Goal: Task Accomplishment & Management: Manage account settings

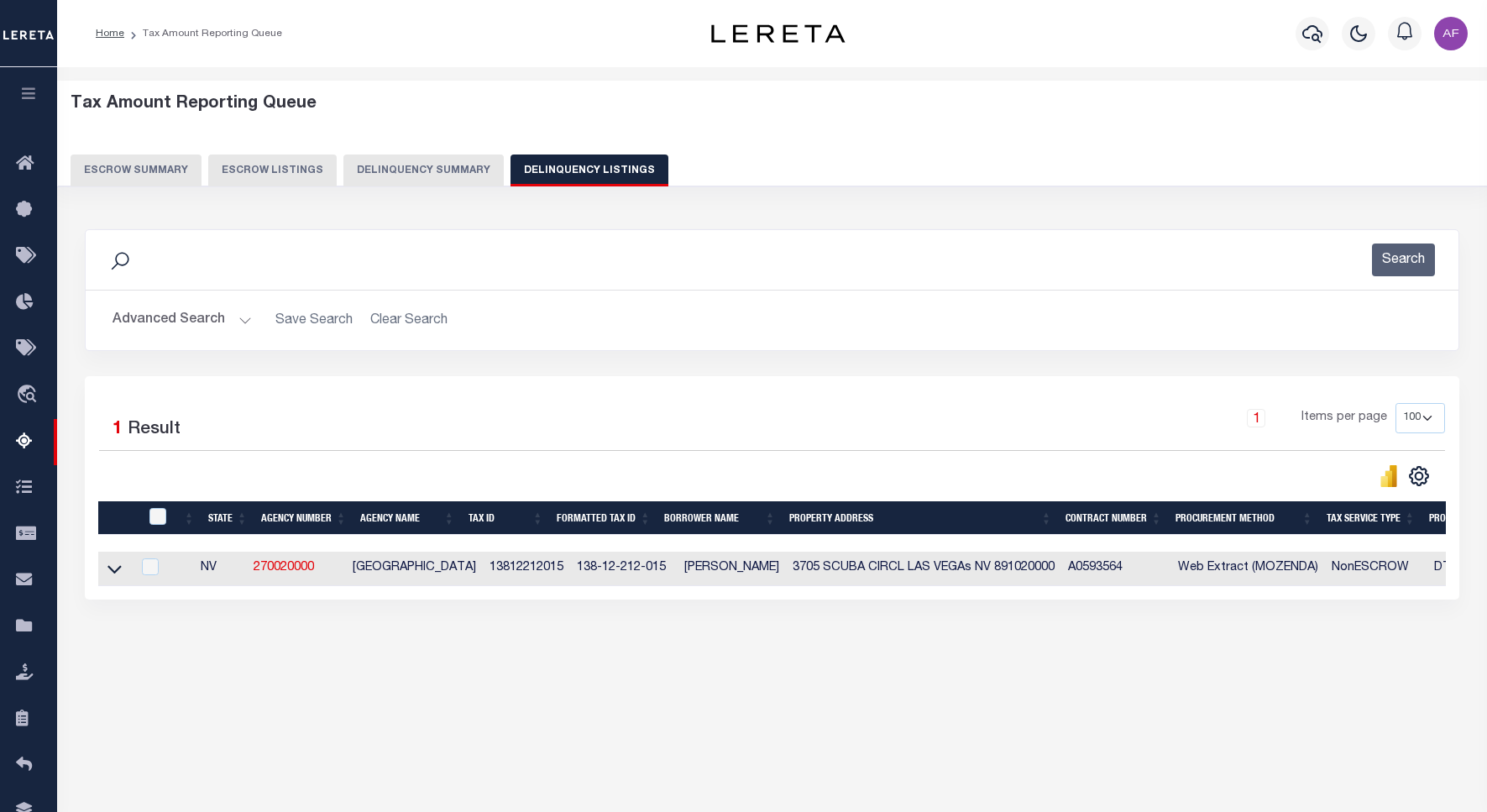
select select
select select "100"
click at [159, 325] on button "Advanced Search" at bounding box center [182, 320] width 139 height 32
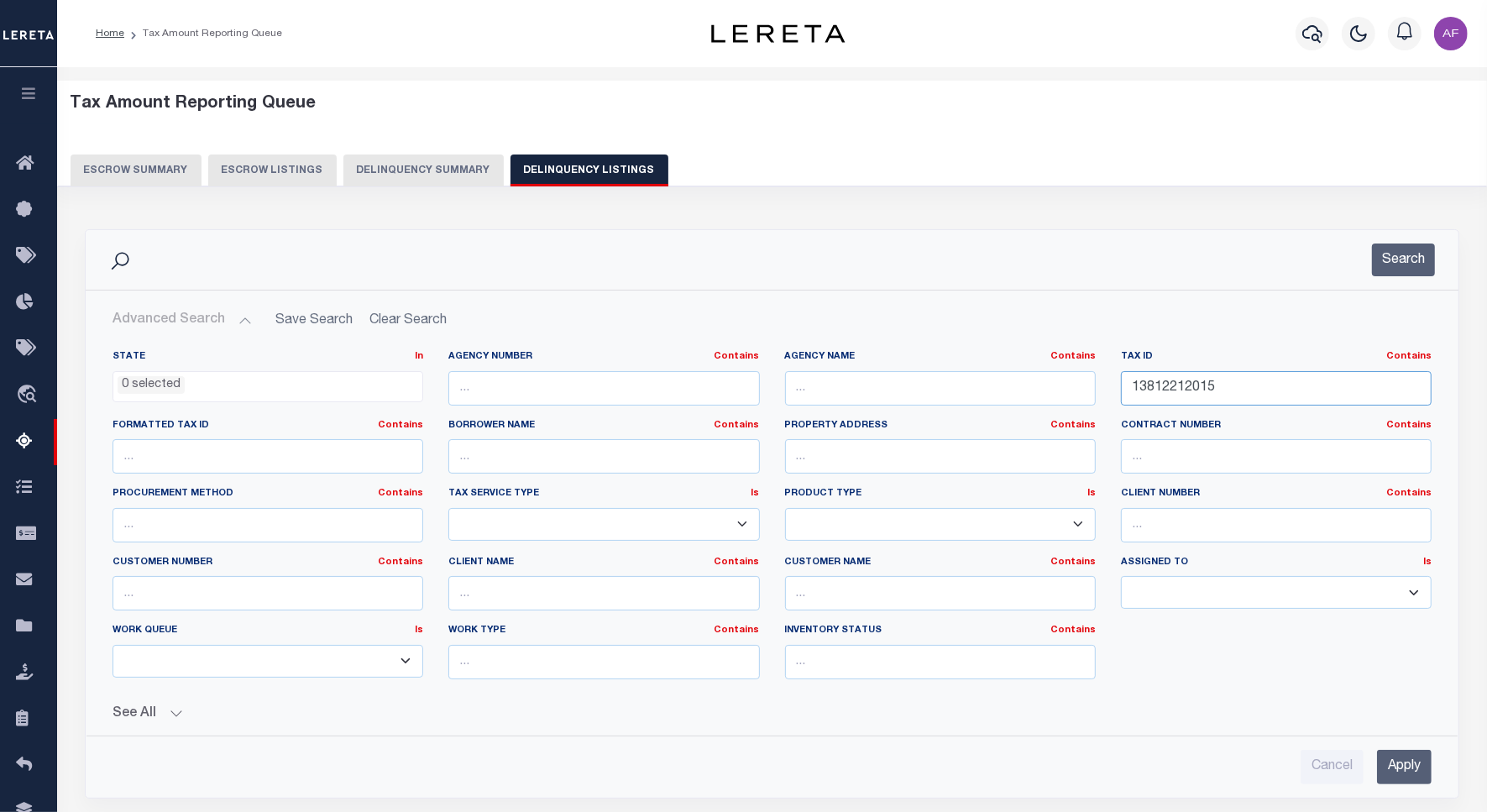
click at [1185, 387] on input "13812212015" at bounding box center [1276, 387] width 310 height 34
paste input "00118113003"
type input "00118113003"
click at [1381, 251] on button "Search" at bounding box center [1403, 259] width 63 height 32
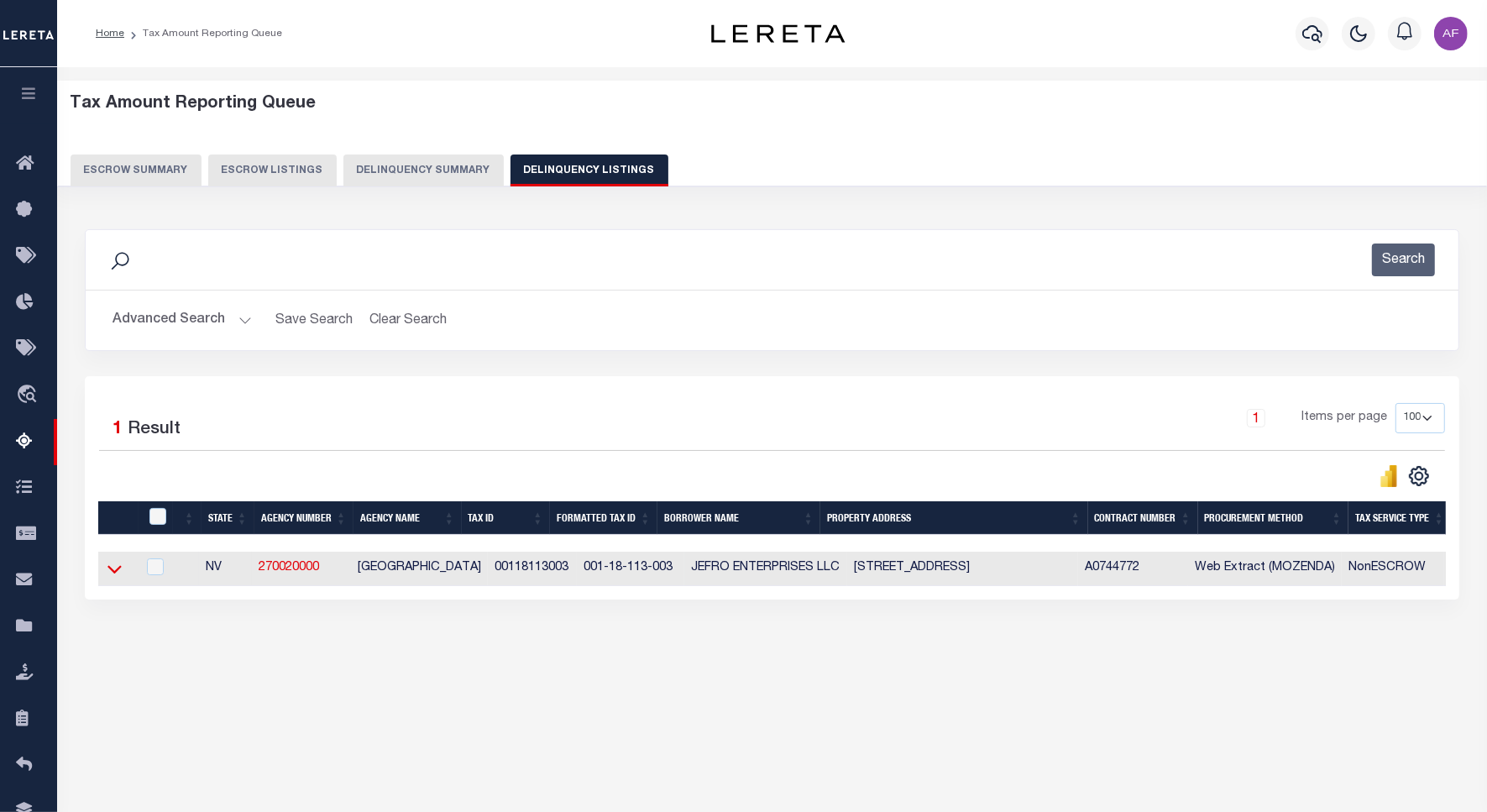
click at [111, 577] on icon at bounding box center [114, 568] width 15 height 18
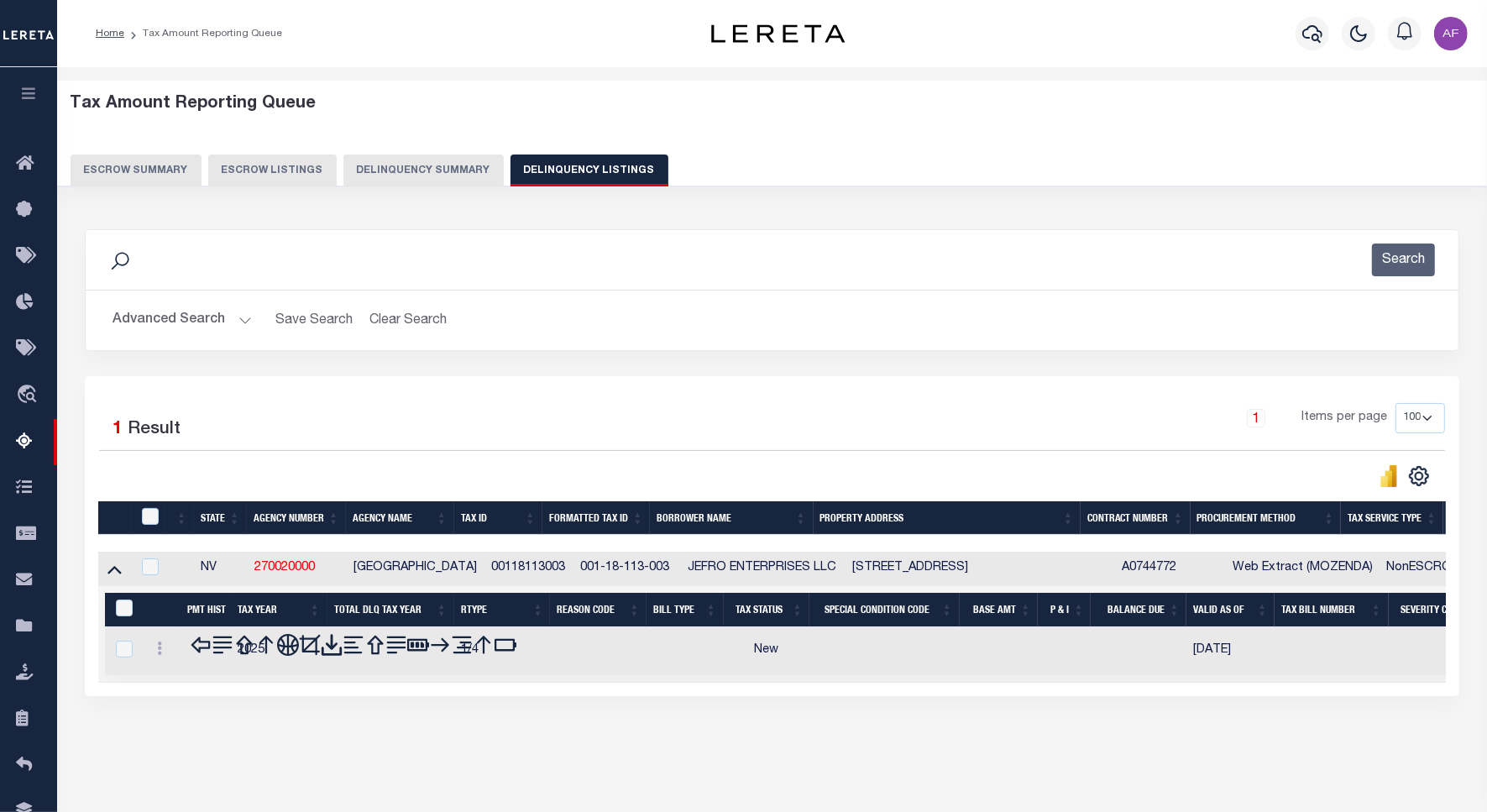
scroll to position [77, 0]
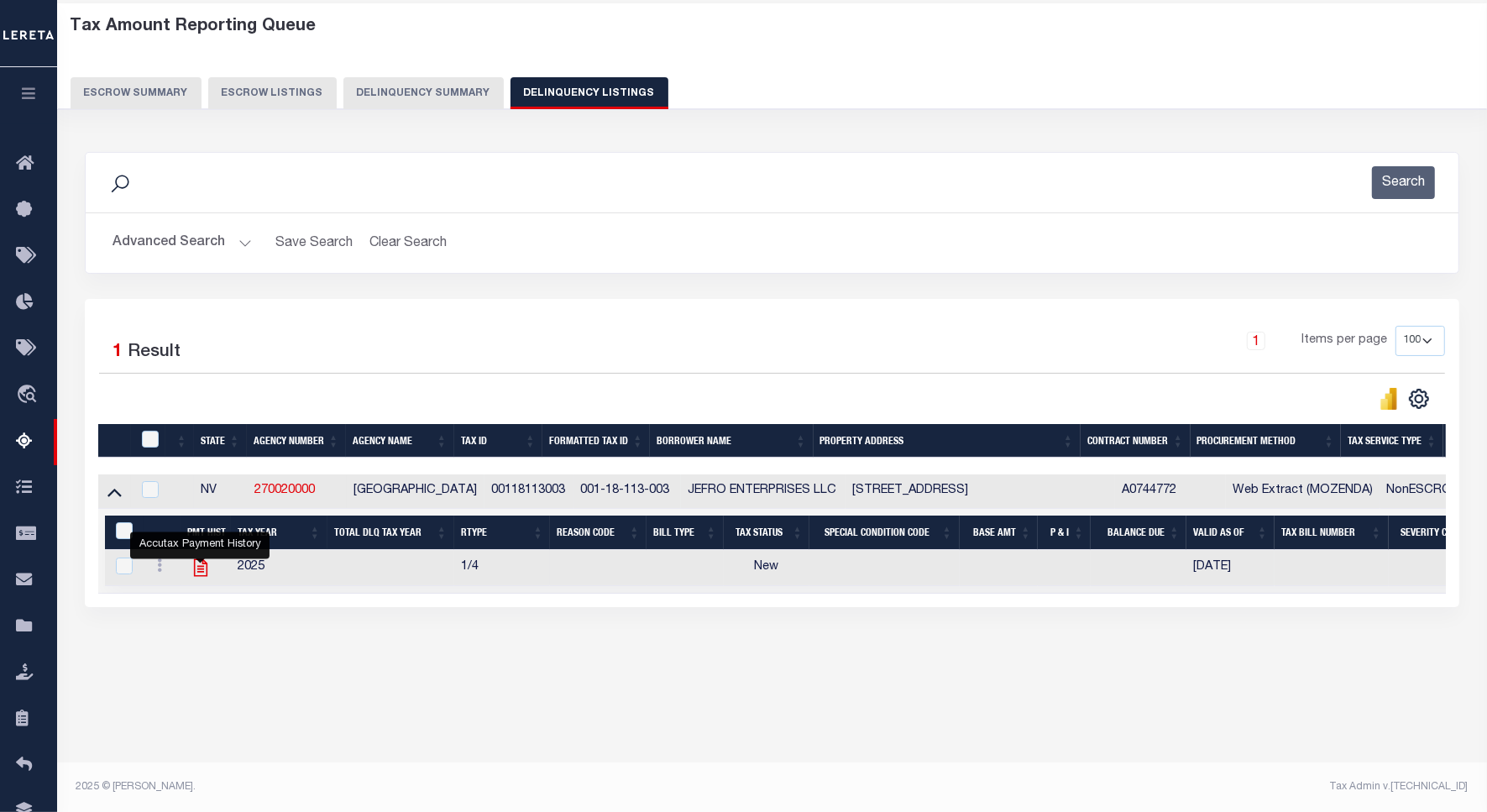
click at [195, 576] on icon "" at bounding box center [200, 567] width 14 height 18
checkbox input "true"
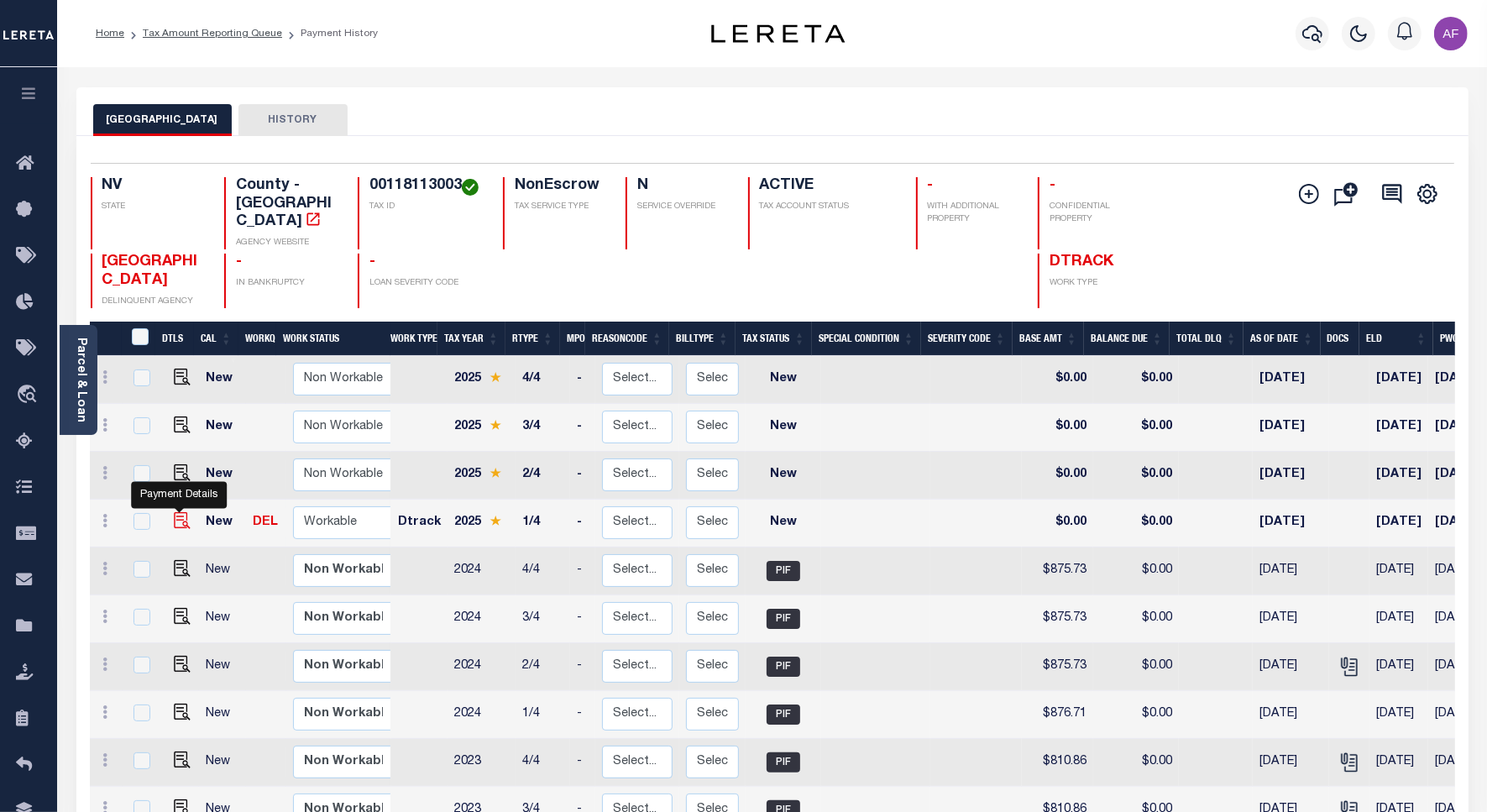
click at [180, 512] on img "" at bounding box center [182, 519] width 17 height 17
checkbox input "true"
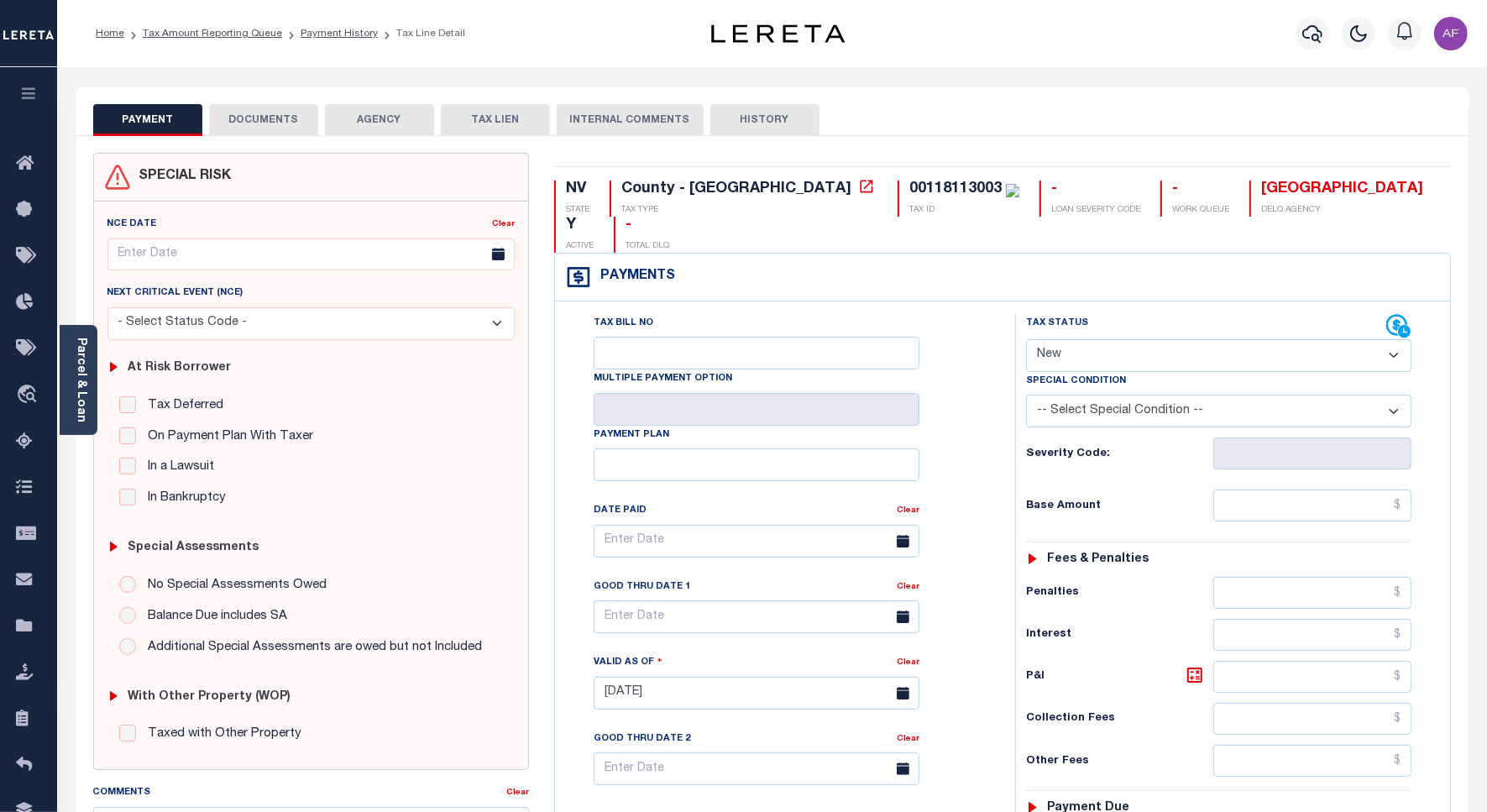
click at [1094, 339] on select "- Select Status Code - Open Due/Unpaid Paid Incomplete No Tax Due Internal Refu…" at bounding box center [1219, 355] width 385 height 32
select select "INC"
click at [1026, 339] on select "- Select Status Code - Open Due/Unpaid Paid Incomplete No Tax Due Internal Refu…" at bounding box center [1219, 355] width 385 height 32
type input "[DATE]"
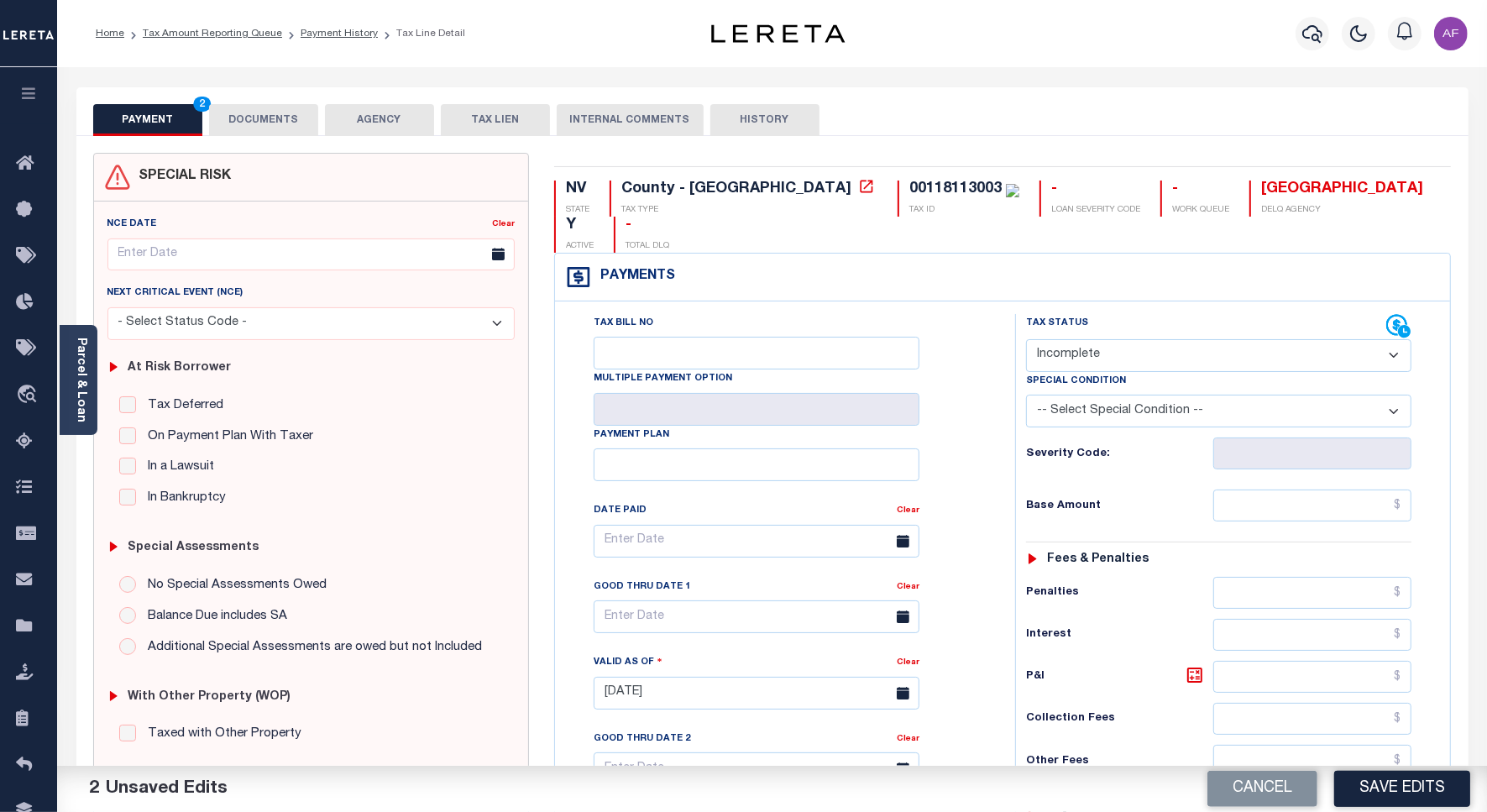
click at [1127, 314] on div "Tax Status Status" at bounding box center [1206, 327] width 360 height 25
click at [1100, 339] on select "- Select Status Code - Open Due/Unpaid Paid Incomplete No Tax Due Internal Refu…" at bounding box center [1219, 355] width 385 height 32
select select "PYD"
click at [1026, 339] on select "- Select Status Code - Open Due/Unpaid Paid Incomplete No Tax Due Internal Refu…" at bounding box center [1219, 355] width 385 height 32
click at [1354, 489] on input "text" at bounding box center [1312, 505] width 199 height 32
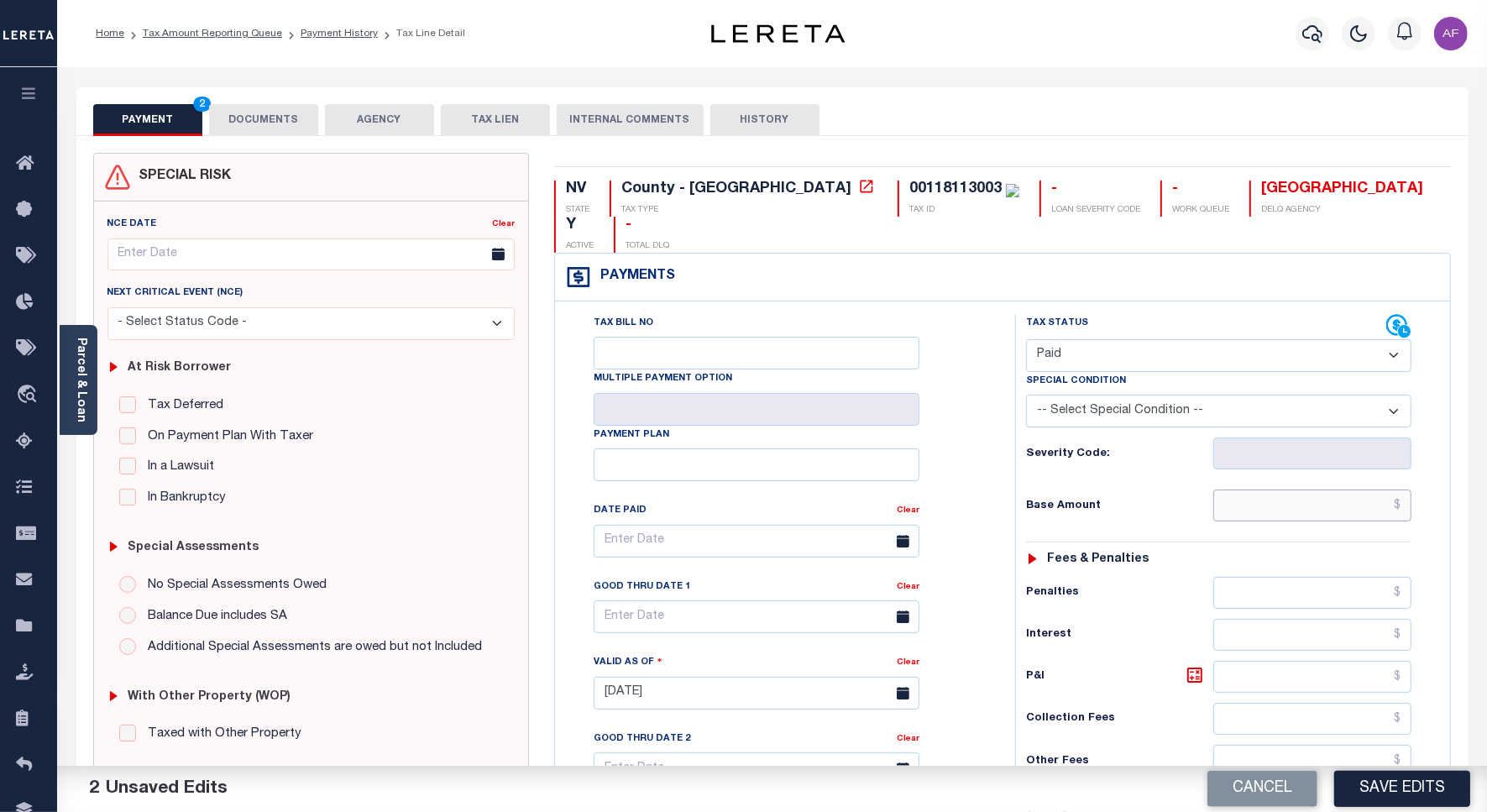
paste input "946.12"
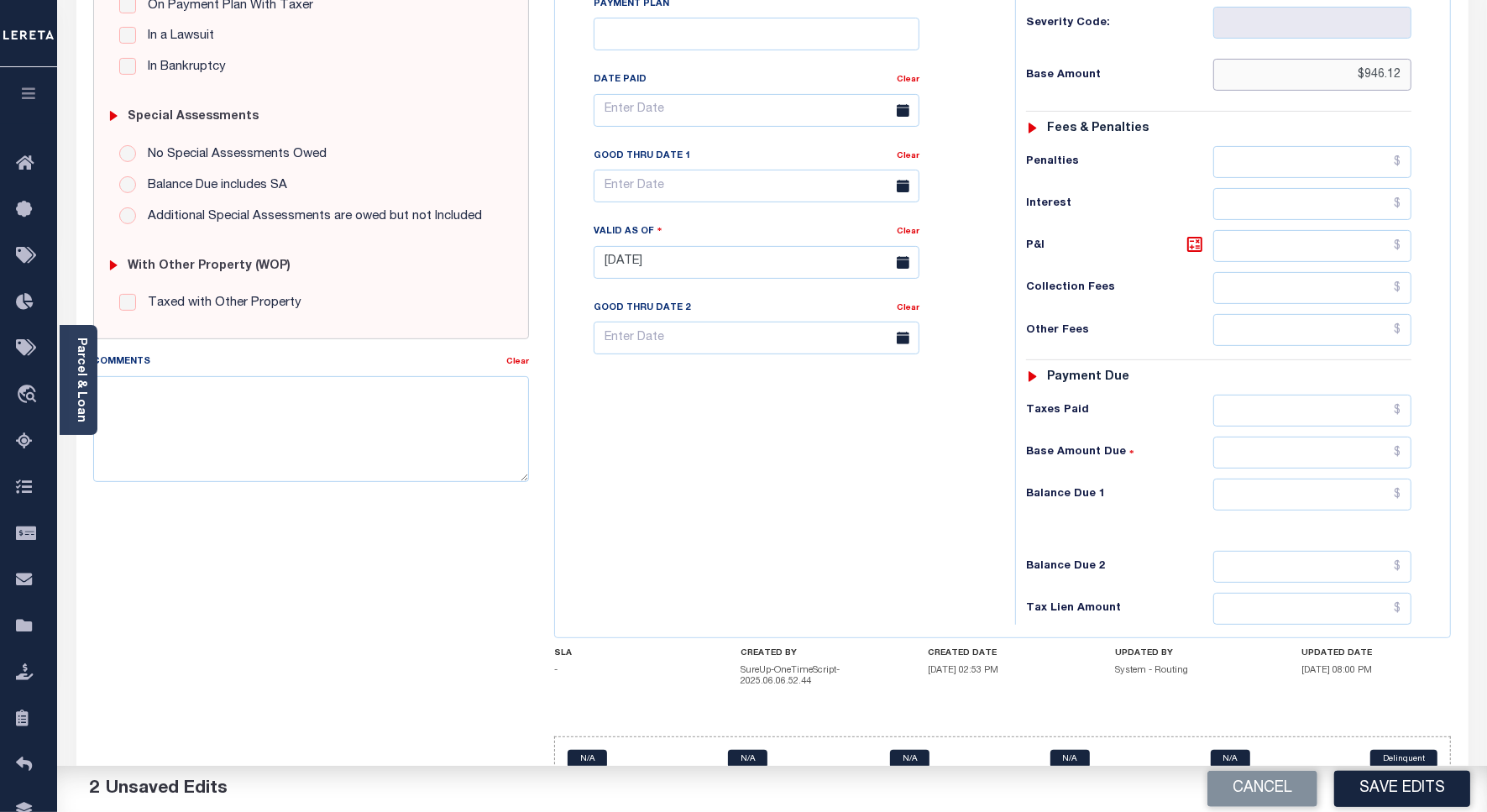
scroll to position [442, 0]
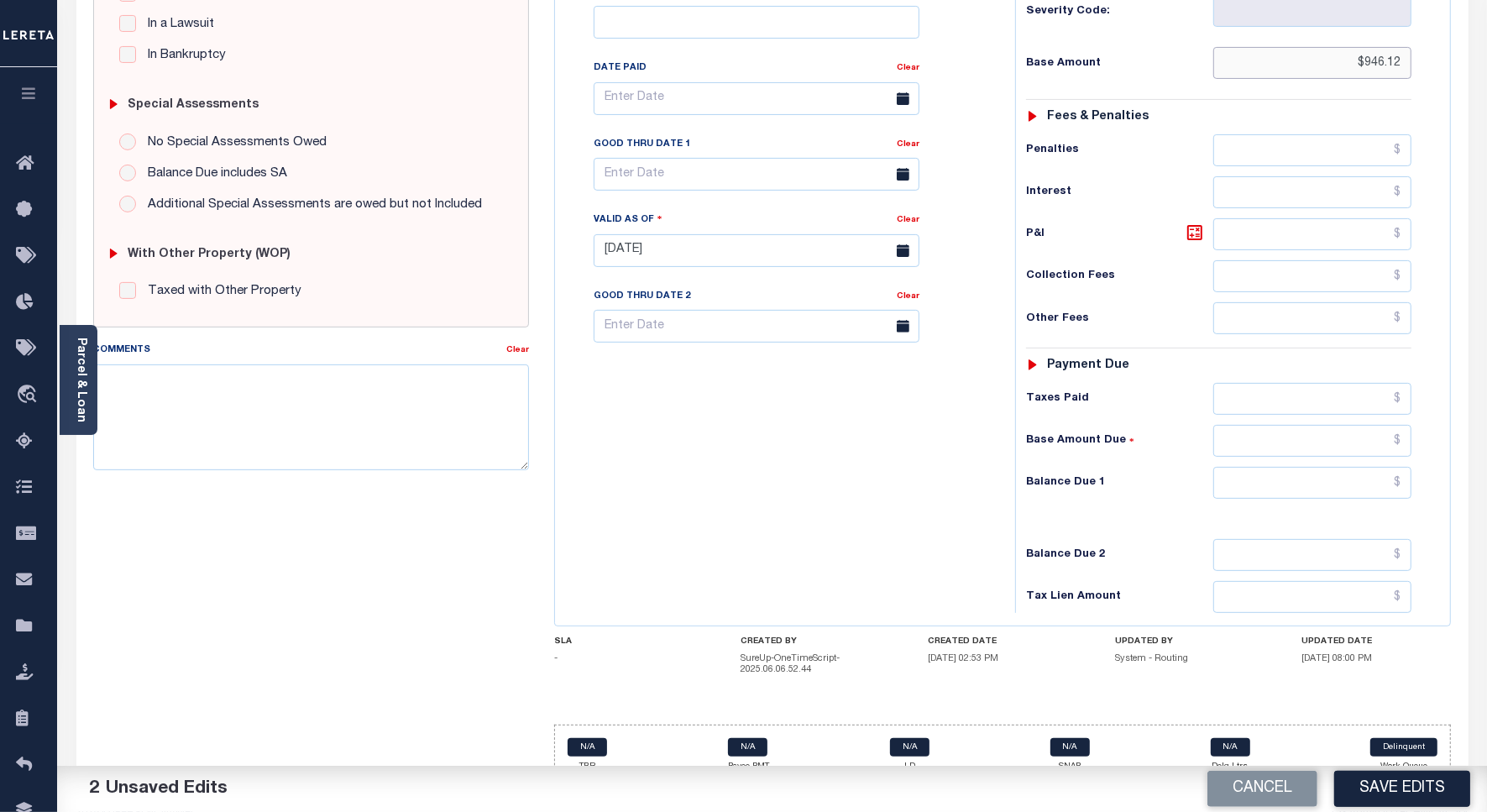
type input "$946.12"
click at [1343, 467] on input "text" at bounding box center [1312, 482] width 199 height 32
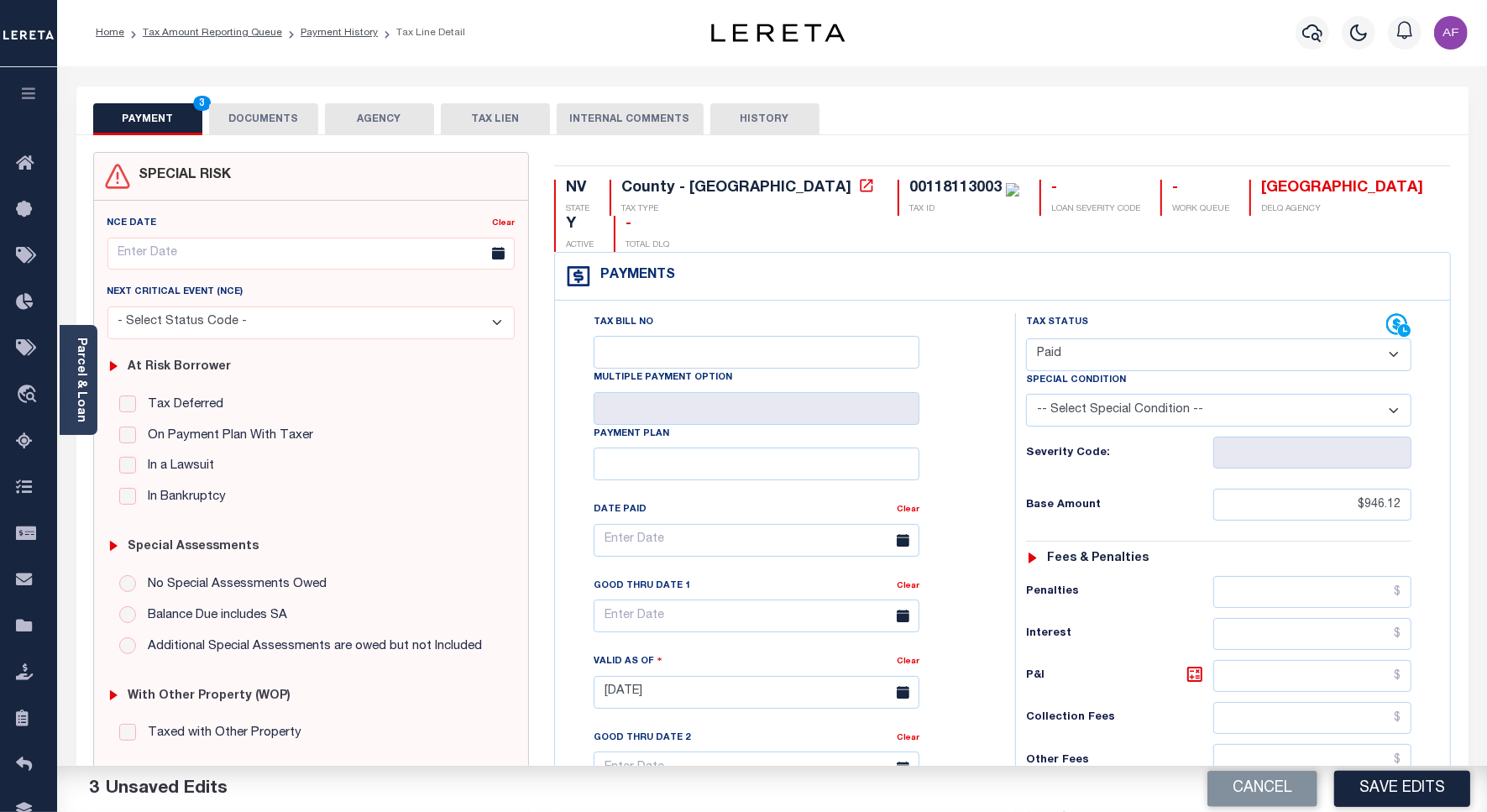
scroll to position [0, 0]
type input "$0.00"
click at [299, 117] on button "DOCUMENTS" at bounding box center [264, 119] width 110 height 32
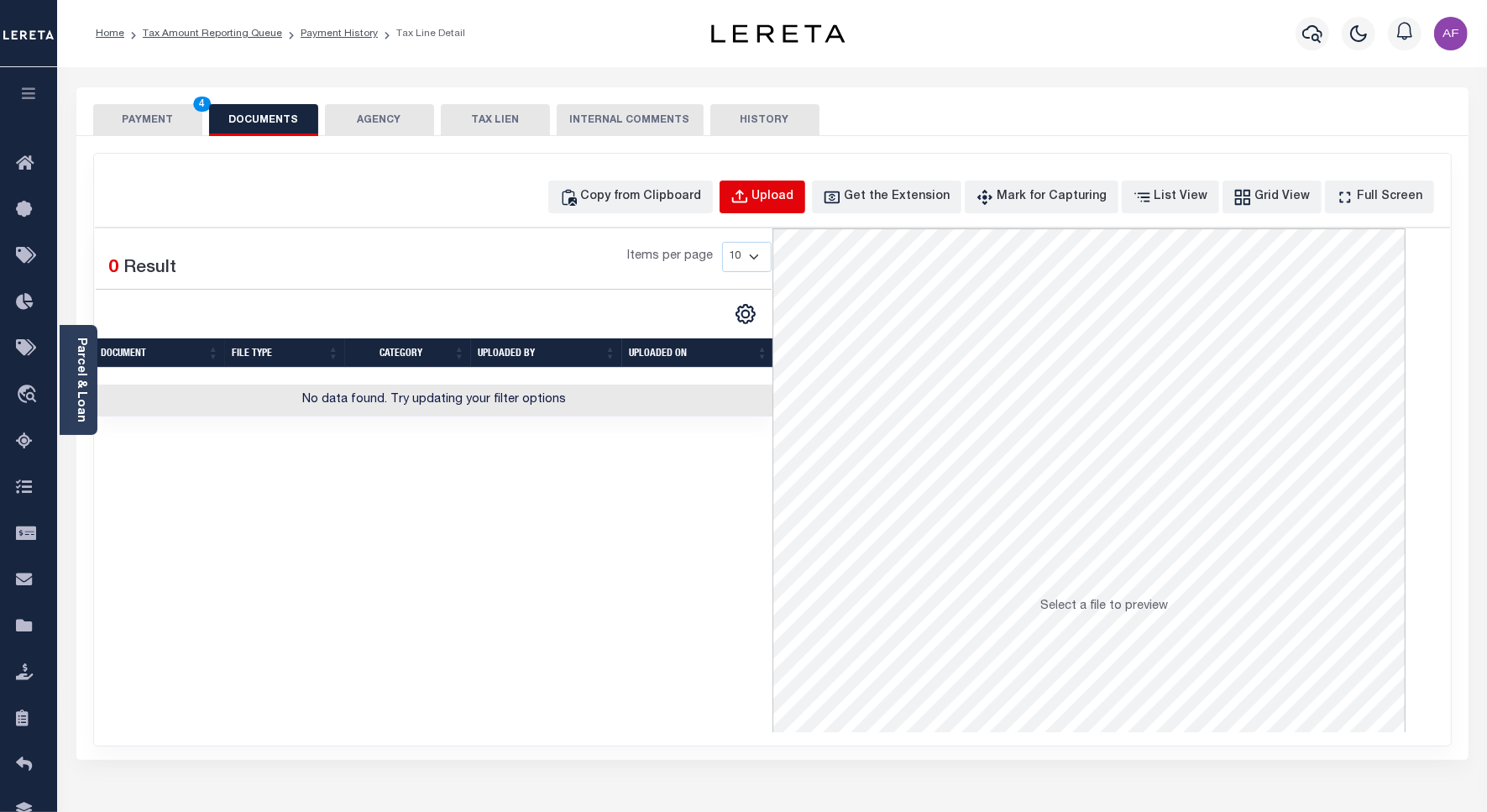
click at [794, 202] on div "Upload" at bounding box center [773, 197] width 42 height 19
select select "POP"
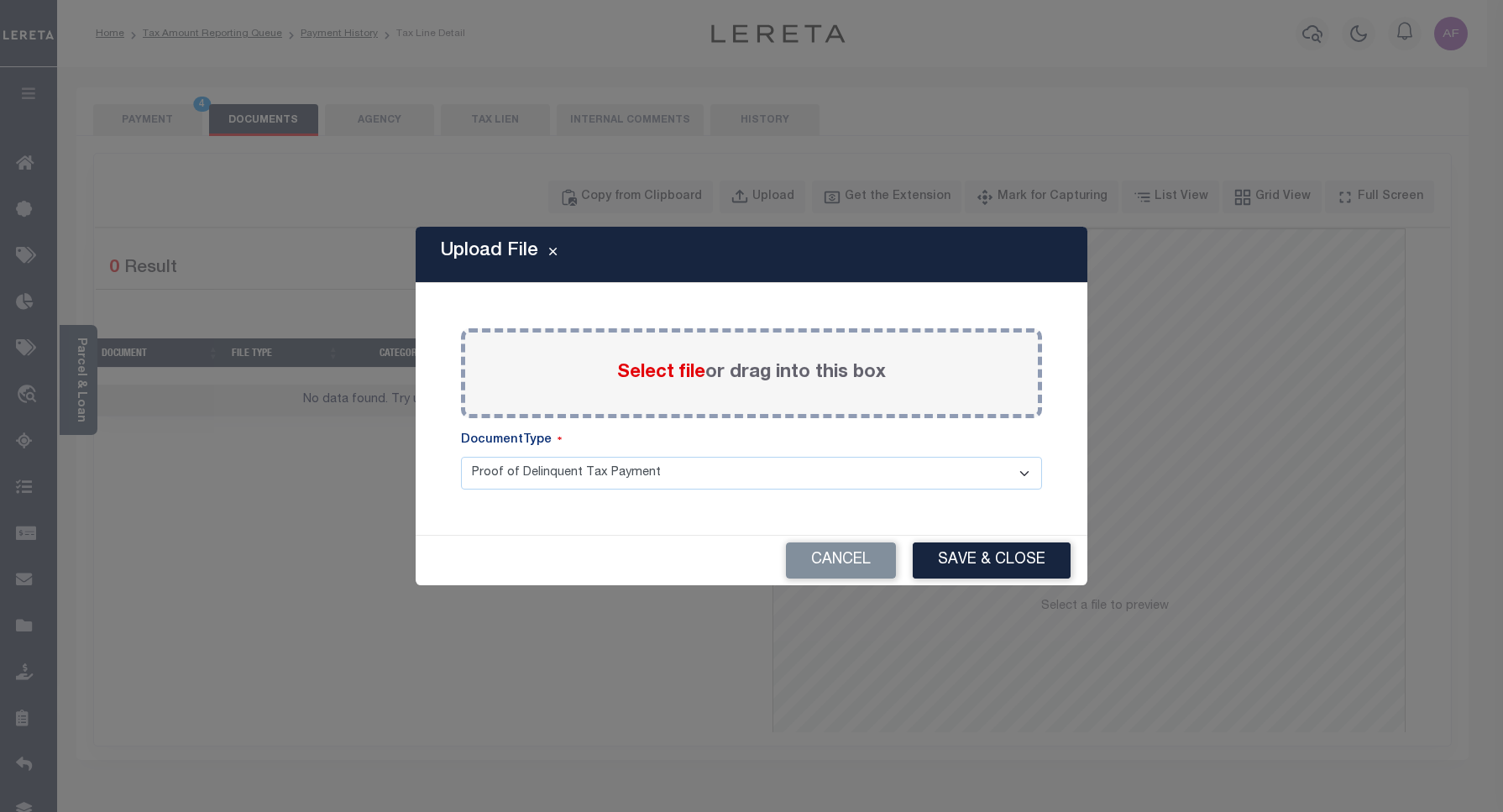
click at [706, 370] on label "Select file or drag into this box" at bounding box center [752, 373] width 269 height 27
click at [0, 0] on input "Select file or drag into this box" at bounding box center [0, 0] width 0 height 0
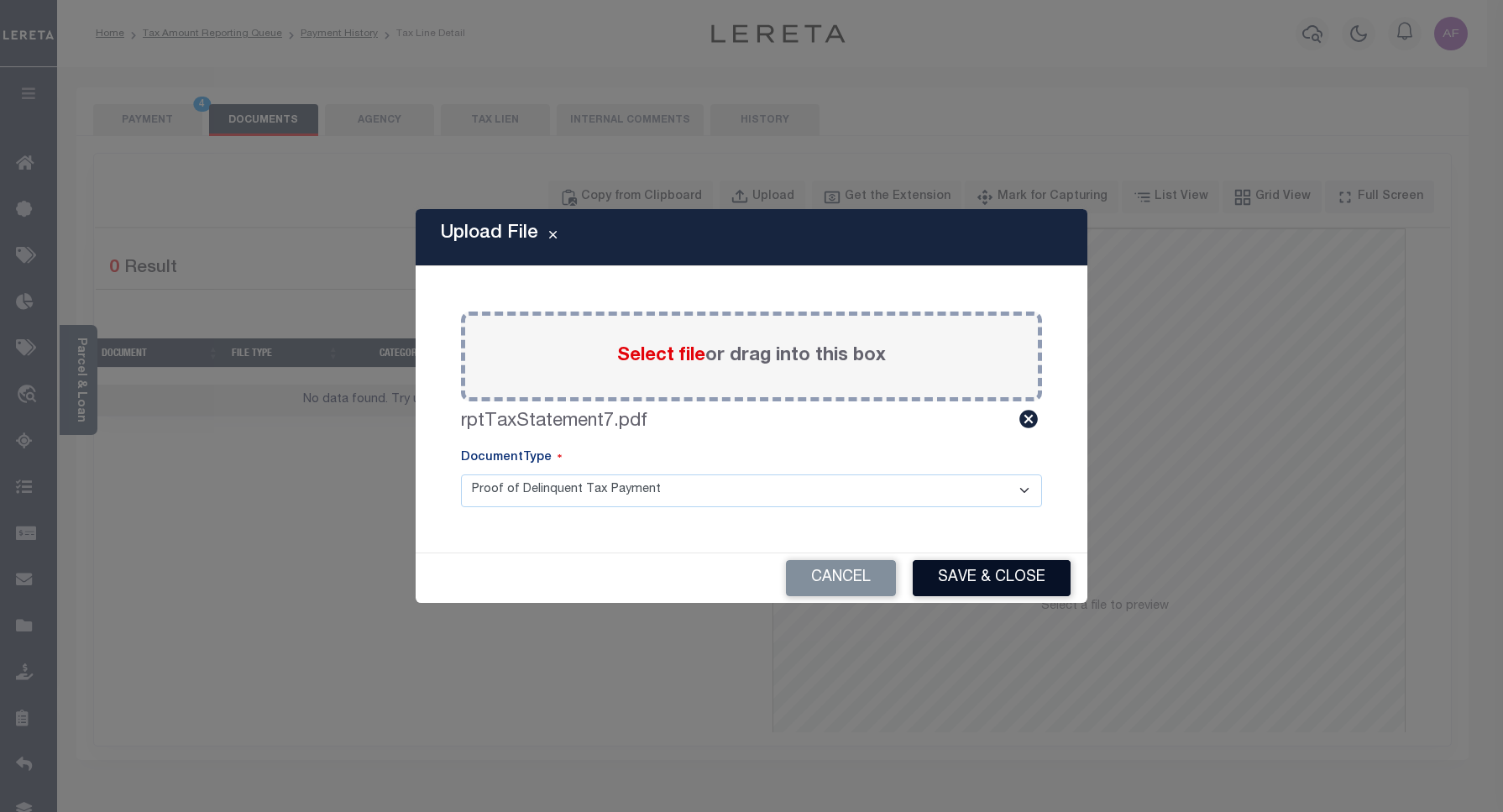
click at [966, 580] on button "Save & Close" at bounding box center [991, 577] width 158 height 36
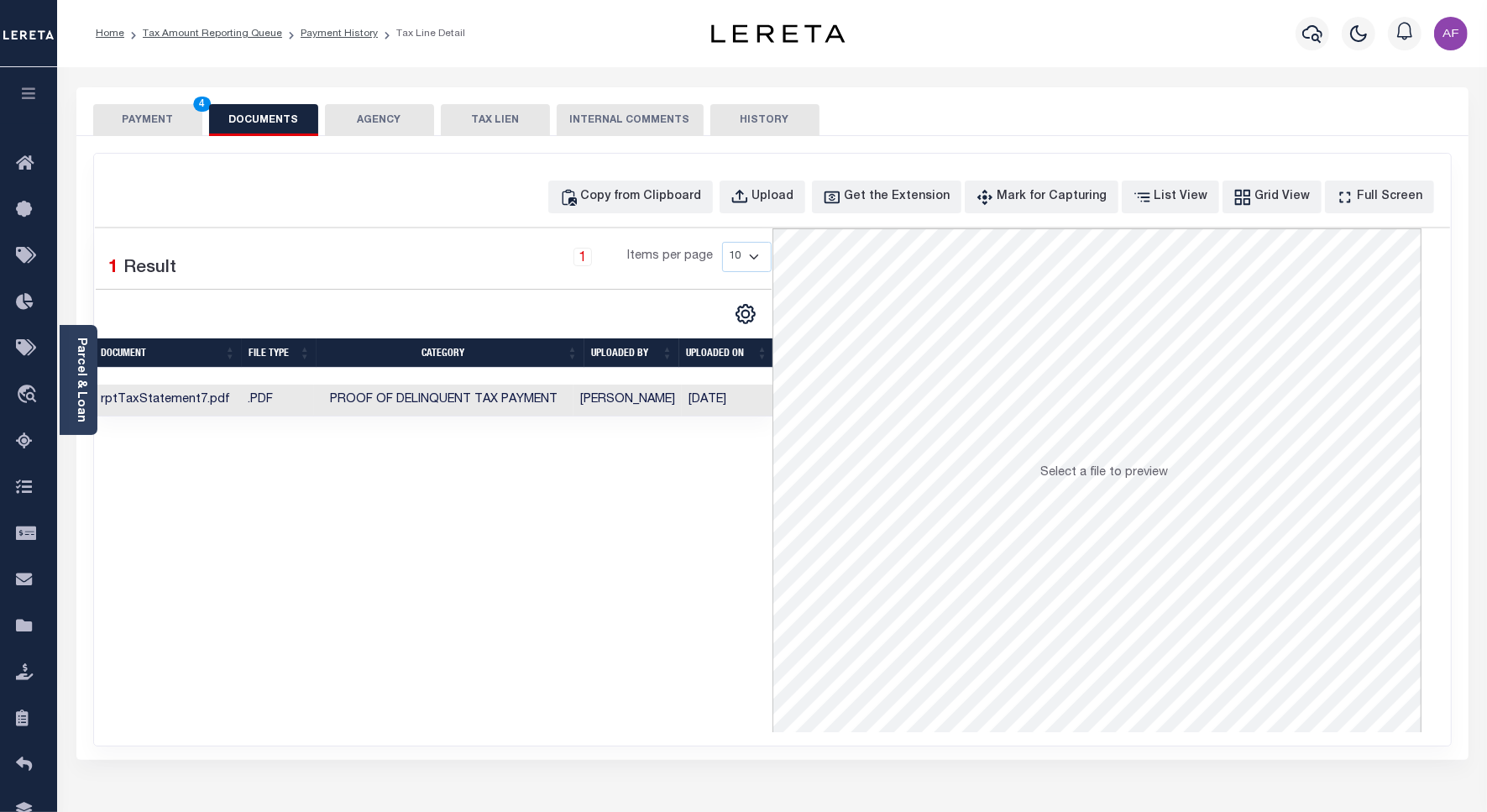
click at [137, 112] on button "PAYMENT 4" at bounding box center [148, 119] width 110 height 32
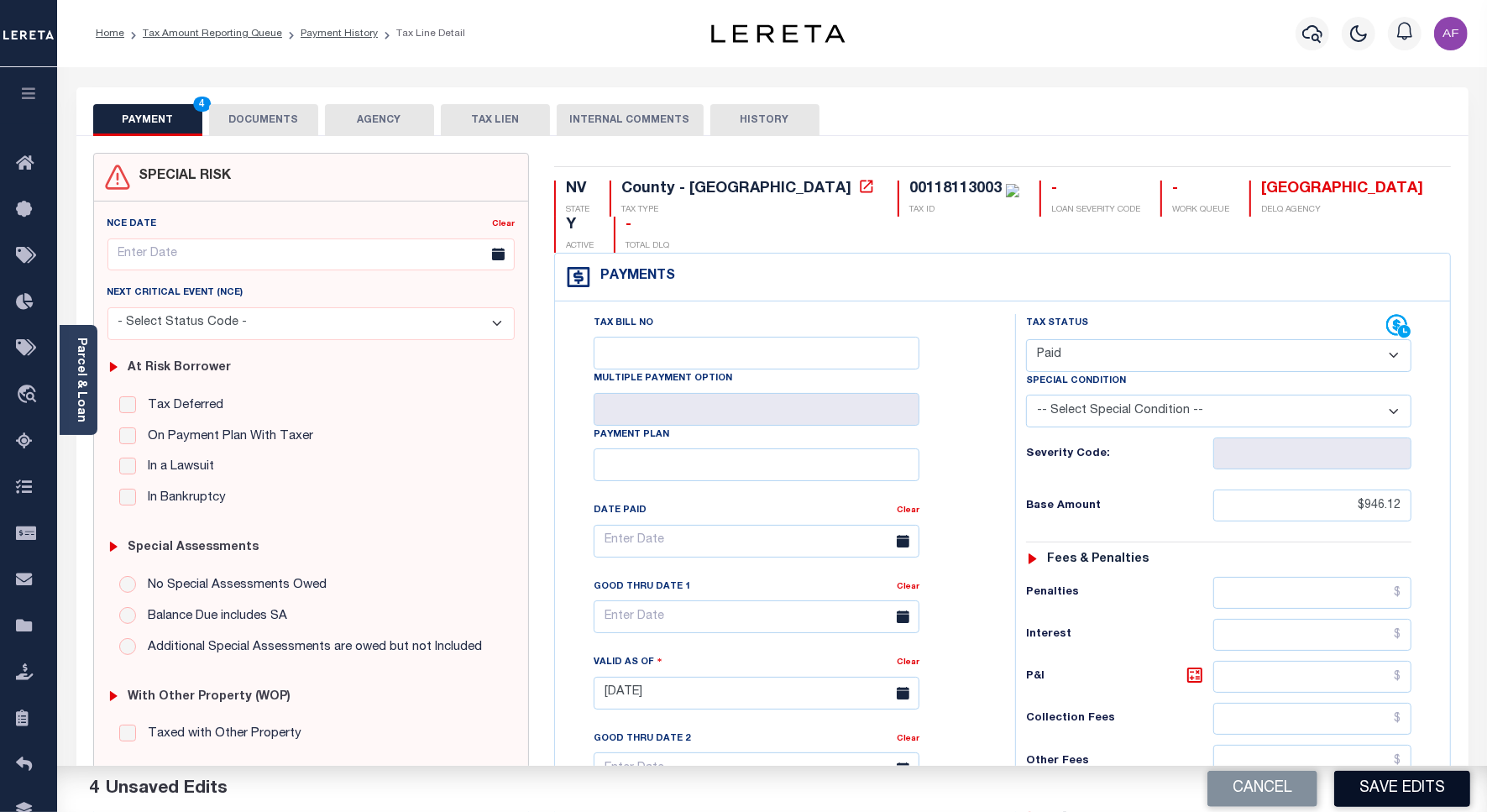
click at [1405, 786] on button "Save Edits" at bounding box center [1401, 789] width 136 height 36
checkbox input "false"
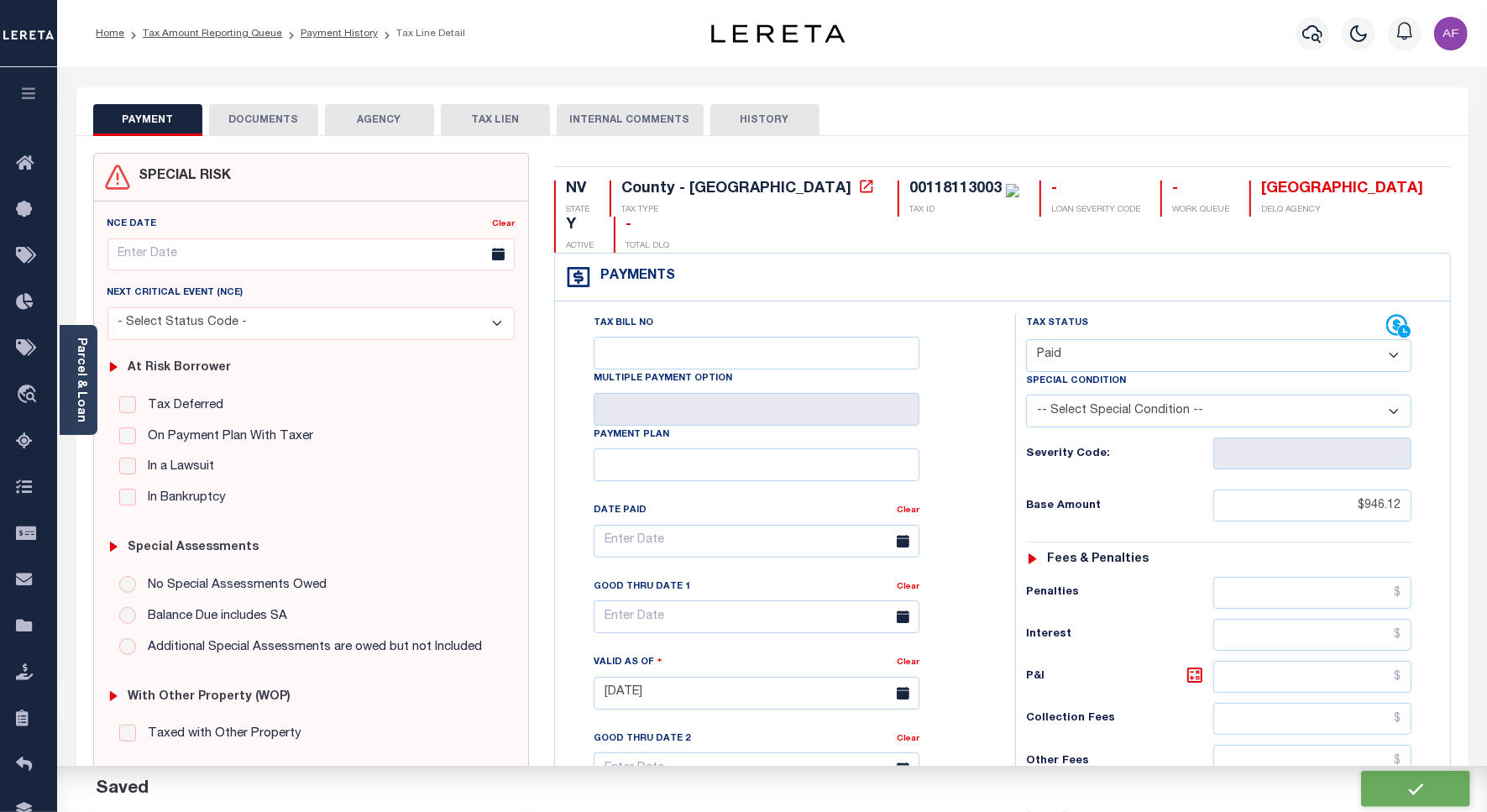
type input "$946.12"
type input "$0"
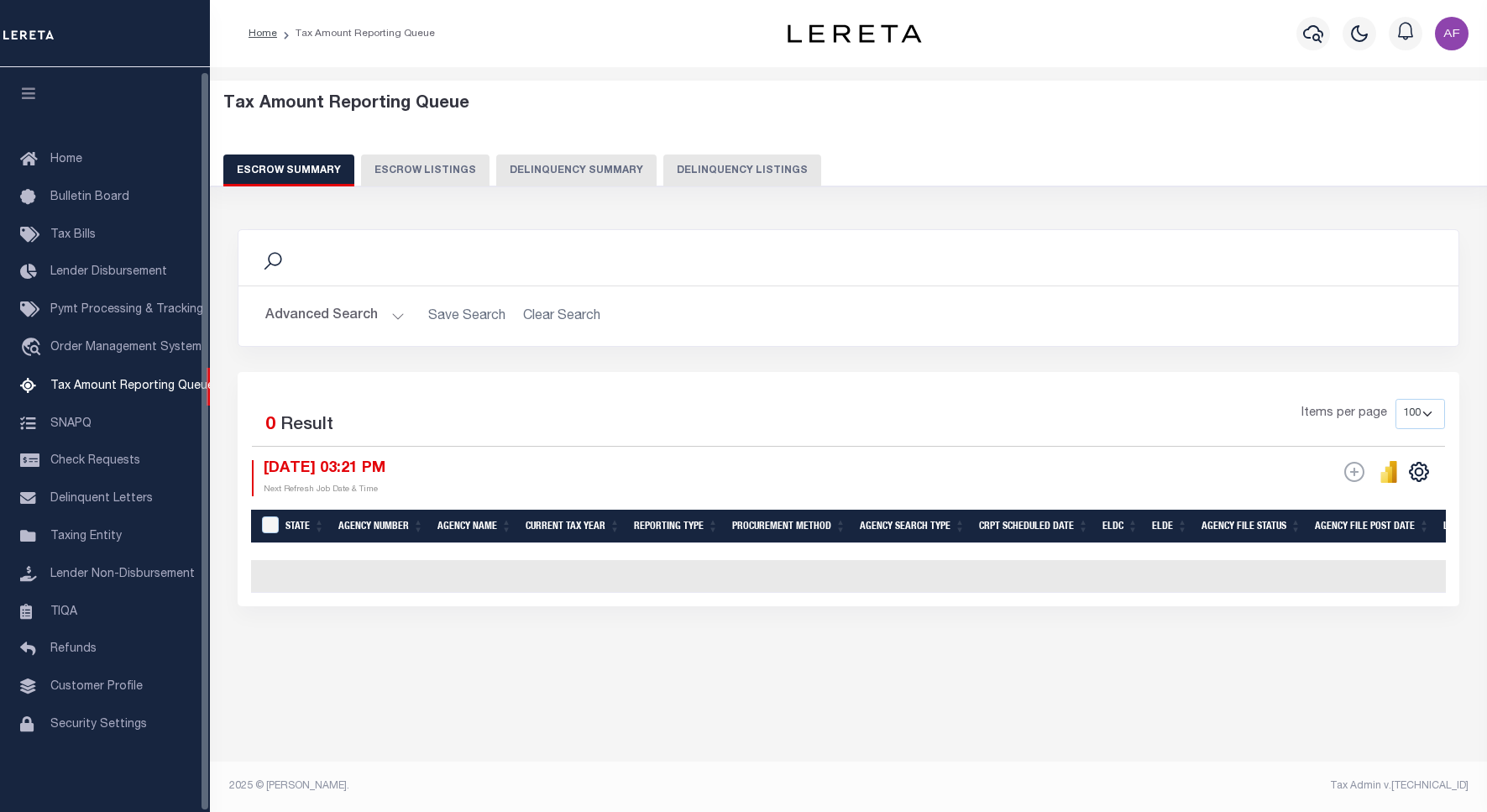
select select "100"
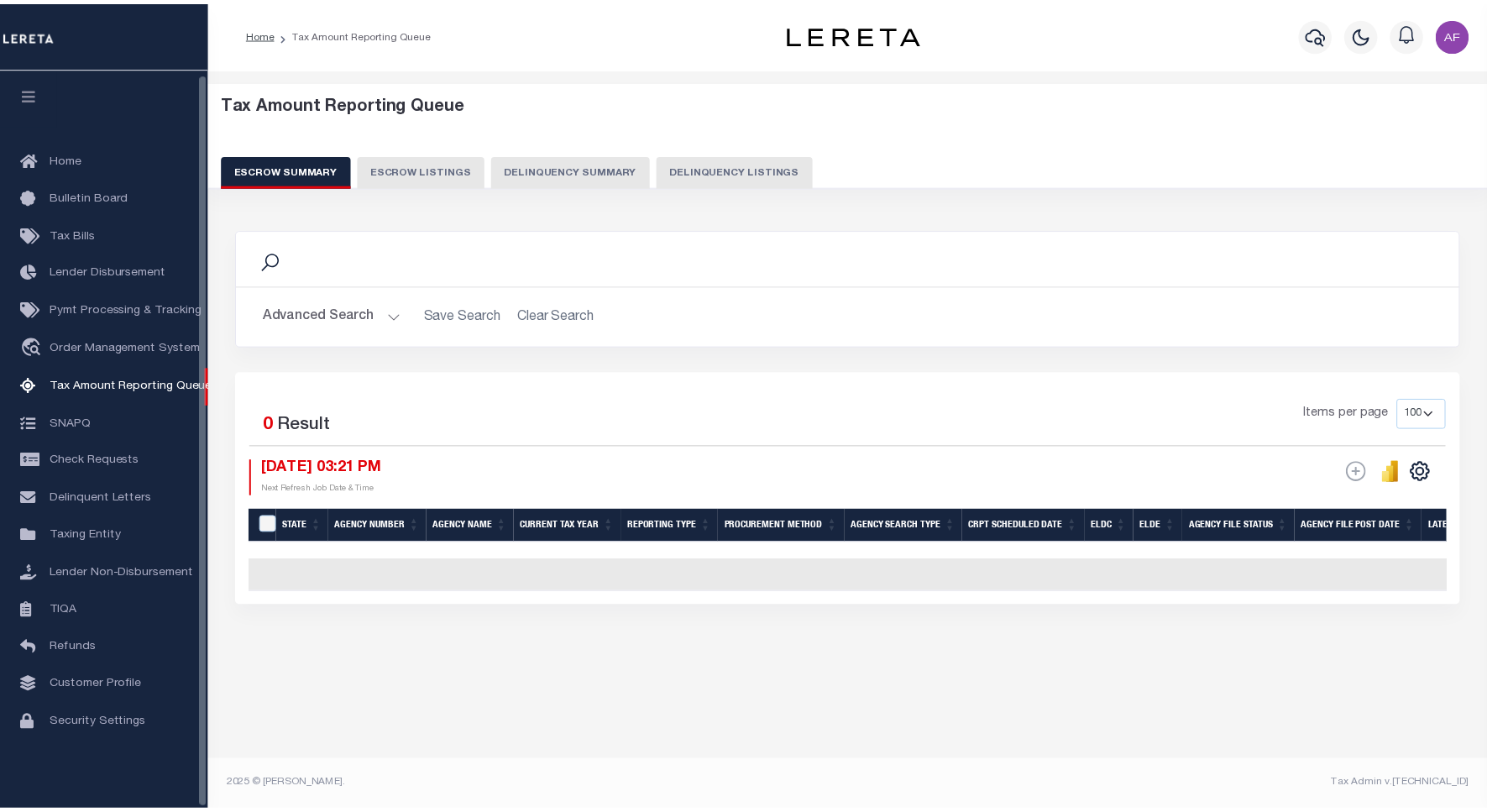
scroll to position [5, 0]
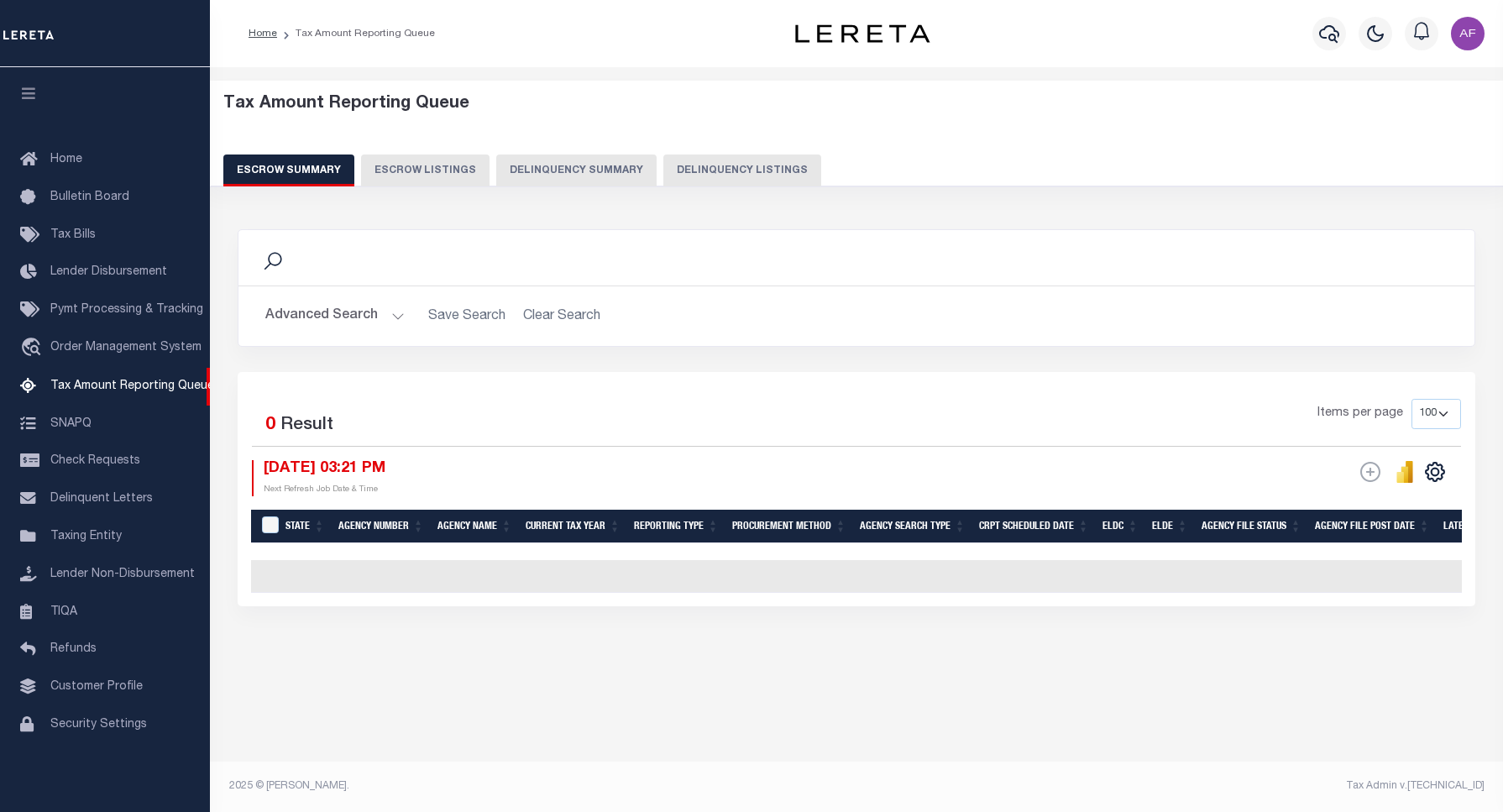
click at [777, 168] on button "Delinquency Listings" at bounding box center [742, 170] width 158 height 32
select select "100"
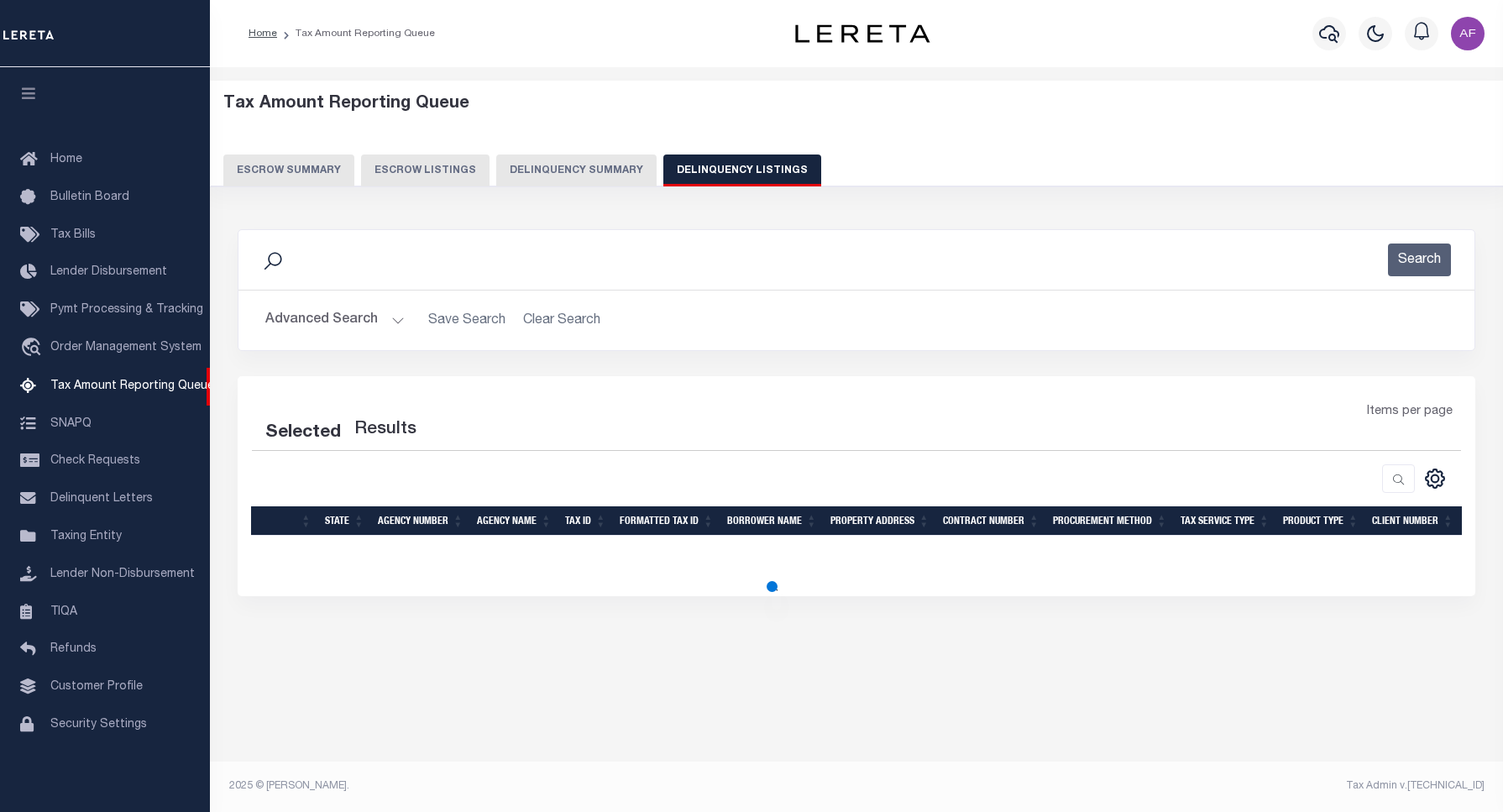
select select "100"
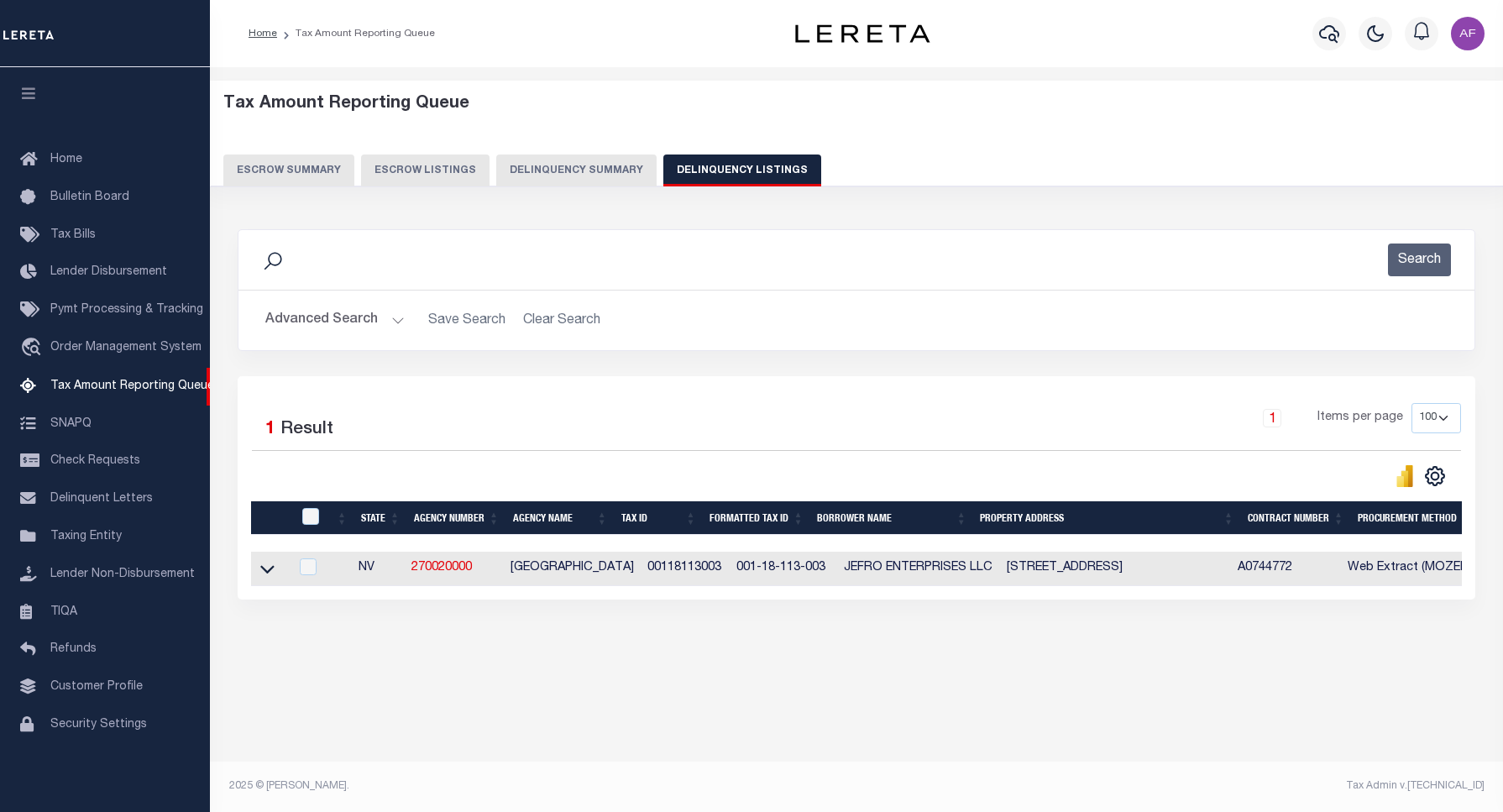
click at [319, 520] on div at bounding box center [312, 517] width 27 height 19
click at [310, 520] on input "checkbox" at bounding box center [310, 516] width 17 height 17
checkbox input "true"
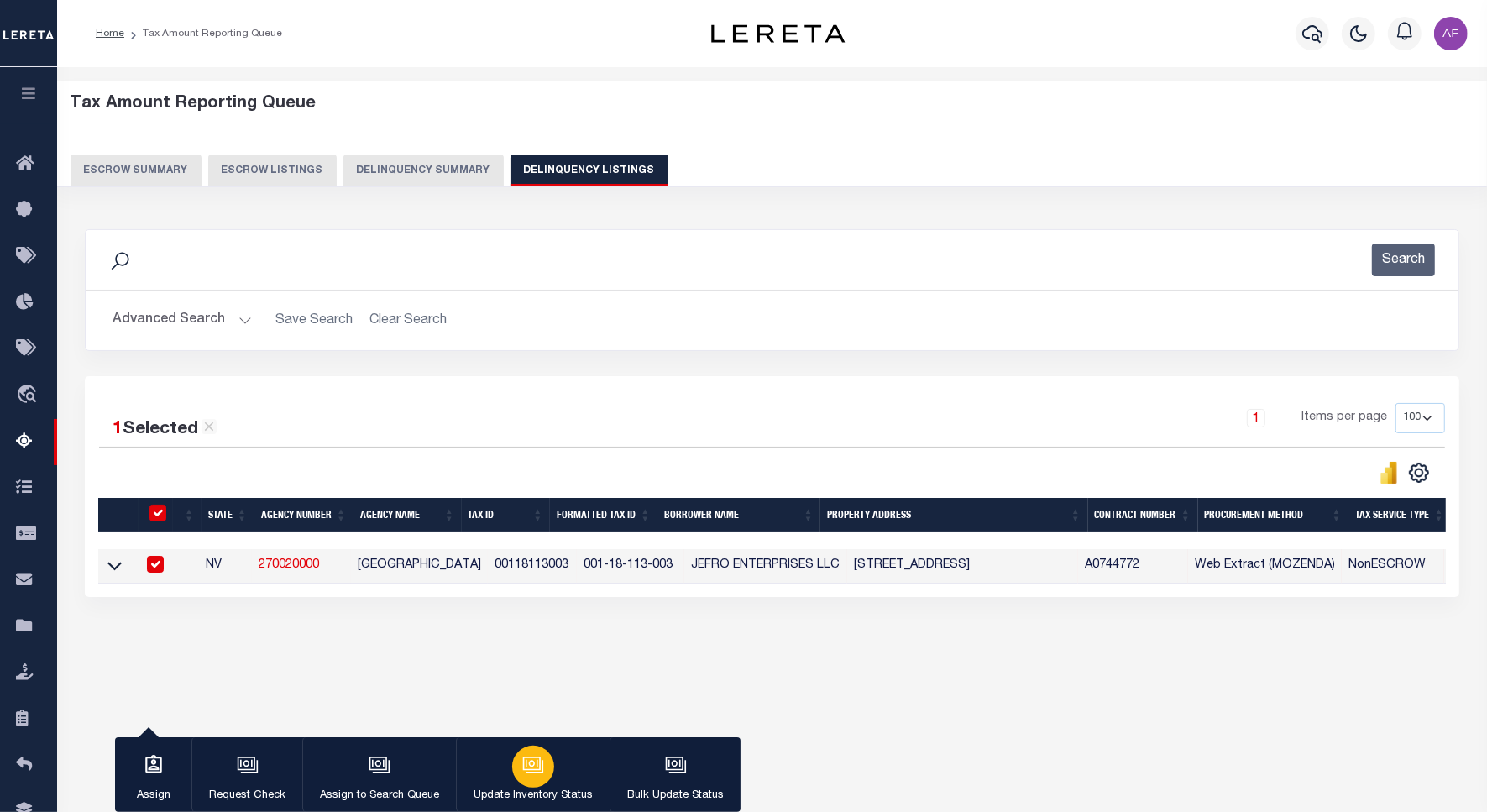
click at [522, 769] on icon "button" at bounding box center [533, 765] width 22 height 22
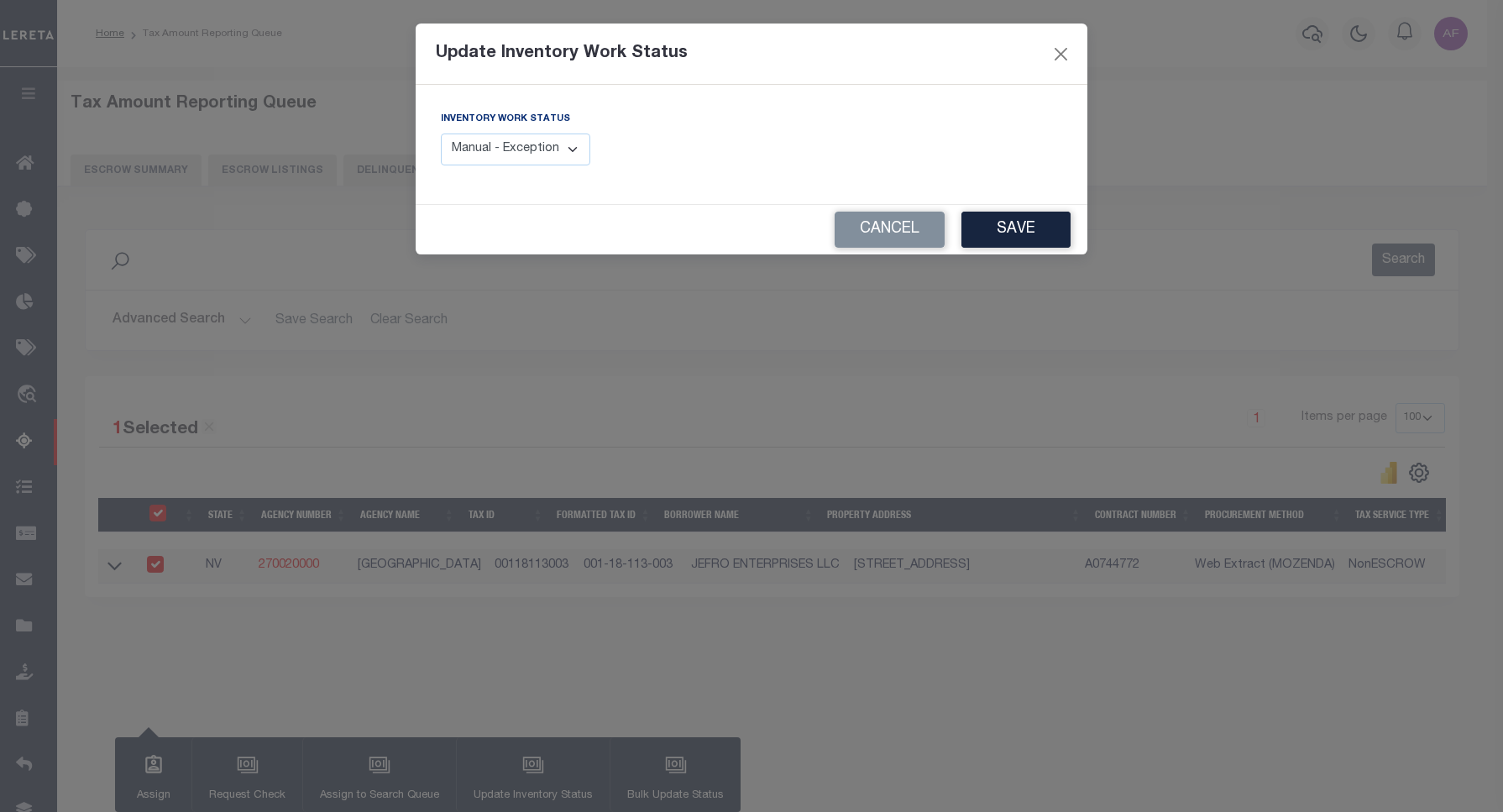
click at [501, 160] on select "Manual - Exception Pended - Awaiting Search Late Add Exception Completed" at bounding box center [515, 149] width 150 height 32
select select "4"
click at [440, 133] on select "Manual - Exception Pended - Awaiting Search Late Add Exception Completed" at bounding box center [515, 149] width 150 height 32
click at [989, 222] on button "Save" at bounding box center [1016, 229] width 110 height 36
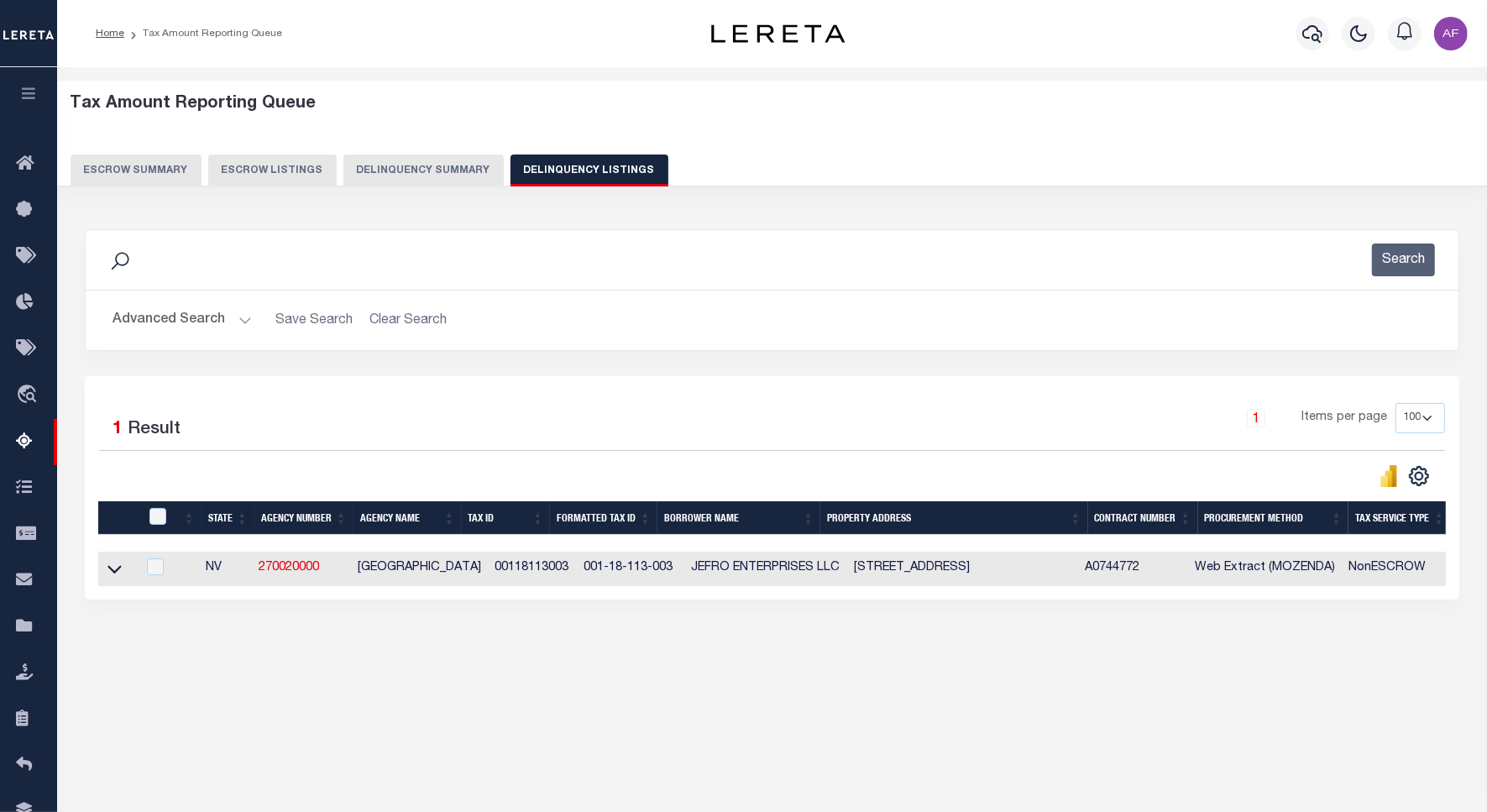
click at [147, 320] on button "Advanced Search" at bounding box center [182, 320] width 139 height 32
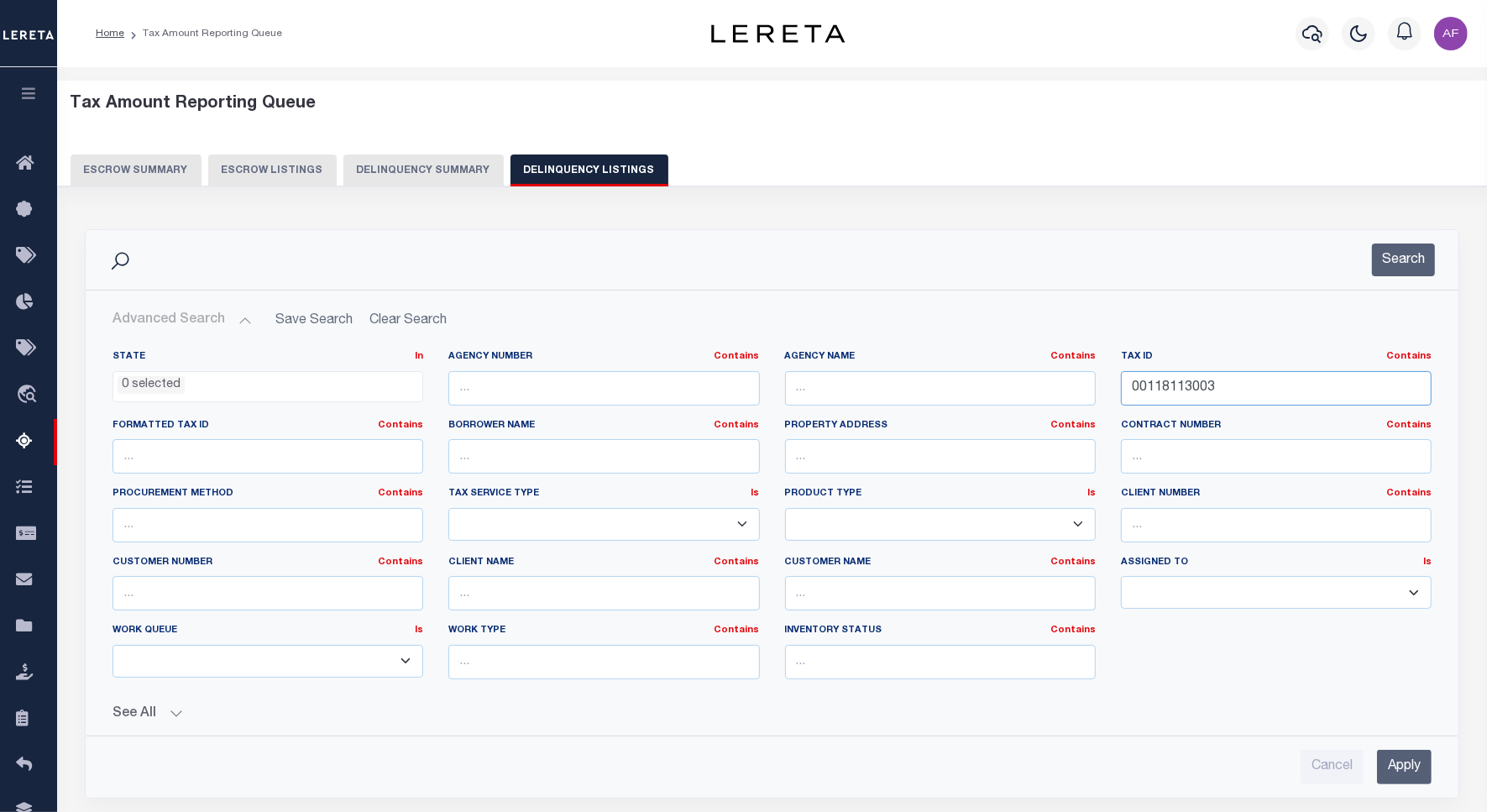
click at [1175, 391] on input "00118113003" at bounding box center [1276, 387] width 310 height 34
paste input "213701019"
type input "00213701019"
click at [1402, 261] on button "Search" at bounding box center [1403, 259] width 63 height 32
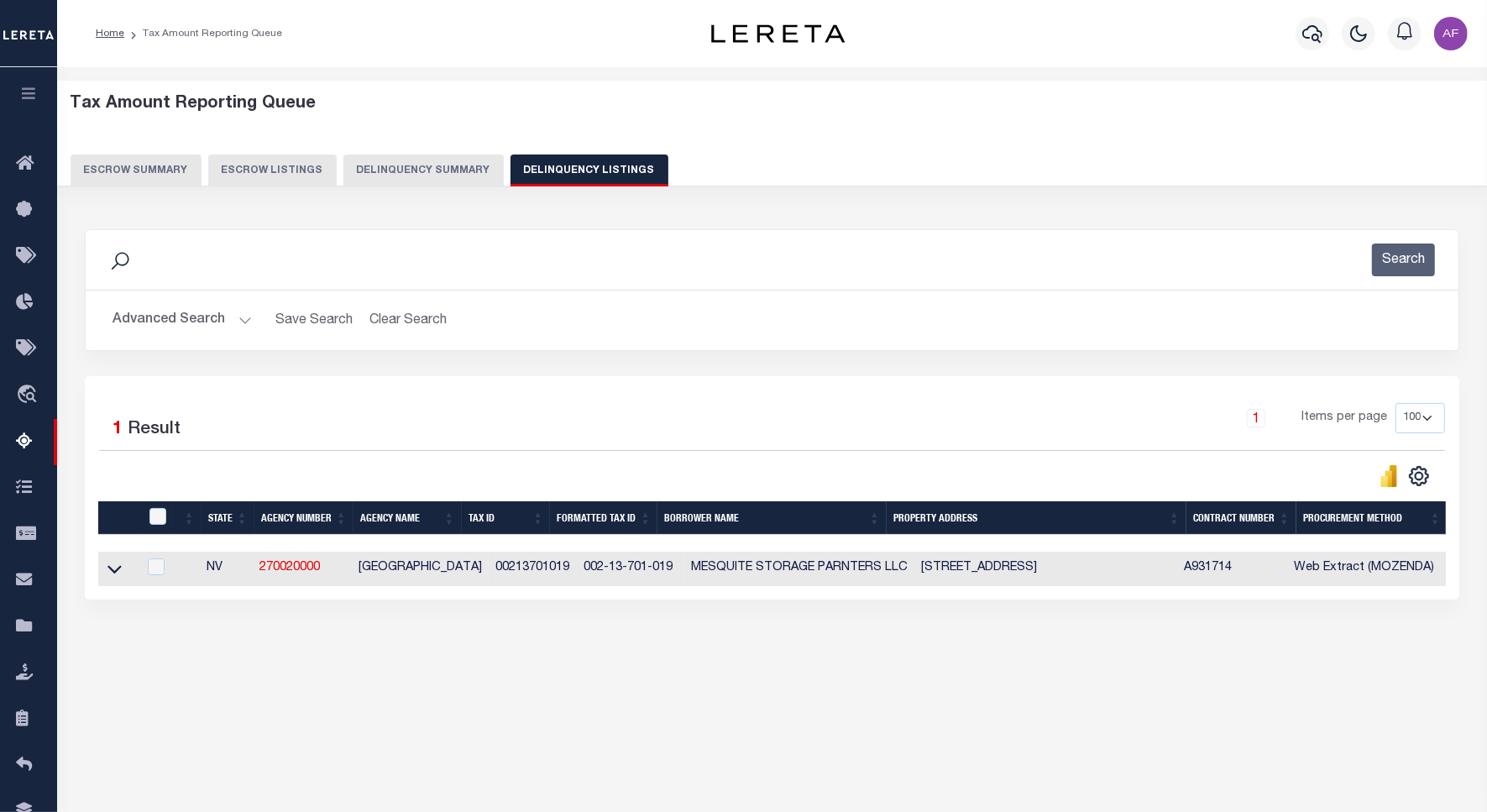
click at [105, 569] on link at bounding box center [114, 567] width 20 height 12
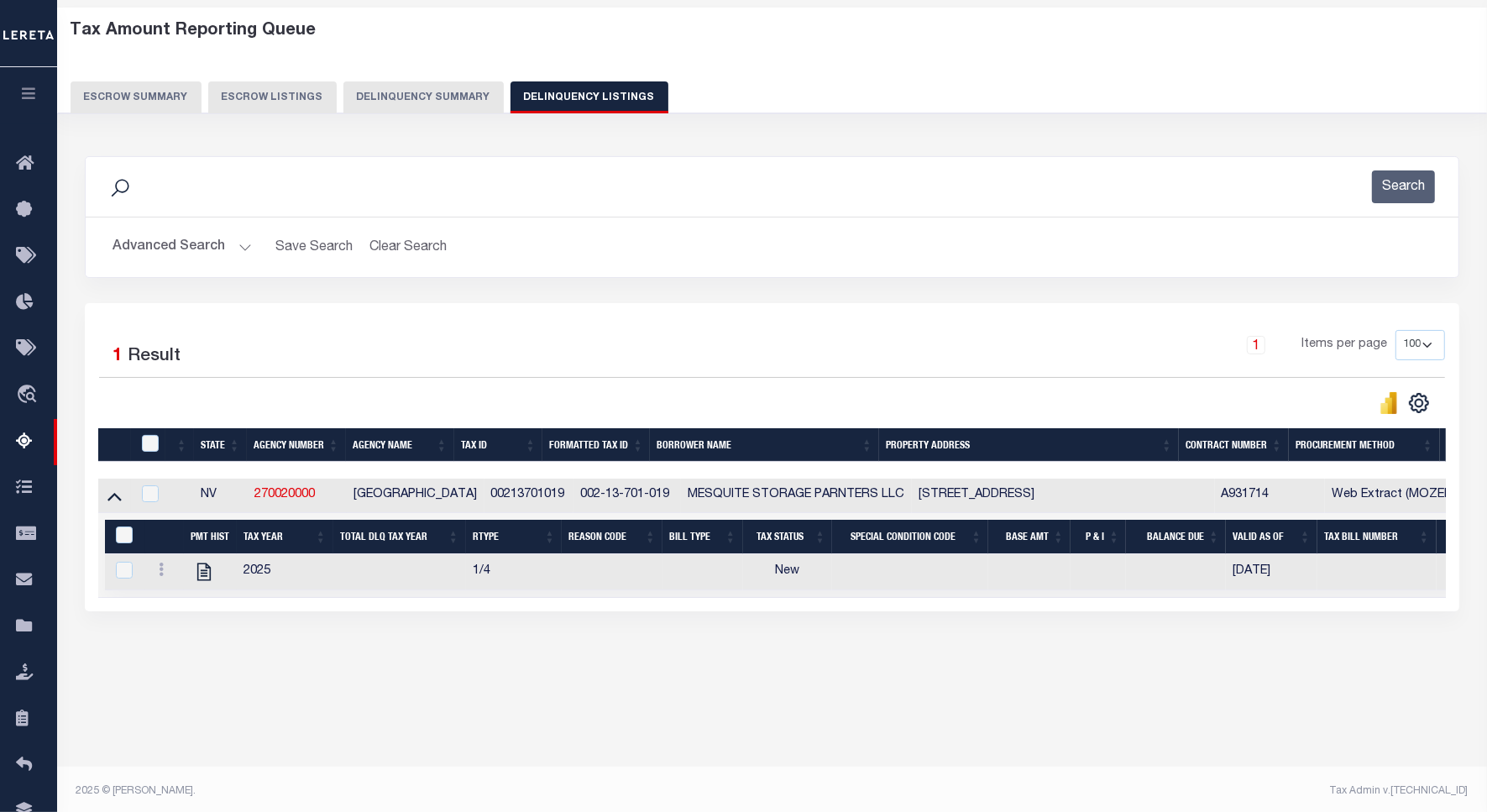
scroll to position [77, 0]
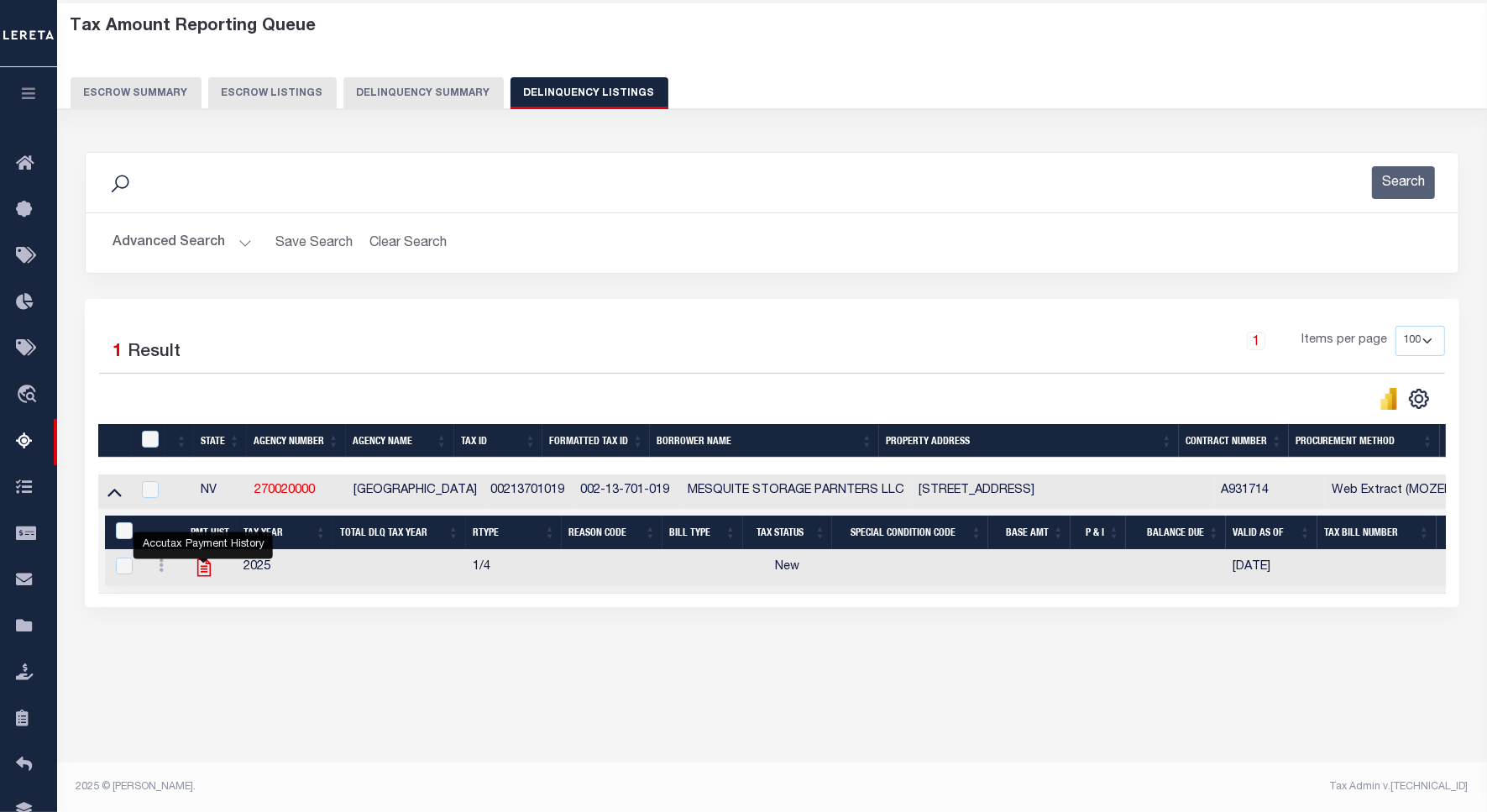
click at [200, 573] on icon "" at bounding box center [203, 567] width 22 height 22
checkbox input "true"
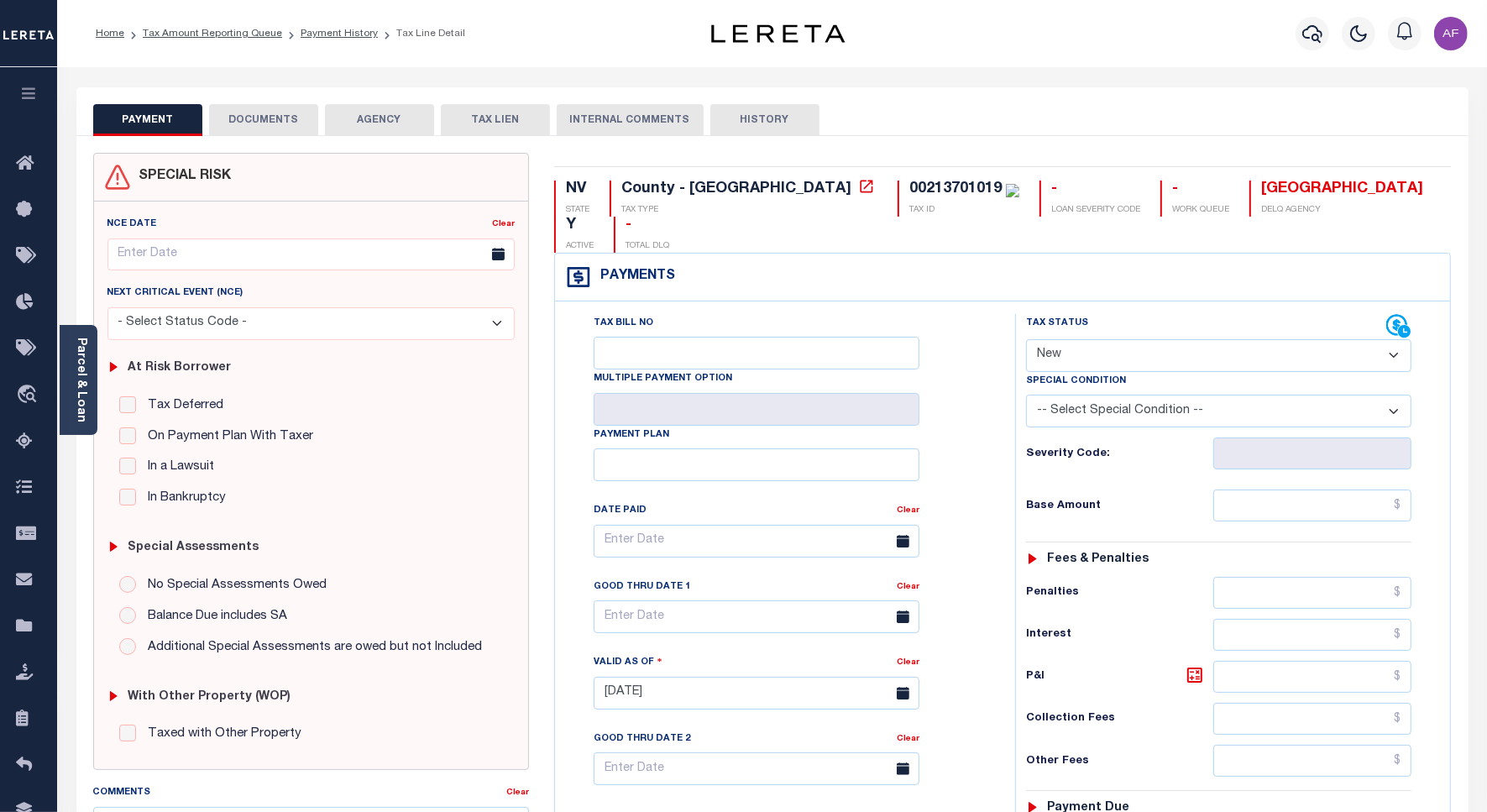
click at [1081, 339] on select "- Select Status Code - Open Due/Unpaid Paid Incomplete No Tax Due Internal Refu…" at bounding box center [1219, 355] width 385 height 32
select select "PYD"
click at [1026, 339] on select "- Select Status Code - Open Due/Unpaid Paid Incomplete No Tax Due Internal Refu…" at bounding box center [1219, 355] width 385 height 32
type input "[DATE]"
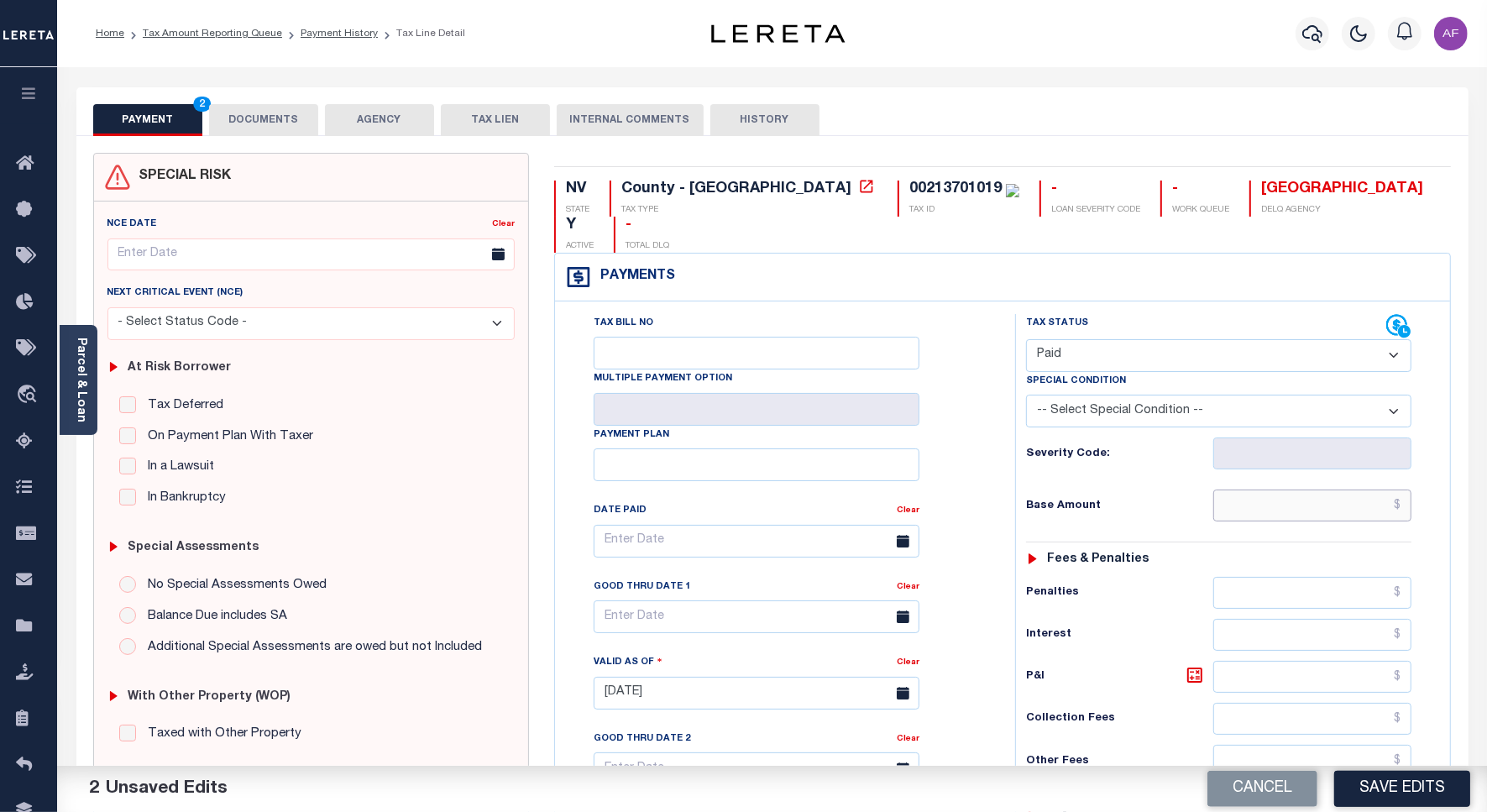
click at [1358, 489] on input "text" at bounding box center [1312, 505] width 199 height 32
paste input "0.33"
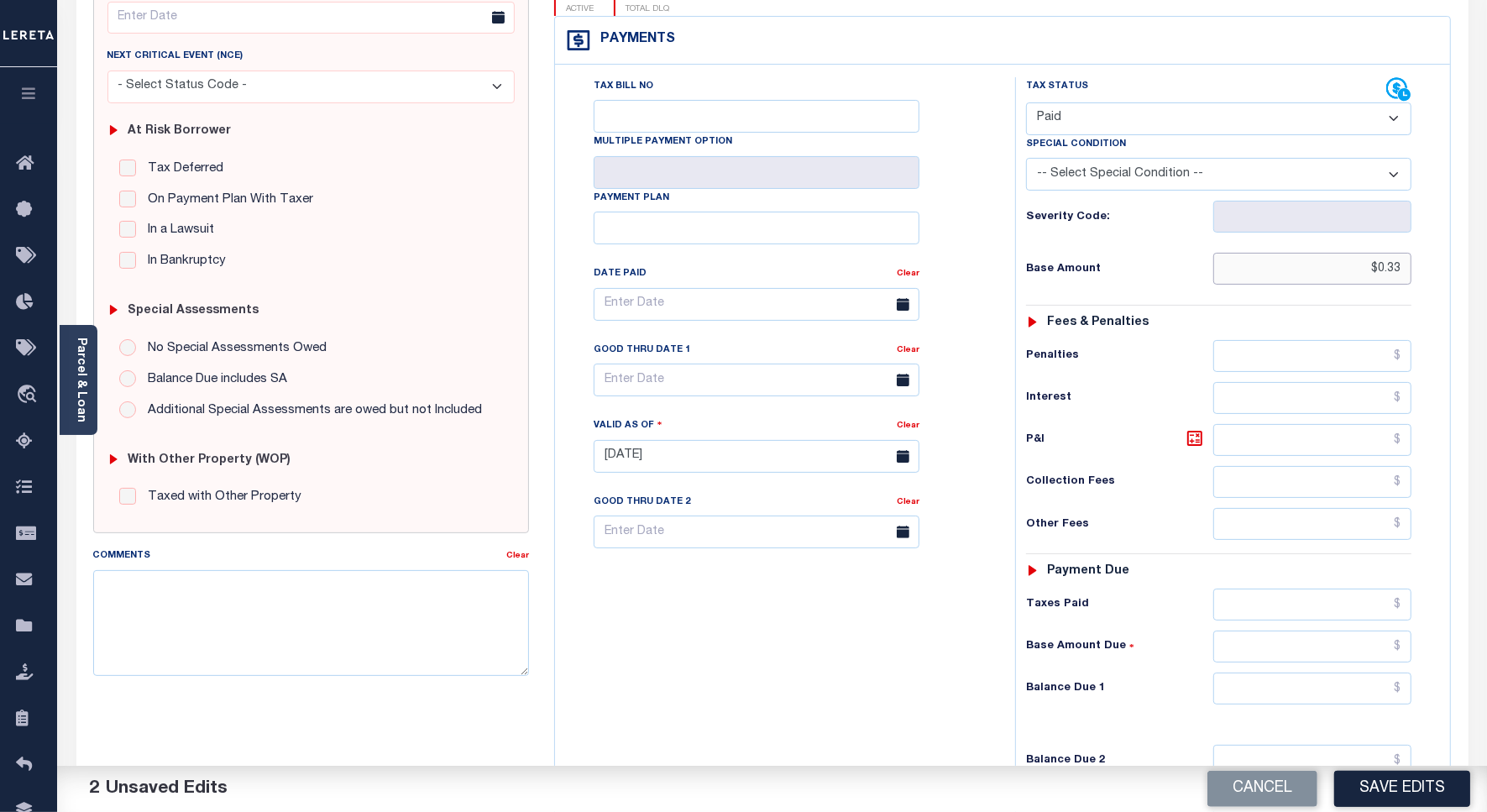
scroll to position [442, 0]
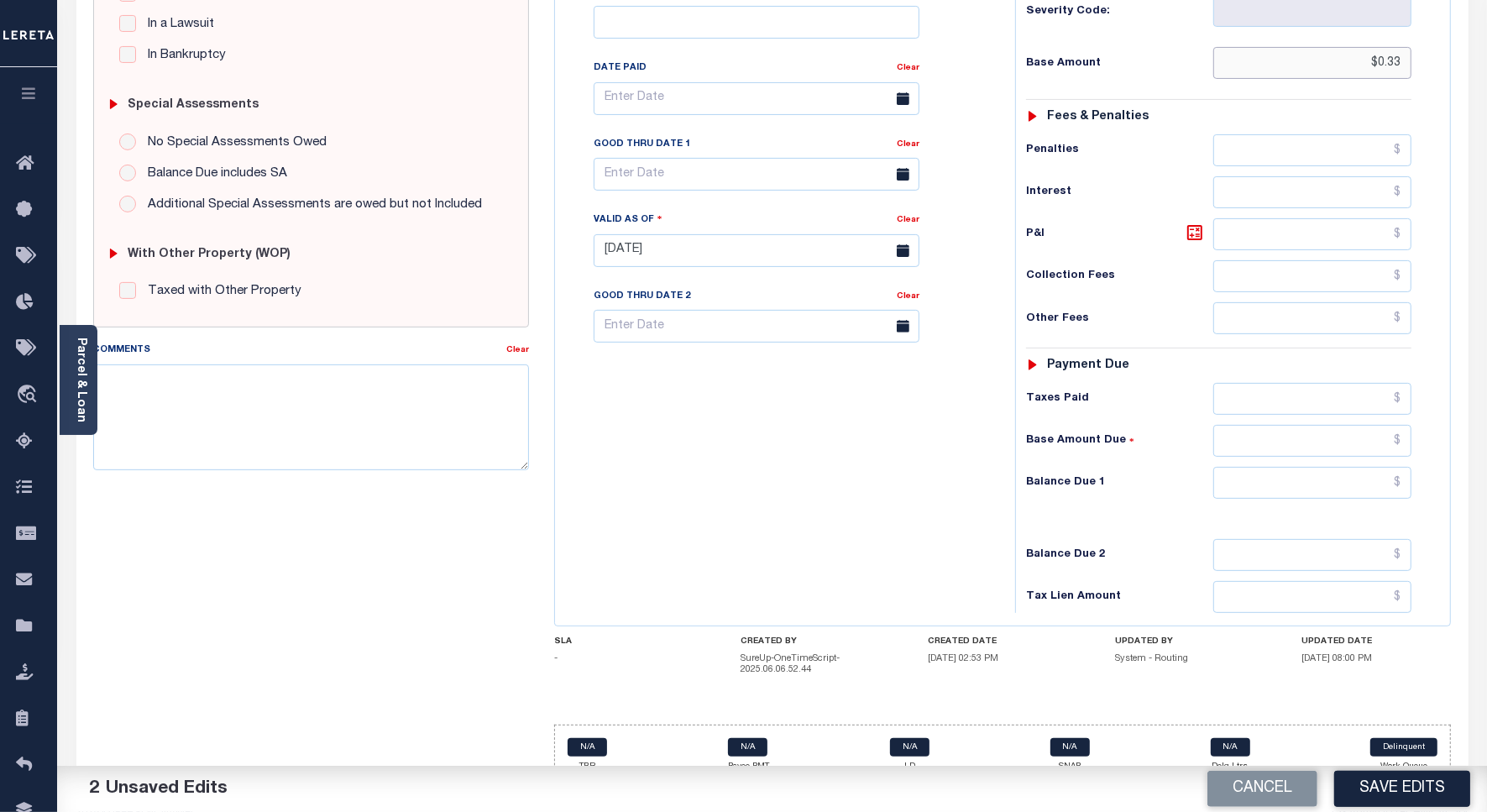
type input "$0.33"
click at [1362, 467] on input "text" at bounding box center [1312, 482] width 199 height 32
type input "$0.00"
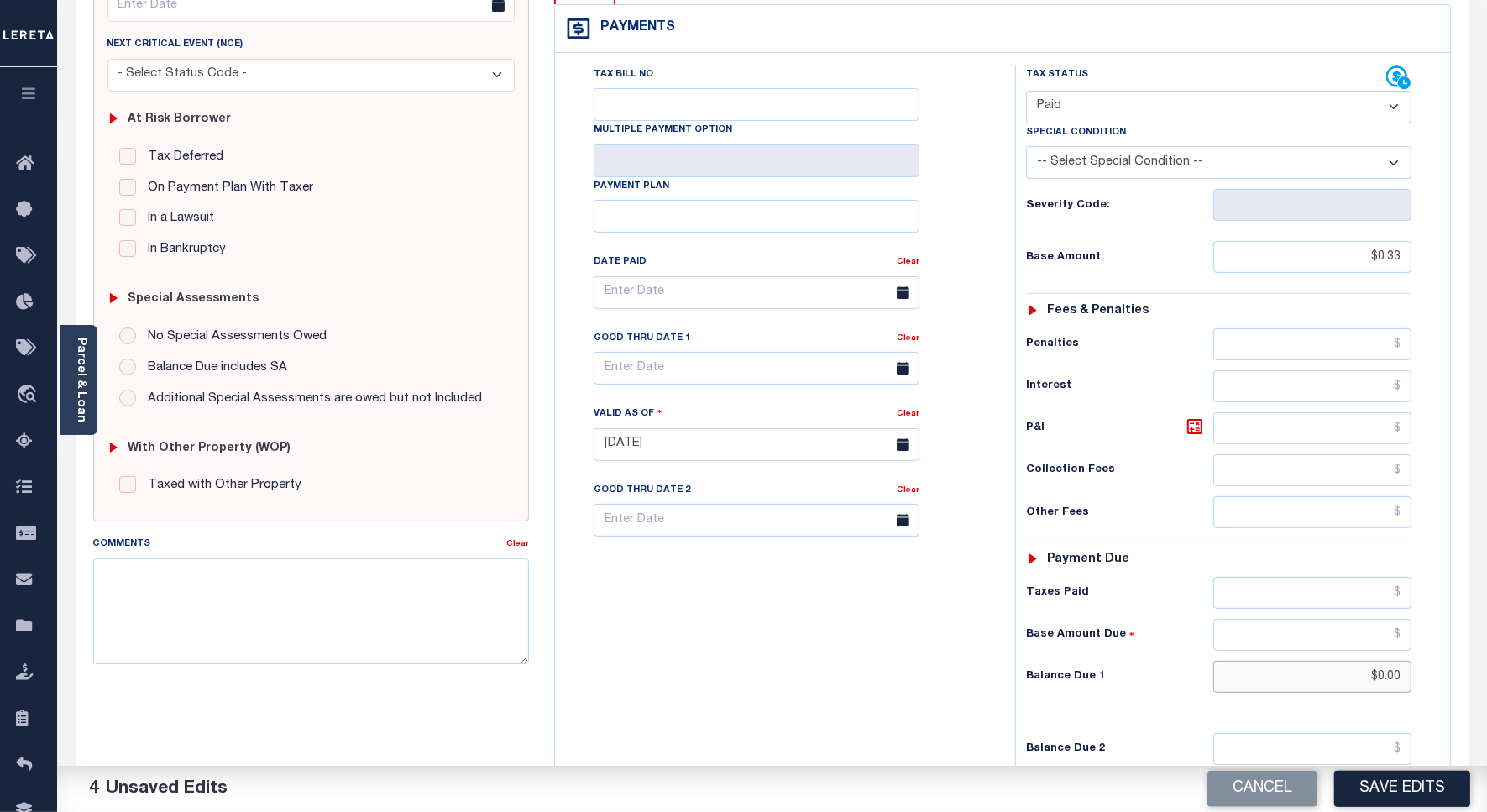
scroll to position [0, 0]
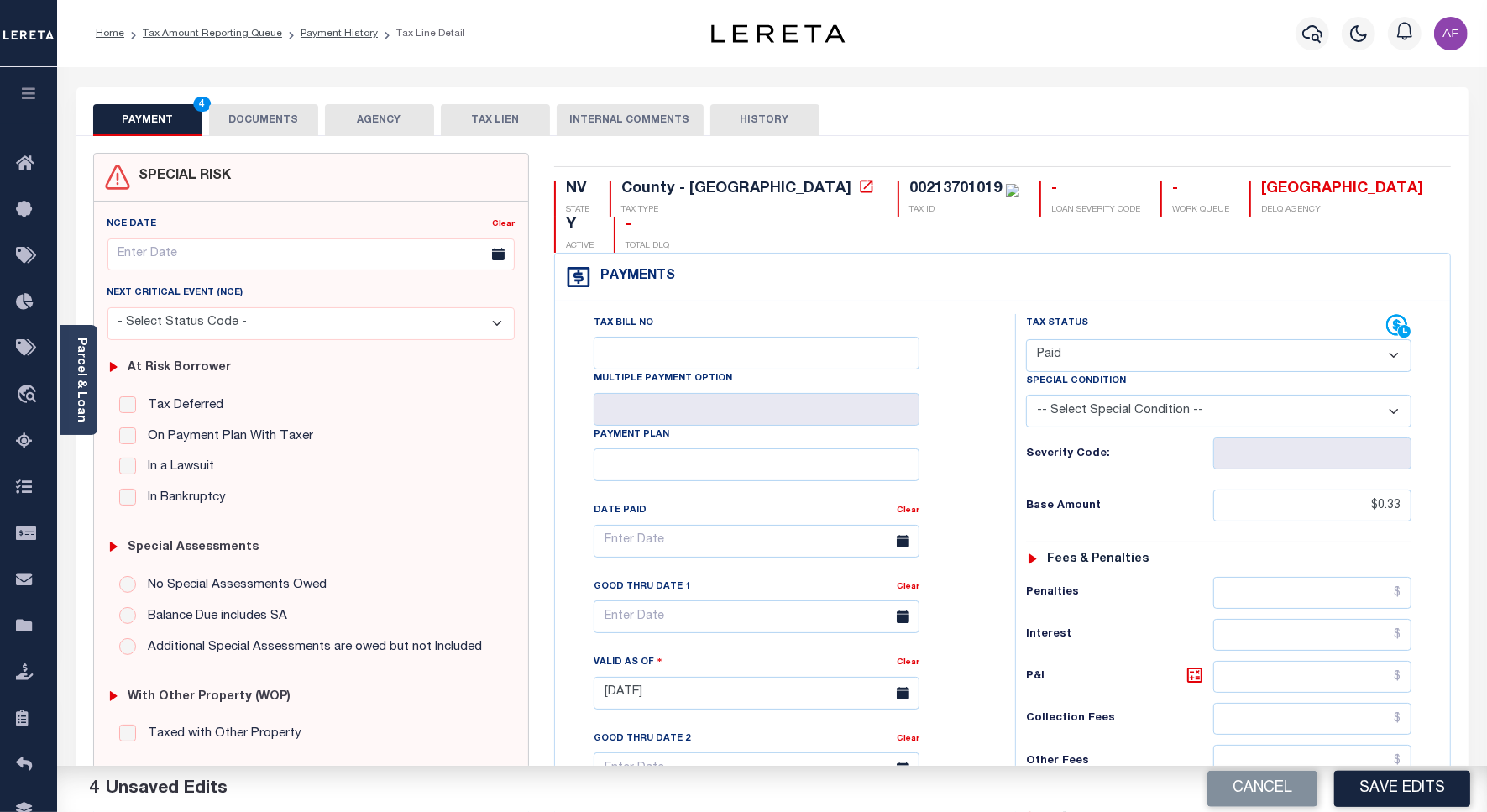
click at [250, 130] on button "DOCUMENTS" at bounding box center [264, 119] width 110 height 32
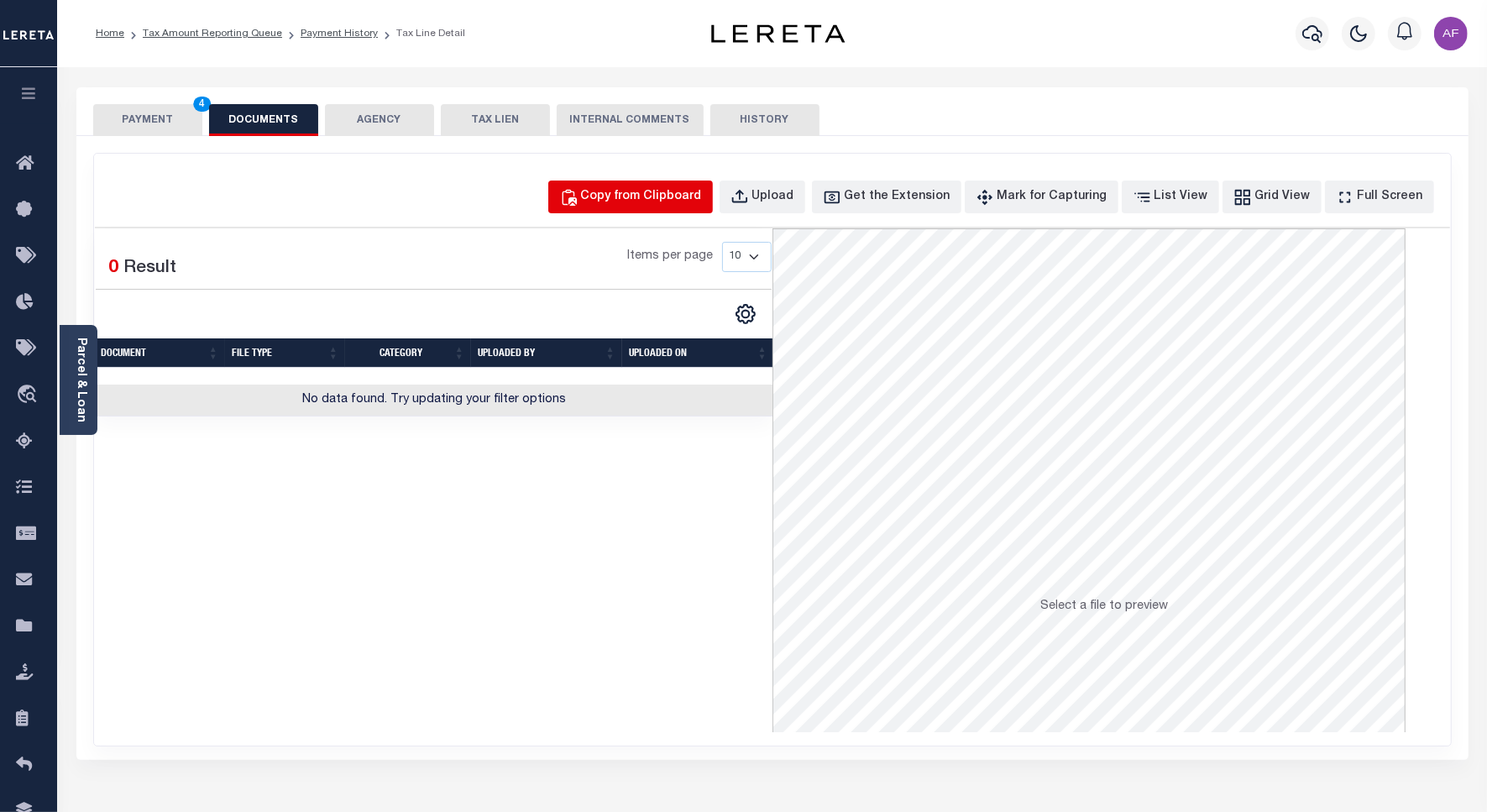
click at [593, 183] on button "Copy from Clipboard" at bounding box center [630, 196] width 164 height 32
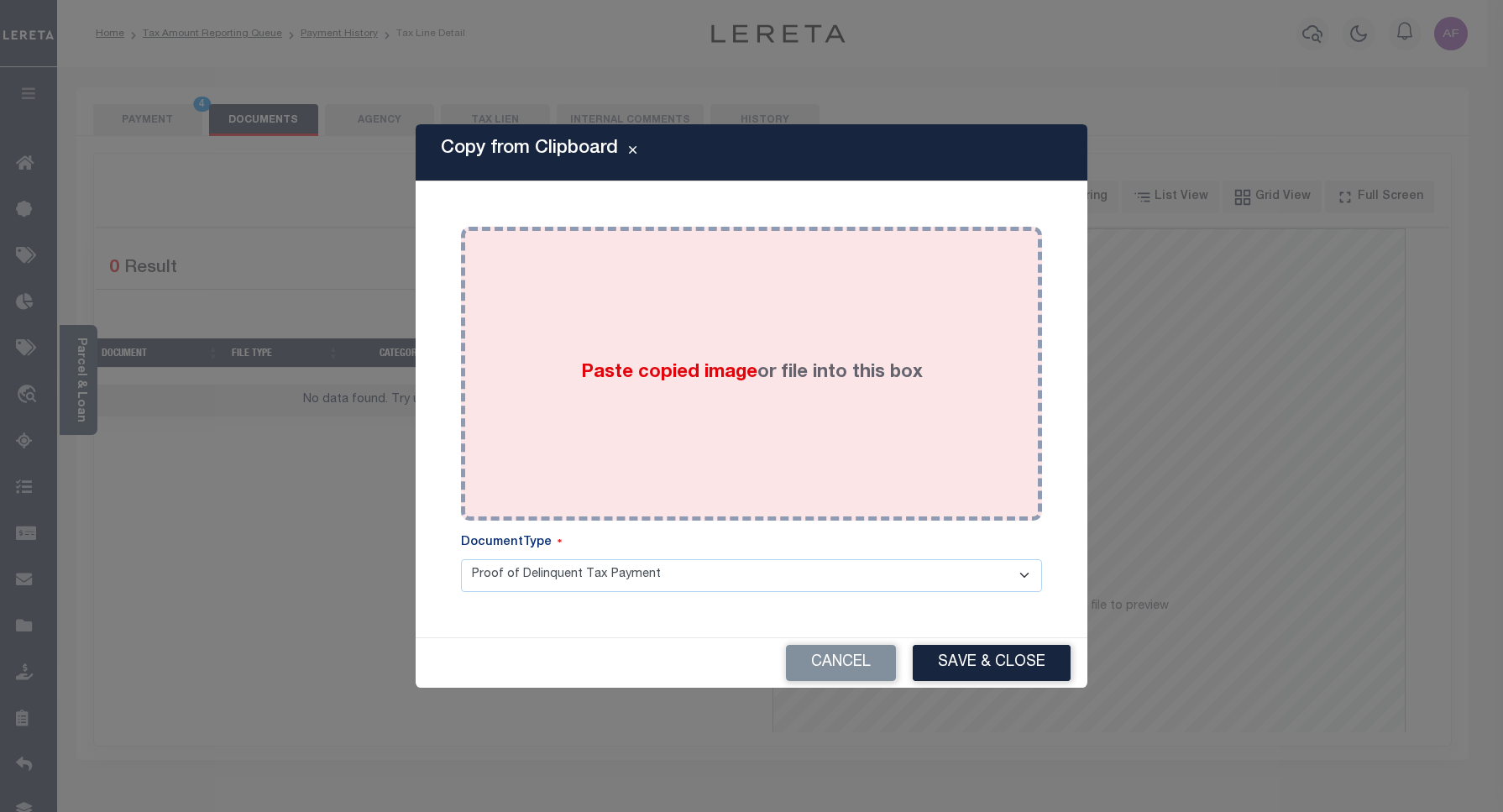
click at [685, 287] on div "Paste copied image or file into this box" at bounding box center [752, 374] width 556 height 269
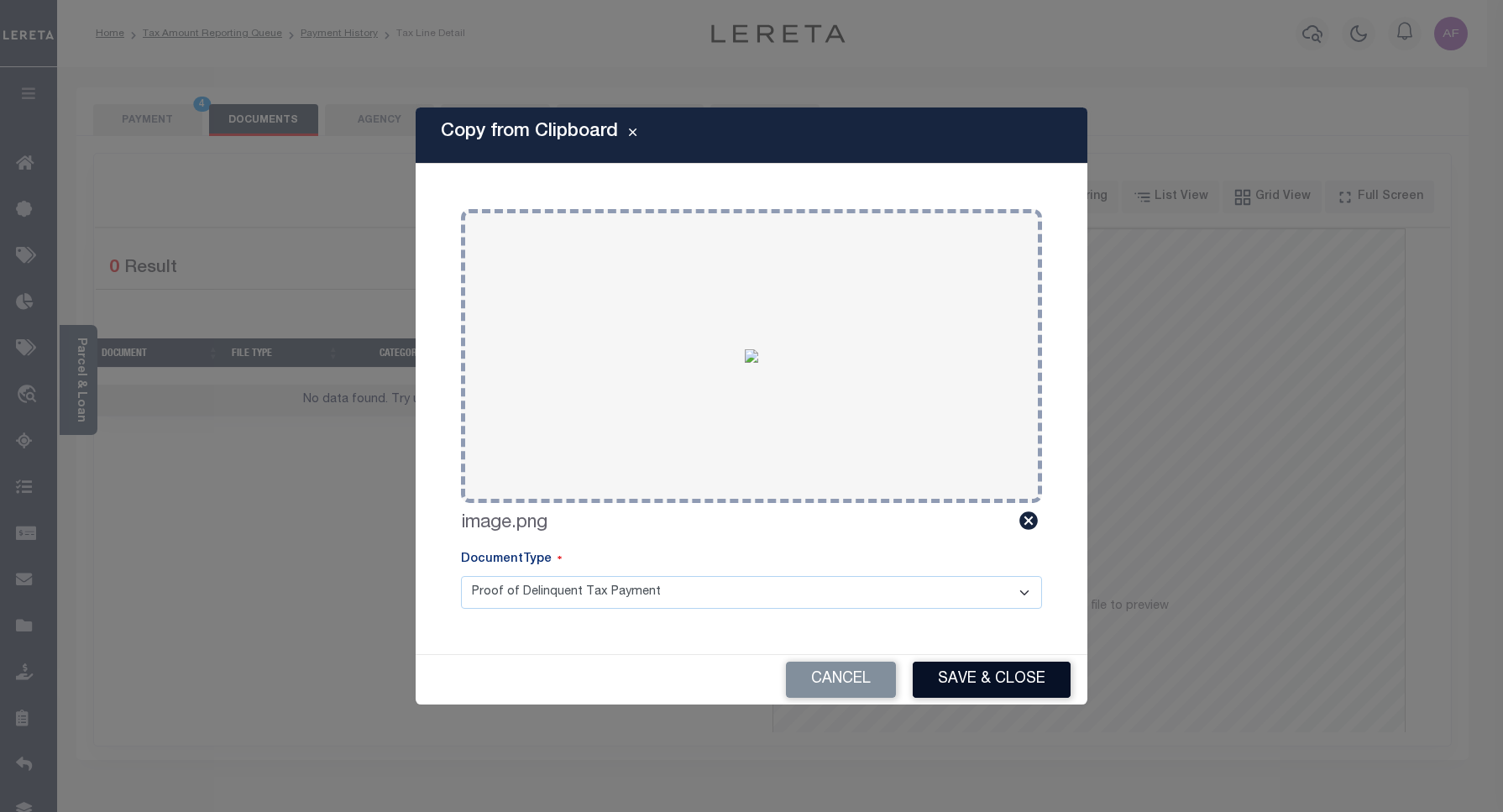
click at [1010, 687] on button "Save & Close" at bounding box center [991, 679] width 158 height 36
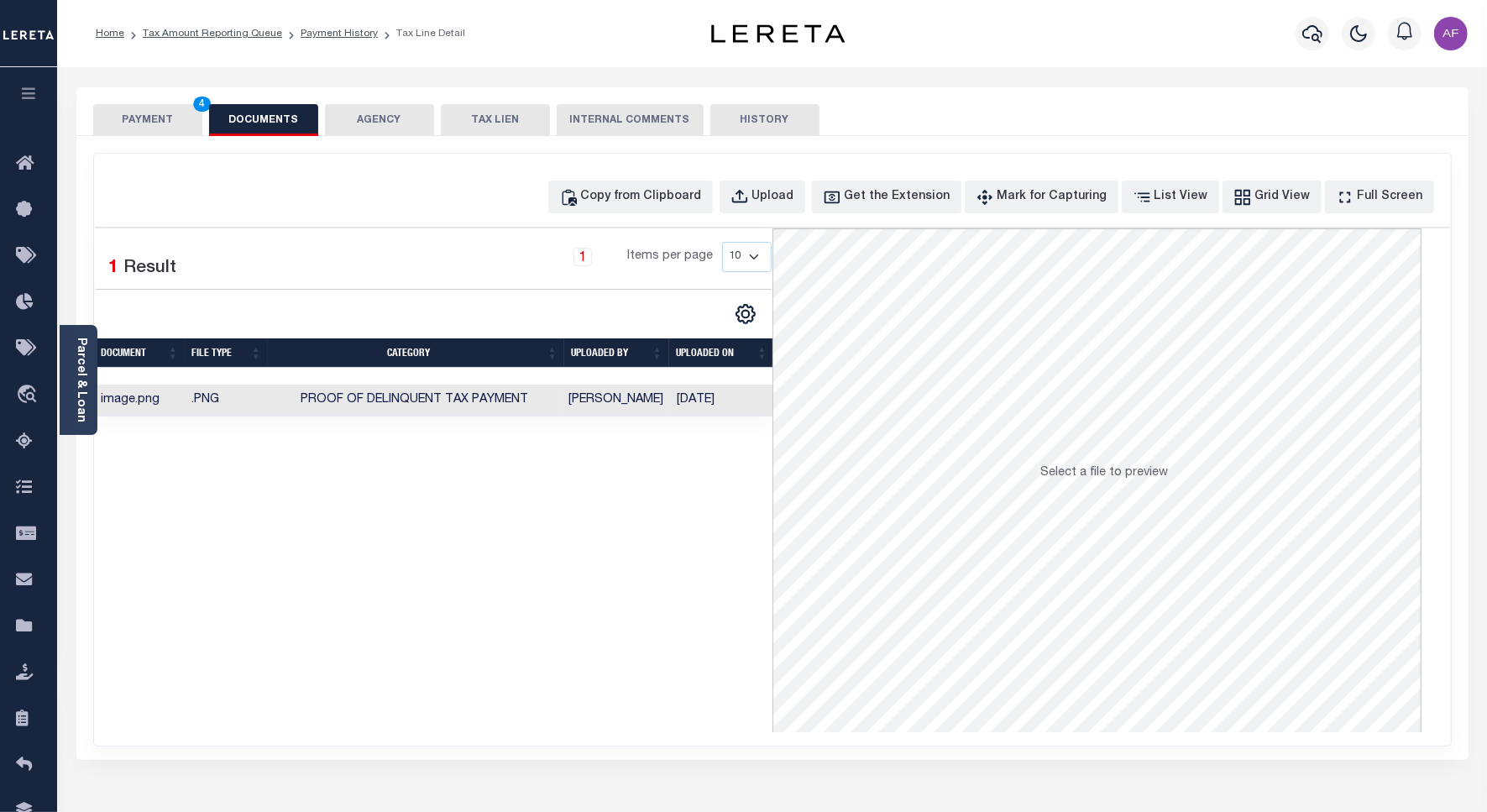
click at [161, 123] on button "PAYMENT 4" at bounding box center [148, 119] width 110 height 32
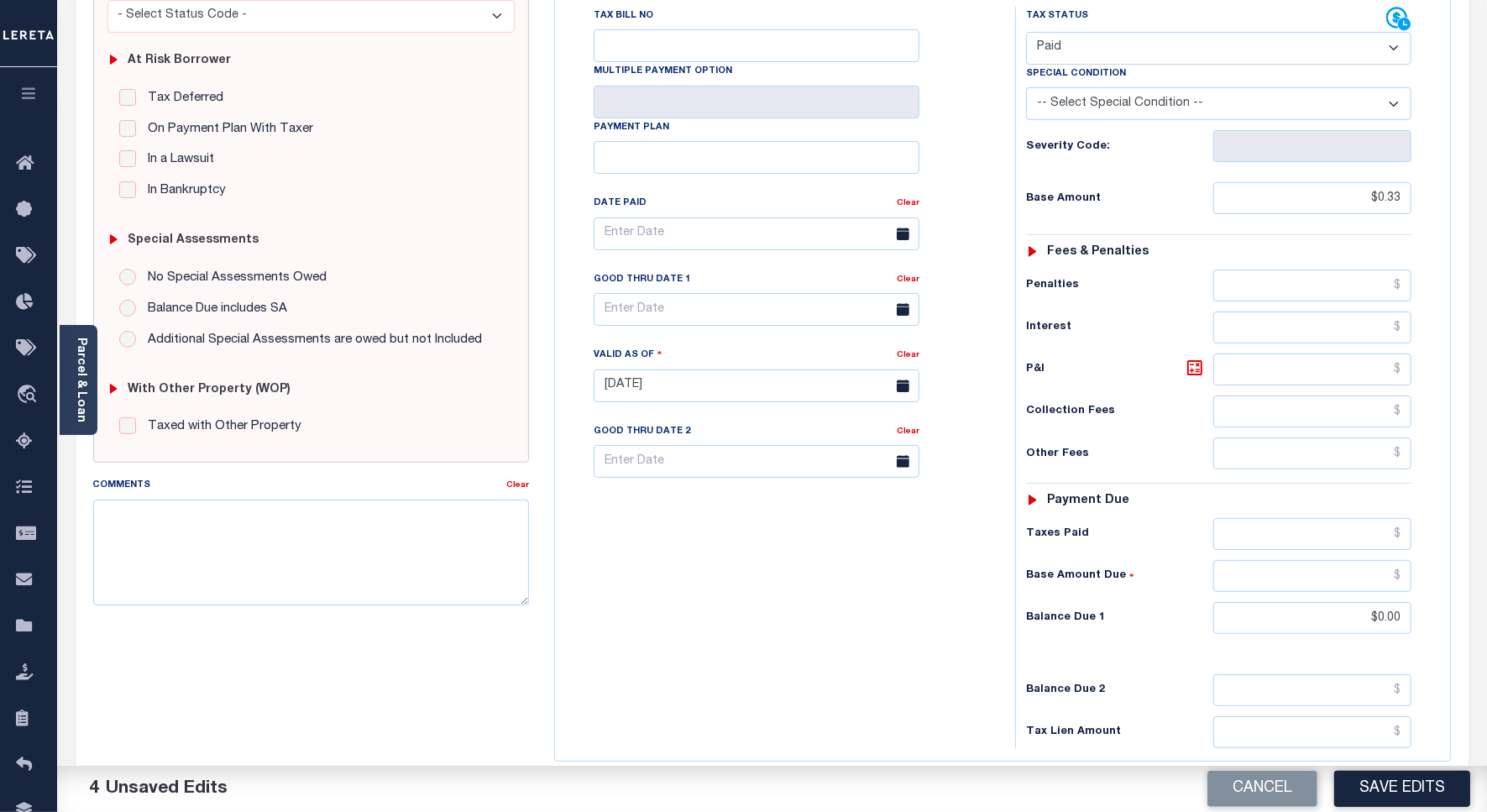
scroll to position [437, 0]
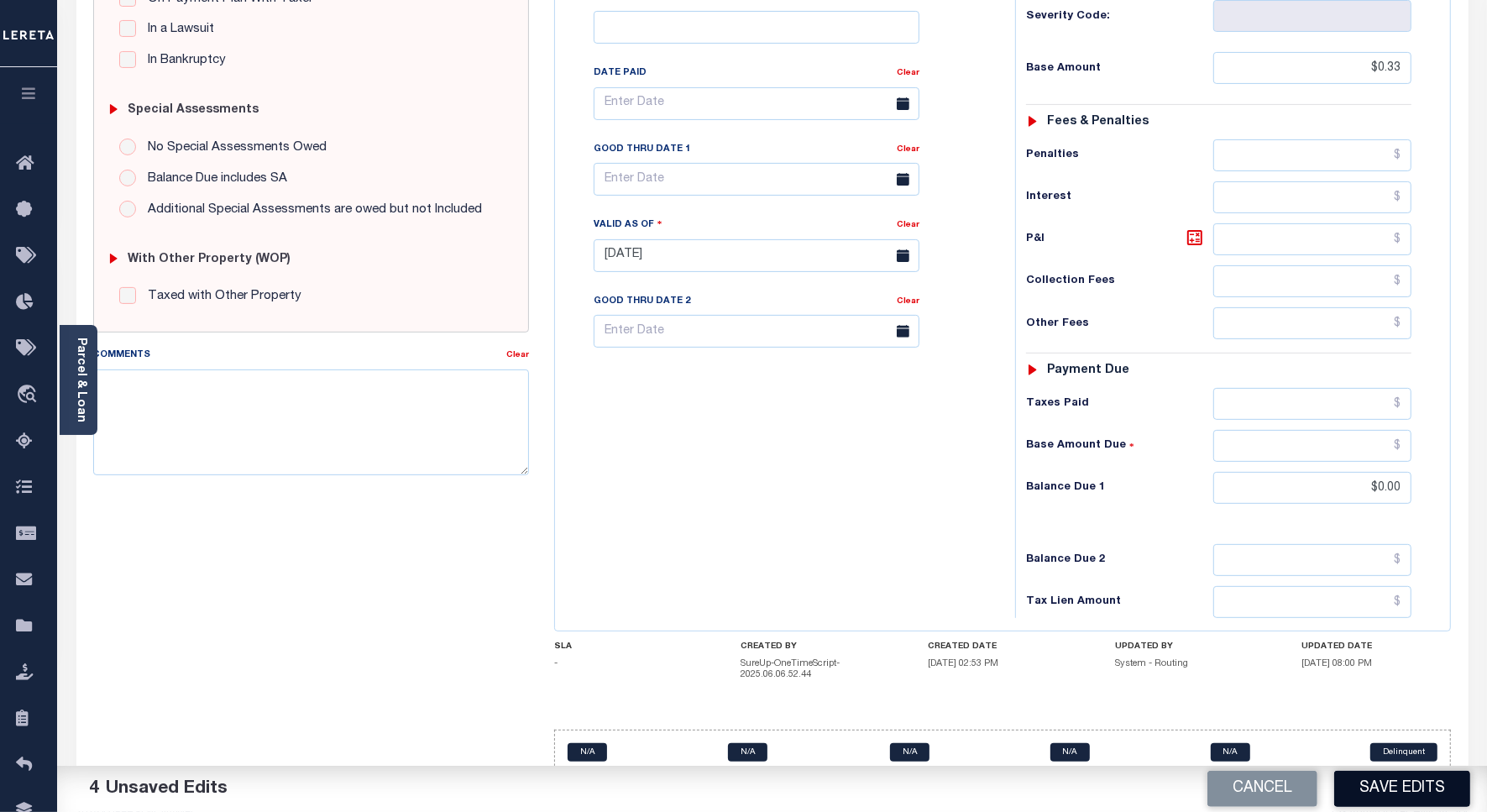
click at [1383, 784] on button "Save Edits" at bounding box center [1401, 789] width 136 height 36
checkbox input "false"
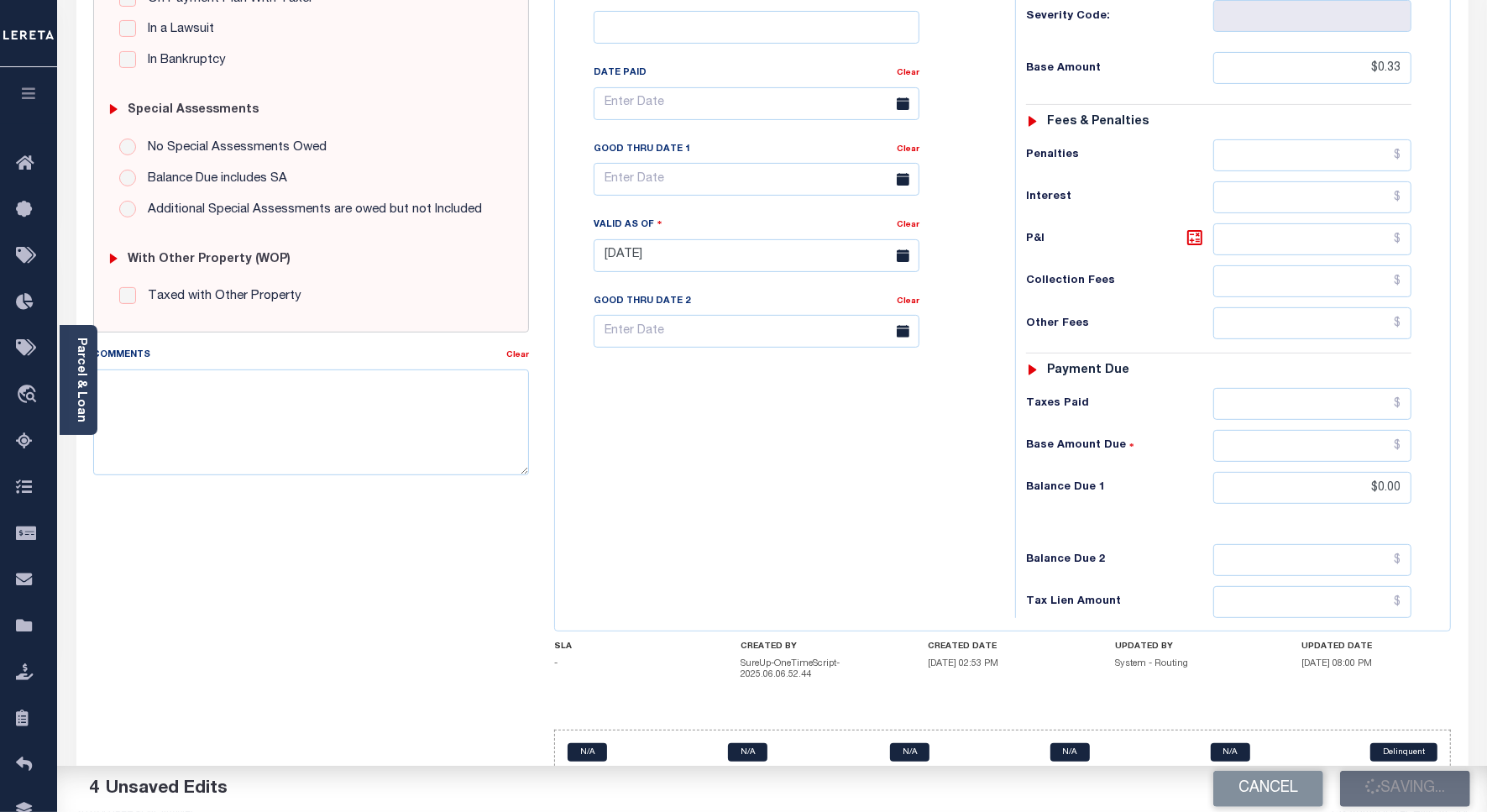
type input "$0.33"
type input "$0"
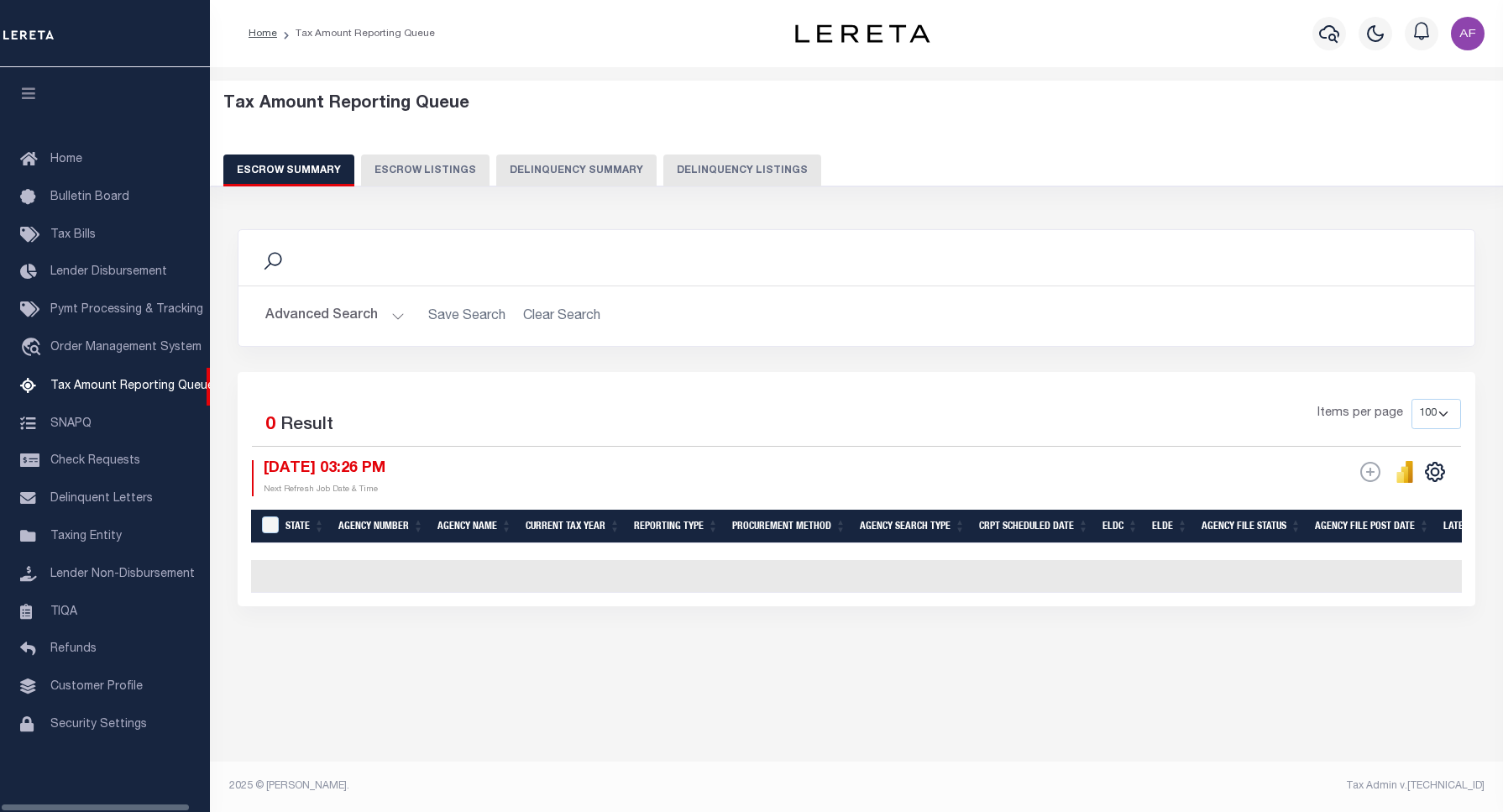
select select "100"
click at [709, 165] on button "Delinquency Listings" at bounding box center [742, 170] width 158 height 32
select select "100"
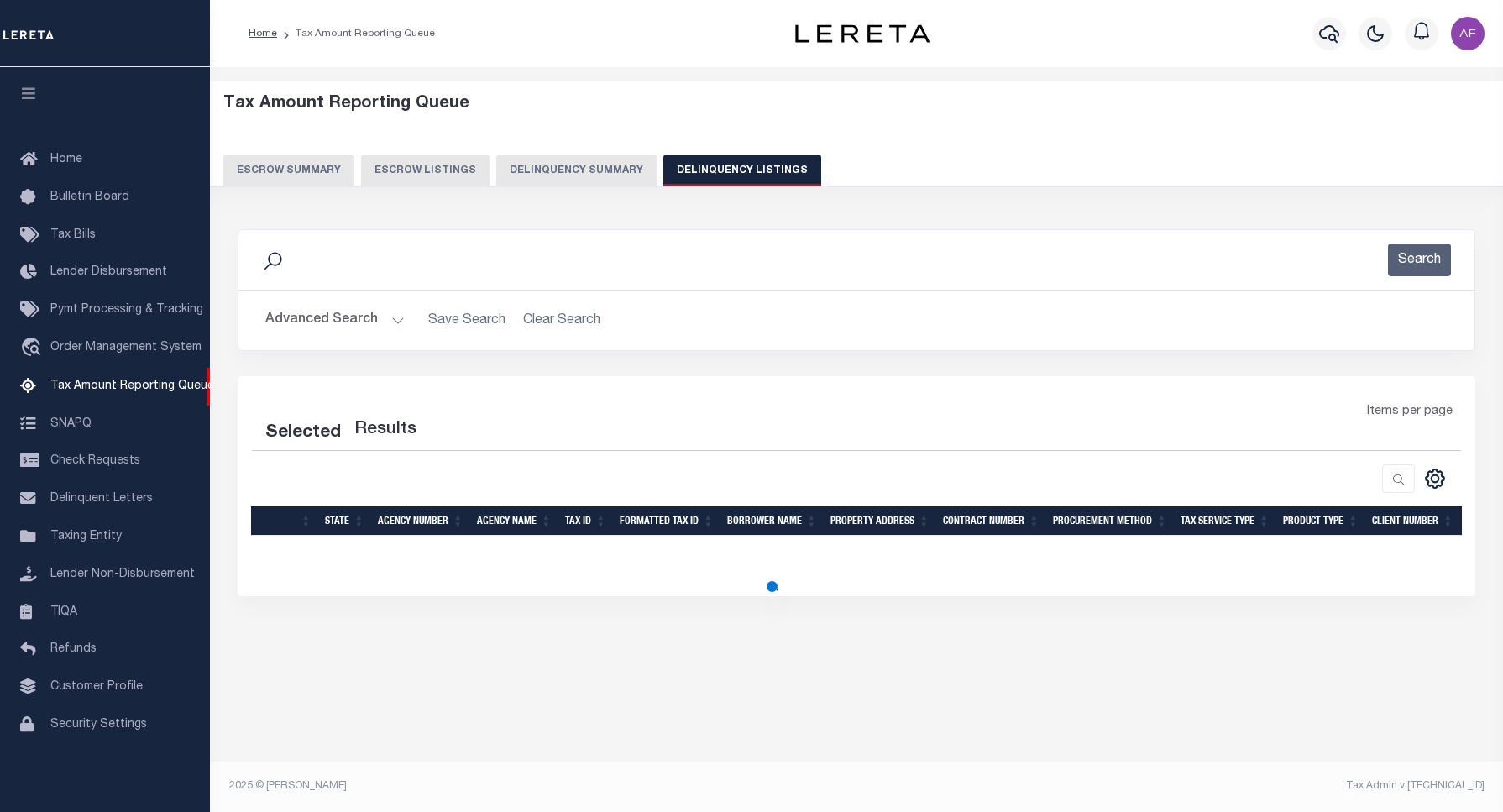
select select "100"
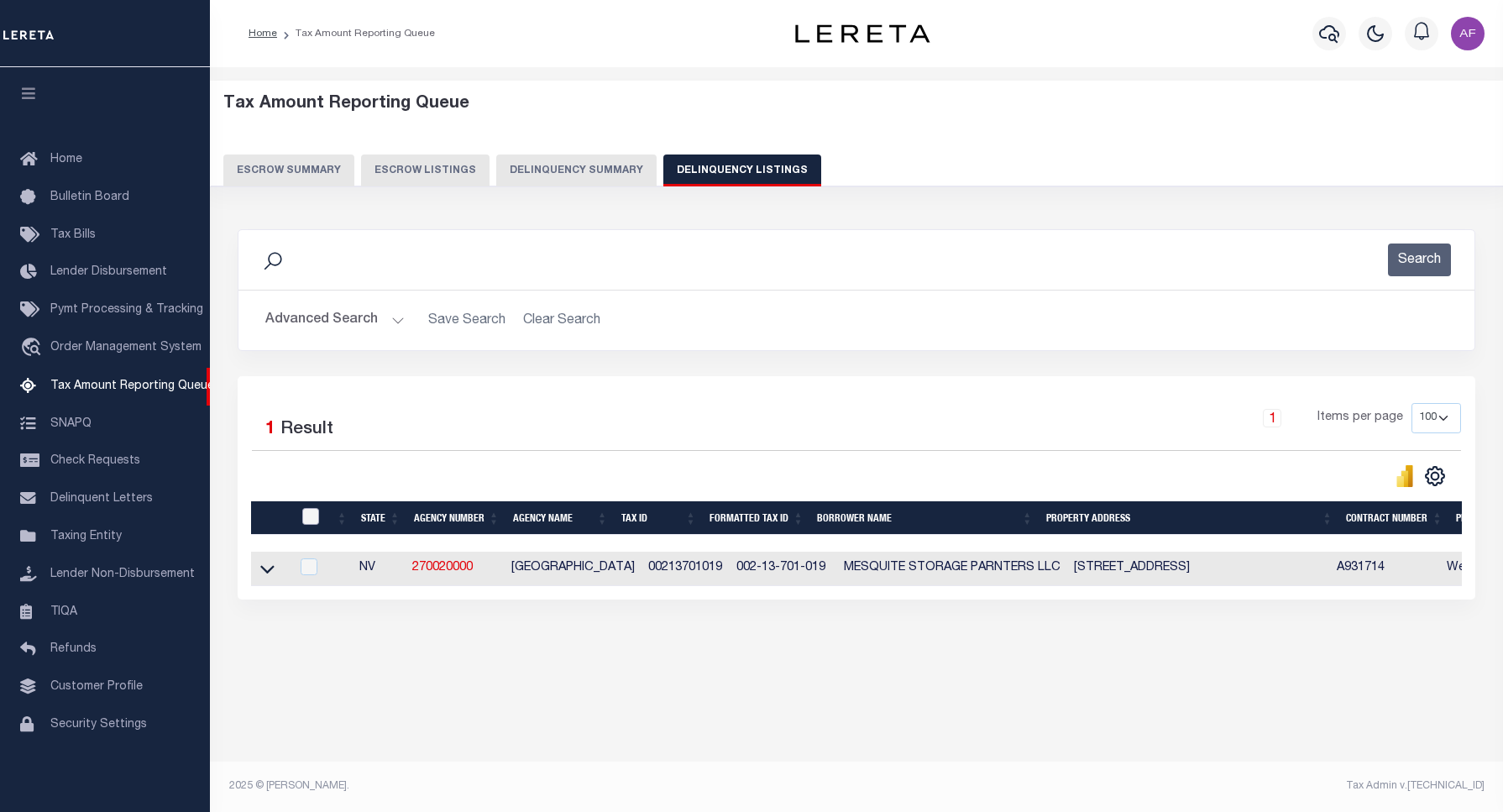
click at [312, 520] on input "checkbox" at bounding box center [310, 516] width 17 height 17
checkbox input "true"
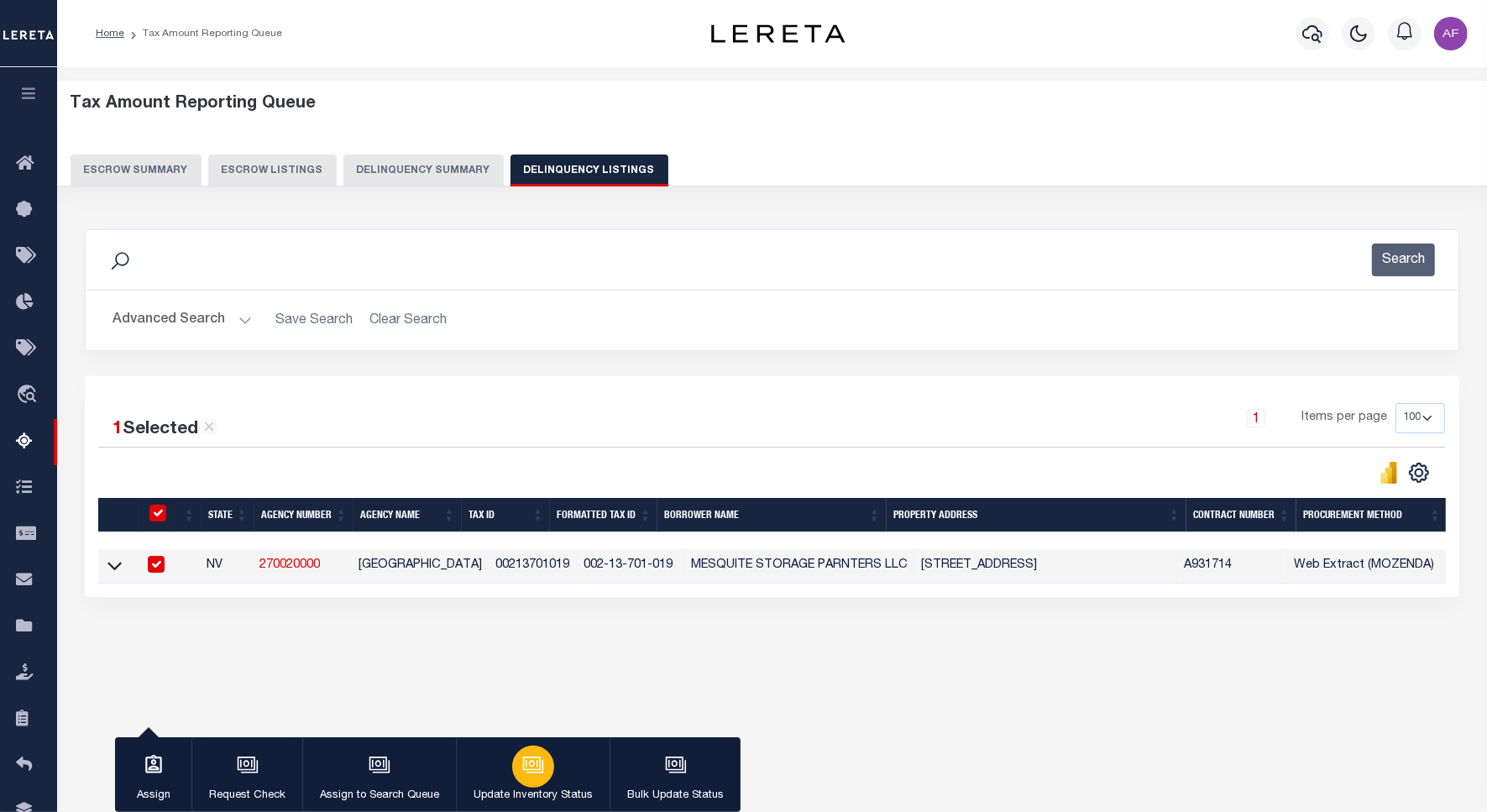
click at [506, 770] on button "Update Inventory Status" at bounding box center [532, 774] width 154 height 75
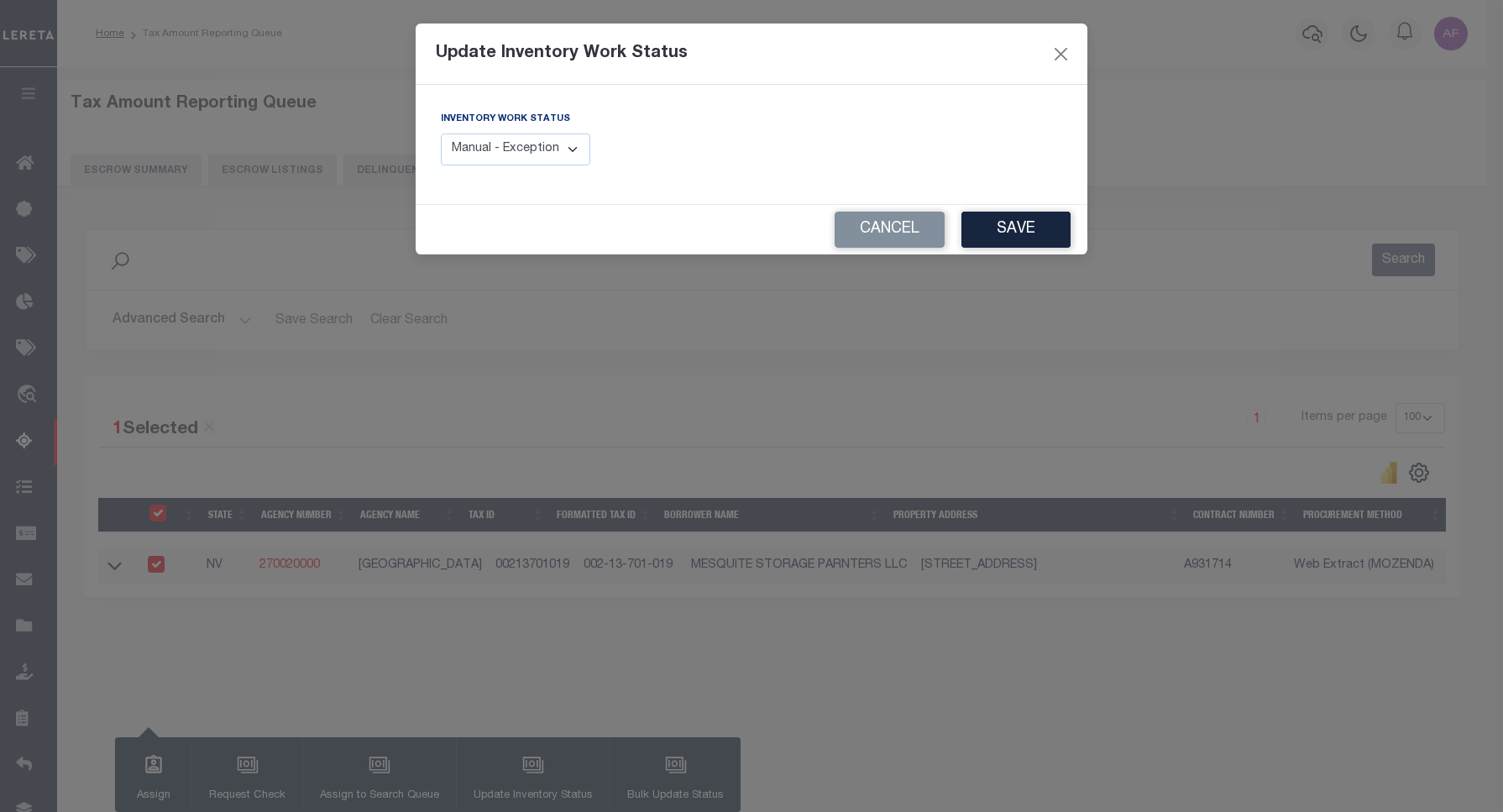
click at [522, 154] on select "Manual - Exception Pended - Awaiting Search Late Add Exception Completed" at bounding box center [515, 149] width 150 height 32
select select "4"
click at [440, 133] on select "Manual - Exception Pended - Awaiting Search Late Add Exception Completed" at bounding box center [515, 149] width 150 height 32
click at [1017, 240] on button "Save" at bounding box center [1016, 229] width 110 height 36
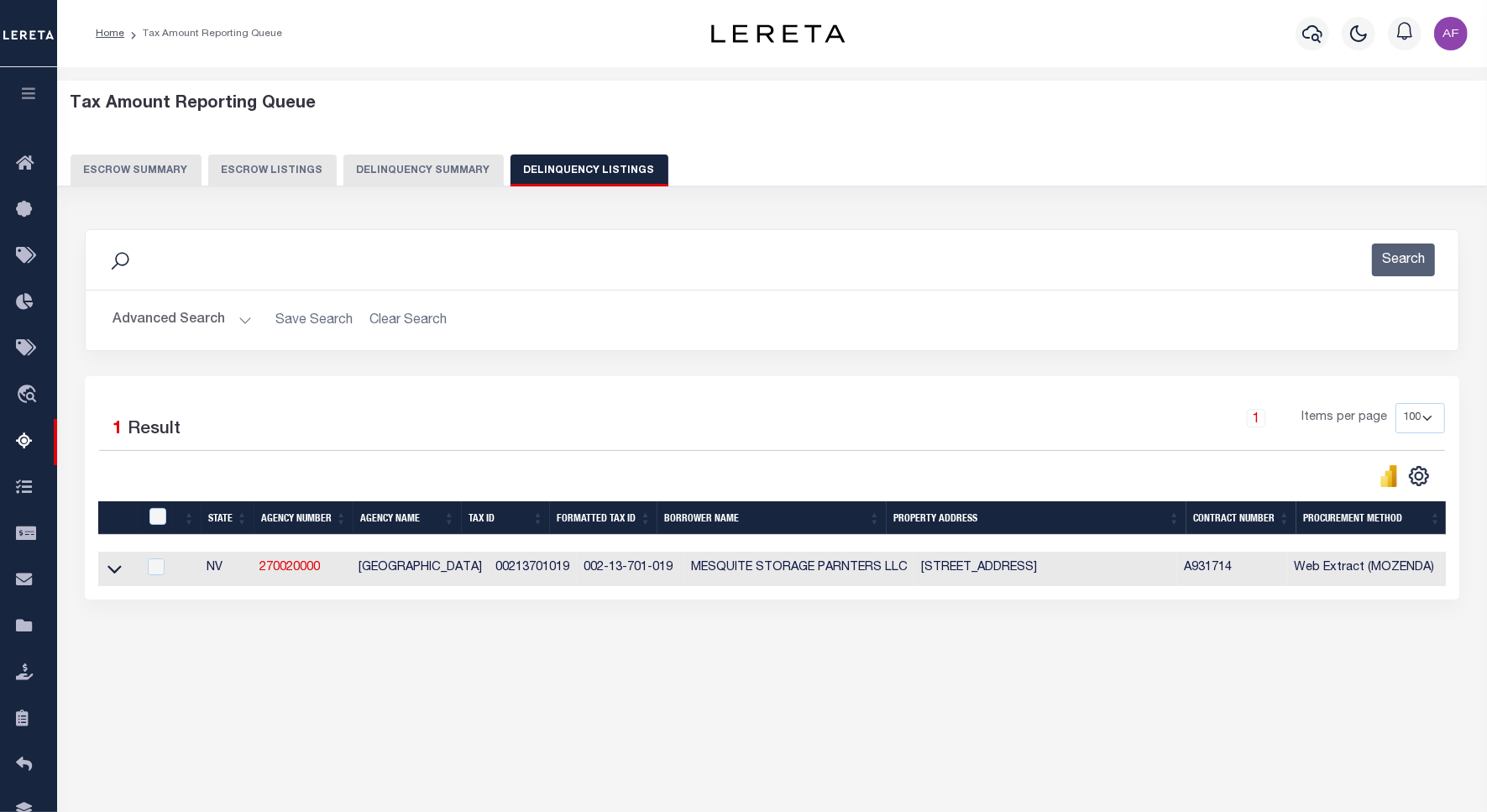
click at [164, 315] on button "Advanced Search" at bounding box center [182, 320] width 139 height 32
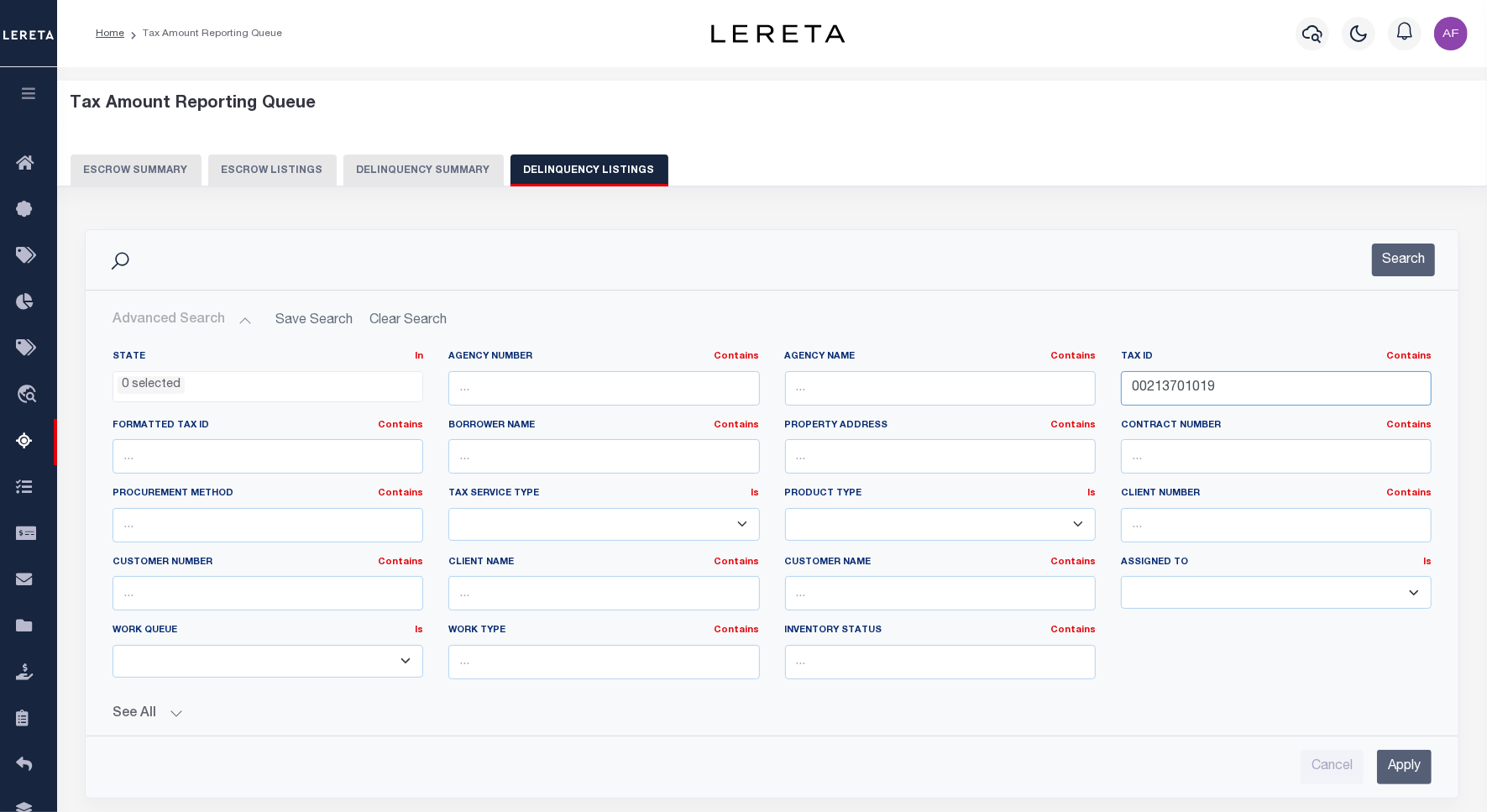
click at [1156, 378] on input "00213701019" at bounding box center [1276, 387] width 310 height 34
paste input "12507210021"
type input "12507210021"
click at [1398, 257] on button "Search" at bounding box center [1403, 259] width 63 height 32
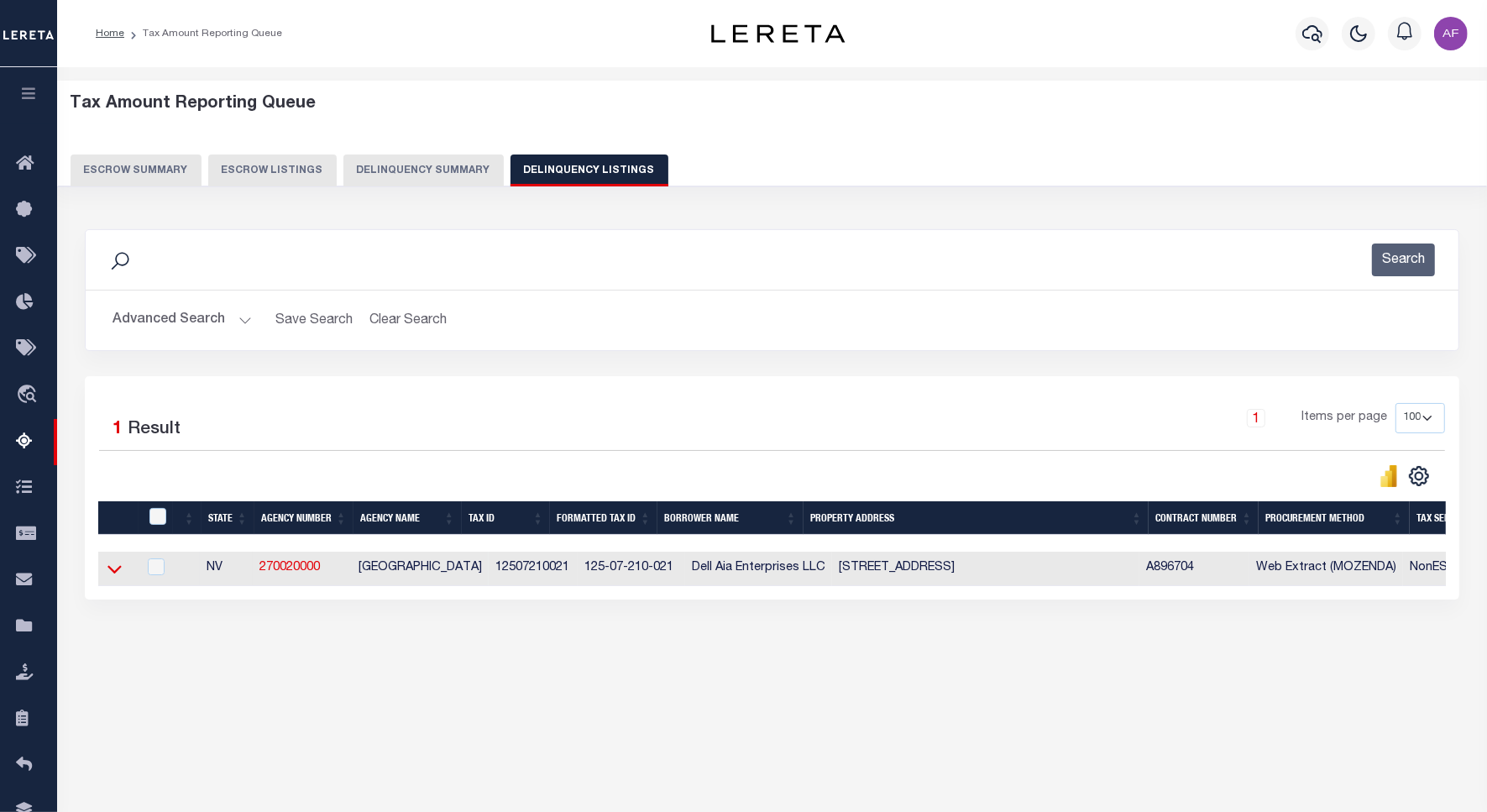
click at [110, 571] on icon at bounding box center [114, 568] width 15 height 18
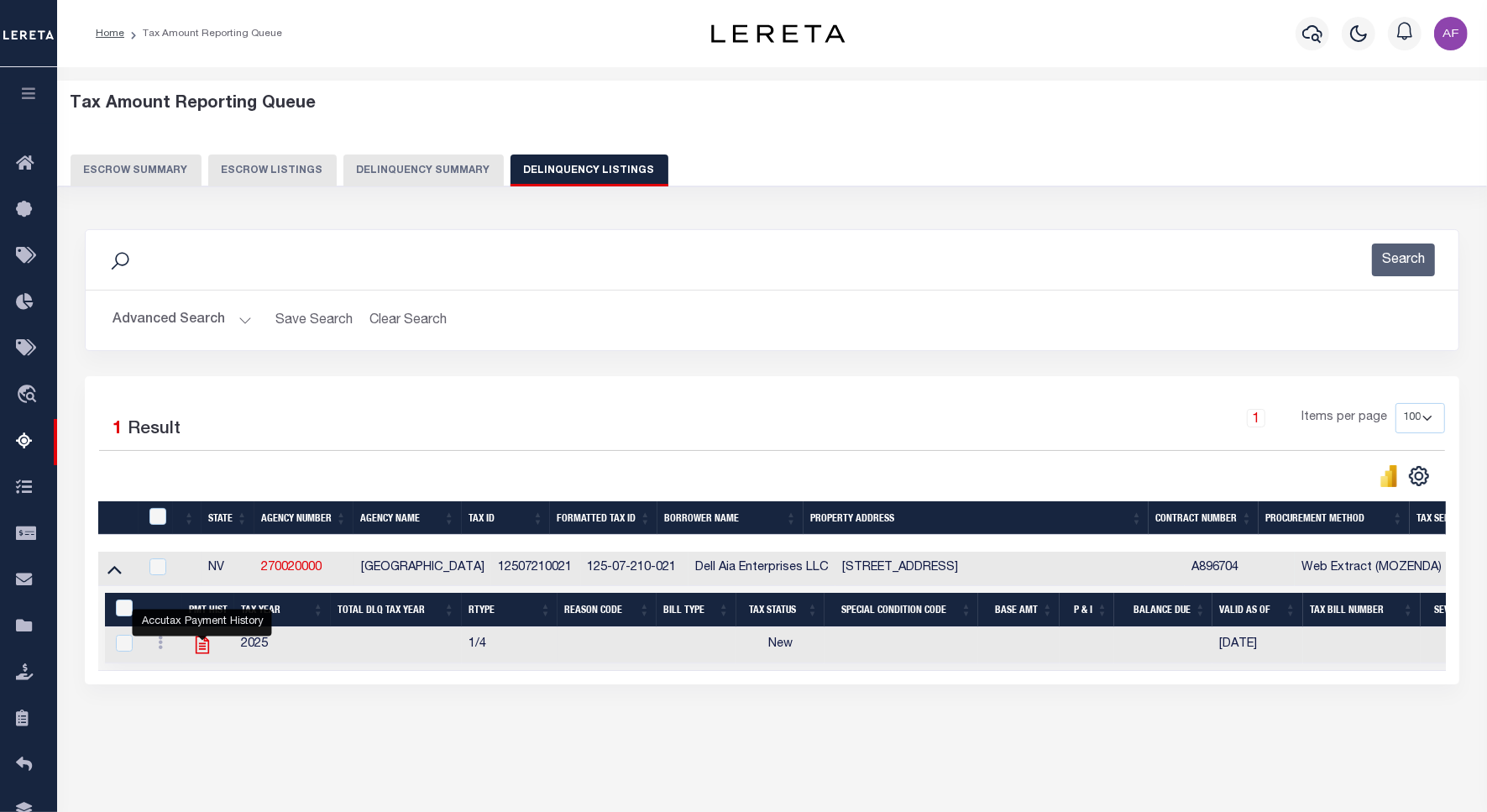
click at [195, 647] on icon "" at bounding box center [202, 645] width 14 height 18
checkbox input "true"
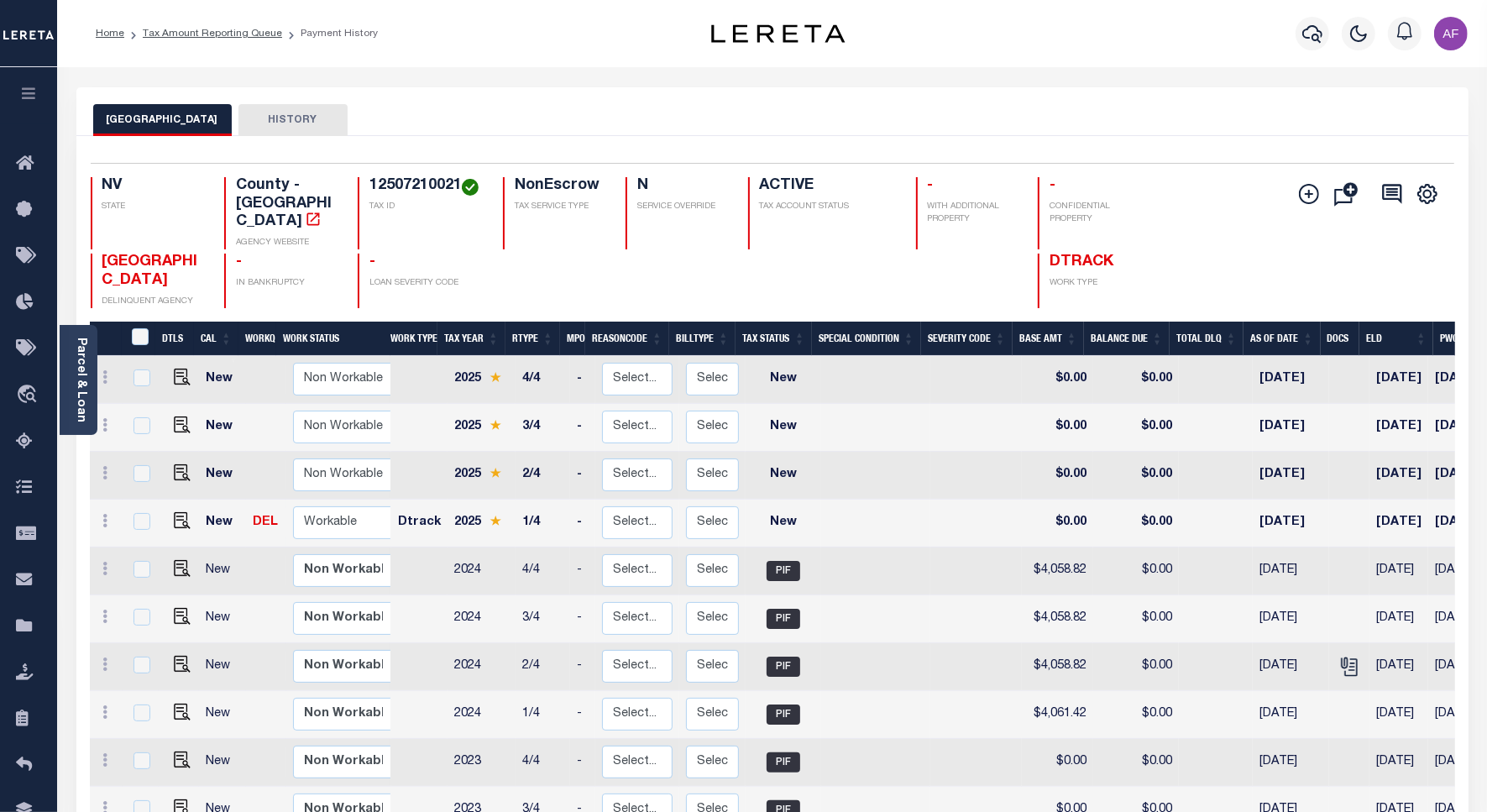
click at [164, 500] on td at bounding box center [178, 523] width 40 height 48
checkbox input "true"
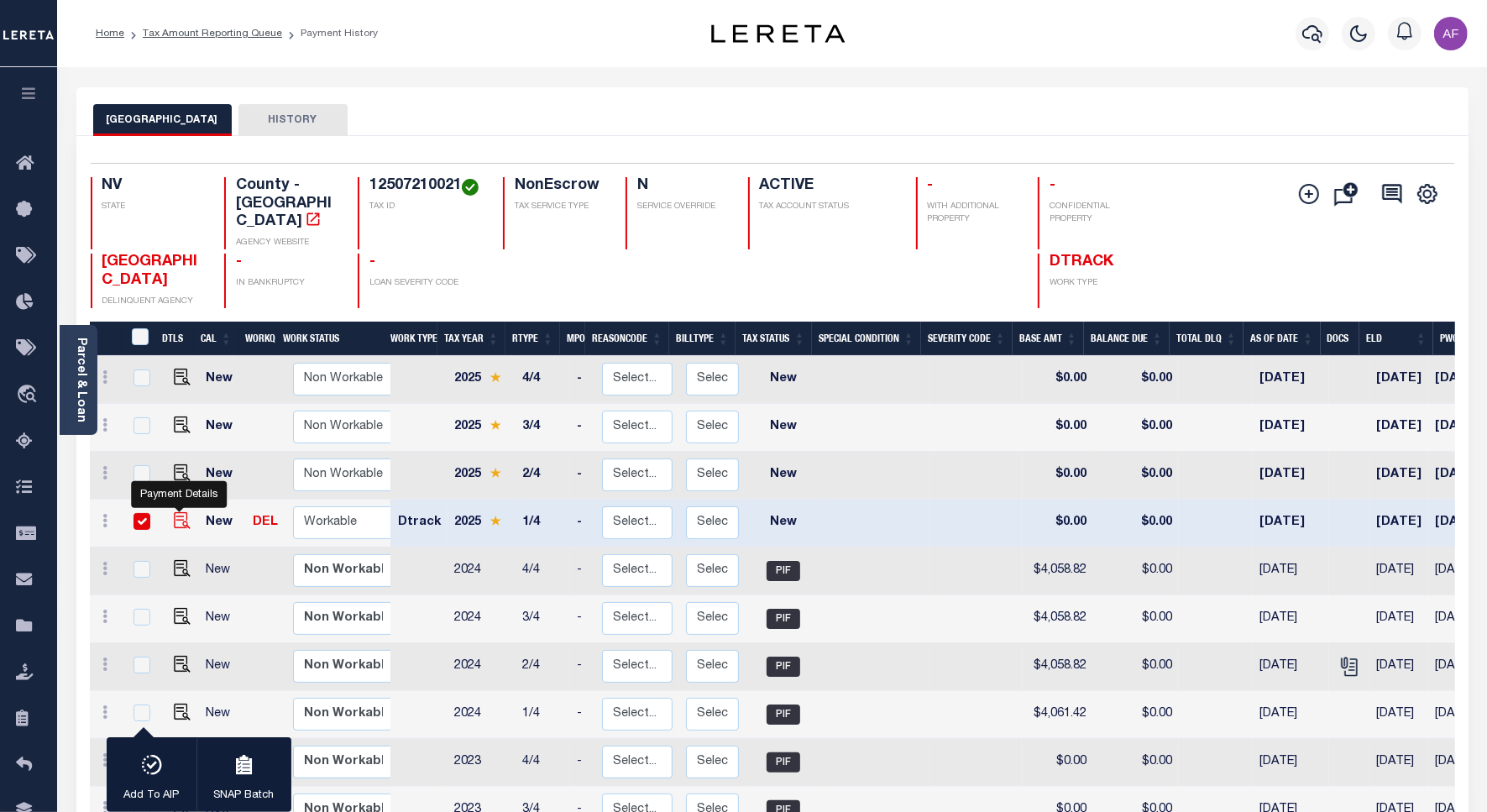
click at [174, 512] on img "" at bounding box center [182, 519] width 17 height 17
checkbox input "false"
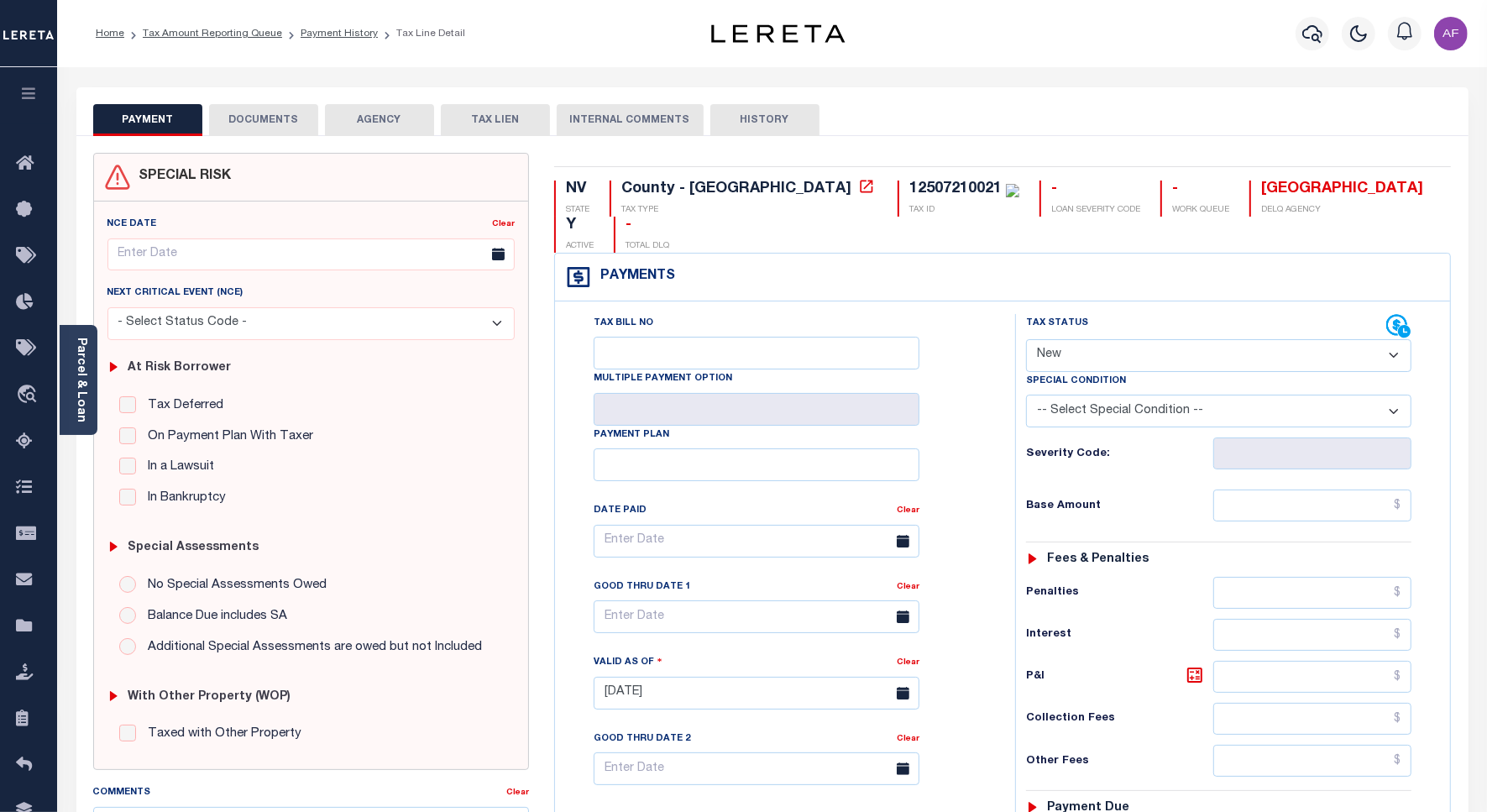
click at [1085, 339] on select "- Select Status Code - Open Due/Unpaid Paid Incomplete No Tax Due Internal Refu…" at bounding box center [1219, 355] width 385 height 32
select select "PYD"
click at [1026, 339] on select "- Select Status Code - Open Due/Unpaid Paid Incomplete No Tax Due Internal Refu…" at bounding box center [1219, 355] width 385 height 32
type input "[DATE]"
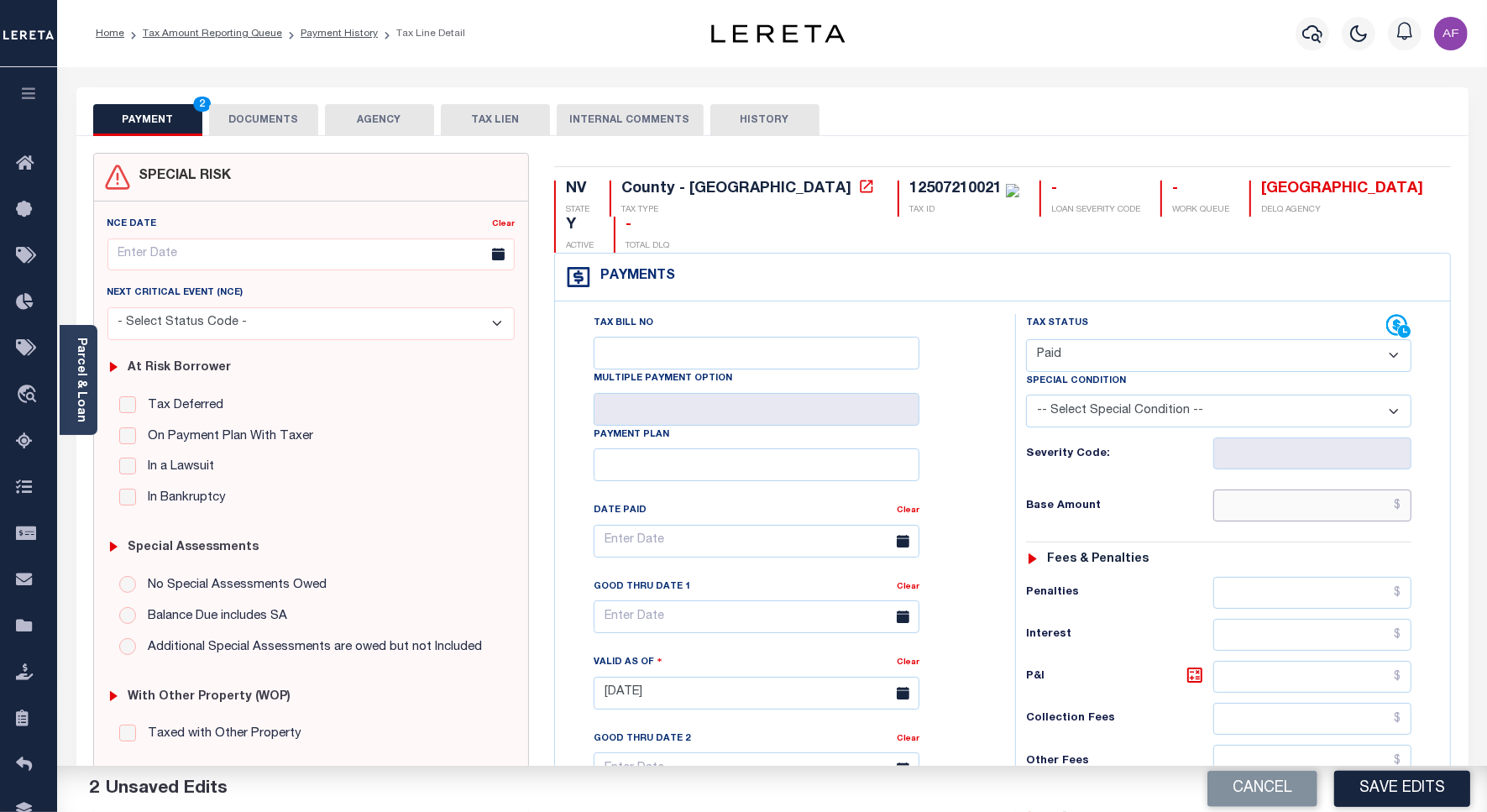
click at [1320, 489] on input "text" at bounding box center [1312, 505] width 199 height 32
paste input "4,386.41"
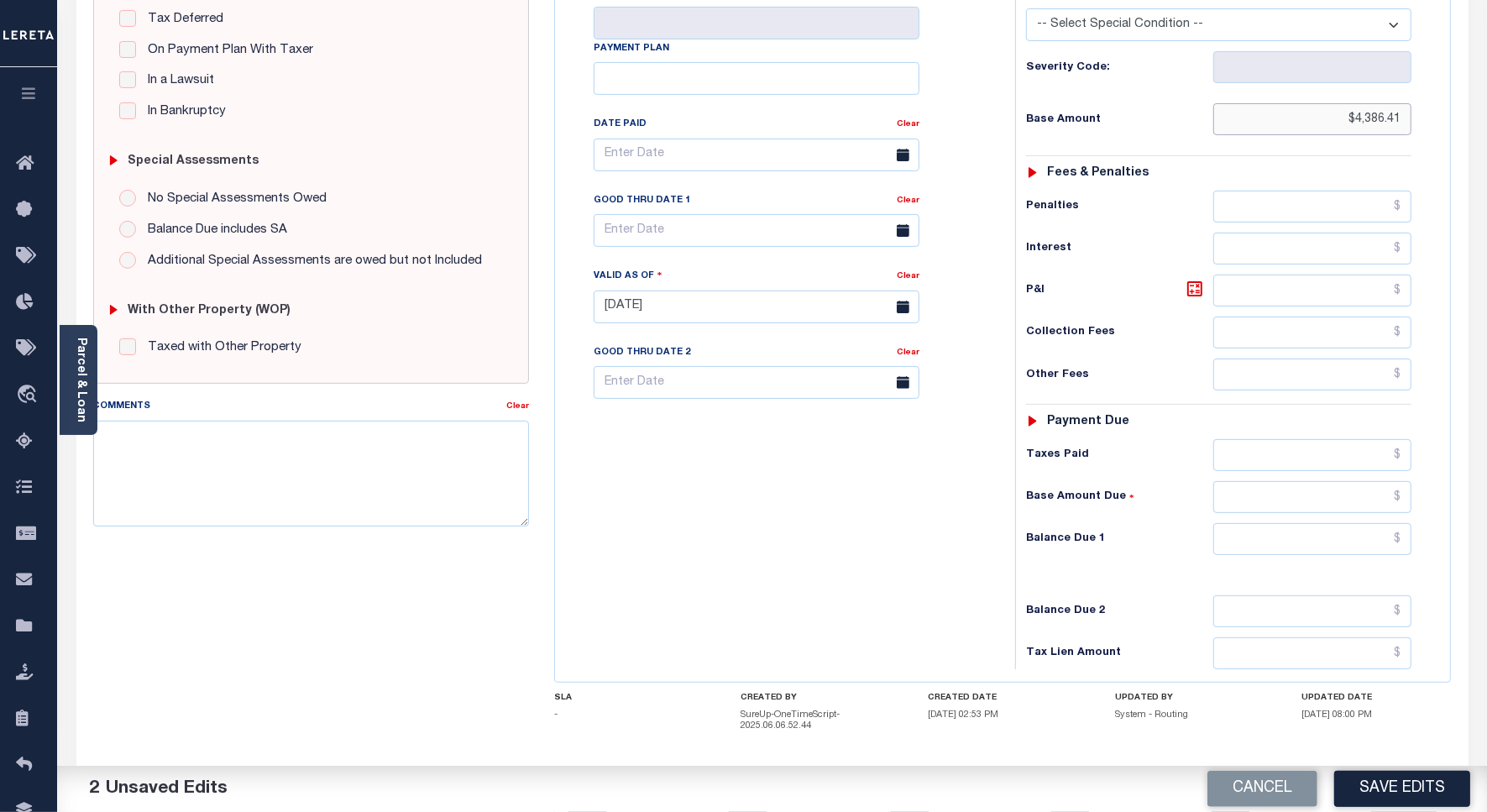
scroll to position [420, 0]
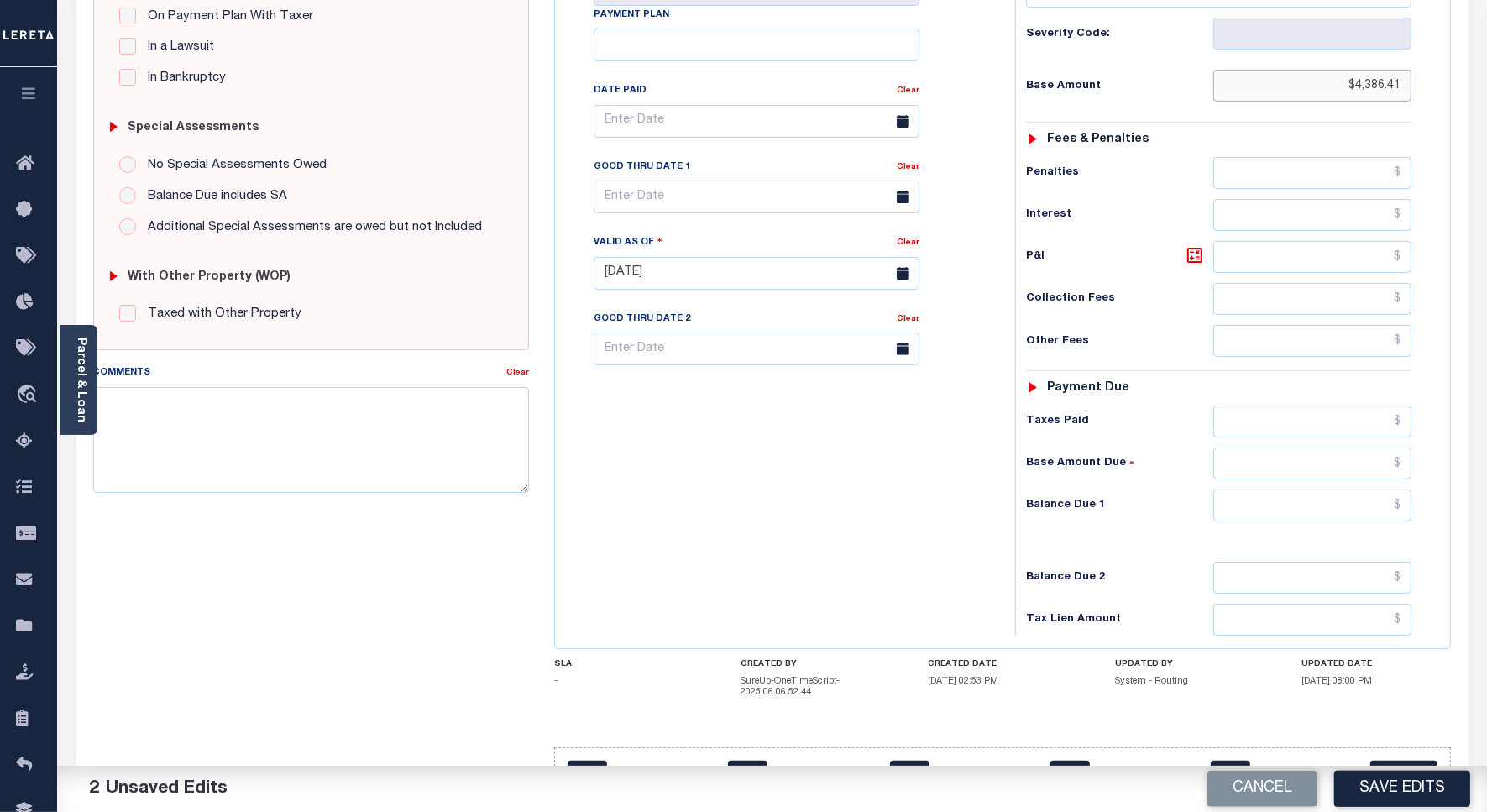
type input "$4,386.41"
click at [1370, 489] on input "text" at bounding box center [1312, 505] width 199 height 32
click at [1352, 405] on input "text" at bounding box center [1312, 421] width 199 height 32
paste input "4,386.41"
type input "$4,386.41"
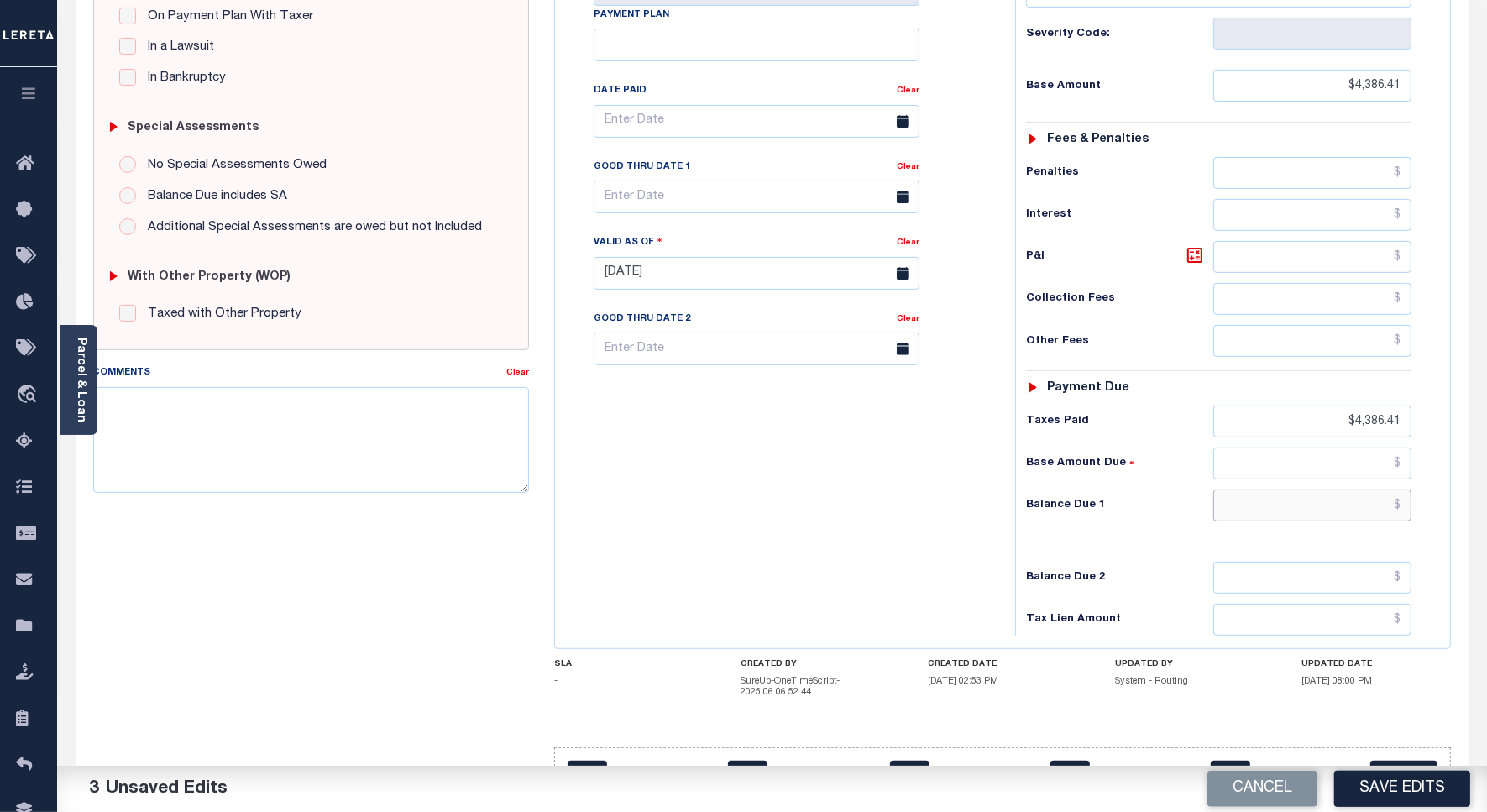
click at [1370, 489] on input "text" at bounding box center [1312, 505] width 199 height 32
type input "$0.00"
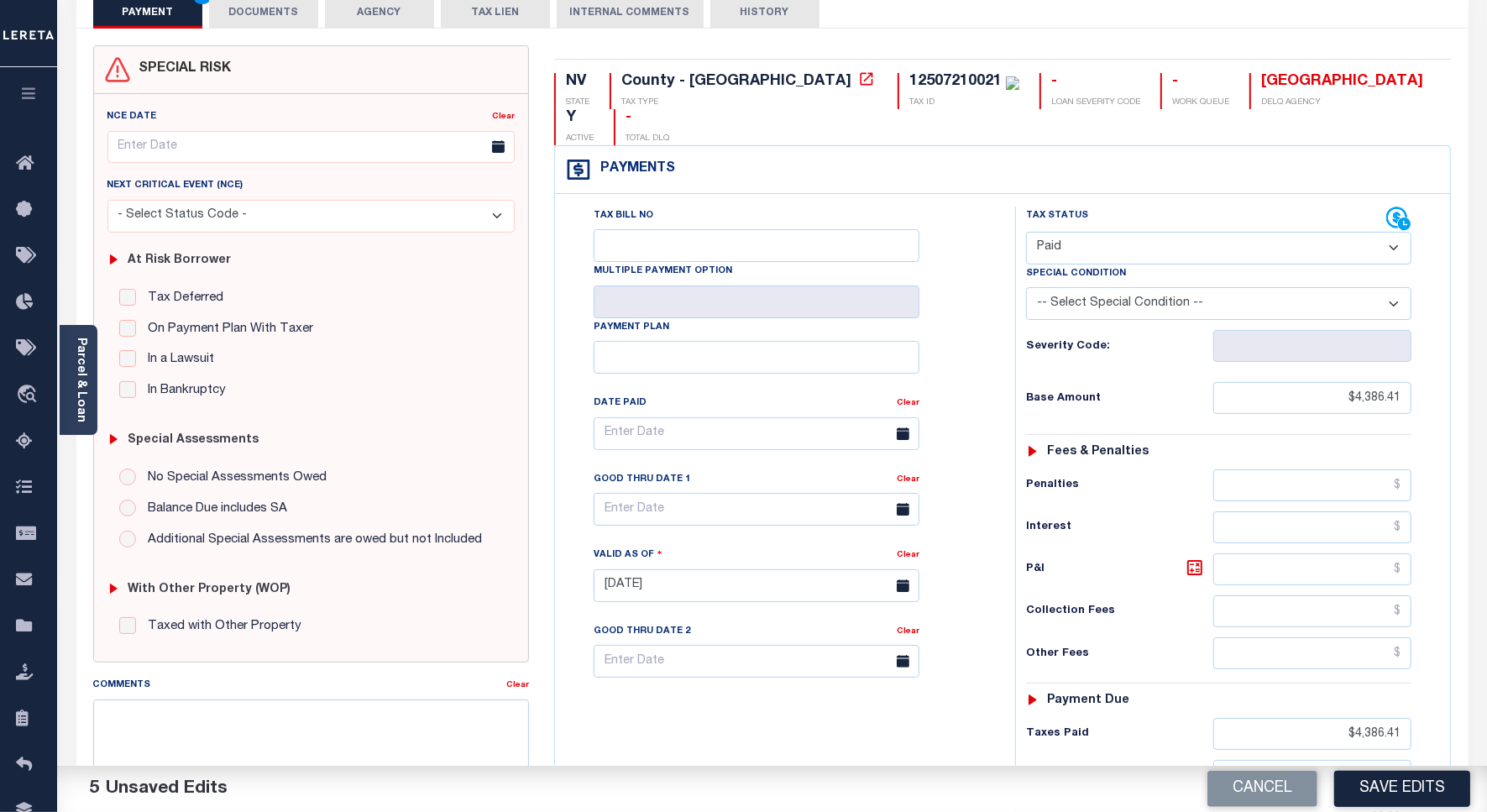
scroll to position [105, 0]
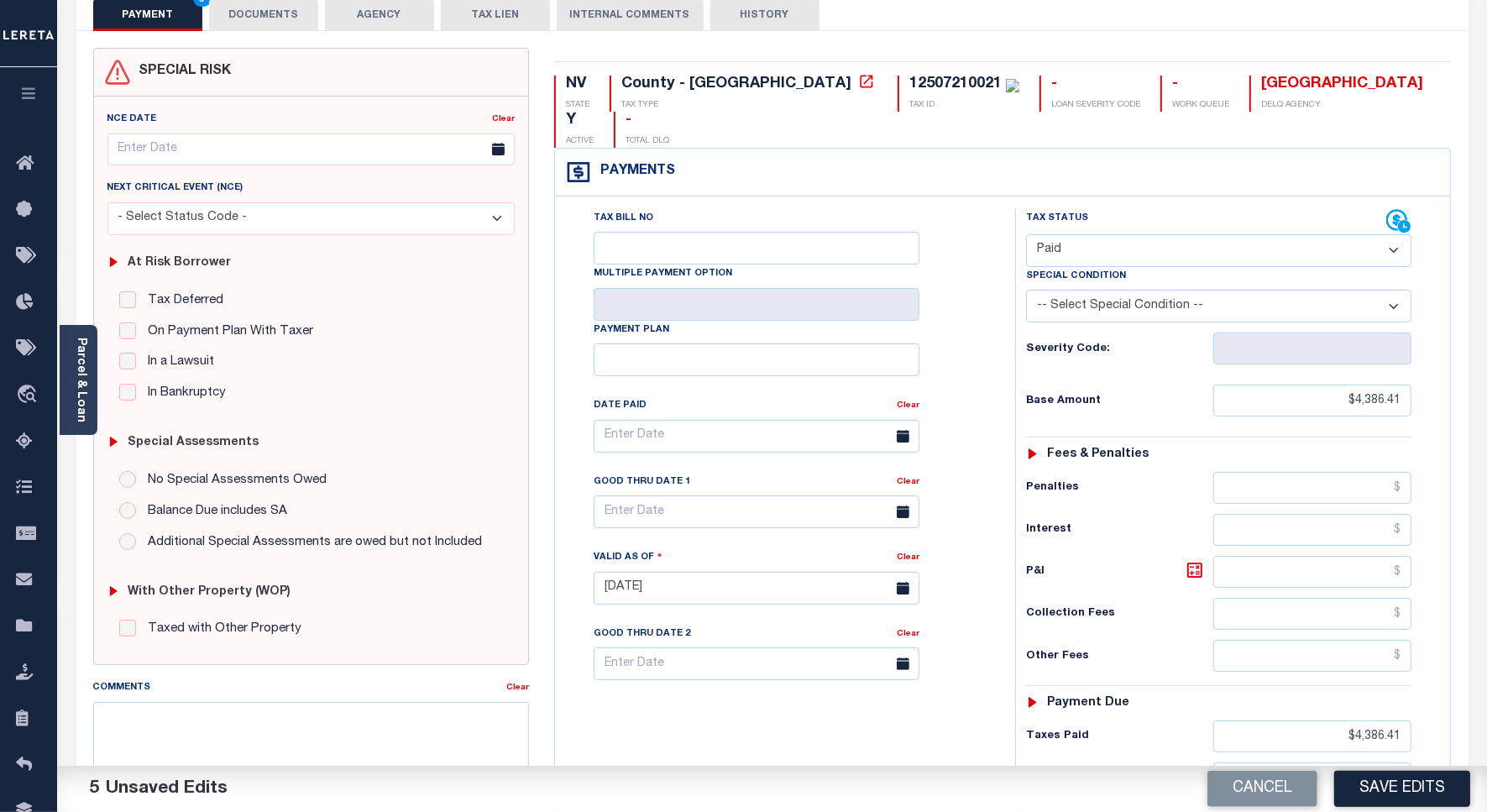
click at [256, 7] on button "DOCUMENTS" at bounding box center [264, 15] width 110 height 32
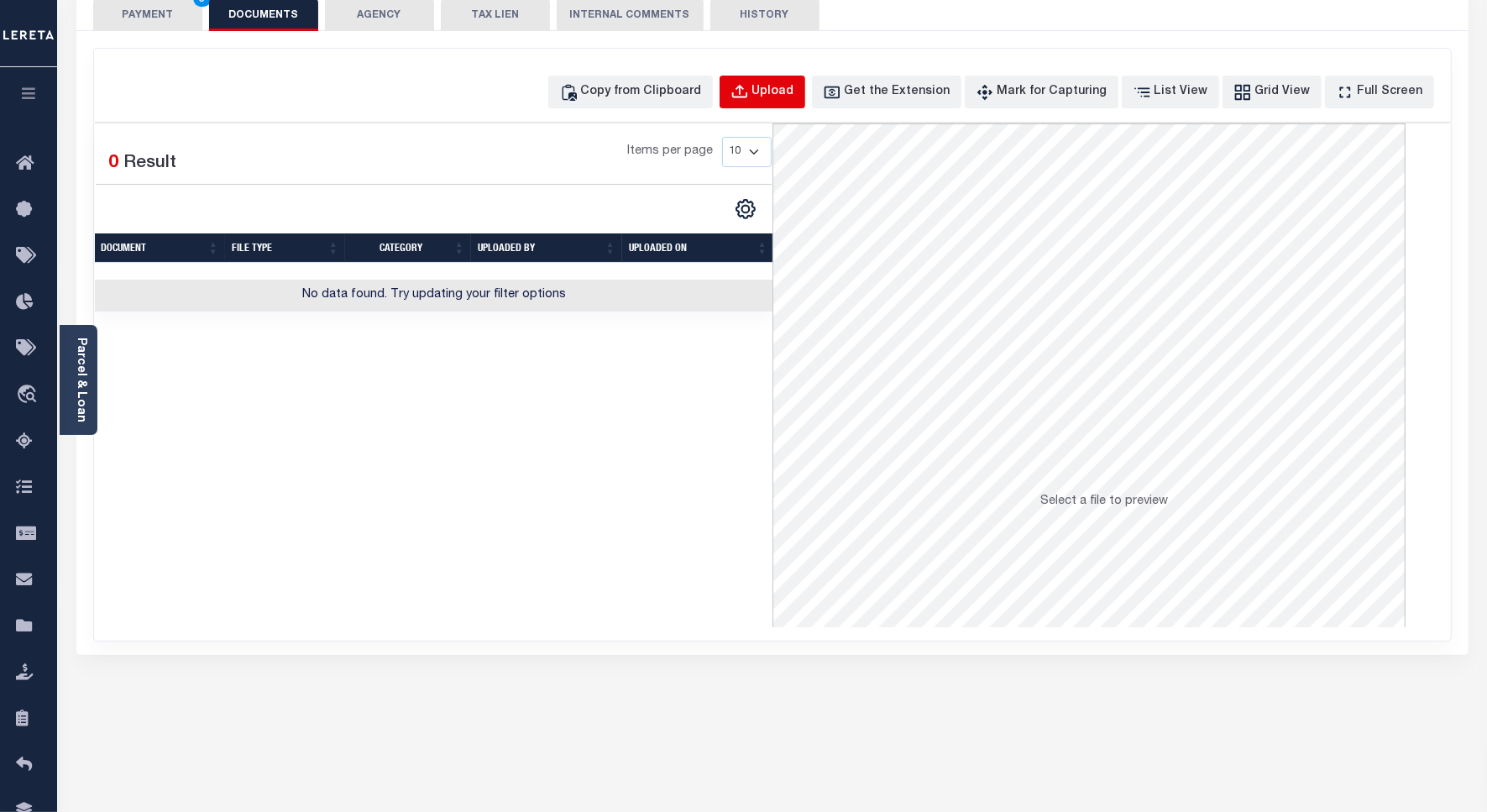
click at [770, 81] on button "Upload" at bounding box center [762, 91] width 86 height 32
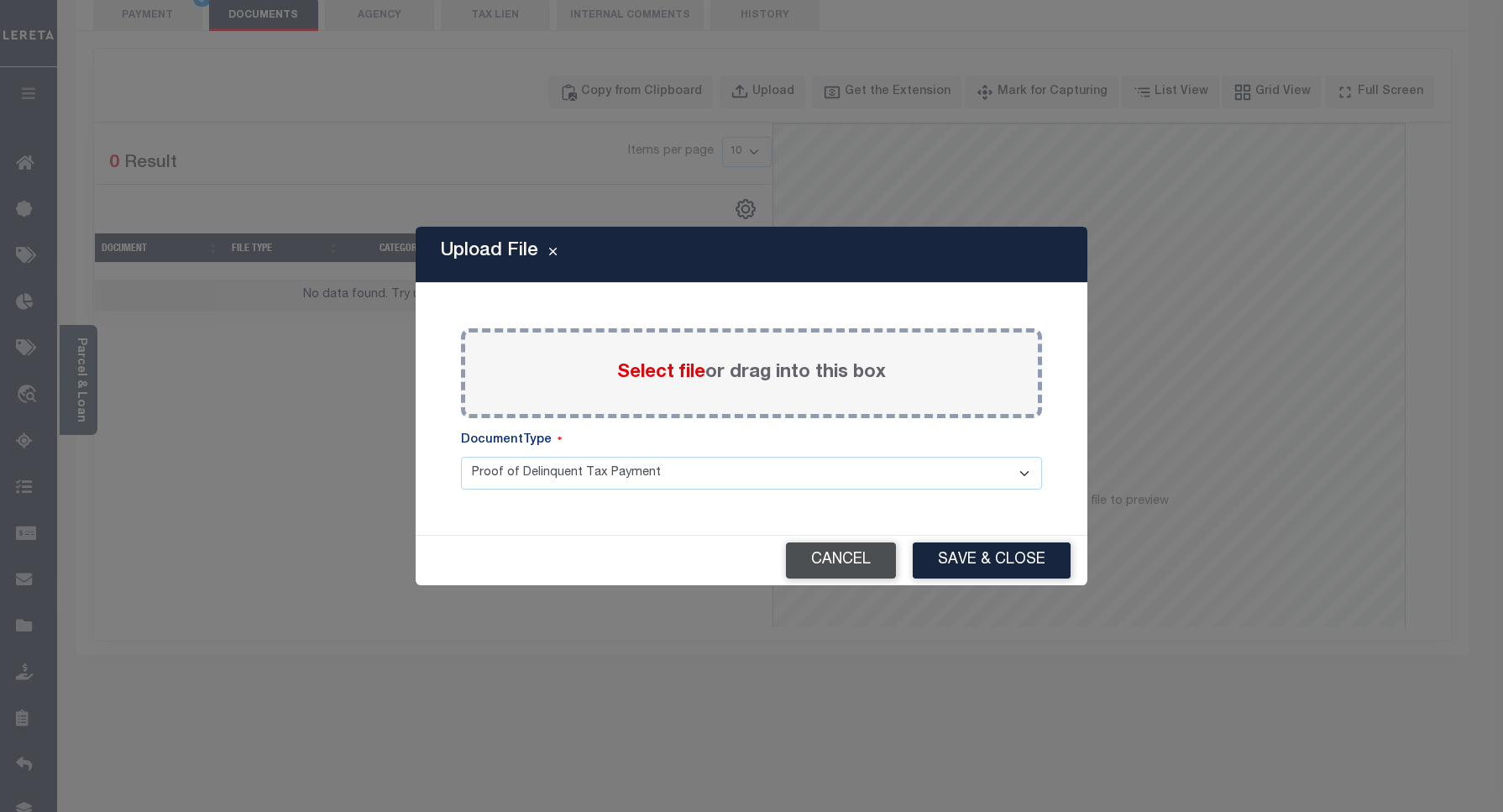
click at [895, 564] on button "Cancel" at bounding box center [841, 560] width 110 height 36
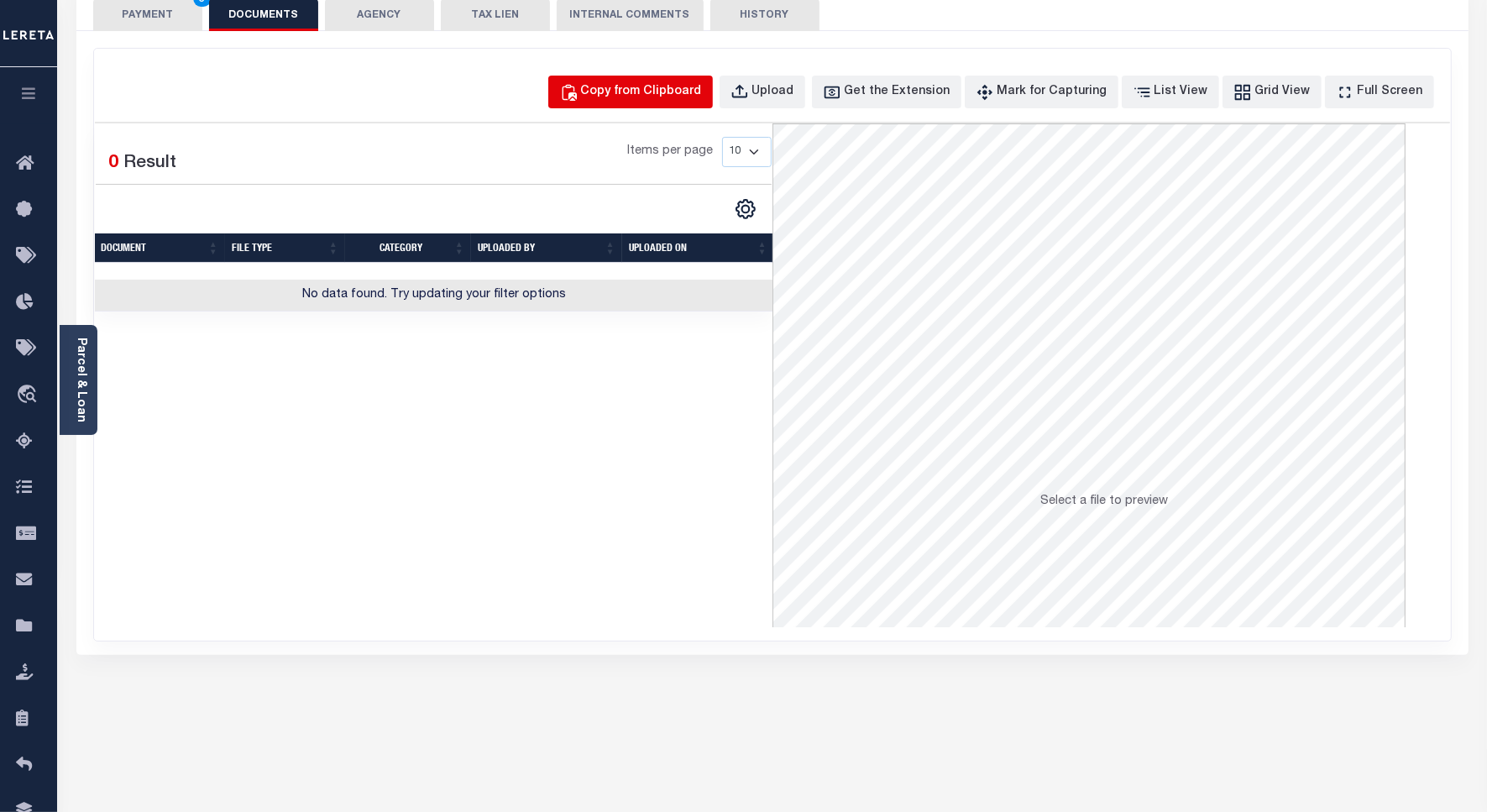
click at [661, 91] on div "Copy from Clipboard" at bounding box center [642, 92] width 121 height 19
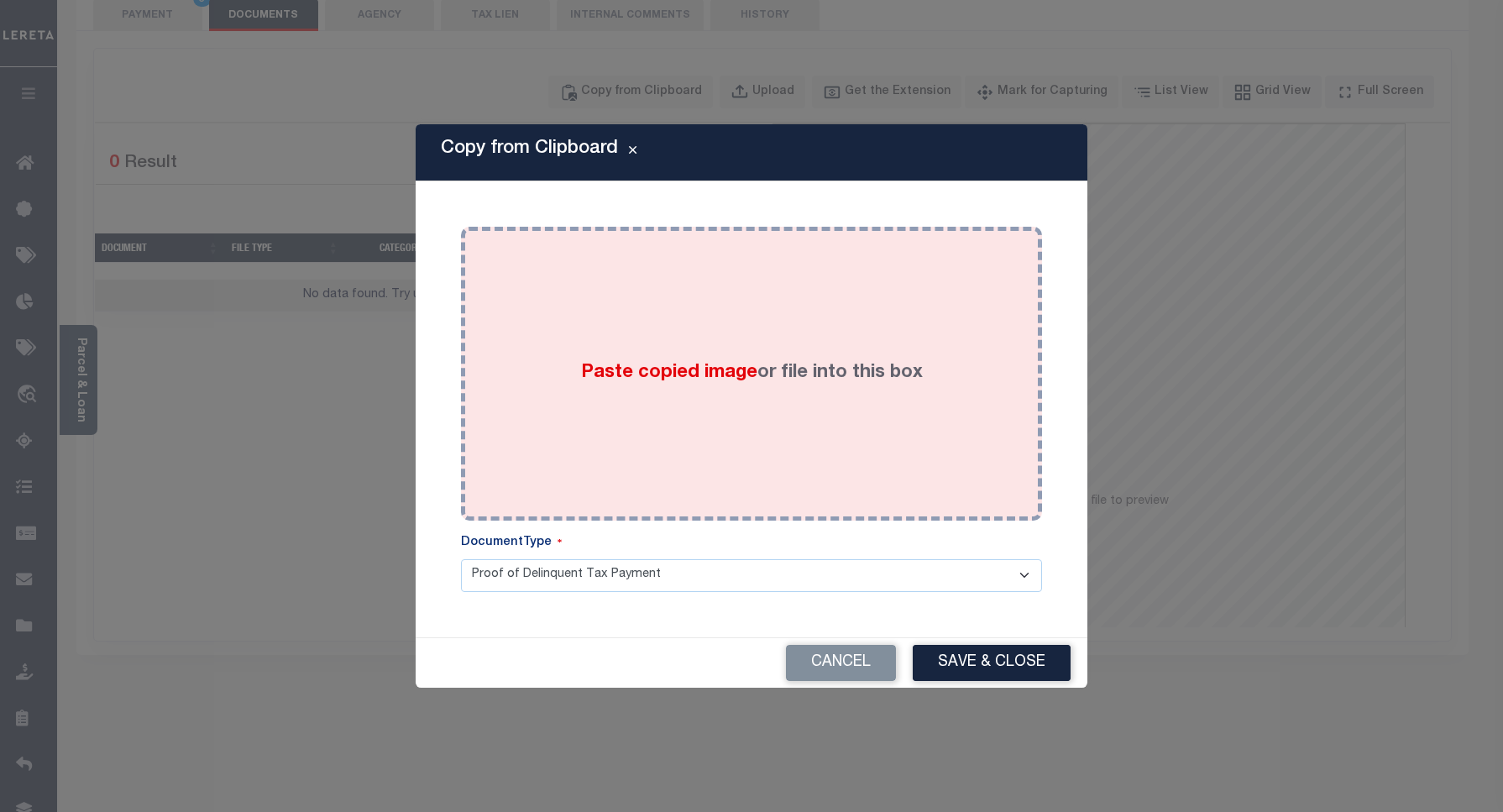
click at [594, 368] on span "Paste copied image" at bounding box center [669, 373] width 176 height 19
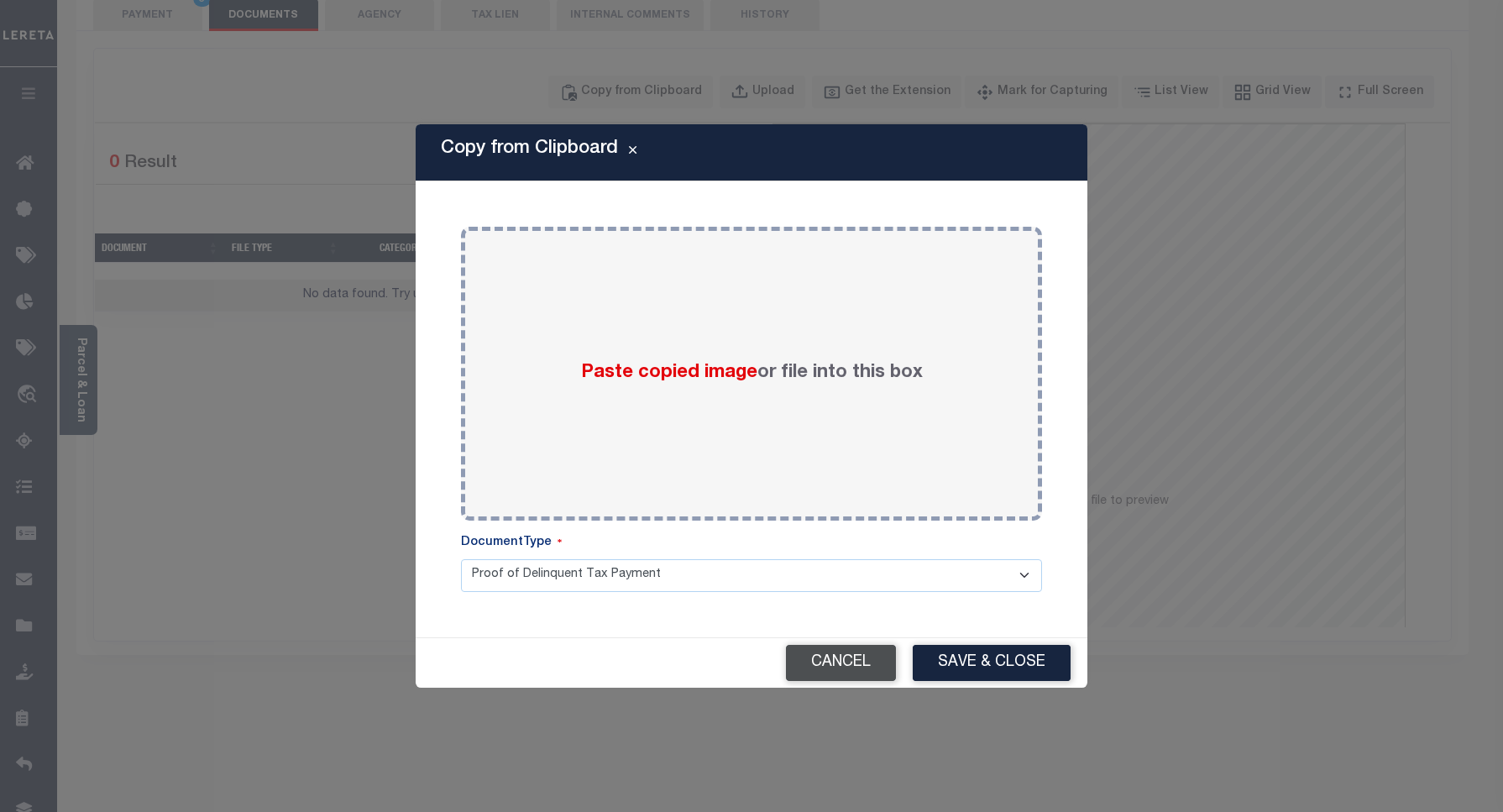
click at [865, 655] on button "Cancel" at bounding box center [841, 662] width 110 height 36
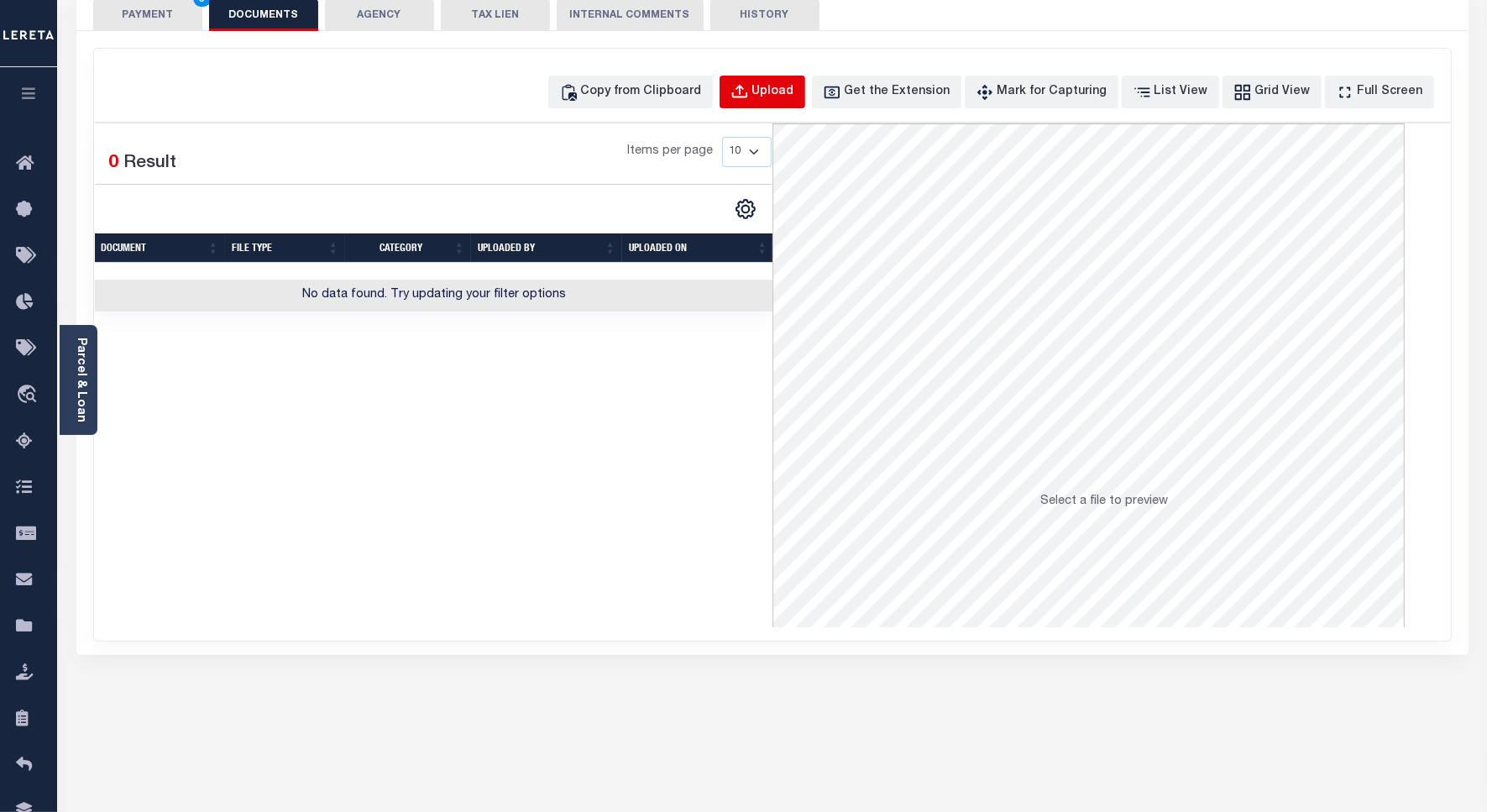
click at [794, 97] on div "Upload" at bounding box center [773, 92] width 42 height 19
select select "POP"
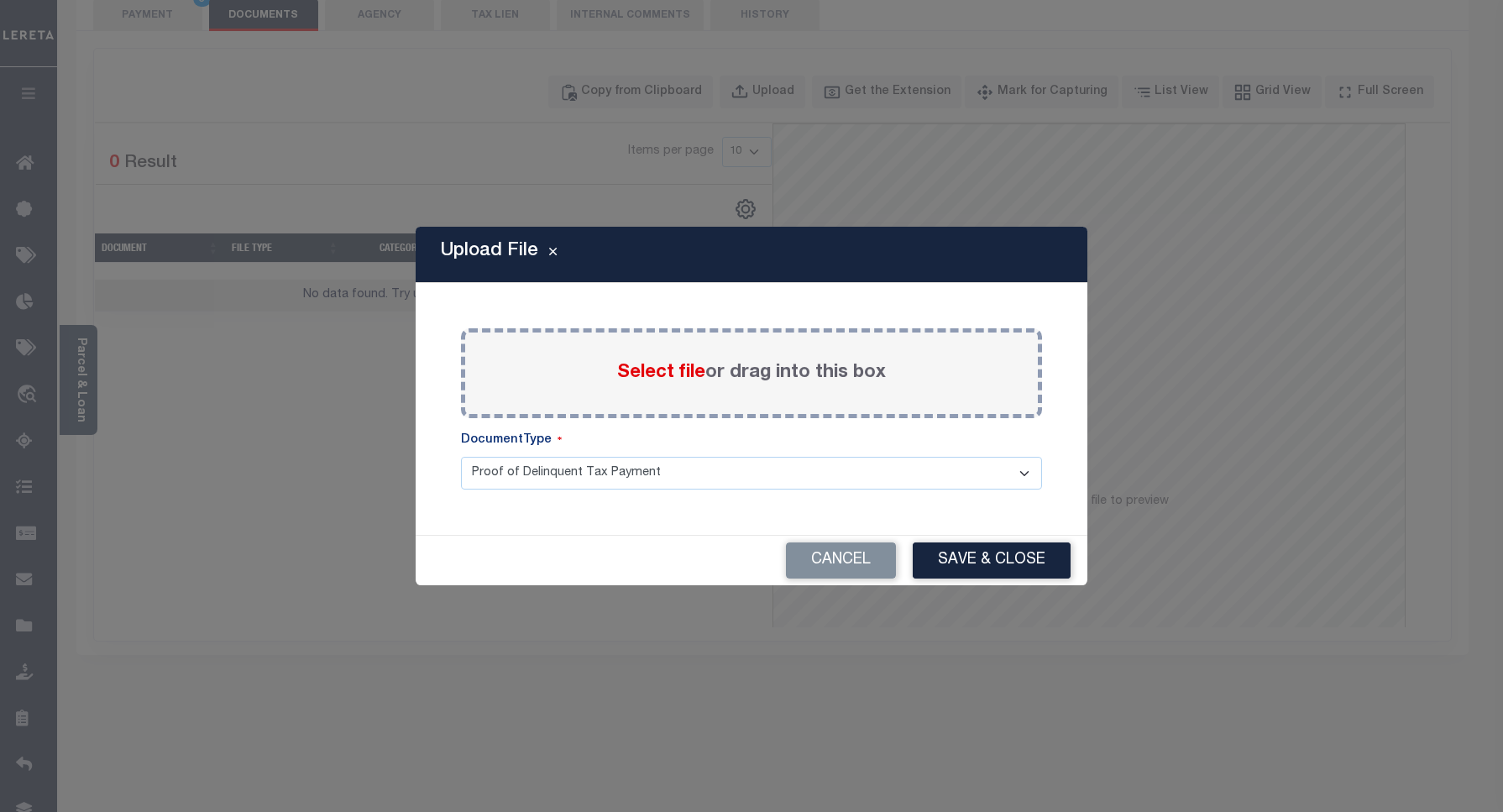
click at [656, 382] on span "Select file" at bounding box center [661, 373] width 88 height 19
click at [0, 0] on input "Select file or drag into this box" at bounding box center [0, 0] width 0 height 0
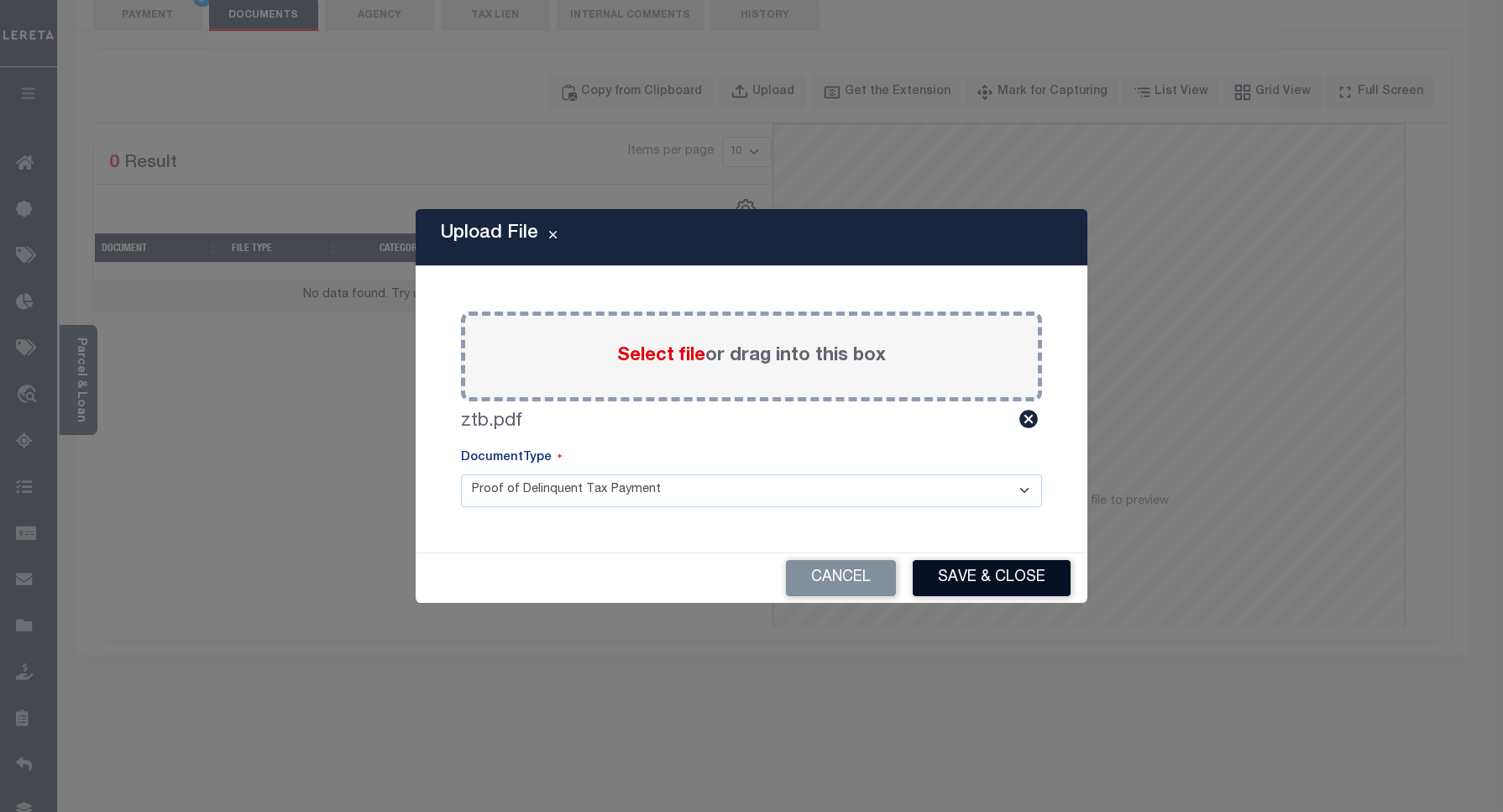
click at [996, 575] on button "Save & Close" at bounding box center [991, 577] width 158 height 36
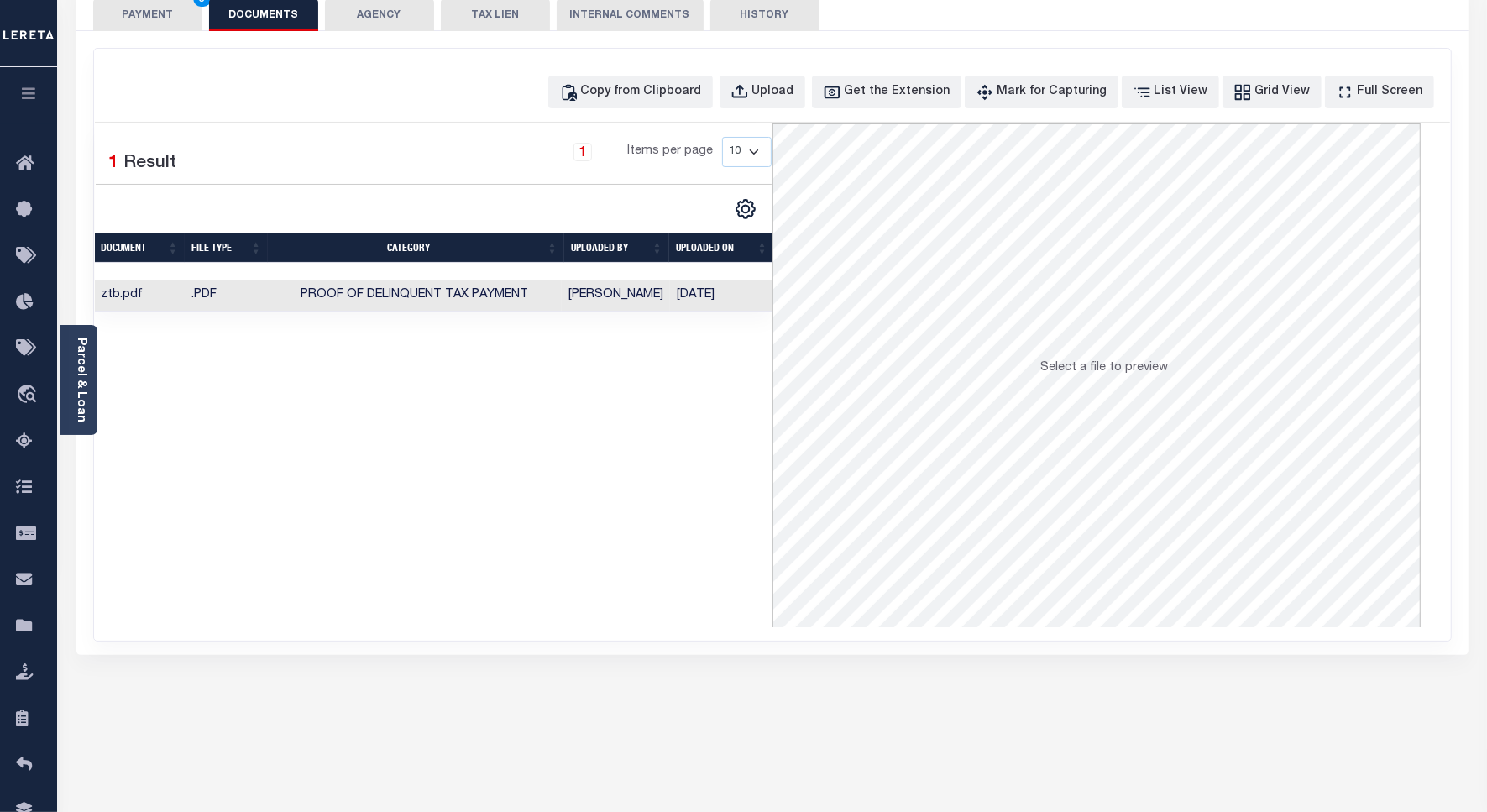
click at [151, 17] on button "PAYMENT 5" at bounding box center [148, 15] width 110 height 32
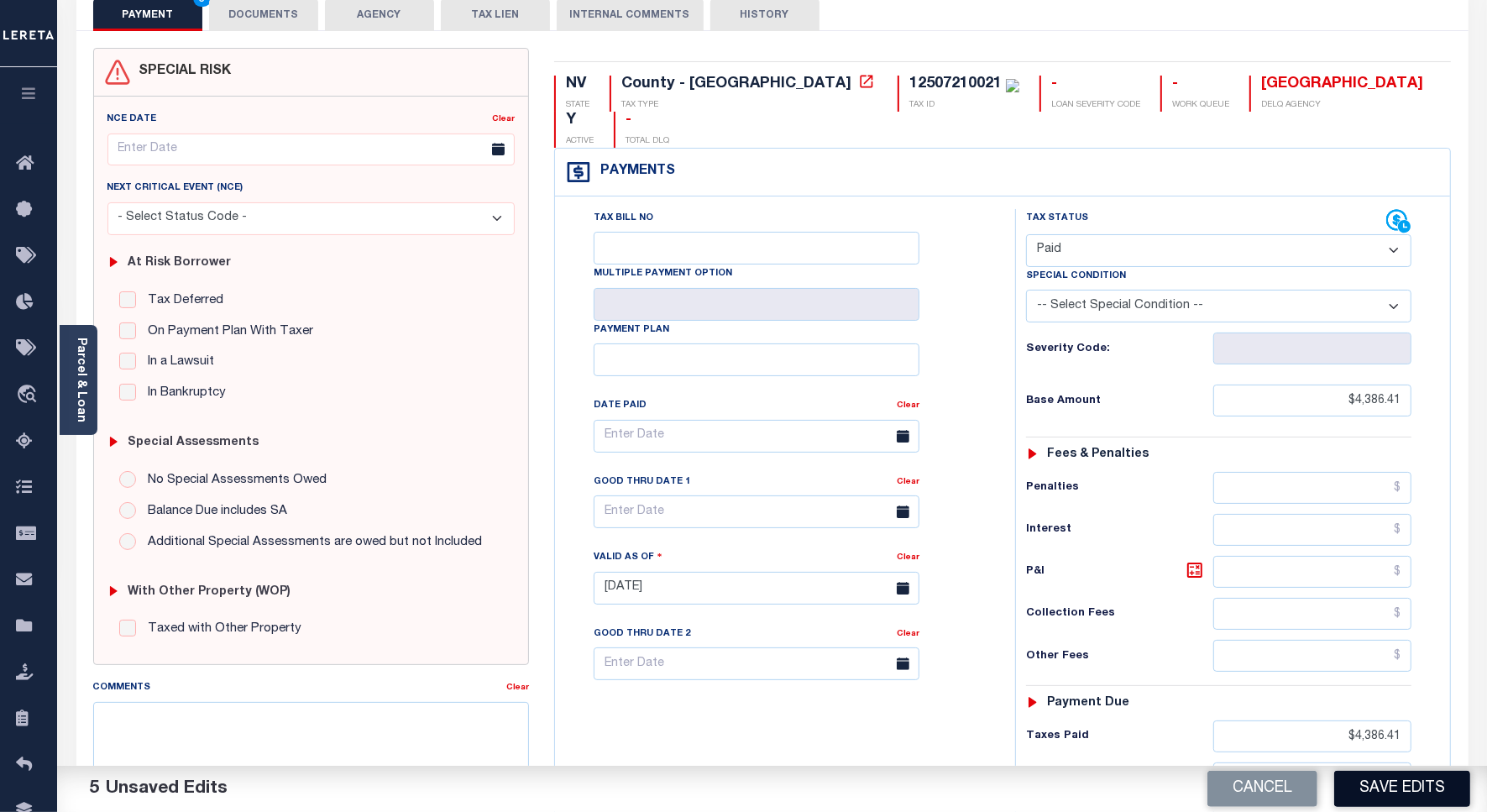
click at [1395, 794] on button "Save Edits" at bounding box center [1401, 789] width 136 height 36
checkbox input "false"
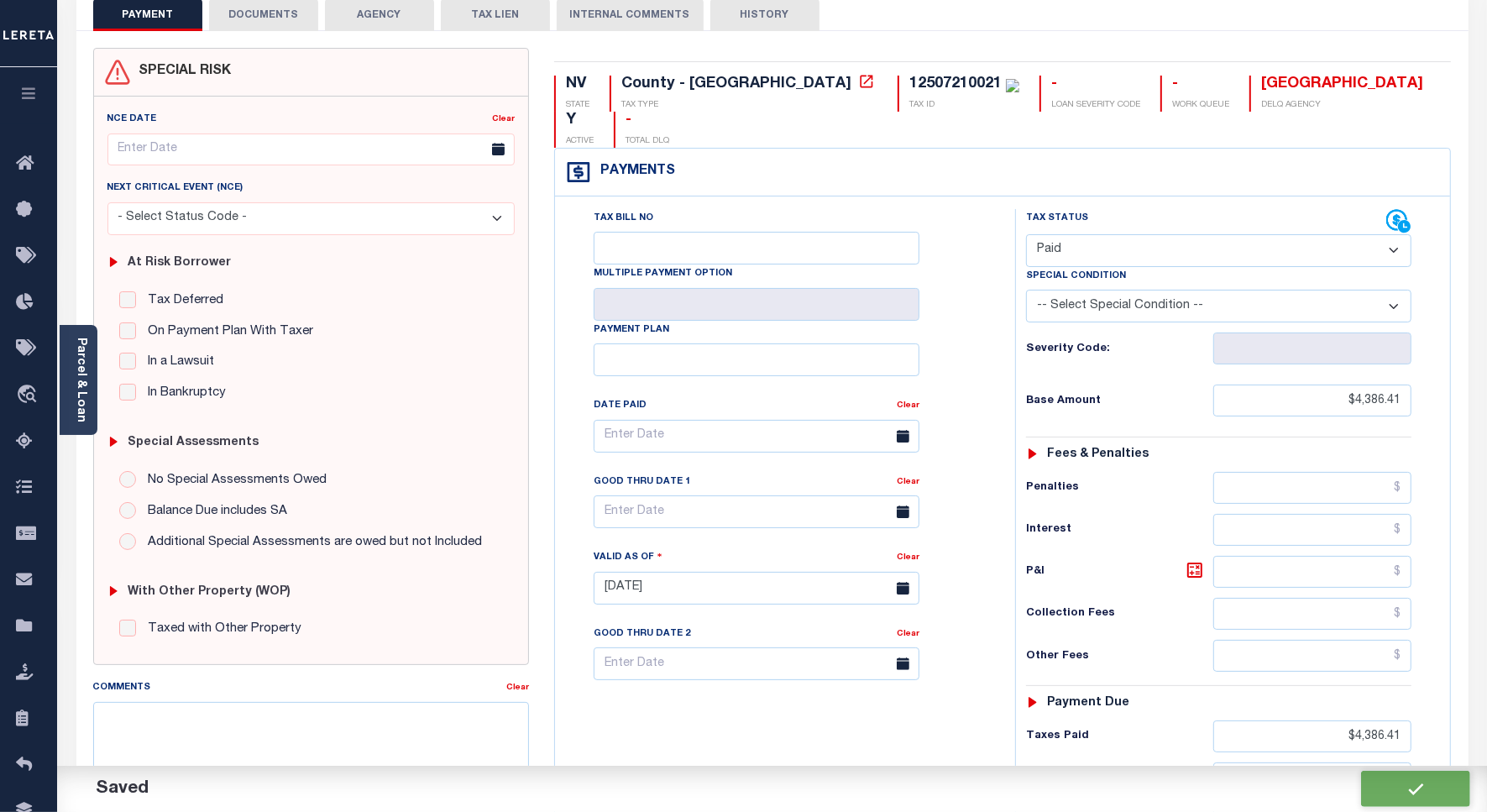
type input "$4,386.41"
type input "$0"
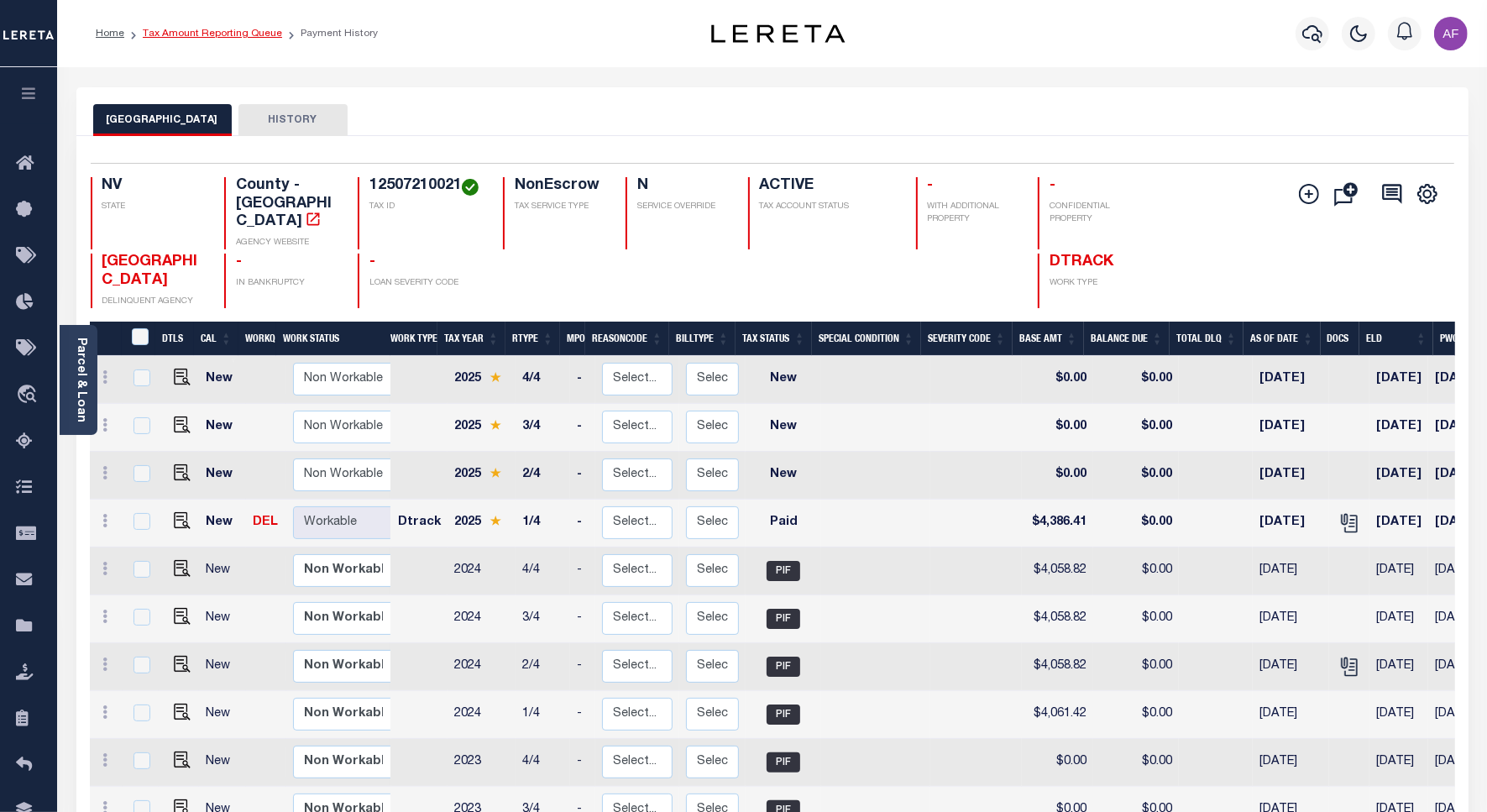
click at [202, 34] on link "Tax Amount Reporting Queue" at bounding box center [212, 33] width 139 height 10
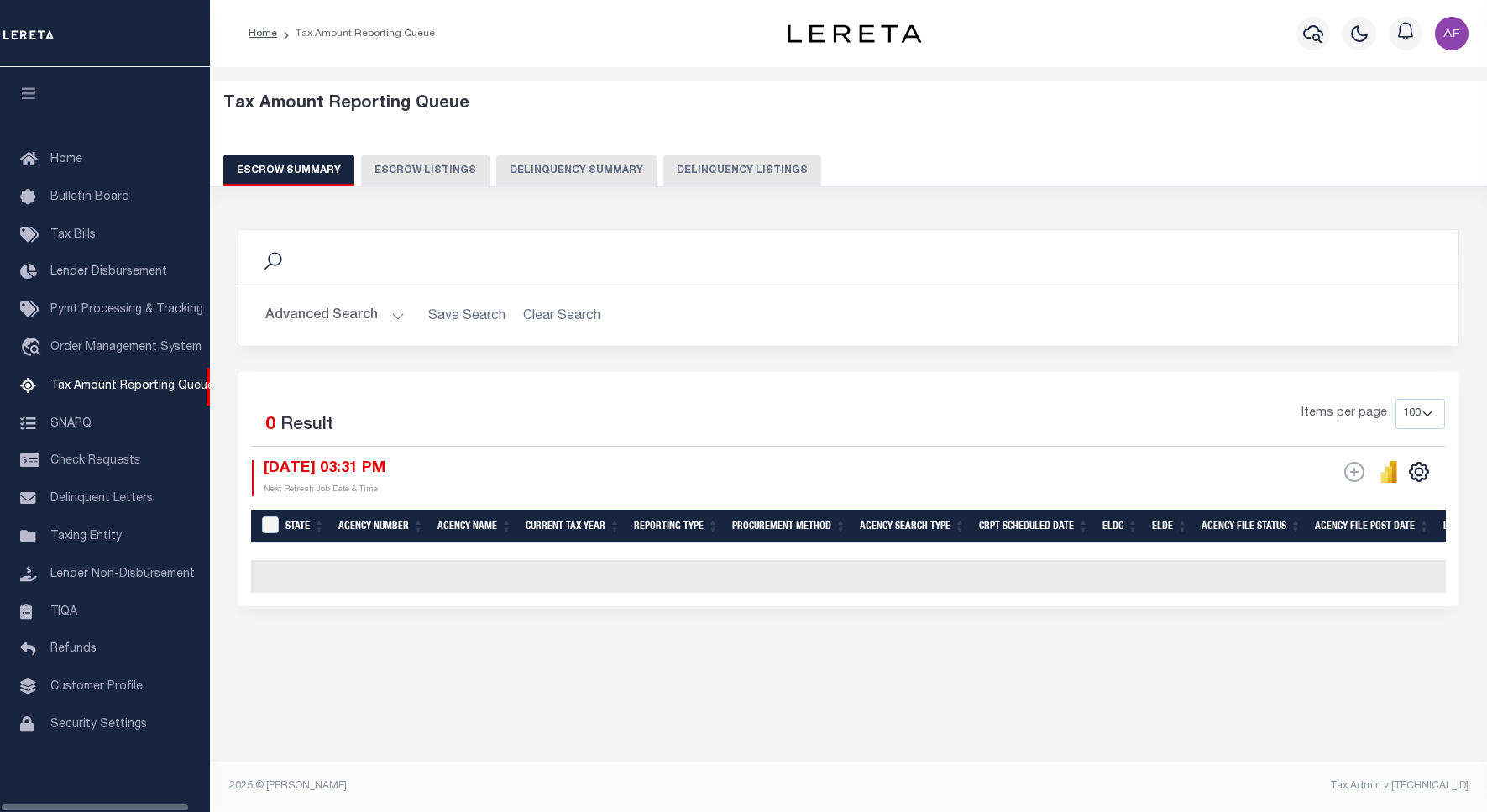
select select "100"
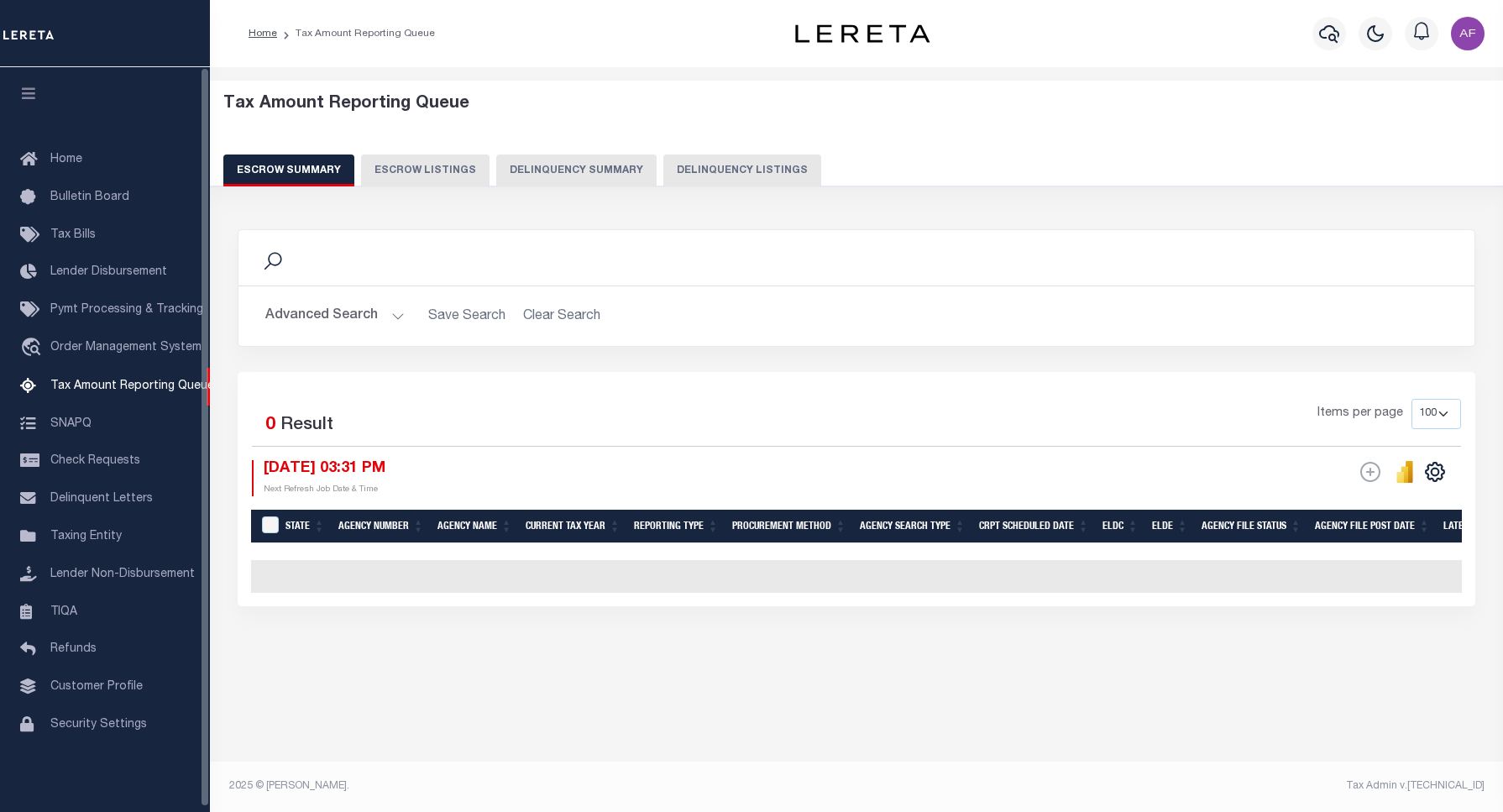
click at [706, 165] on button "Delinquency Listings" at bounding box center [742, 170] width 158 height 32
select select "100"
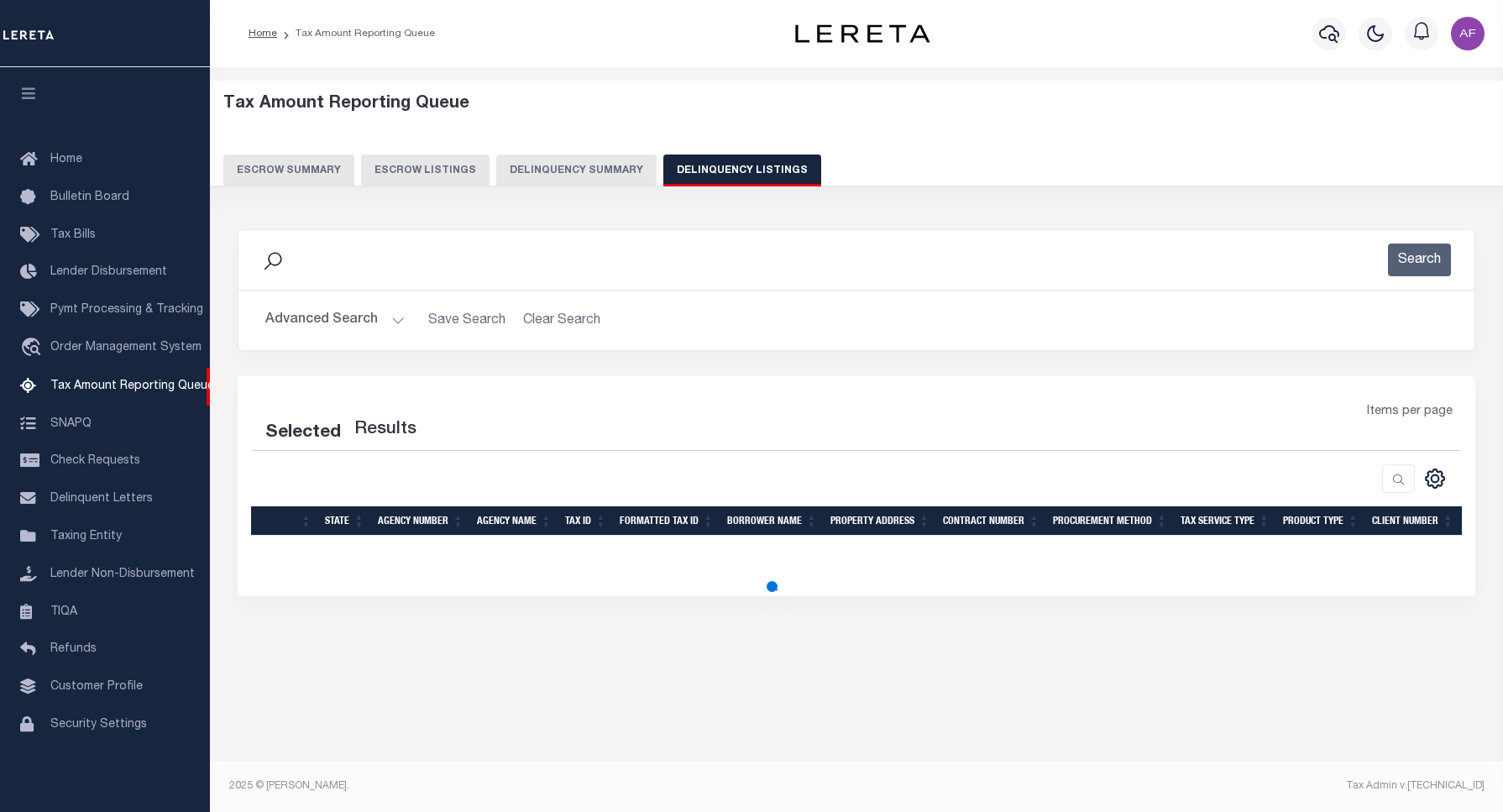
select select "100"
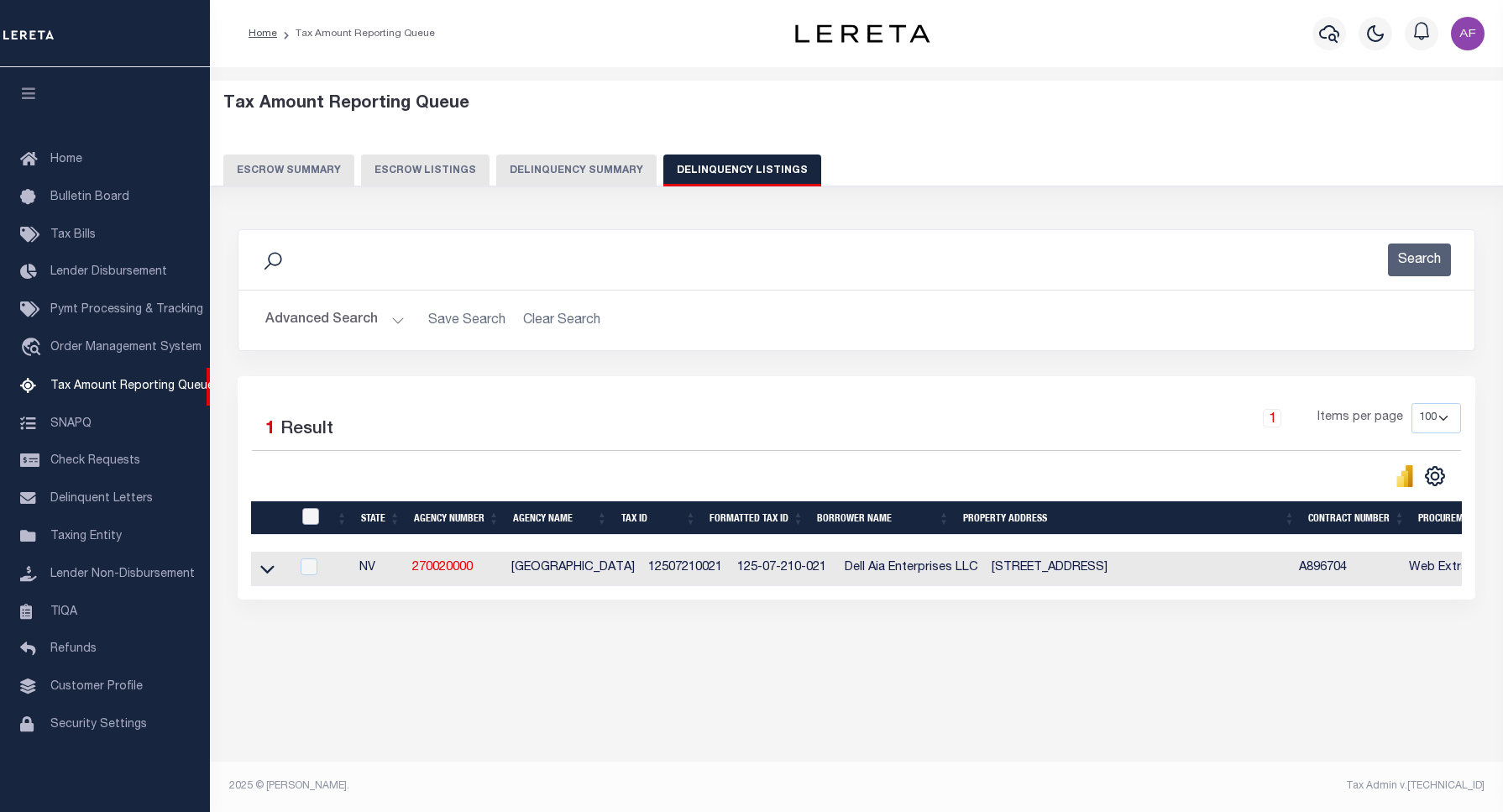
click at [310, 518] on input "checkbox" at bounding box center [310, 516] width 17 height 17
checkbox input "true"
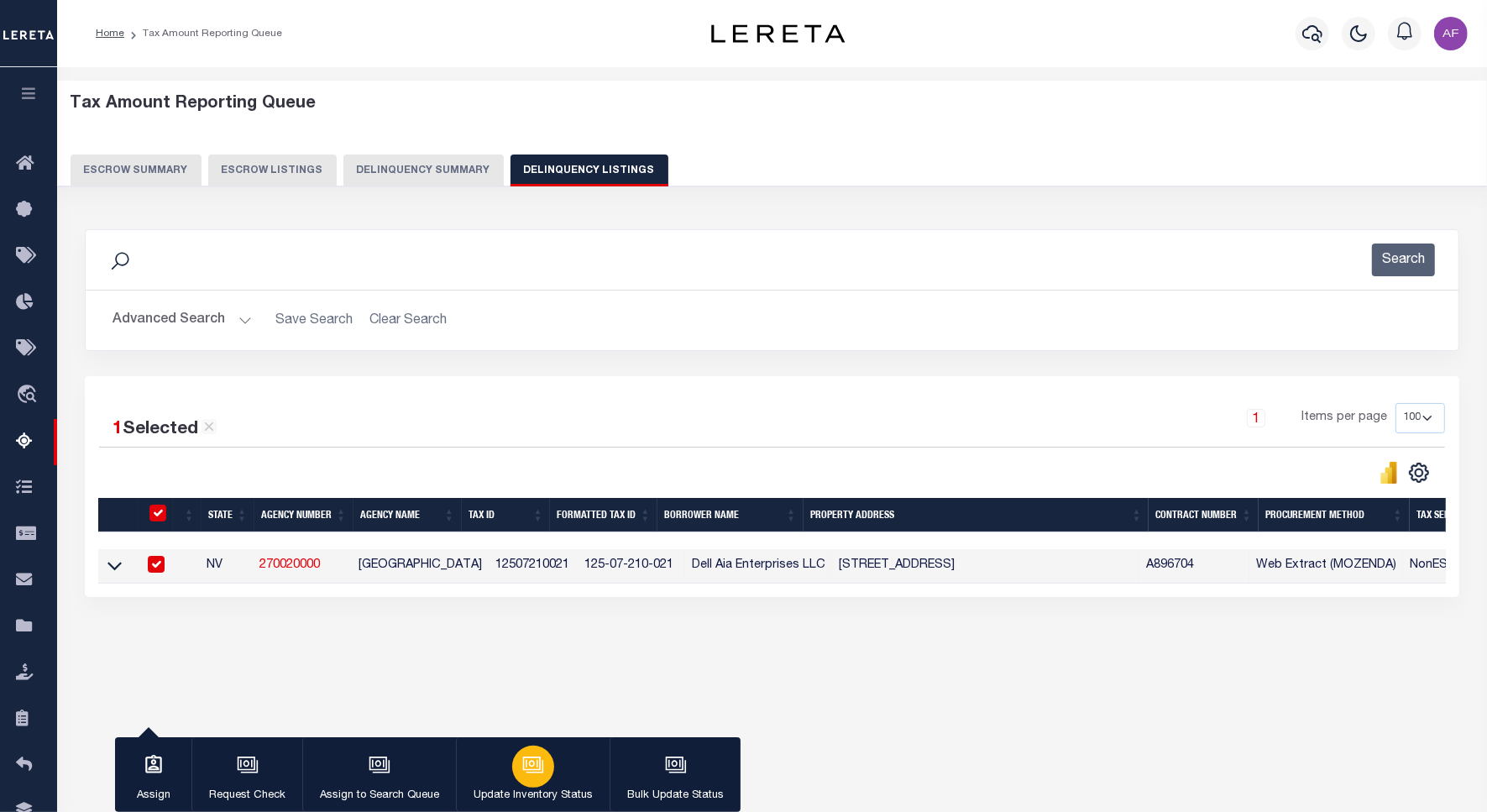
click at [513, 778] on div "button" at bounding box center [532, 766] width 42 height 42
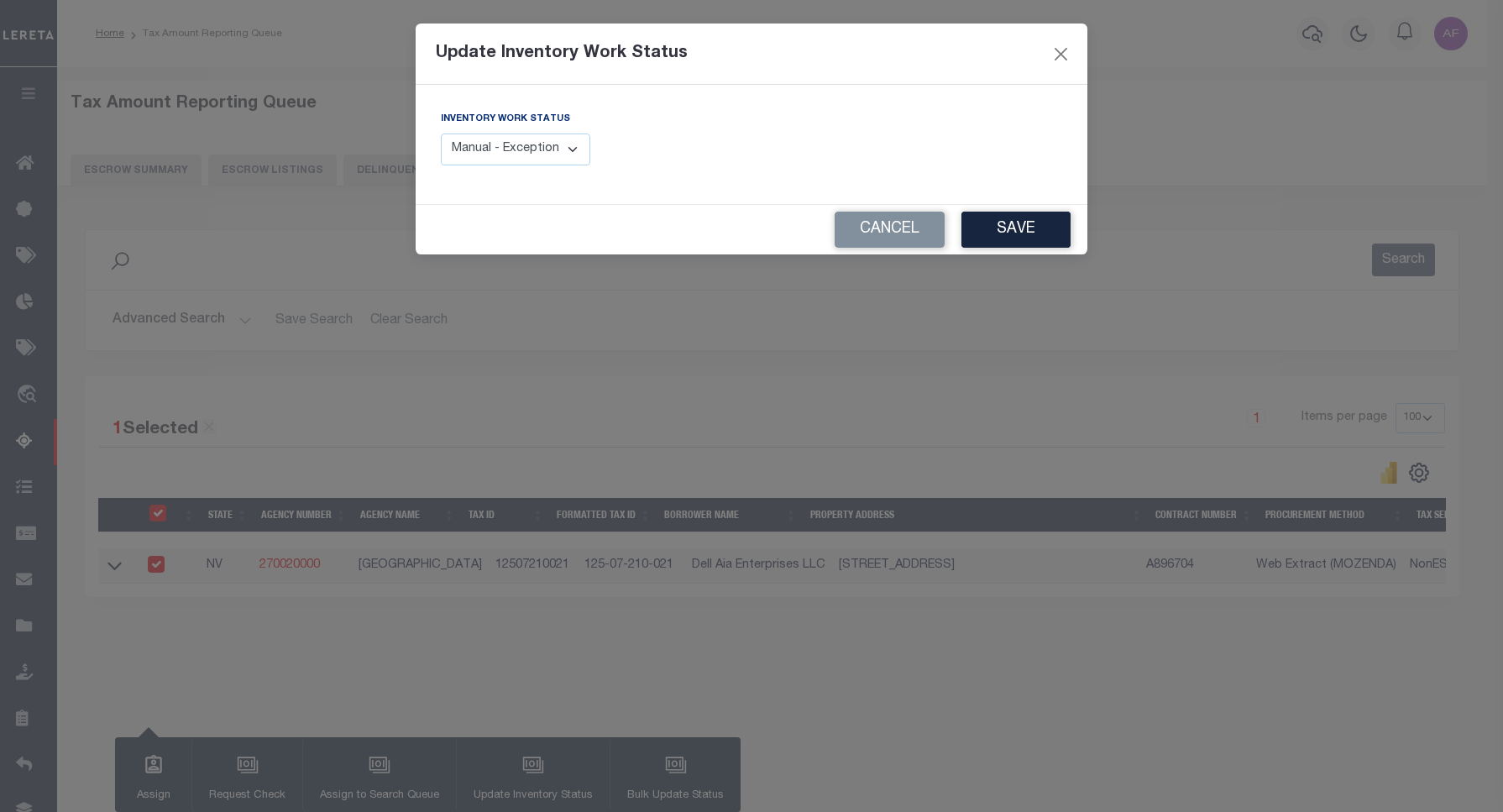
click at [506, 162] on select "Manual - Exception Pended - Awaiting Search Late Add Exception Completed" at bounding box center [515, 149] width 150 height 32
select select "4"
click at [440, 133] on select "Manual - Exception Pended - Awaiting Search Late Add Exception Completed" at bounding box center [515, 149] width 150 height 32
click at [1031, 241] on button "Save" at bounding box center [1016, 229] width 110 height 36
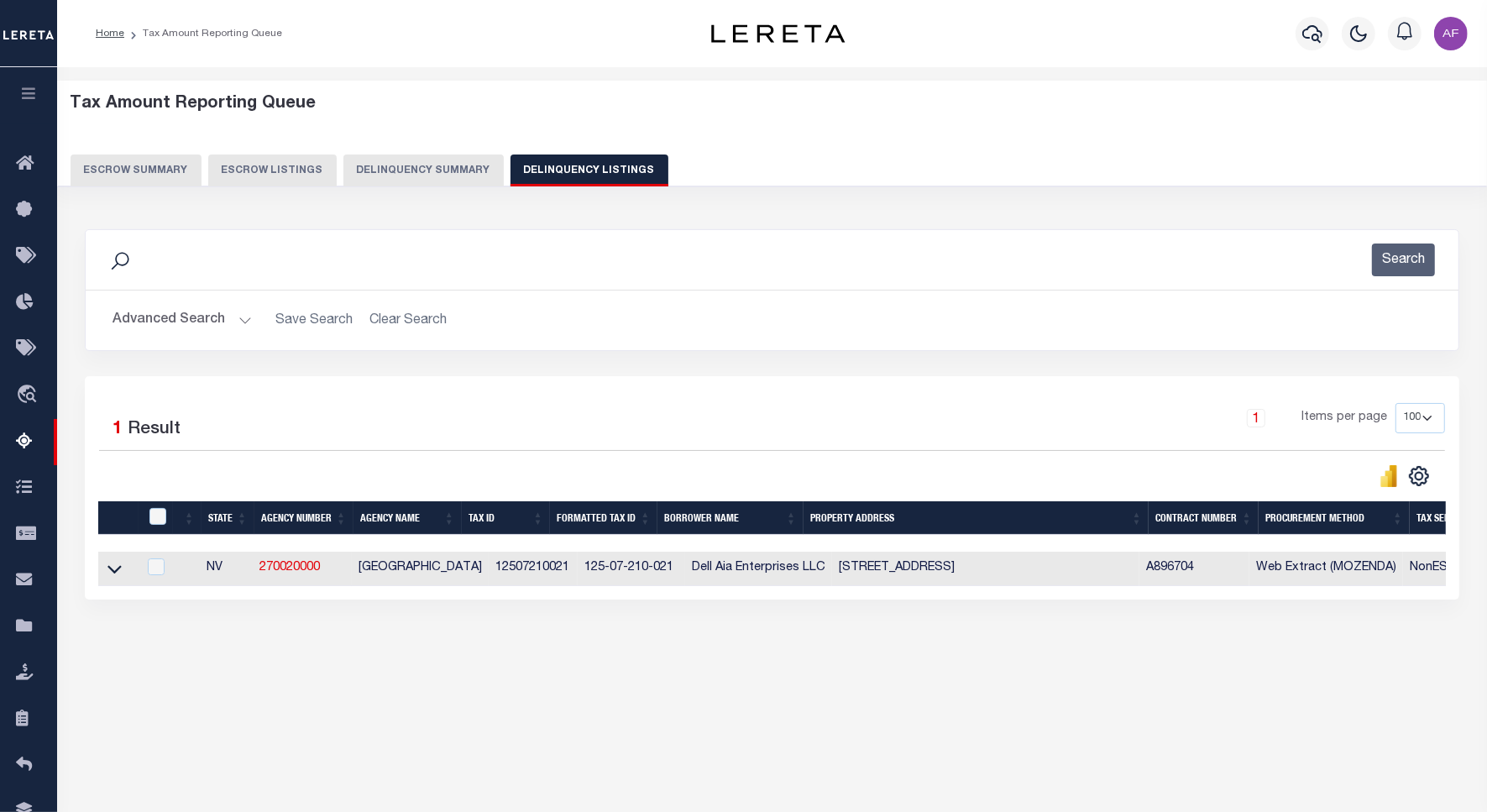
click at [170, 325] on button "Advanced Search" at bounding box center [182, 320] width 139 height 32
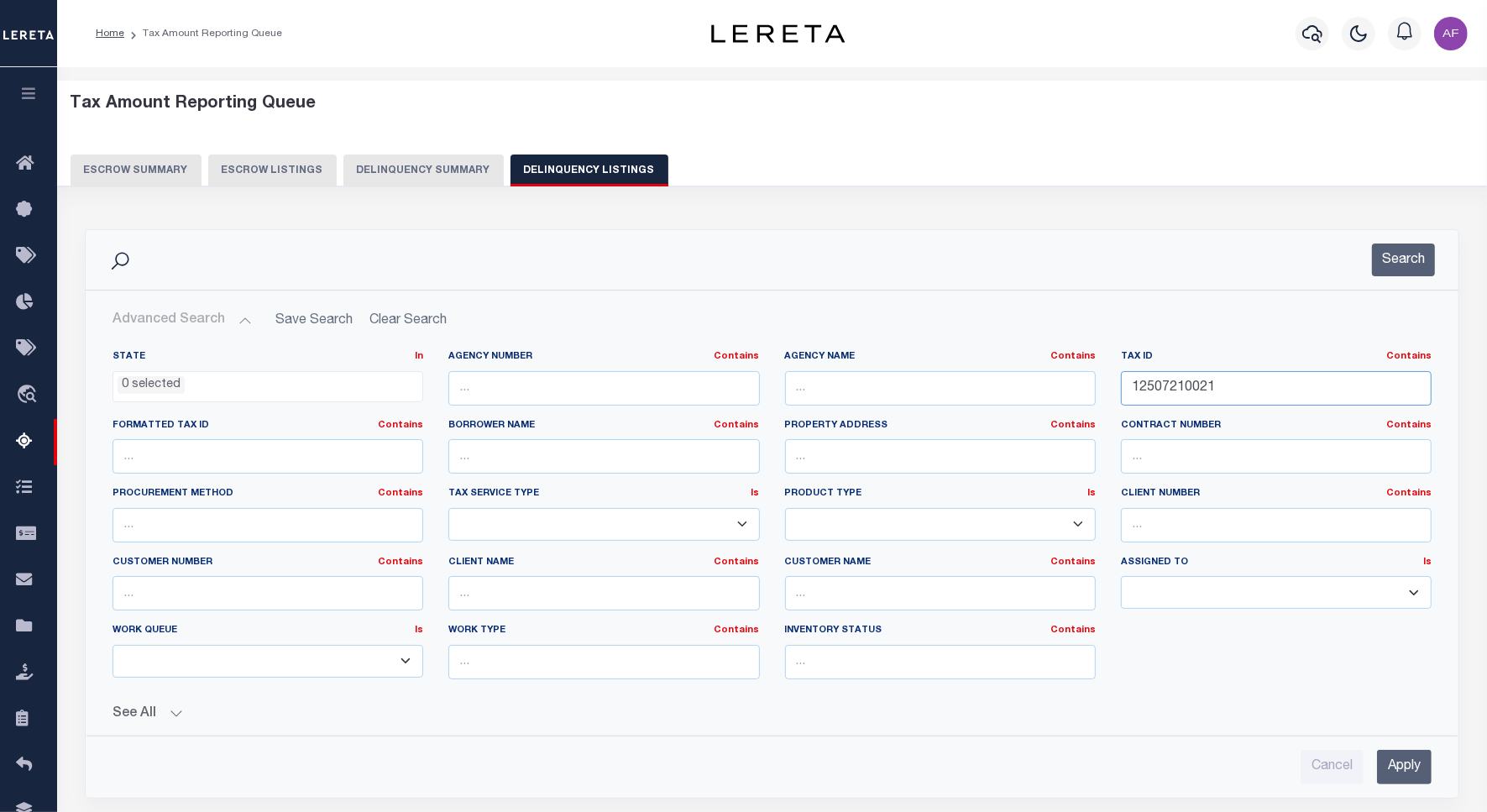
click at [1171, 387] on input "12507210021" at bounding box center [1276, 387] width 310 height 34
paste input "27410004"
type input "12527410004"
click at [1423, 257] on button "Search" at bounding box center [1403, 259] width 63 height 32
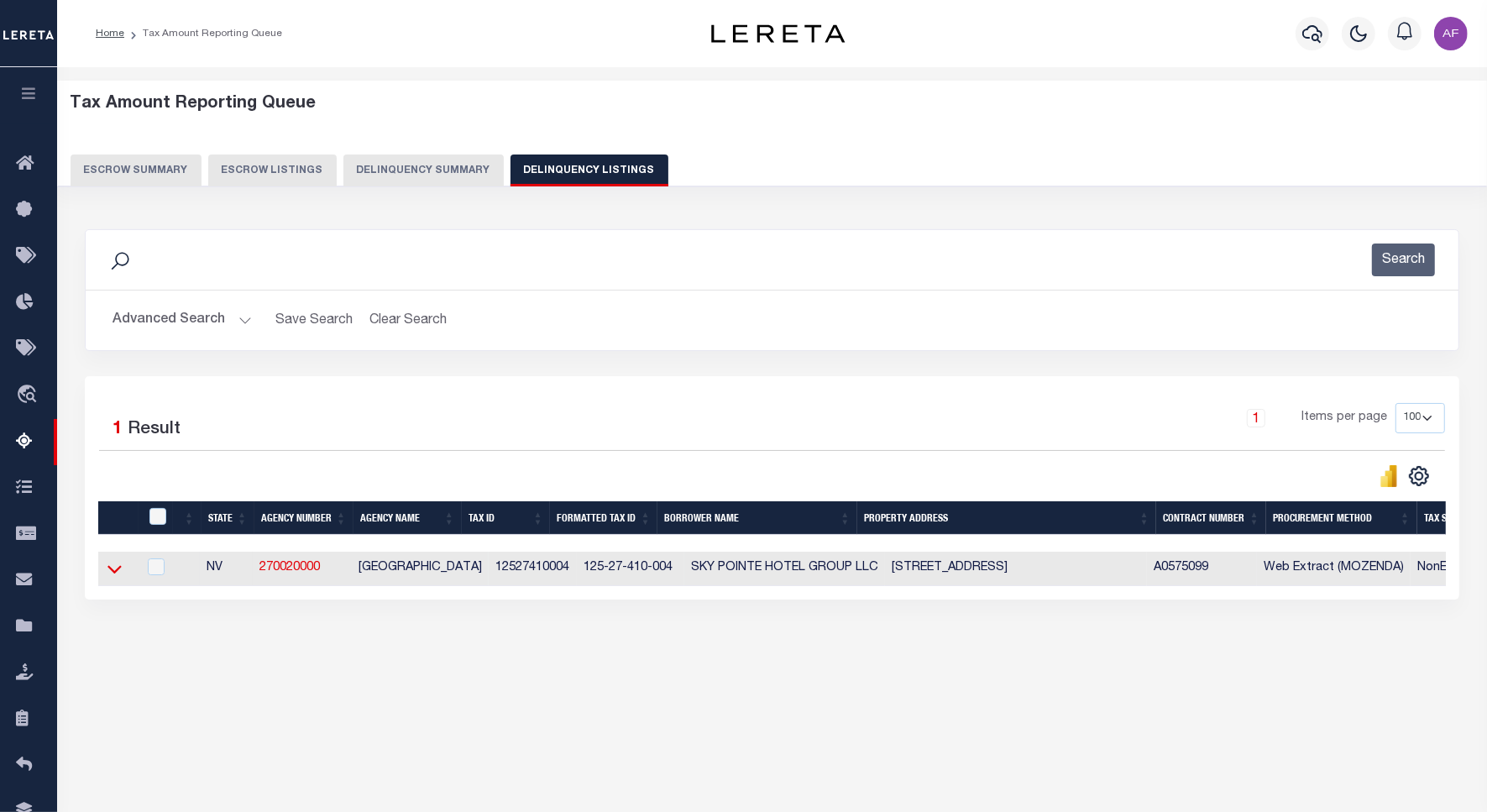
click at [115, 573] on icon at bounding box center [114, 568] width 15 height 18
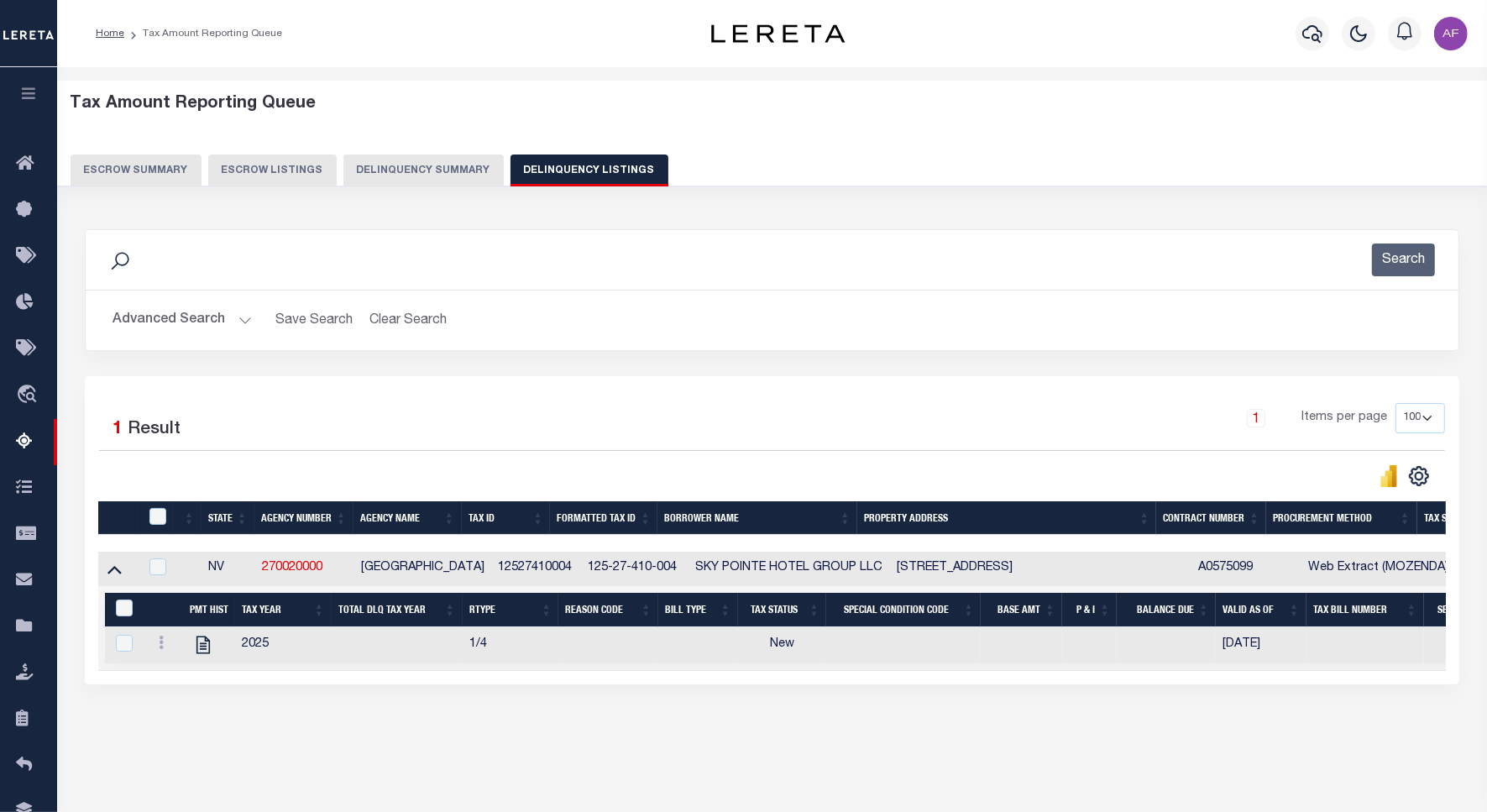
scroll to position [77, 0]
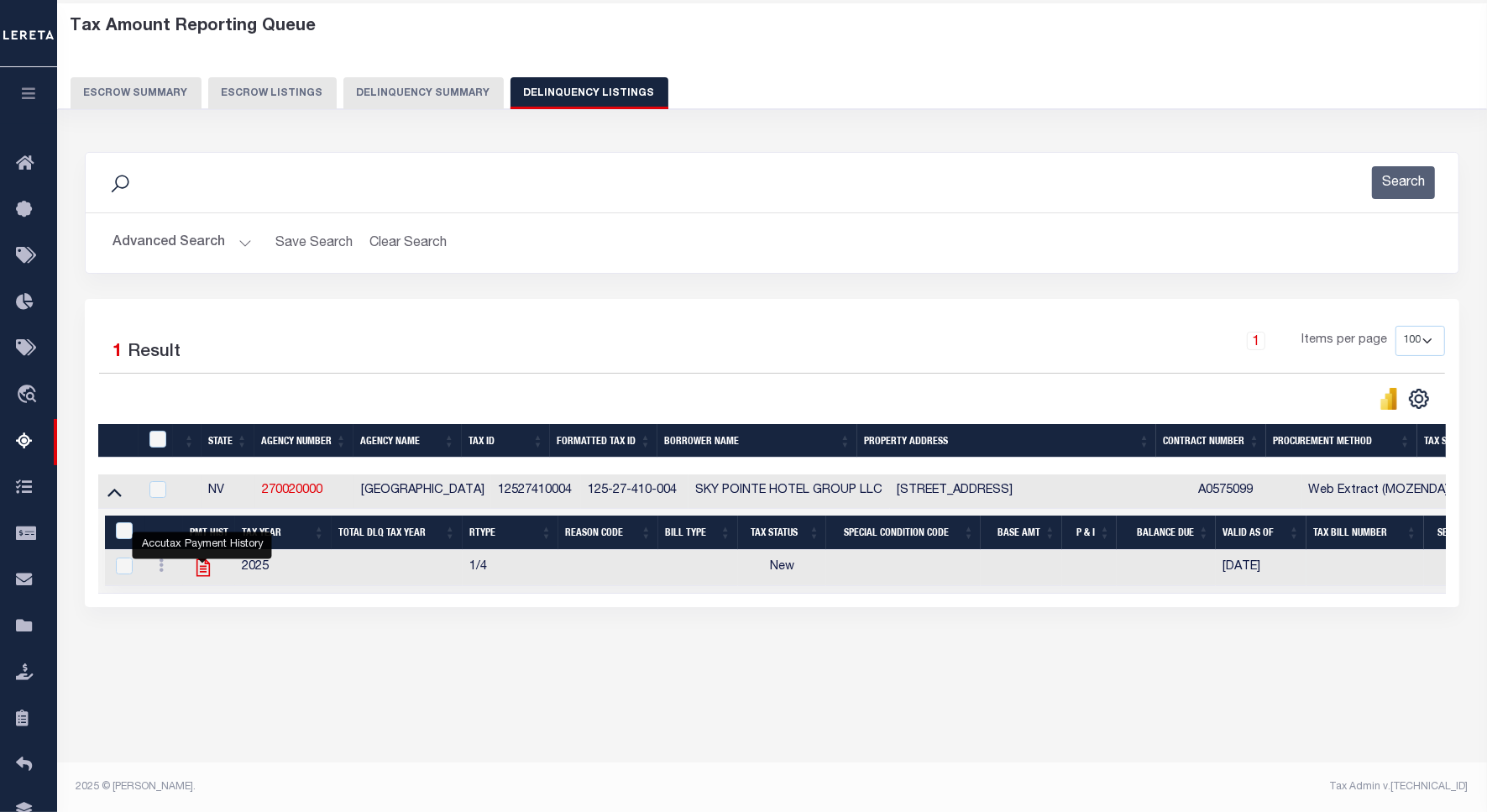
click at [196, 576] on icon "" at bounding box center [203, 567] width 14 height 18
checkbox input "true"
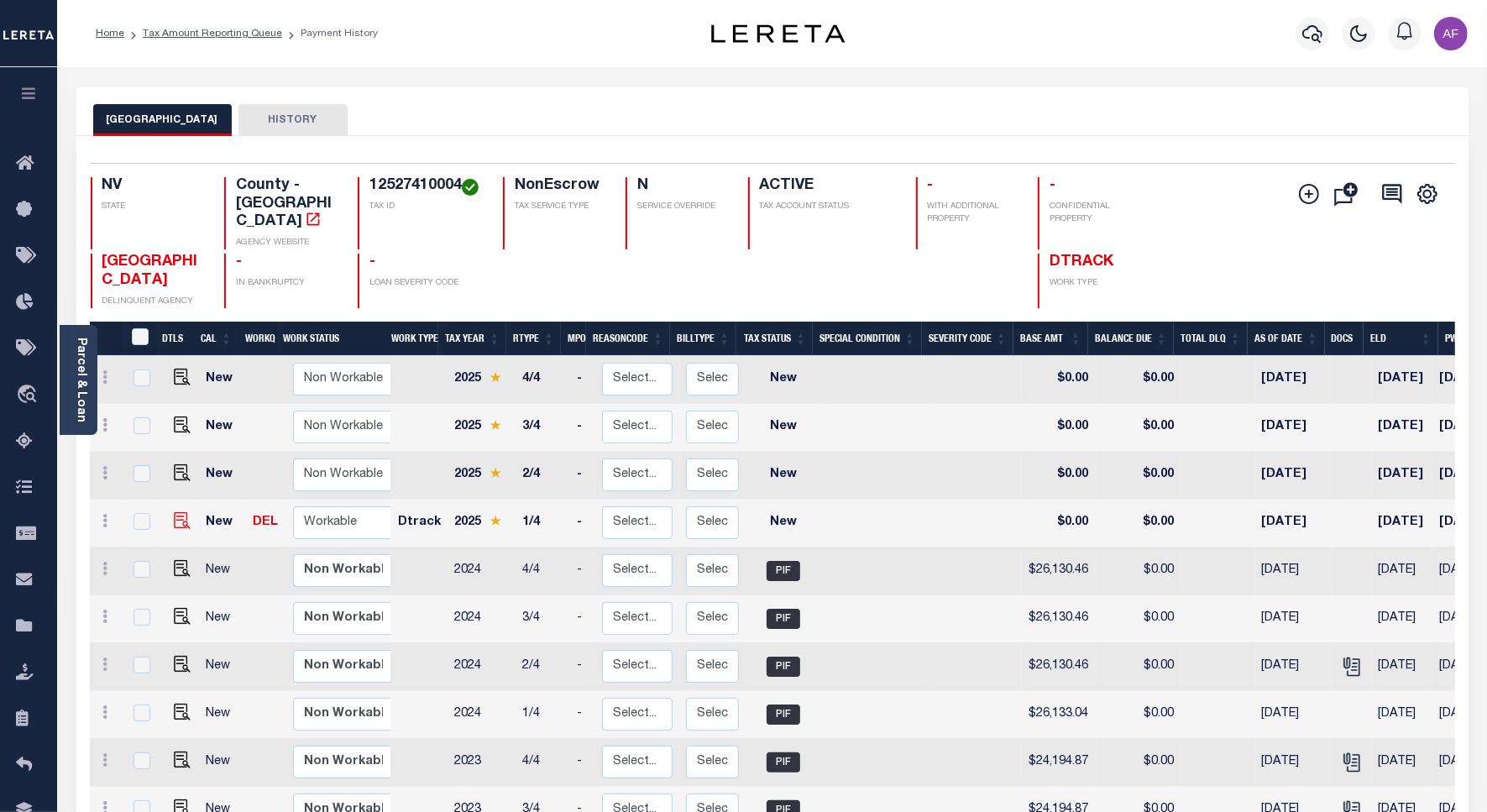
click at [178, 512] on img at bounding box center [182, 519] width 17 height 17
checkbox input "true"
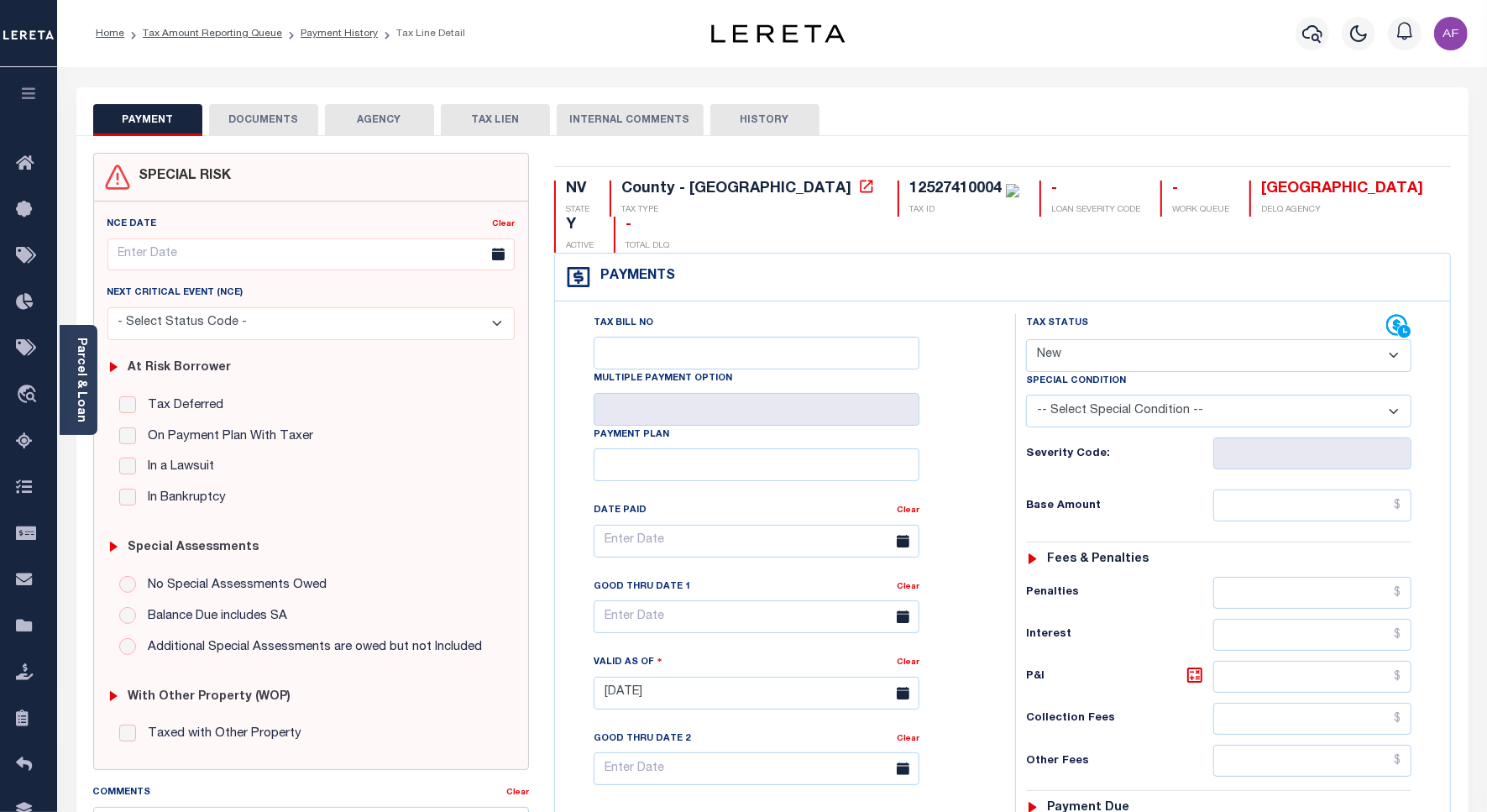
drag, startPoint x: 1091, startPoint y: 319, endPoint x: 1085, endPoint y: 333, distance: 15.2
click at [1091, 339] on select "- Select Status Code - Open Due/Unpaid Paid Incomplete No Tax Due Internal Refu…" at bounding box center [1219, 355] width 385 height 32
select select "PYD"
click at [1026, 339] on select "- Select Status Code - Open Due/Unpaid Paid Incomplete No Tax Due Internal Refu…" at bounding box center [1219, 355] width 385 height 32
type input "[DATE]"
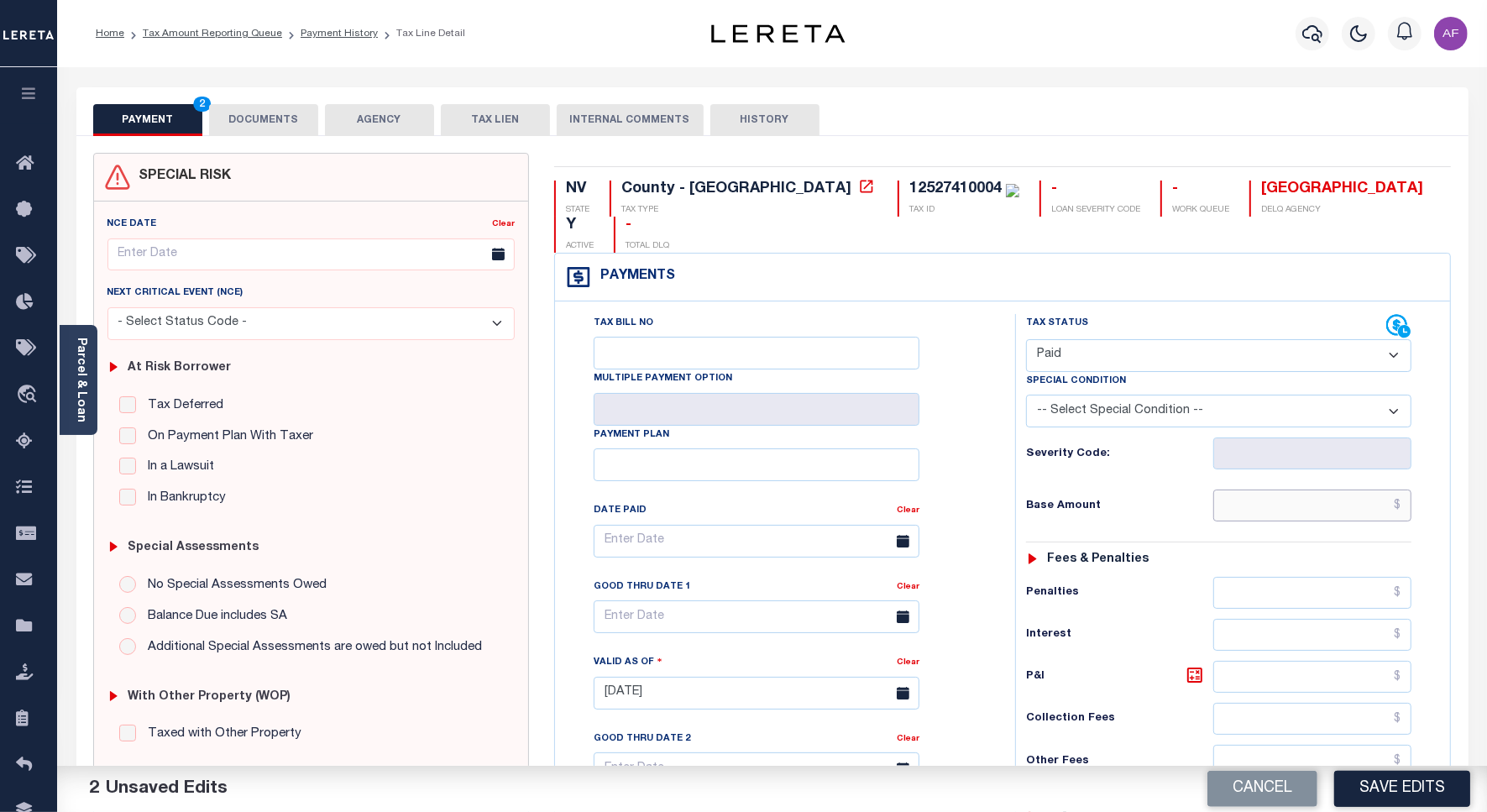
click at [1349, 489] on input "text" at bounding box center [1312, 505] width 199 height 32
paste input "26,946.28"
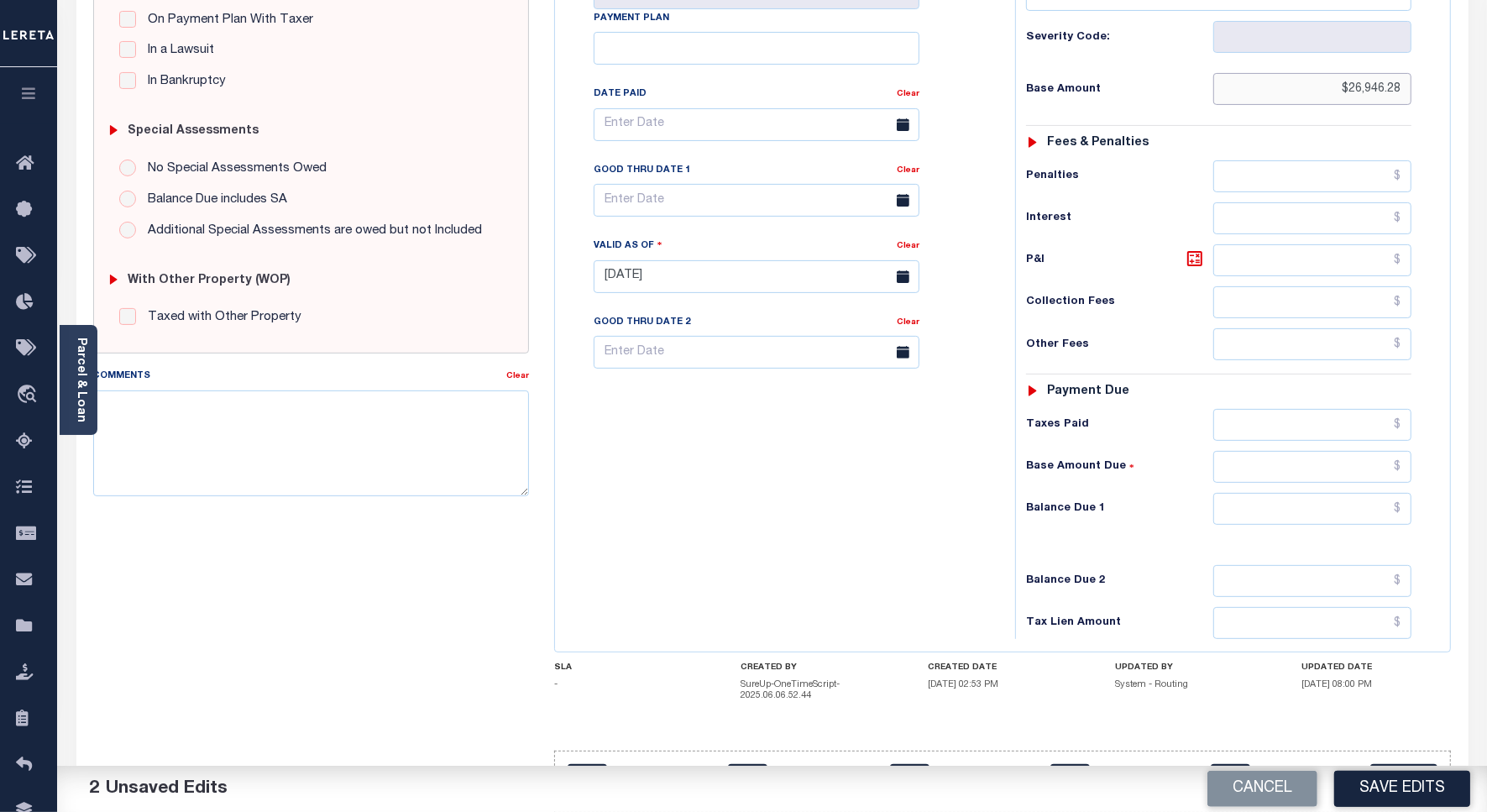
scroll to position [442, 0]
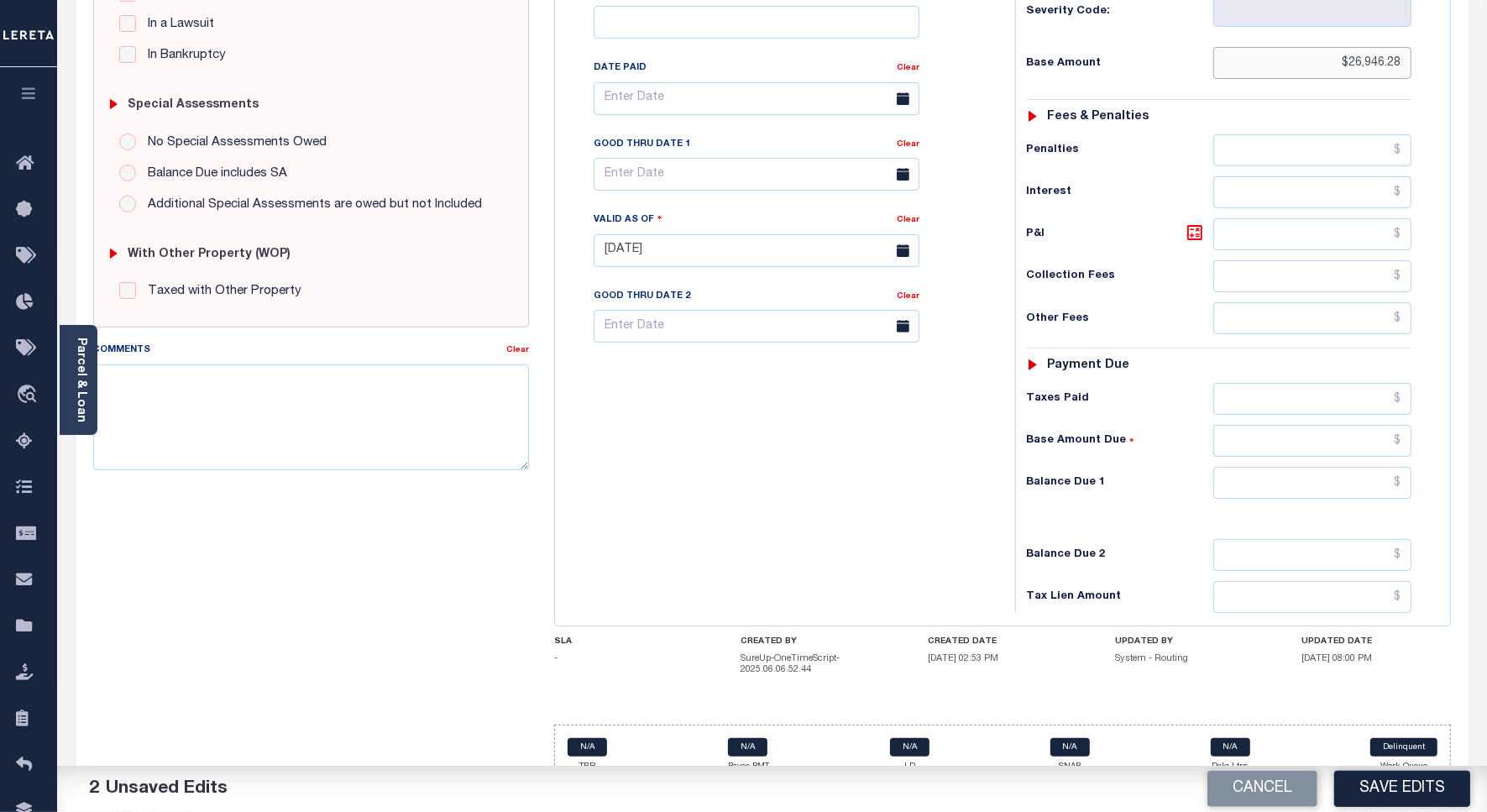
type input "$26,946.28"
click at [1369, 467] on input "text" at bounding box center [1312, 482] width 199 height 32
type input "$0.00"
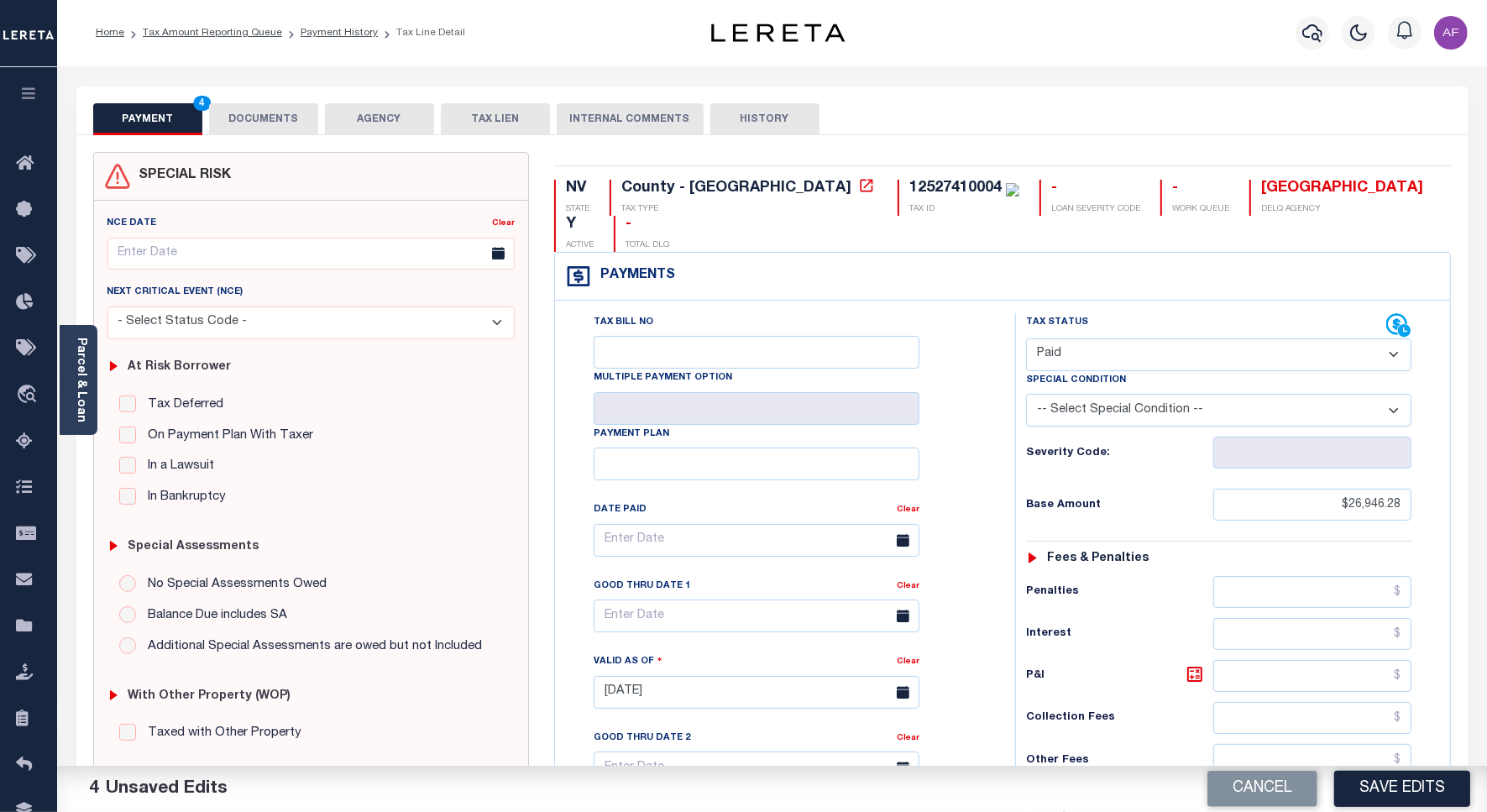
scroll to position [0, 0]
click at [252, 108] on button "DOCUMENTS" at bounding box center [264, 119] width 110 height 32
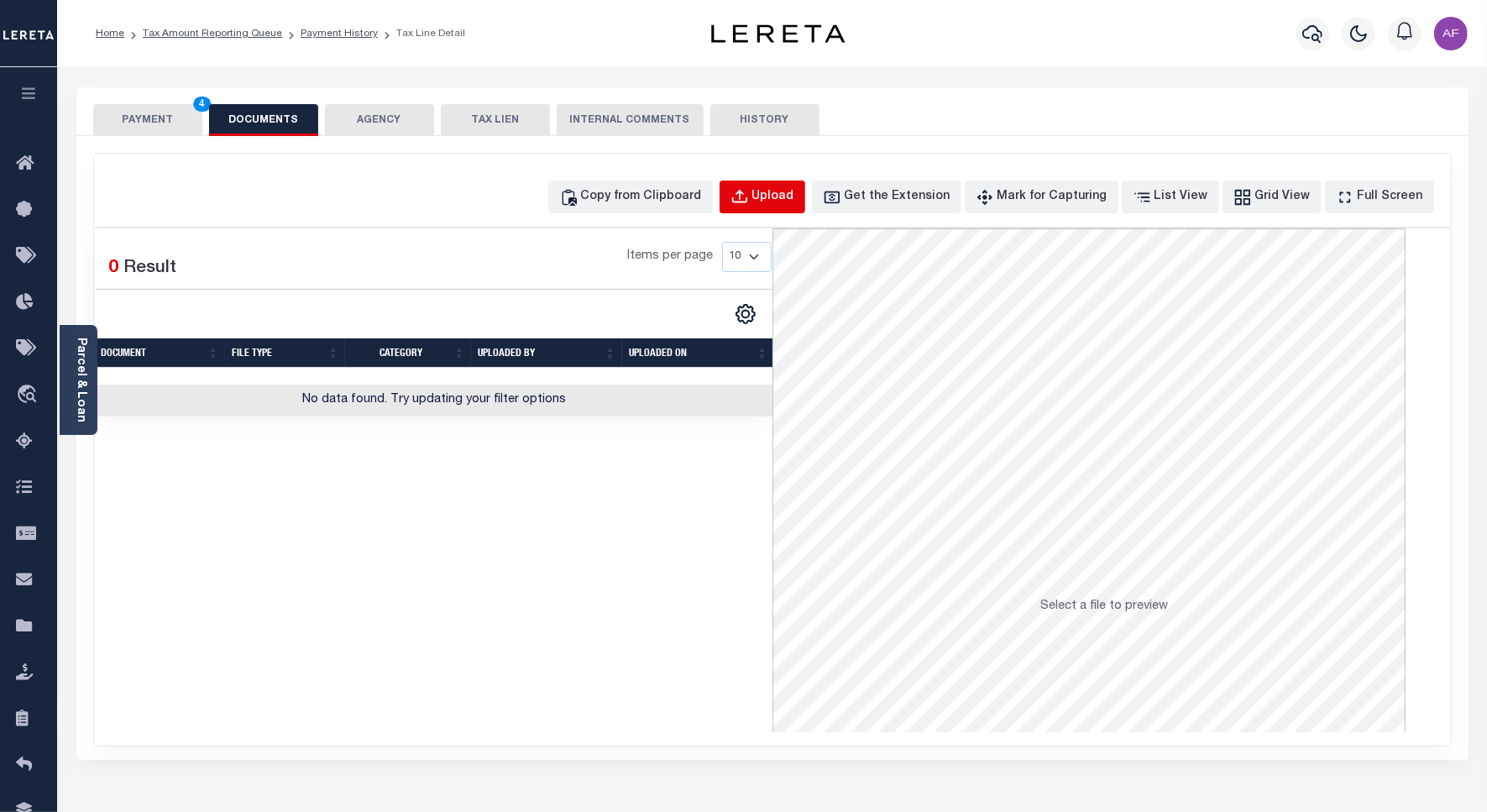
click at [790, 193] on div "Upload" at bounding box center [773, 197] width 42 height 19
select select "POP"
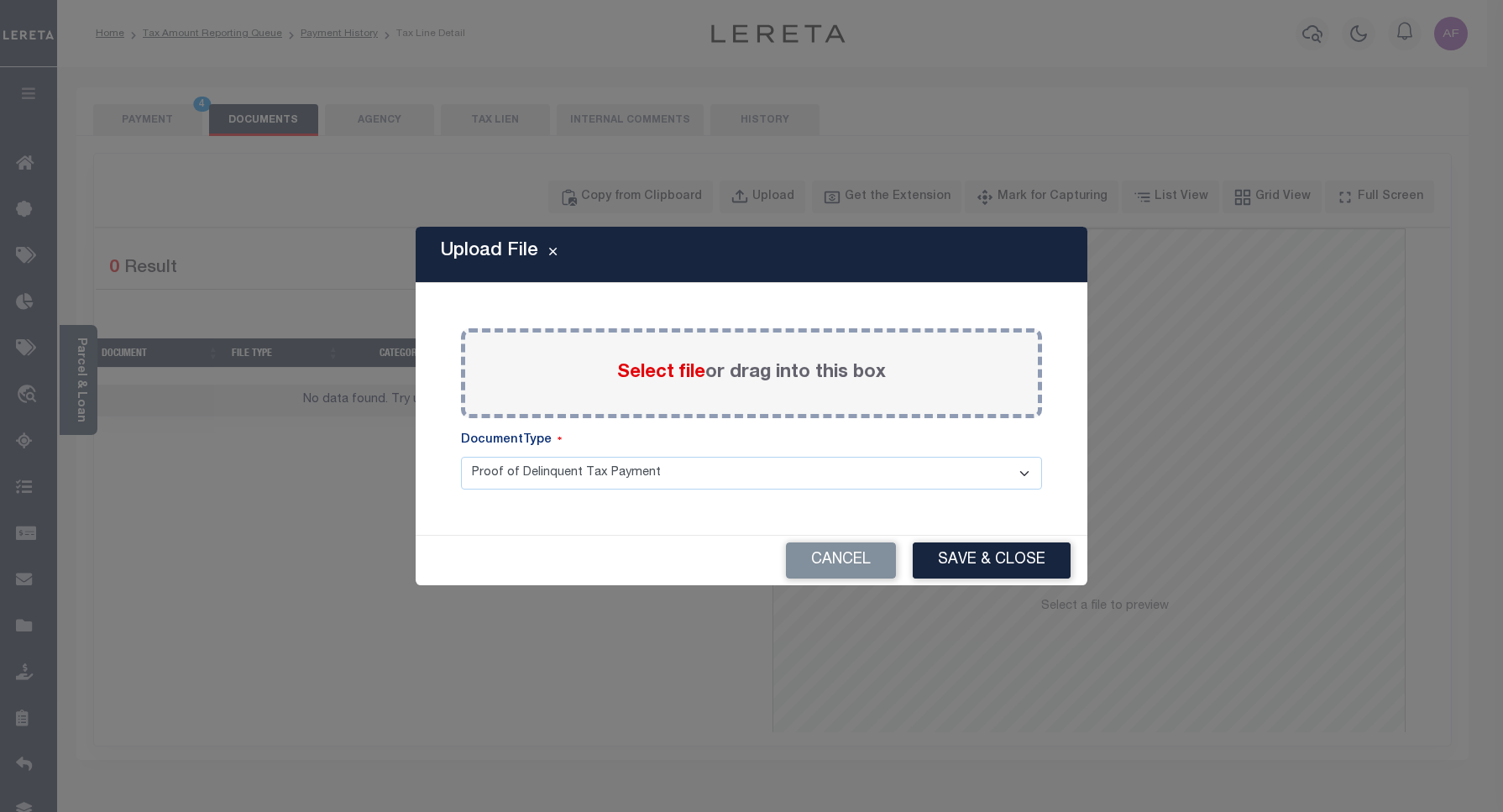
click at [681, 378] on span "Select file" at bounding box center [661, 373] width 88 height 19
click at [0, 0] on input "Select file or drag into this box" at bounding box center [0, 0] width 0 height 0
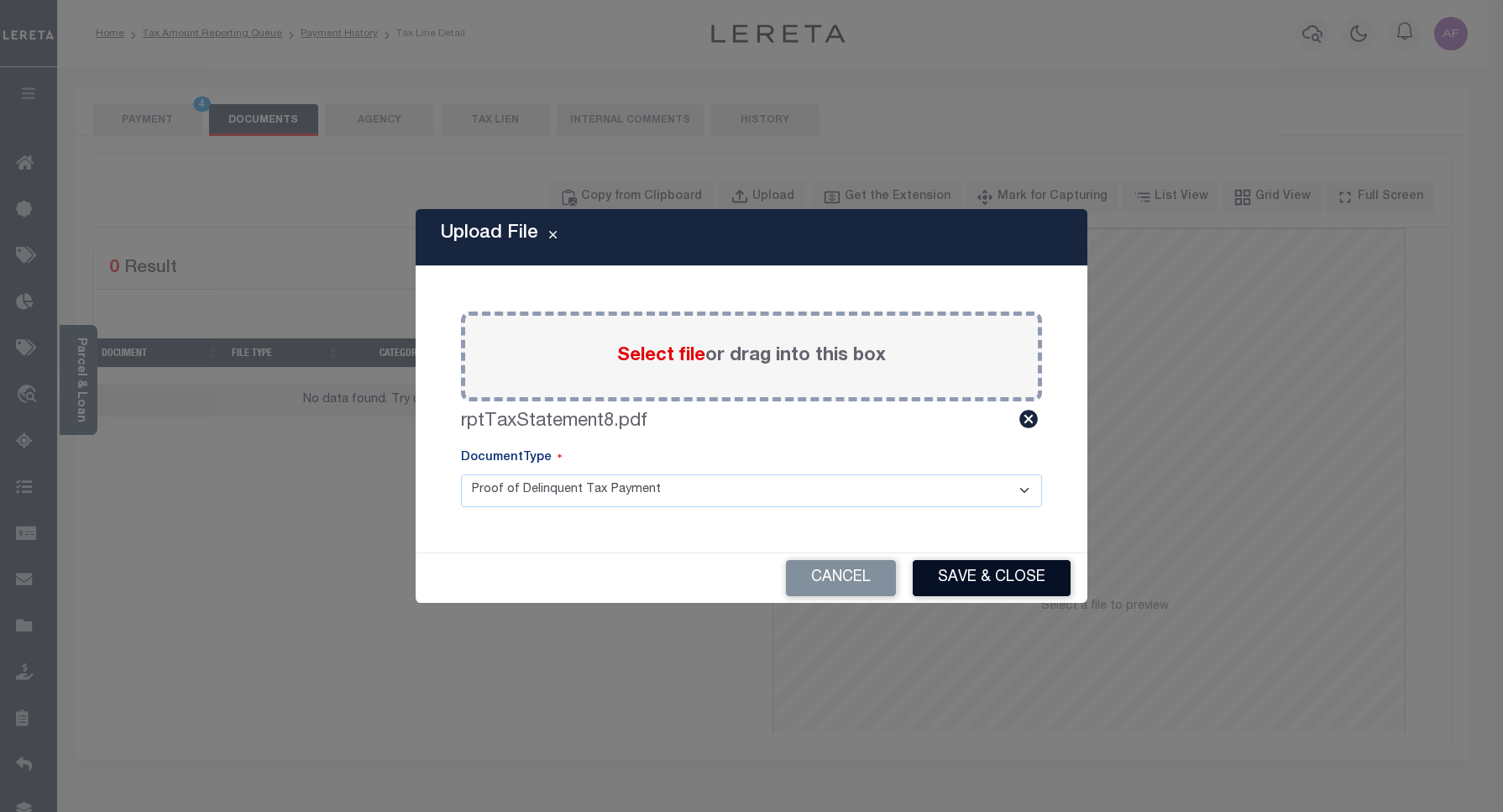
click at [989, 567] on button "Save & Close" at bounding box center [991, 577] width 158 height 36
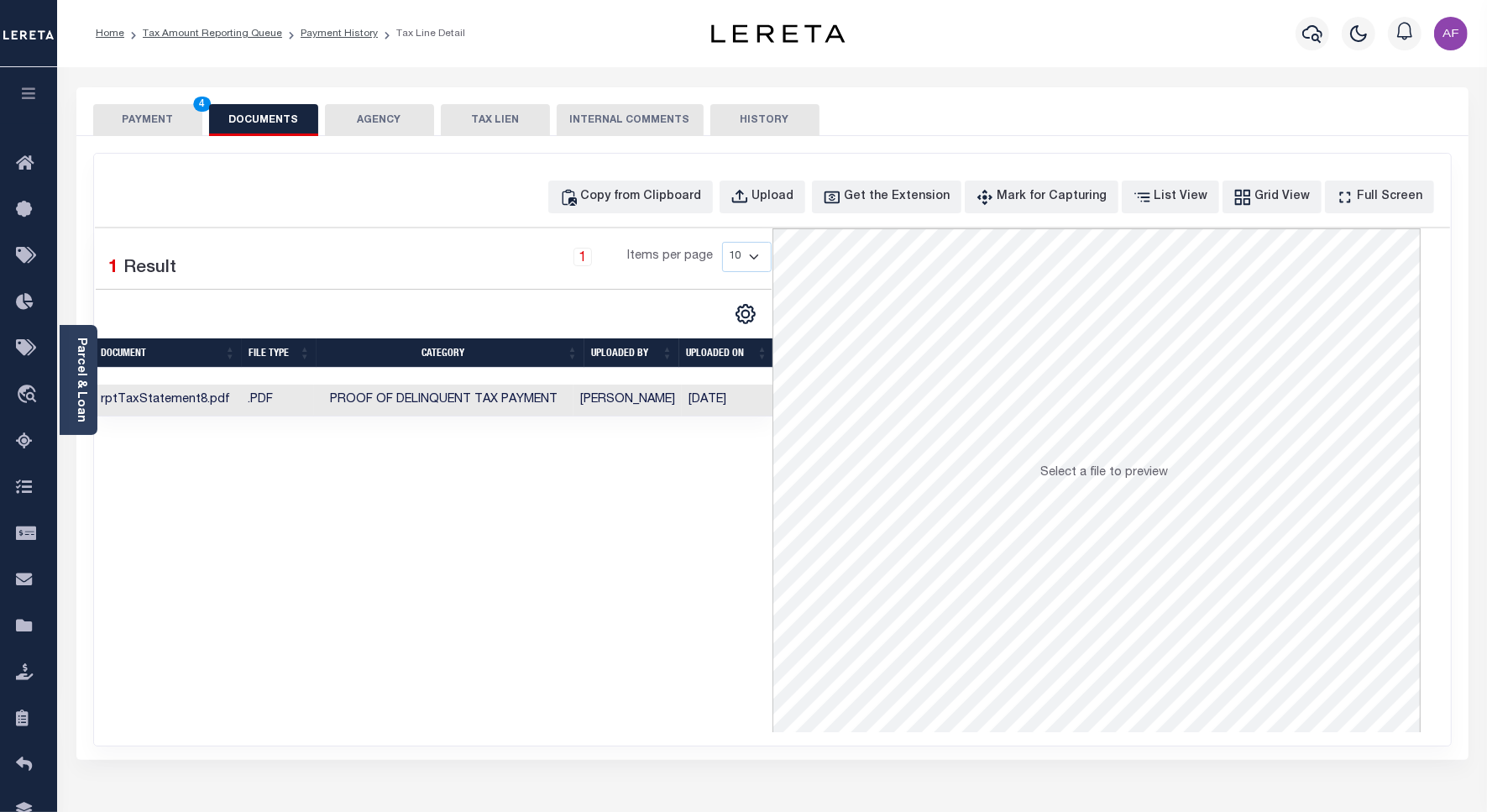
click at [150, 114] on button "PAYMENT 4" at bounding box center [148, 119] width 110 height 32
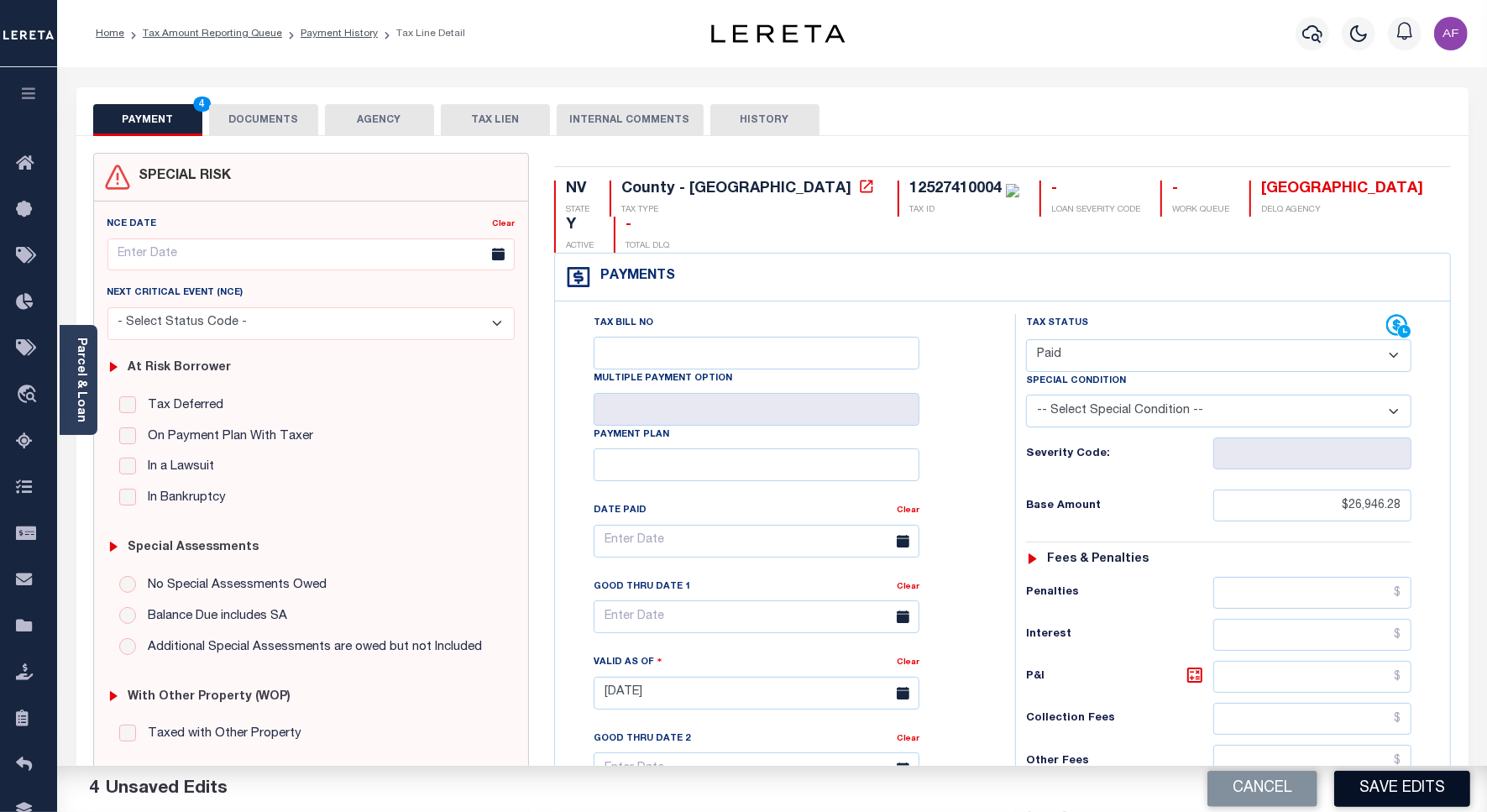
click at [1375, 771] on button "Save Edits" at bounding box center [1401, 789] width 136 height 36
checkbox input "false"
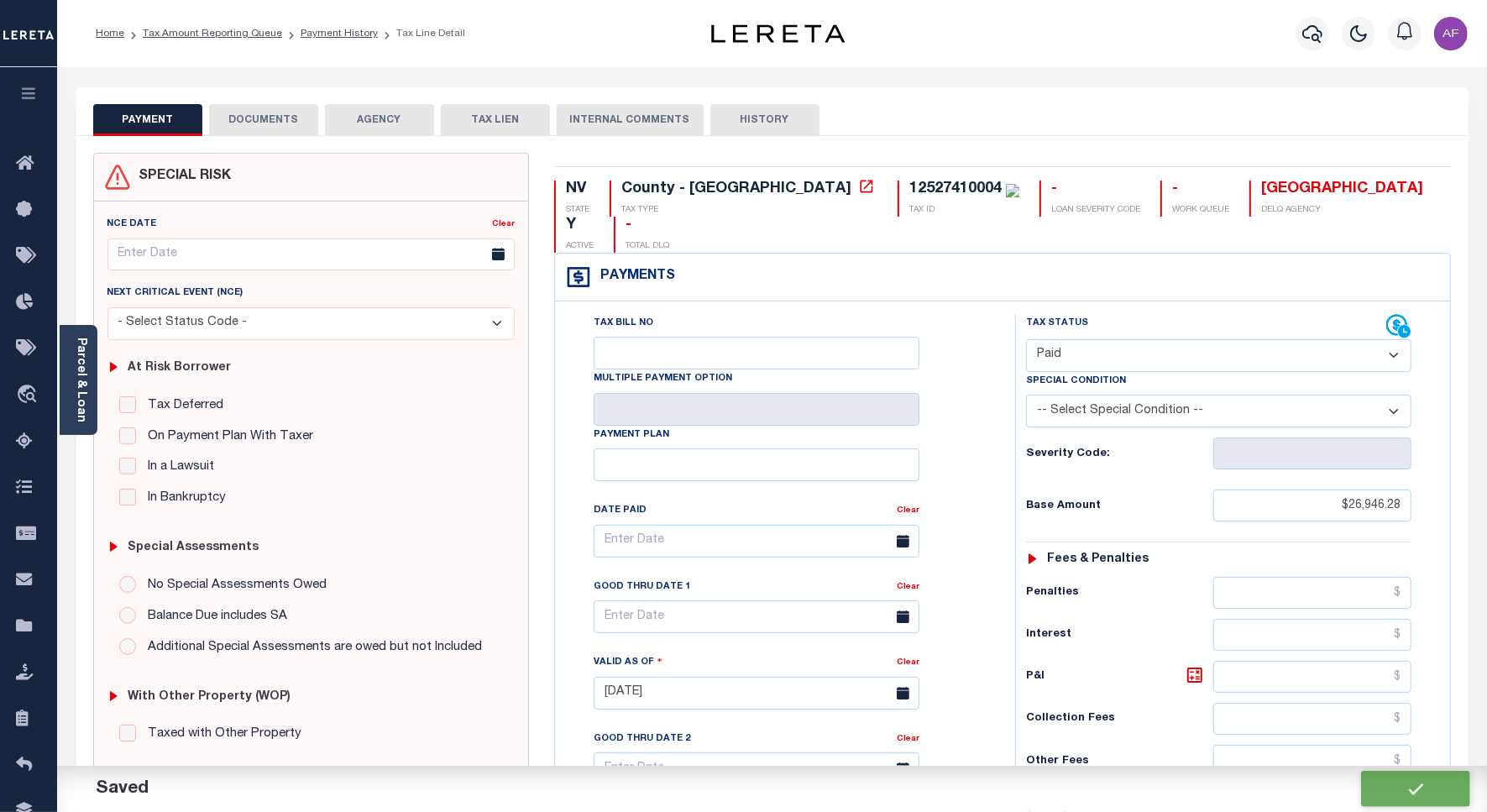
type input "$26,946.28"
type input "$0"
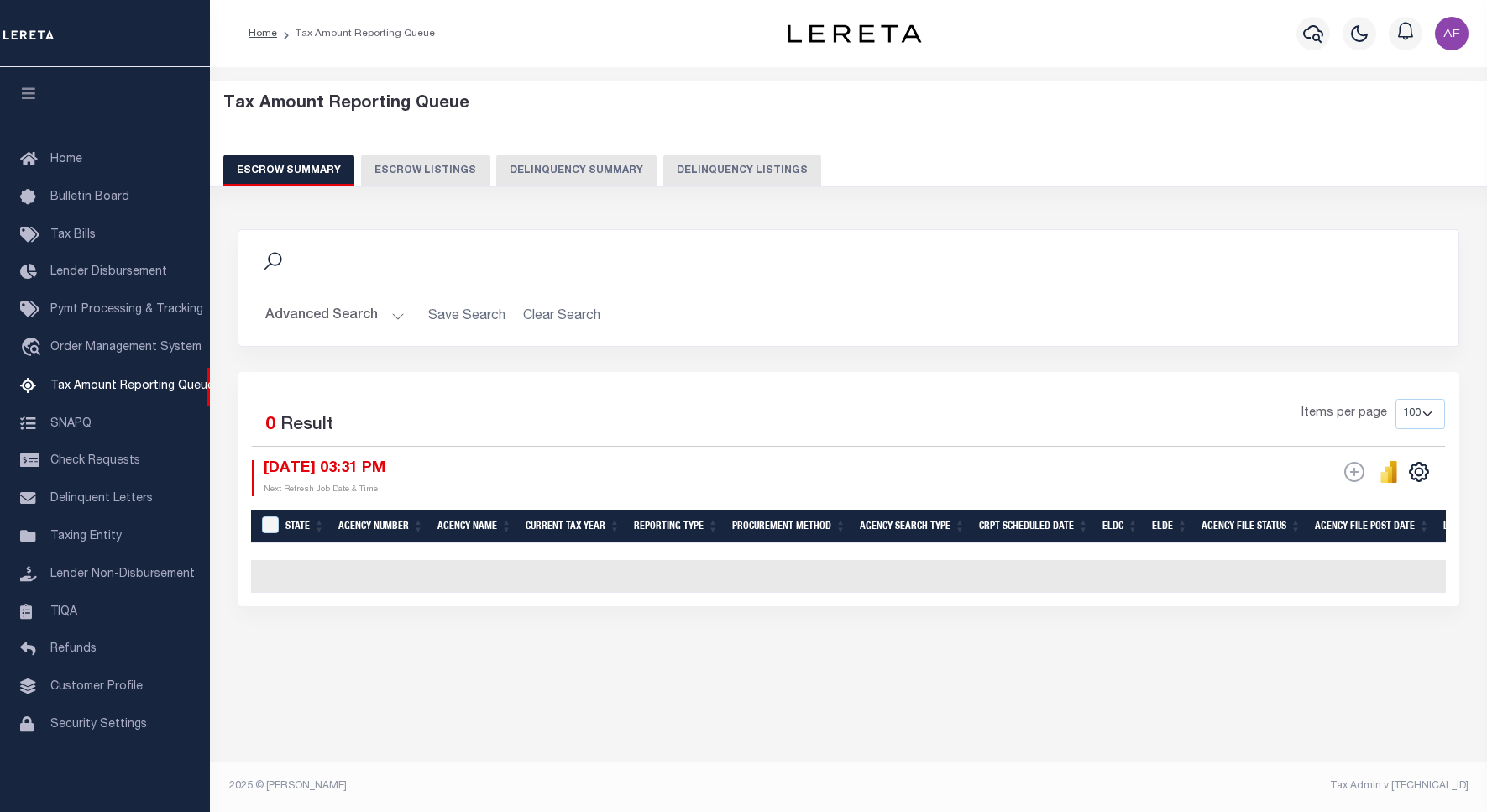
select select "100"
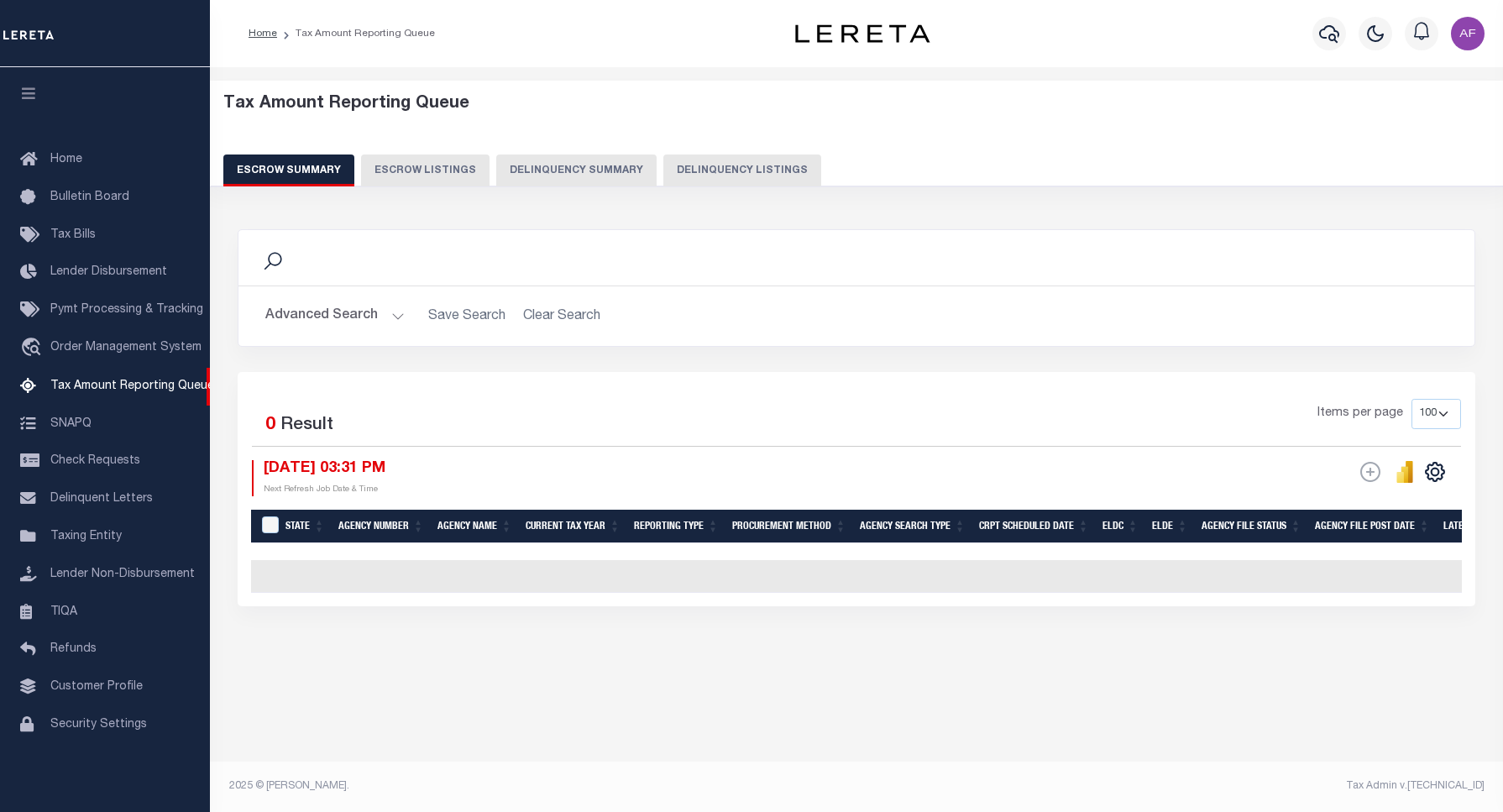
click at [756, 165] on button "Delinquency Listings" at bounding box center [742, 170] width 158 height 32
select select "100"
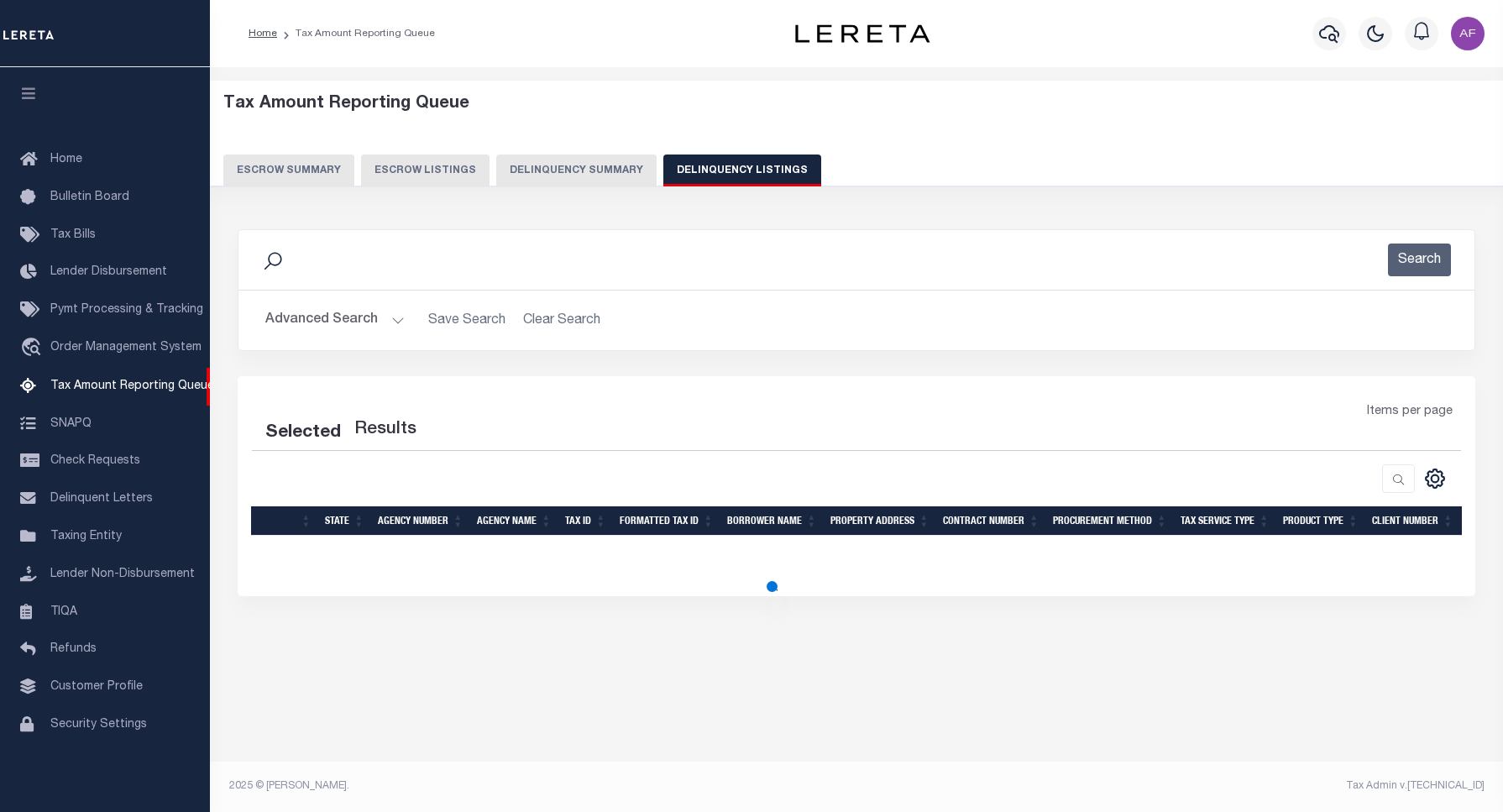
select select "100"
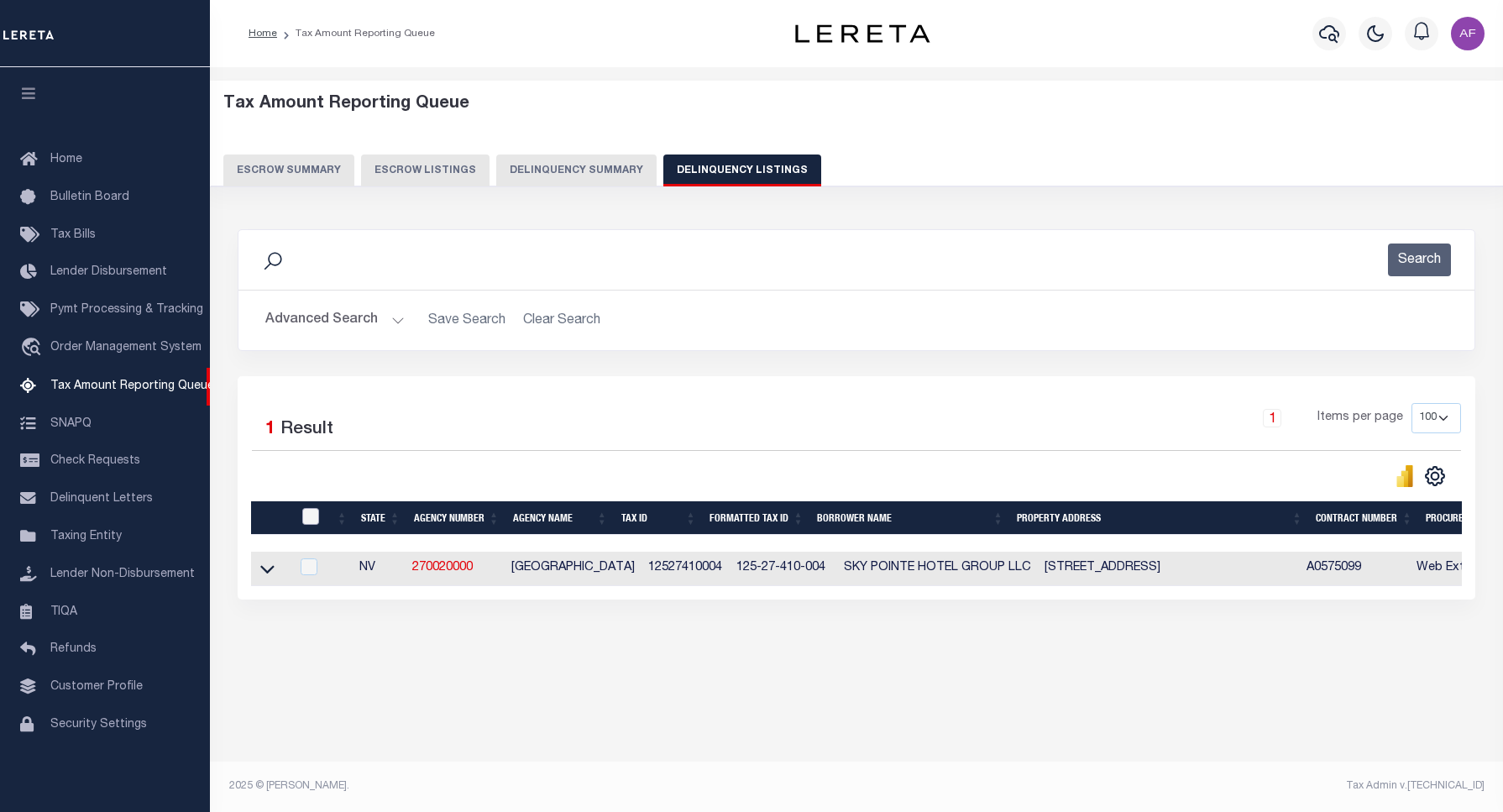
click at [307, 513] on input "checkbox" at bounding box center [310, 516] width 17 height 17
checkbox input "true"
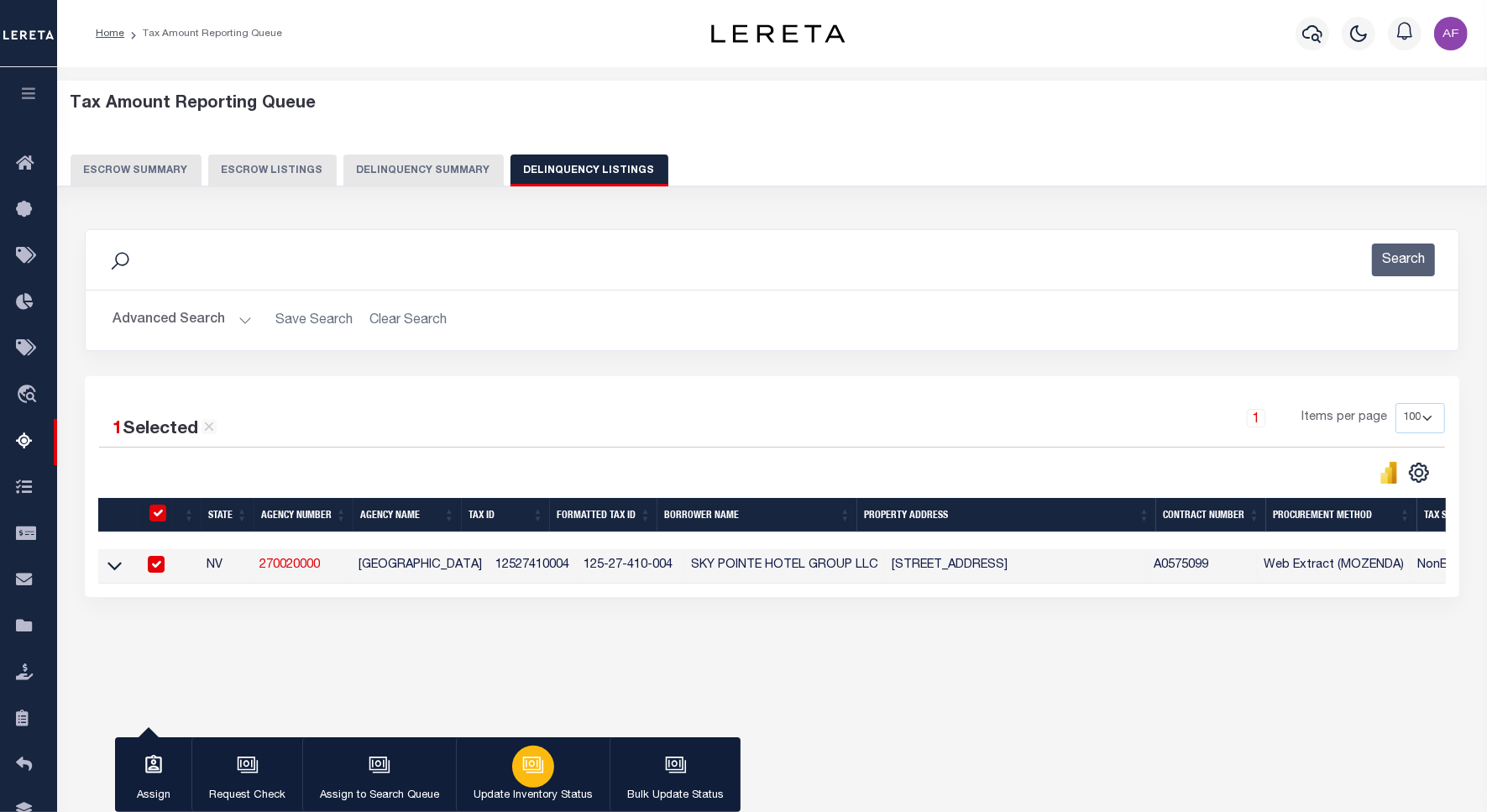
click at [535, 747] on div "button" at bounding box center [532, 766] width 42 height 42
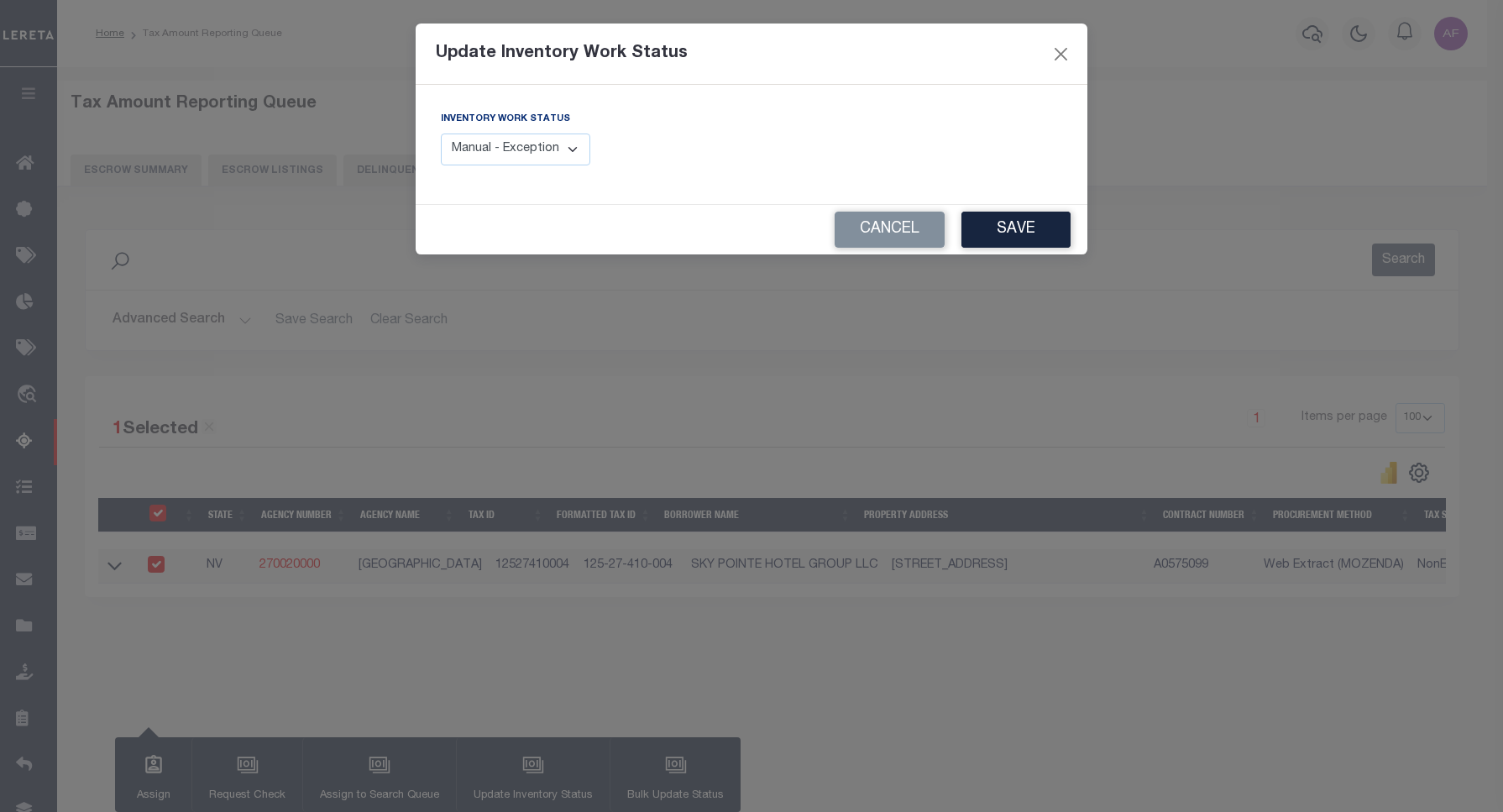
click at [577, 158] on select "Manual - Exception Pended - Awaiting Search Late Add Exception Completed" at bounding box center [515, 149] width 150 height 32
select select "4"
click at [440, 133] on select "Manual - Exception Pended - Awaiting Search Late Add Exception Completed" at bounding box center [515, 149] width 150 height 32
click at [997, 238] on button "Save" at bounding box center [1016, 229] width 110 height 36
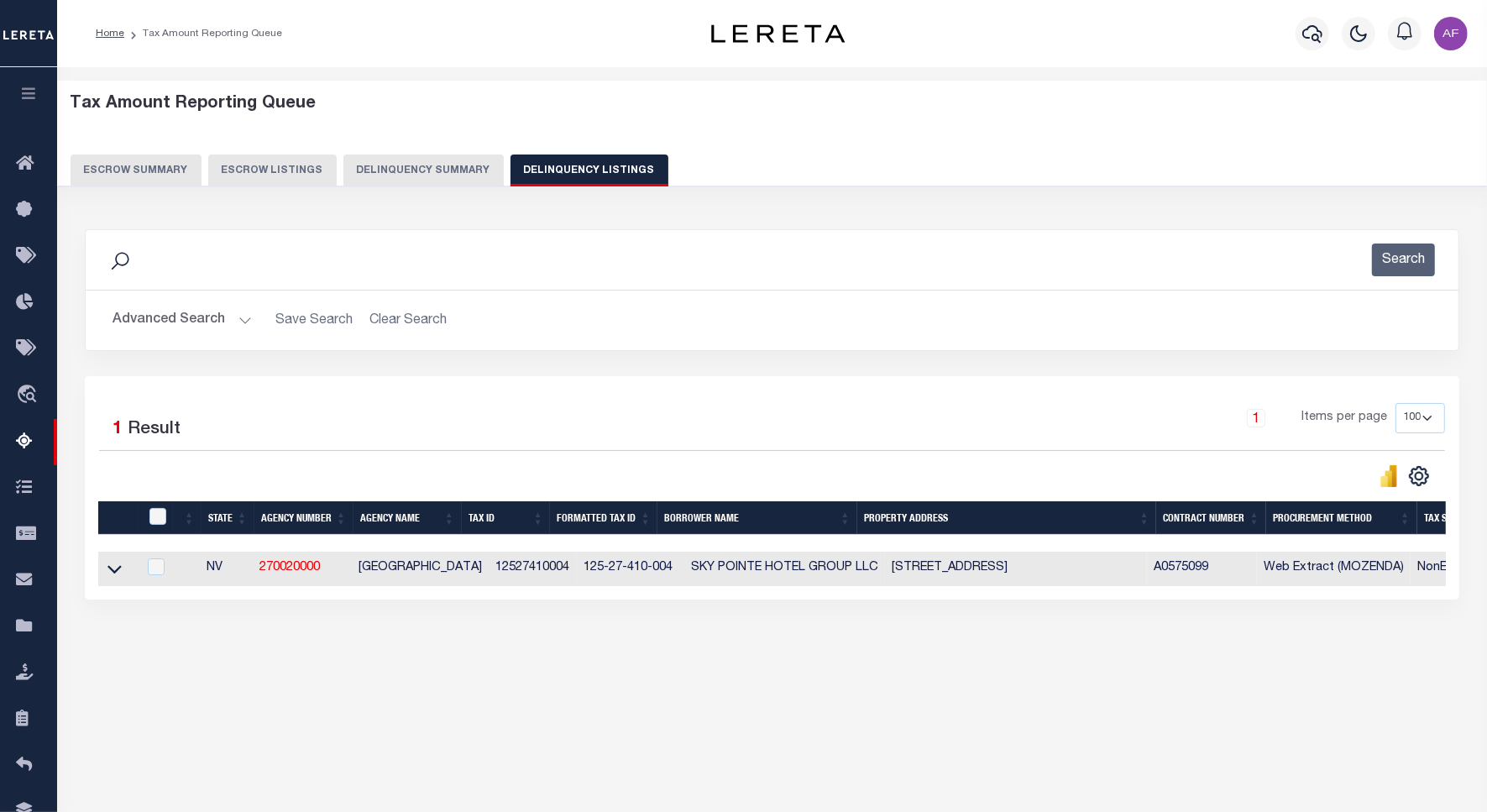
click at [158, 324] on button "Advanced Search" at bounding box center [182, 320] width 139 height 32
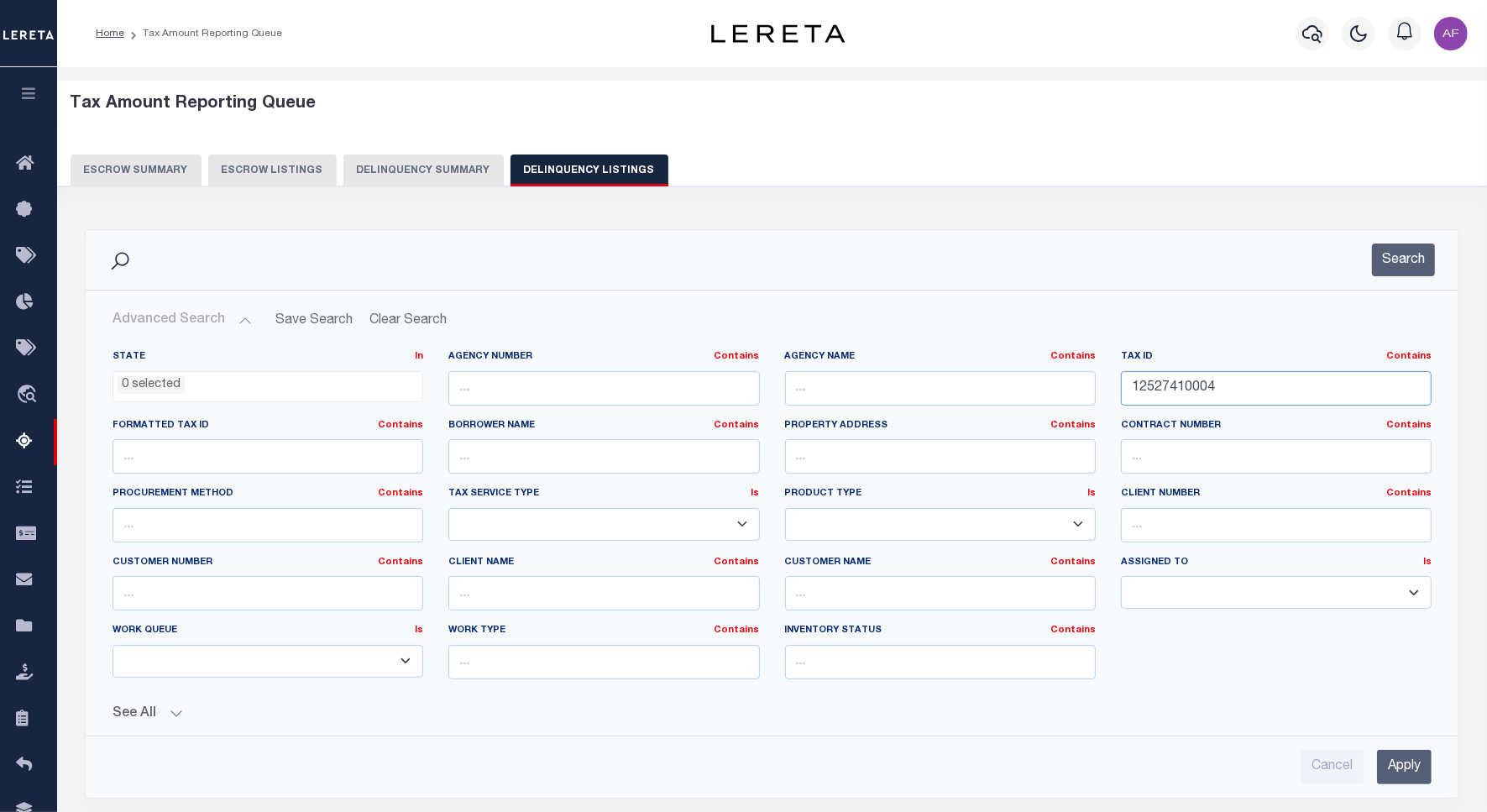
click at [1197, 387] on input "12527410004" at bounding box center [1276, 387] width 310 height 34
paste input "636611055"
type input "12636611055"
click at [1385, 261] on button "Search" at bounding box center [1403, 259] width 63 height 32
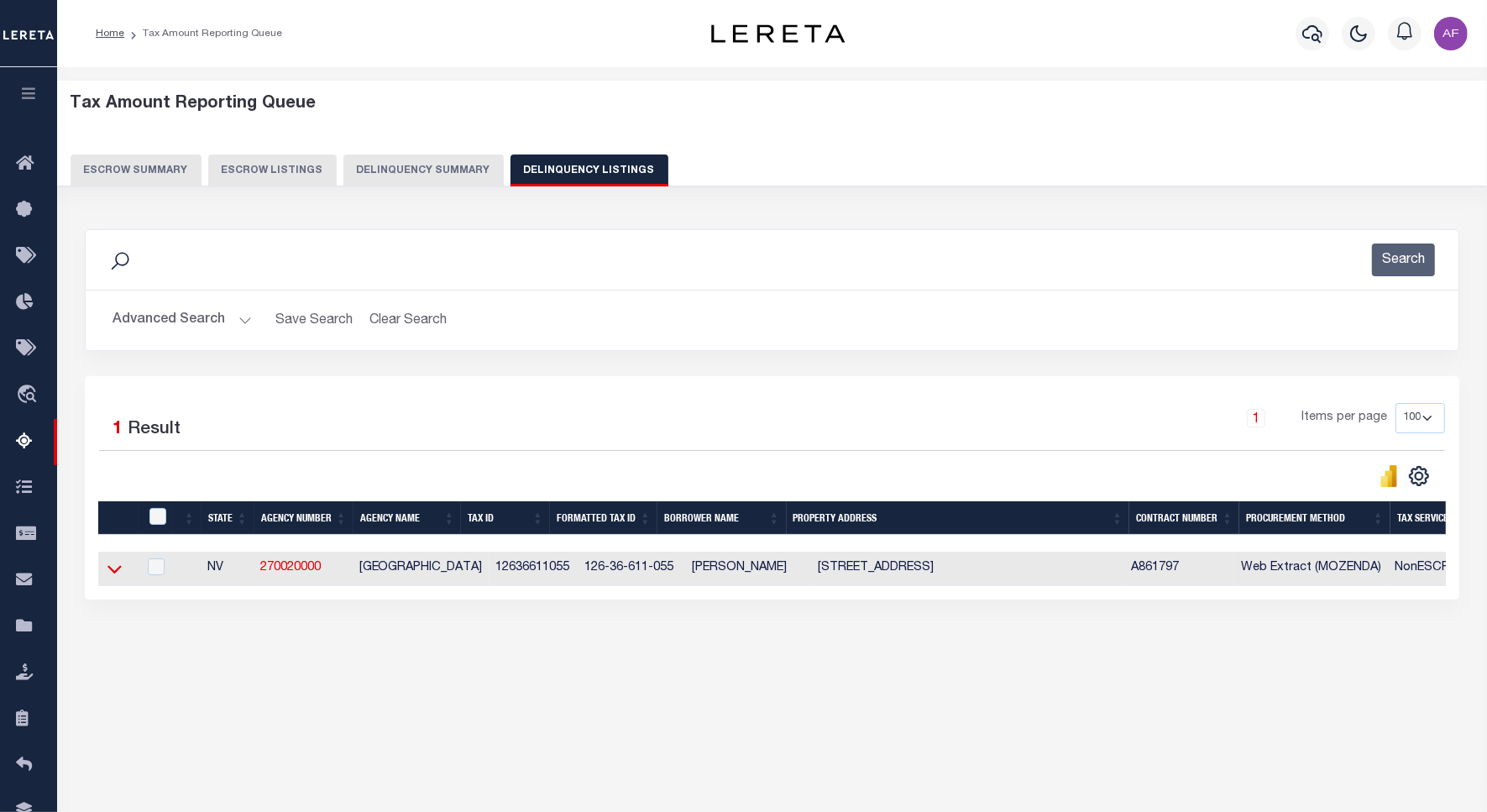
click at [120, 566] on icon at bounding box center [114, 568] width 15 height 18
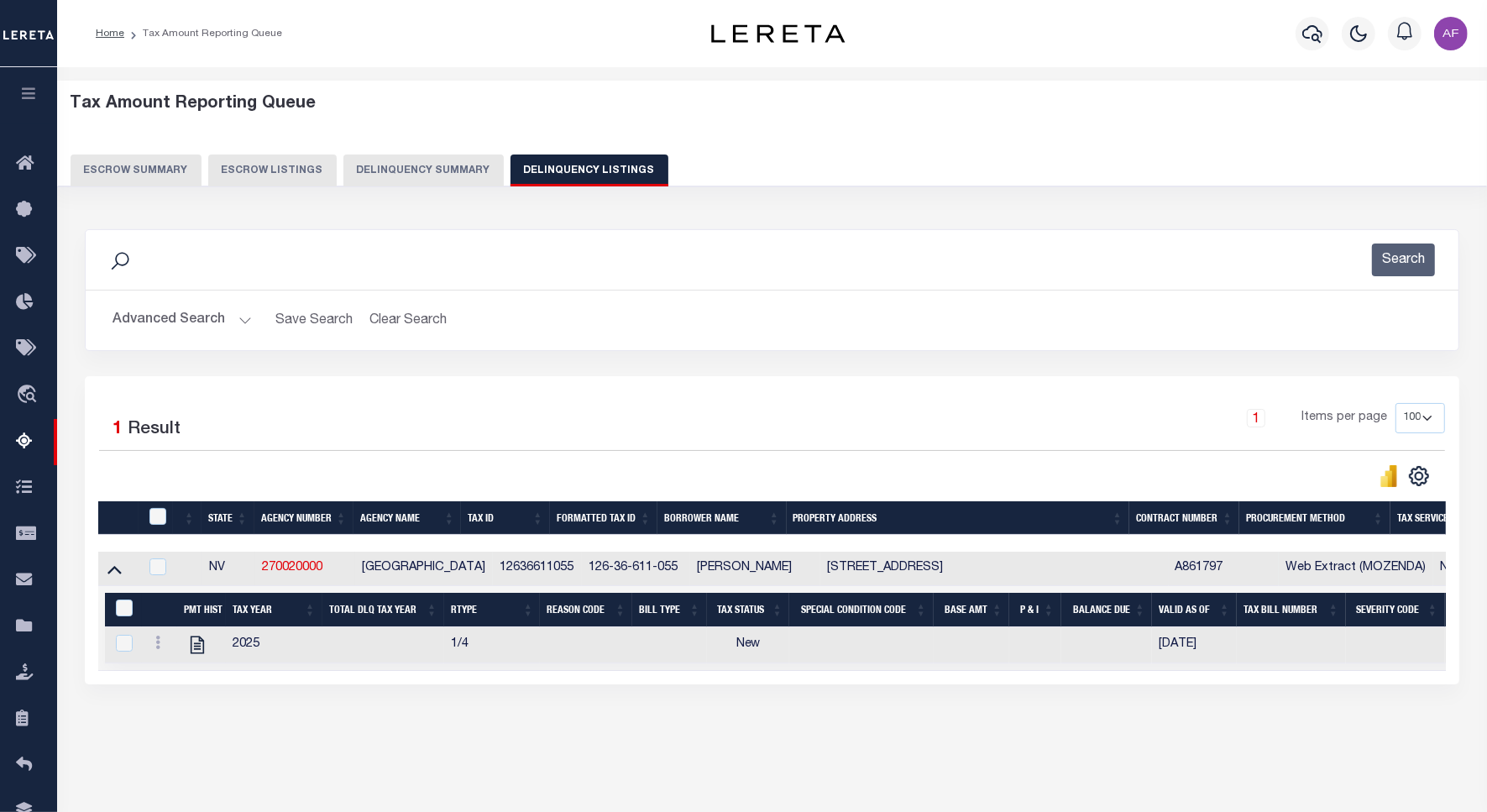
scroll to position [77, 0]
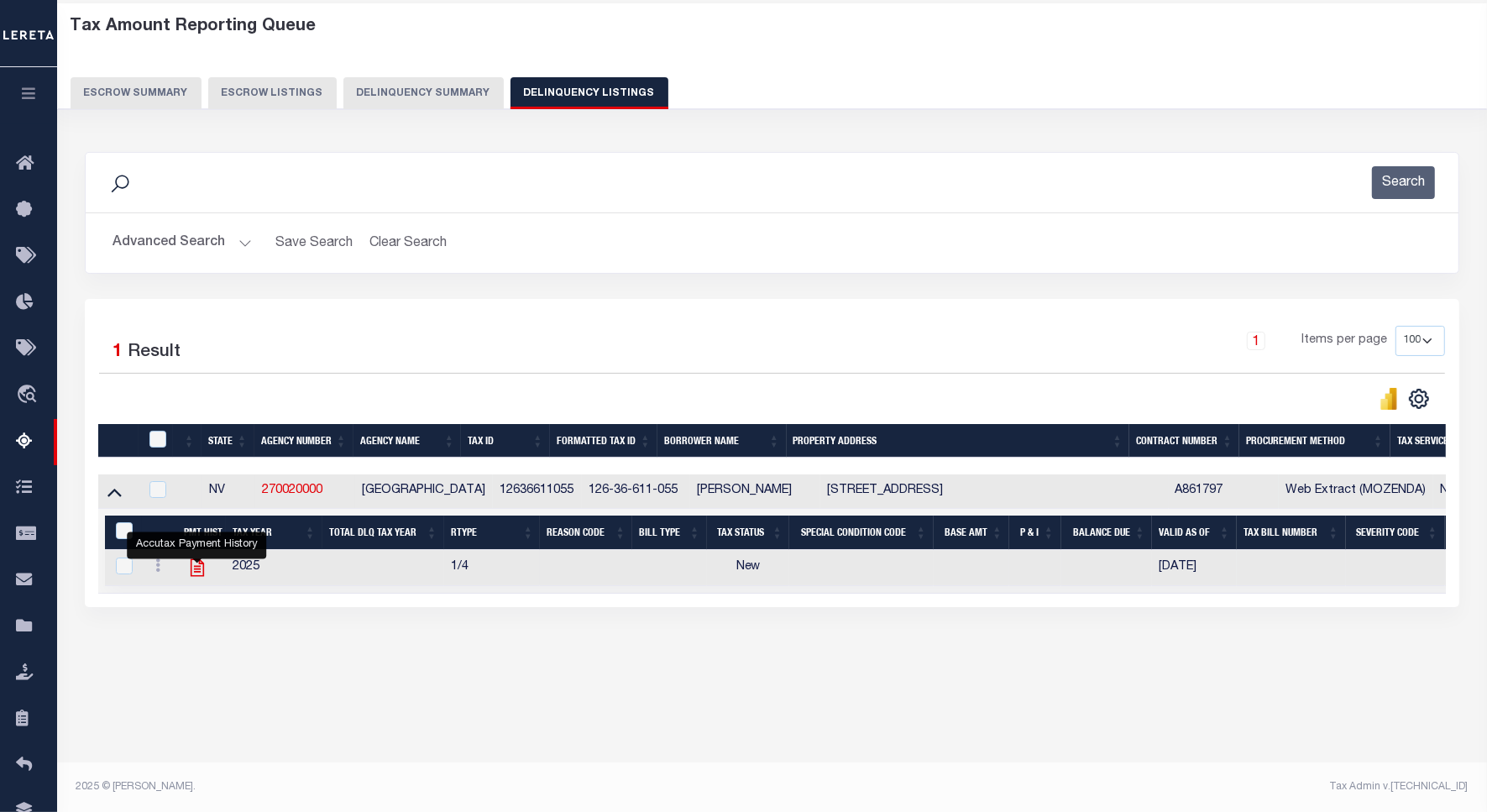
click at [200, 576] on icon "" at bounding box center [197, 567] width 22 height 22
checkbox input "true"
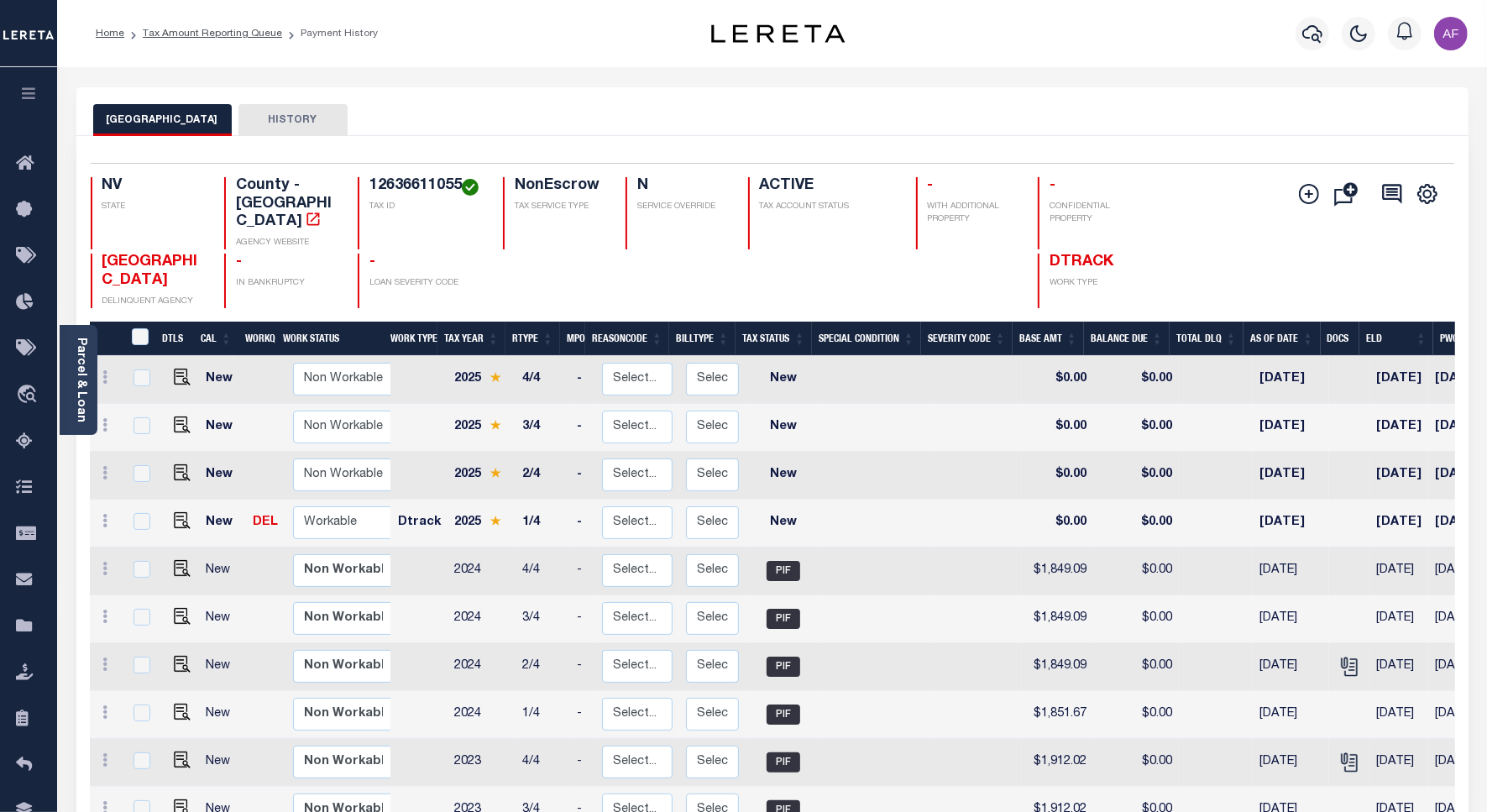
drag, startPoint x: 147, startPoint y: 494, endPoint x: 160, endPoint y: 496, distance: 13.2
click at [147, 513] on div at bounding box center [140, 521] width 23 height 19
checkbox input "true"
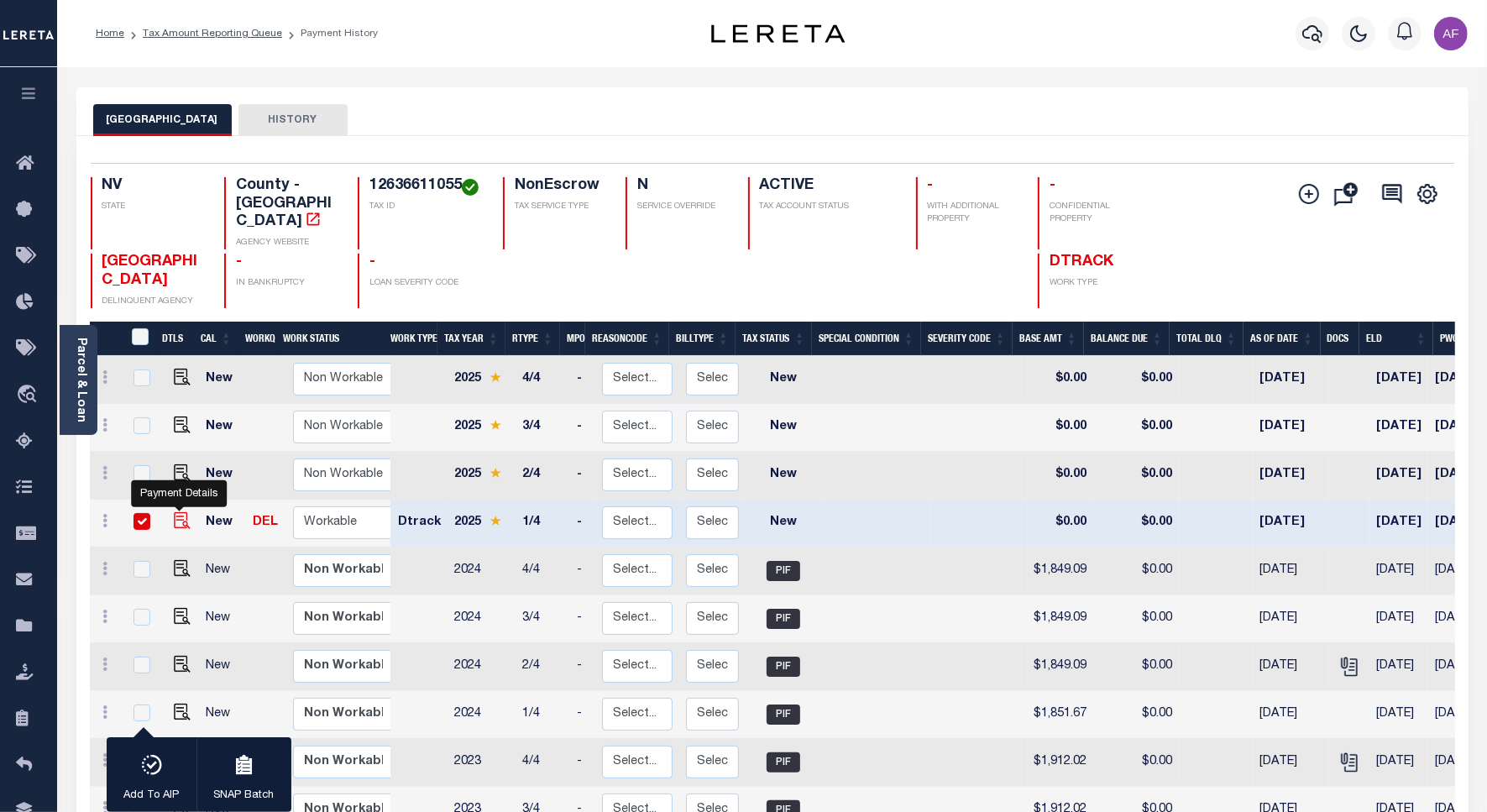
click at [179, 512] on img "" at bounding box center [182, 519] width 17 height 17
checkbox input "false"
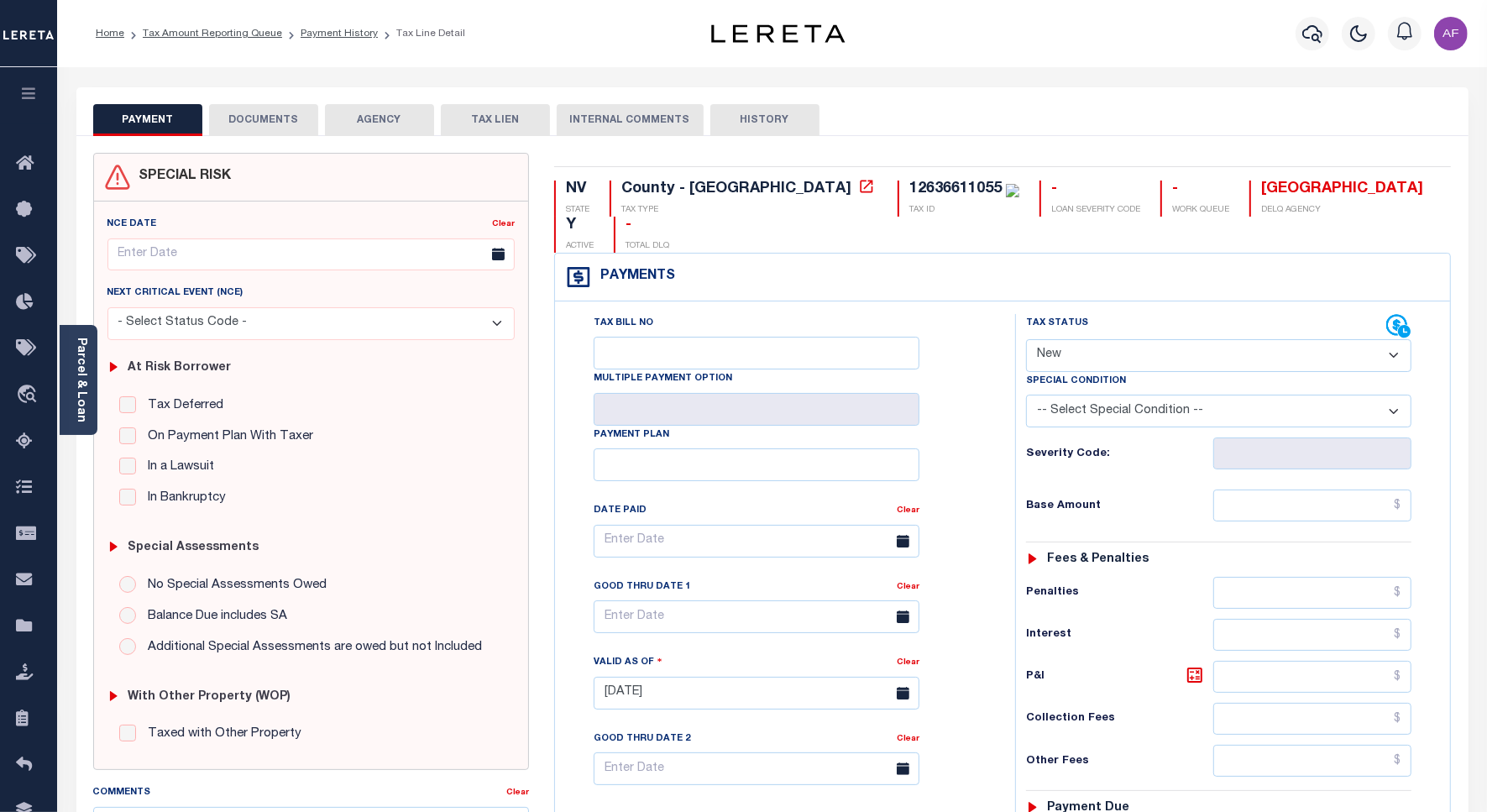
click at [1130, 339] on select "- Select Status Code - Open Due/Unpaid Paid Incomplete No Tax Due Internal Refu…" at bounding box center [1219, 355] width 385 height 32
select select "PYD"
click at [1026, 339] on select "- Select Status Code - Open Due/Unpaid Paid Incomplete No Tax Due Internal Refu…" at bounding box center [1219, 355] width 385 height 32
type input "[DATE]"
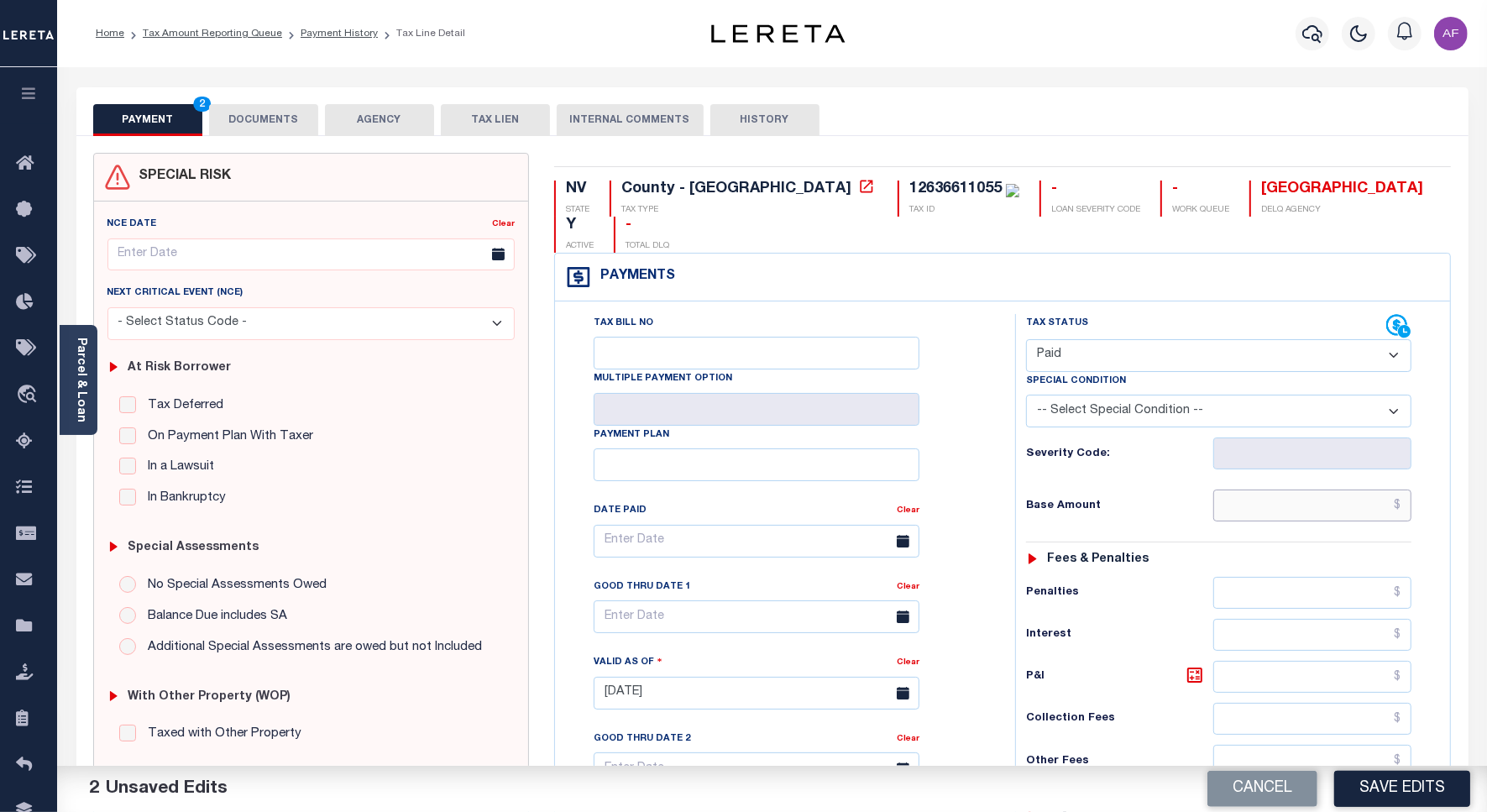
click at [1371, 489] on input "text" at bounding box center [1312, 505] width 199 height 32
paste input "1,859.32"
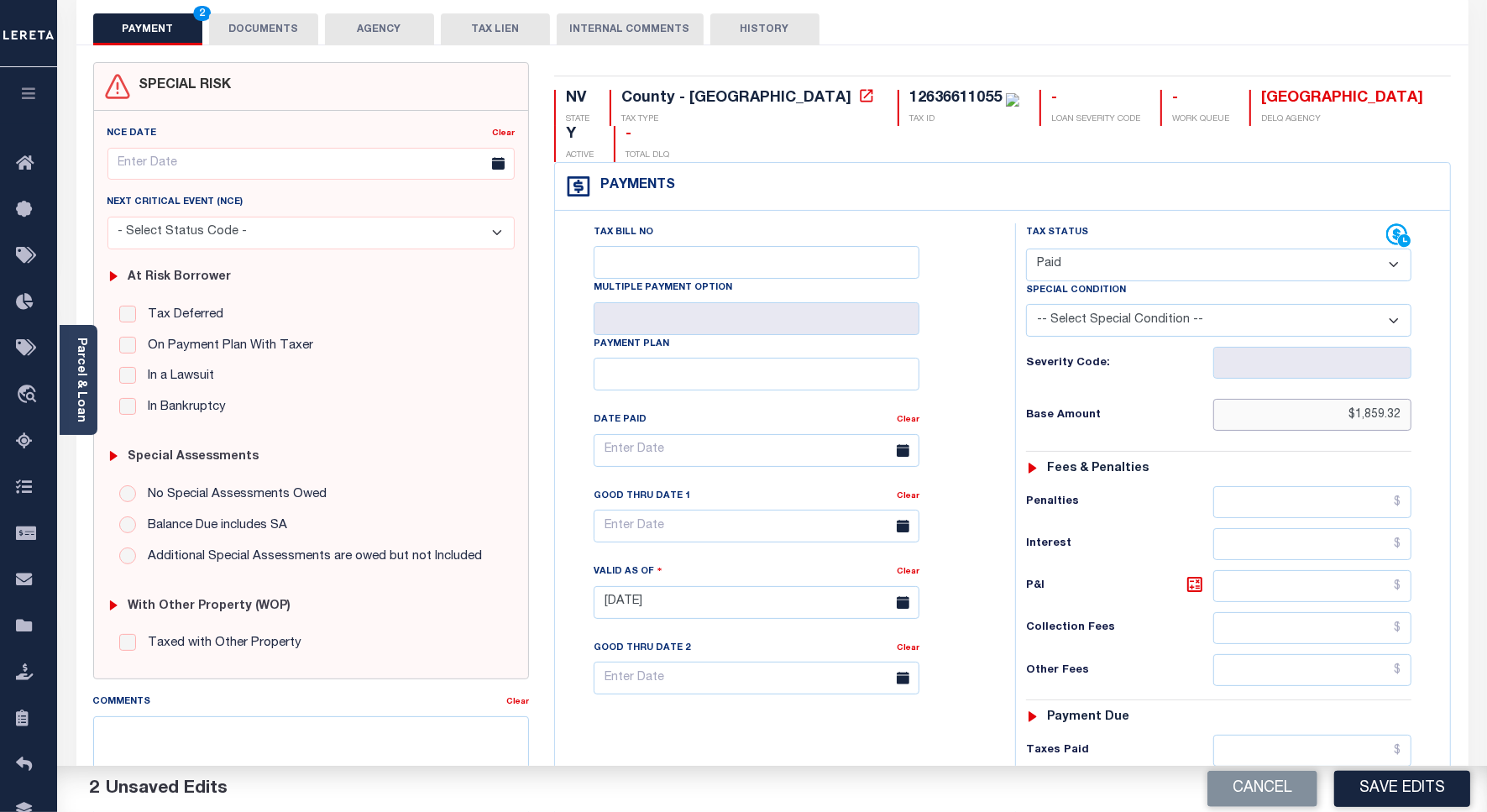
scroll to position [442, 0]
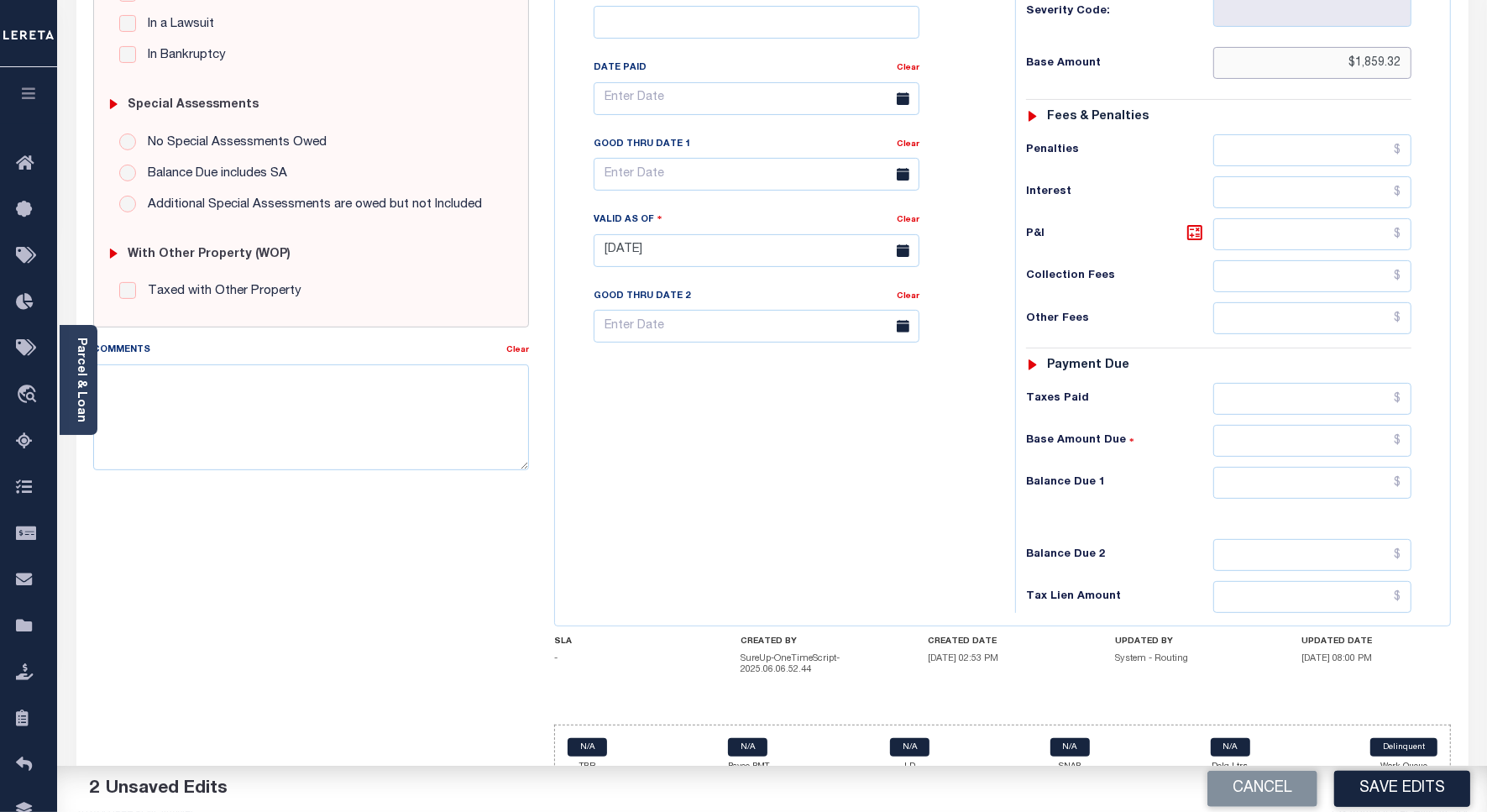
type input "$1,859.32"
click at [1358, 467] on input "text" at bounding box center [1312, 482] width 199 height 32
type input "$0.00"
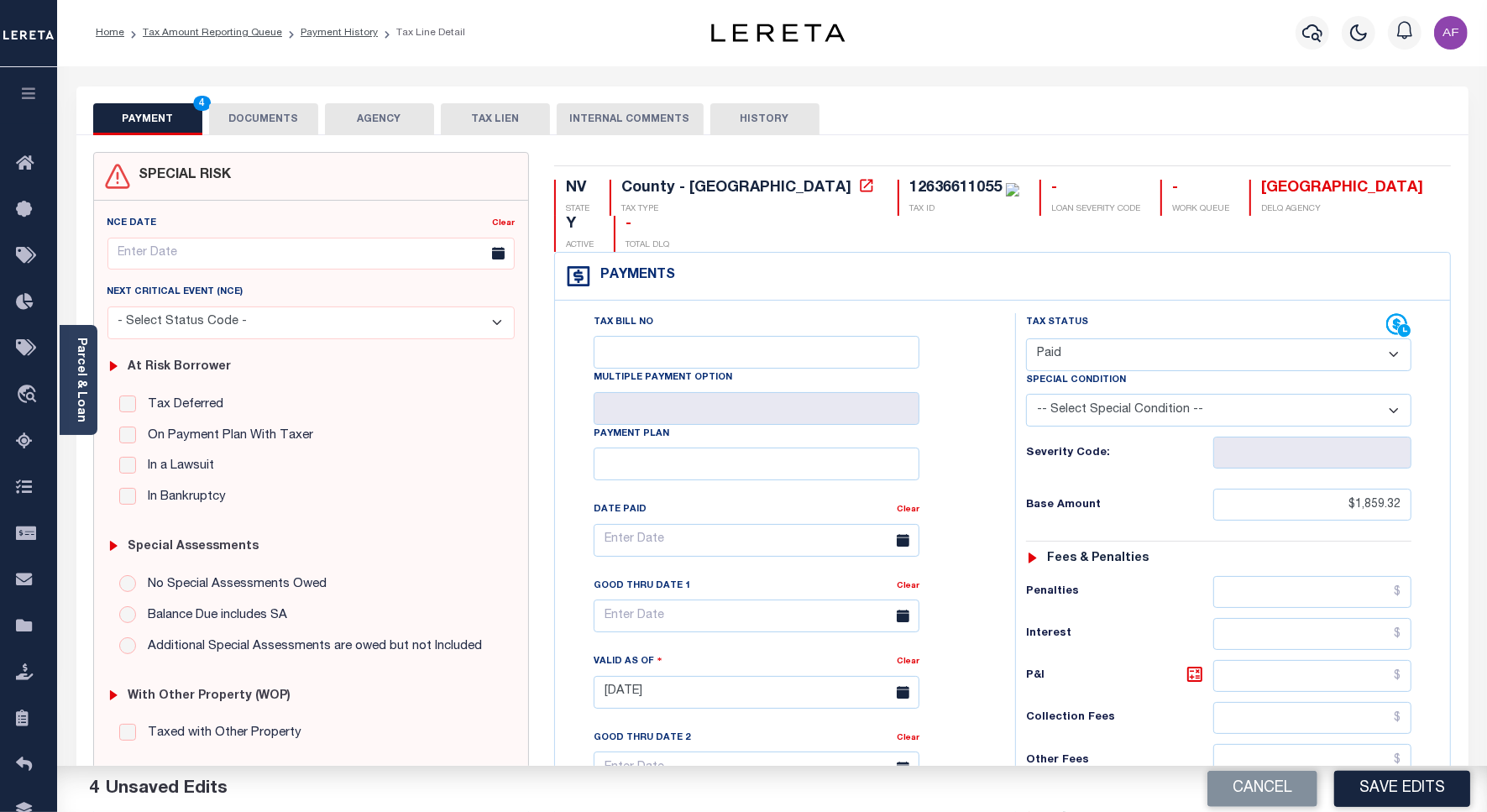
scroll to position [0, 0]
click at [257, 114] on button "DOCUMENTS" at bounding box center [264, 119] width 110 height 32
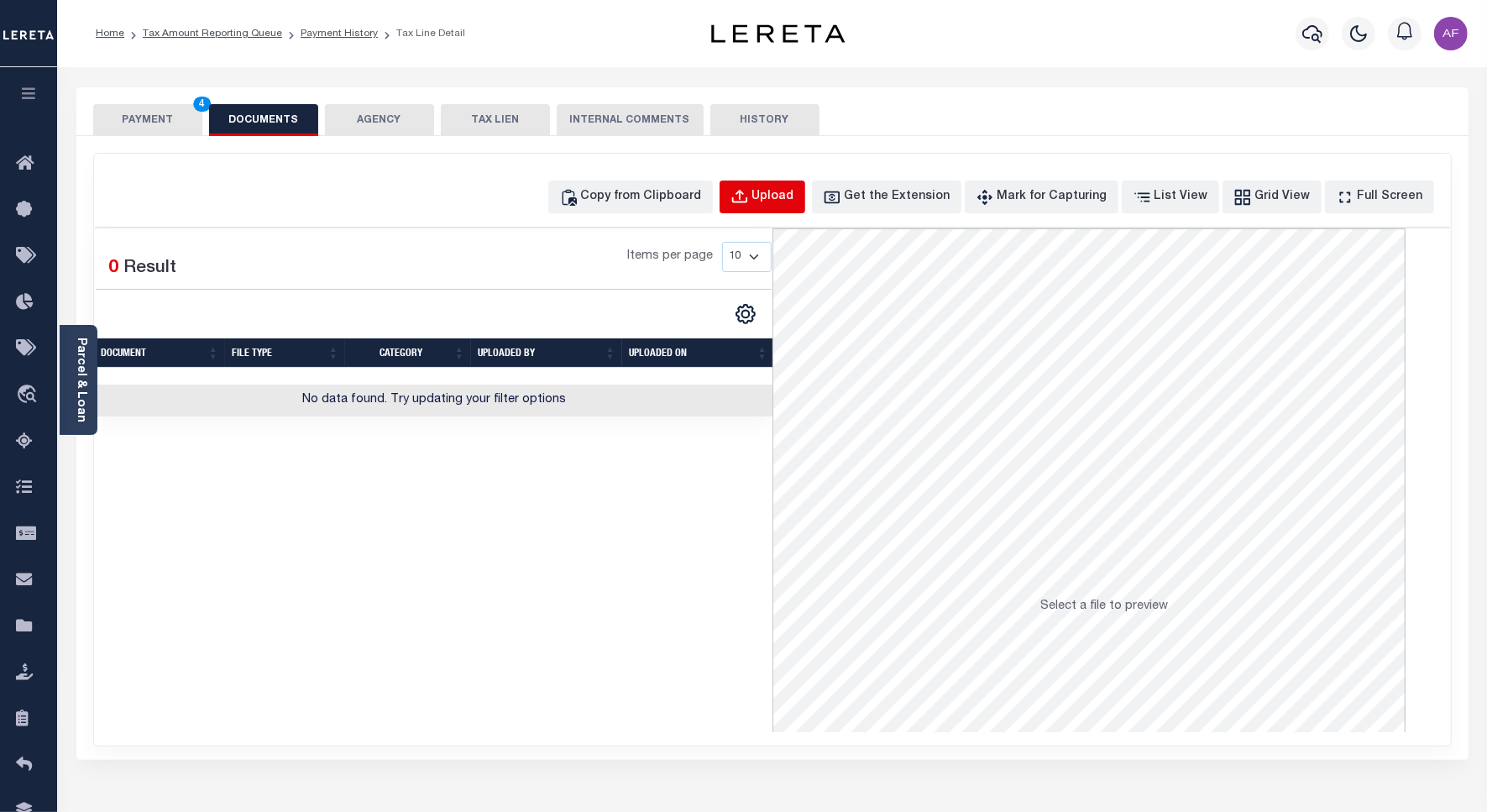
click at [789, 196] on div "Upload" at bounding box center [773, 197] width 42 height 19
select select "POP"
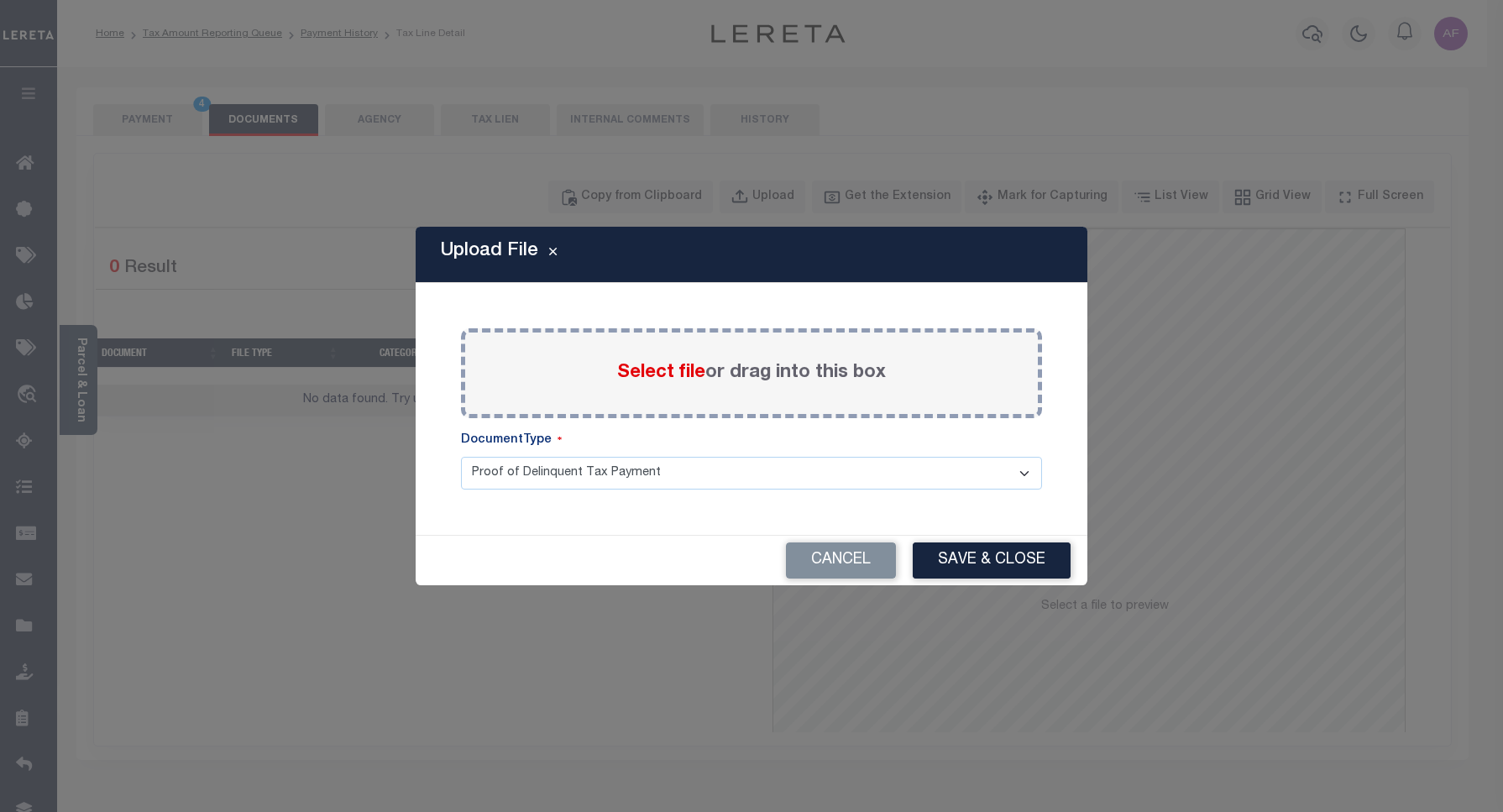
click at [648, 378] on span "Select file" at bounding box center [661, 373] width 88 height 19
click at [0, 0] on input "Select file or drag into this box" at bounding box center [0, 0] width 0 height 0
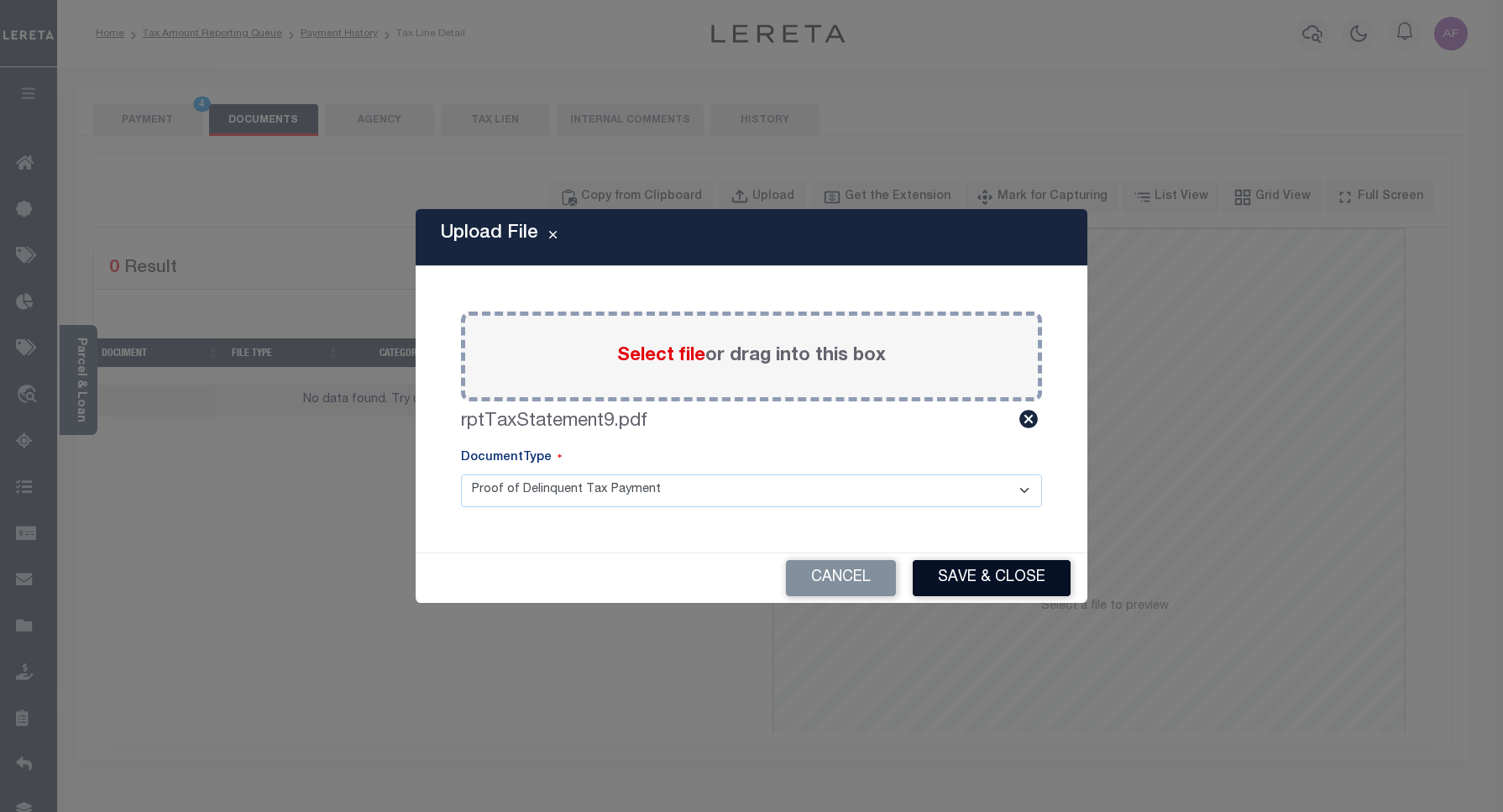
click at [979, 566] on button "Save & Close" at bounding box center [991, 577] width 158 height 36
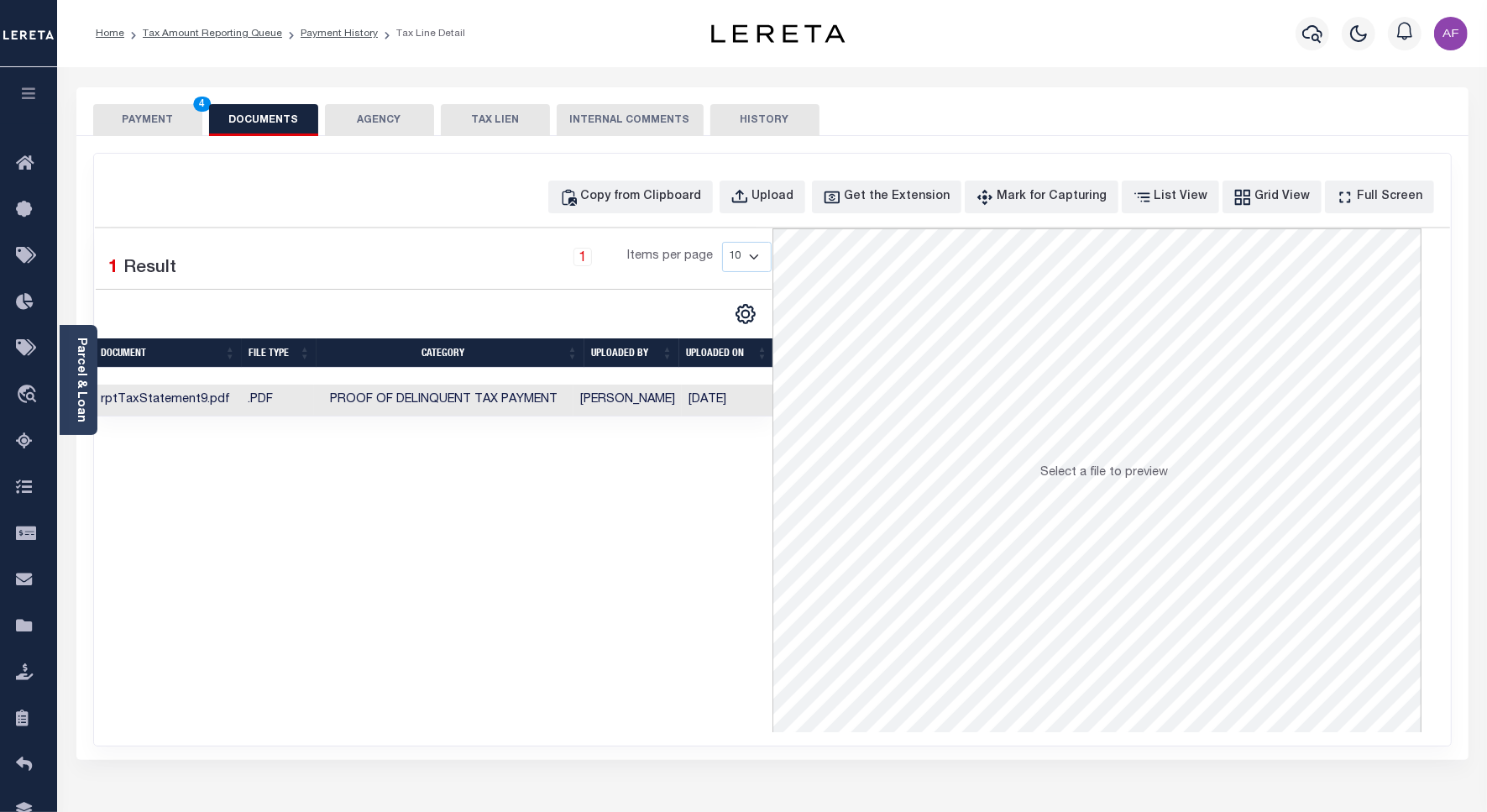
click at [145, 118] on button "PAYMENT 4" at bounding box center [148, 119] width 110 height 32
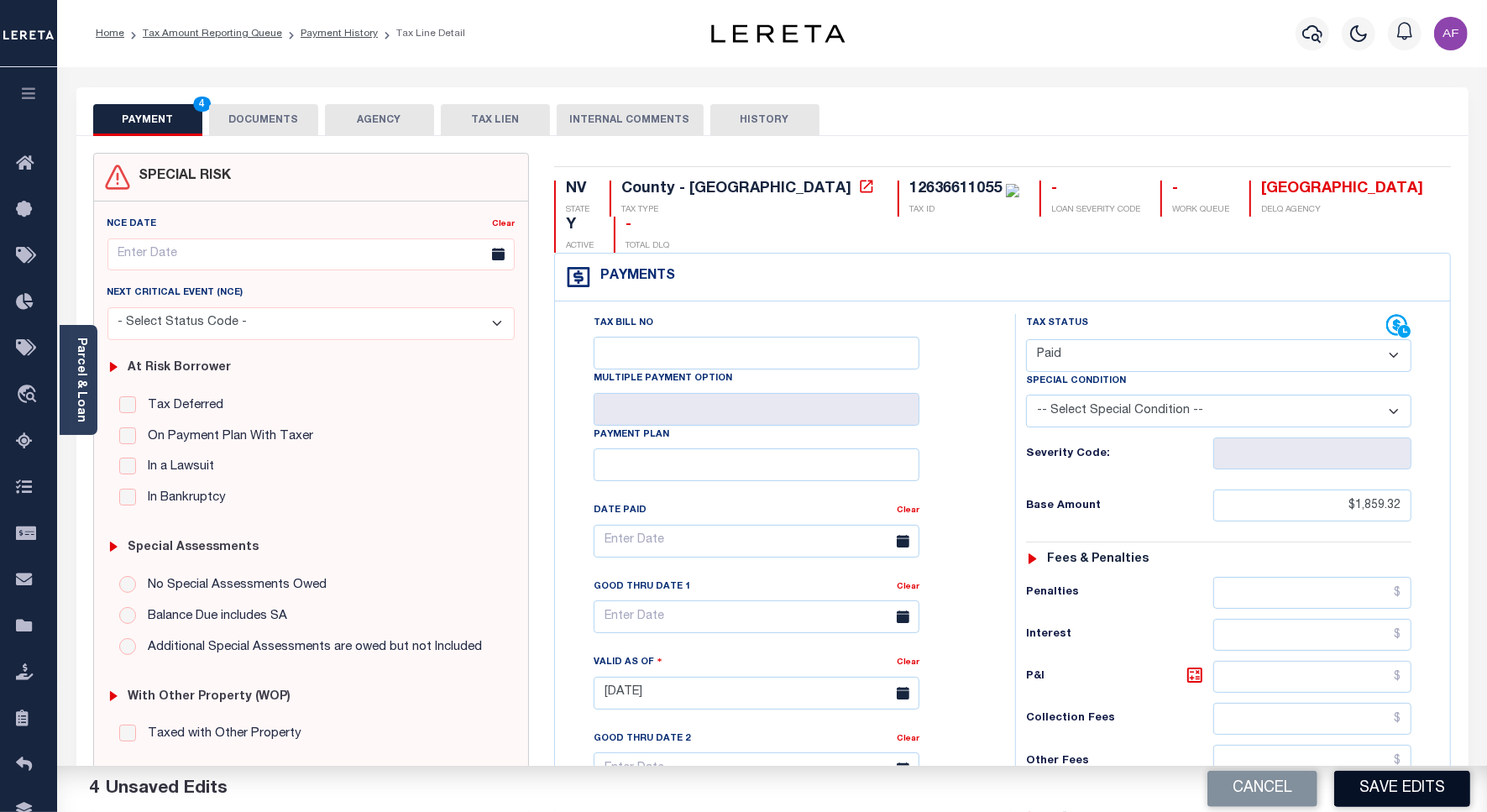
click at [1348, 782] on button "Save Edits" at bounding box center [1401, 789] width 136 height 36
checkbox input "false"
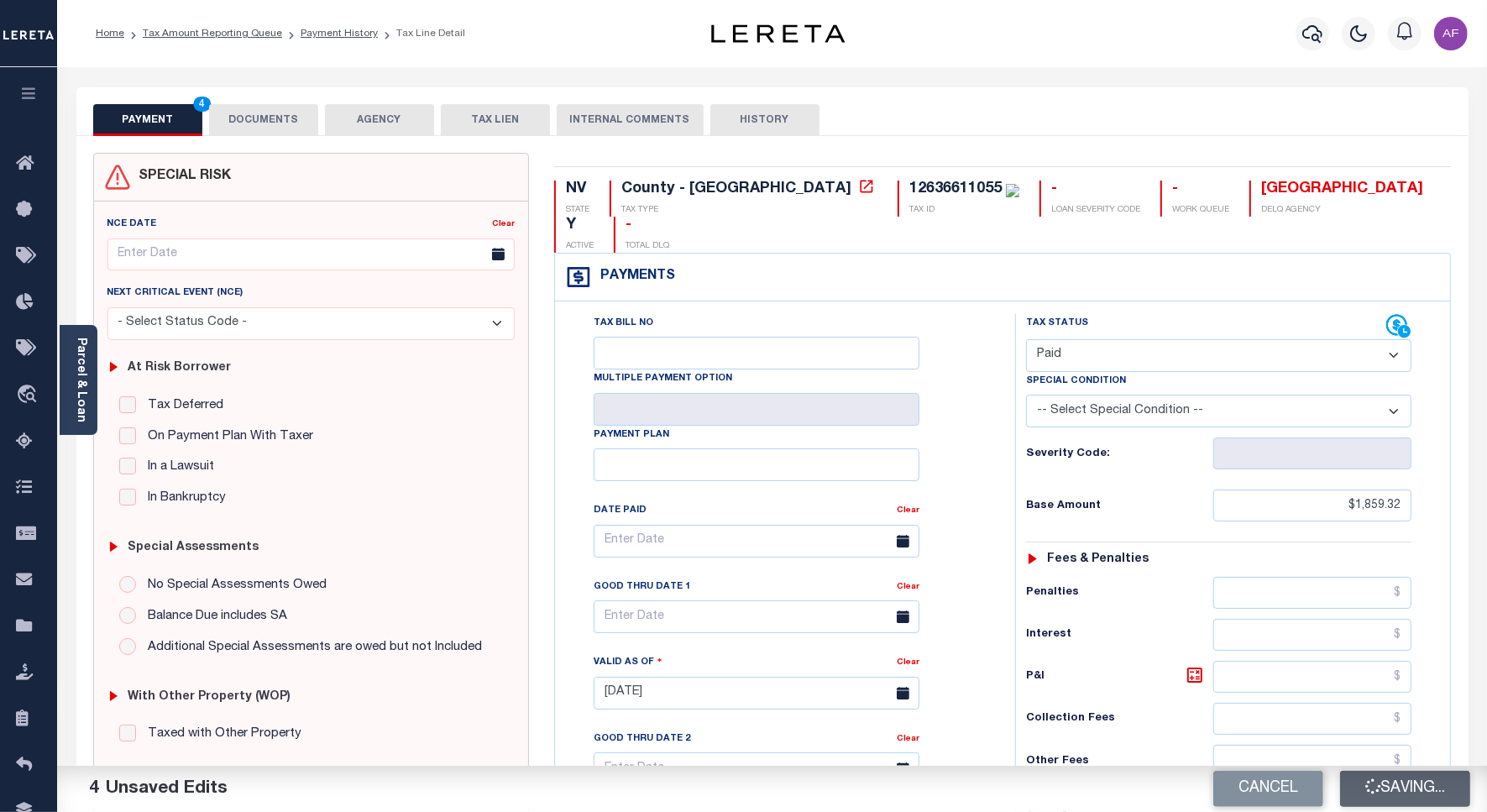
type input "$1,859.32"
type input "$0"
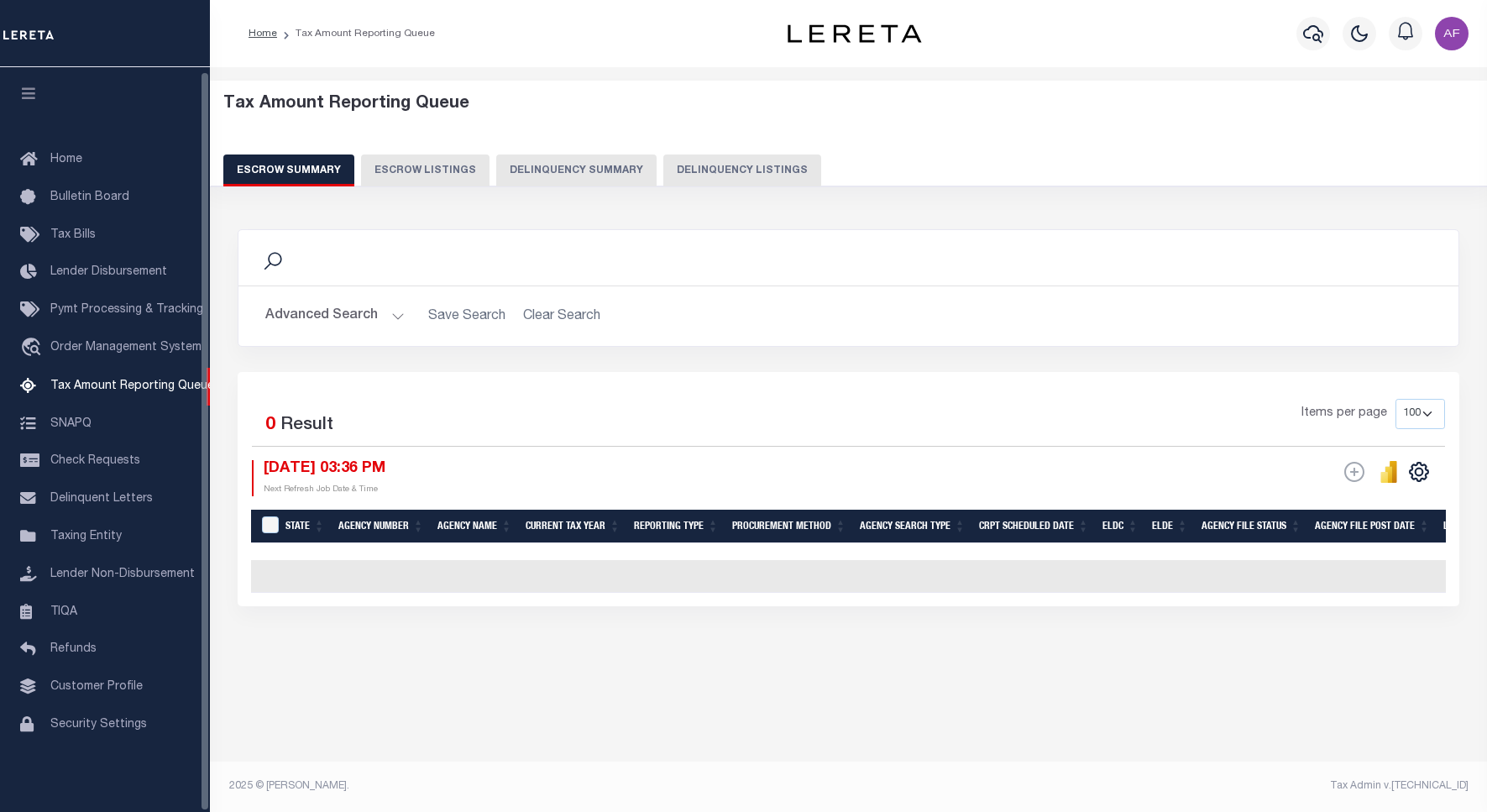
select select "100"
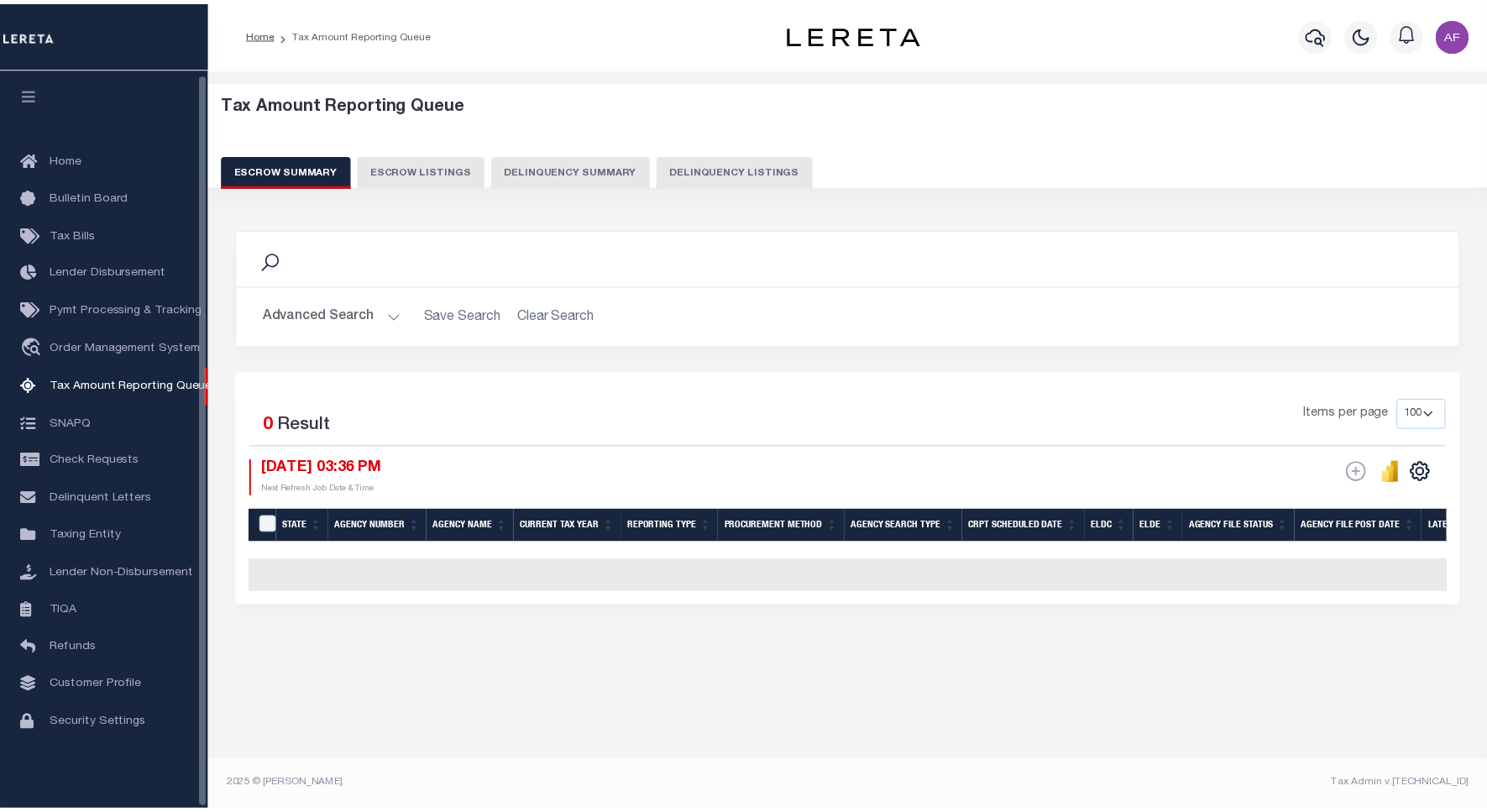
scroll to position [5, 0]
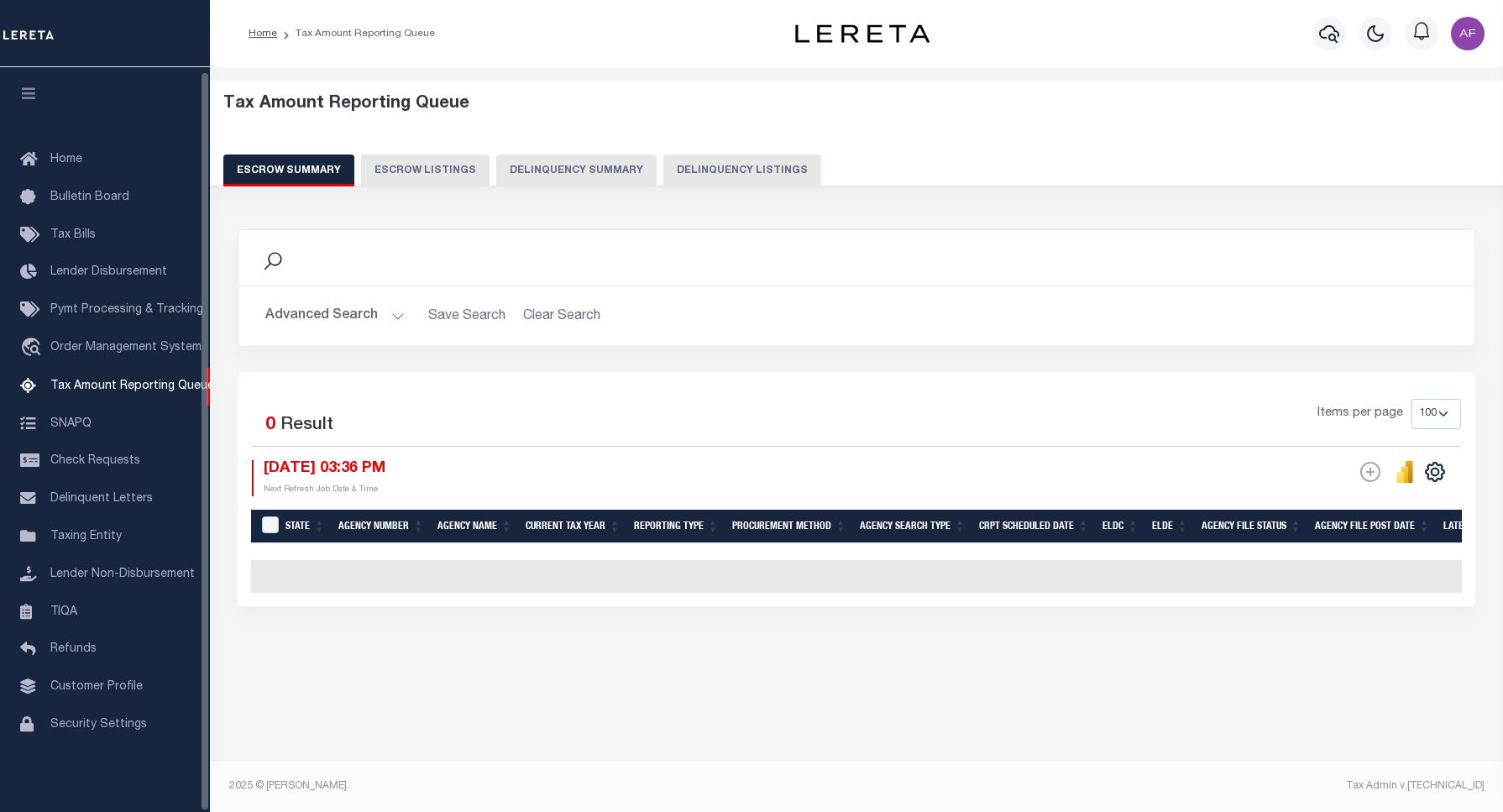
click at [693, 158] on button "Delinquency Listings" at bounding box center [742, 170] width 158 height 32
select select "100"
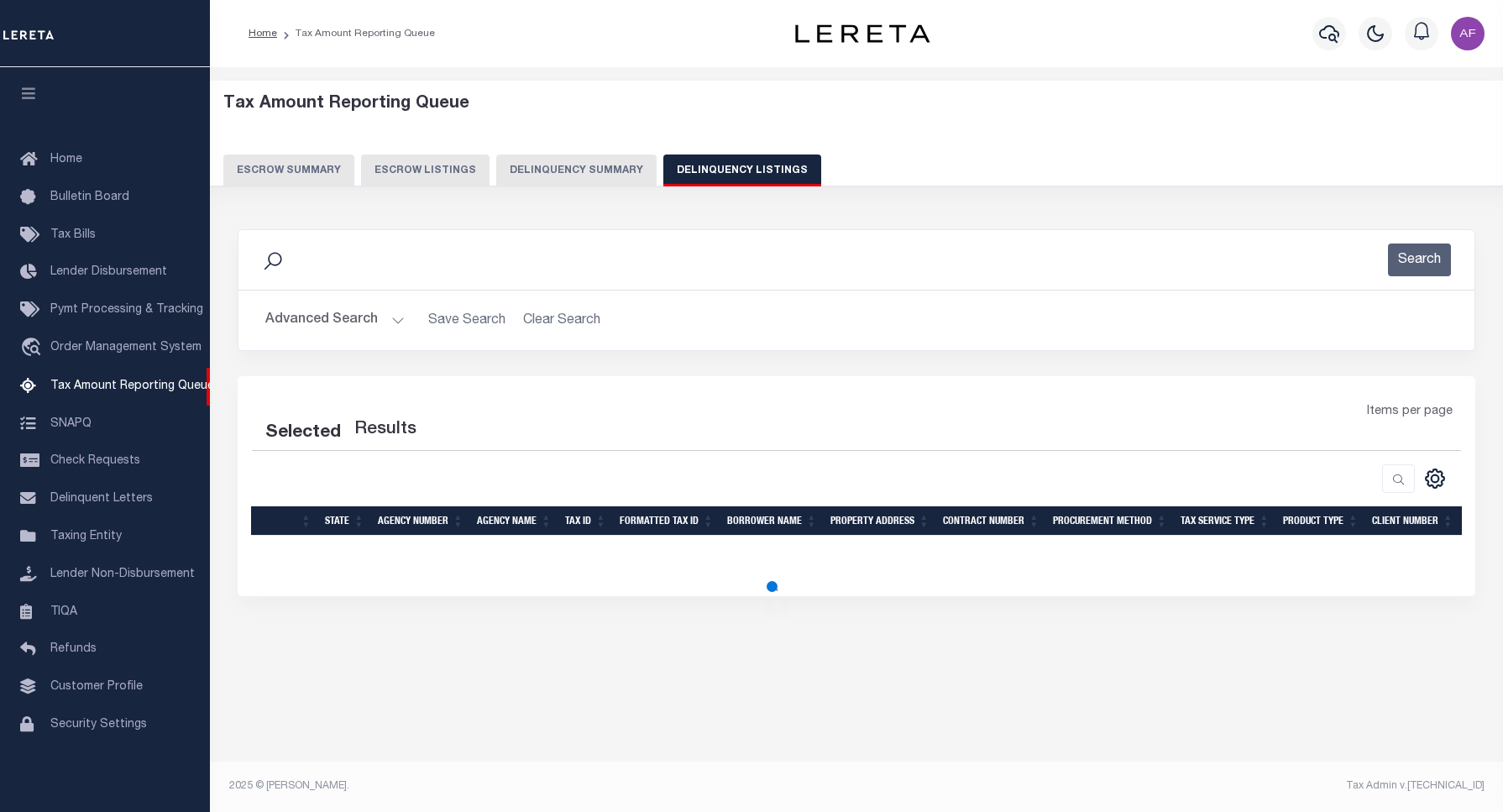
select select "100"
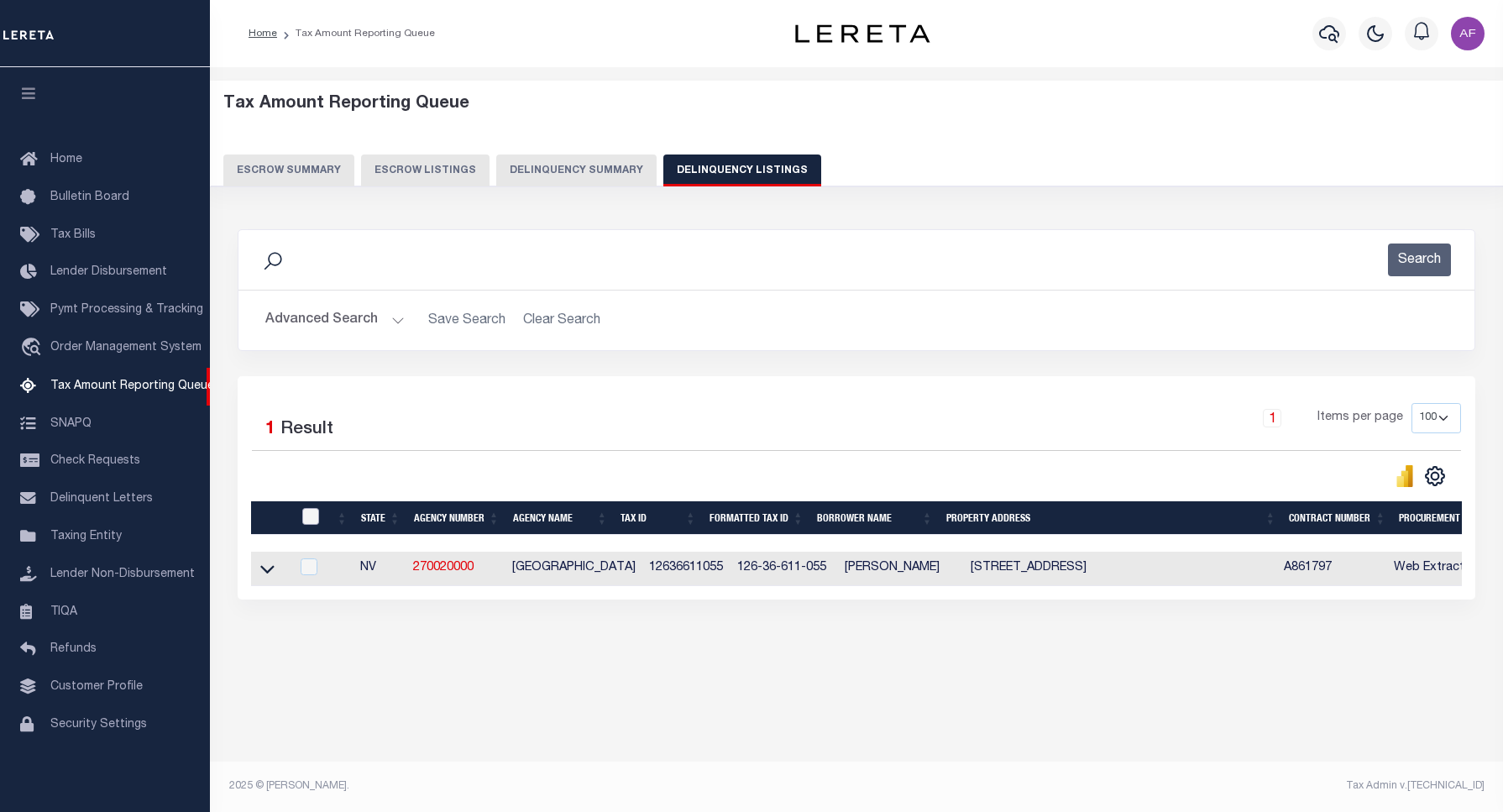
click at [312, 524] on input "checkbox" at bounding box center [310, 516] width 17 height 17
checkbox input "true"
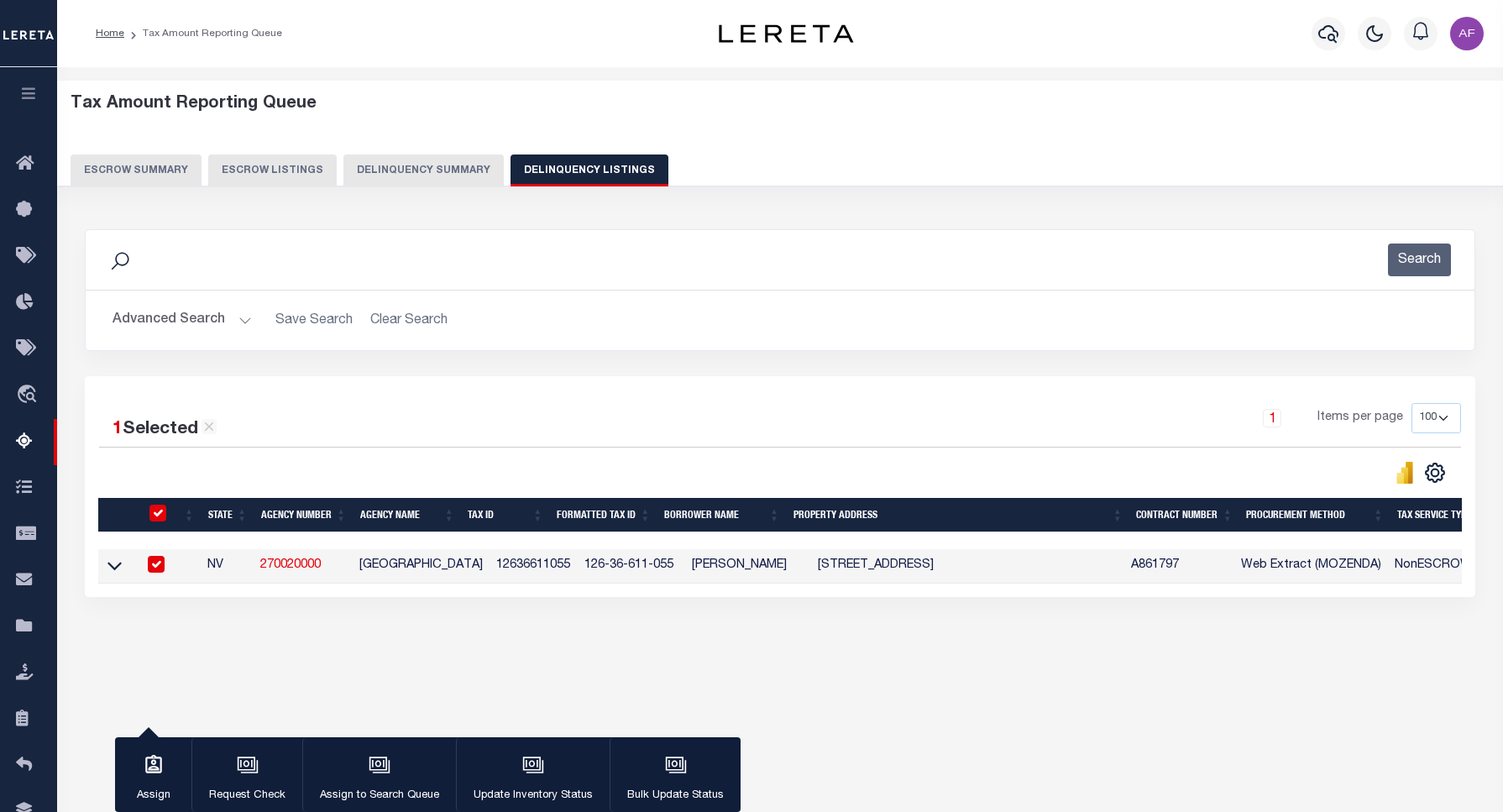
checkbox input "true"
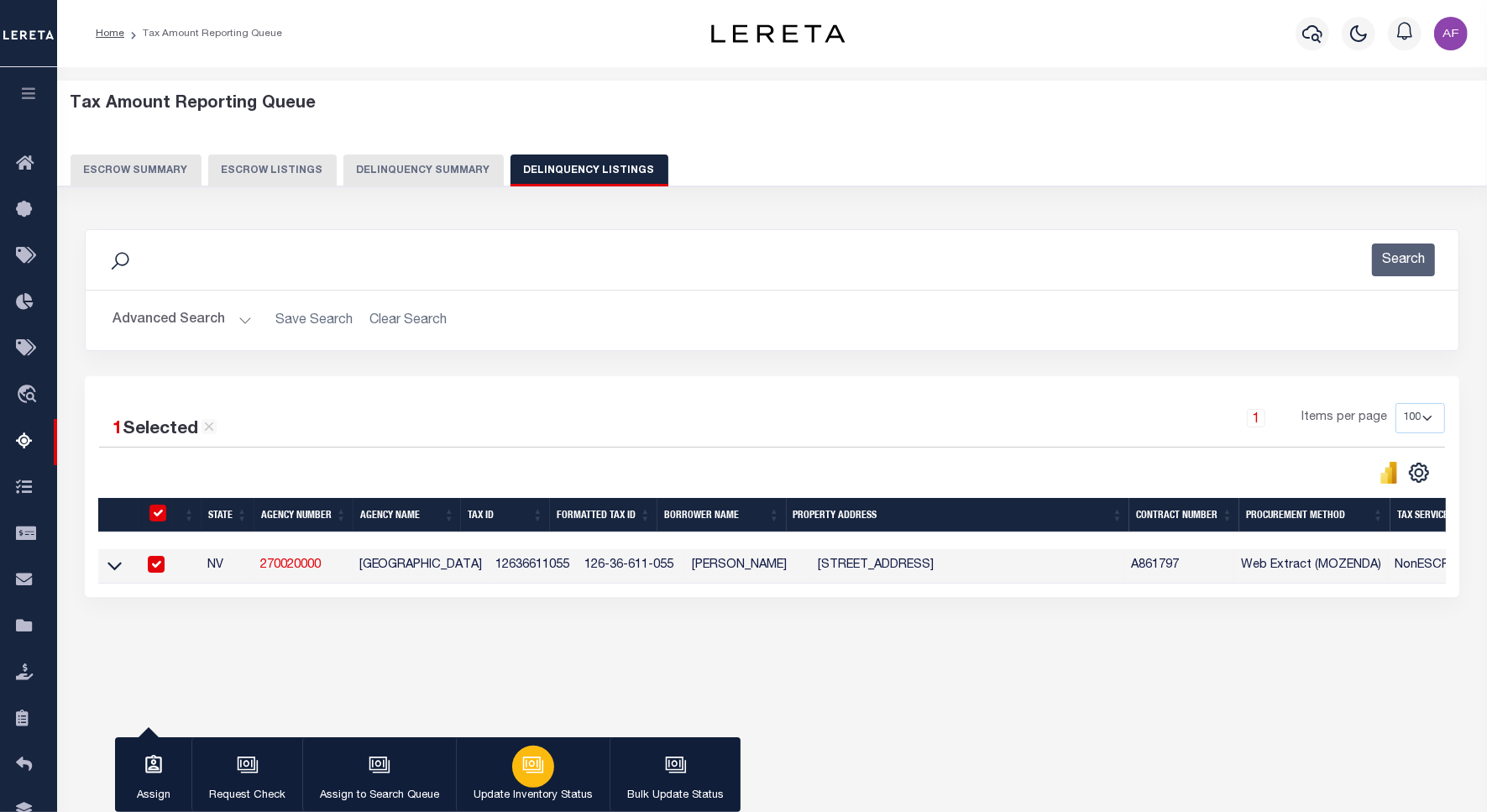
click at [555, 769] on button "Update Inventory Status" at bounding box center [532, 774] width 154 height 75
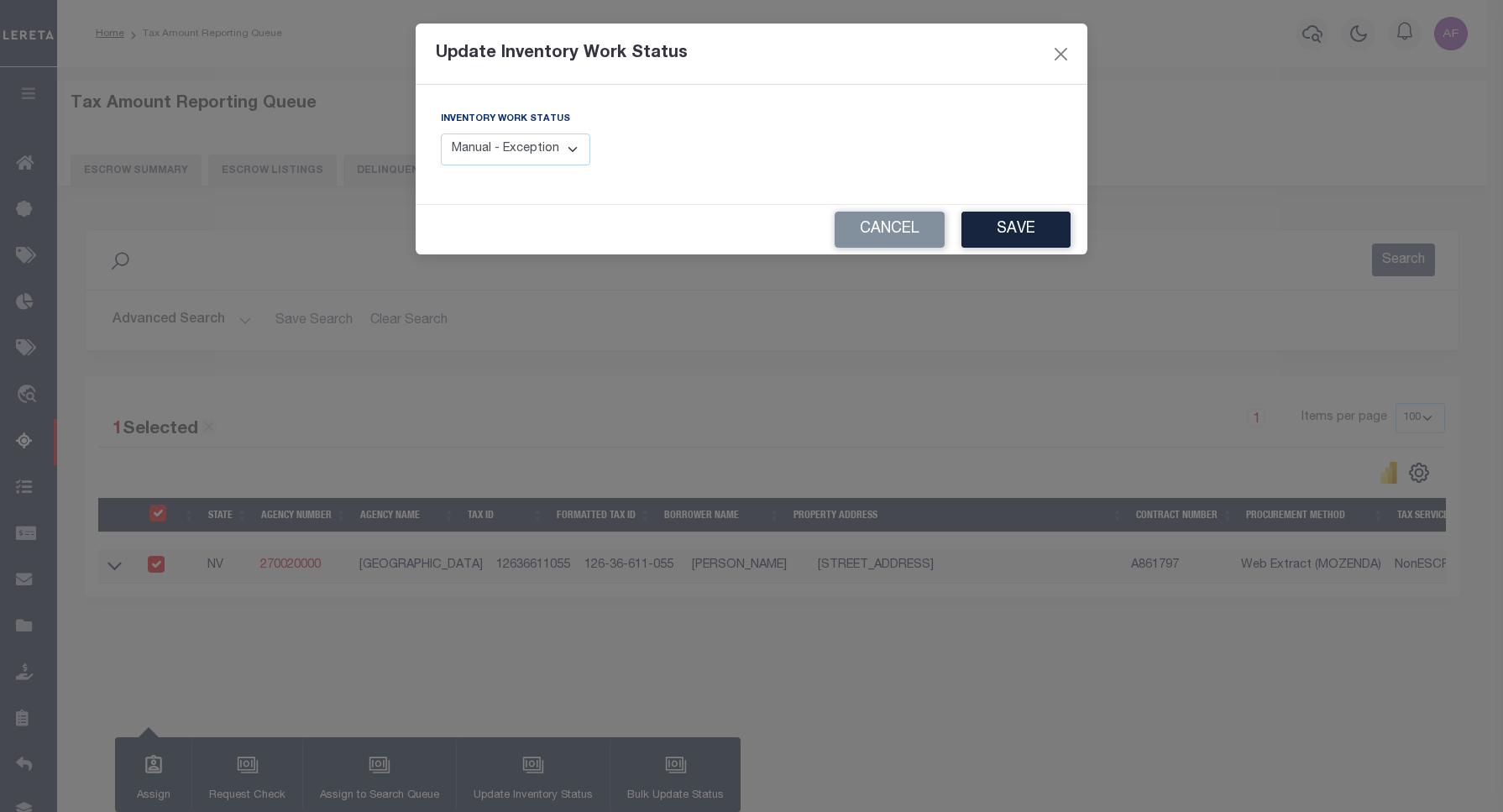
click at [501, 147] on select "Manual - Exception Pended - Awaiting Search Late Add Exception Completed" at bounding box center [515, 149] width 150 height 32
select select "4"
click at [440, 133] on select "Manual - Exception Pended - Awaiting Search Late Add Exception Completed" at bounding box center [515, 149] width 150 height 32
click at [1019, 240] on button "Save" at bounding box center [1016, 229] width 110 height 36
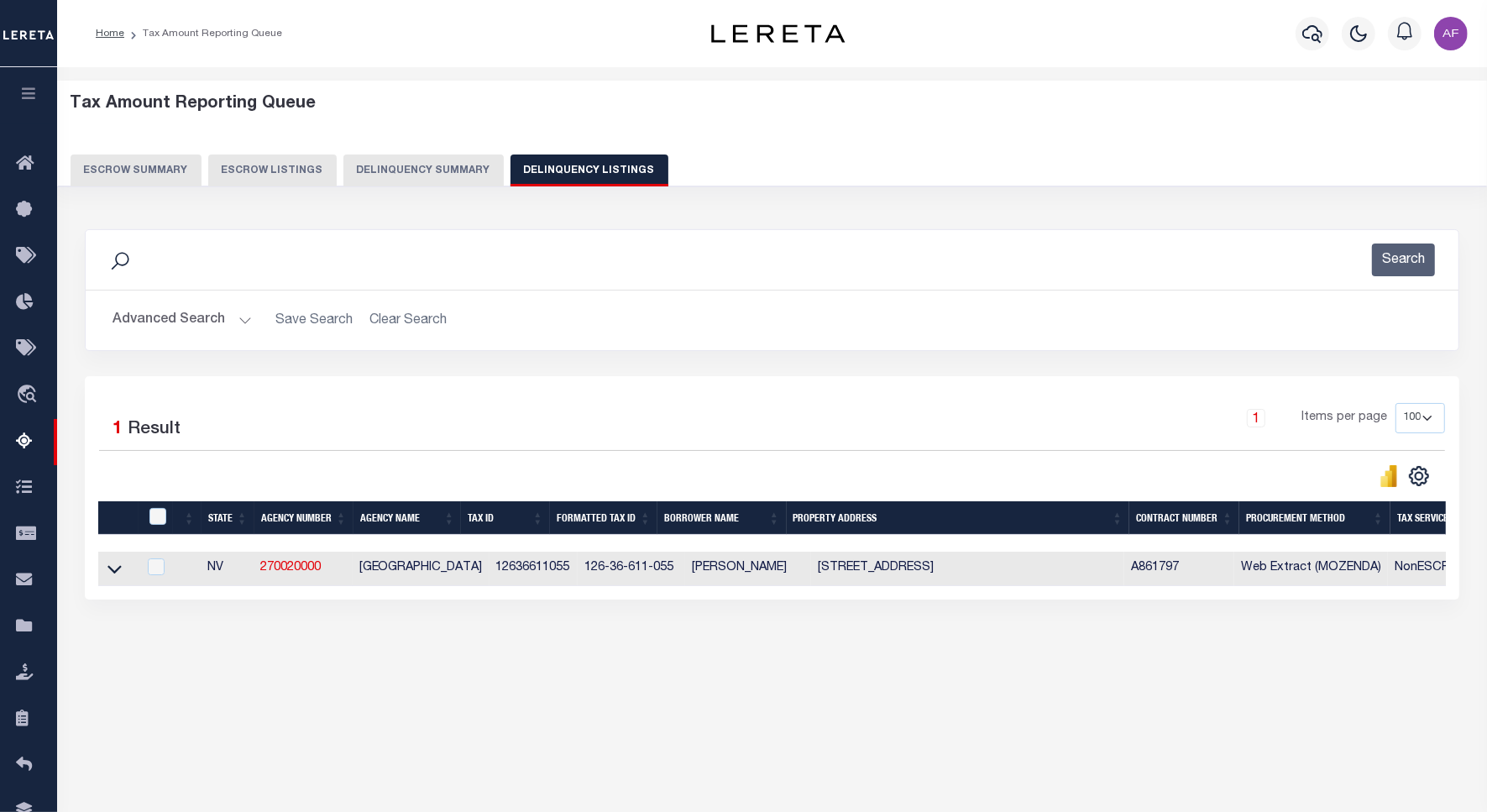
click at [166, 325] on button "Advanced Search" at bounding box center [182, 320] width 139 height 32
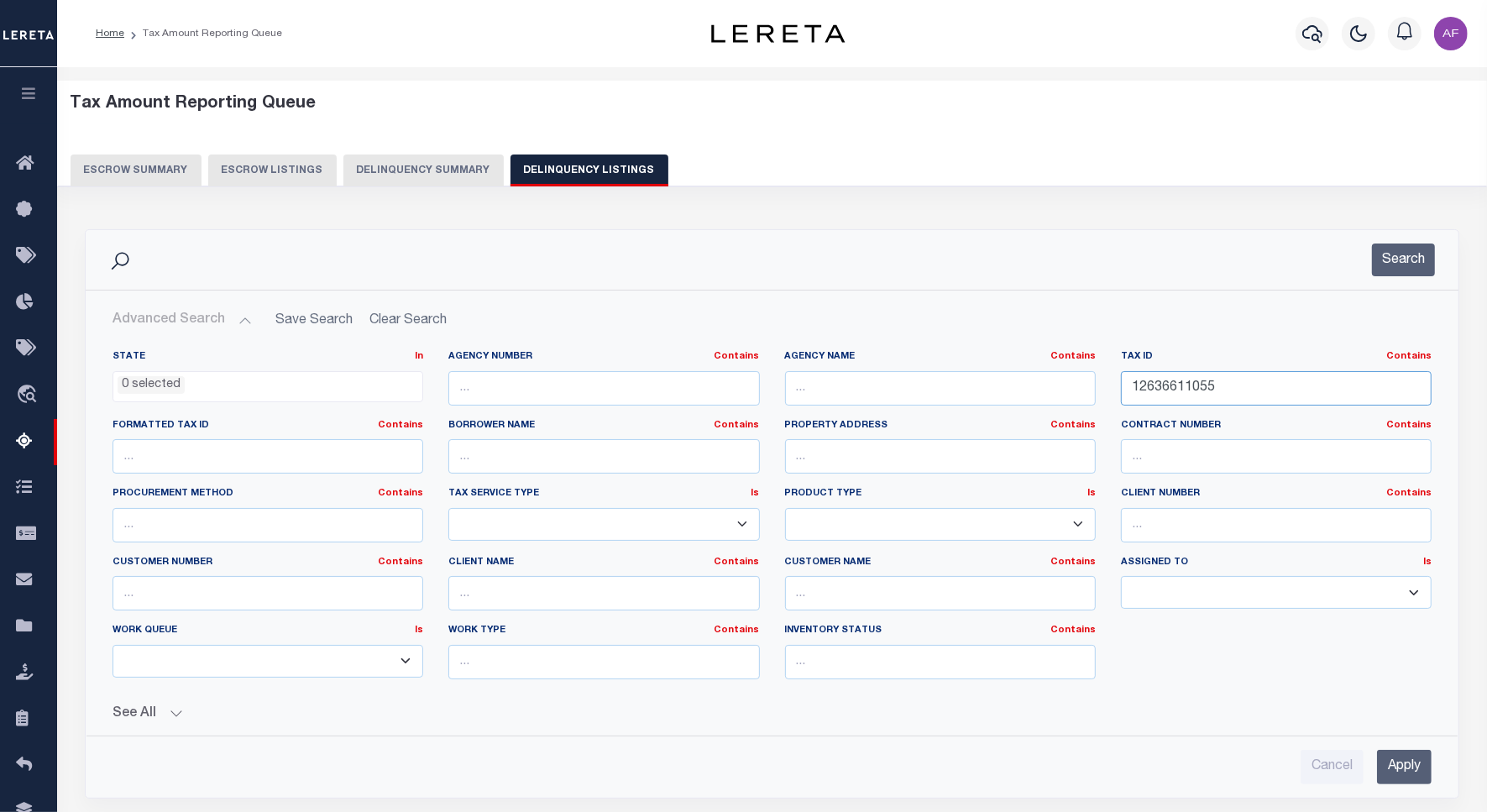
click at [1189, 387] on input "12636611055" at bounding box center [1276, 387] width 310 height 34
paste input "3812212009"
type input "13812212009"
click at [1391, 266] on button "Search" at bounding box center [1403, 259] width 63 height 32
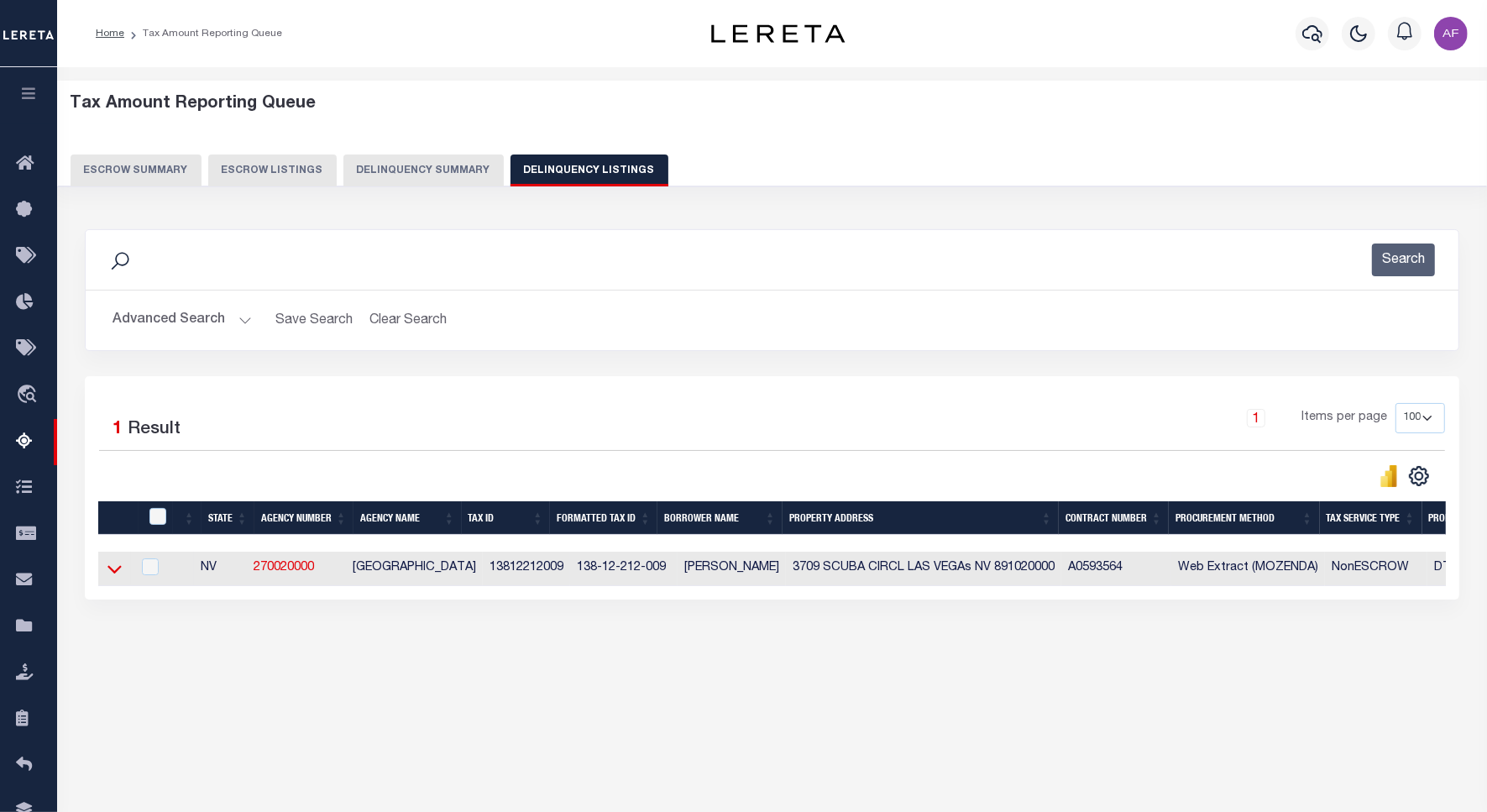
click at [113, 575] on icon at bounding box center [114, 568] width 15 height 18
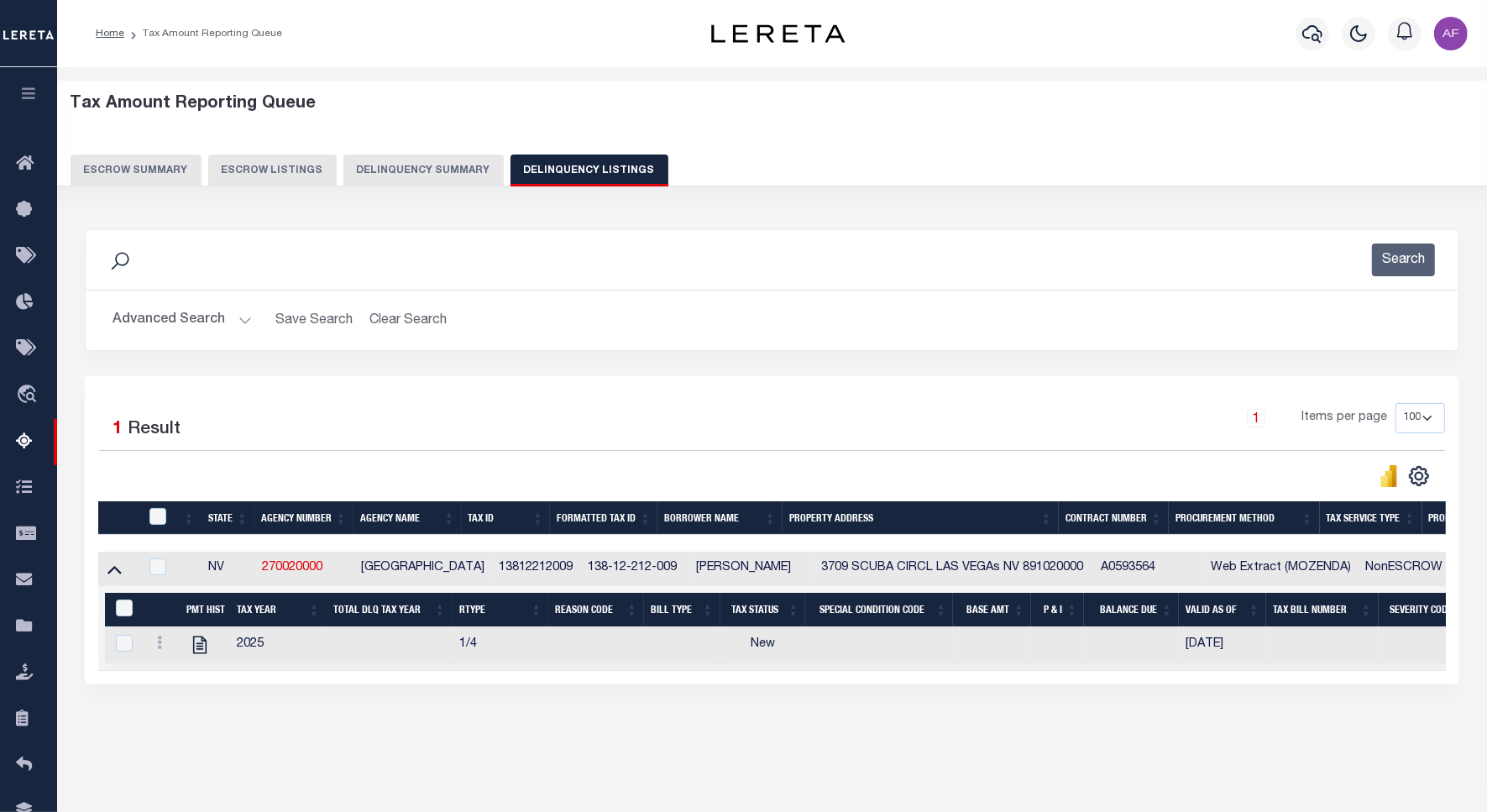
scroll to position [55, 0]
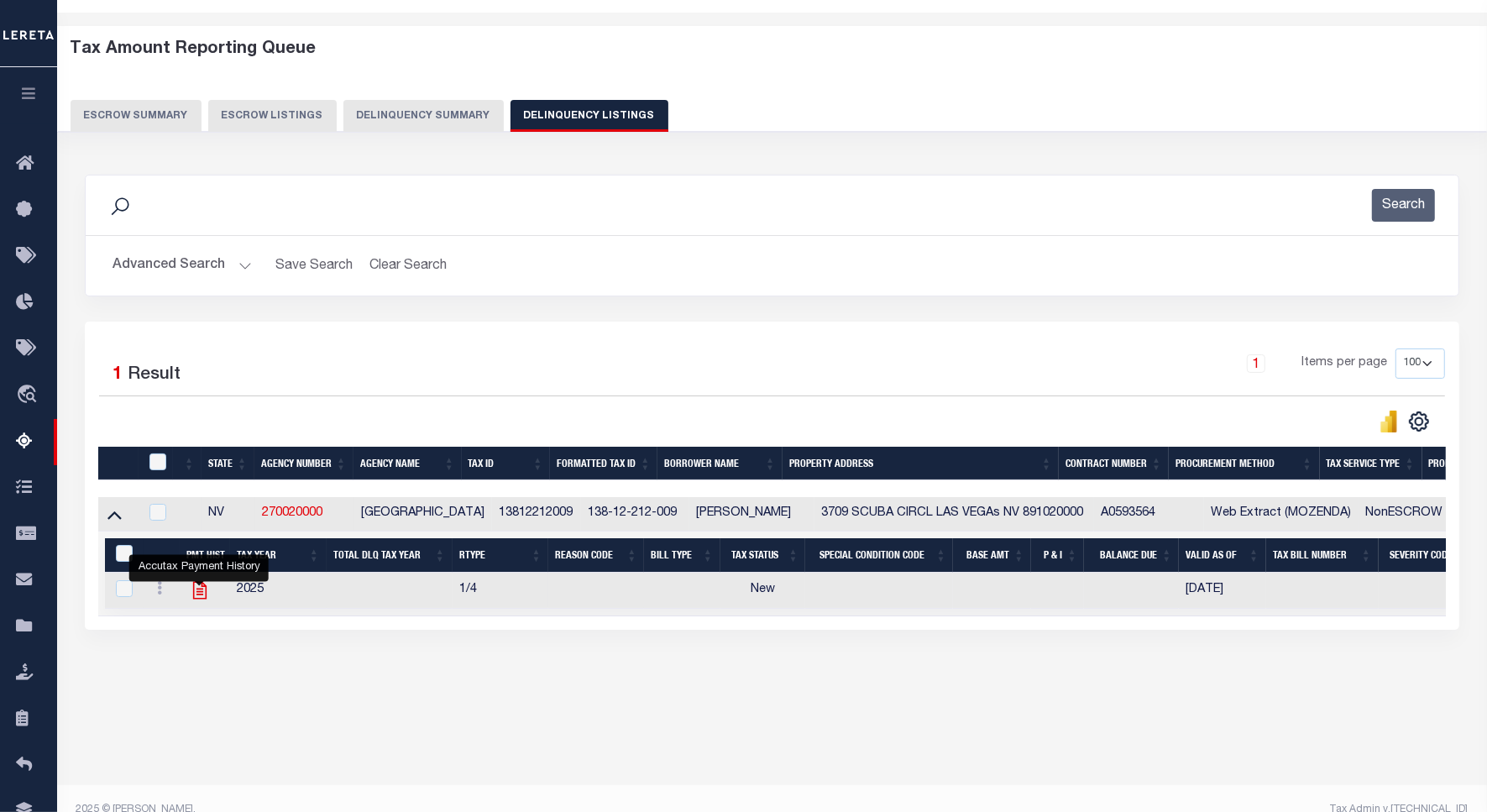
click at [205, 600] on icon "" at bounding box center [199, 591] width 14 height 18
checkbox input "true"
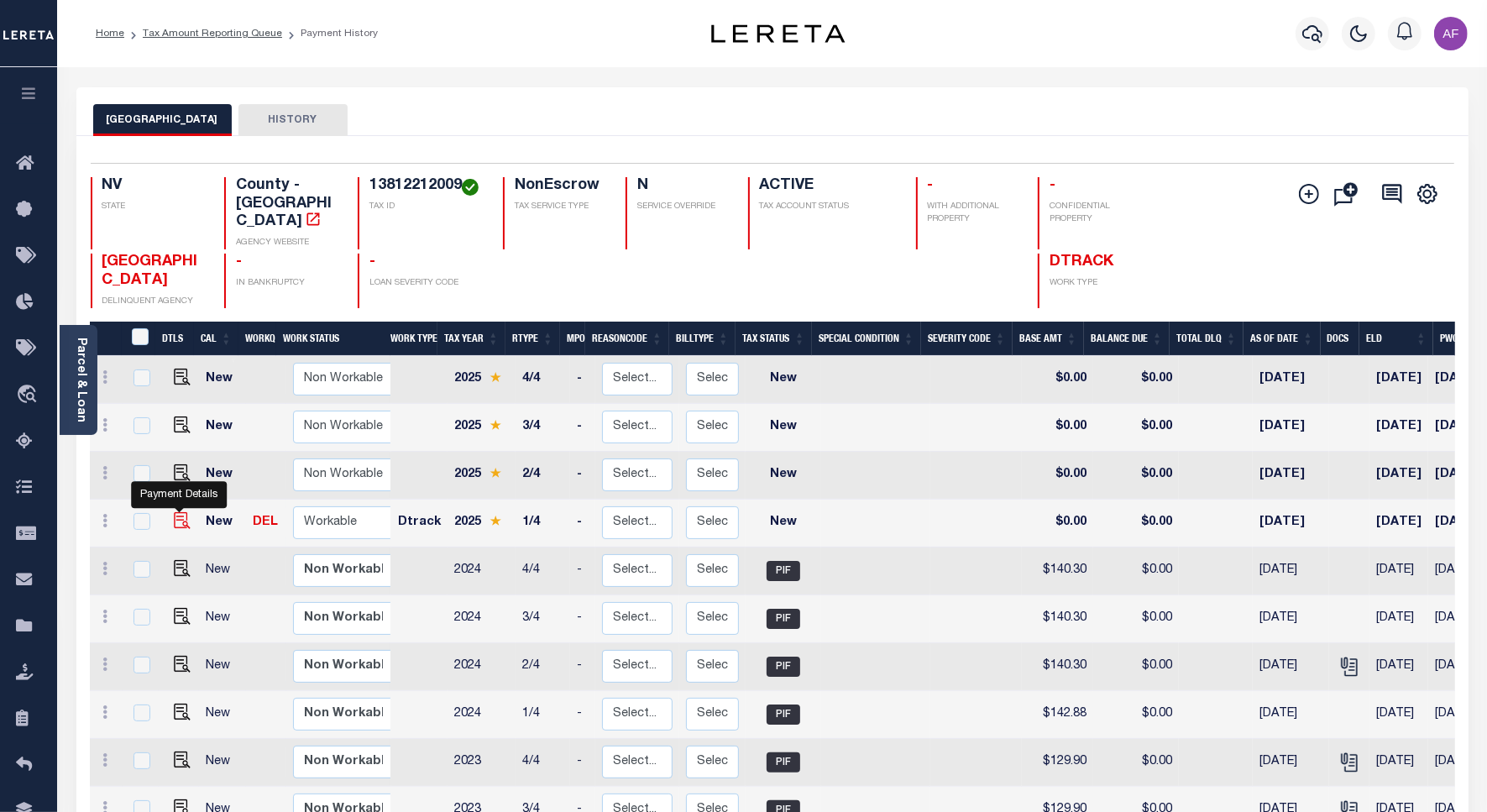
click at [182, 512] on img "" at bounding box center [182, 519] width 17 height 17
checkbox input "true"
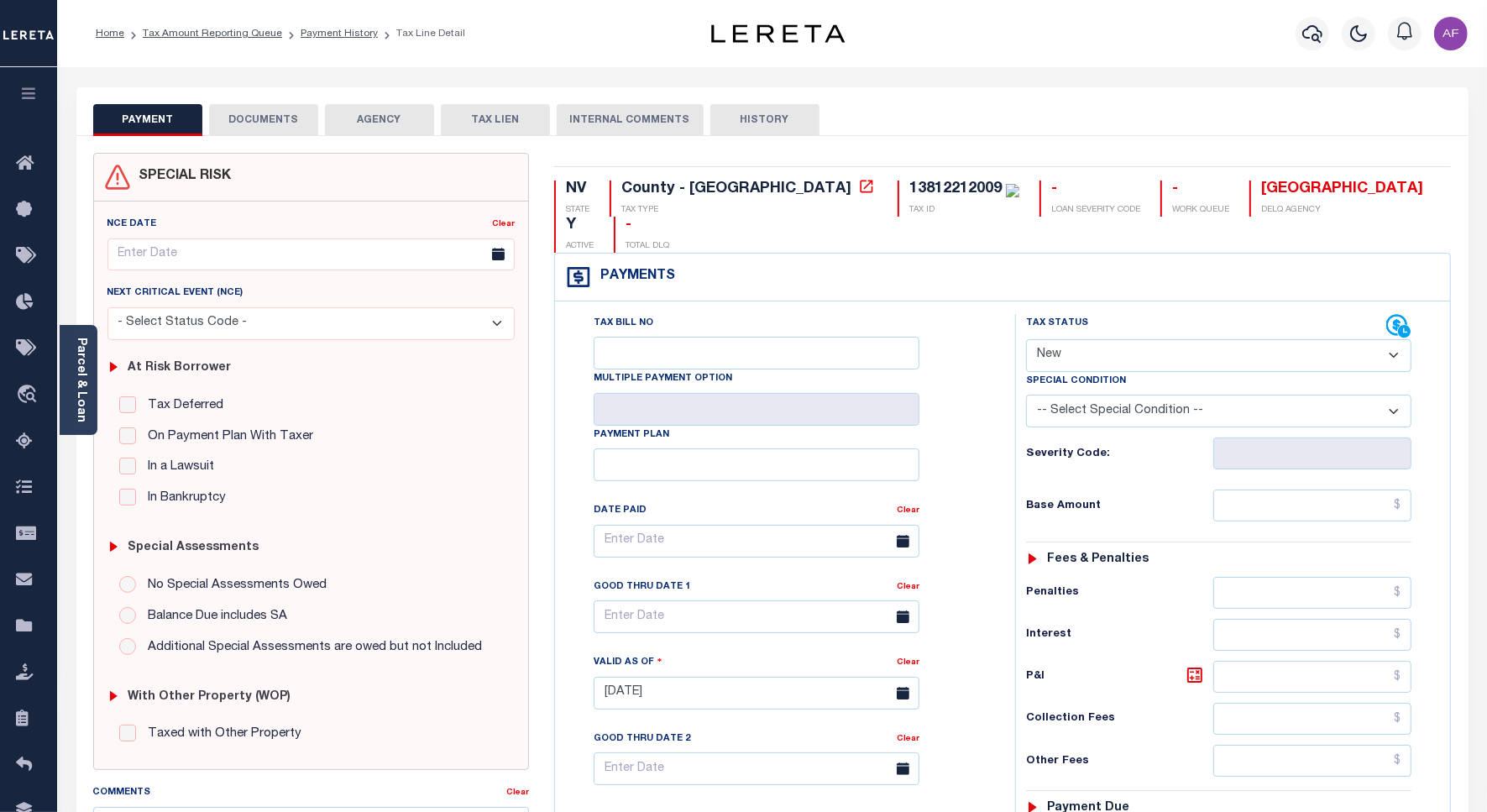
click at [1063, 339] on select "- Select Status Code - Open Due/Unpaid Paid Incomplete No Tax Due Internal Refu…" at bounding box center [1219, 355] width 385 height 32
select select "PYD"
click at [1026, 339] on select "- Select Status Code - Open Due/Unpaid Paid Incomplete No Tax Due Internal Refu…" at bounding box center [1219, 355] width 385 height 32
type input "[DATE]"
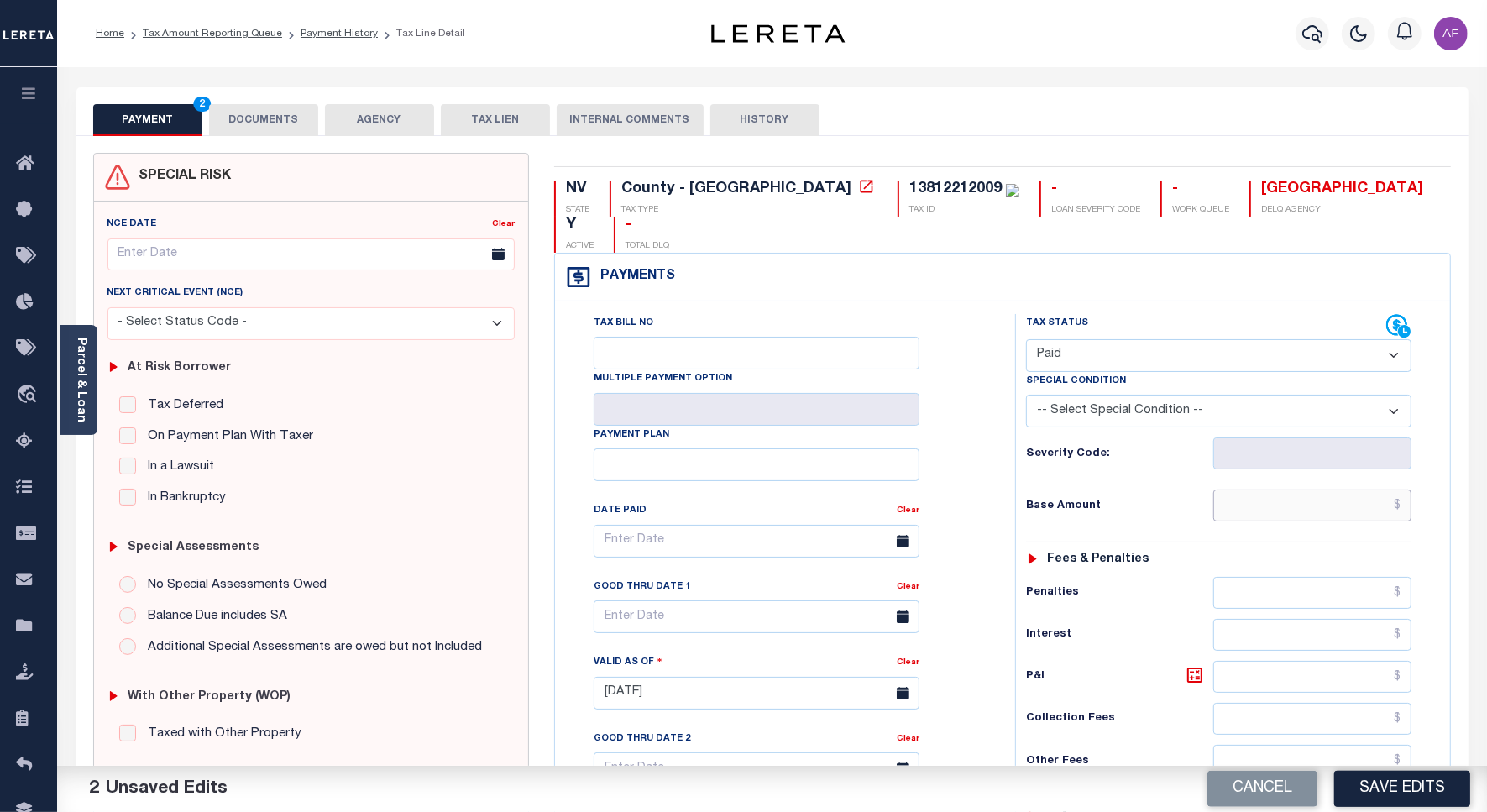
click at [1336, 489] on input "text" at bounding box center [1312, 505] width 199 height 32
paste input "154.41"
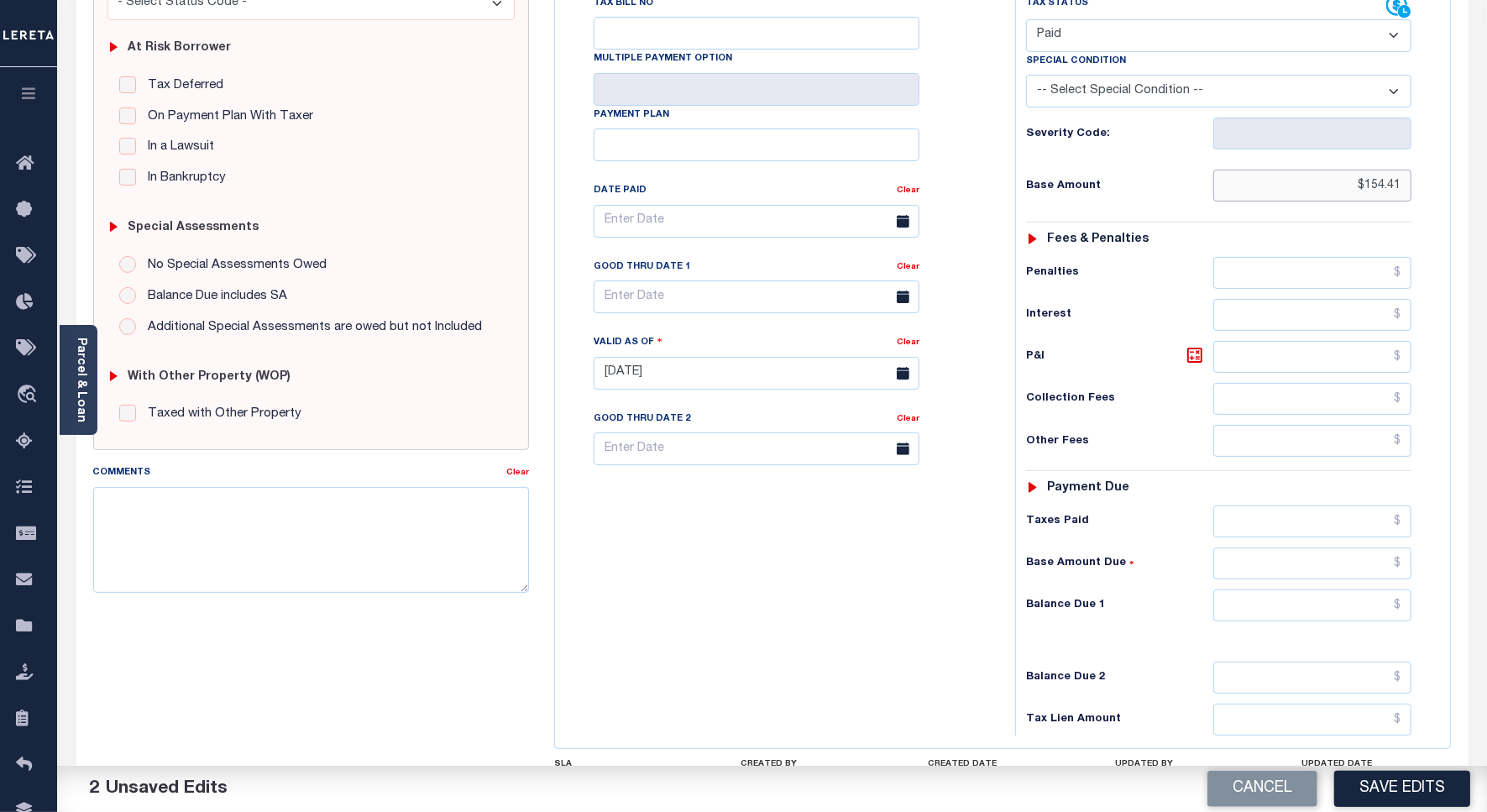
scroll to position [442, 0]
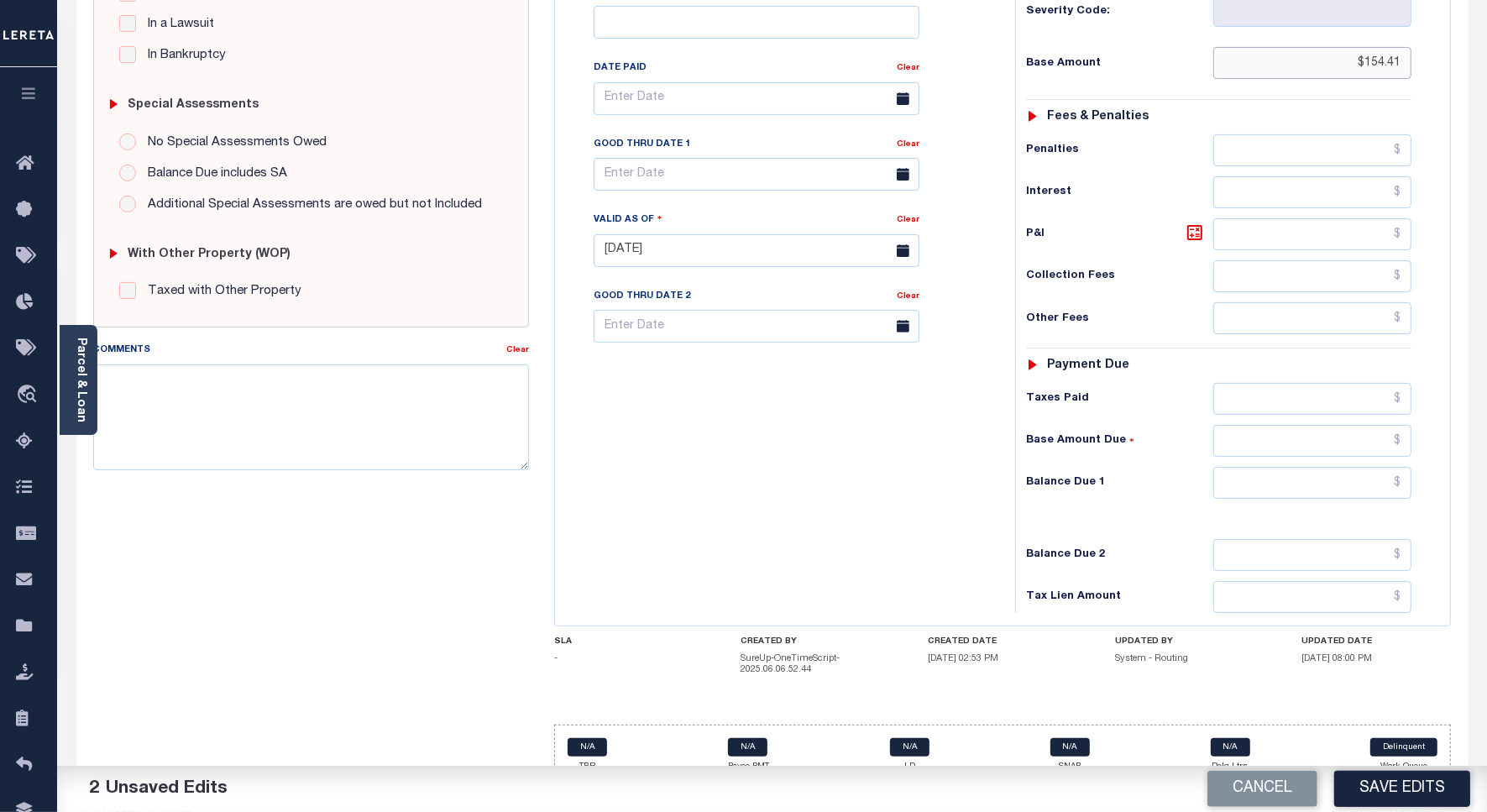
type input "$154.41"
click at [1341, 467] on input "text" at bounding box center [1312, 482] width 199 height 32
type input "$0.00"
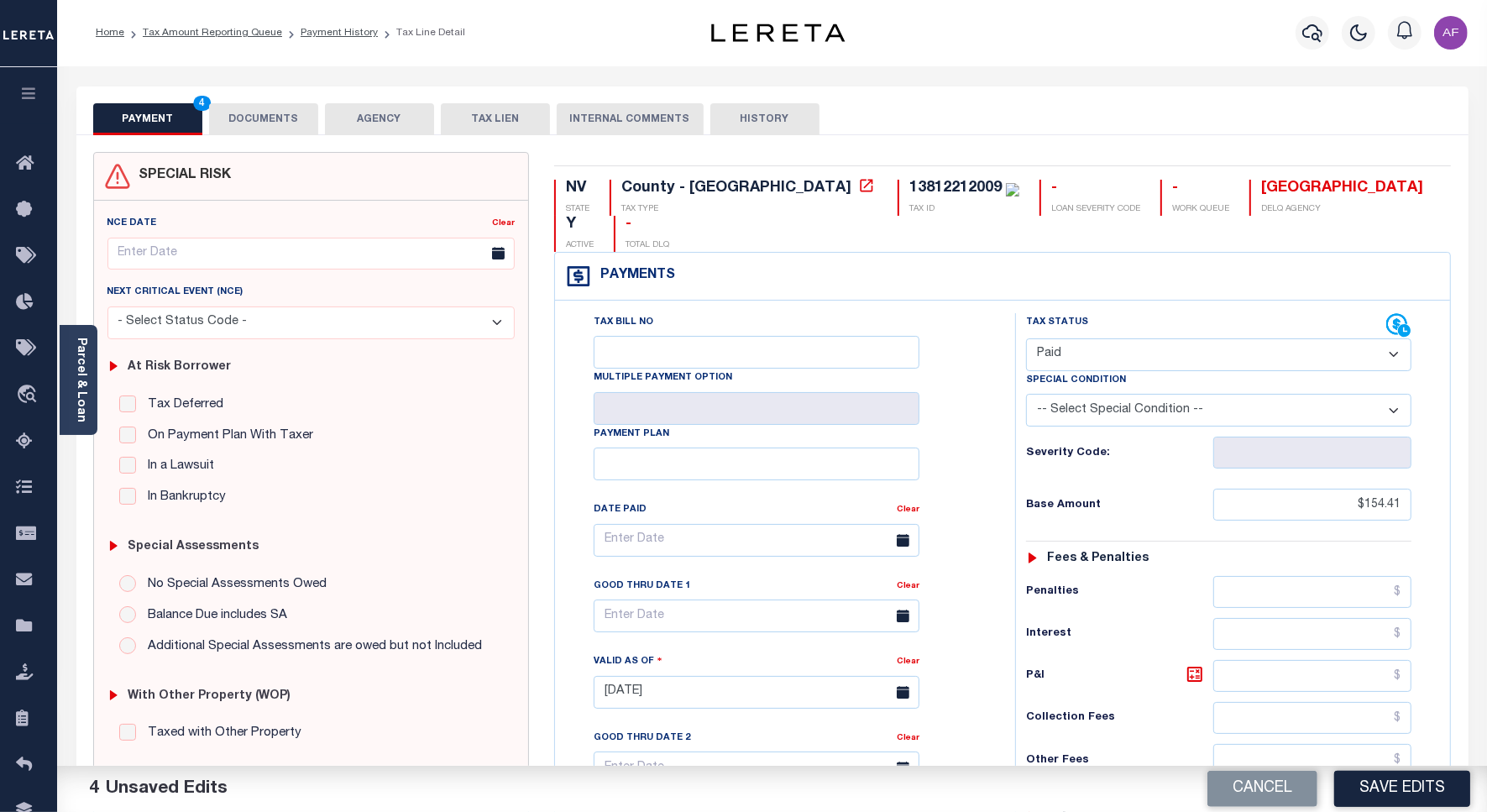
scroll to position [0, 0]
click at [299, 118] on button "DOCUMENTS" at bounding box center [264, 119] width 110 height 32
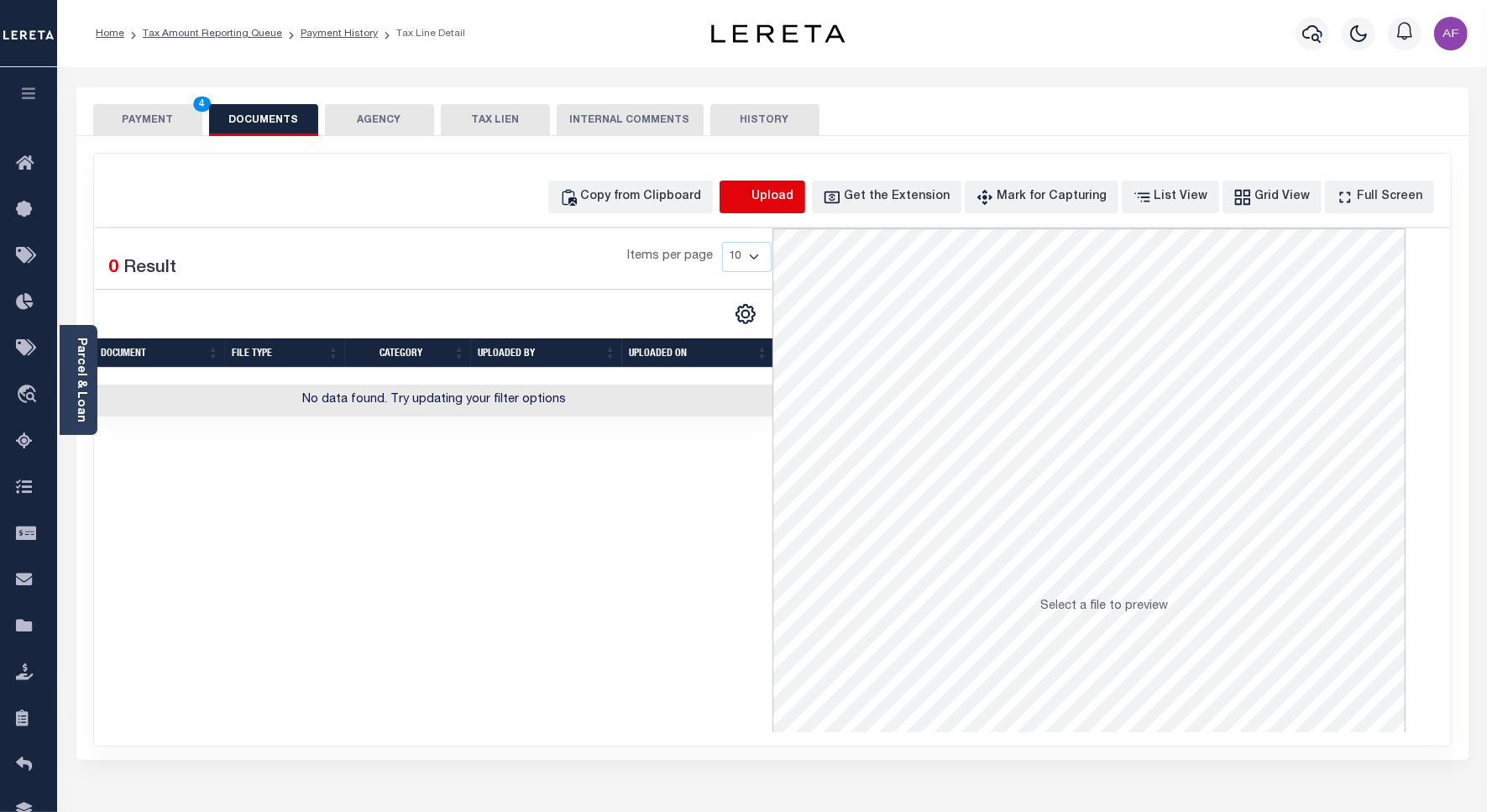
click at [748, 195] on icon "button" at bounding box center [740, 197] width 19 height 19
select select "POP"
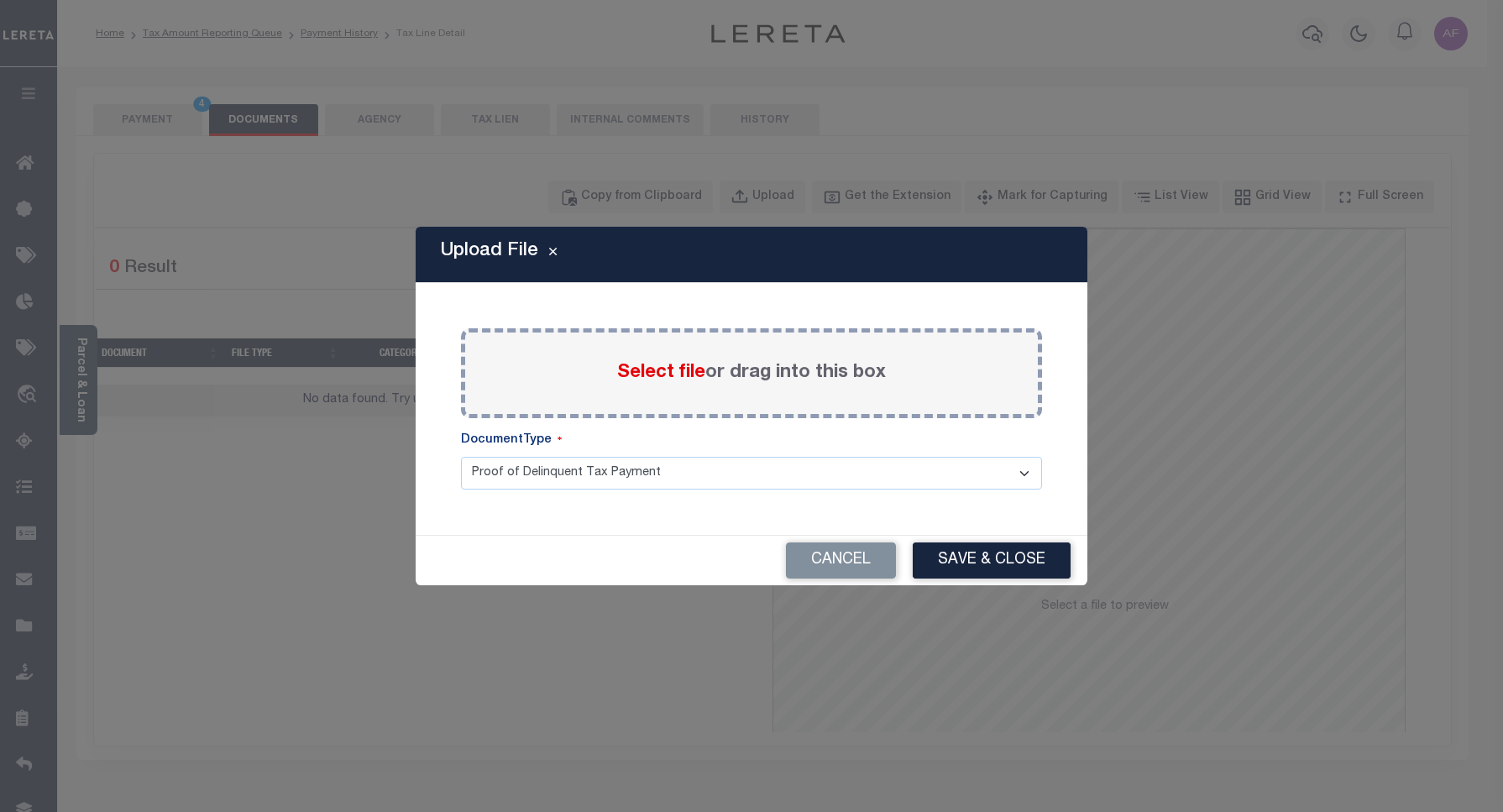
click at [673, 367] on span "Select file" at bounding box center [661, 373] width 88 height 19
click at [0, 0] on input "Select file or drag into this box" at bounding box center [0, 0] width 0 height 0
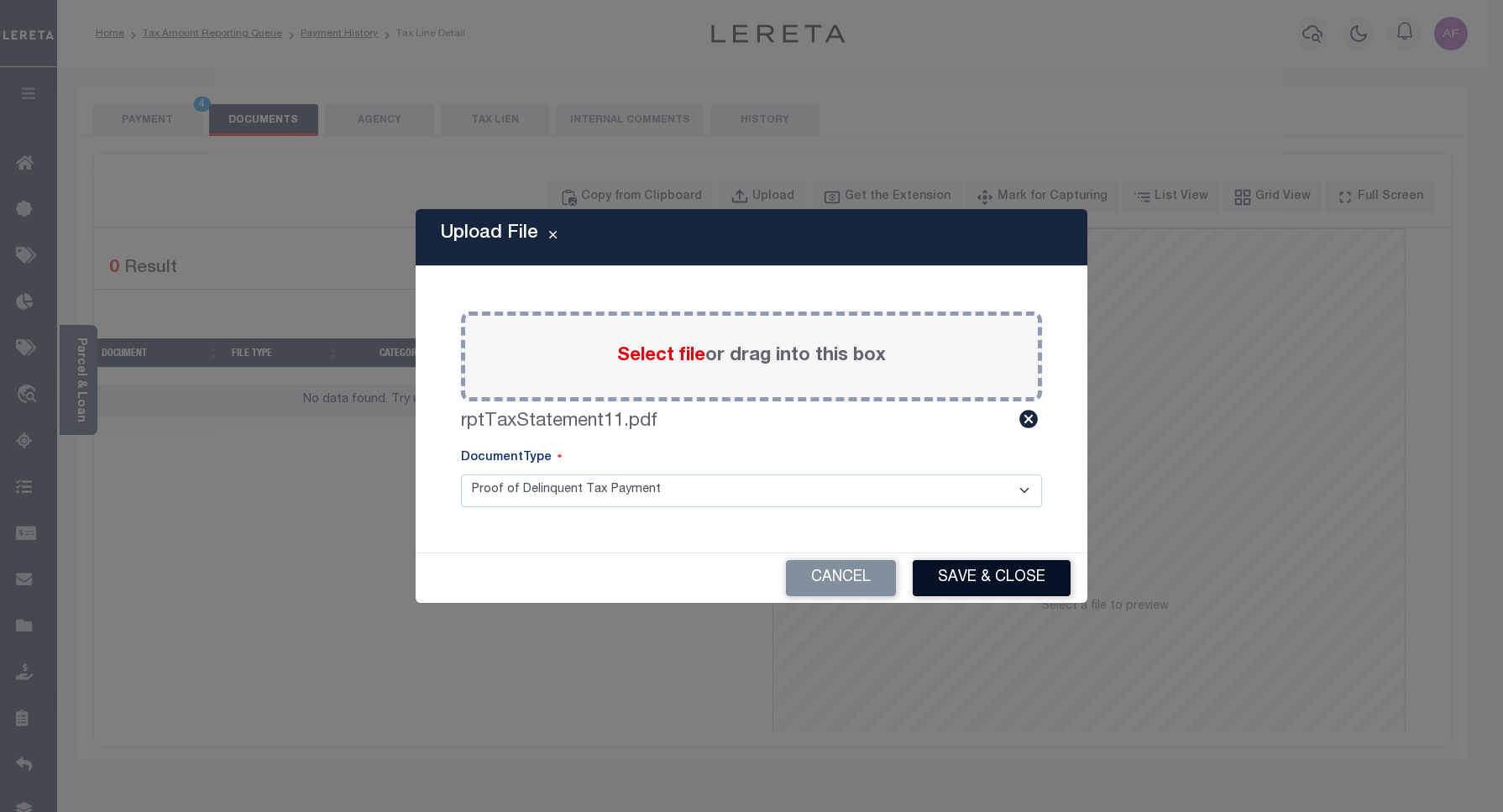
click at [967, 581] on button "Save & Close" at bounding box center [991, 577] width 158 height 36
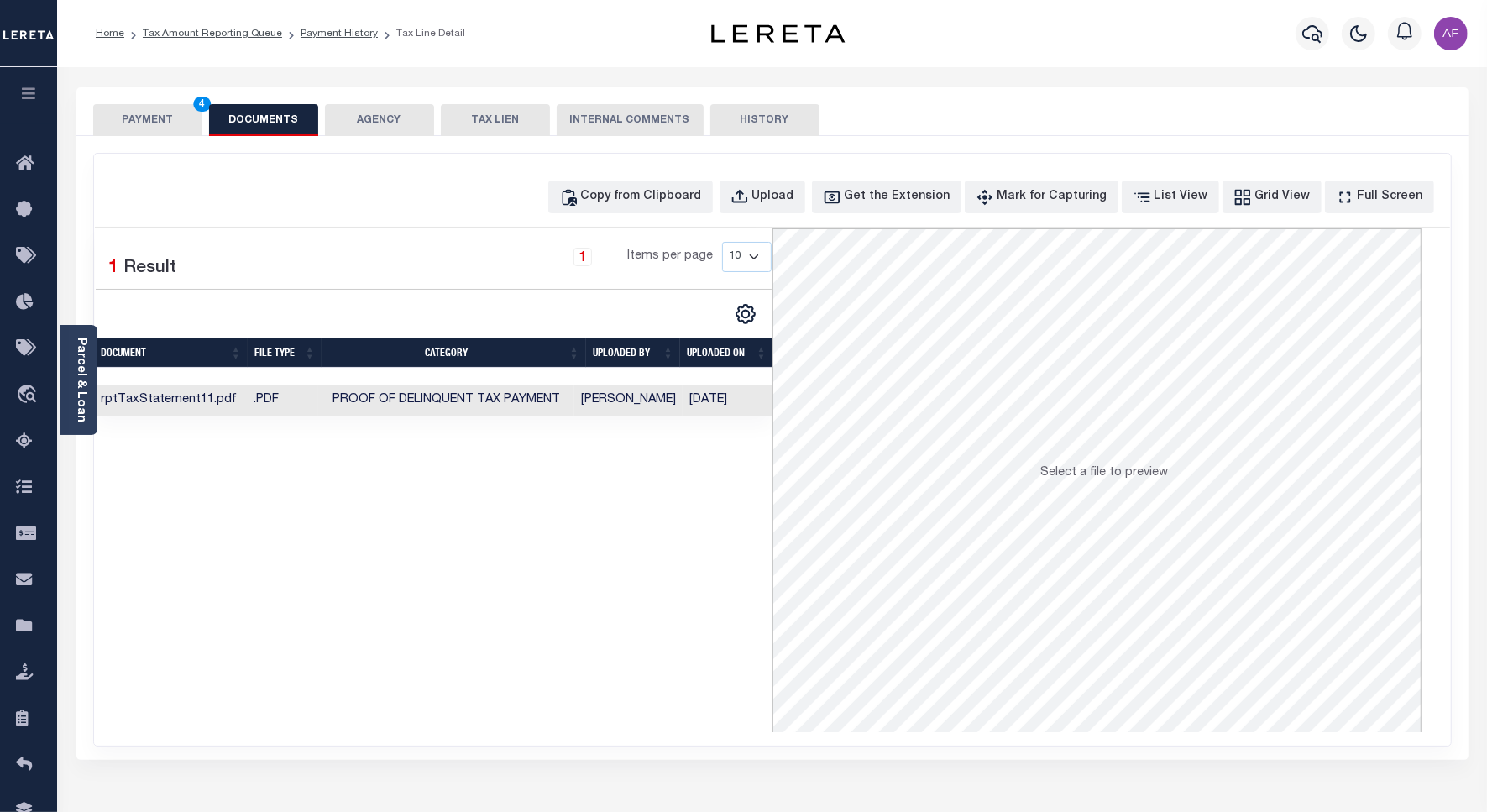
click at [139, 104] on div "PAYMENT 4 DOCUMENTS AGENCY DELINQUENT PAYEE TAX LIEN" at bounding box center [772, 112] width 1392 height 49
click at [141, 111] on button "PAYMENT 4" at bounding box center [148, 119] width 110 height 32
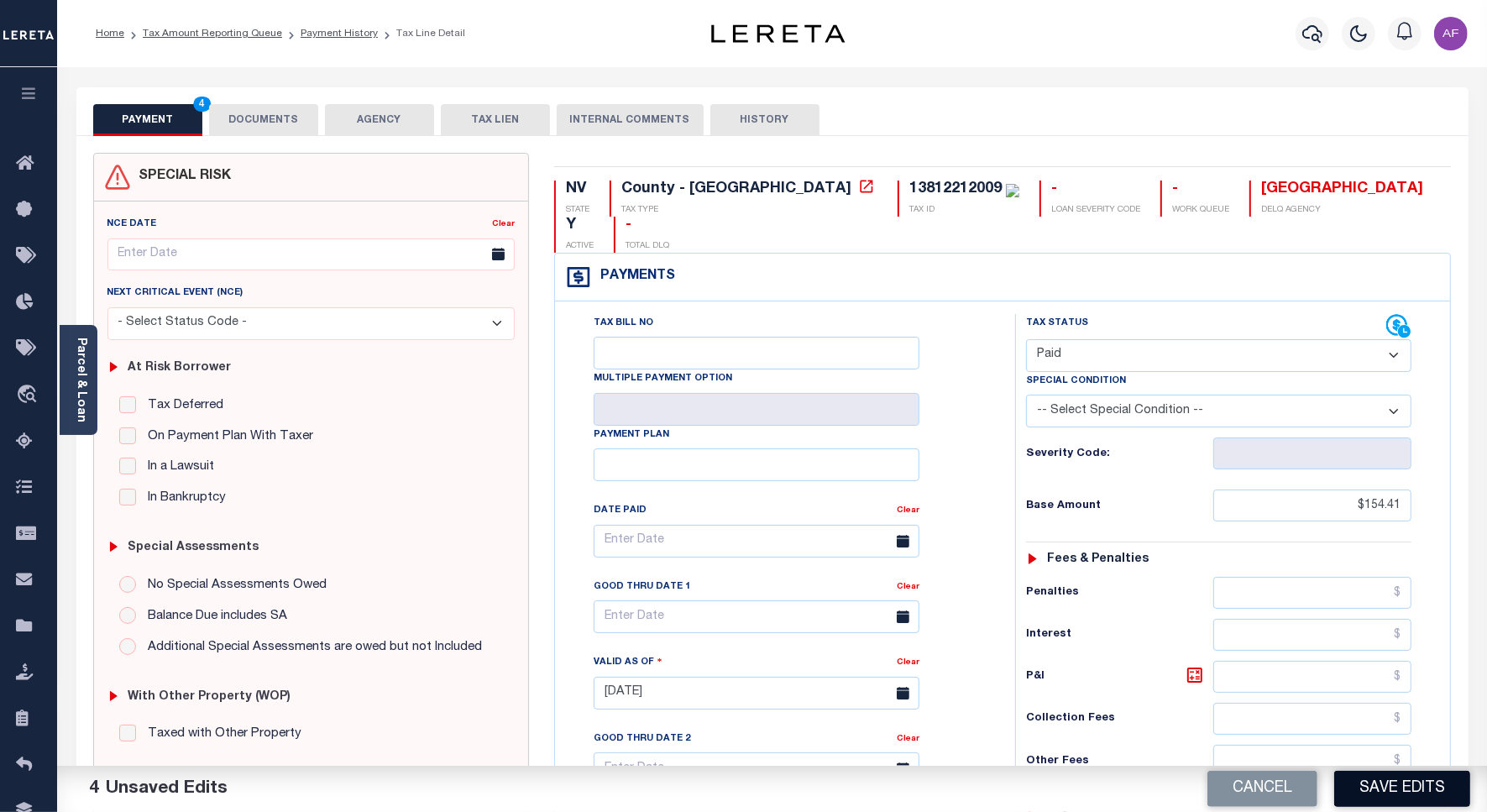
click at [1366, 789] on button "Save Edits" at bounding box center [1401, 789] width 136 height 36
checkbox input "false"
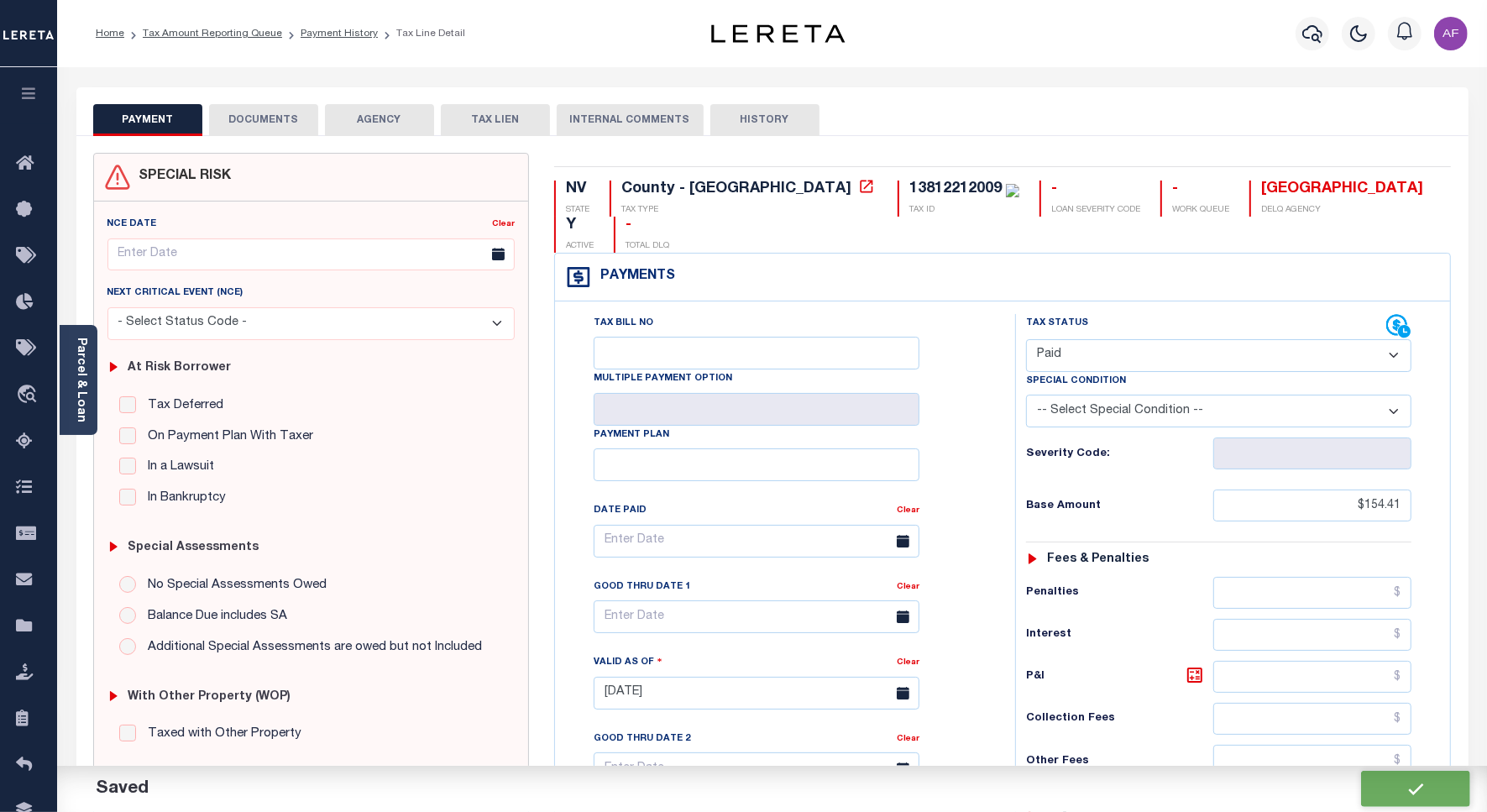
type input "$154.41"
type input "$0"
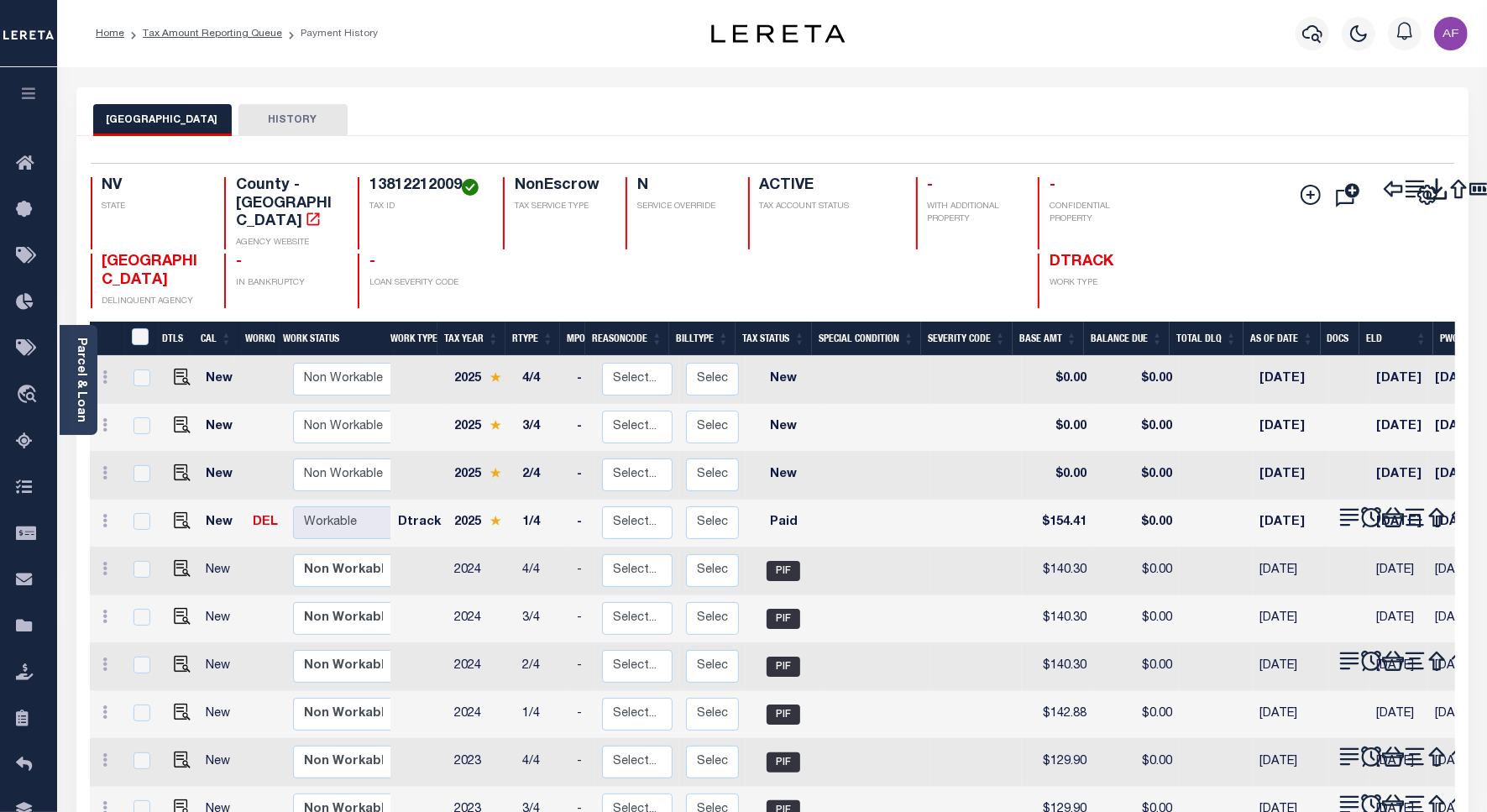
click at [228, 33] on body "Home Tax Amount Reporting Queue Payment History" at bounding box center [744, 824] width 1487 height 1648
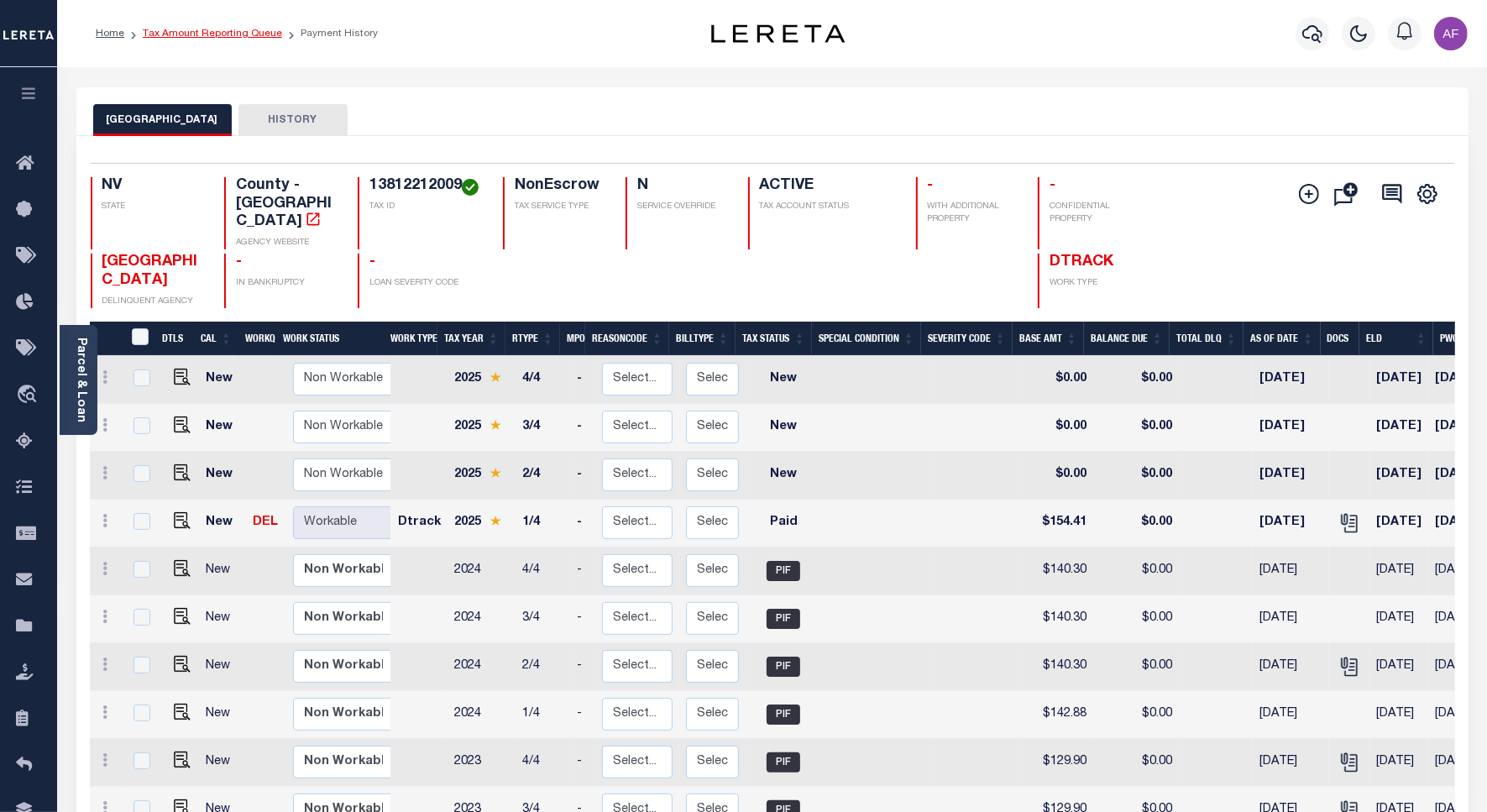
click at [179, 28] on link "Tax Amount Reporting Queue" at bounding box center [212, 33] width 139 height 10
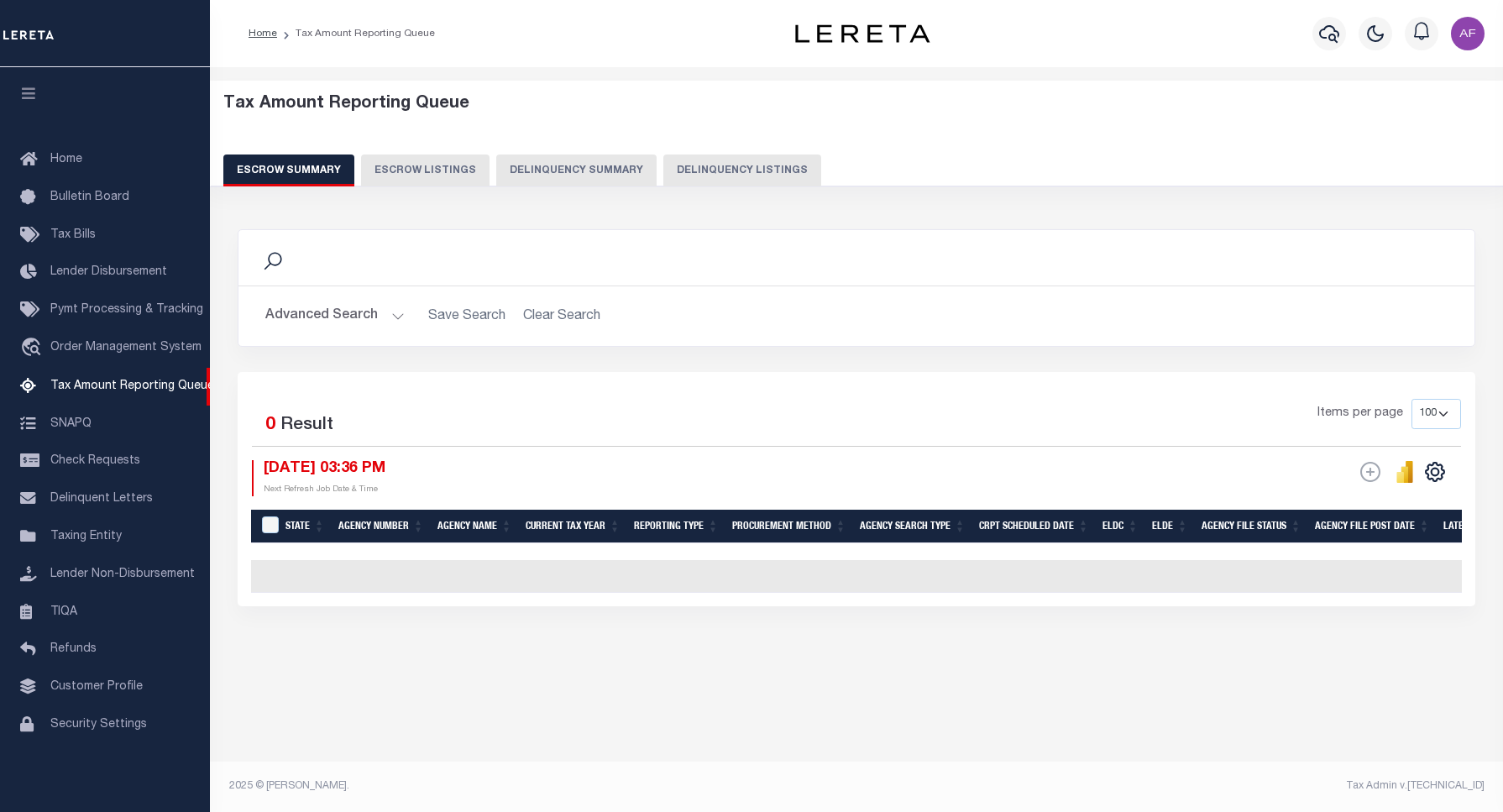
select select "100"
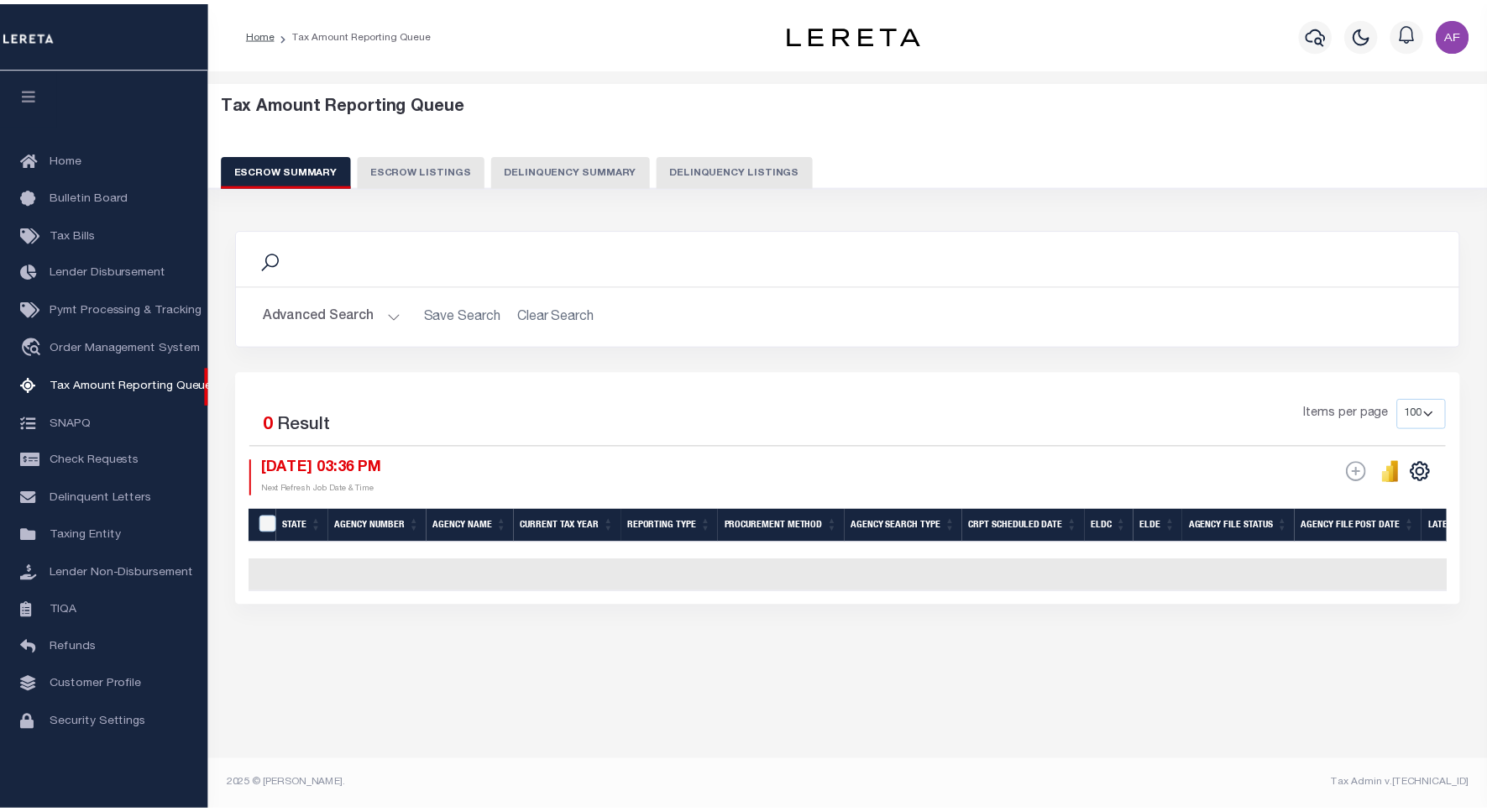
scroll to position [5, 0]
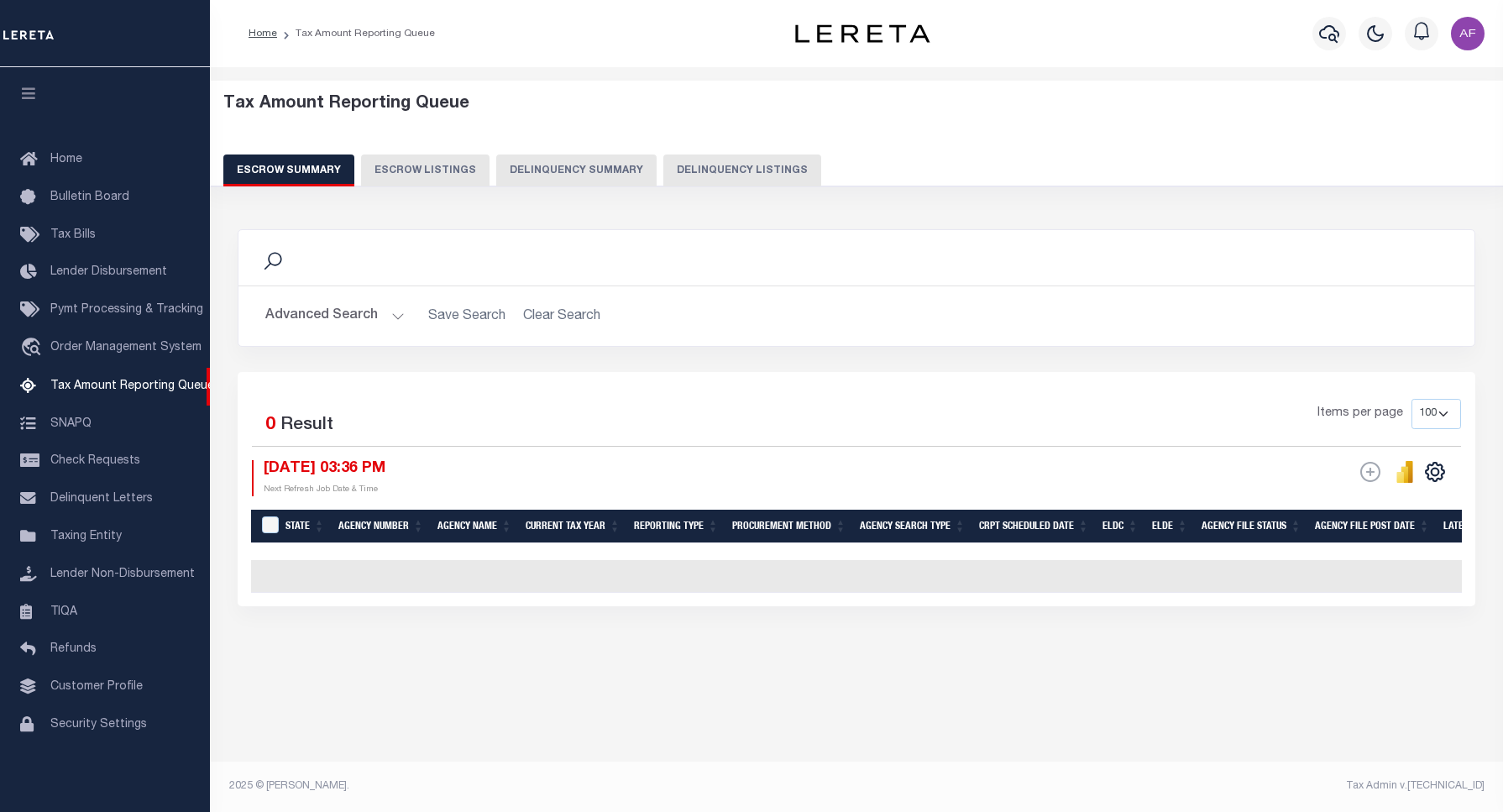
click at [745, 164] on button "Delinquency Listings" at bounding box center [742, 170] width 158 height 32
select select "100"
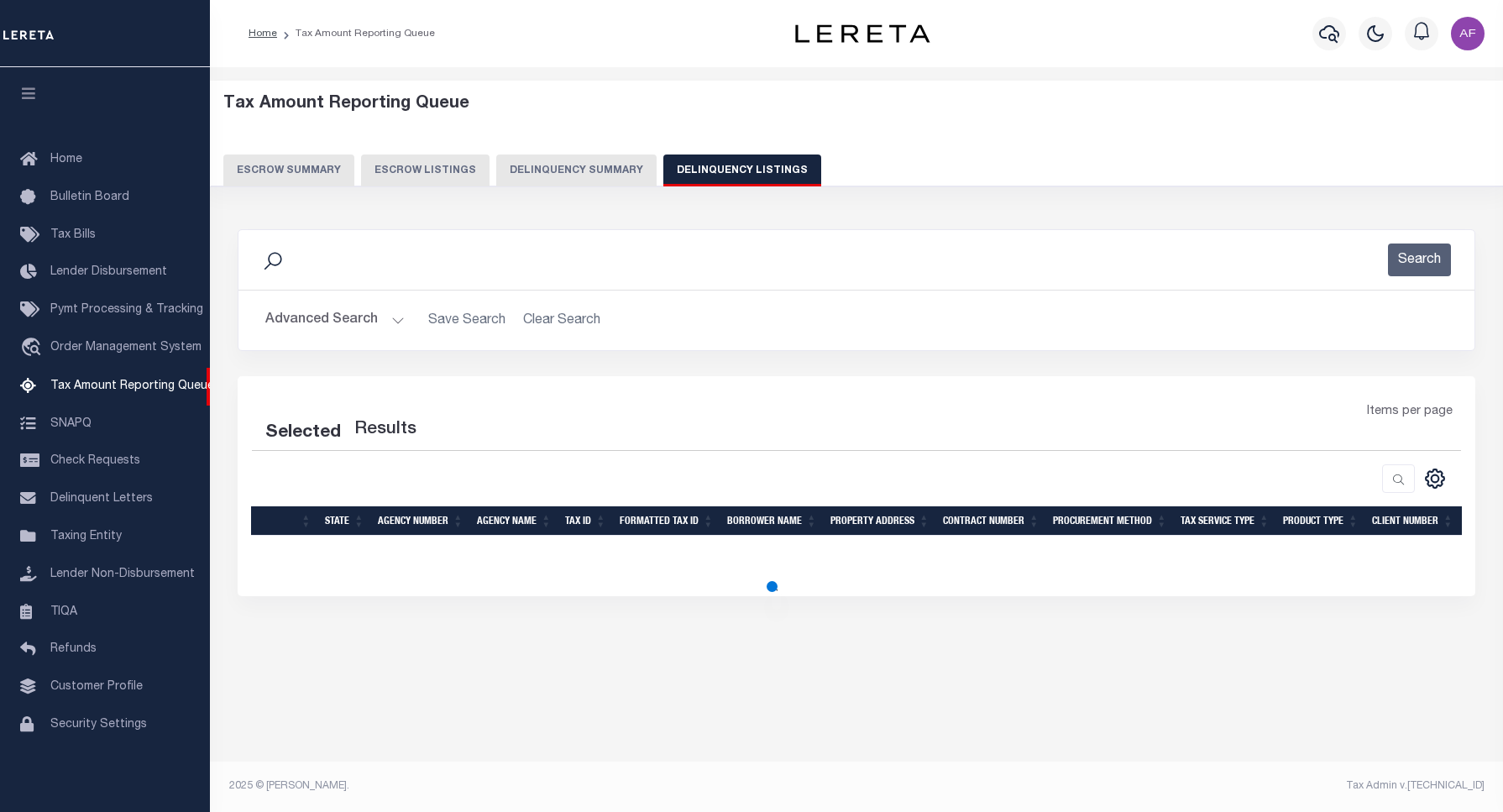
select select "100"
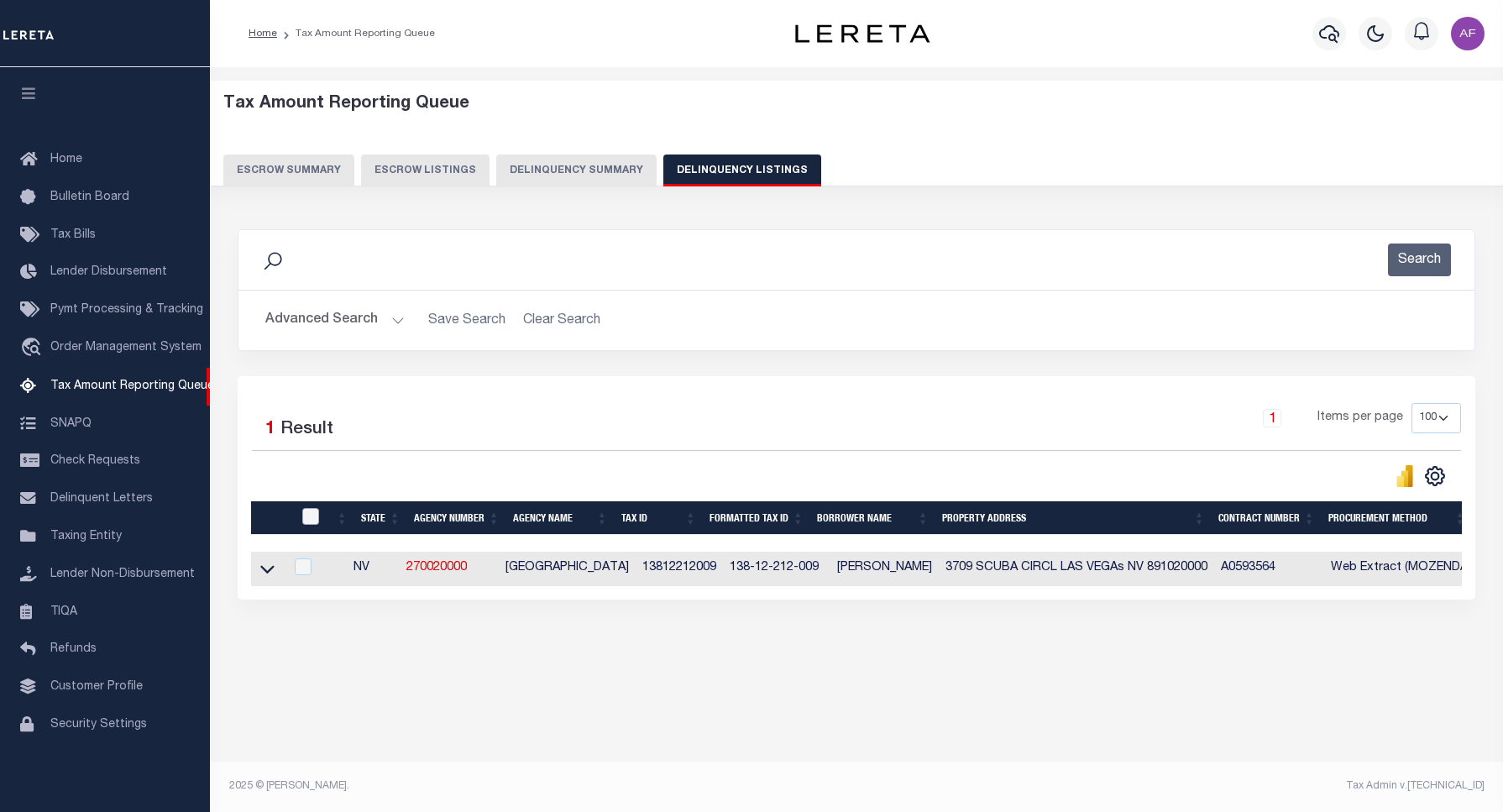
click at [306, 522] on input "checkbox" at bounding box center [310, 516] width 17 height 17
checkbox input "true"
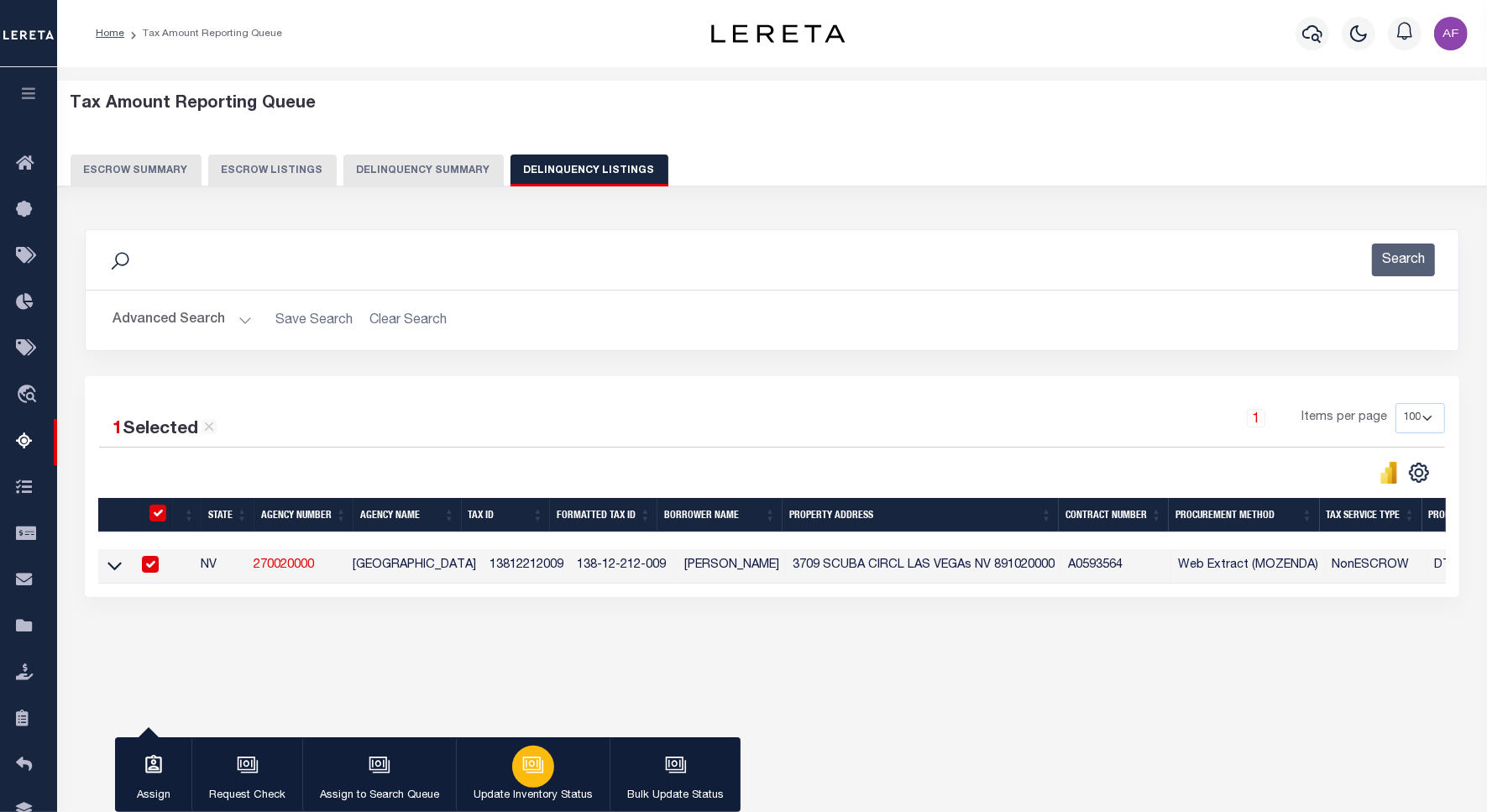
click at [534, 765] on icon "button" at bounding box center [533, 765] width 22 height 22
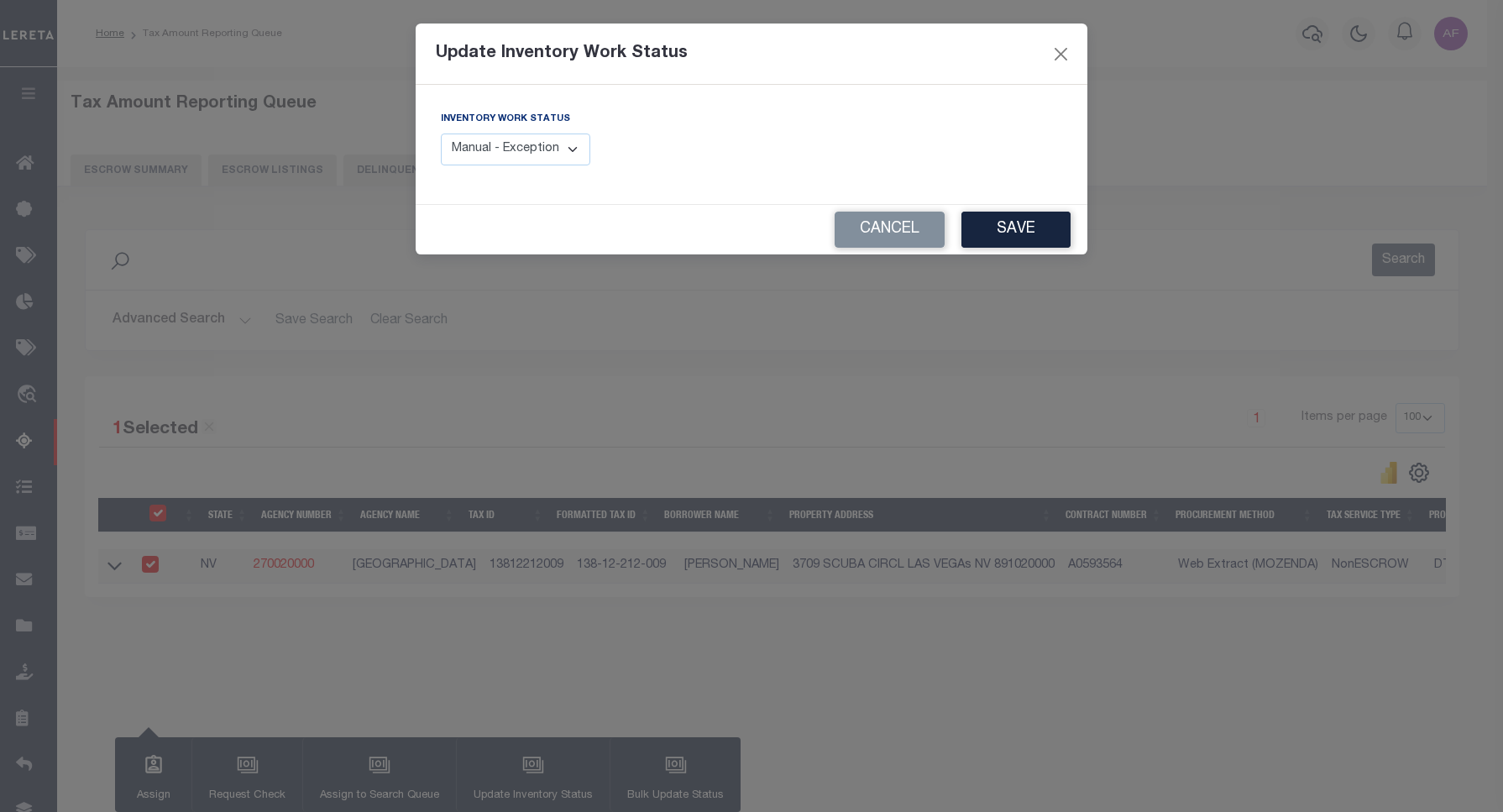
click at [484, 139] on select "Manual - Exception Pended - Awaiting Search Late Add Exception Completed" at bounding box center [515, 149] width 150 height 32
click at [479, 152] on select "Manual - Exception Pended - Awaiting Search Late Add Exception Completed" at bounding box center [515, 149] width 150 height 32
click at [481, 153] on select "Manual - Exception Pended - Awaiting Search Late Add Exception Completed" at bounding box center [515, 149] width 150 height 32
select select "4"
click at [440, 133] on select "Manual - Exception Pended - Awaiting Search Late Add Exception Completed" at bounding box center [515, 149] width 150 height 32
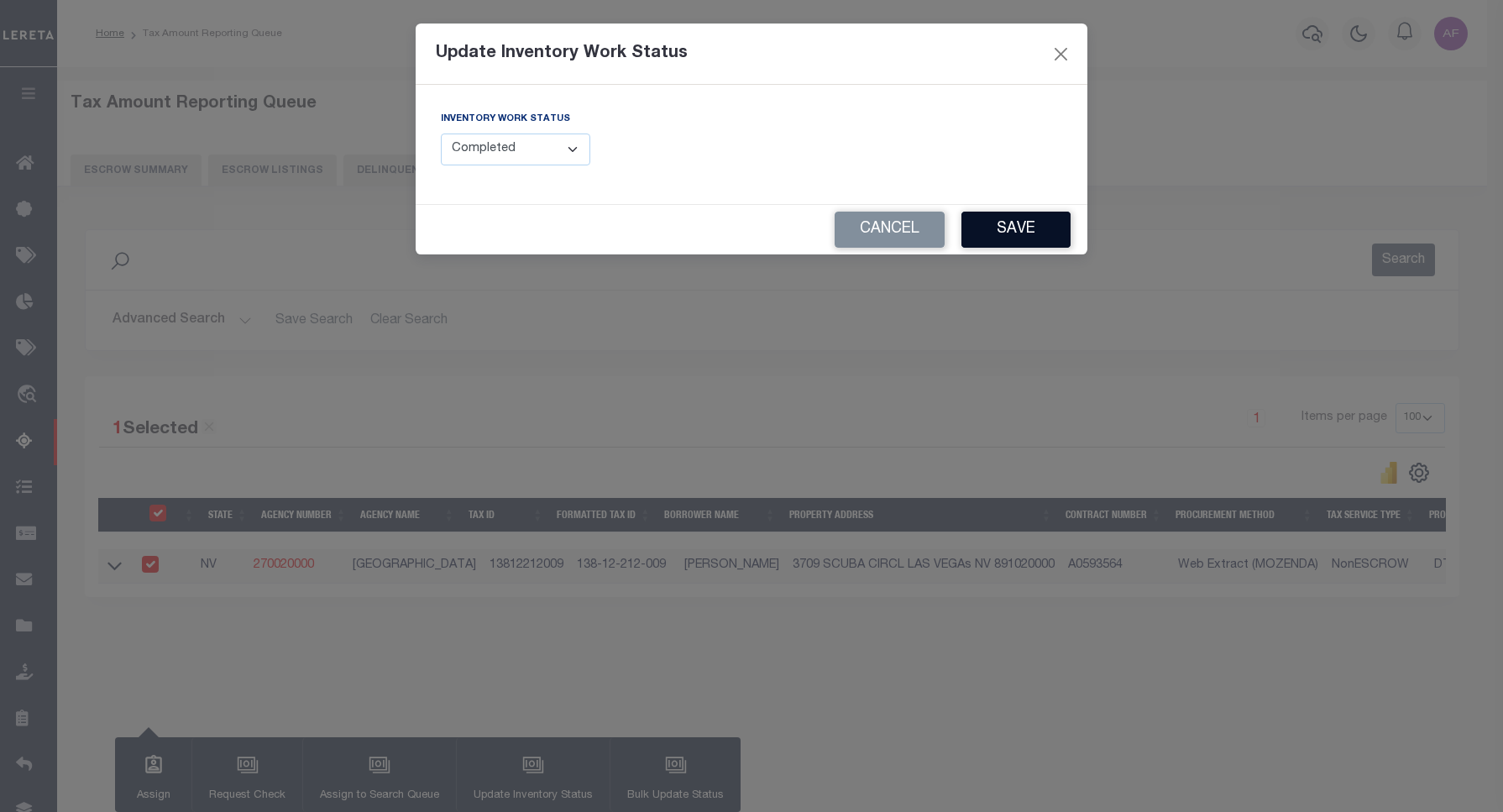
click at [1016, 222] on button "Save" at bounding box center [1016, 229] width 110 height 36
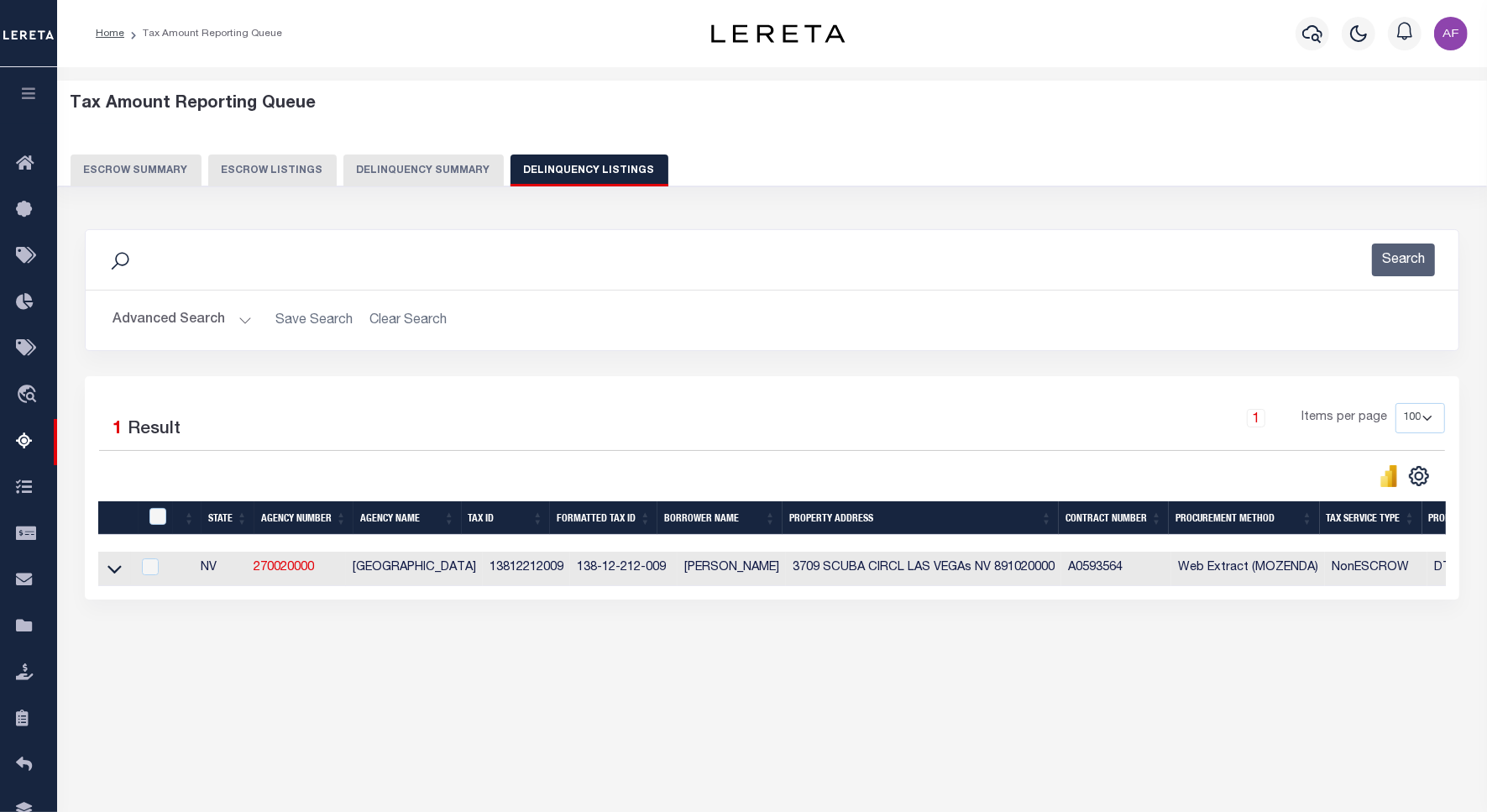
click at [151, 316] on button "Advanced Search" at bounding box center [182, 320] width 139 height 32
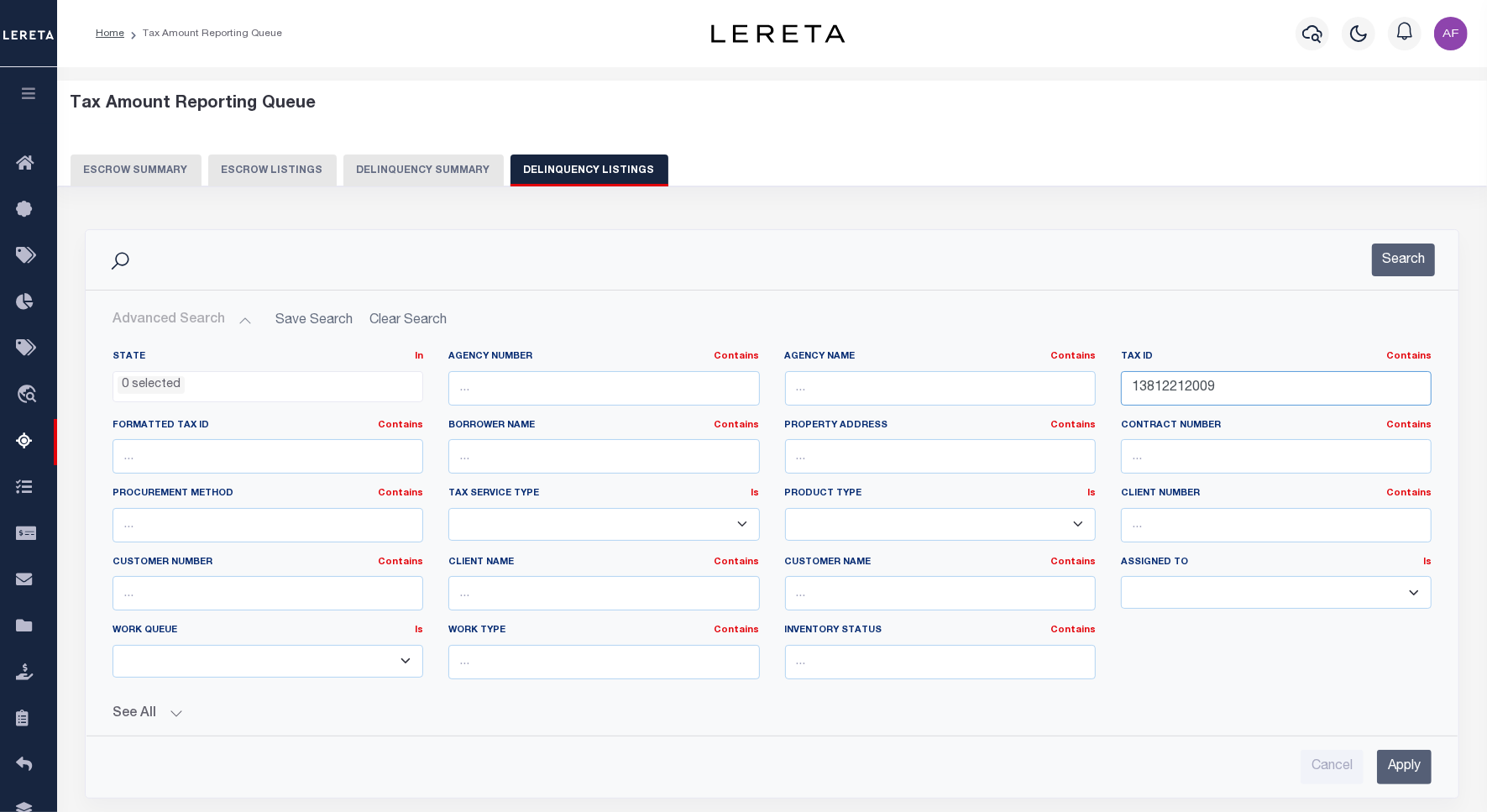
click at [1165, 391] on input "13812212009" at bounding box center [1276, 387] width 310 height 34
paste input "10"
type input "13812212010"
click at [1437, 273] on div "Search" at bounding box center [771, 259] width 1345 height 32
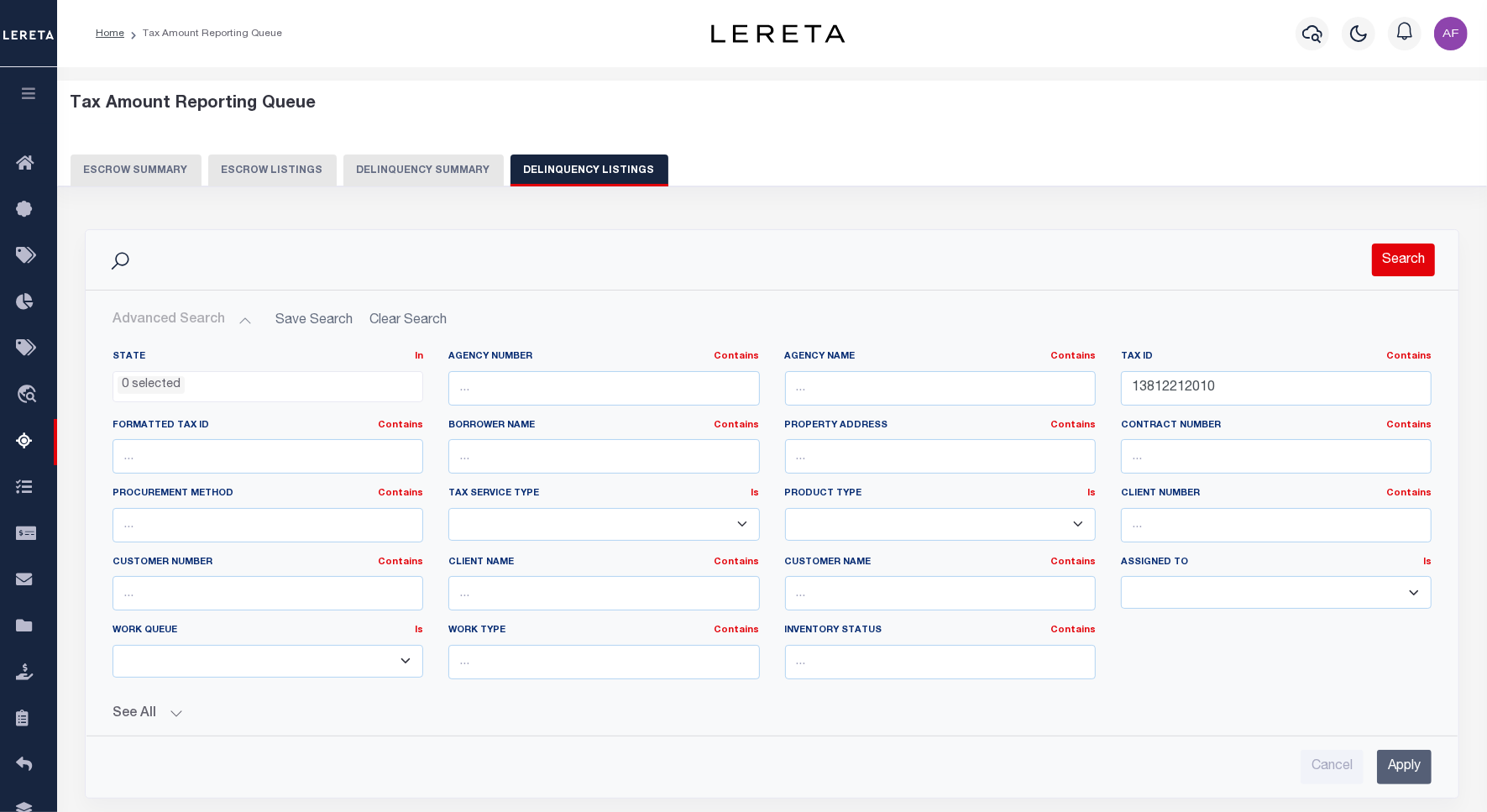
click at [1421, 269] on button "Search" at bounding box center [1403, 259] width 63 height 32
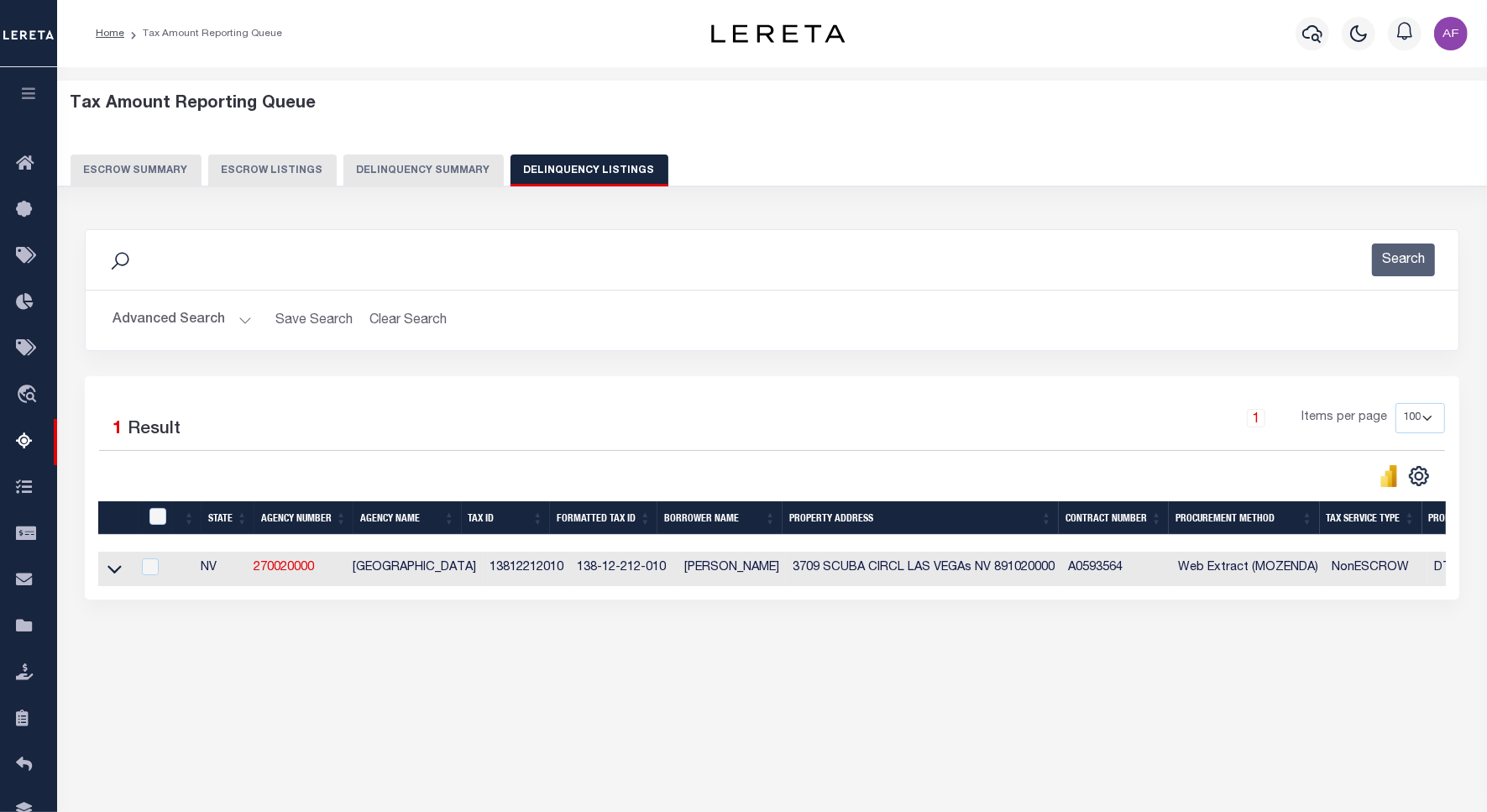
click at [105, 573] on link at bounding box center [114, 567] width 20 height 12
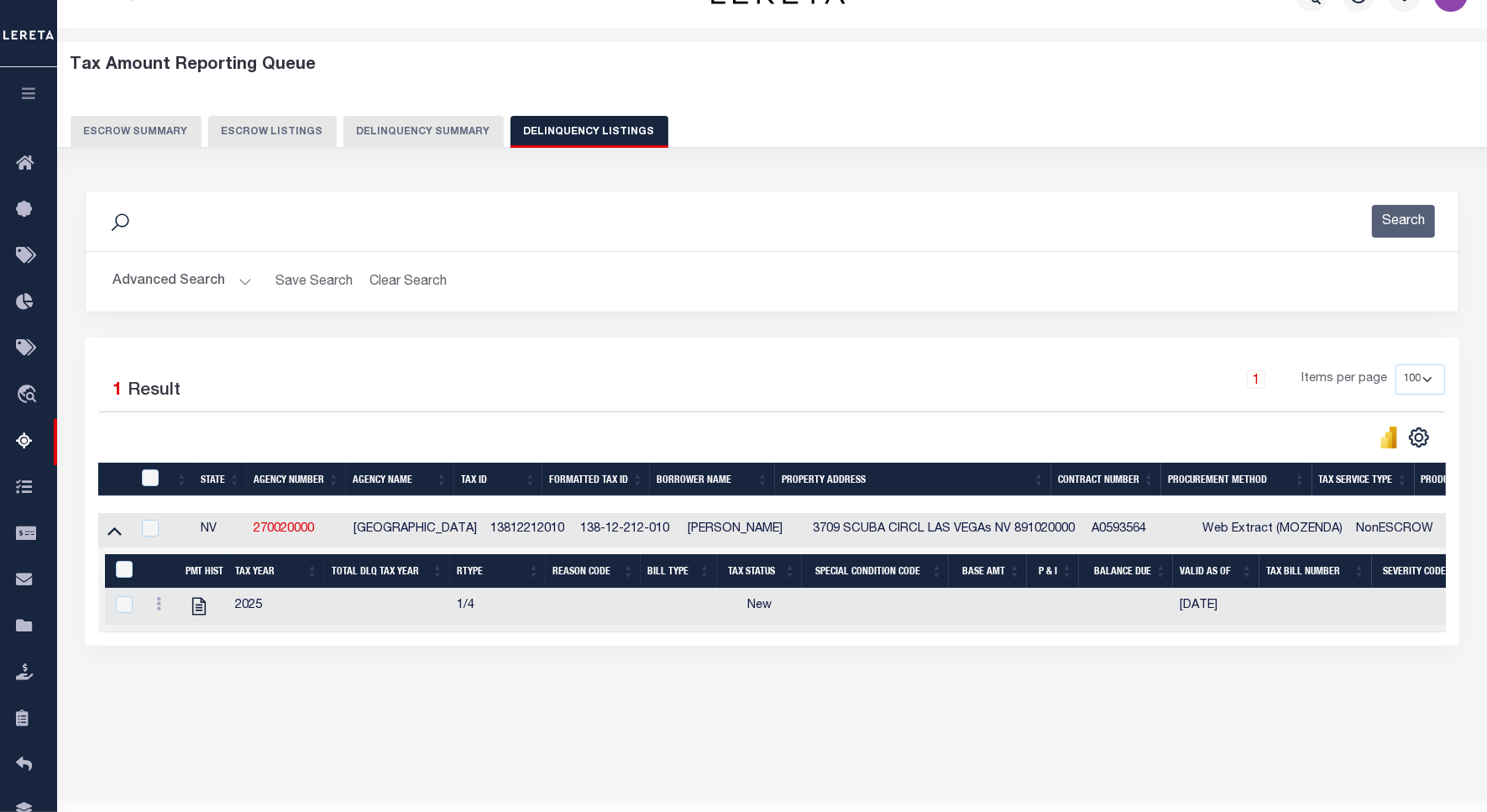
scroll to position [77, 0]
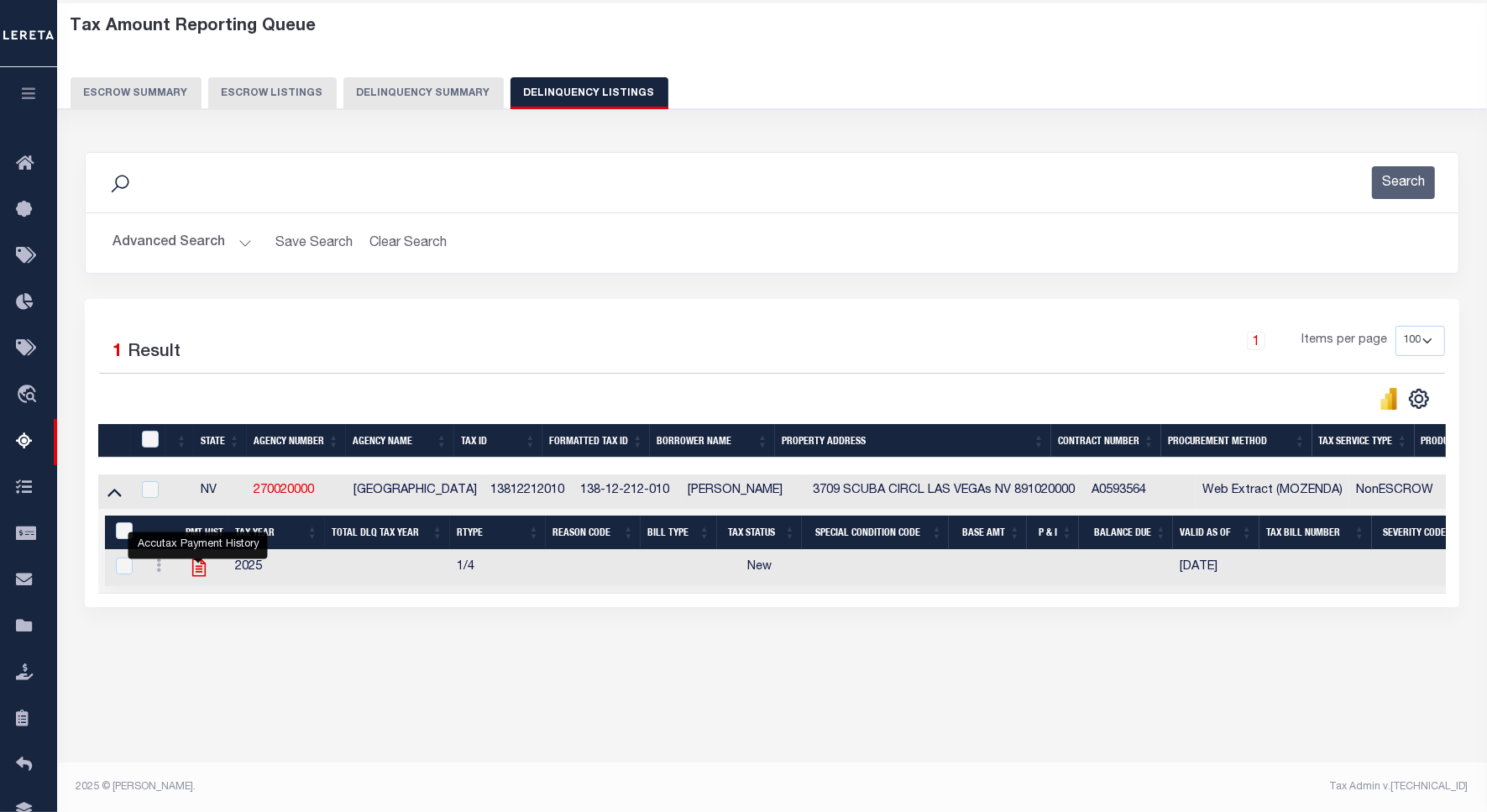
click at [196, 575] on icon "" at bounding box center [199, 567] width 14 height 18
checkbox input "true"
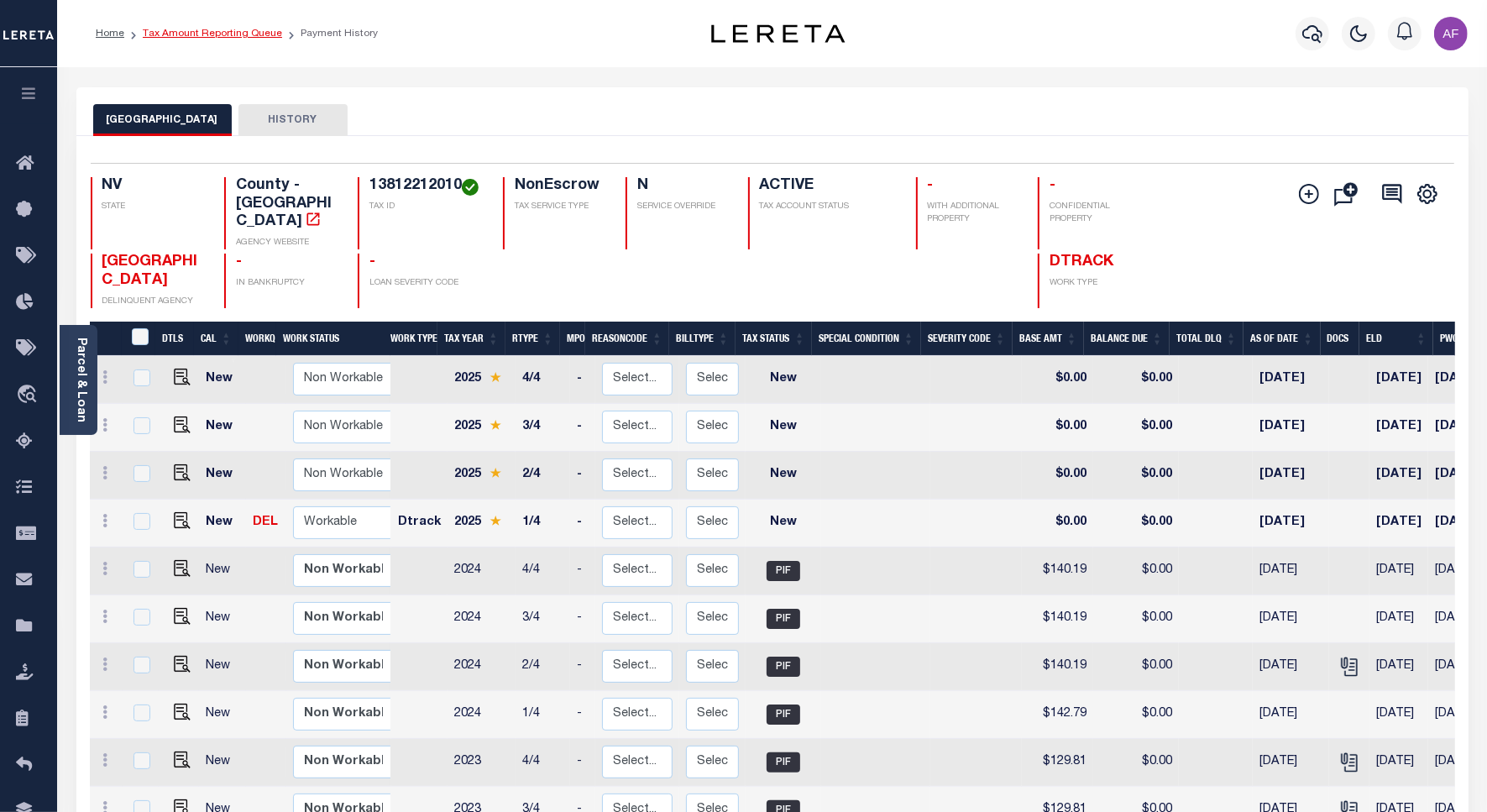
click at [210, 38] on link "Tax Amount Reporting Queue" at bounding box center [212, 33] width 139 height 10
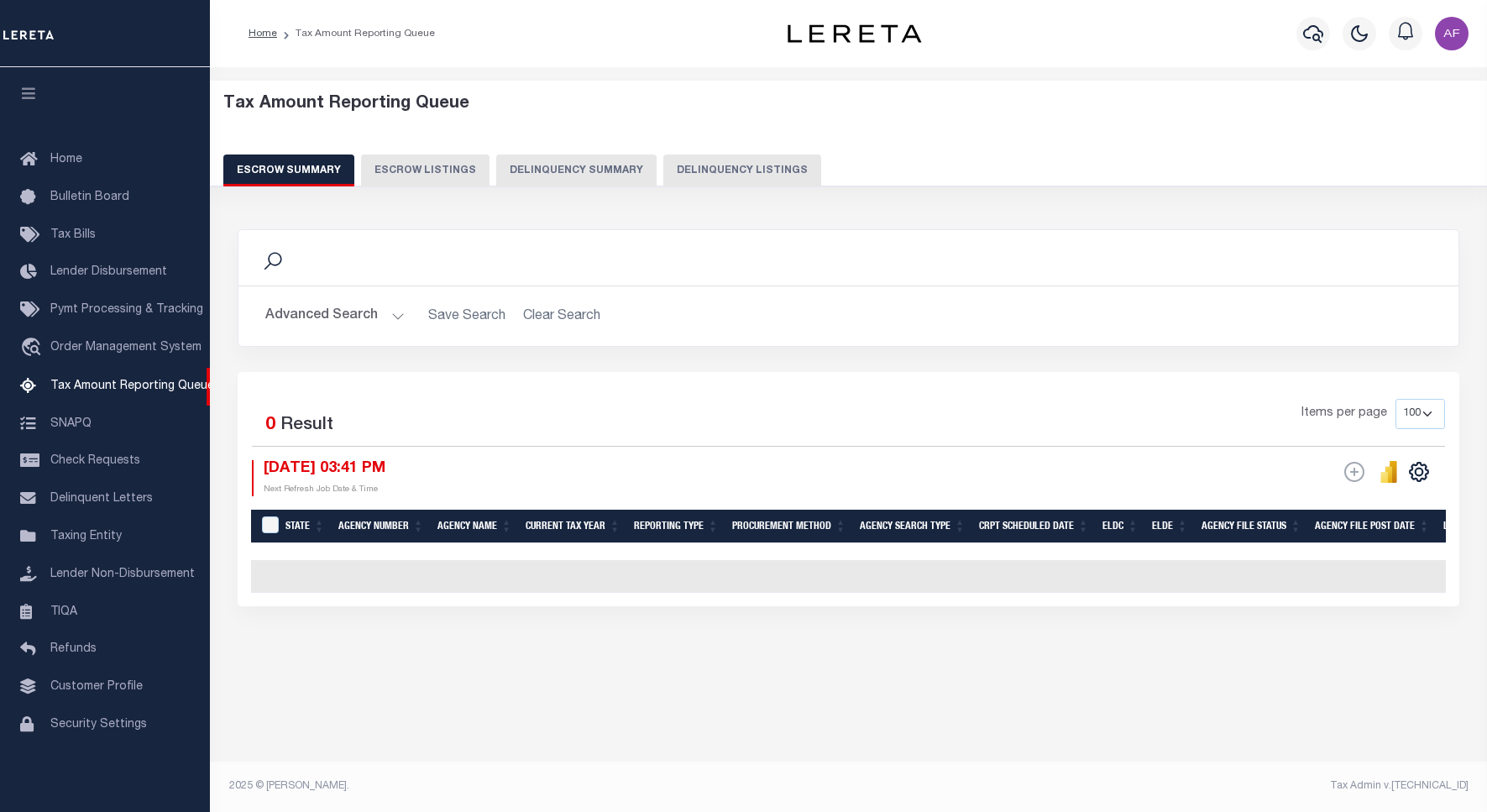
select select "100"
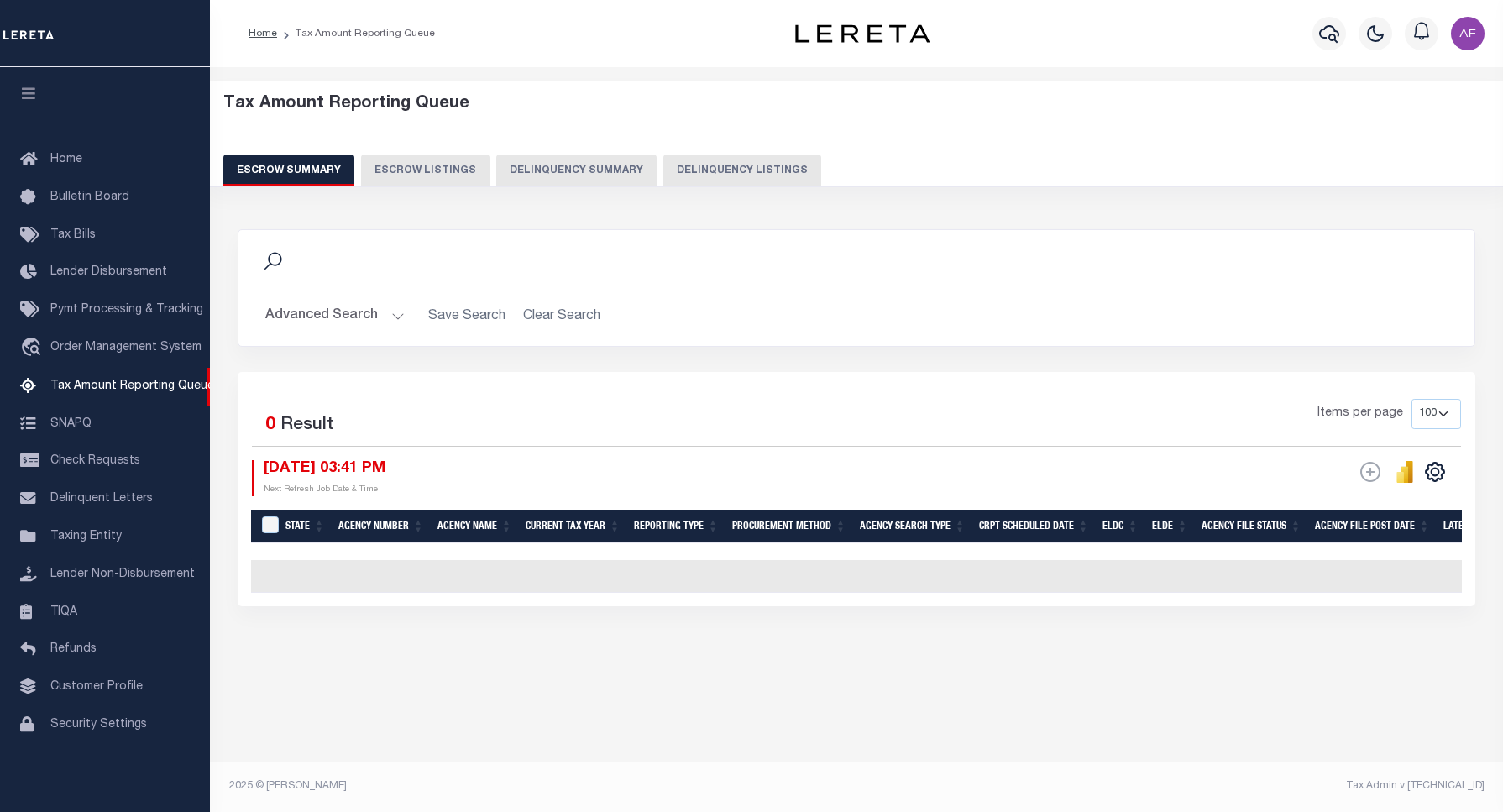
scroll to position [5, 0]
click at [757, 166] on button "Delinquency Listings" at bounding box center [742, 170] width 158 height 32
select select "100"
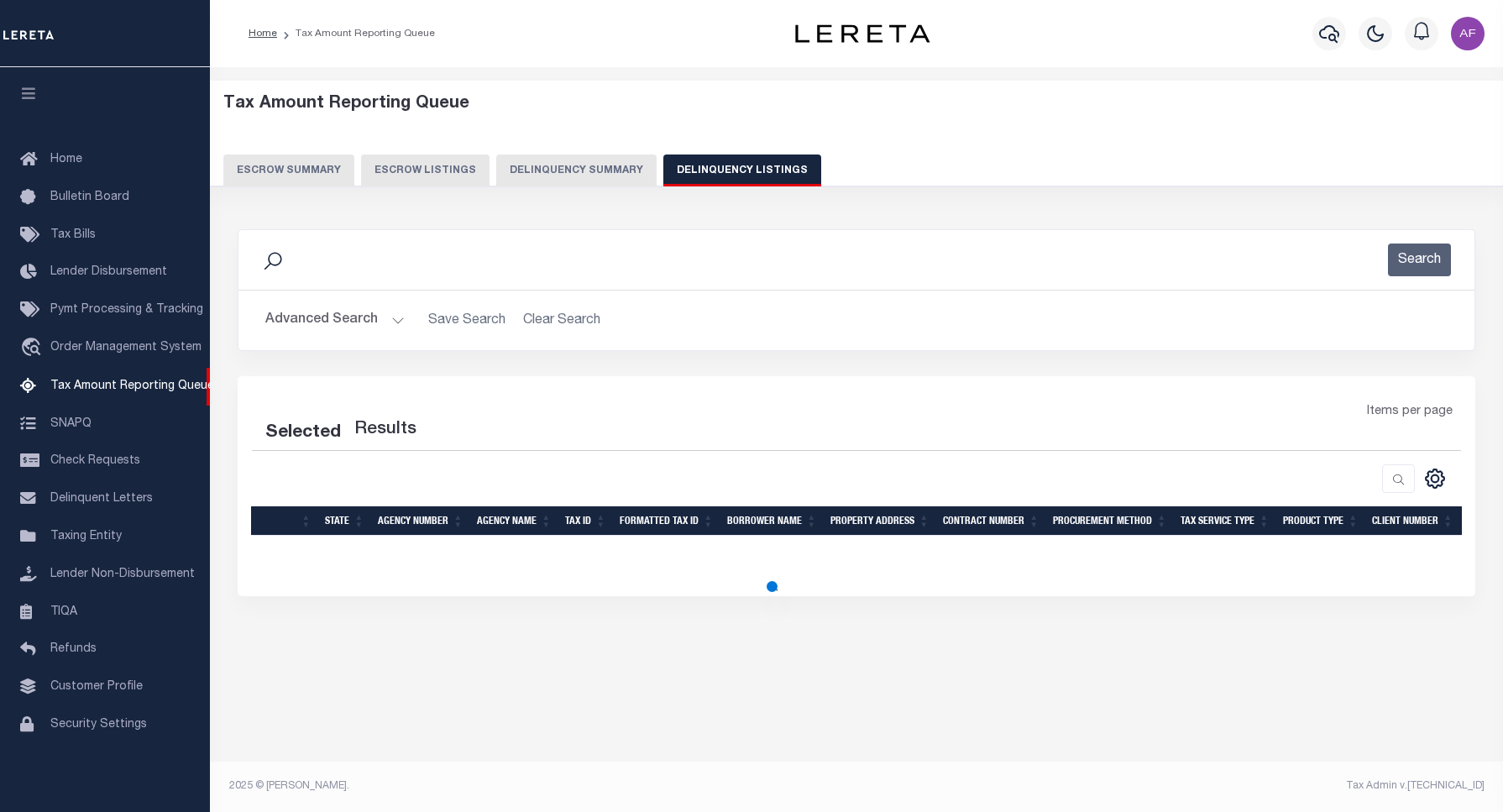
select select "100"
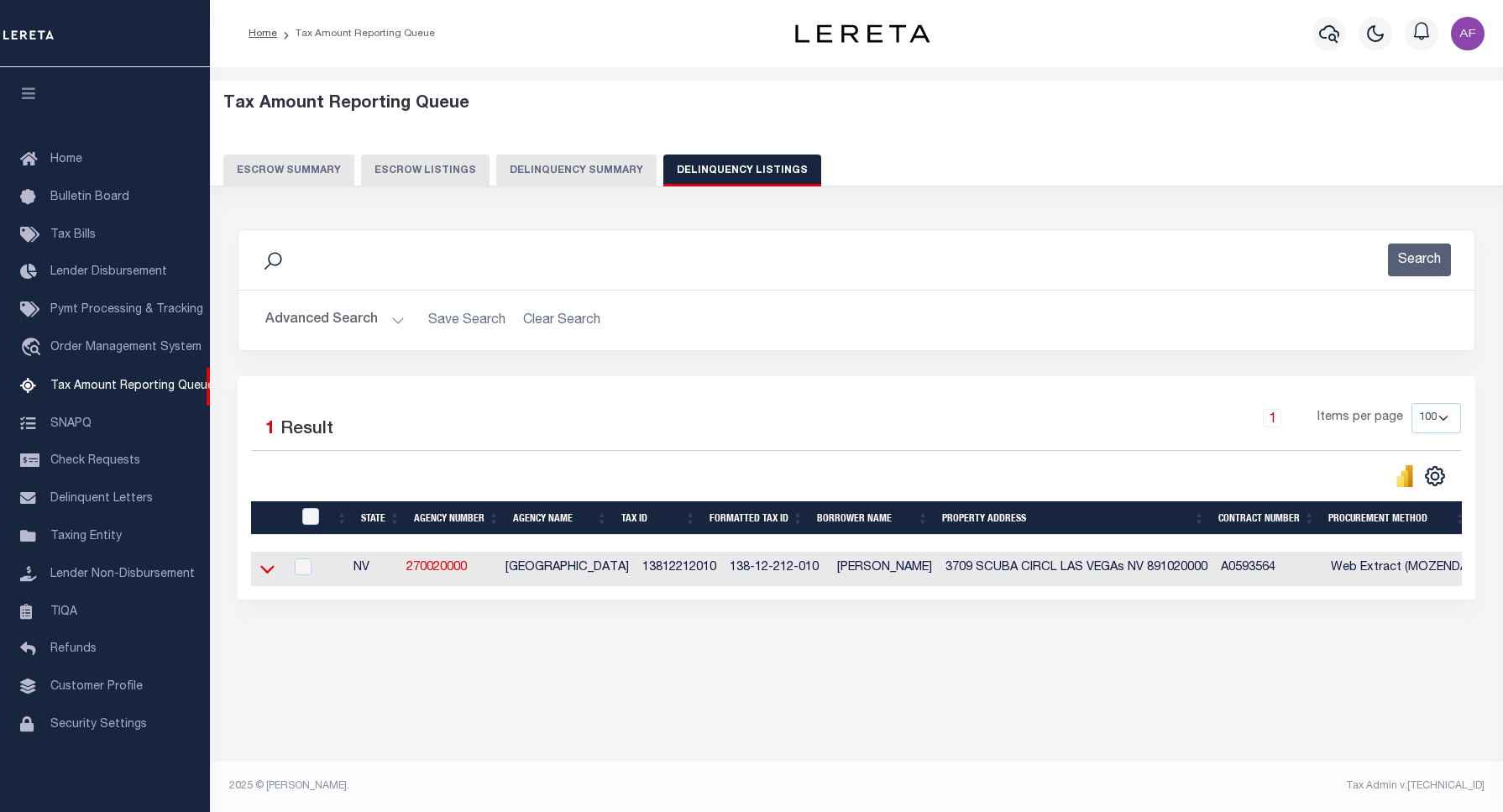
click at [273, 577] on icon at bounding box center [267, 568] width 15 height 18
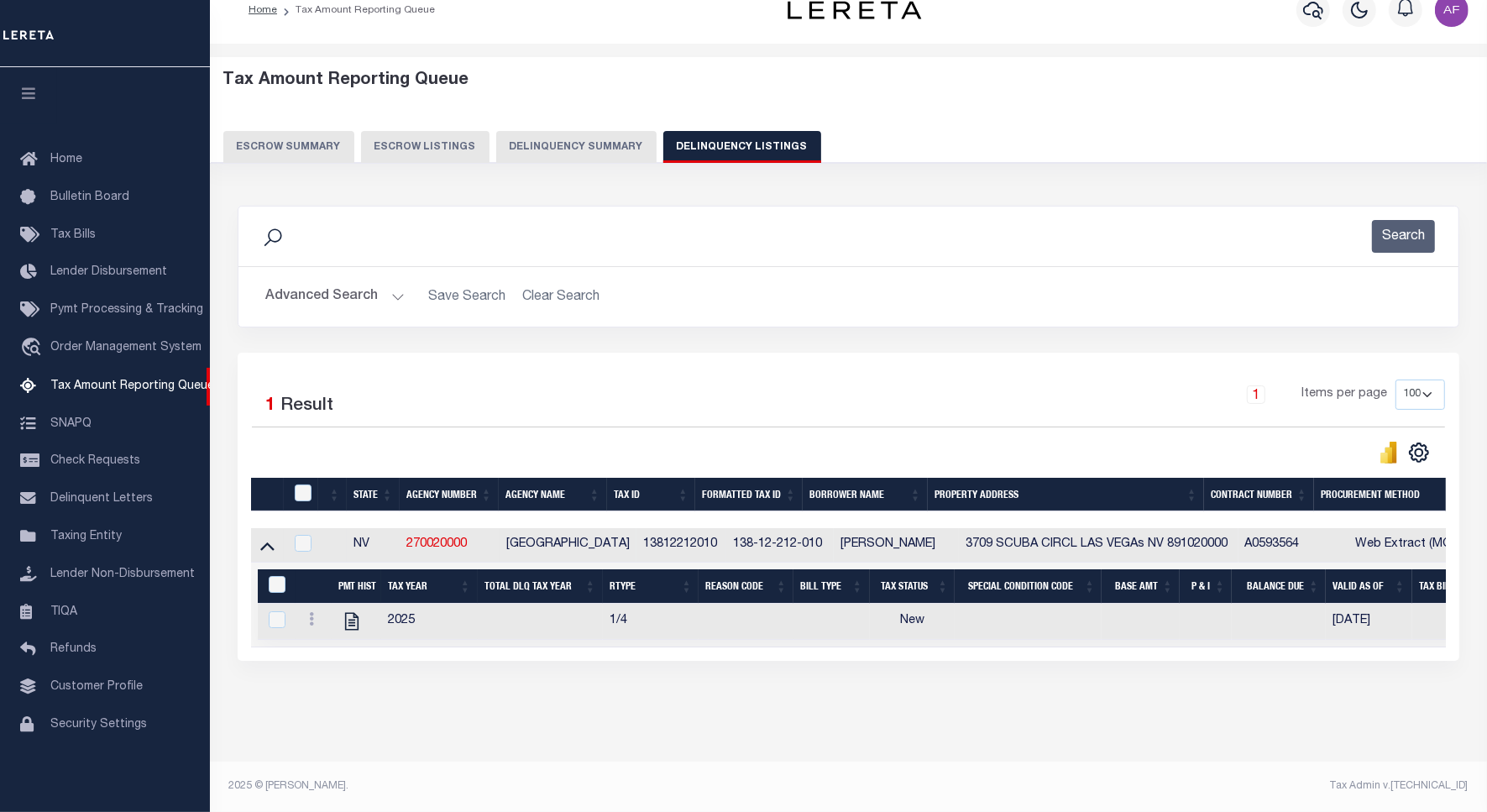
scroll to position [40, 0]
click at [354, 612] on icon at bounding box center [351, 621] width 14 height 18
checkbox input "true"
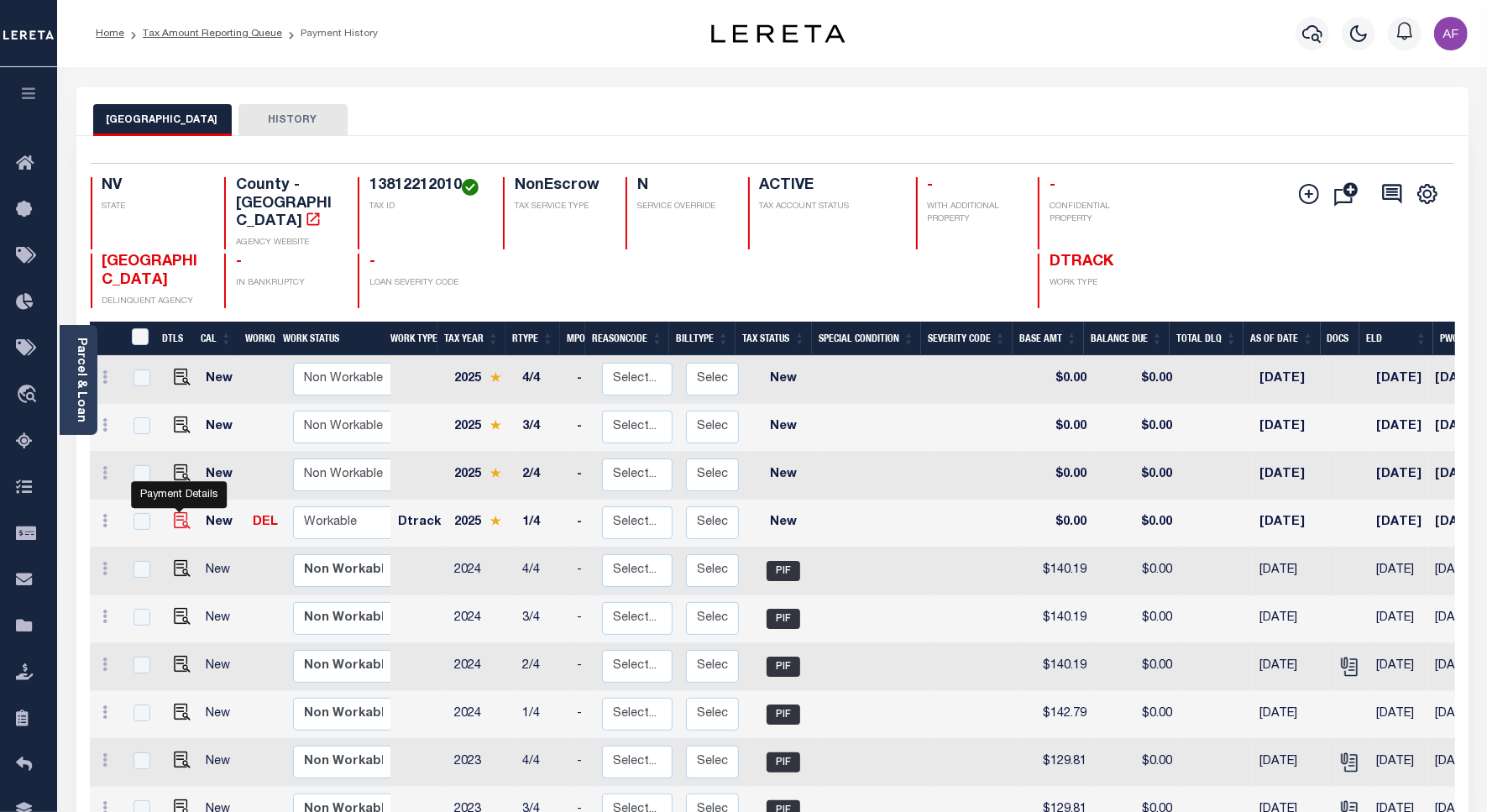
click at [179, 512] on img "" at bounding box center [182, 519] width 17 height 17
checkbox input "true"
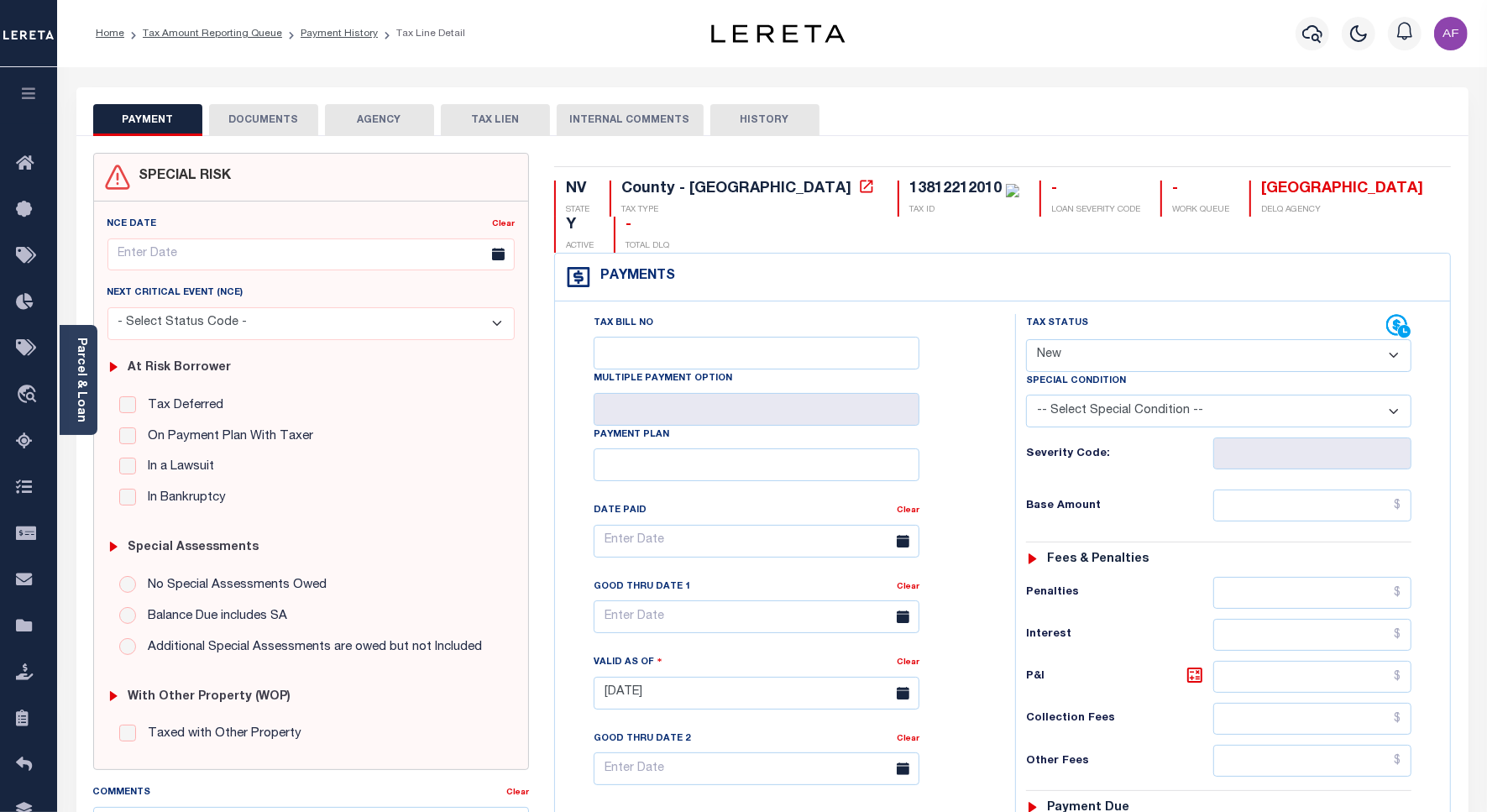
click at [1068, 339] on select "- Select Status Code - Open Due/Unpaid Paid Incomplete No Tax Due Internal Refu…" at bounding box center [1219, 355] width 385 height 32
select select "PYD"
click at [1026, 339] on select "- Select Status Code - Open Due/Unpaid Paid Incomplete No Tax Due Internal Refu…" at bounding box center [1219, 355] width 385 height 32
type input "[DATE]"
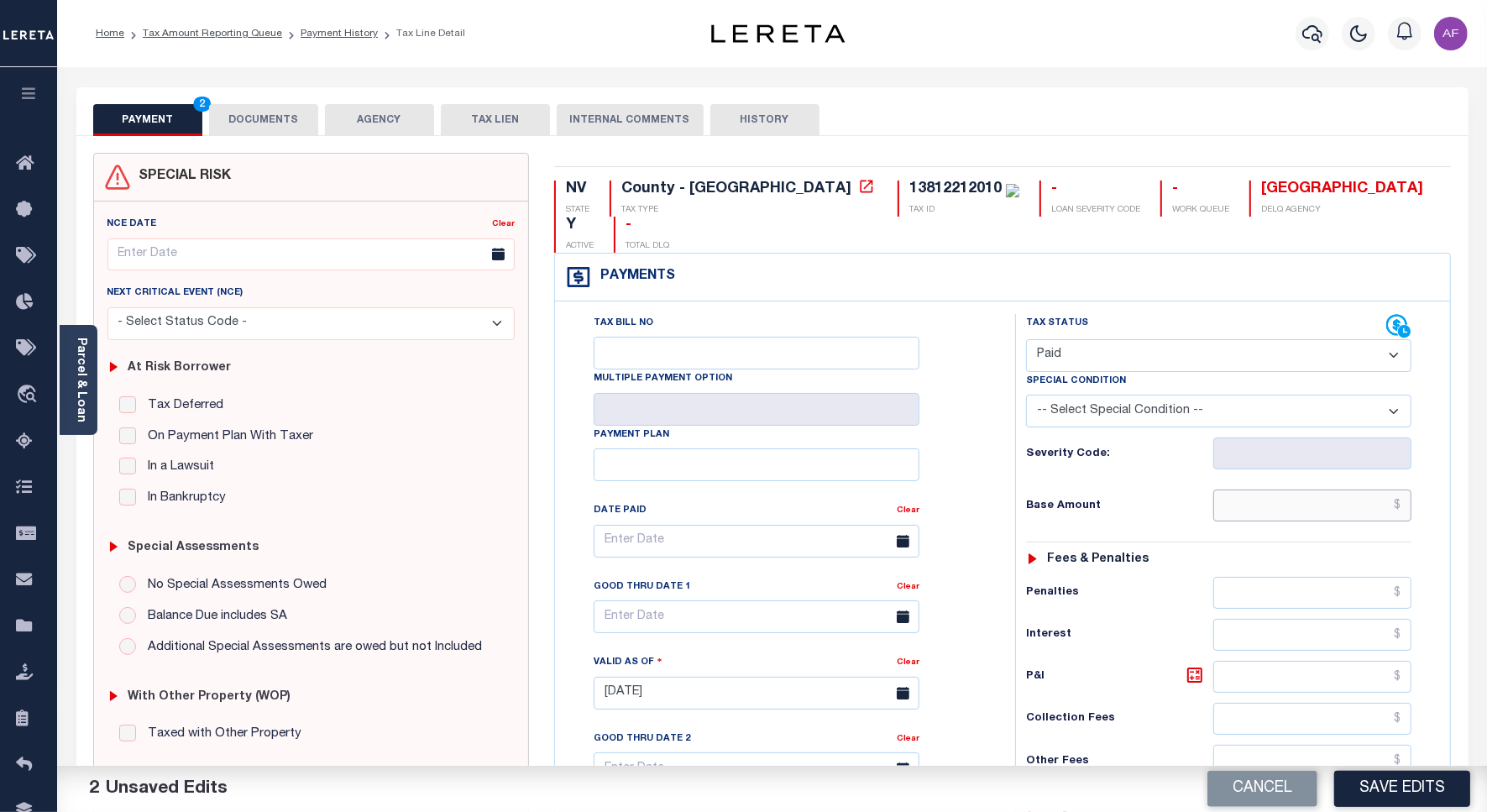
click at [1331, 489] on input "text" at bounding box center [1312, 505] width 199 height 32
paste input "154.41"
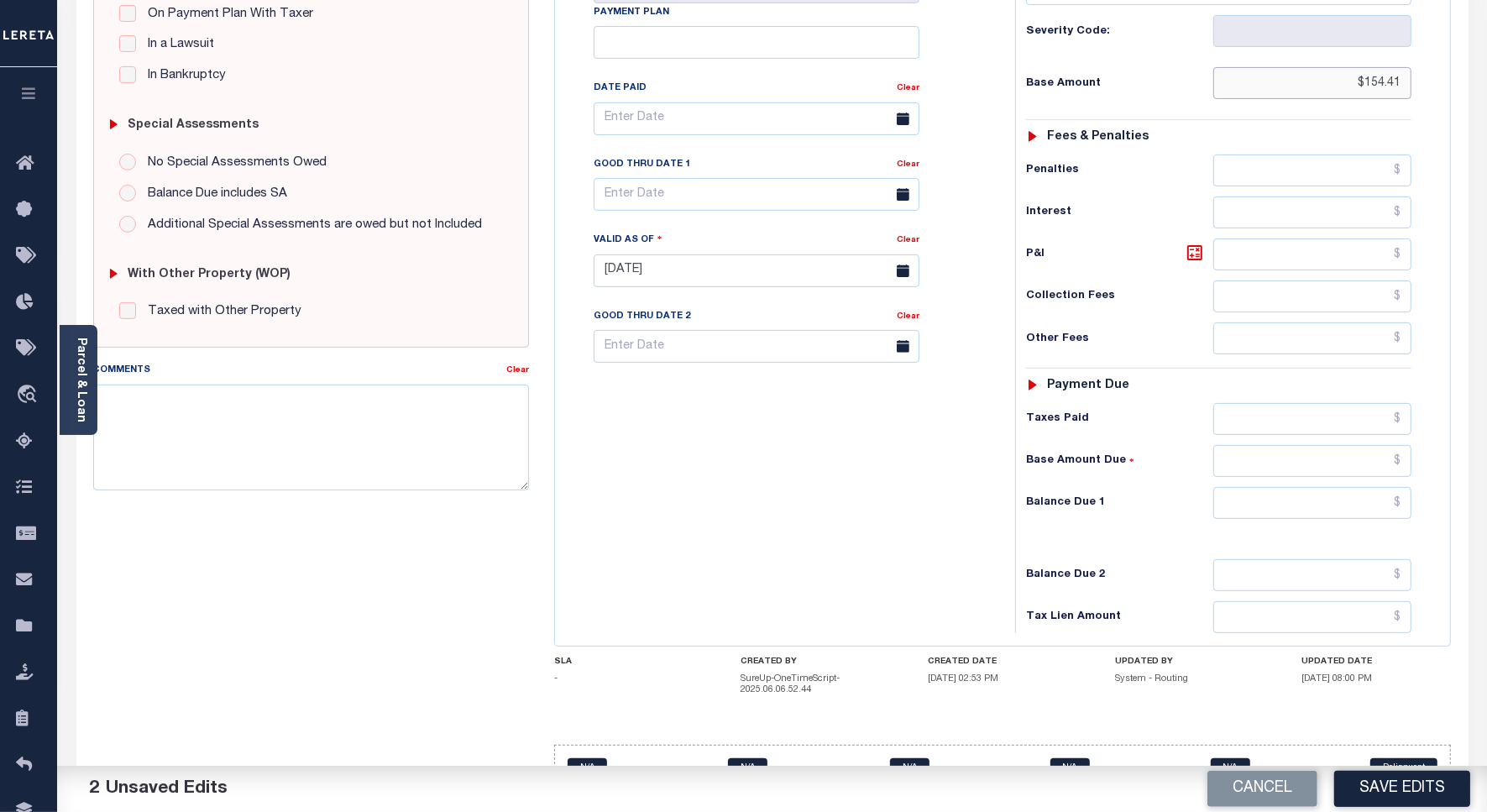
scroll to position [442, 0]
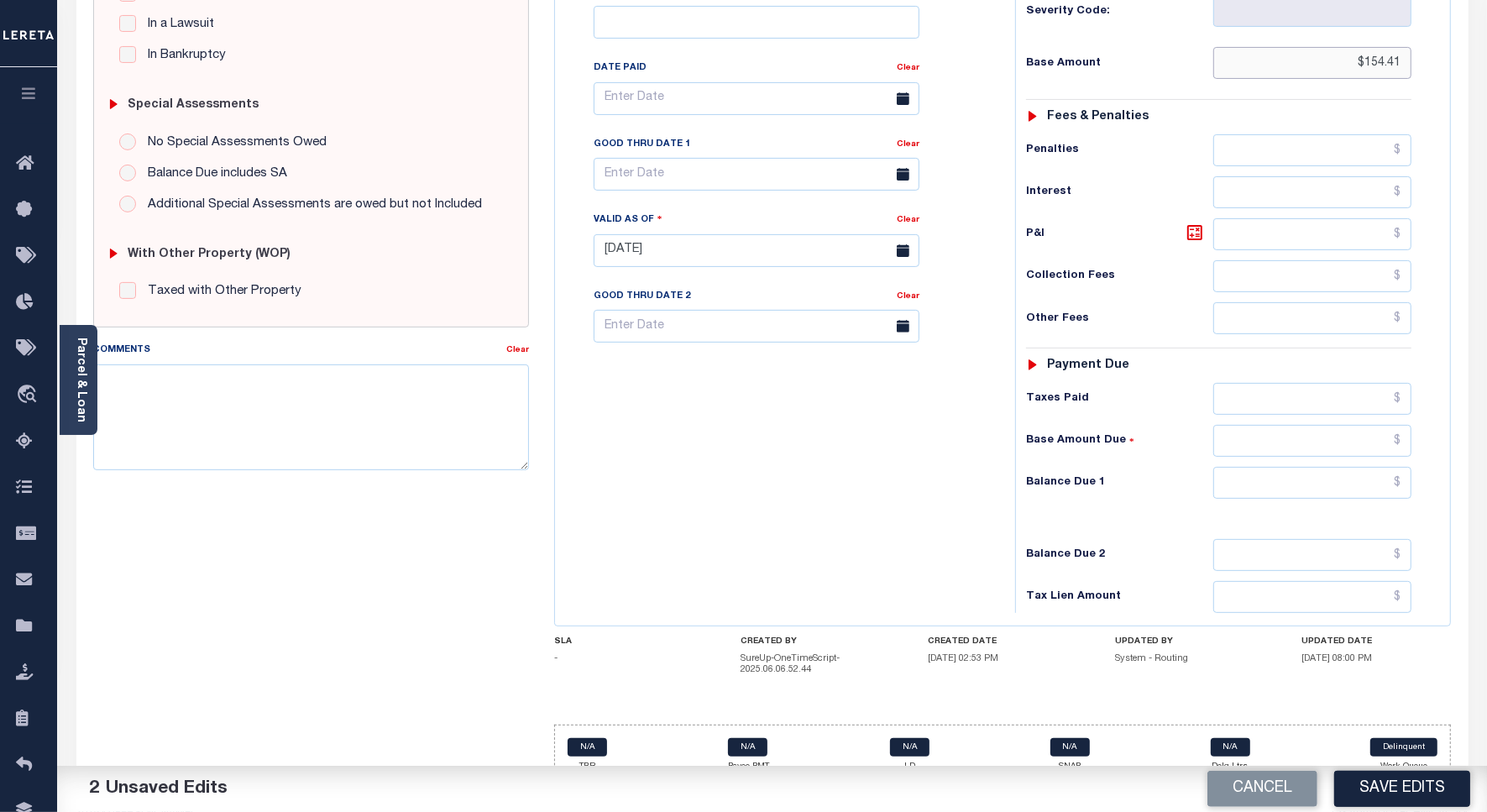
type input "$154.41"
click at [1361, 467] on input "text" at bounding box center [1312, 482] width 199 height 32
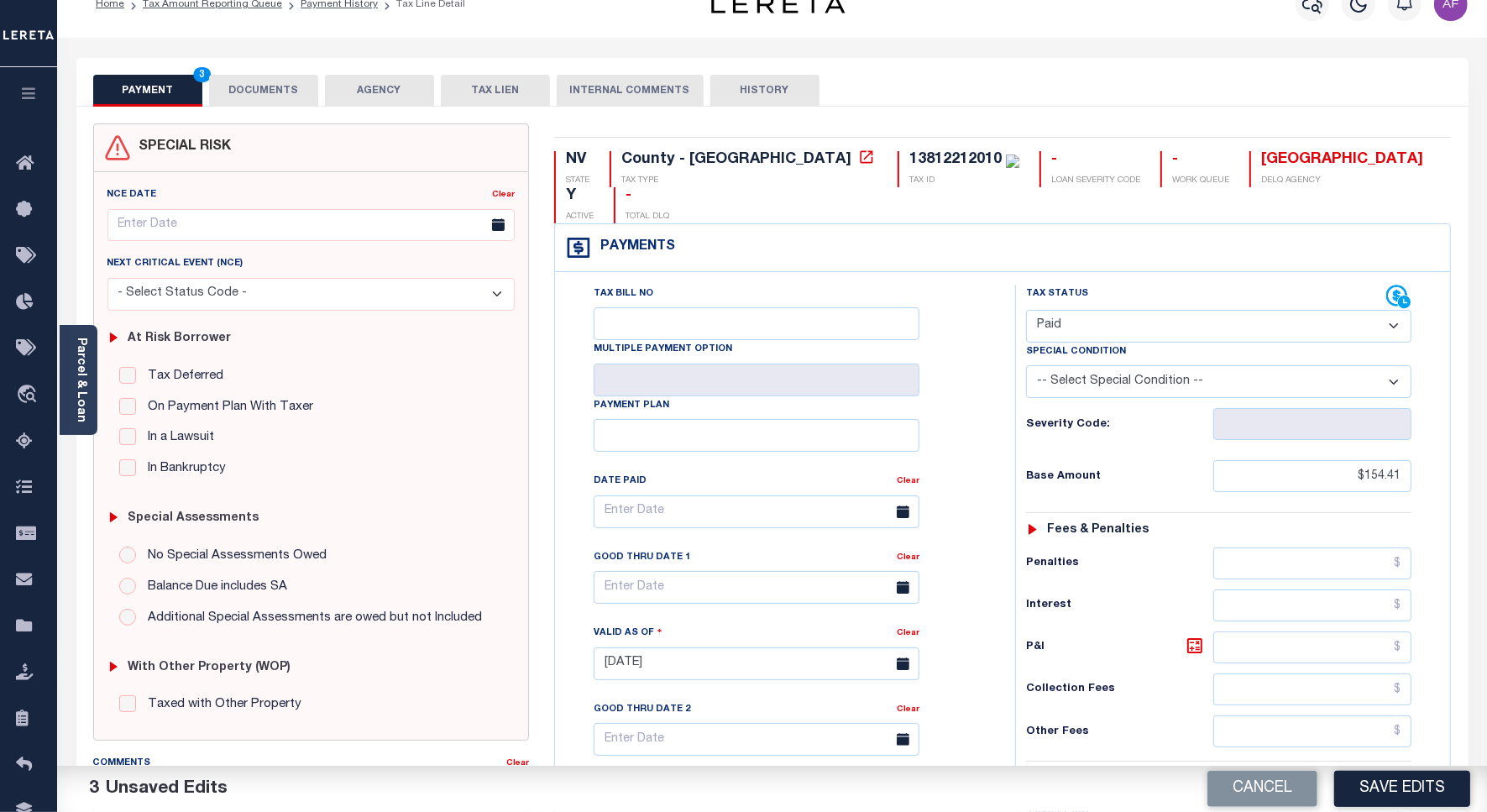
scroll to position [0, 0]
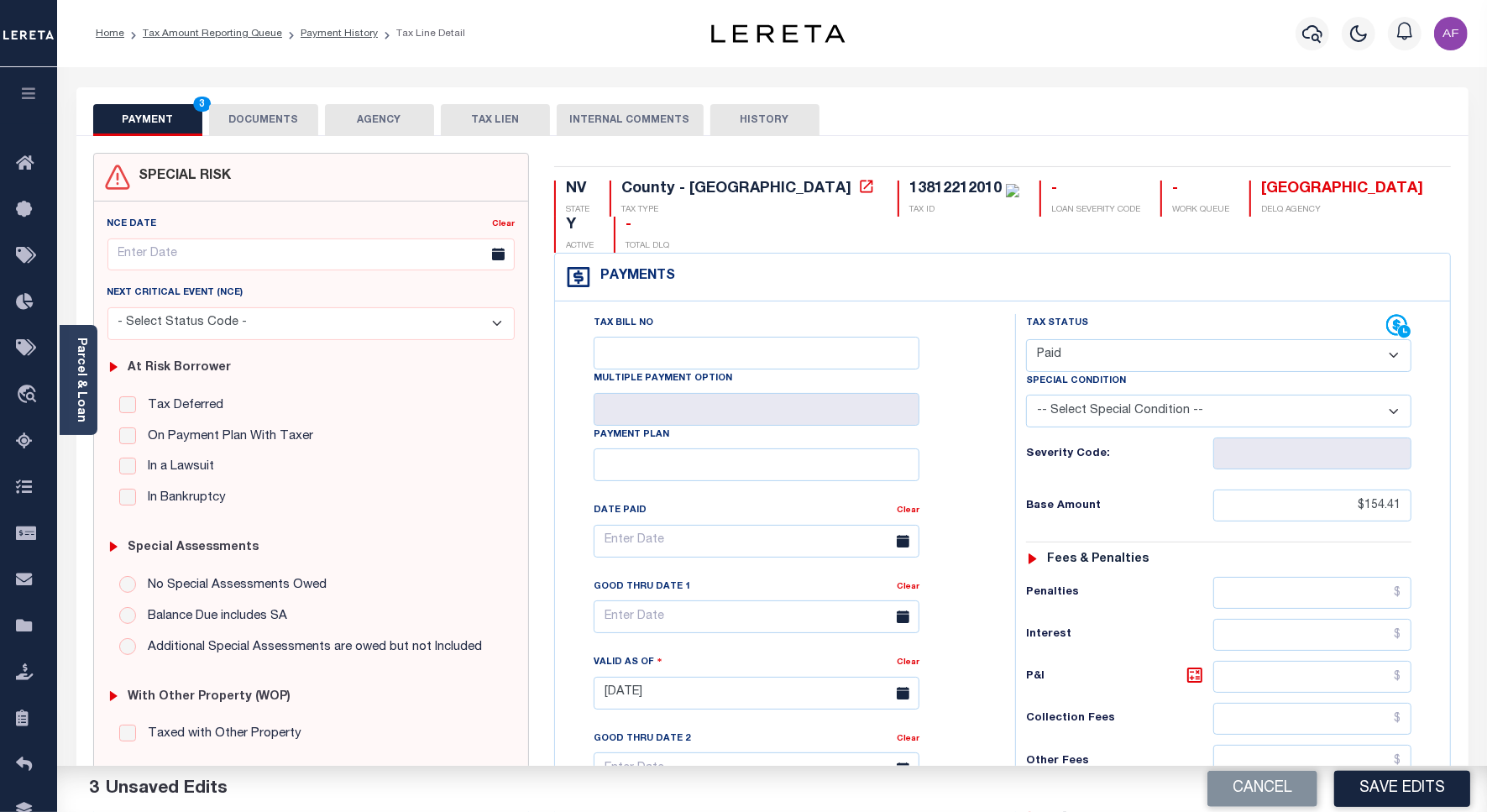
type input "$0.00"
click at [258, 123] on button "DOCUMENTS" at bounding box center [264, 119] width 110 height 32
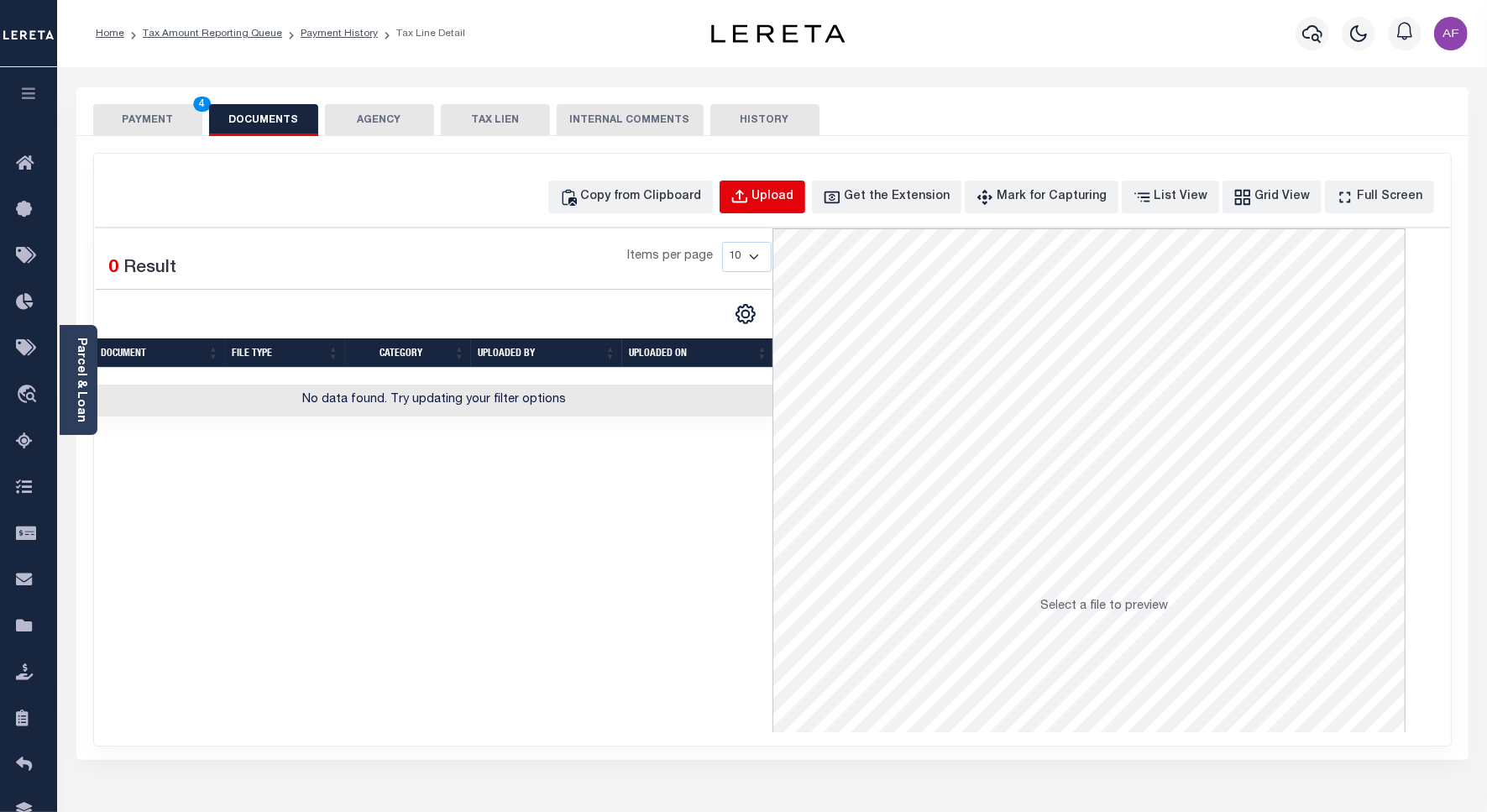
click at [785, 194] on div "Upload" at bounding box center [773, 197] width 42 height 19
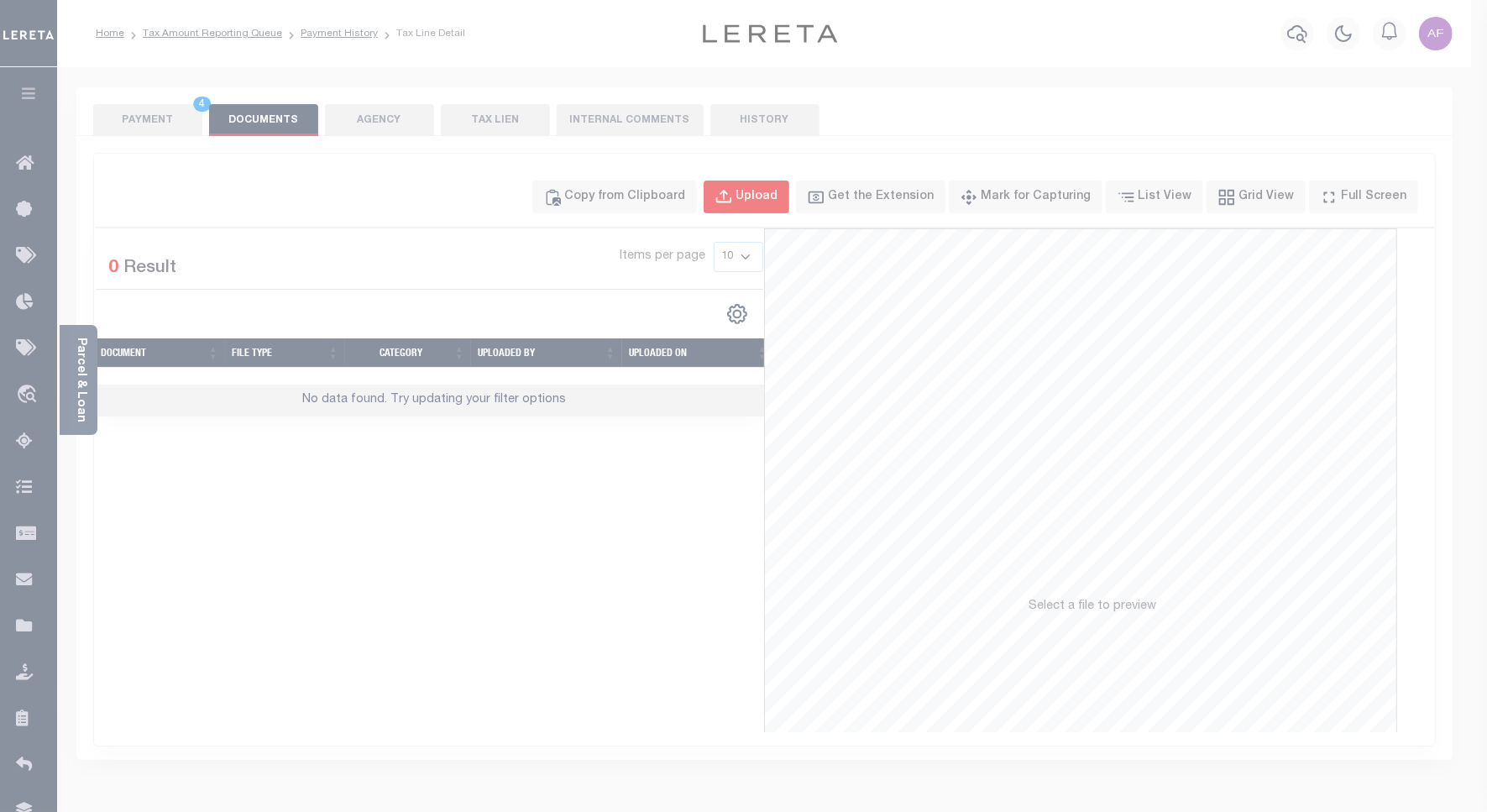
select select "POP"
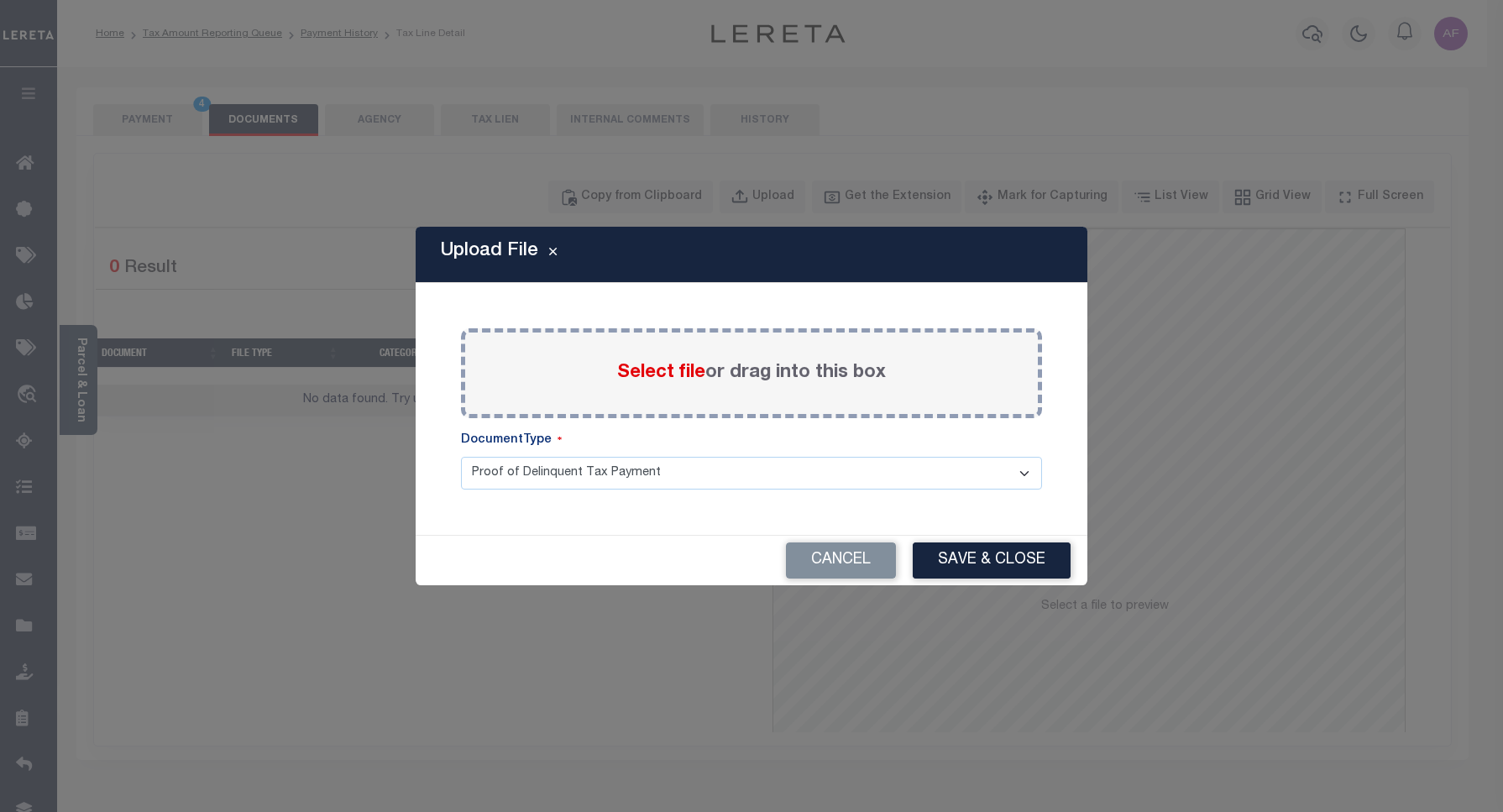
click at [645, 387] on div "Select file or drag into this box" at bounding box center [752, 374] width 581 height 90
click at [654, 375] on span "Select file" at bounding box center [661, 373] width 88 height 19
click at [0, 0] on input "Select file or drag into this box" at bounding box center [0, 0] width 0 height 0
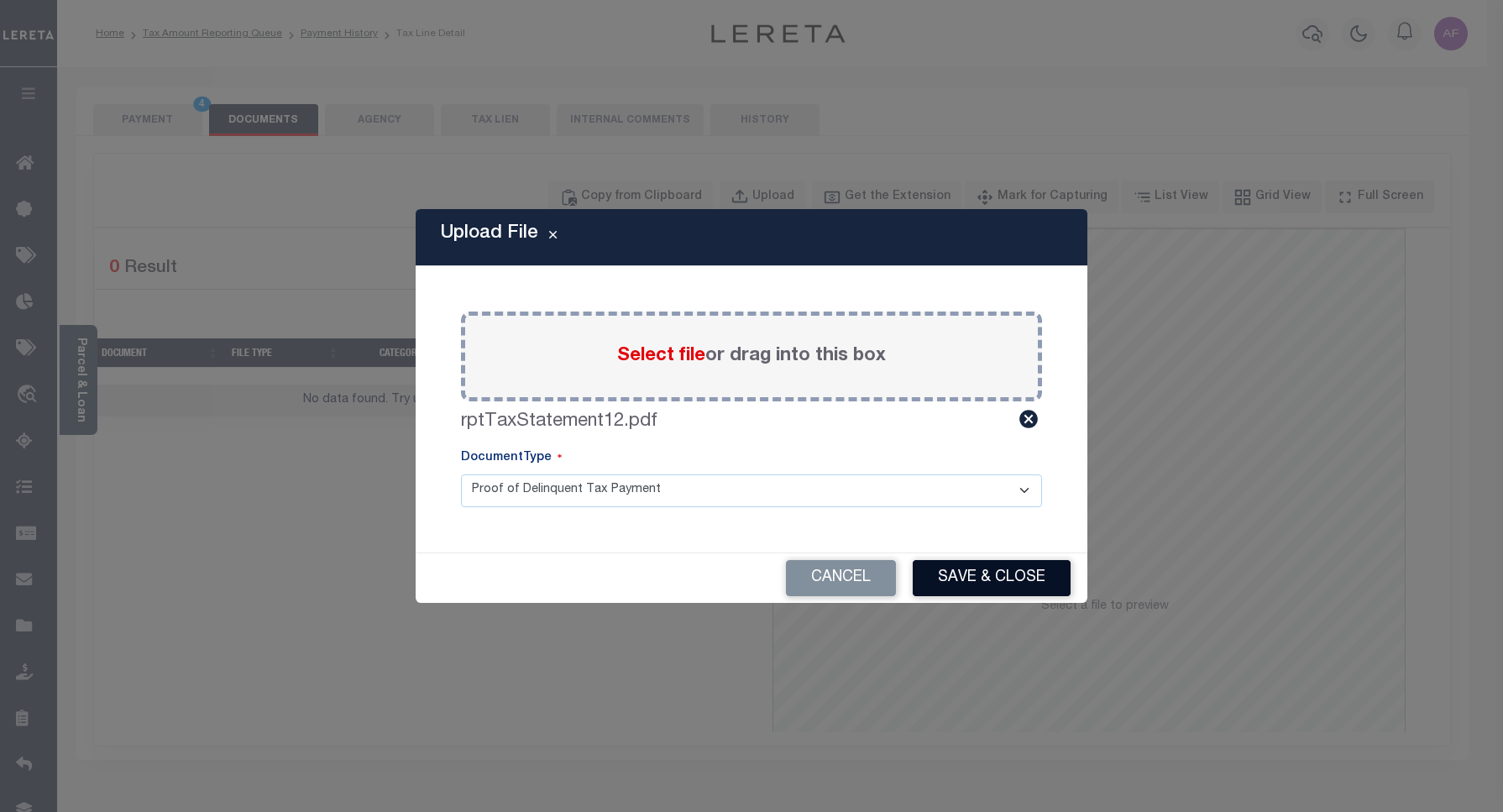
click at [1041, 588] on button "Save & Close" at bounding box center [991, 577] width 158 height 36
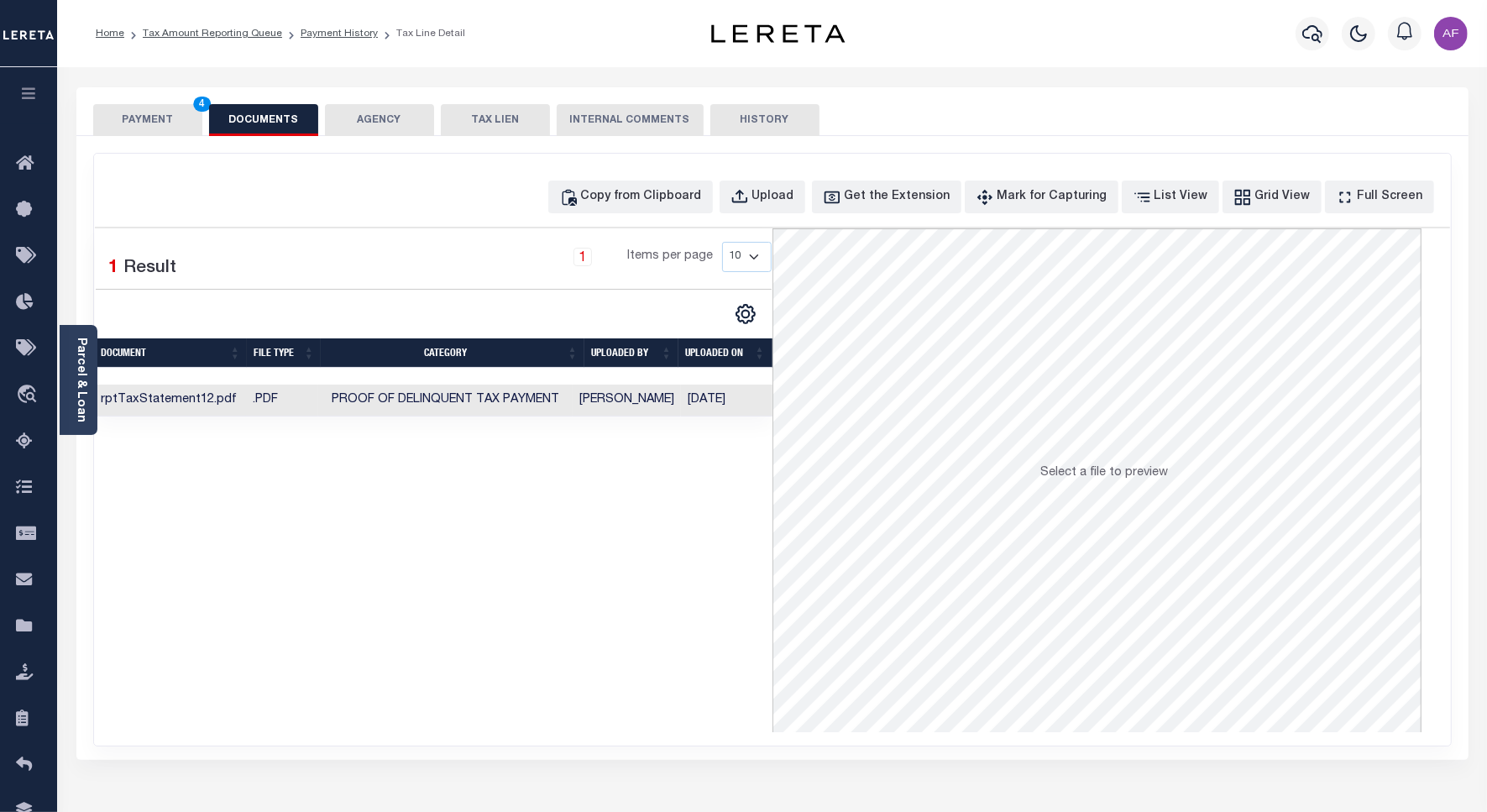
click at [156, 104] on div "PAYMENT 4 DOCUMENTS AGENCY DELINQUENT PAYEE TAX LIEN" at bounding box center [772, 112] width 1392 height 49
click at [149, 111] on button "PAYMENT 4" at bounding box center [148, 119] width 110 height 32
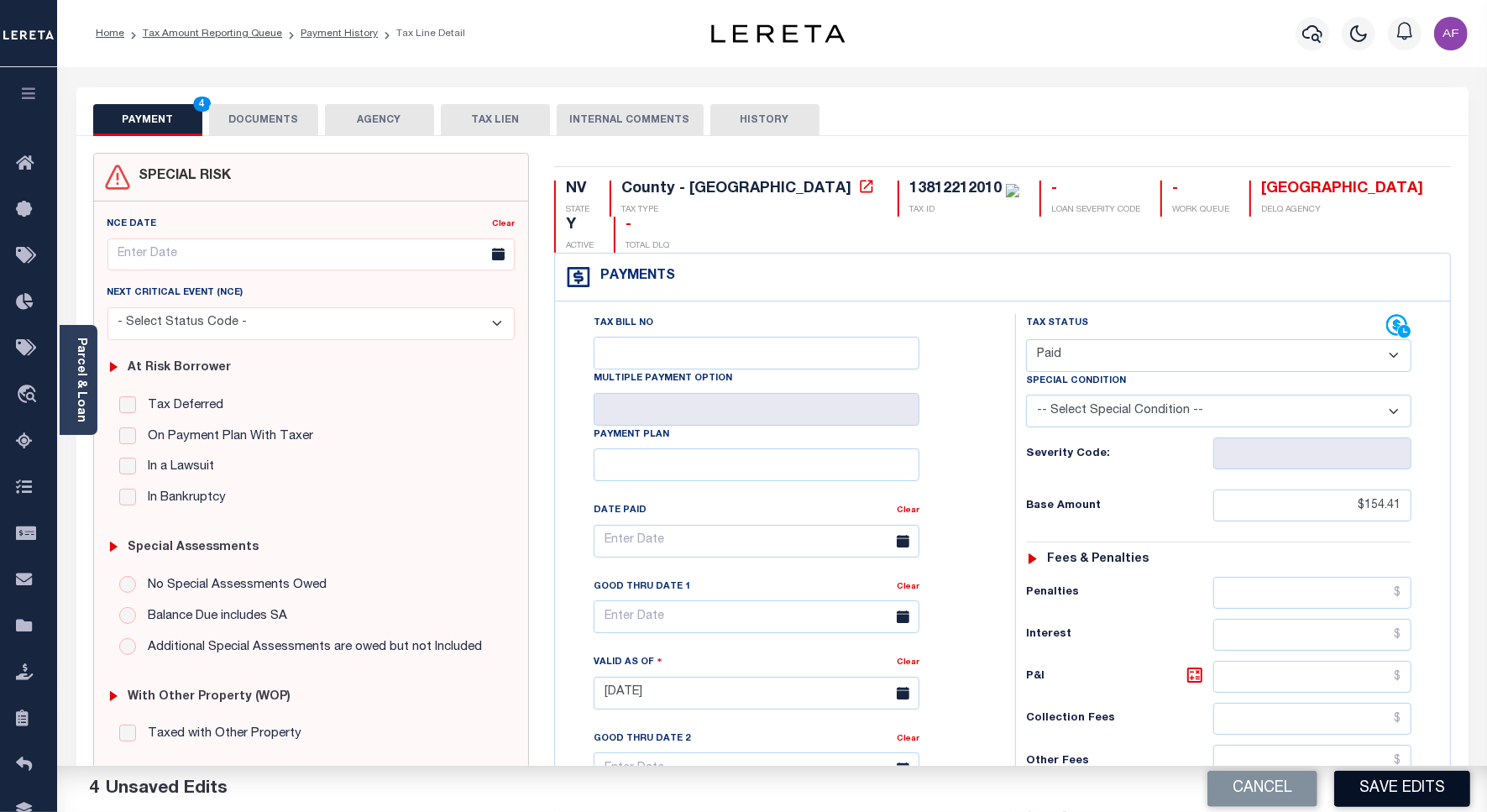
click at [1334, 806] on div "Cancel Save Edits" at bounding box center [1129, 789] width 715 height 47
click at [1353, 793] on button "Save Edits" at bounding box center [1401, 789] width 136 height 36
checkbox input "false"
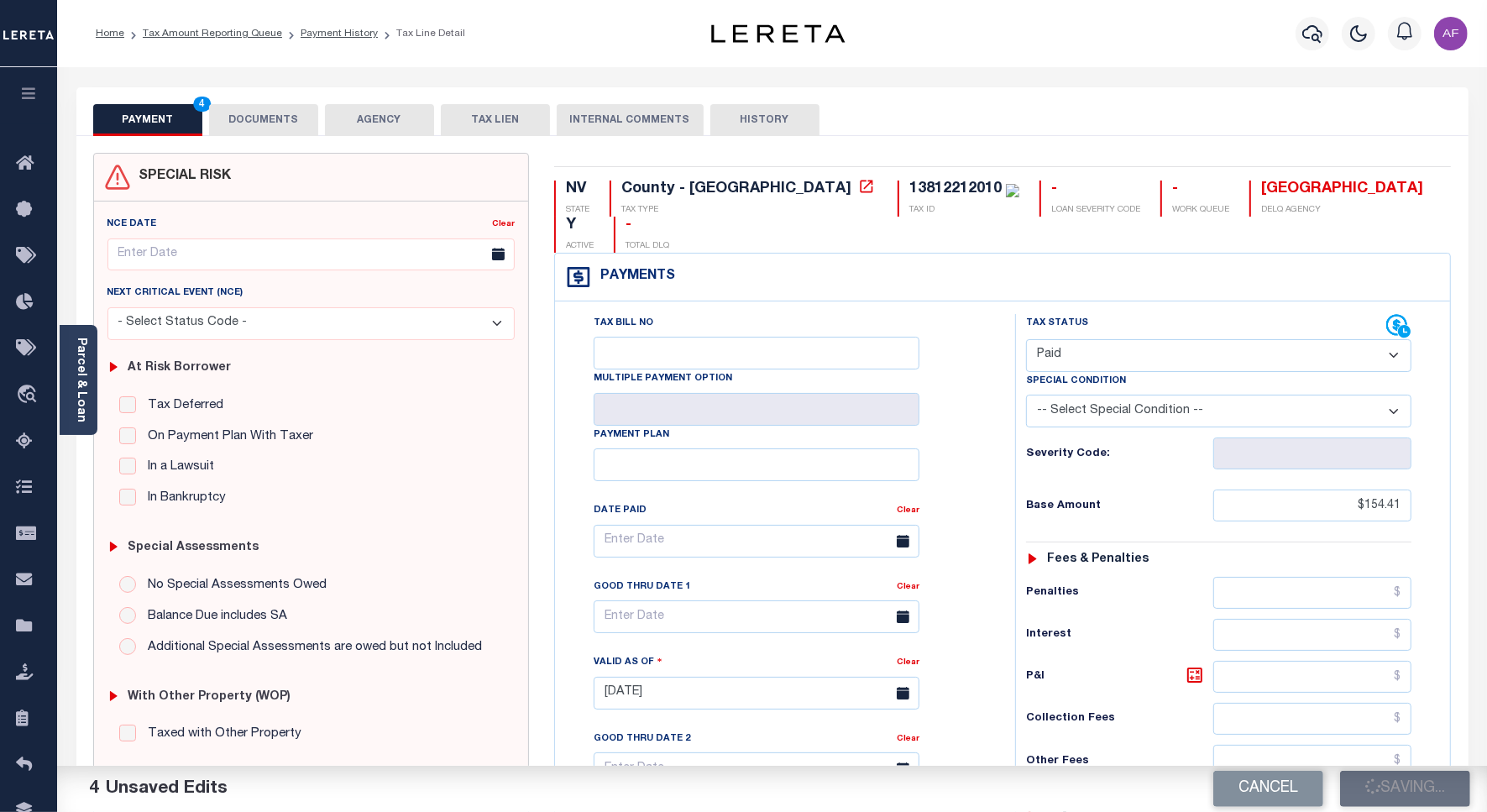
checkbox input "false"
type input "$154.41"
type input "$0"
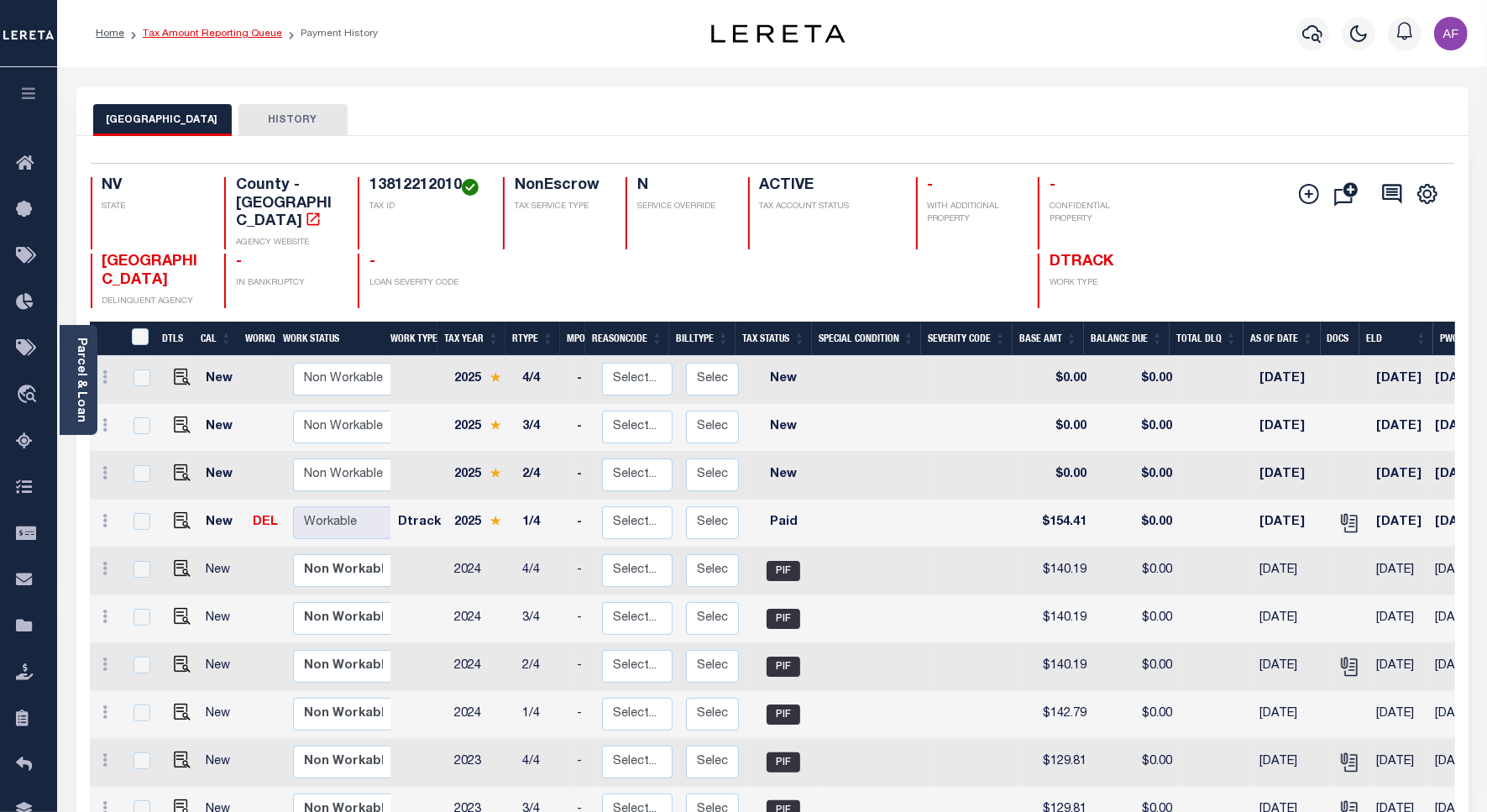
click at [220, 31] on link "Tax Amount Reporting Queue" at bounding box center [212, 33] width 139 height 10
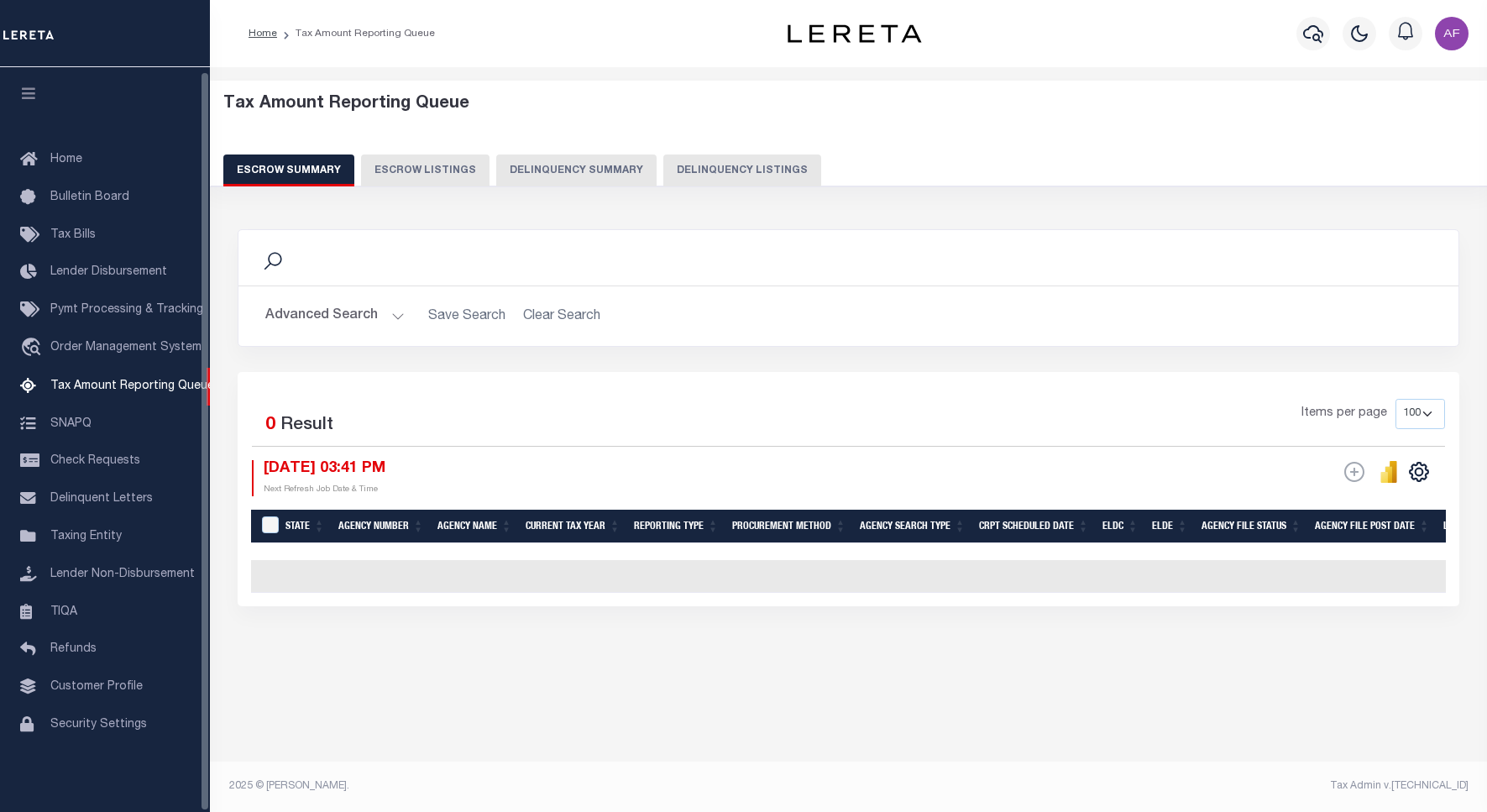
select select "100"
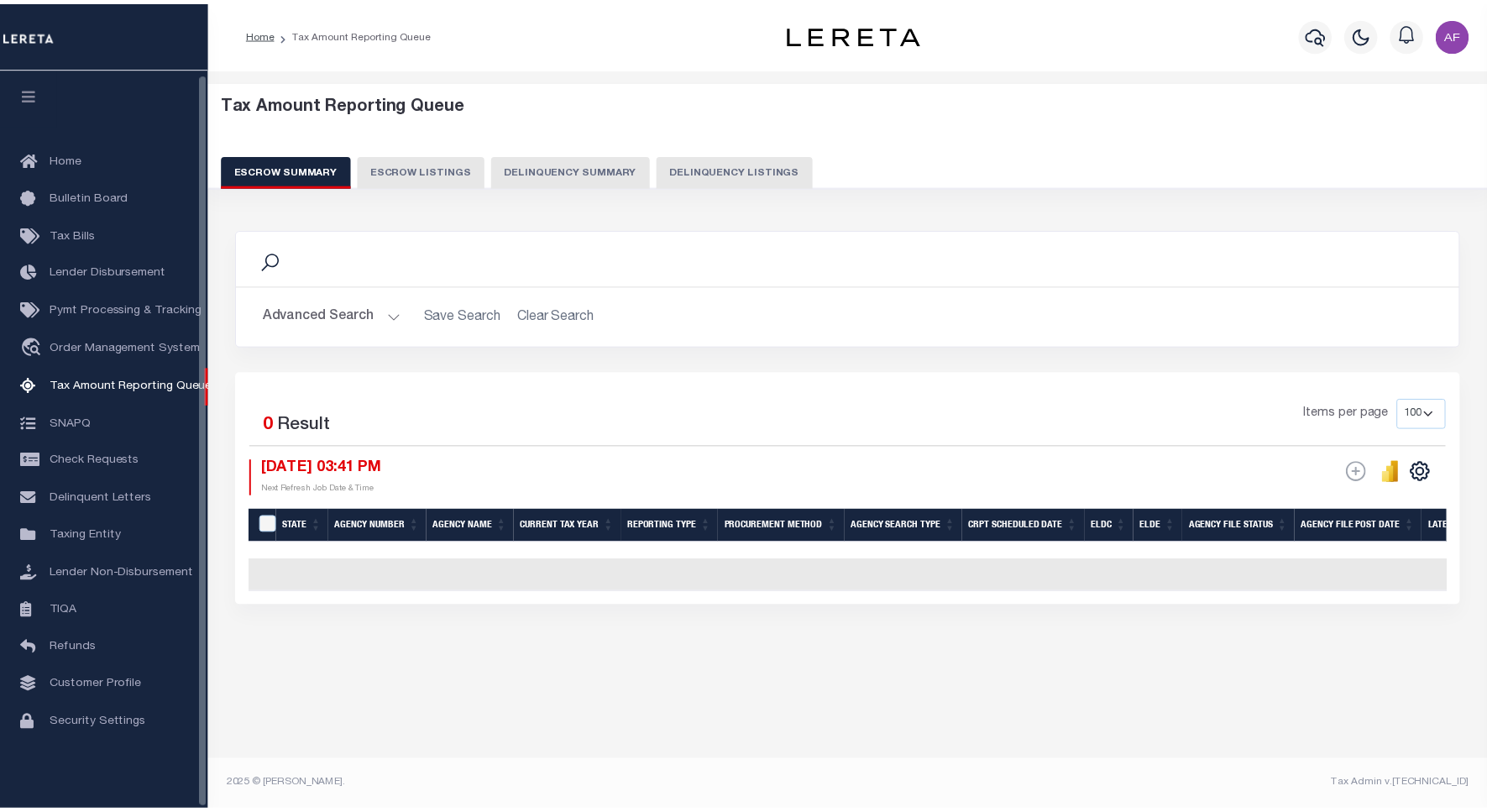
scroll to position [5, 0]
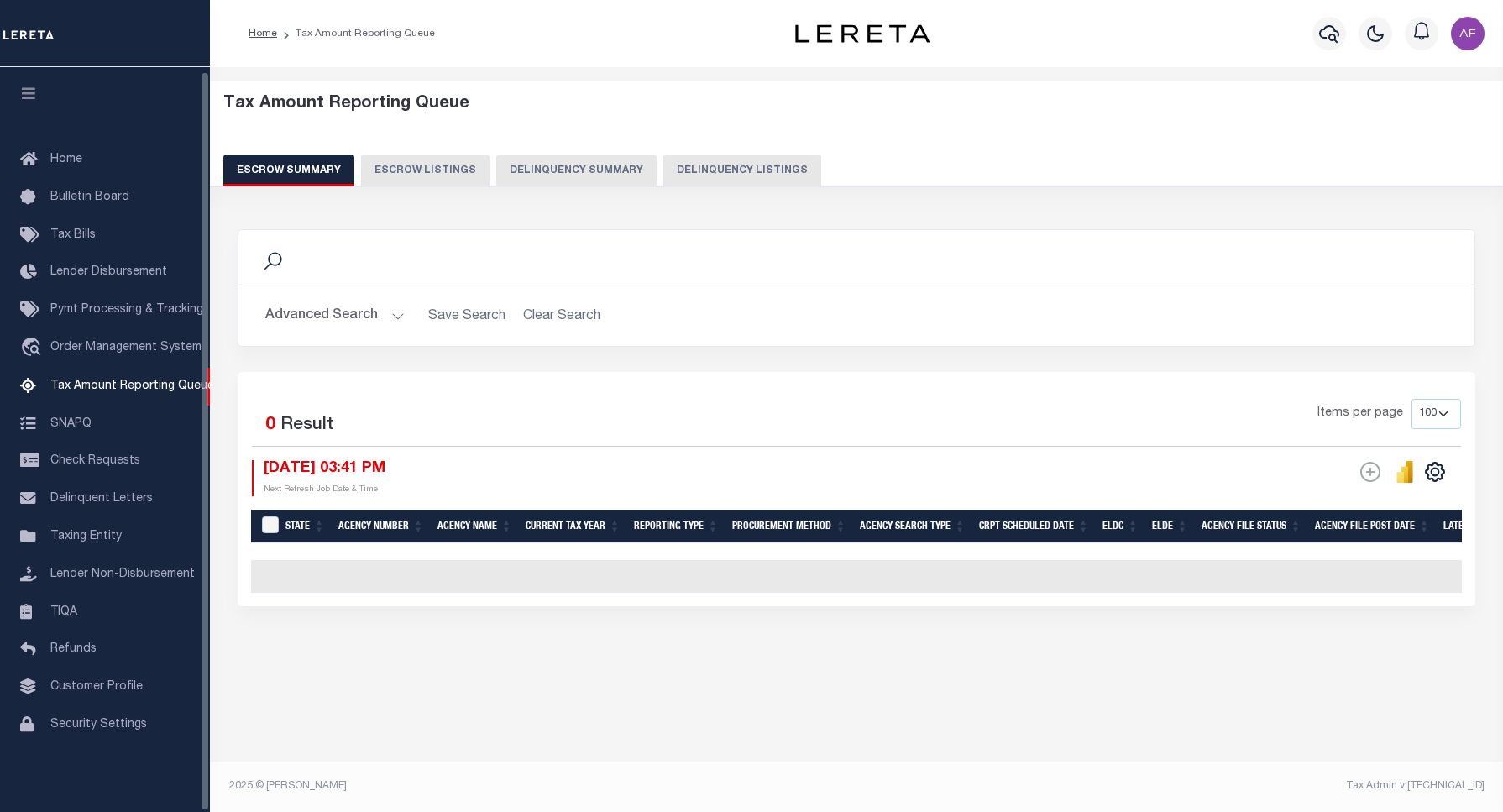
click at [704, 165] on button "Delinquency Listings" at bounding box center [742, 170] width 158 height 32
select select "100"
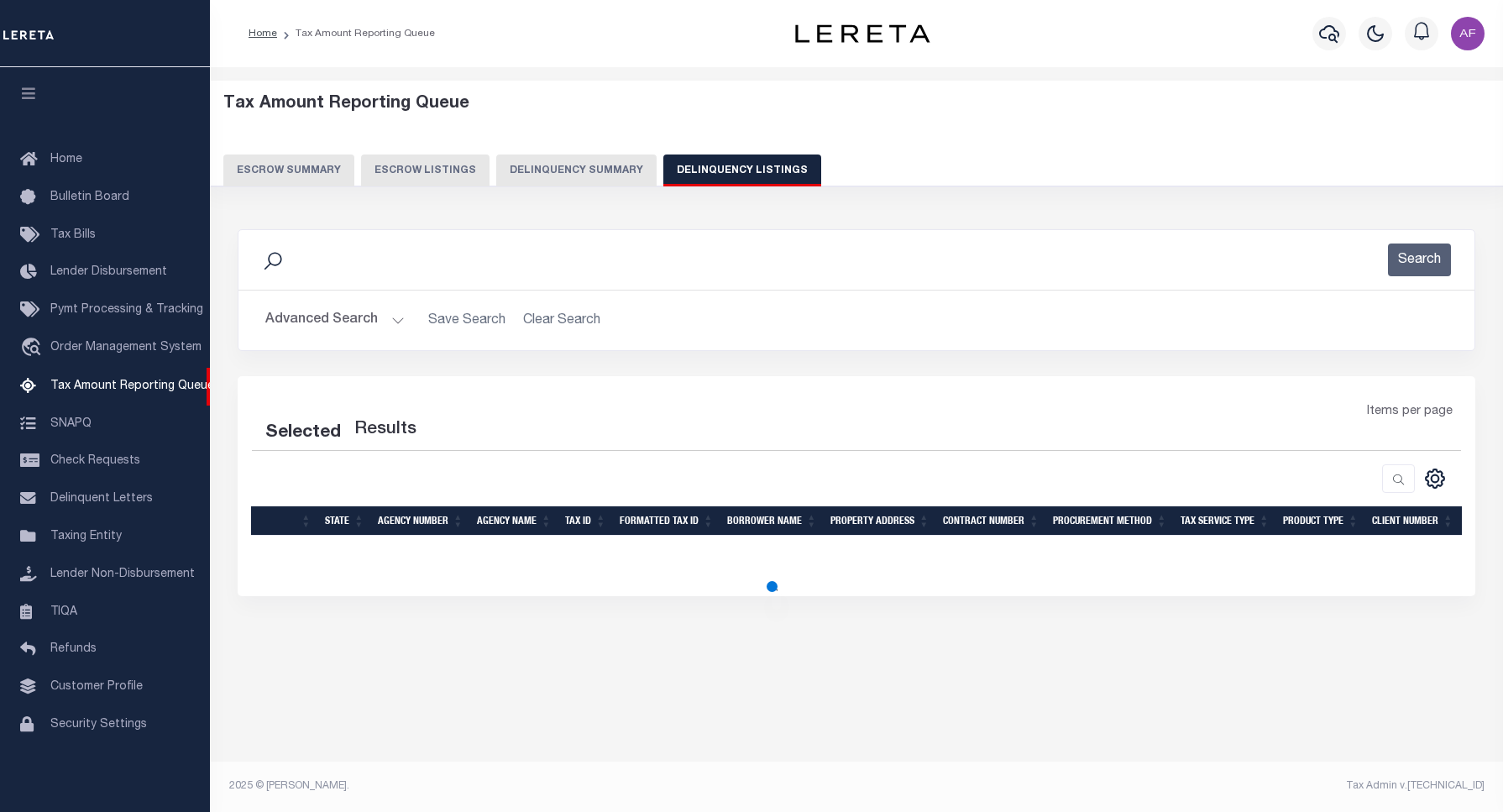
select select "100"
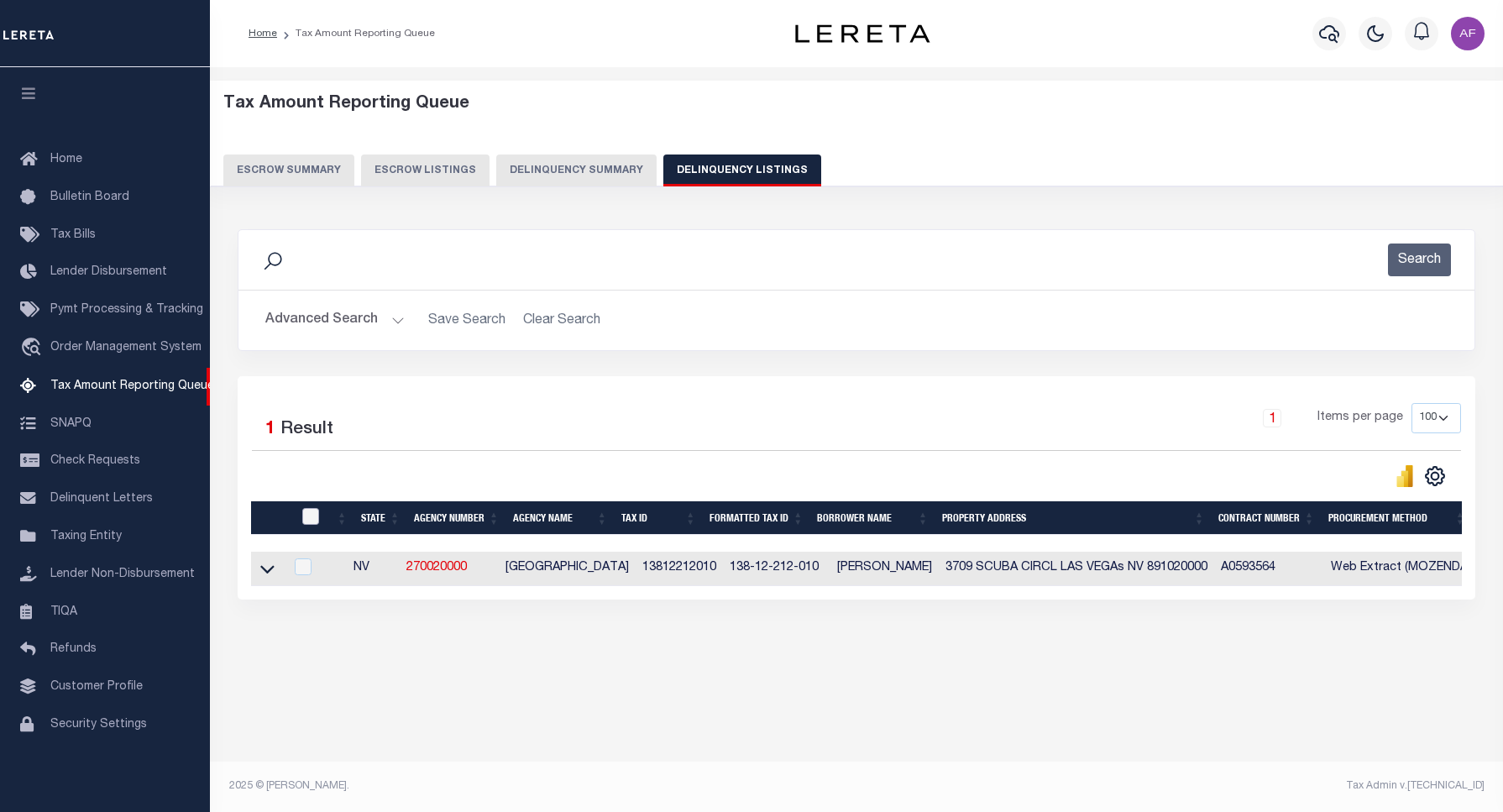
click at [316, 517] on input "checkbox" at bounding box center [310, 516] width 17 height 17
checkbox input "true"
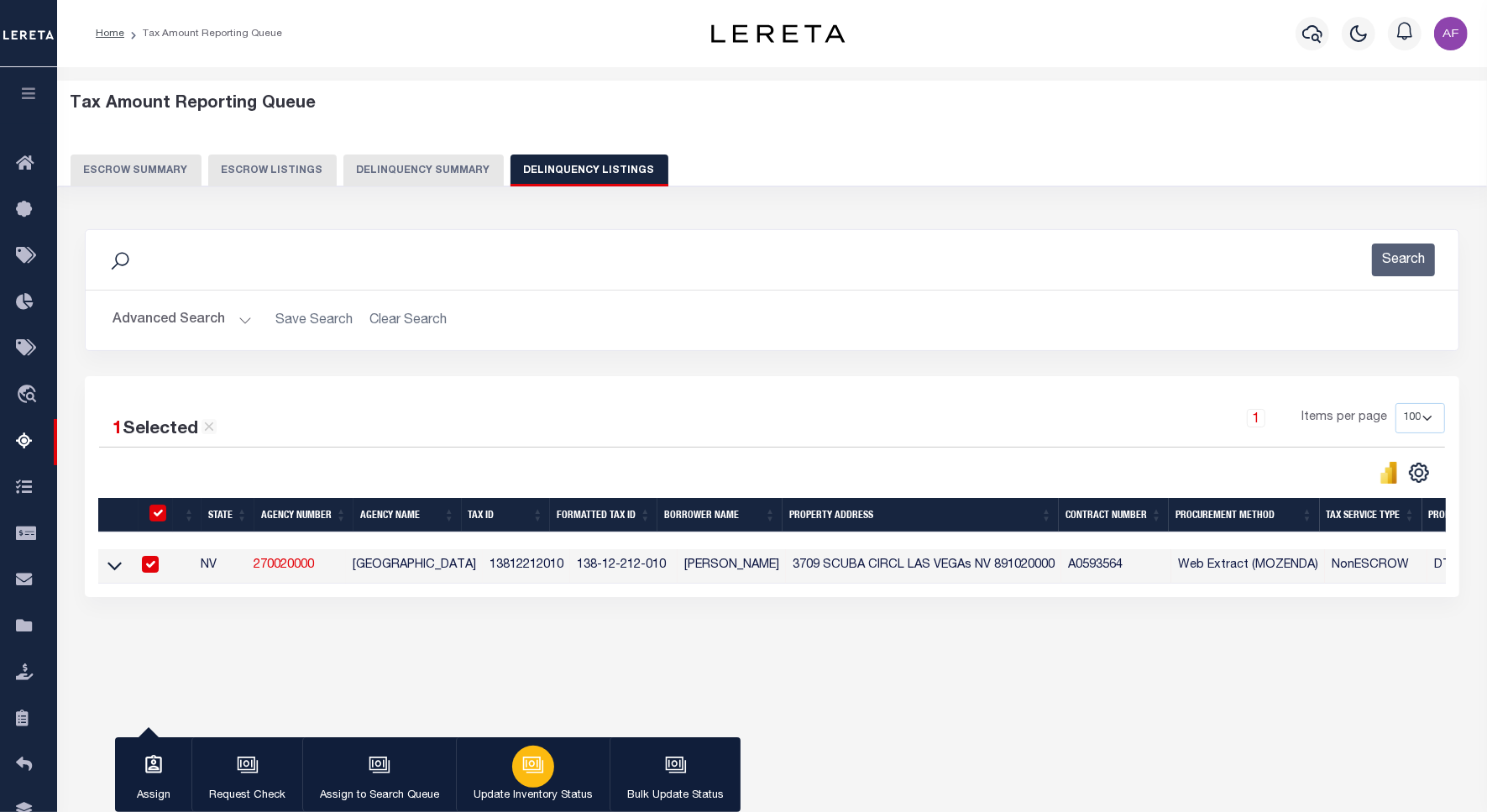
click at [563, 774] on button "Update Inventory Status" at bounding box center [532, 774] width 154 height 75
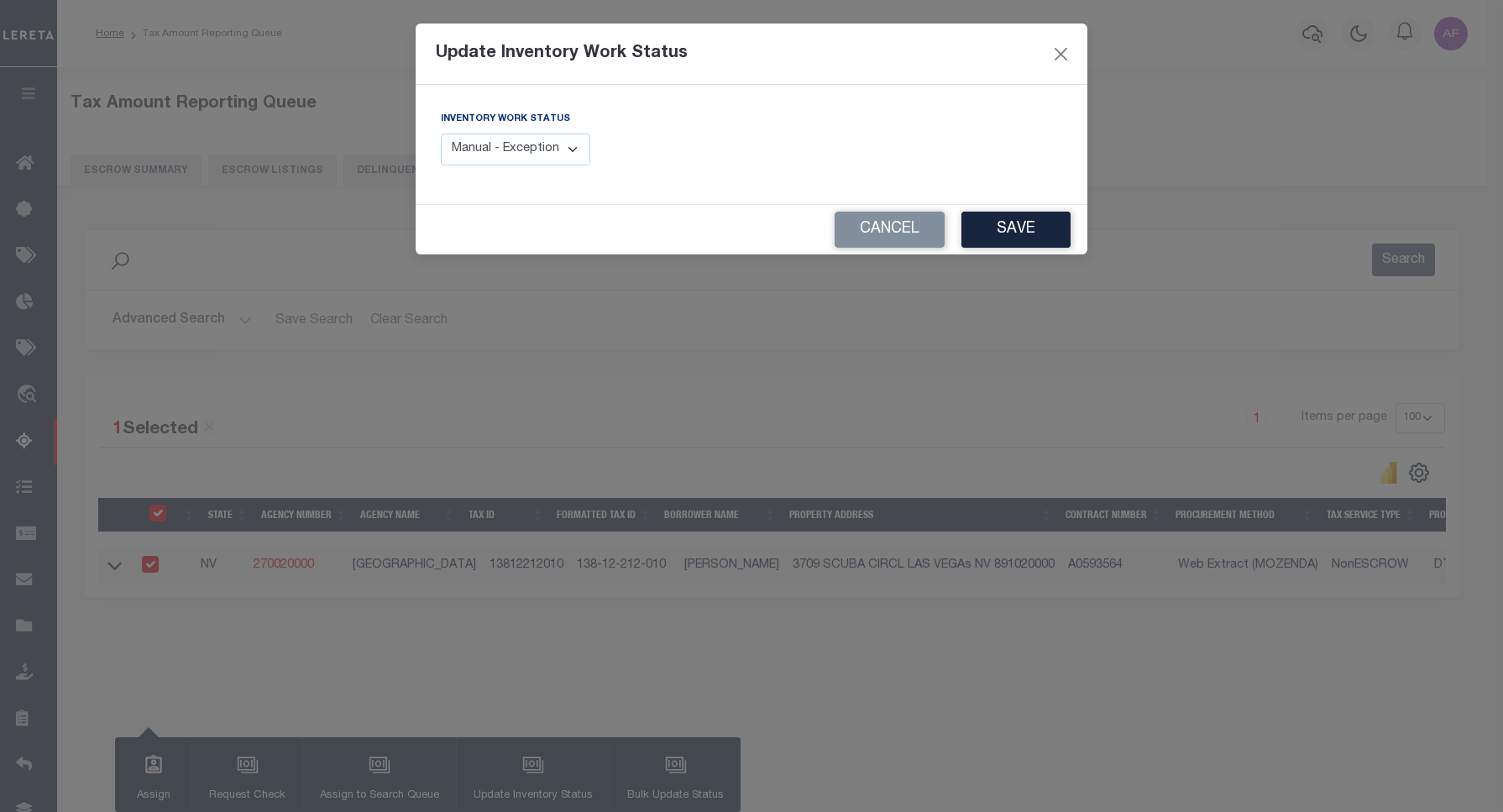
click at [510, 160] on select "Manual - Exception Pended - Awaiting Search Late Add Exception Completed" at bounding box center [515, 149] width 150 height 32
select select "4"
click at [440, 133] on select "Manual - Exception Pended - Awaiting Search Late Add Exception Completed" at bounding box center [515, 149] width 150 height 32
click at [1071, 233] on div "Cancel Save" at bounding box center [752, 229] width 671 height 50
drag, startPoint x: 1009, startPoint y: 244, endPoint x: 1018, endPoint y: 229, distance: 17.5
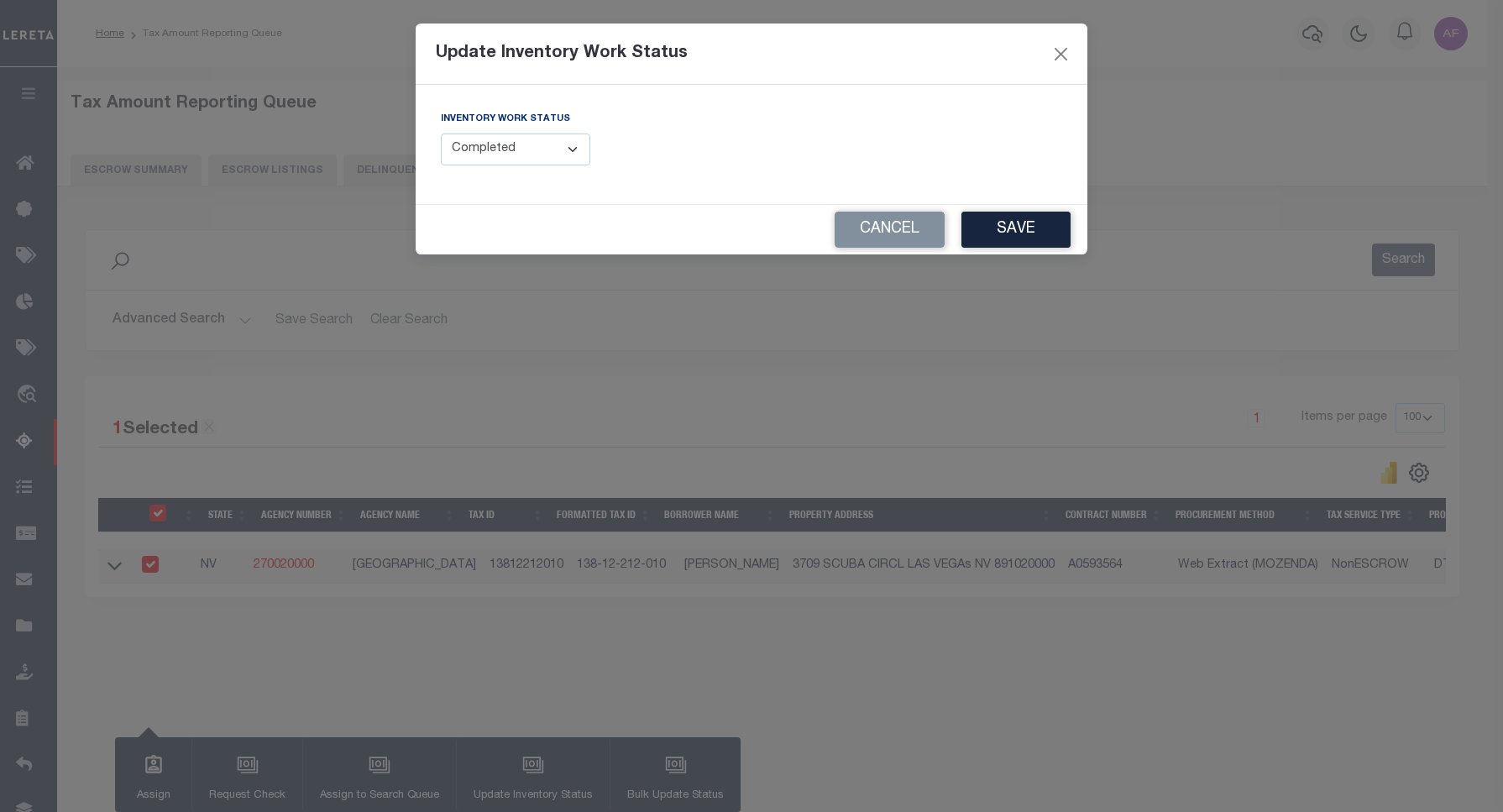
click at [1012, 242] on button "Save" at bounding box center [1016, 229] width 110 height 36
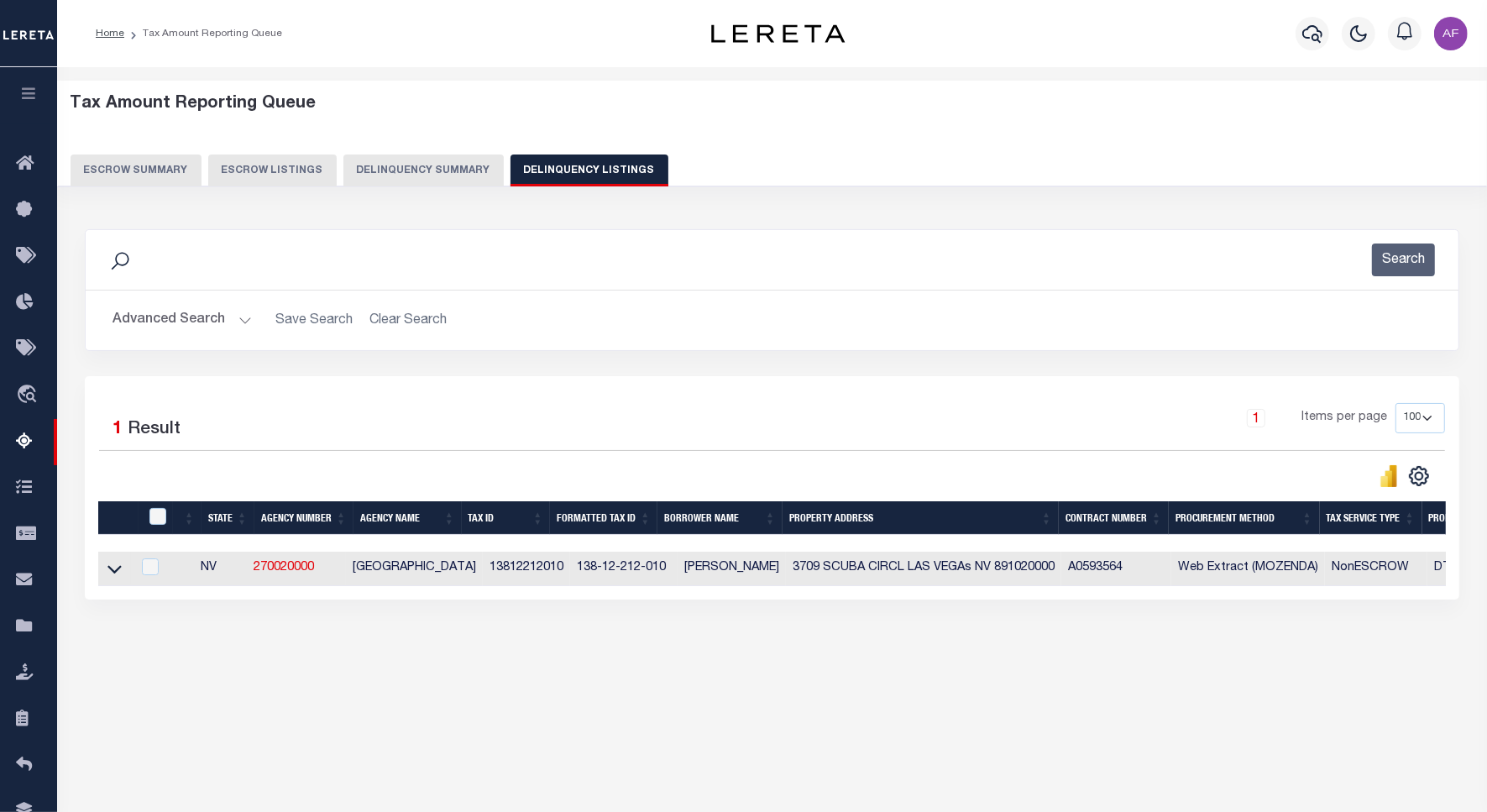
click at [199, 321] on button "Advanced Search" at bounding box center [182, 320] width 139 height 32
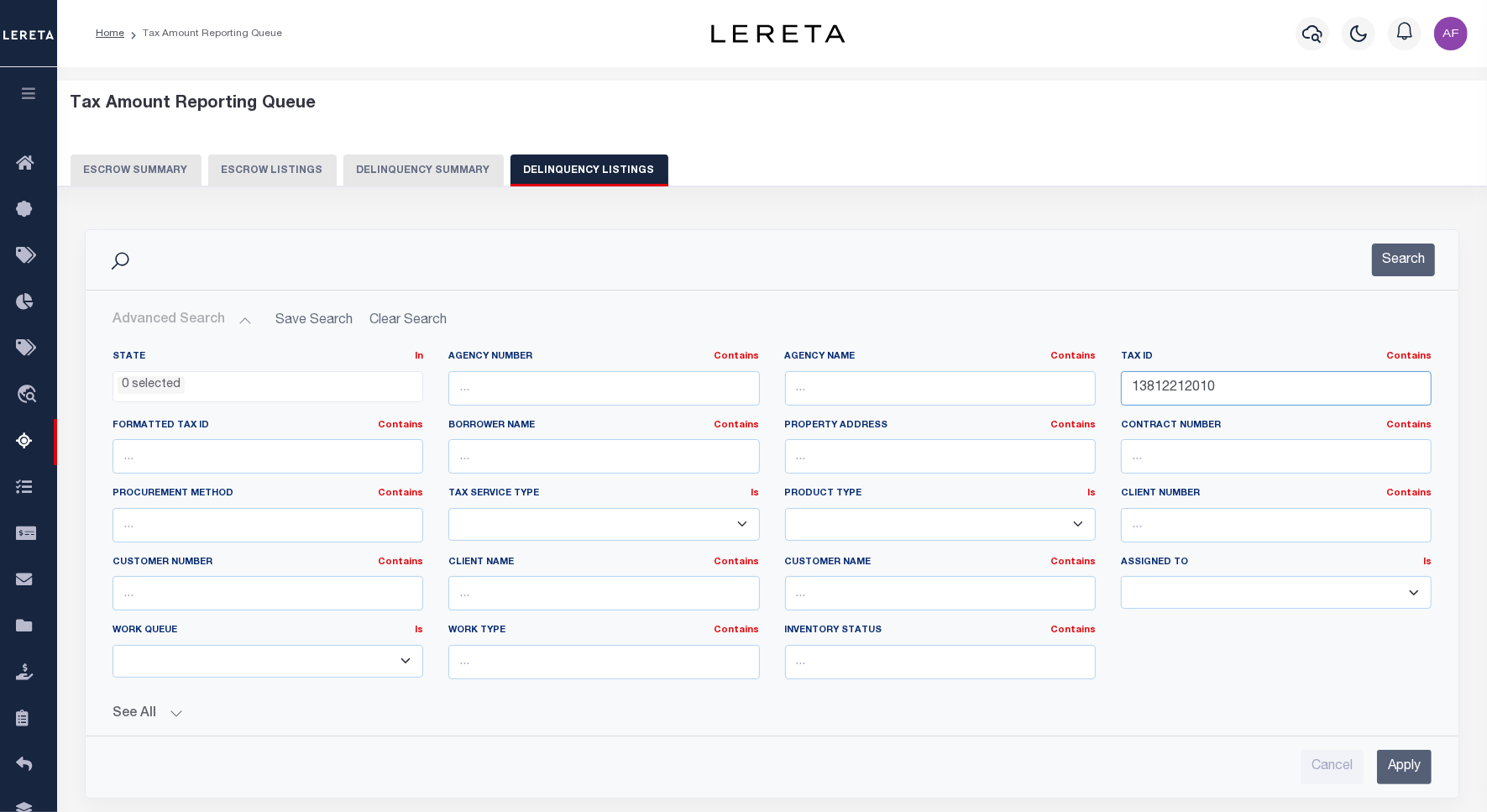
click at [1190, 392] on input "13812212010" at bounding box center [1276, 387] width 310 height 34
paste input "1"
type input "13812212011"
click at [1389, 266] on button "Search" at bounding box center [1403, 259] width 63 height 32
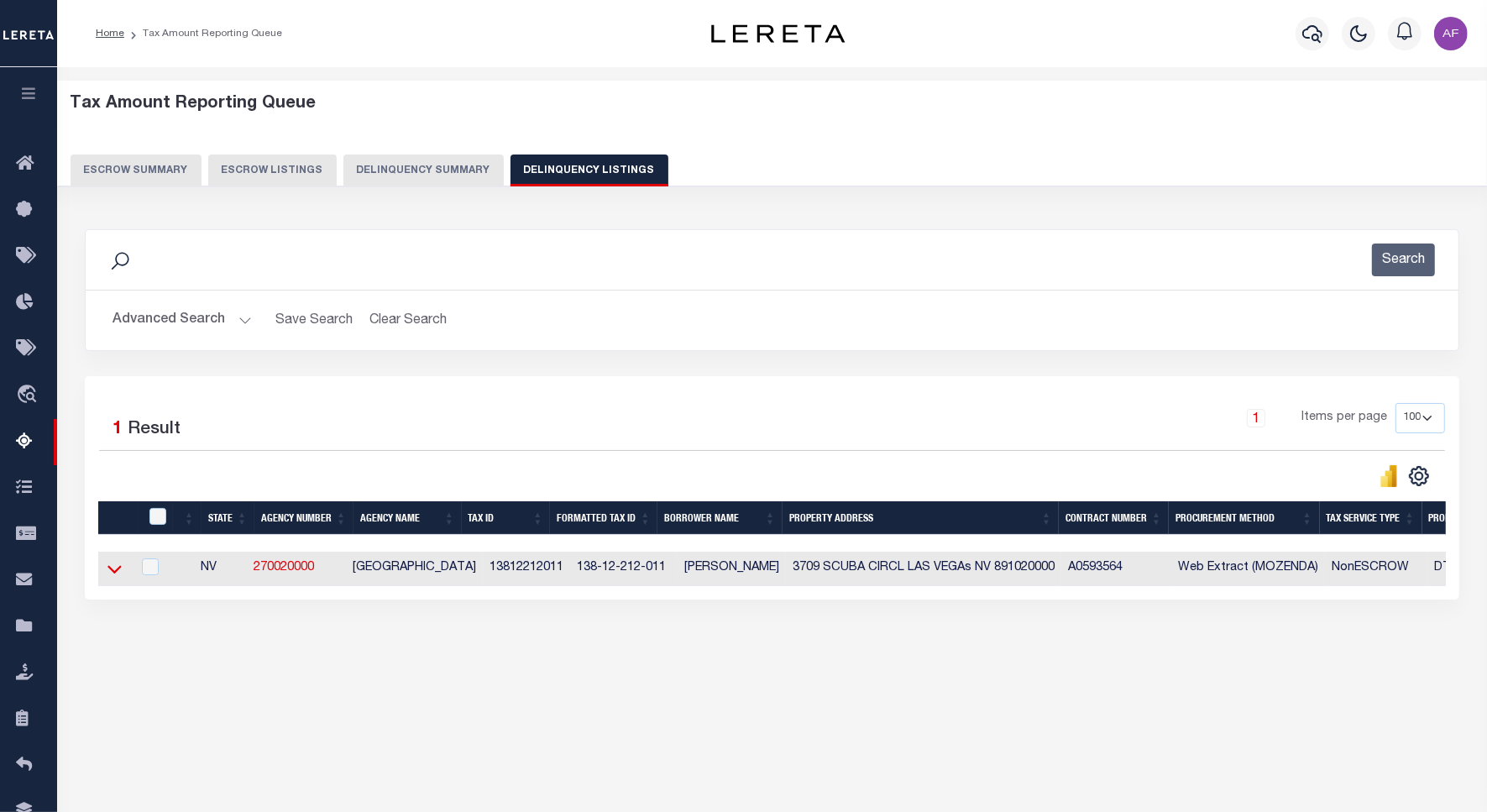
click at [108, 571] on icon at bounding box center [114, 569] width 15 height 9
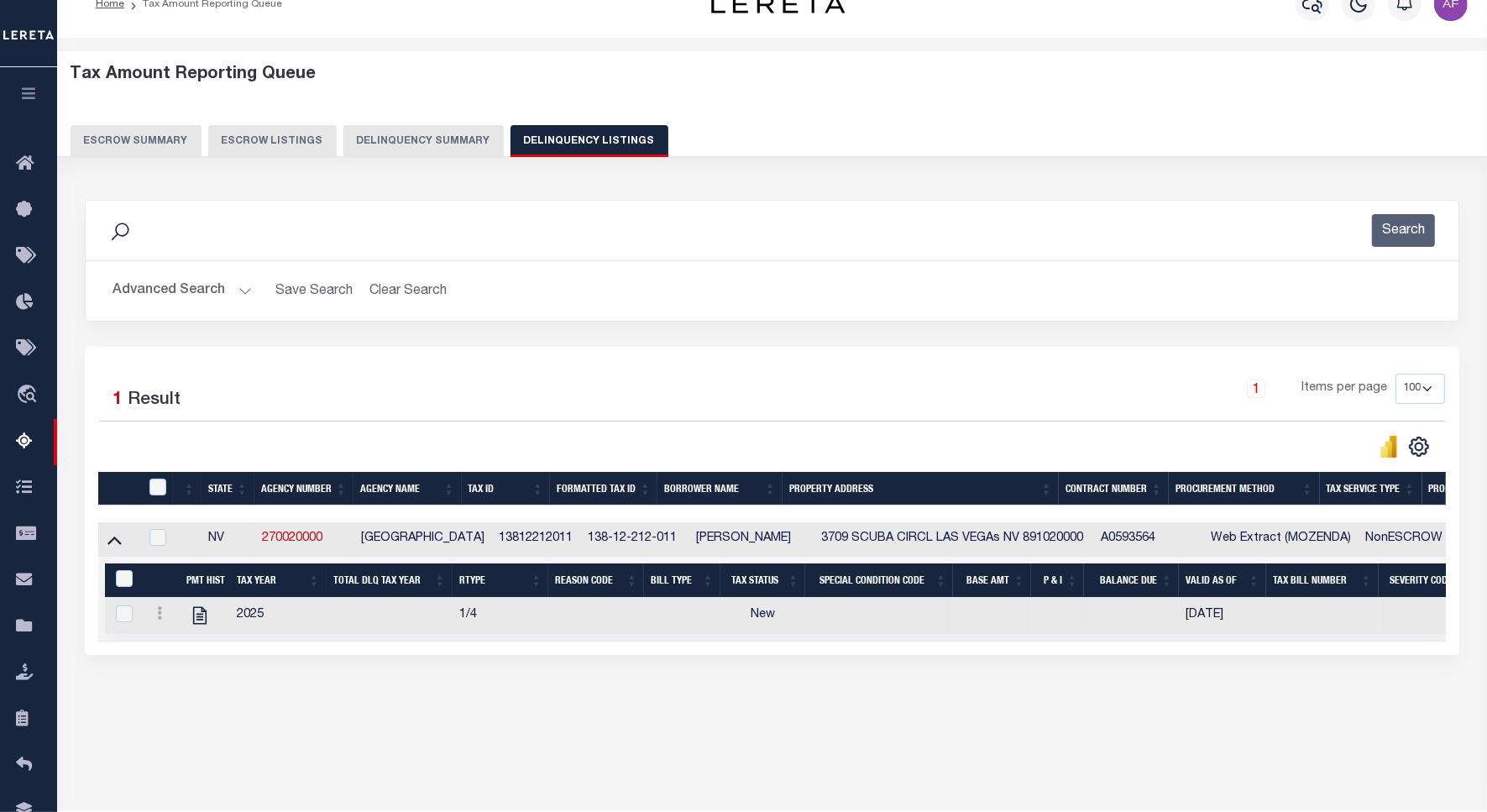
scroll to position [77, 0]
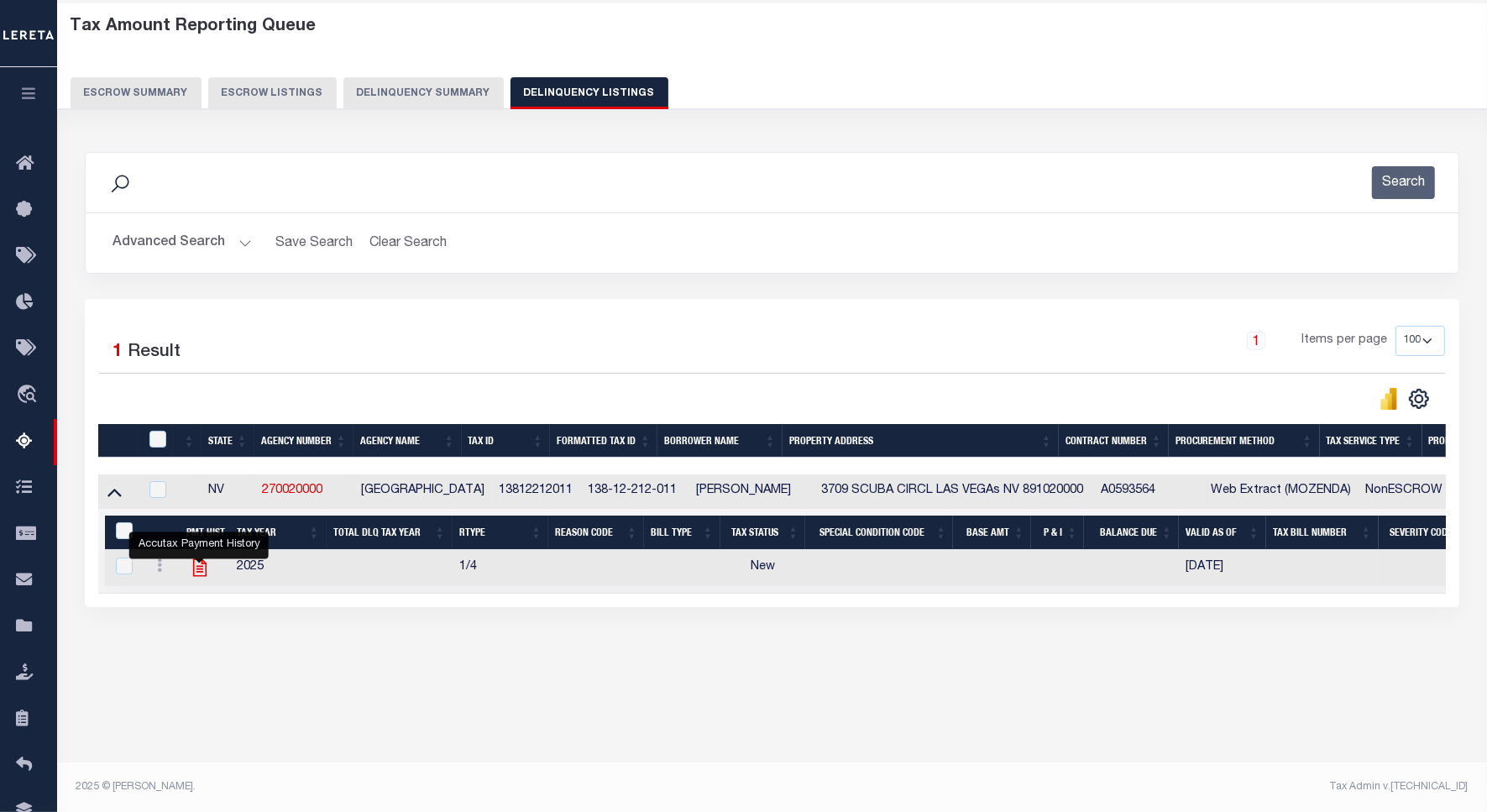
click at [208, 577] on icon "" at bounding box center [200, 567] width 22 height 22
checkbox input "true"
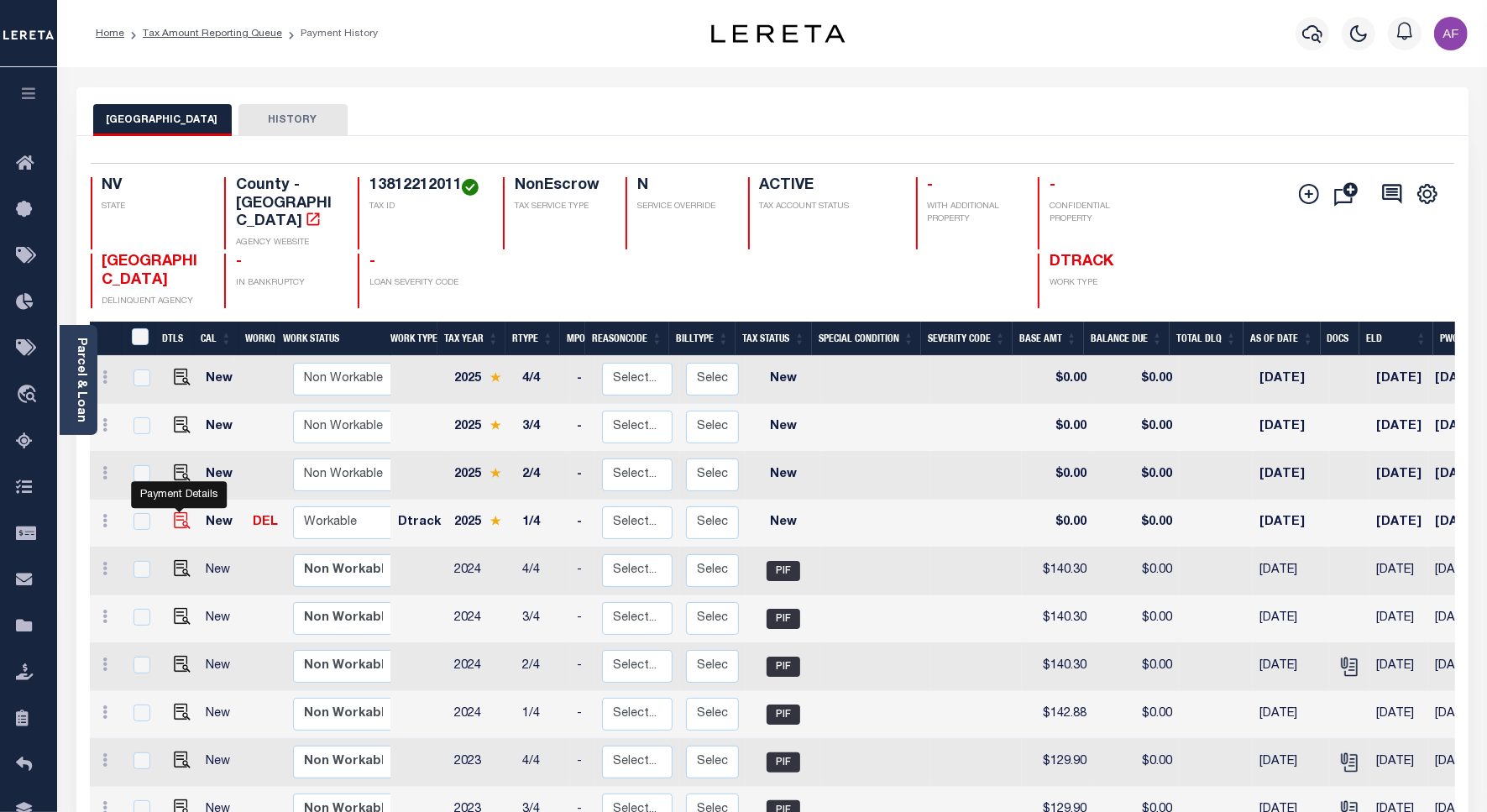
click at [176, 512] on img "" at bounding box center [182, 519] width 17 height 17
checkbox input "true"
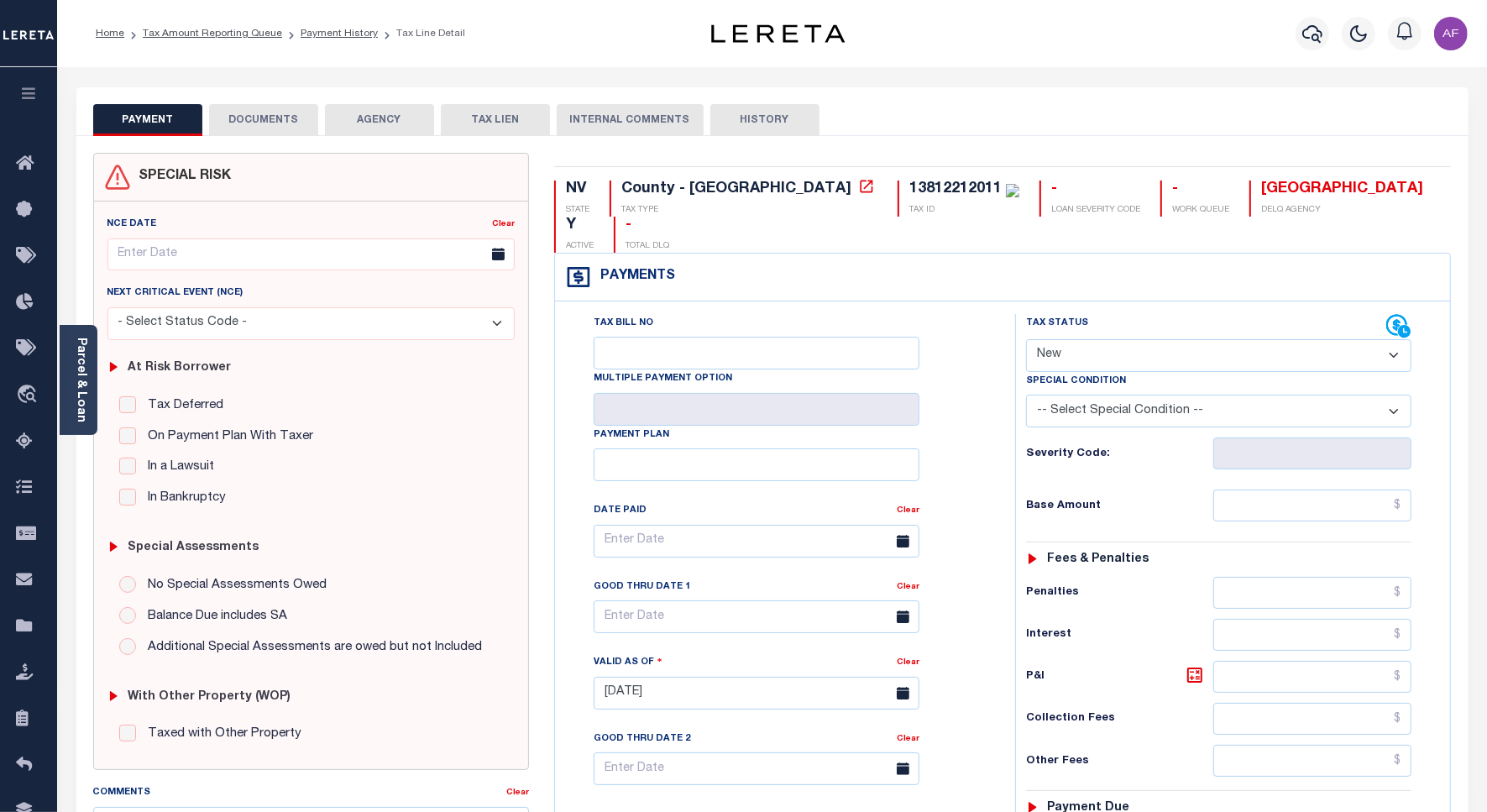
click at [1134, 339] on select "- Select Status Code - Open Due/Unpaid Paid Incomplete No Tax Due Internal Refu…" at bounding box center [1219, 355] width 385 height 32
select select "PYD"
click at [1026, 339] on select "- Select Status Code - Open Due/Unpaid Paid Incomplete No Tax Due Internal Refu…" at bounding box center [1219, 355] width 385 height 32
type input "[DATE]"
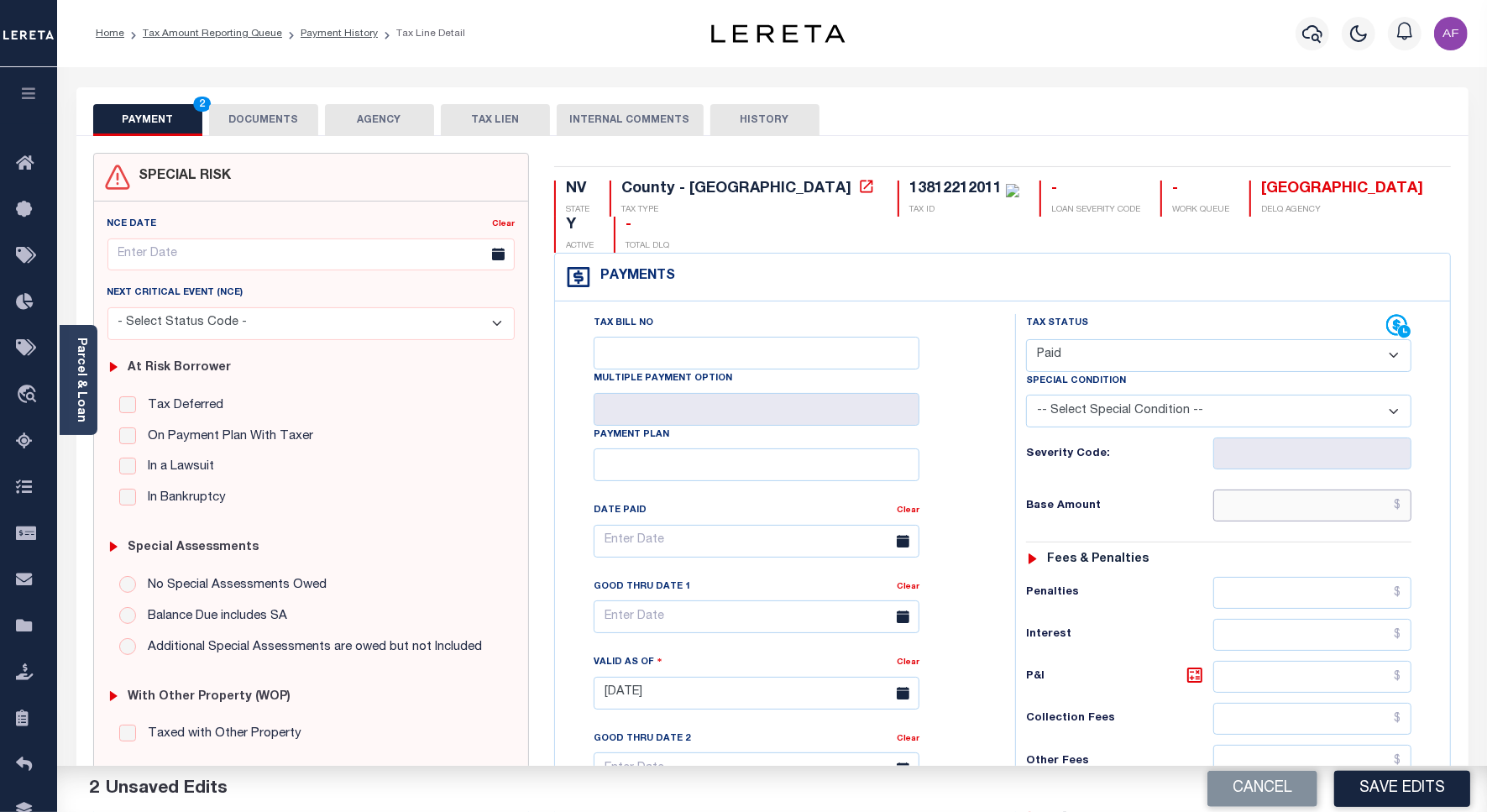
click at [1307, 489] on input "text" at bounding box center [1312, 505] width 199 height 32
paste input "154.41"
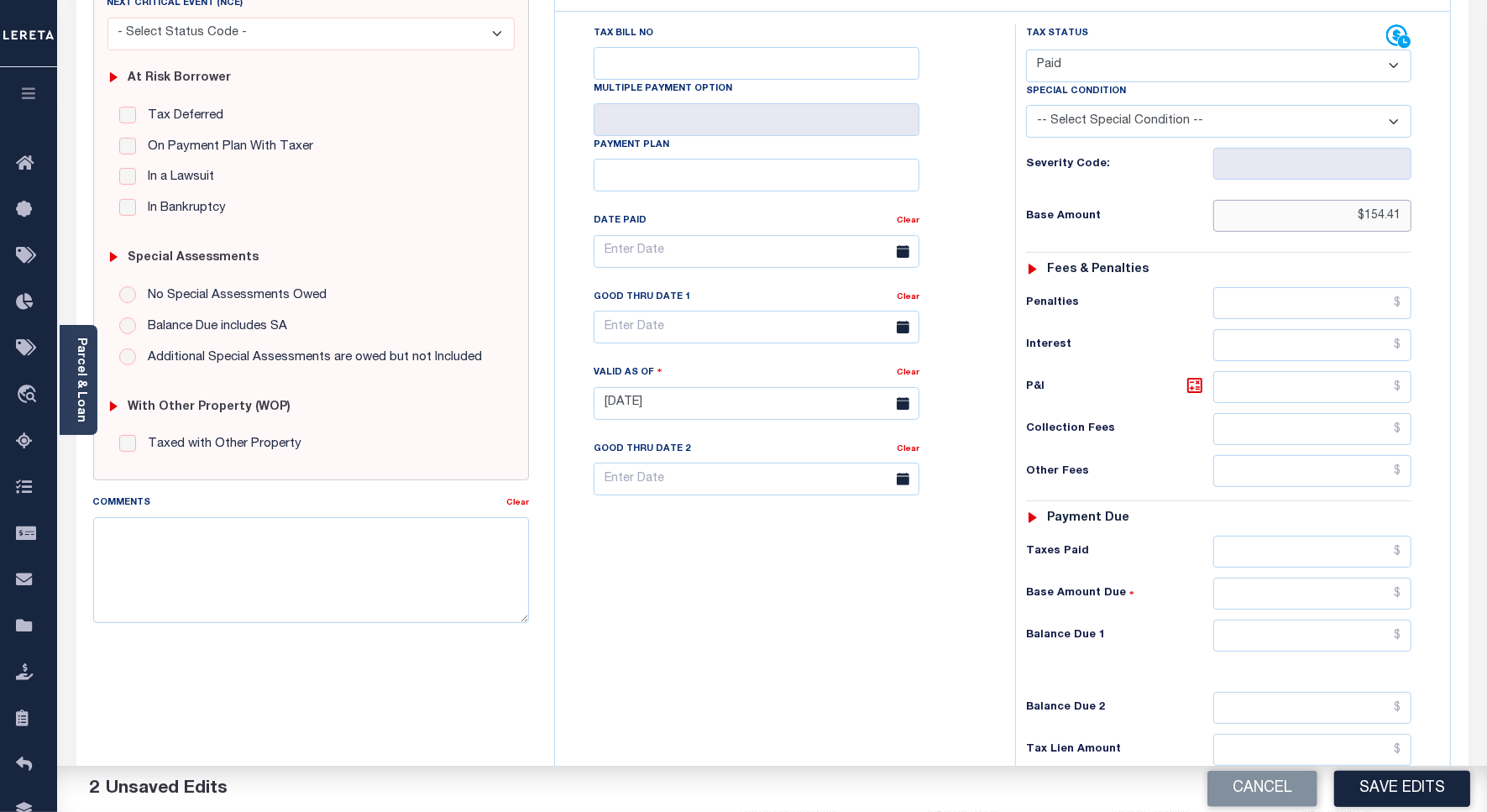
scroll to position [442, 0]
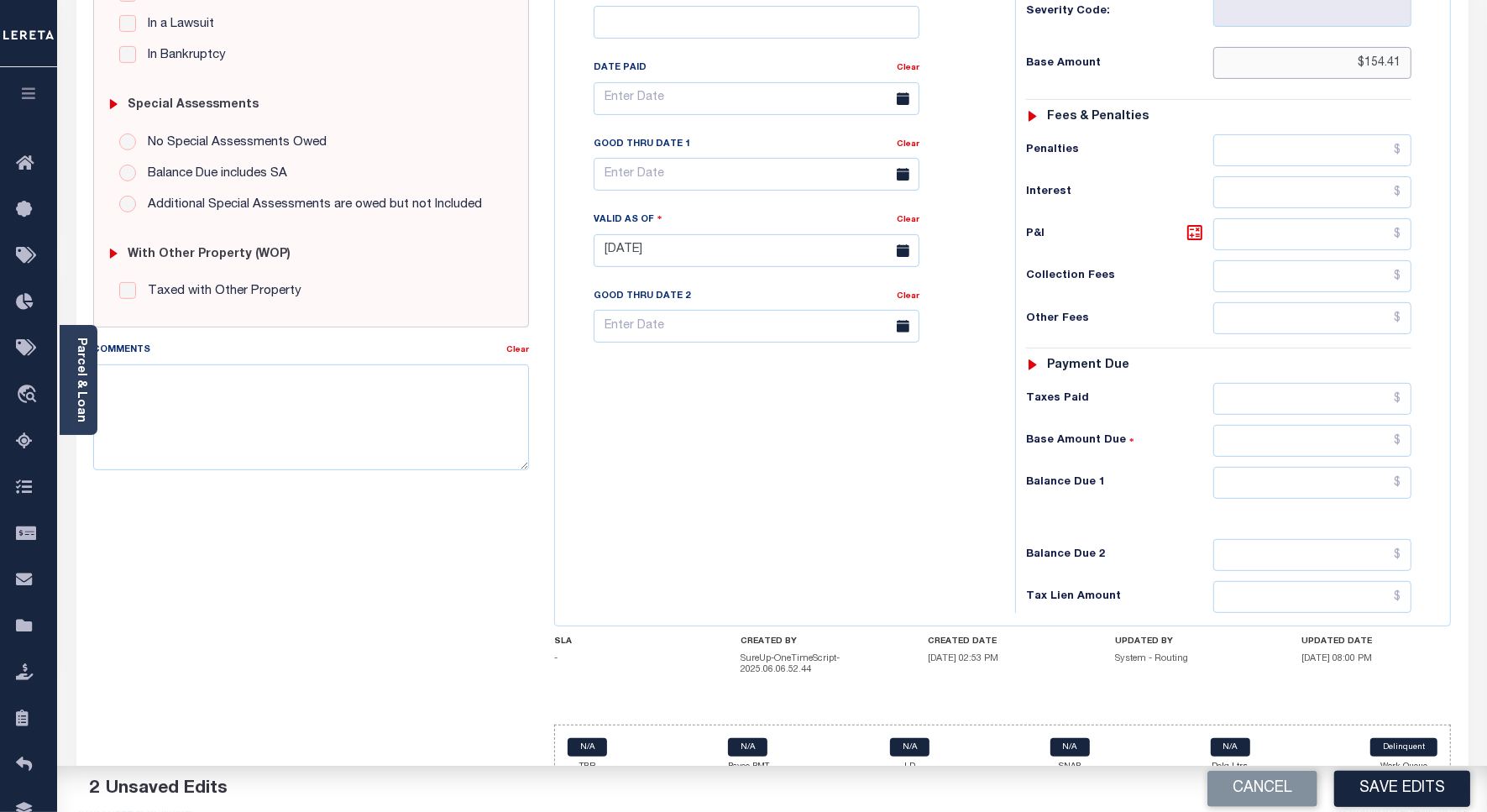
type input "$154.41"
click at [1352, 467] on input "text" at bounding box center [1312, 482] width 199 height 32
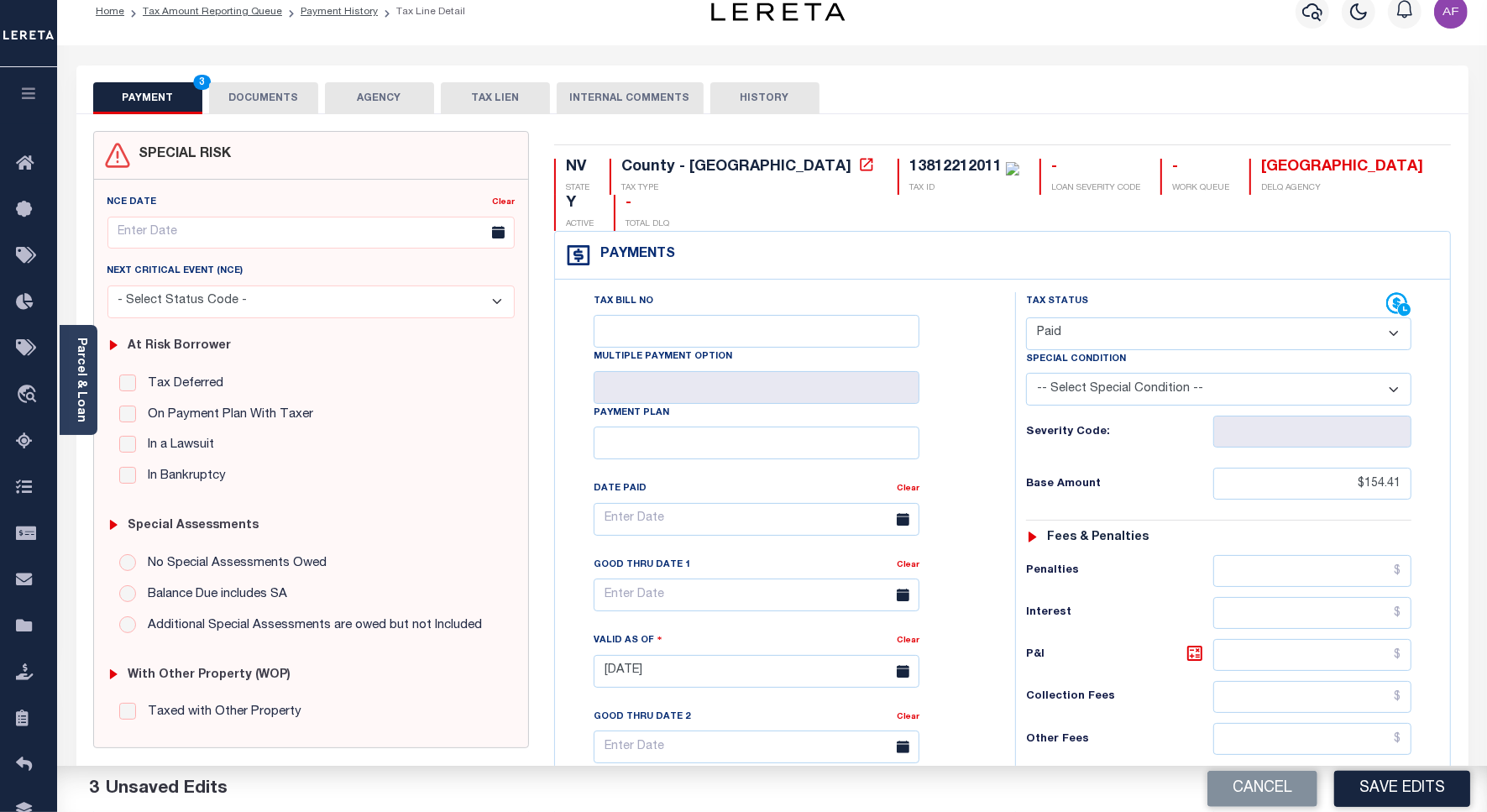
scroll to position [0, 0]
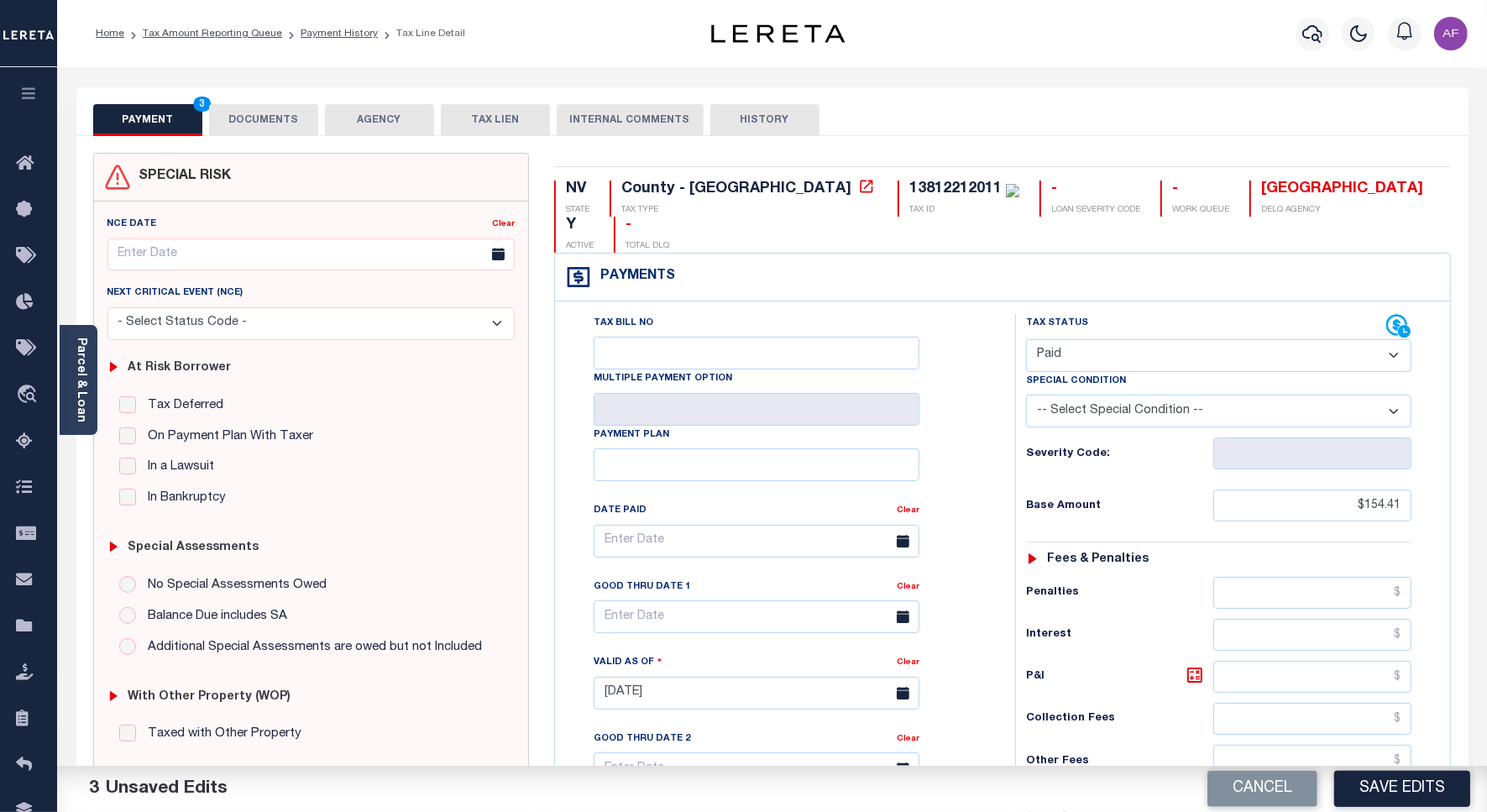
type input "$0.00"
click at [274, 118] on button "DOCUMENTS" at bounding box center [264, 119] width 110 height 32
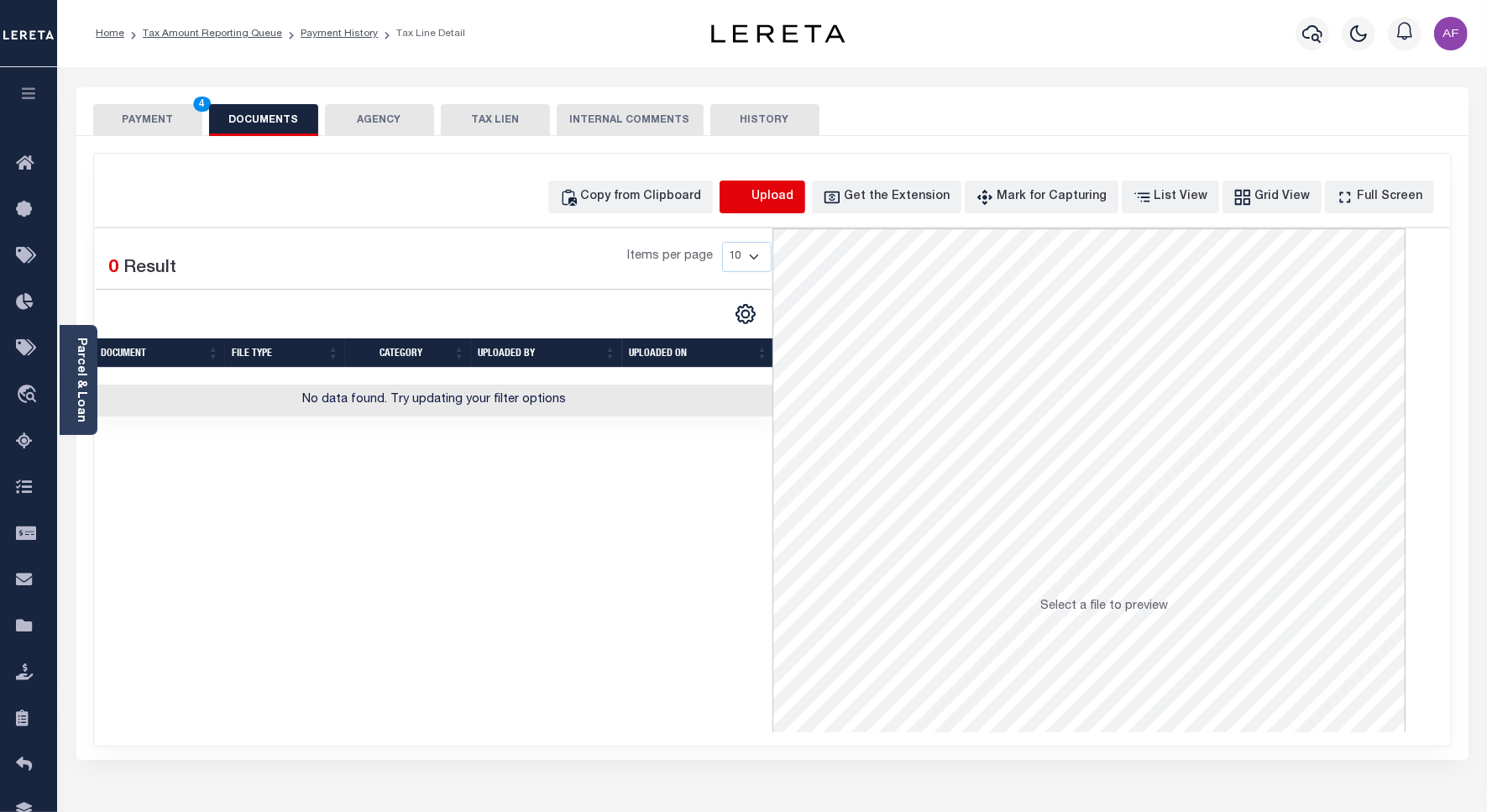
click at [746, 194] on icon "button" at bounding box center [738, 196] width 15 height 14
select select "POP"
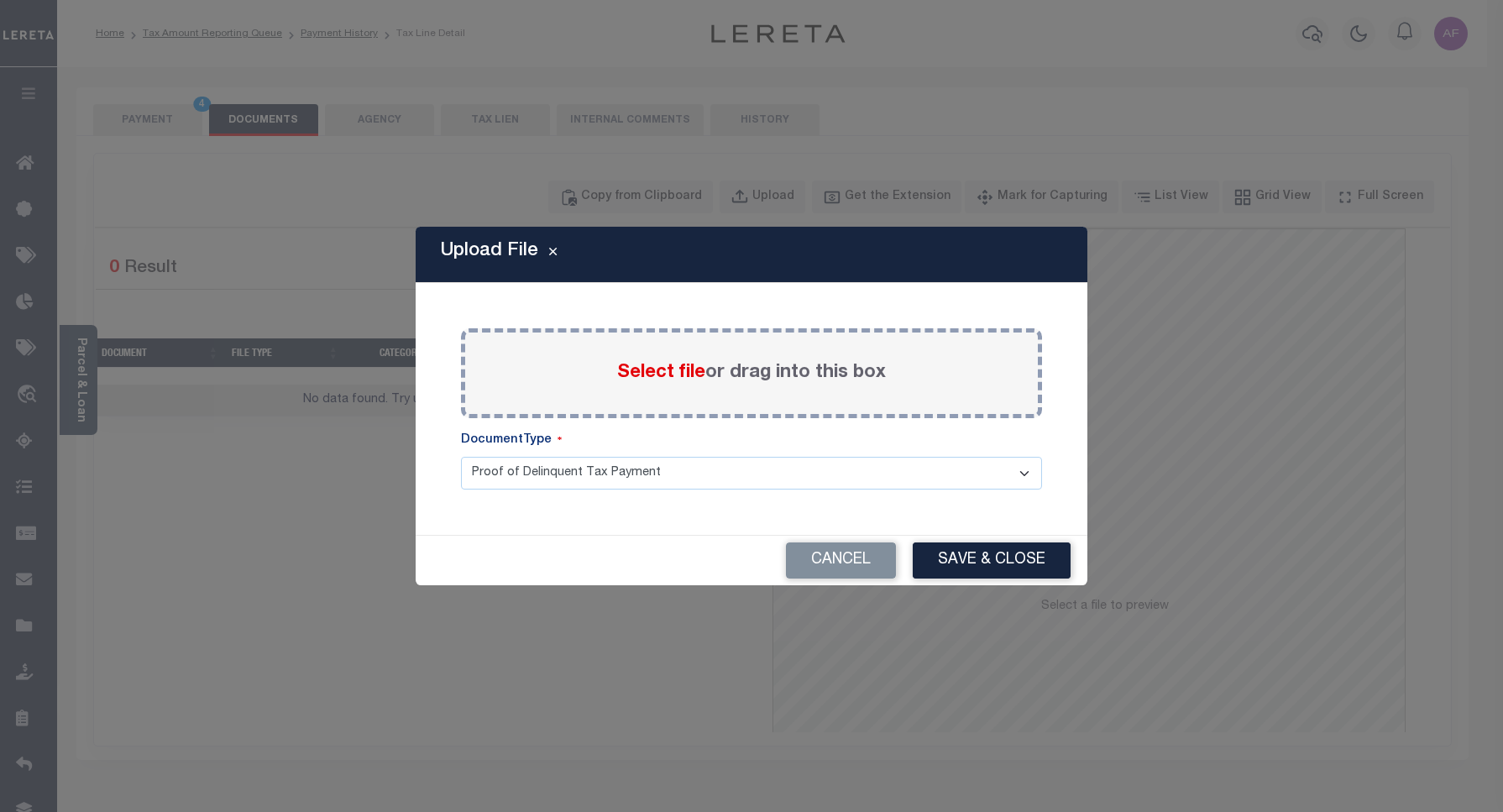
click at [672, 380] on span "Select file" at bounding box center [661, 373] width 88 height 19
click at [0, 0] on input "Select file or drag into this box" at bounding box center [0, 0] width 0 height 0
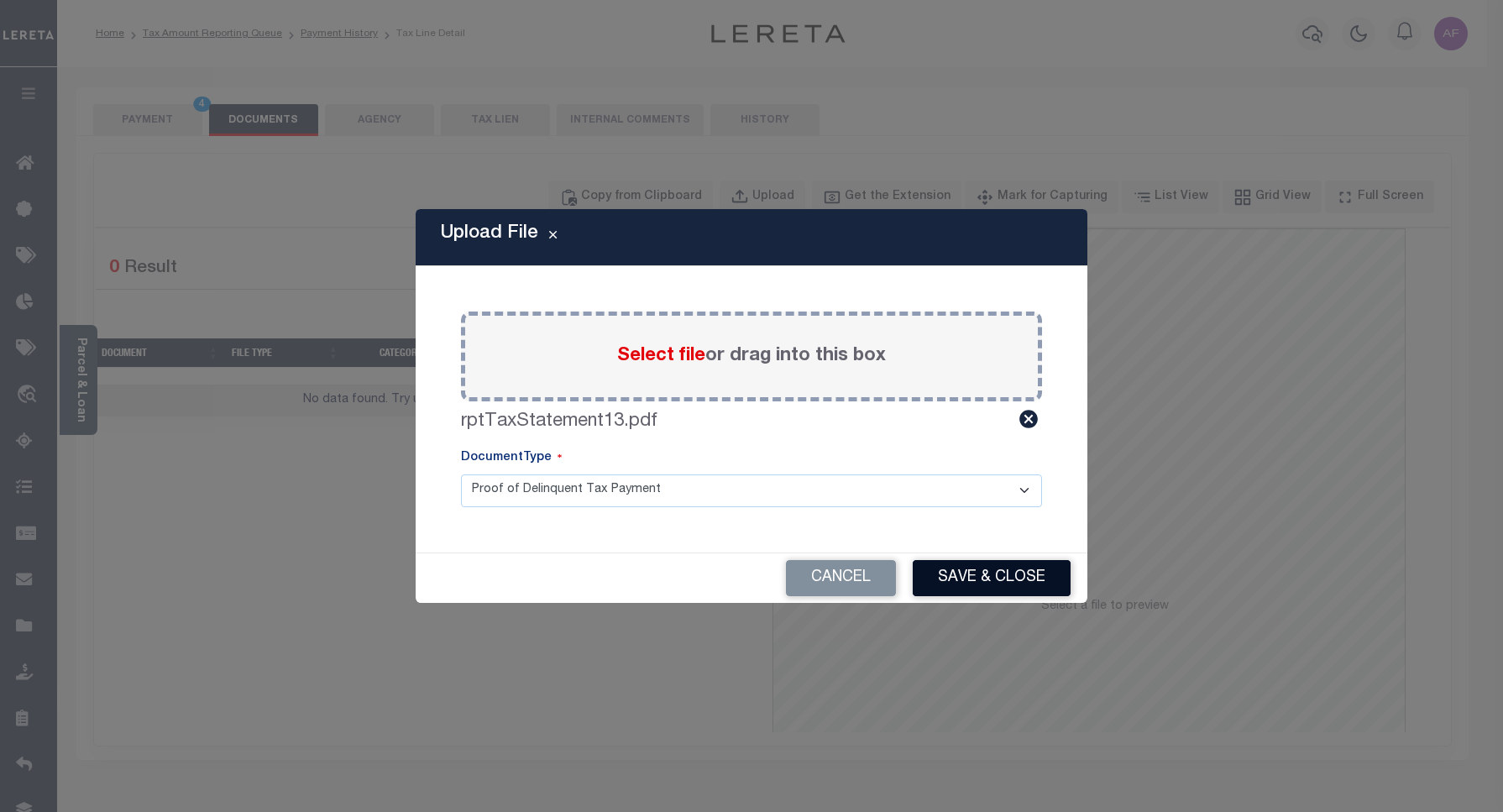
click at [1009, 576] on button "Save & Close" at bounding box center [991, 577] width 158 height 36
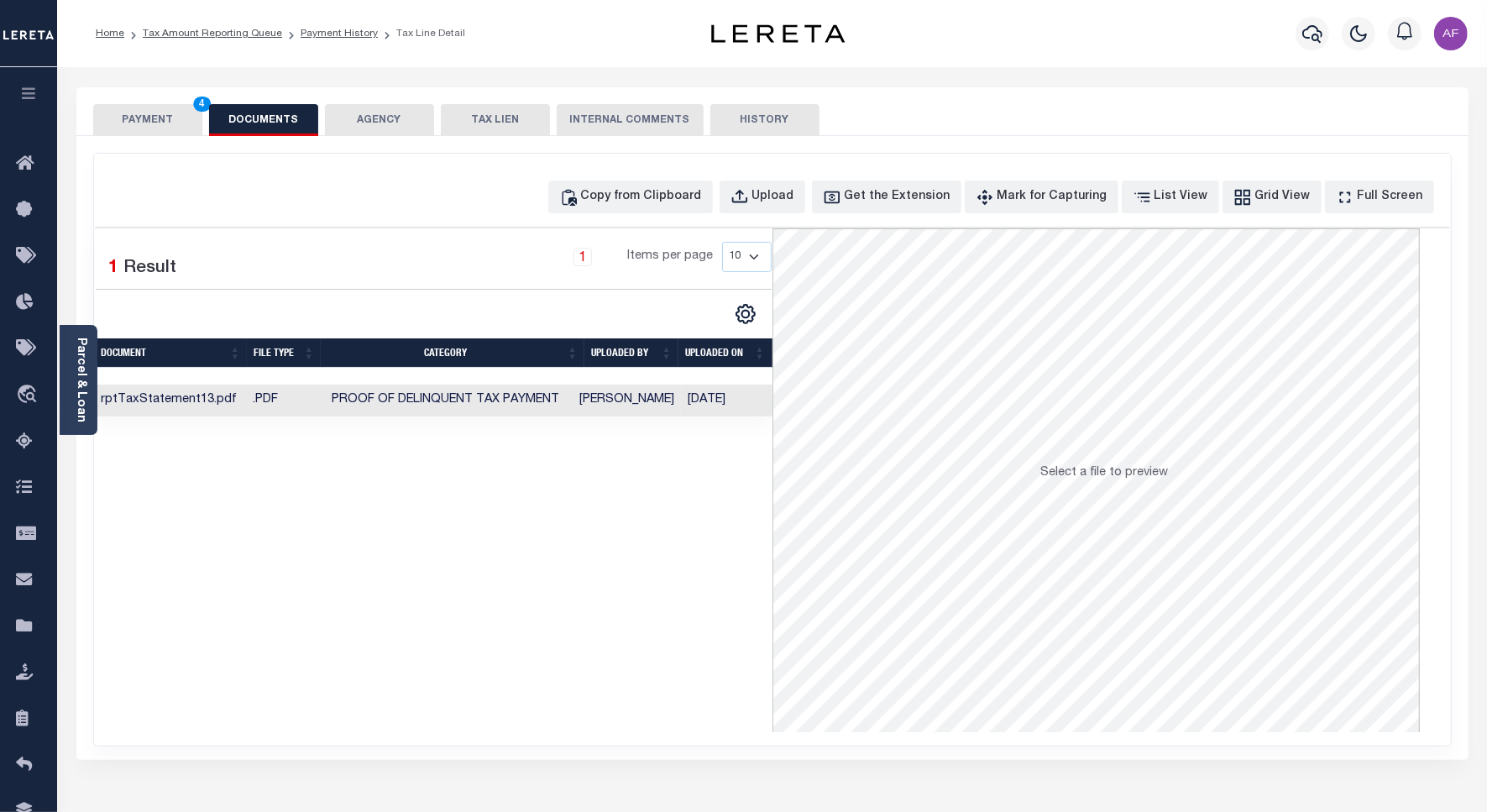
click at [157, 120] on button "PAYMENT 4" at bounding box center [148, 119] width 110 height 32
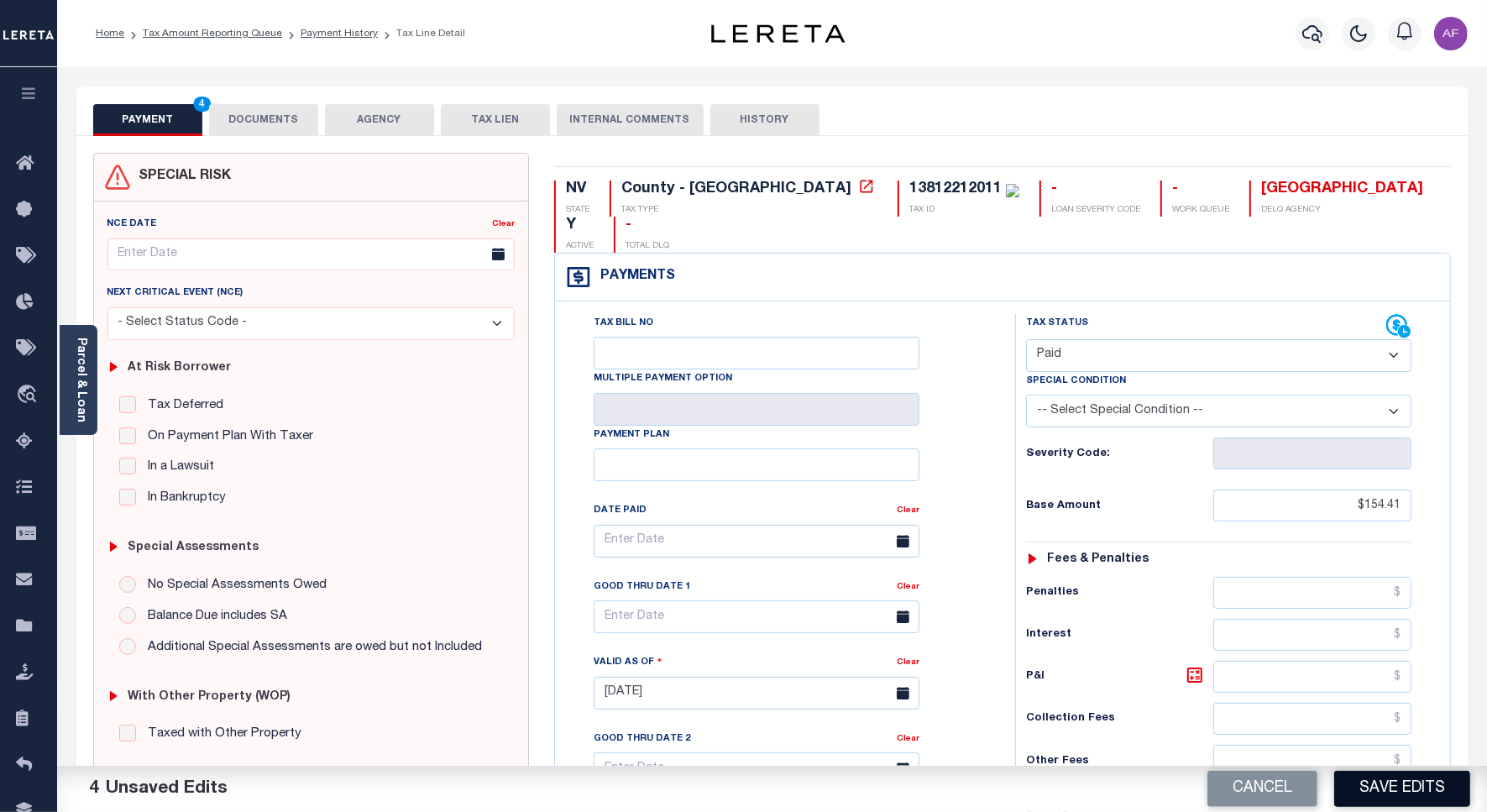
click at [1389, 784] on button "Save Edits" at bounding box center [1401, 789] width 136 height 36
checkbox input "false"
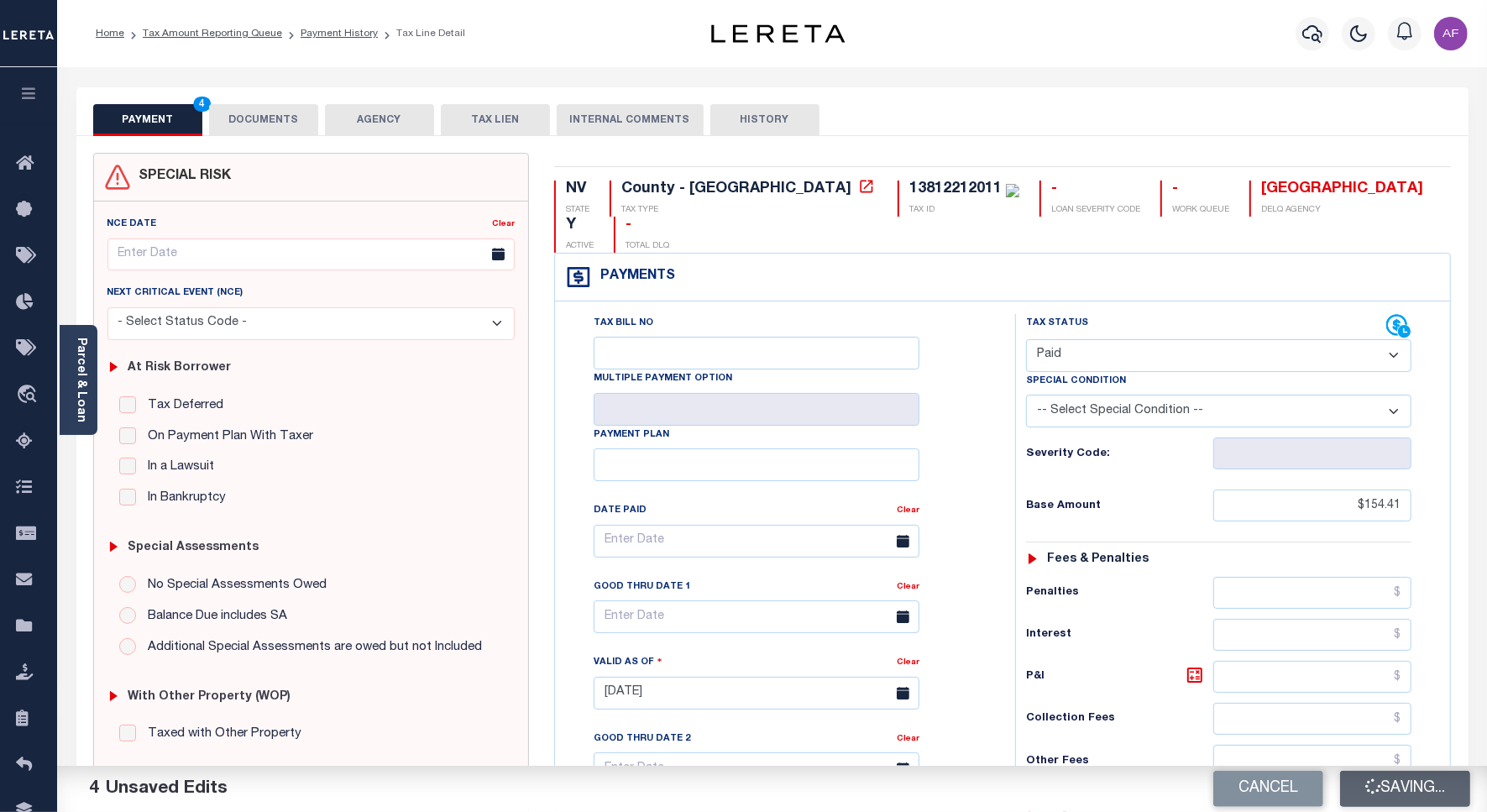
type input "$154.41"
type input "$0"
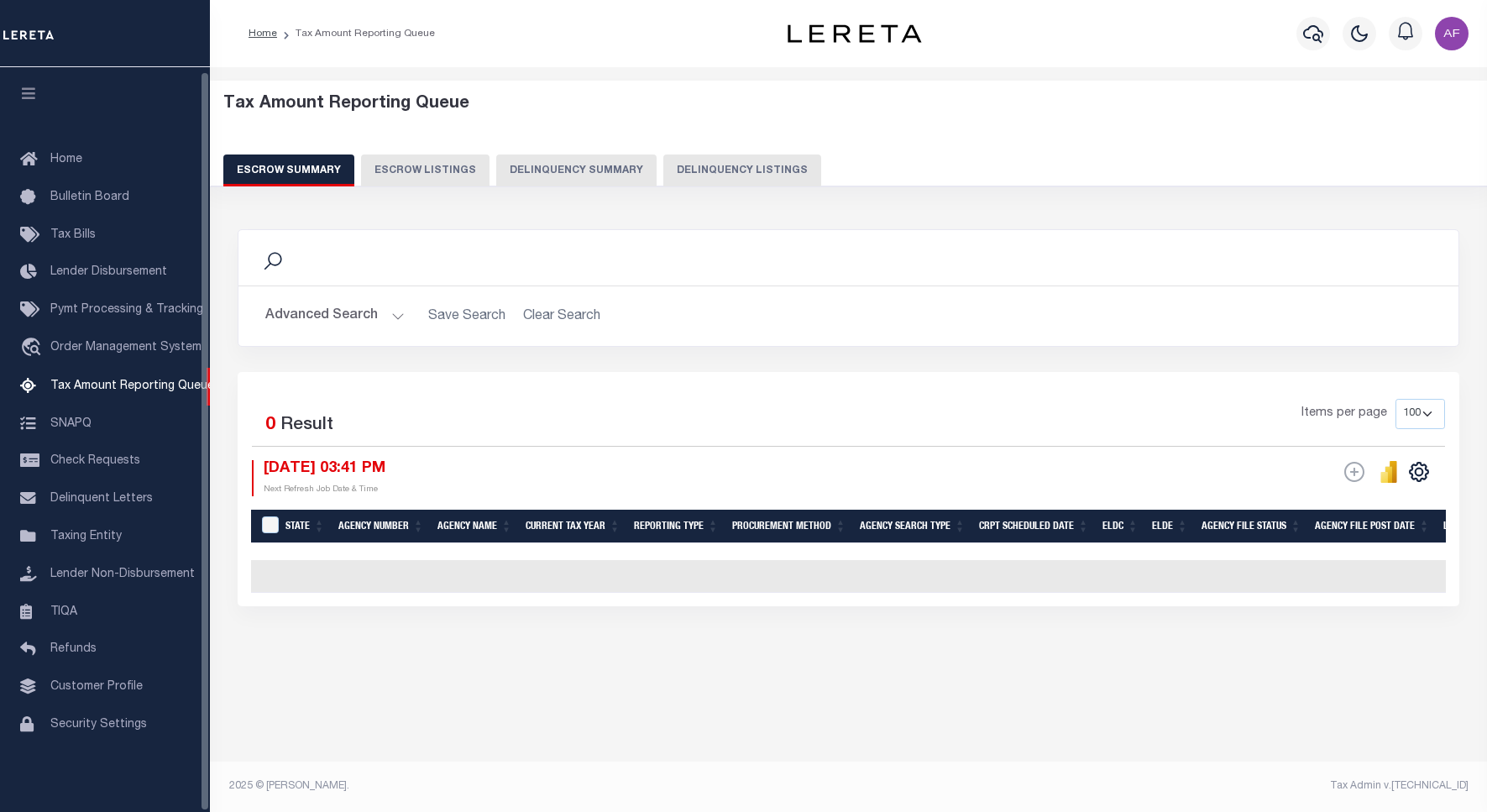
select select "100"
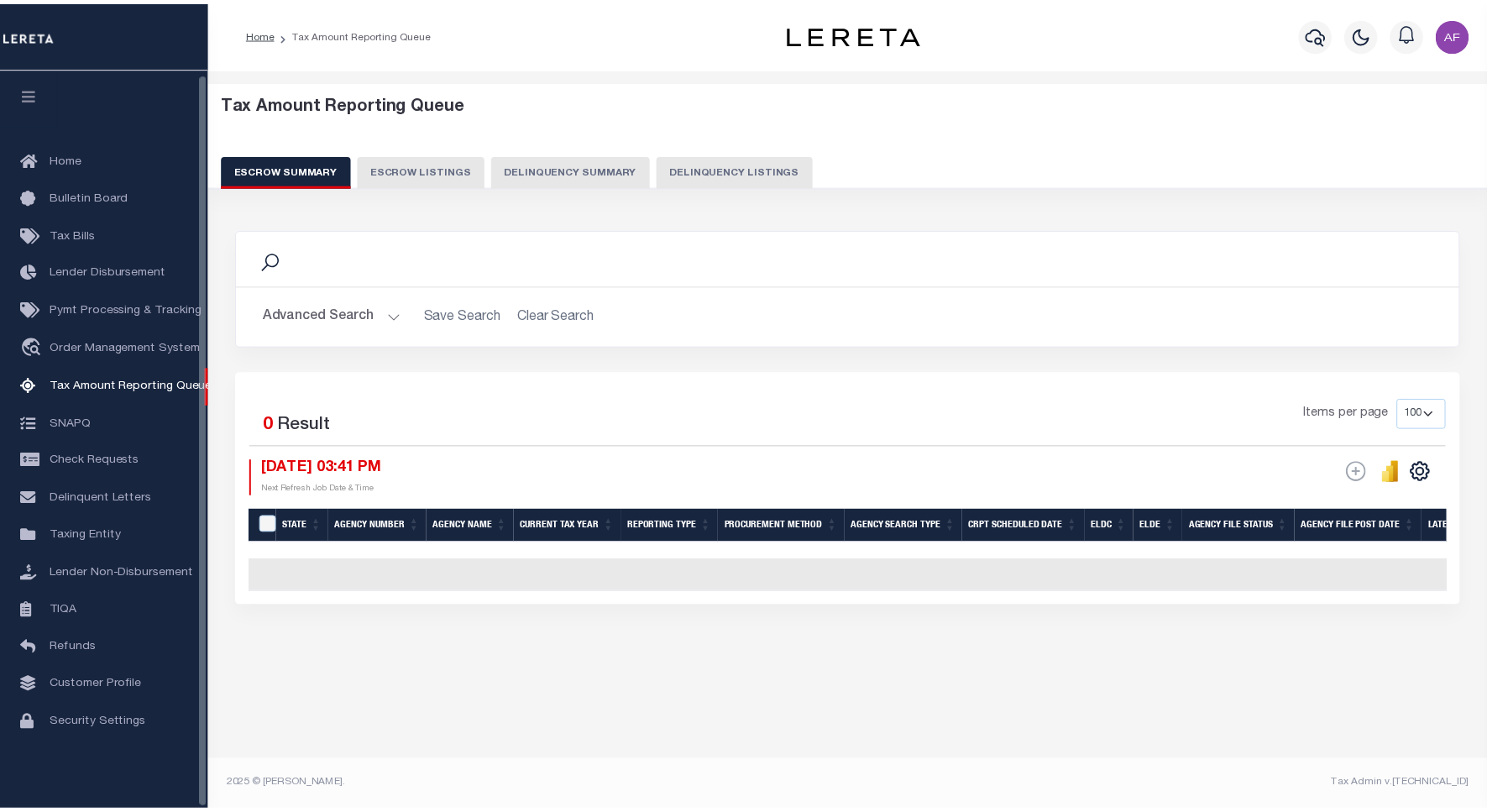
scroll to position [5, 0]
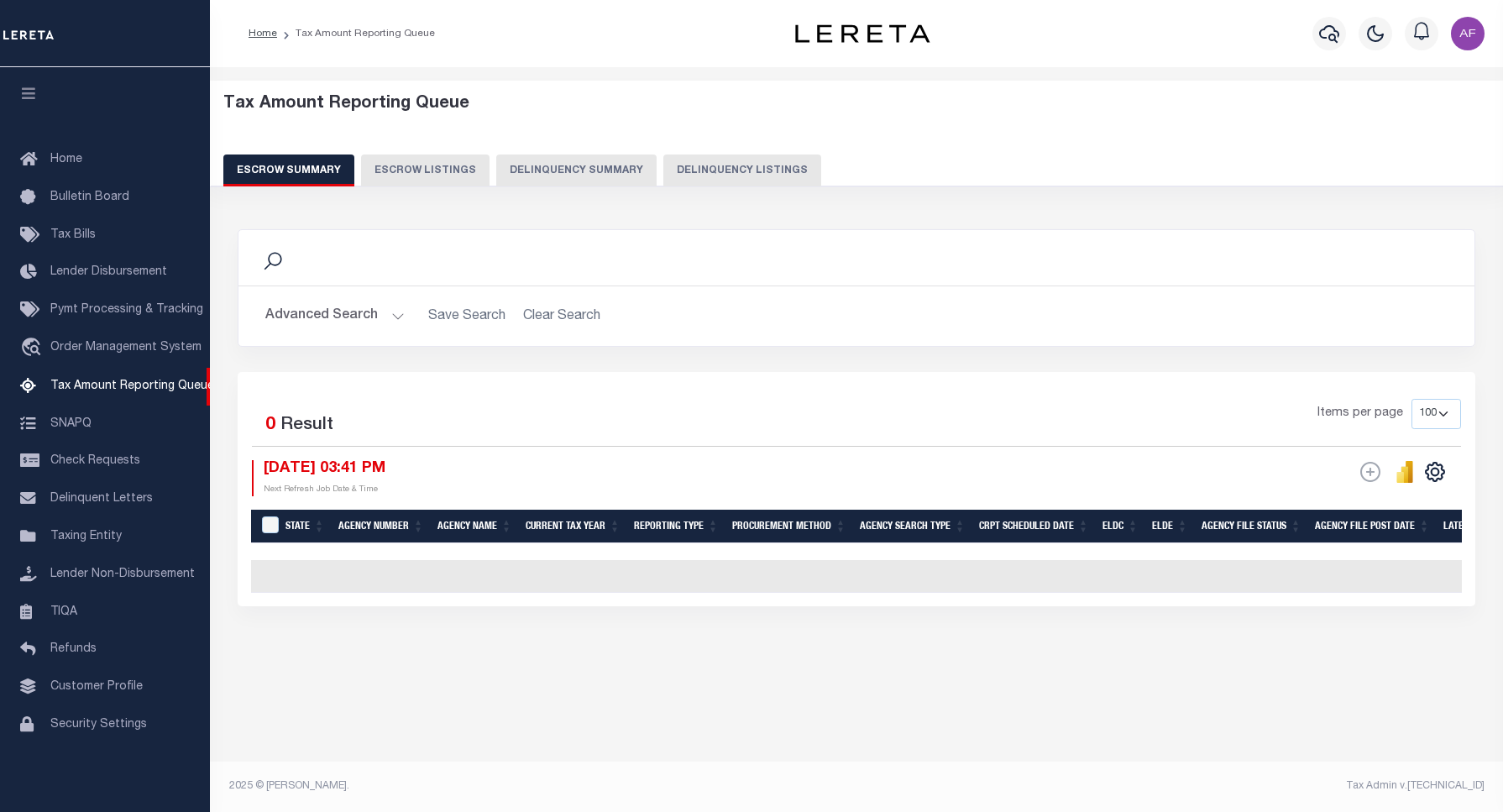
click at [752, 177] on button "Delinquency Listings" at bounding box center [742, 170] width 158 height 32
select select "100"
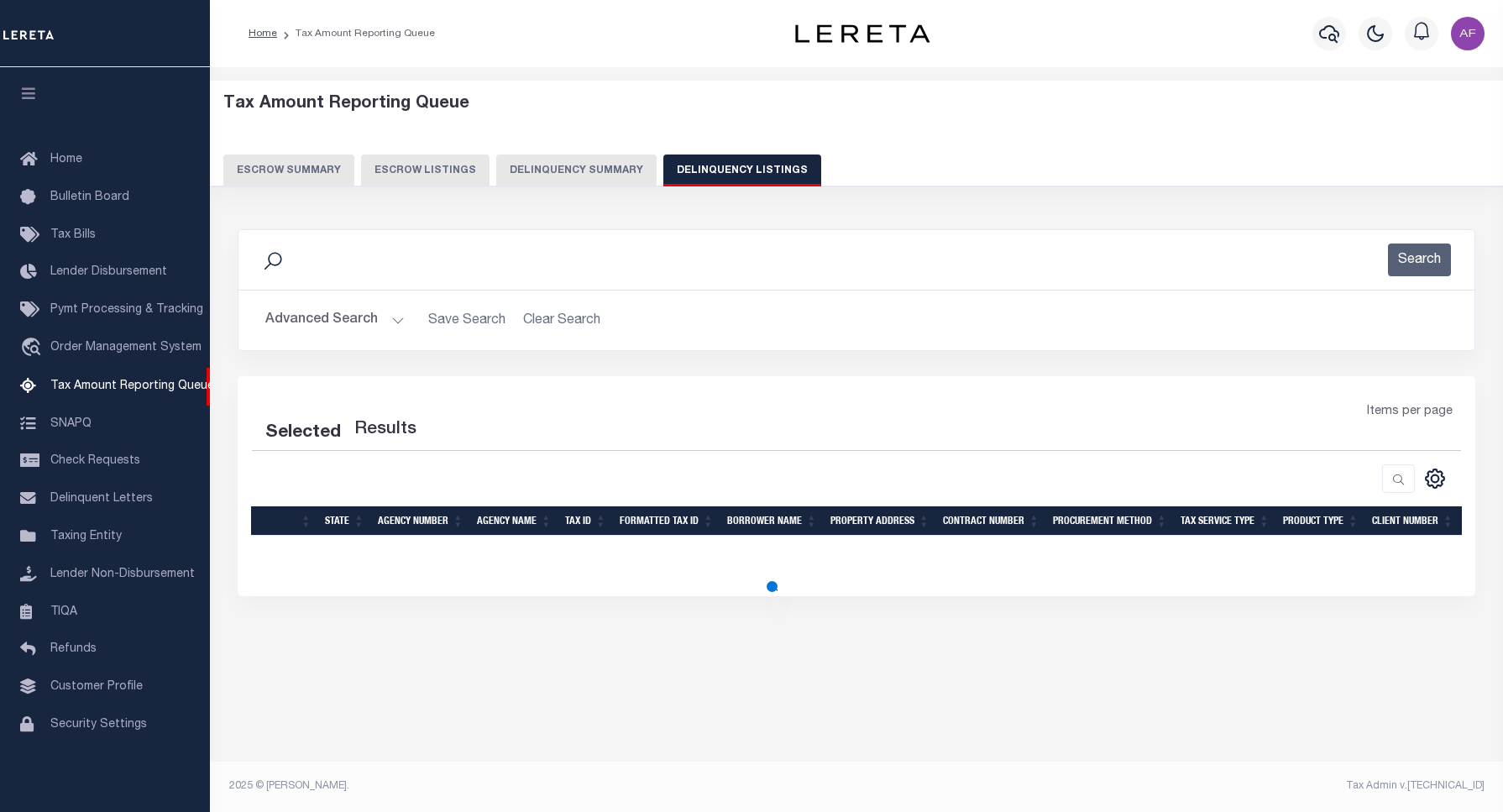
select select "100"
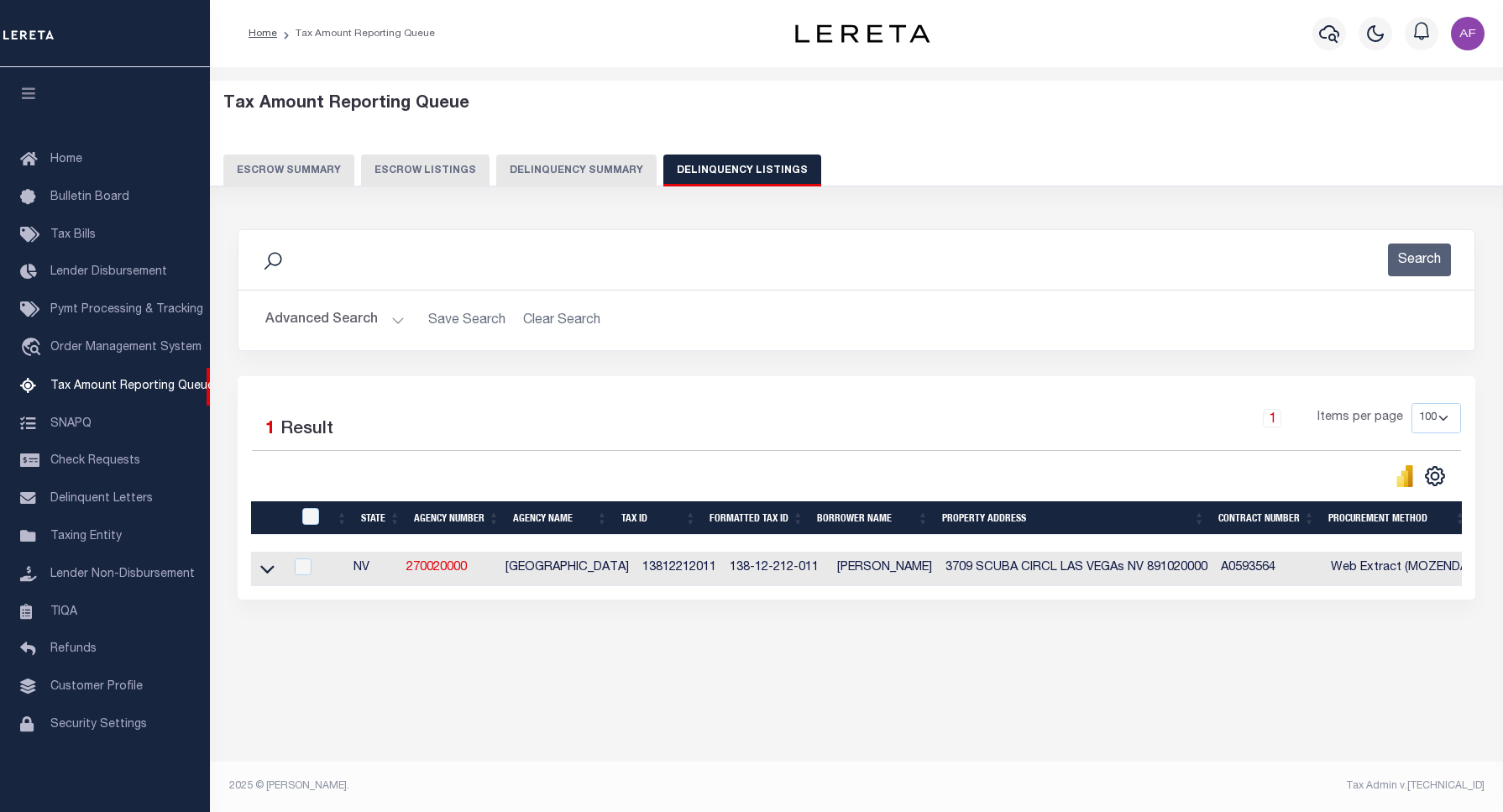
click at [321, 515] on div at bounding box center [312, 517] width 27 height 19
click at [307, 518] on input "checkbox" at bounding box center [310, 516] width 17 height 17
checkbox input "true"
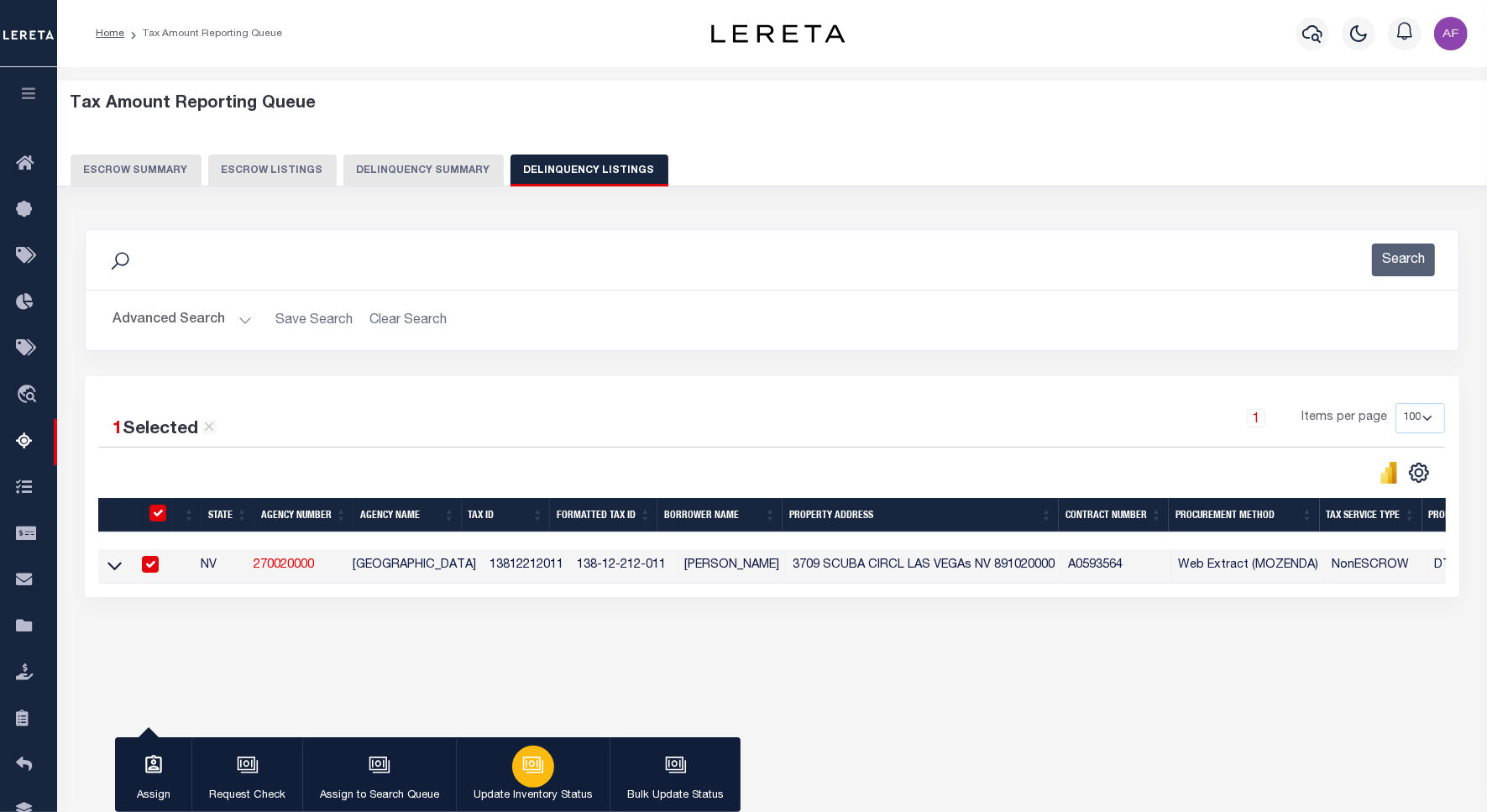
click at [533, 766] on icon "button" at bounding box center [533, 765] width 22 height 22
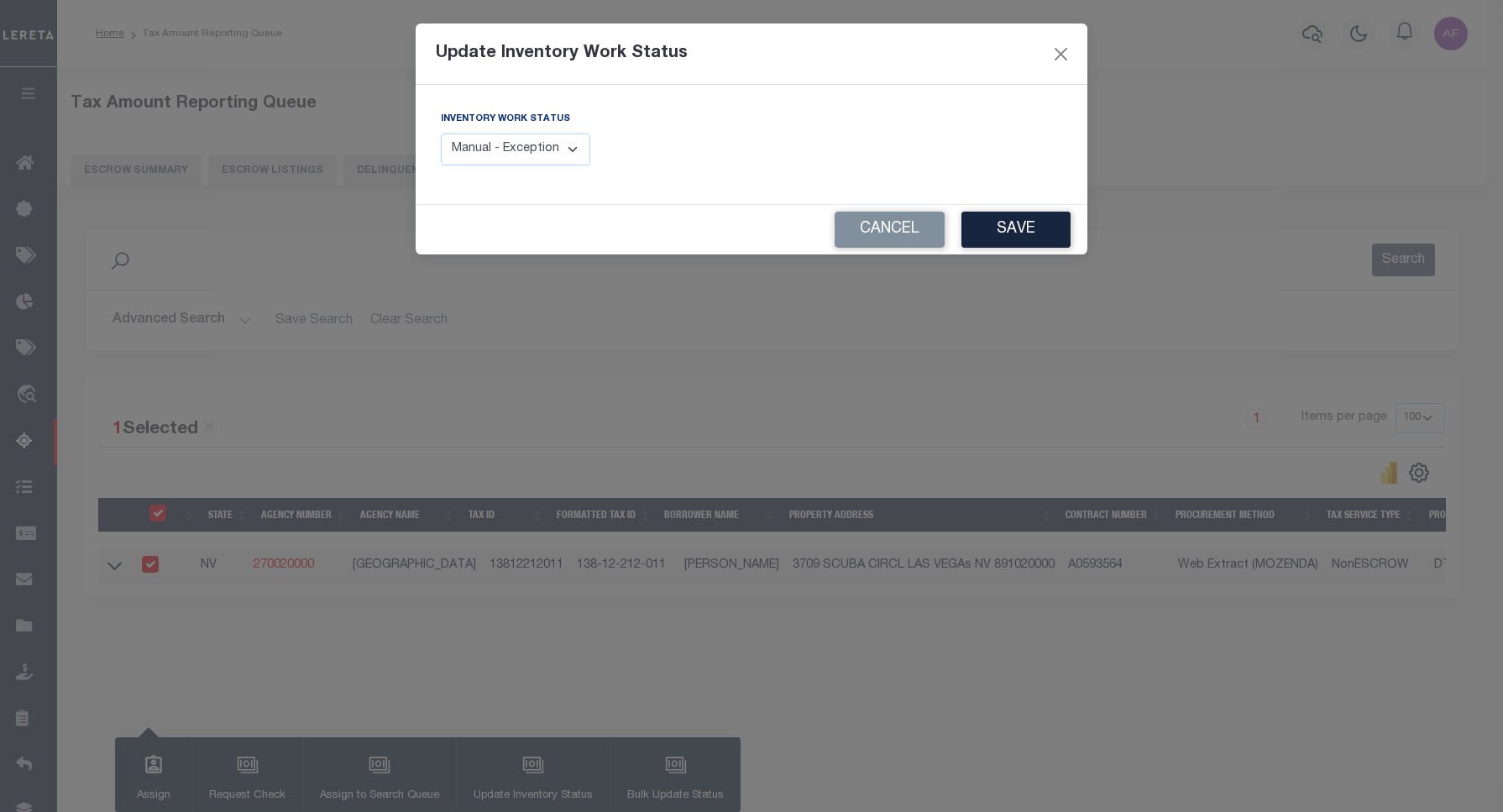
click at [557, 157] on select "Manual - Exception Pended - Awaiting Search Late Add Exception Completed" at bounding box center [515, 149] width 150 height 32
select select "4"
click at [440, 133] on select "Manual - Exception Pended - Awaiting Search Late Add Exception Completed" at bounding box center [515, 149] width 150 height 32
click at [986, 225] on button "Save" at bounding box center [1016, 229] width 110 height 36
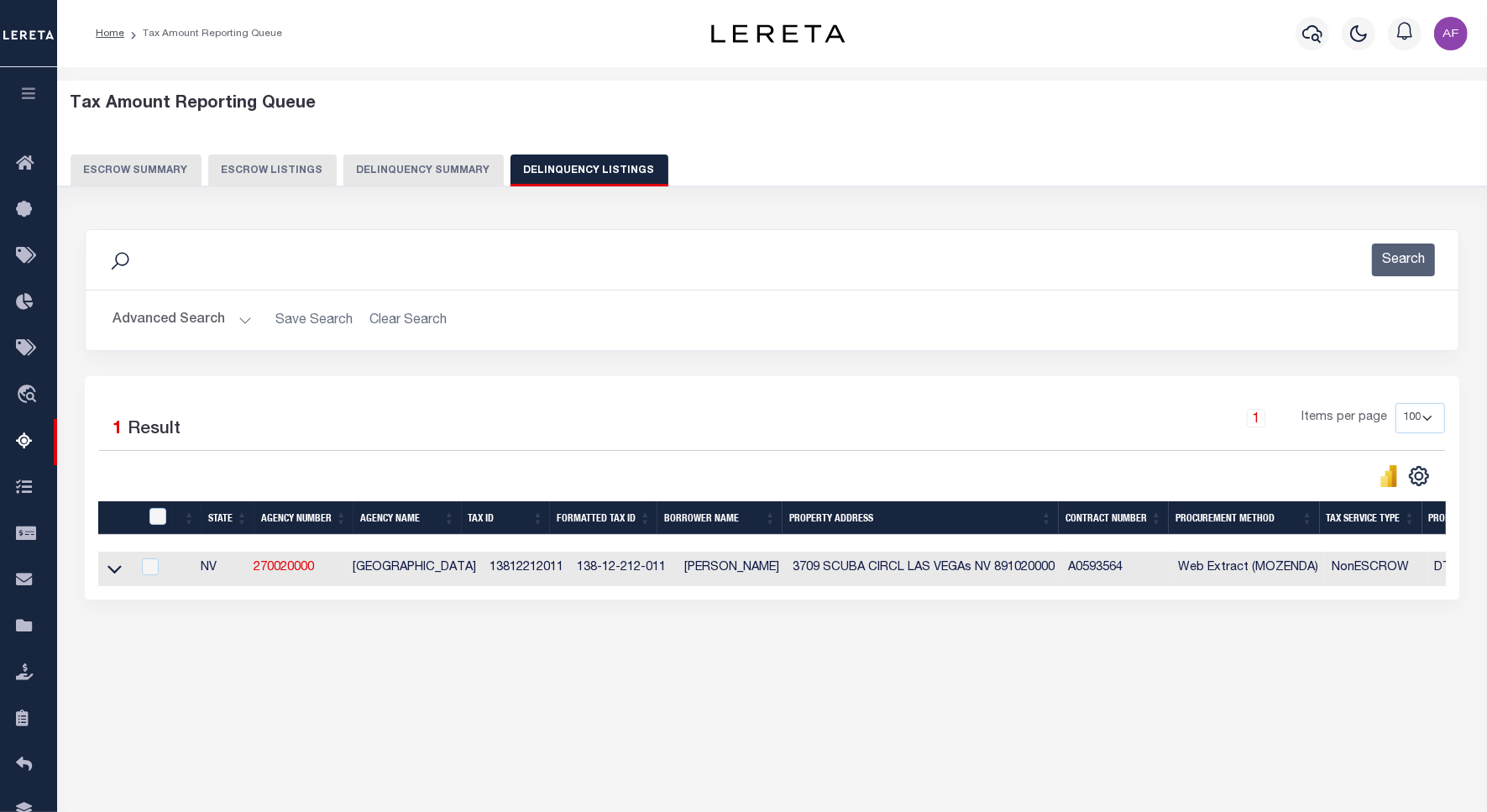
click at [168, 326] on button "Advanced Search" at bounding box center [182, 320] width 139 height 32
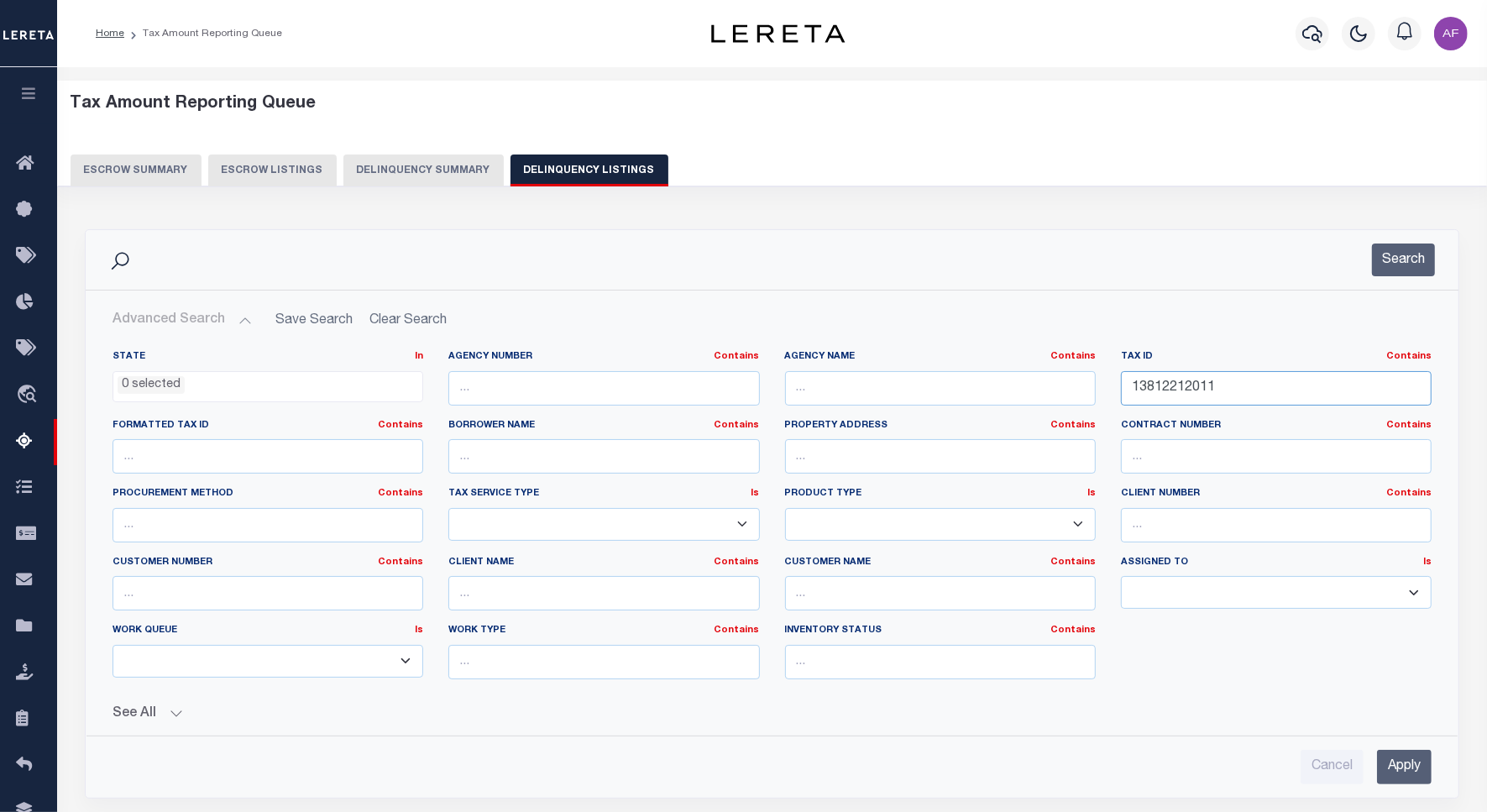
click at [1171, 383] on input "13812212011" at bounding box center [1276, 387] width 310 height 34
paste input "2"
type input "13812212012"
click at [1417, 257] on button "Search" at bounding box center [1403, 259] width 63 height 32
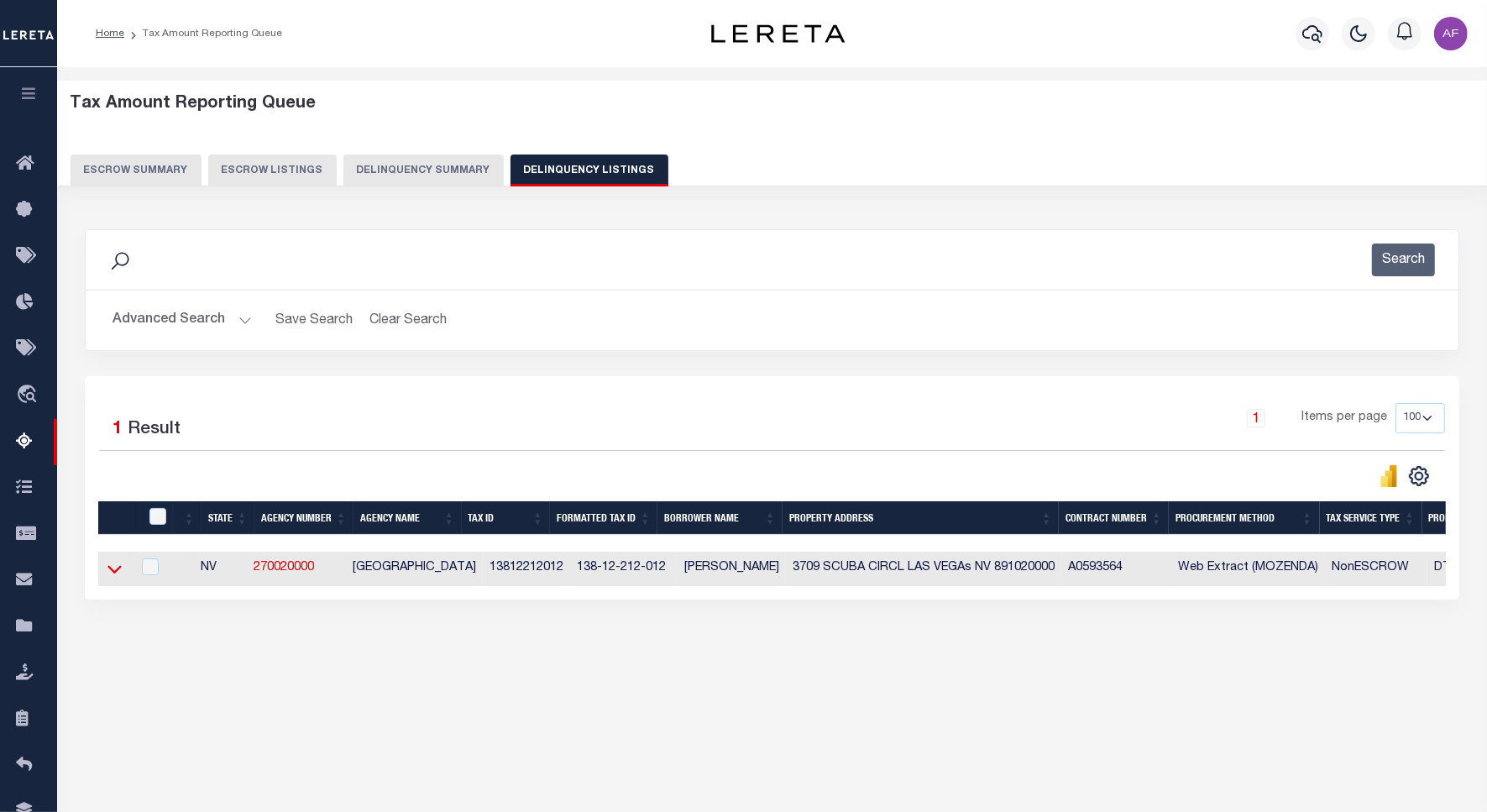
click at [108, 575] on icon at bounding box center [114, 568] width 15 height 18
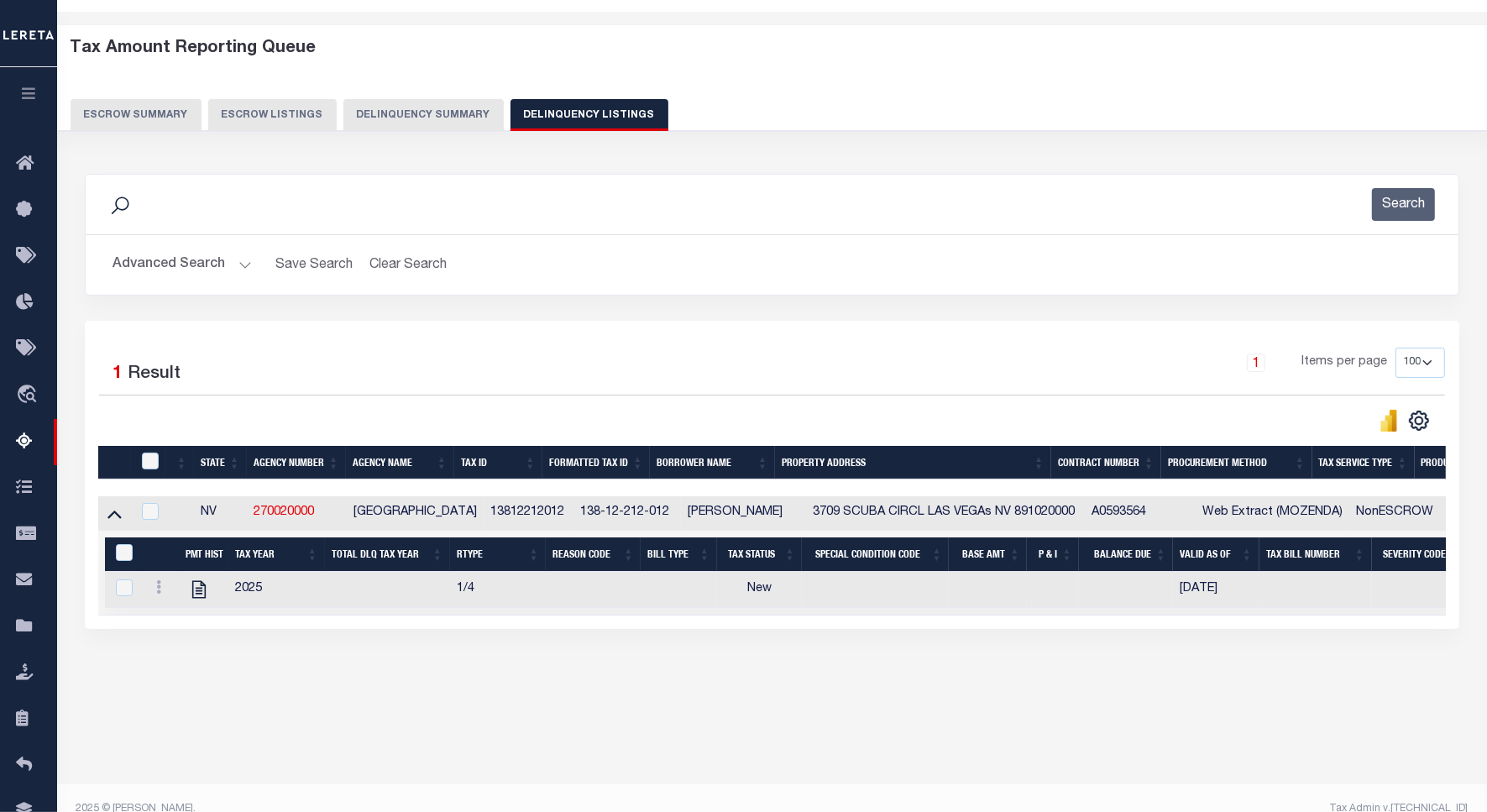
scroll to position [77, 0]
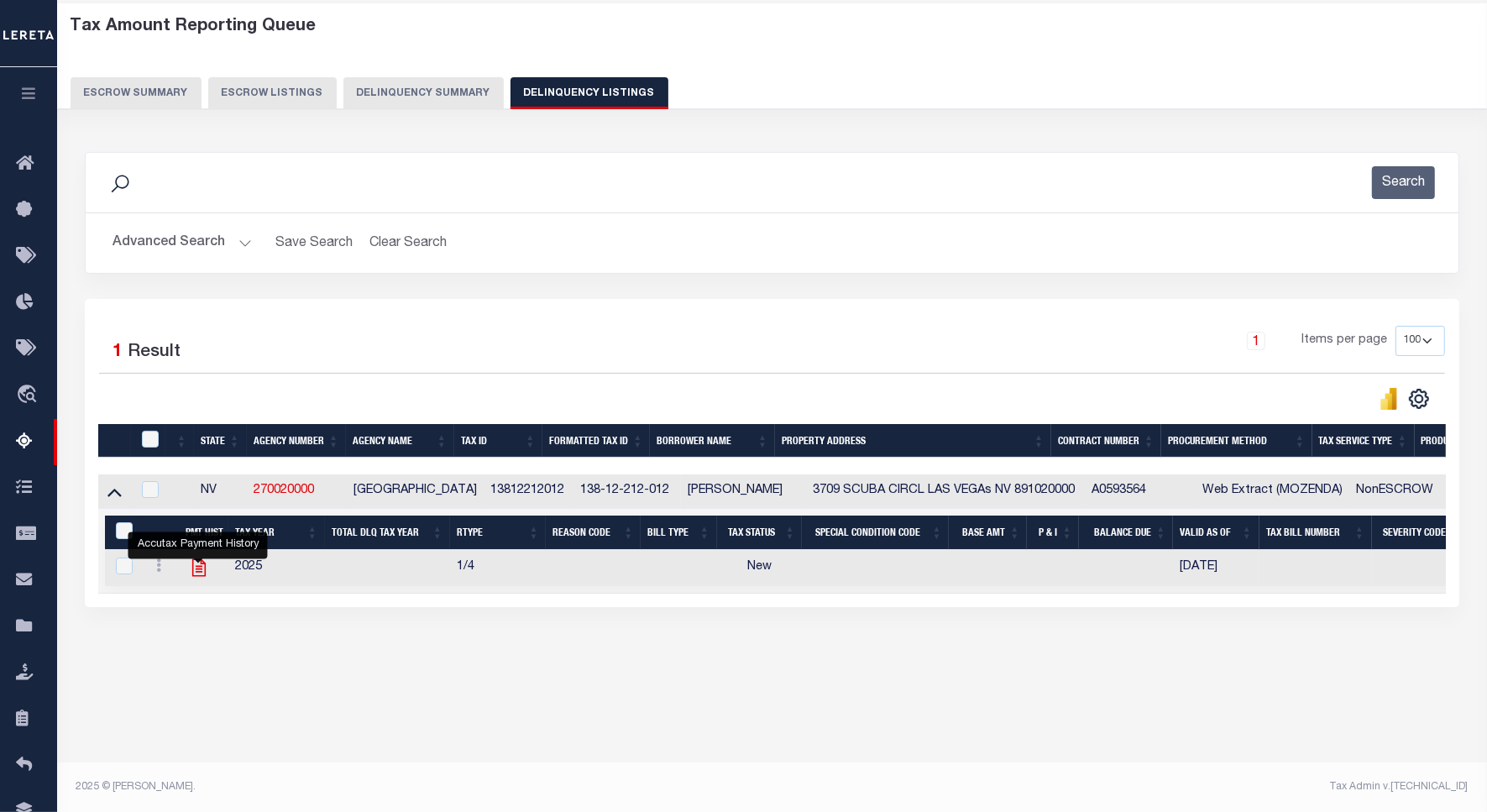
click at [199, 576] on icon "" at bounding box center [199, 567] width 22 height 22
checkbox input "true"
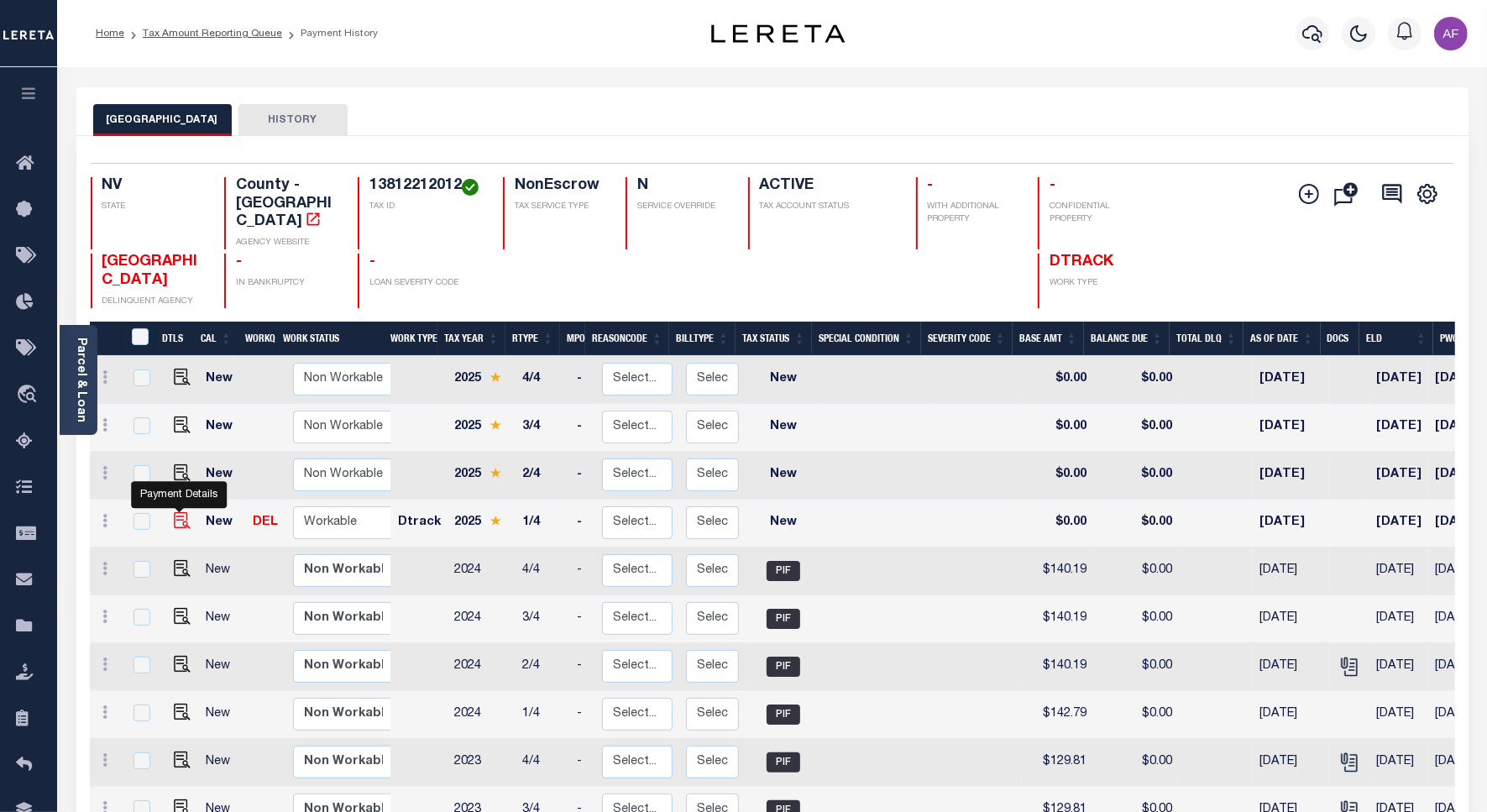
click at [181, 512] on img "" at bounding box center [182, 519] width 17 height 17
checkbox input "true"
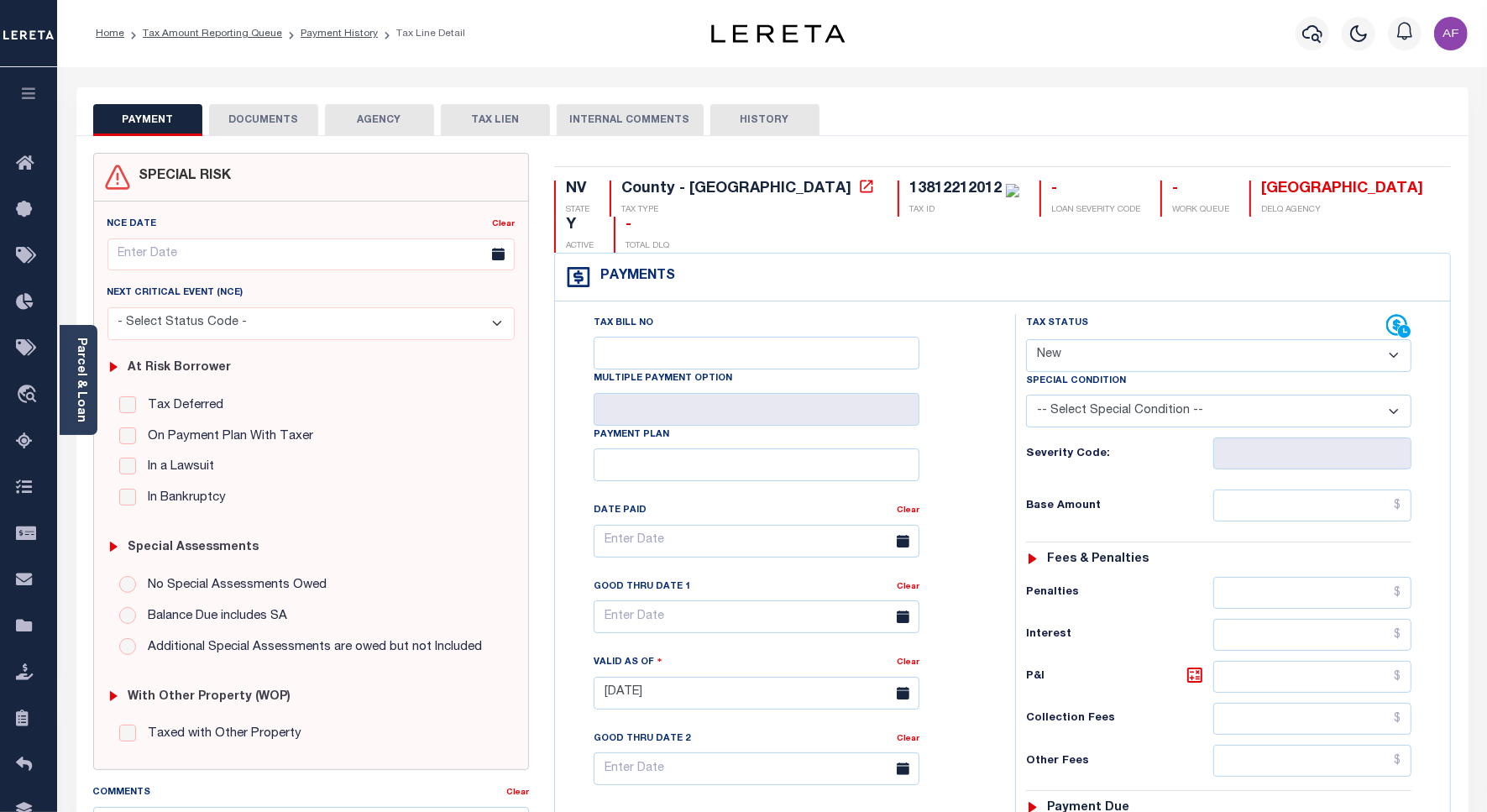
click at [1092, 339] on select "- Select Status Code - Open Due/Unpaid Paid Incomplete No Tax Due Internal Refu…" at bounding box center [1219, 355] width 385 height 32
select select "PYD"
click at [1026, 339] on select "- Select Status Code - Open Due/Unpaid Paid Incomplete No Tax Due Internal Refu…" at bounding box center [1219, 355] width 385 height 32
type input "[DATE]"
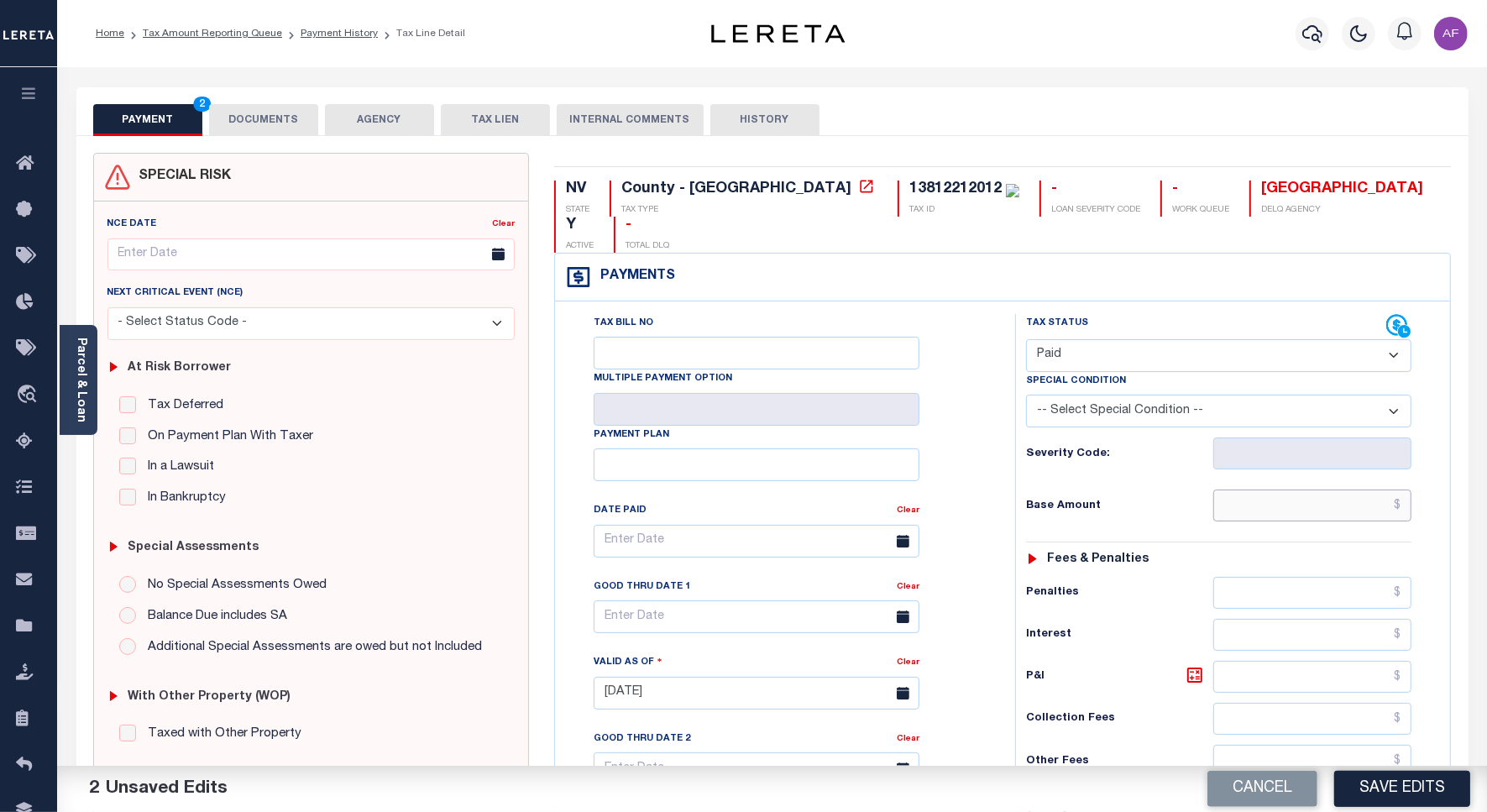
click at [1357, 489] on input "text" at bounding box center [1312, 505] width 199 height 32
paste input "154.29"
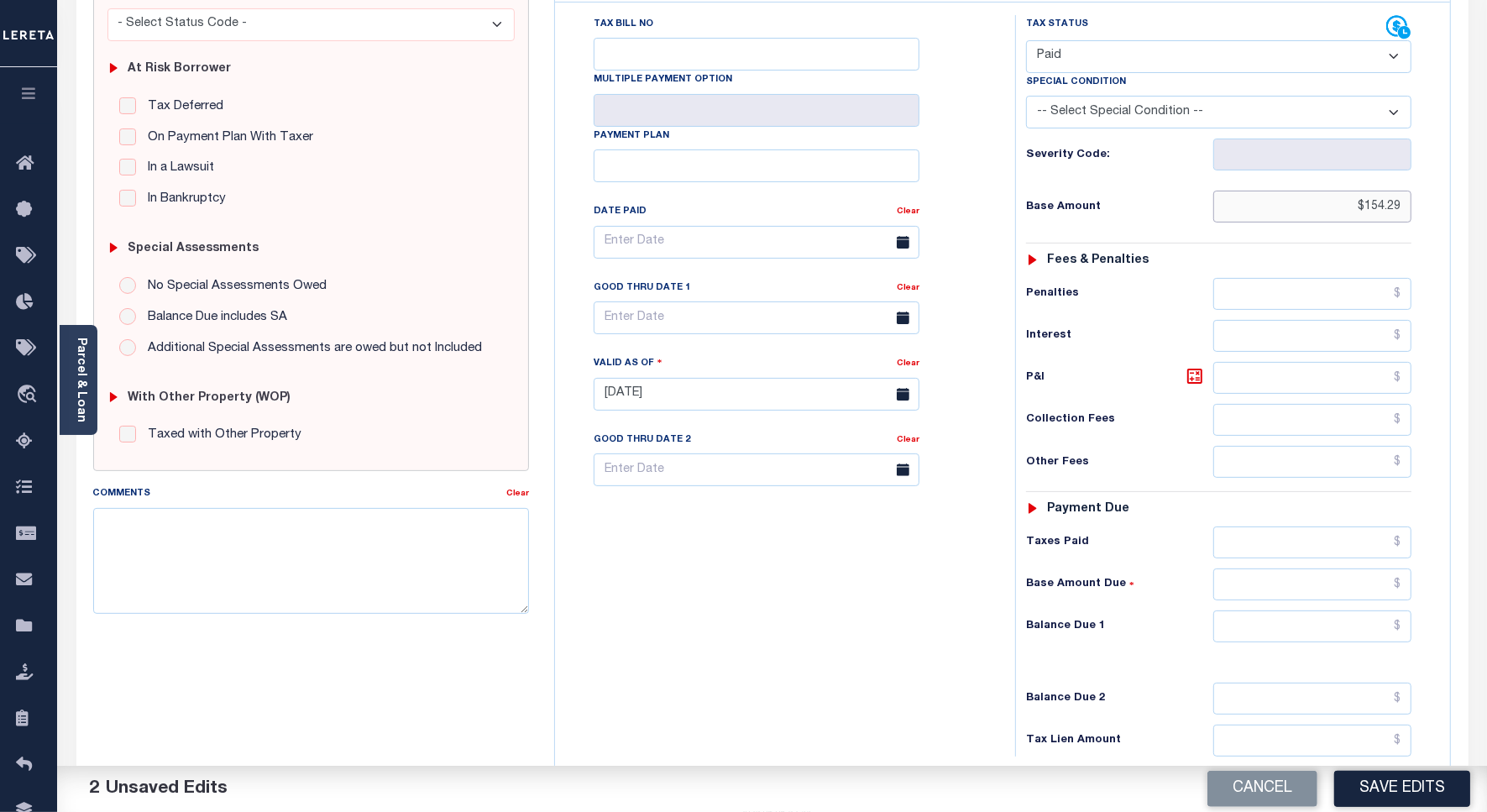
scroll to position [442, 0]
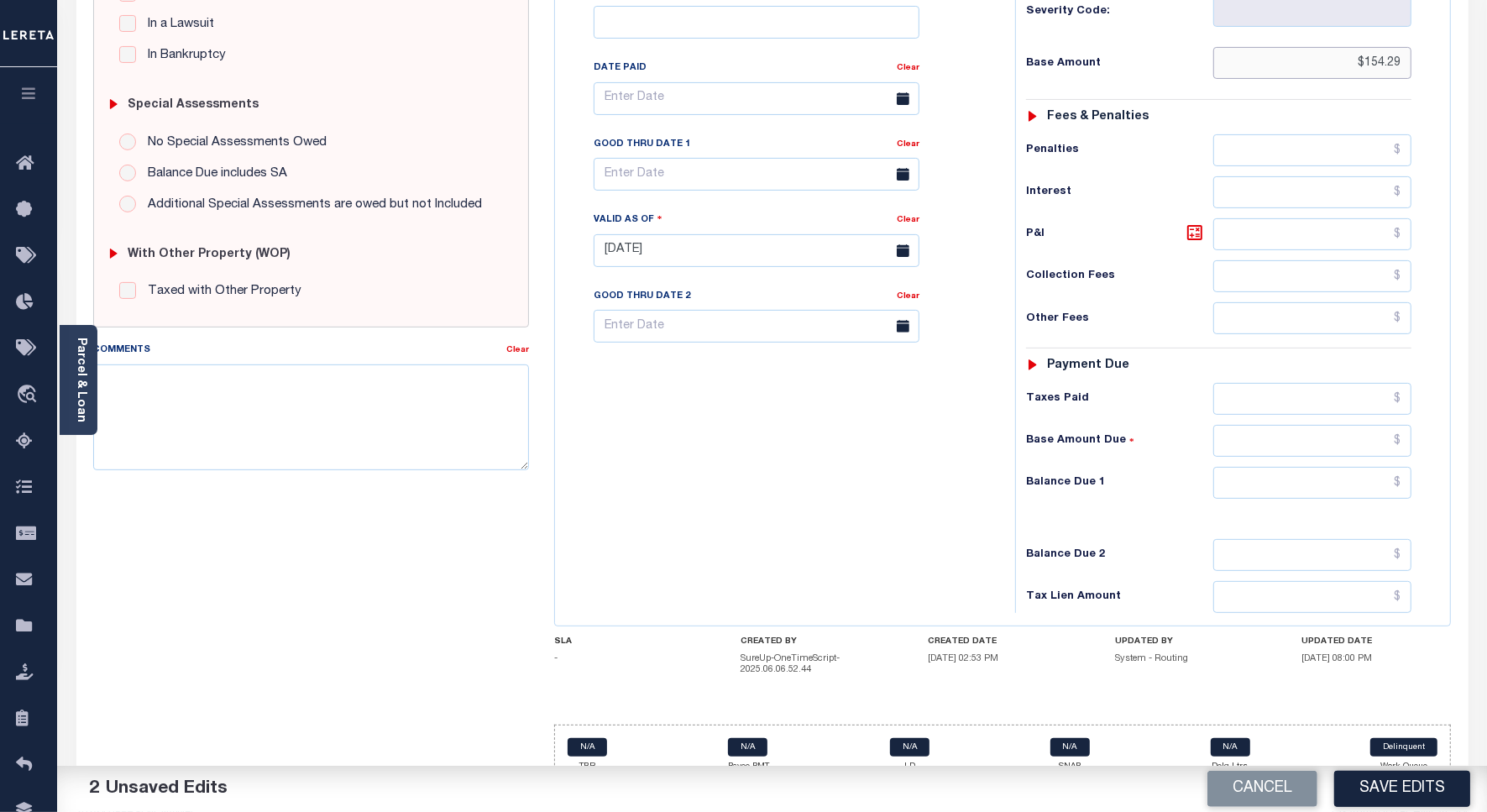
type input "$154.29"
click at [1351, 467] on input "text" at bounding box center [1312, 482] width 199 height 32
type input "$0"
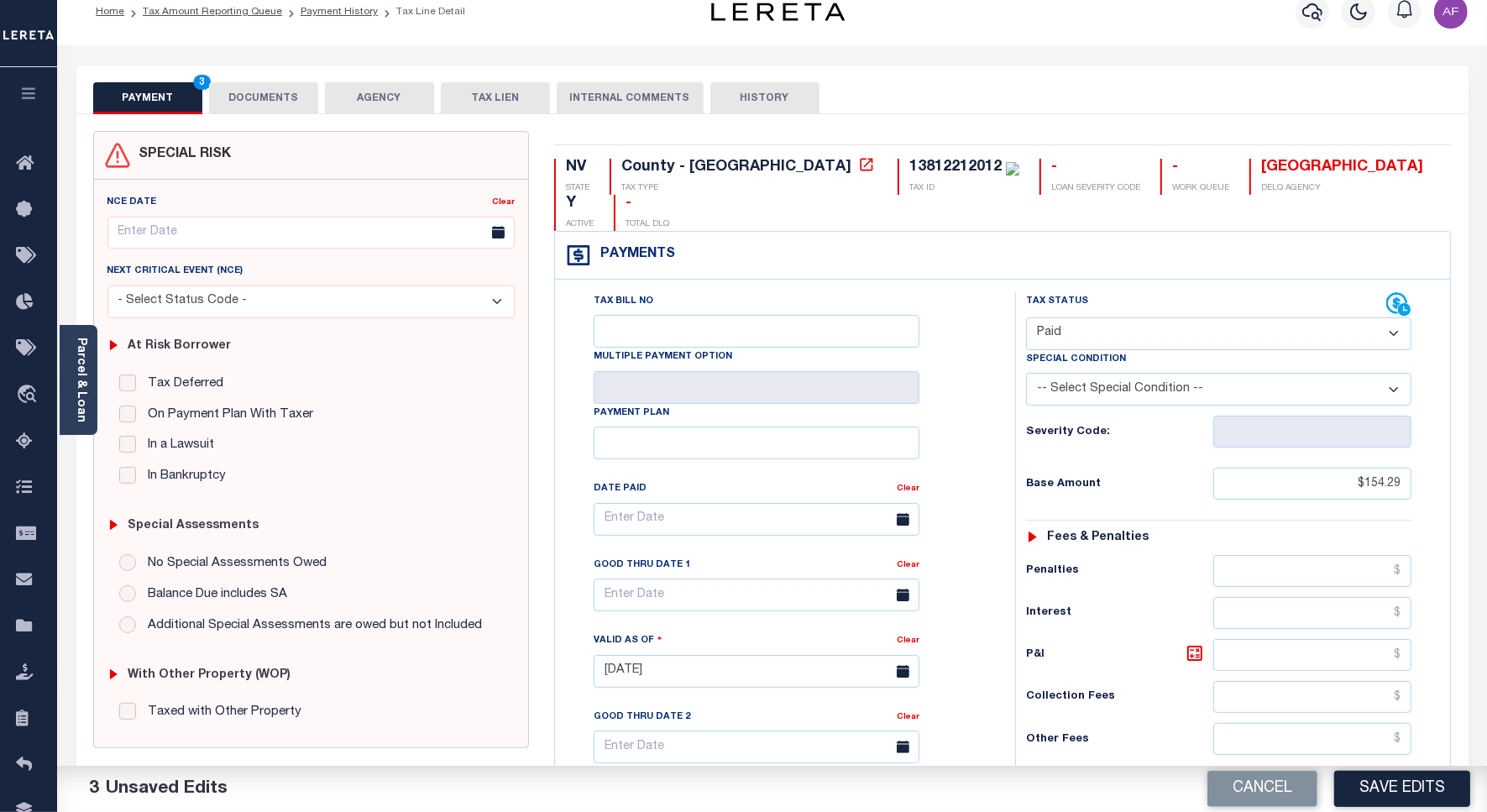
scroll to position [0, 0]
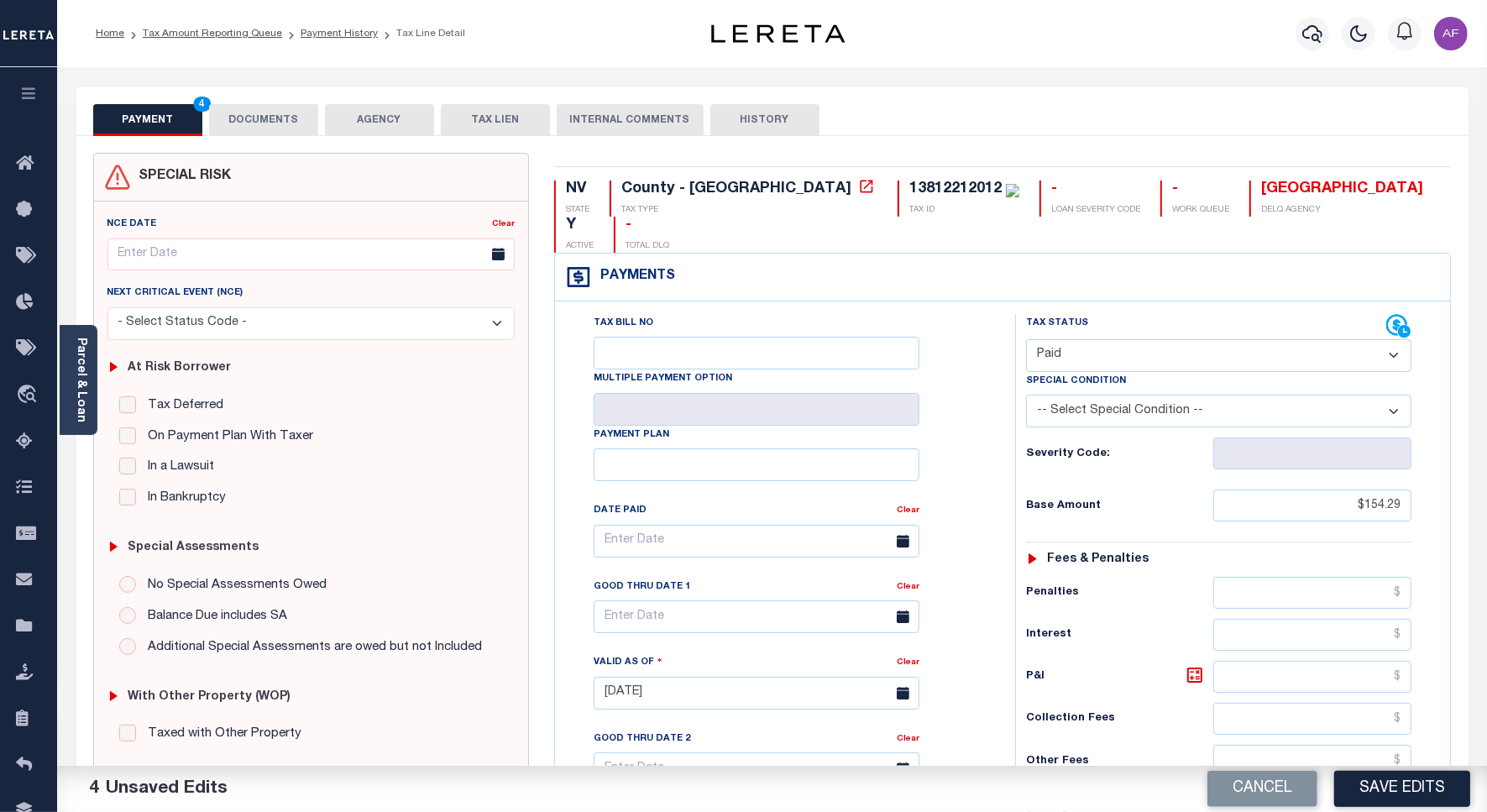
click at [246, 104] on button "DOCUMENTS" at bounding box center [264, 119] width 110 height 32
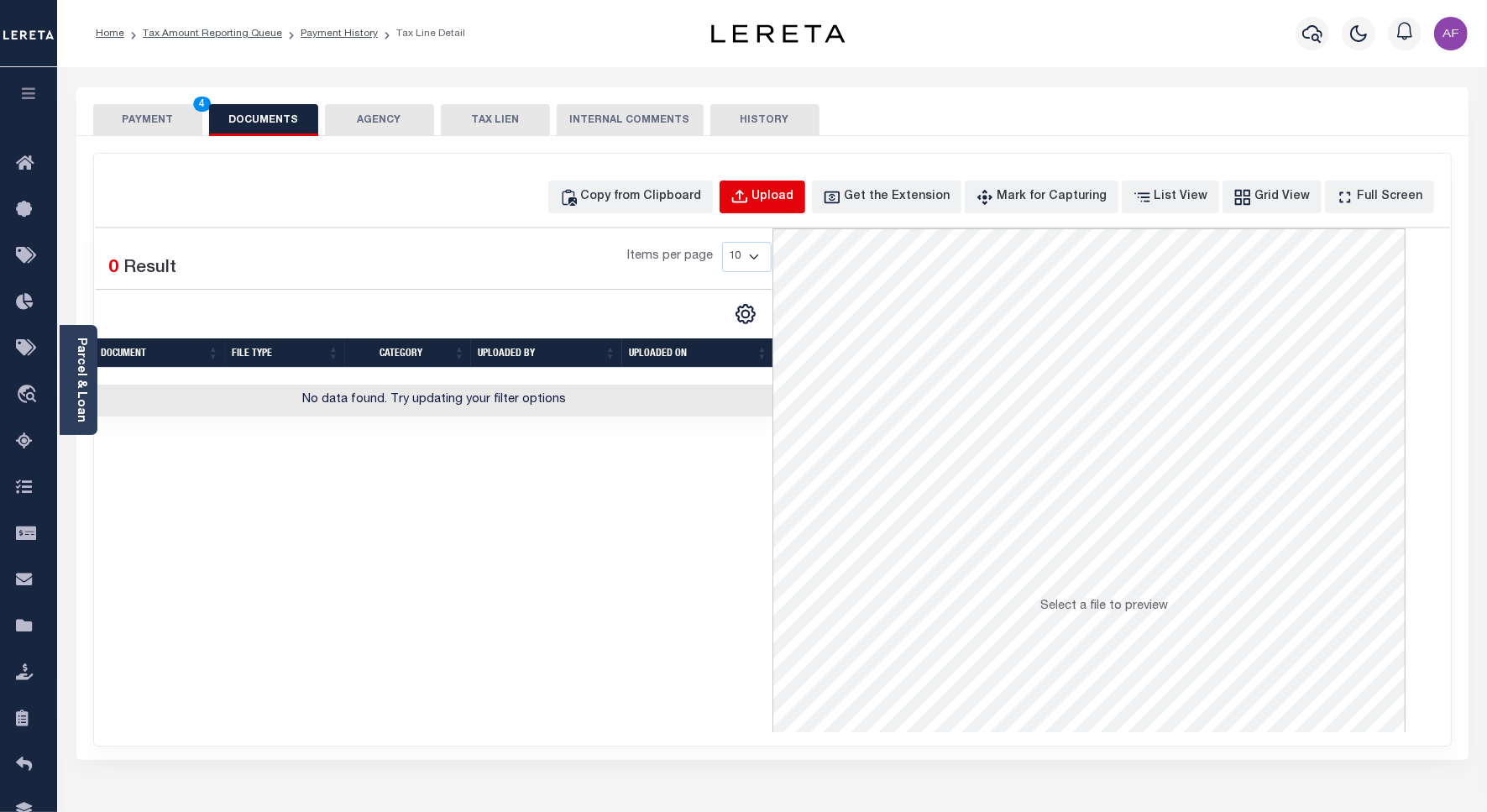
click at [785, 203] on div "Upload" at bounding box center [773, 197] width 42 height 19
select select "POP"
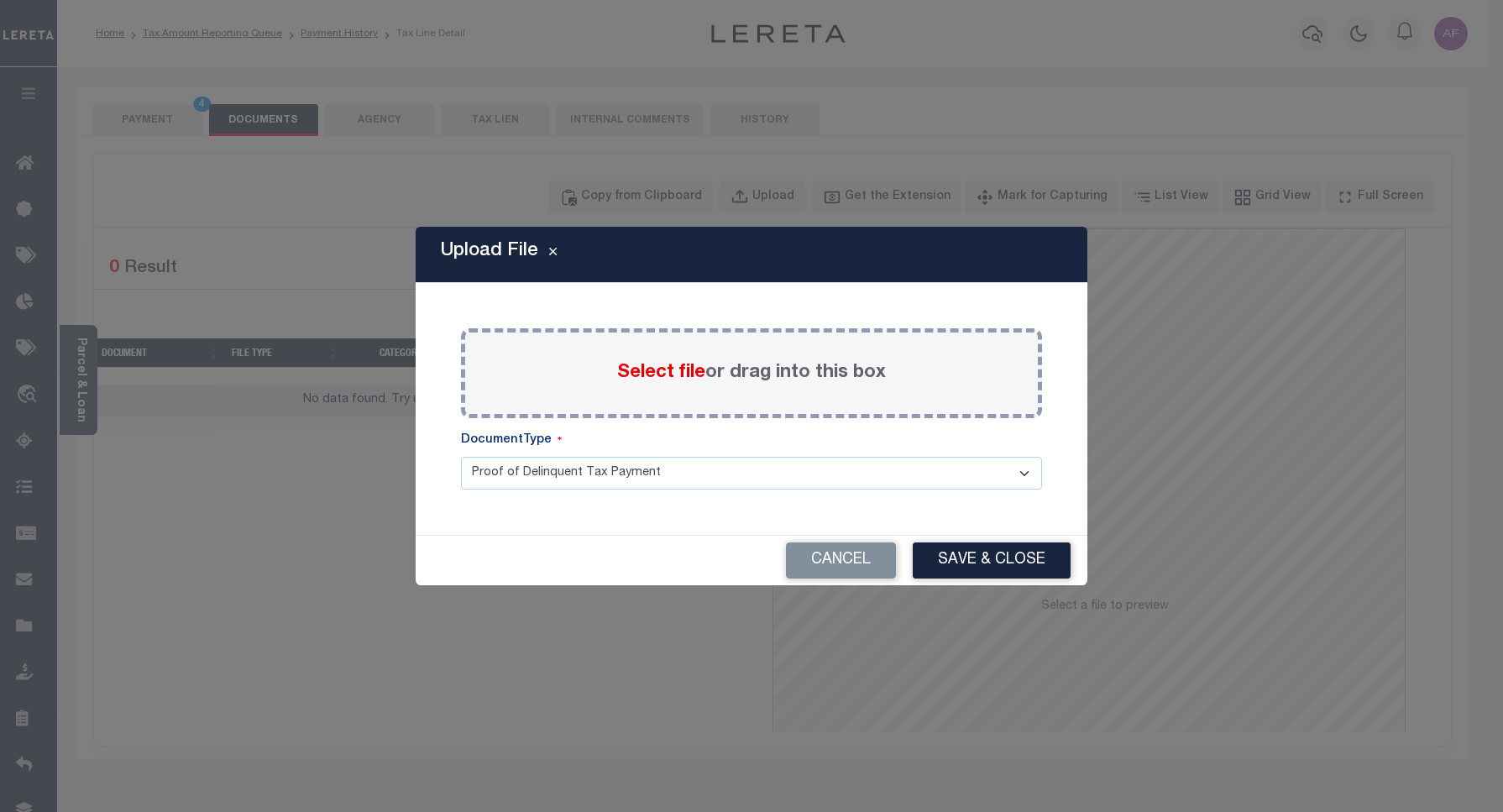
click at [660, 380] on span "Select file" at bounding box center [661, 373] width 88 height 19
click at [0, 0] on input "Select file or drag into this box" at bounding box center [0, 0] width 0 height 0
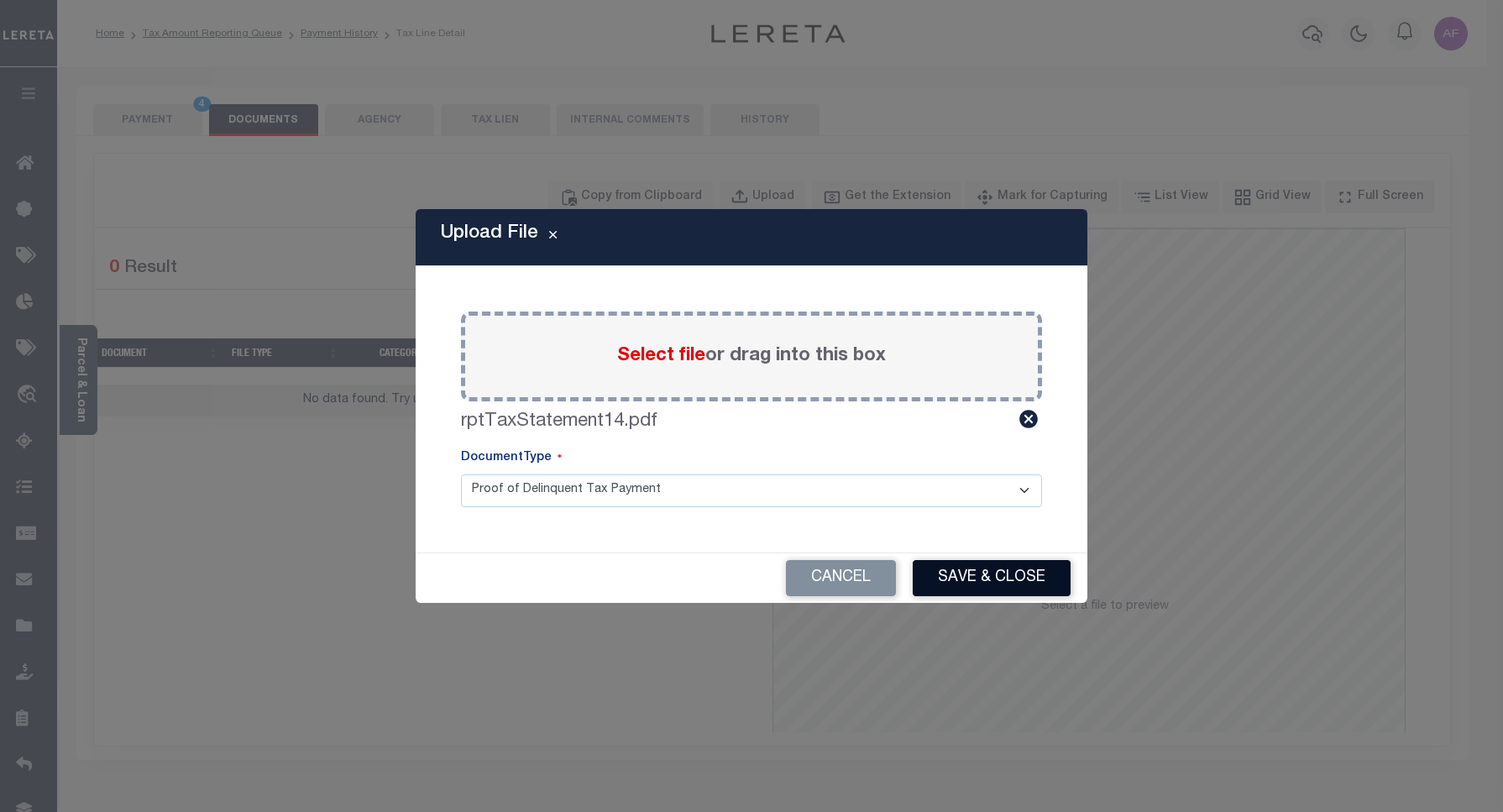
click at [979, 571] on button "Save & Close" at bounding box center [991, 577] width 158 height 36
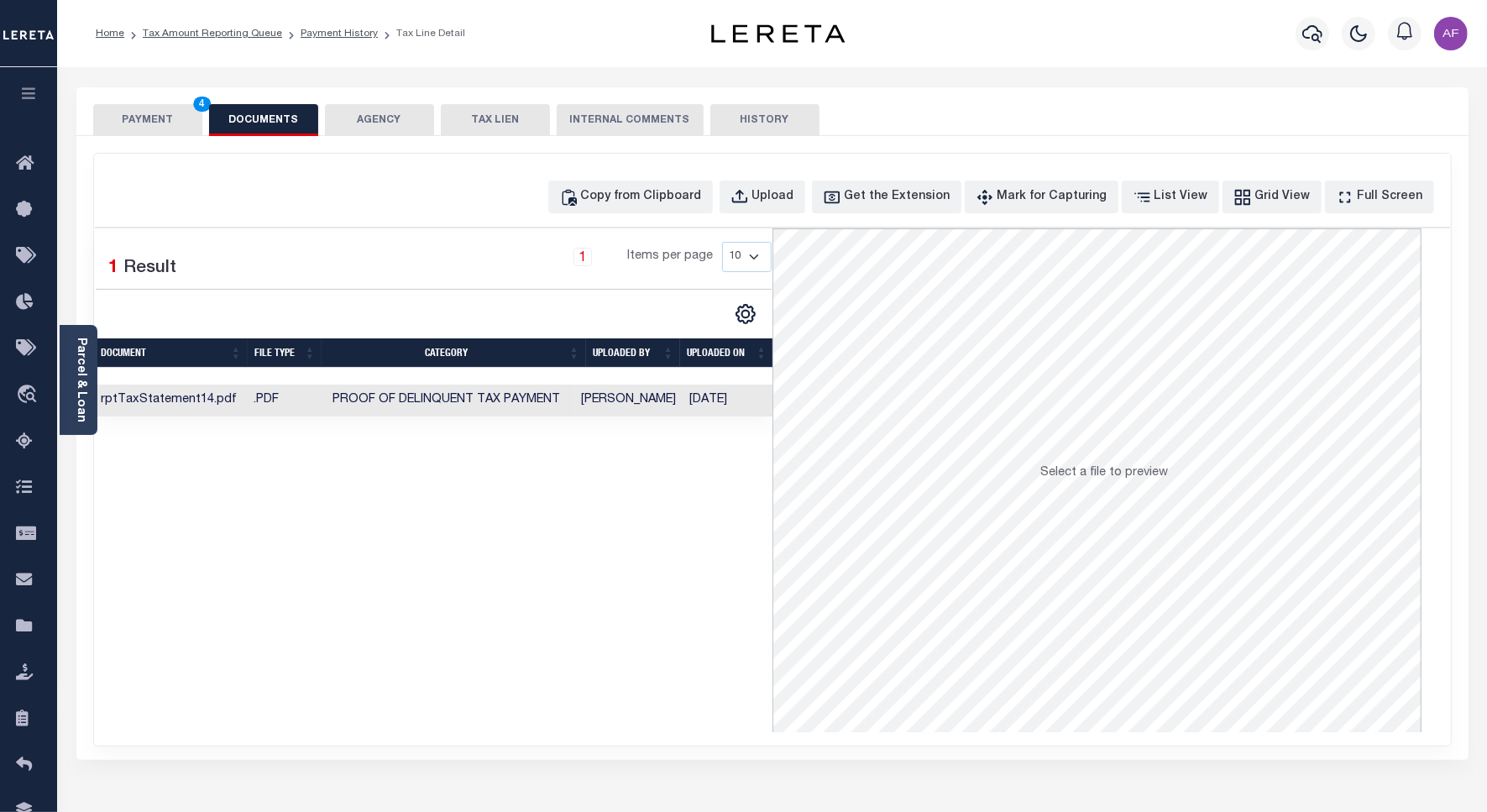
click at [140, 119] on button "PAYMENT 4" at bounding box center [148, 119] width 110 height 32
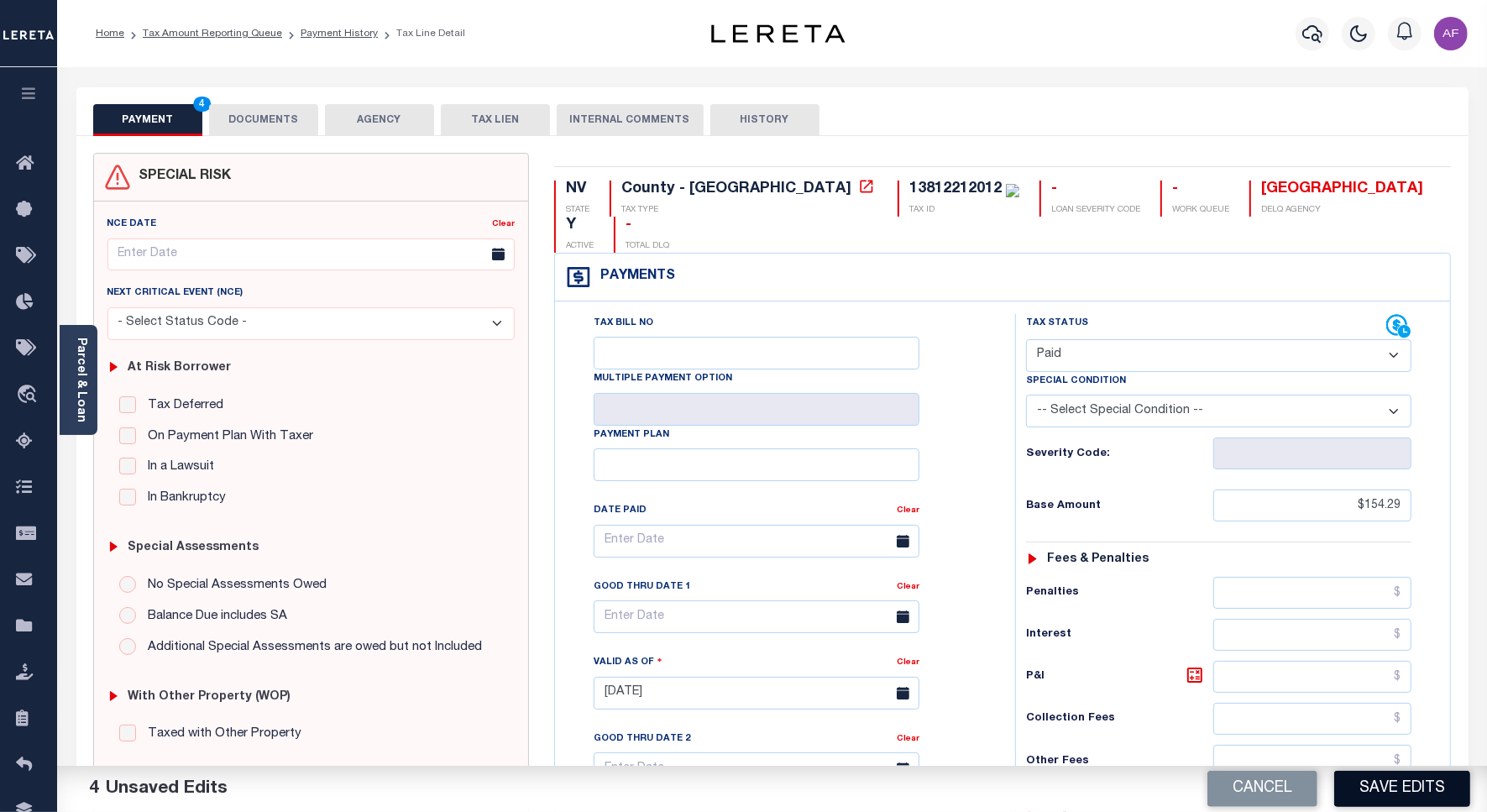
click at [1371, 773] on button "Save Edits" at bounding box center [1401, 789] width 136 height 36
checkbox input "false"
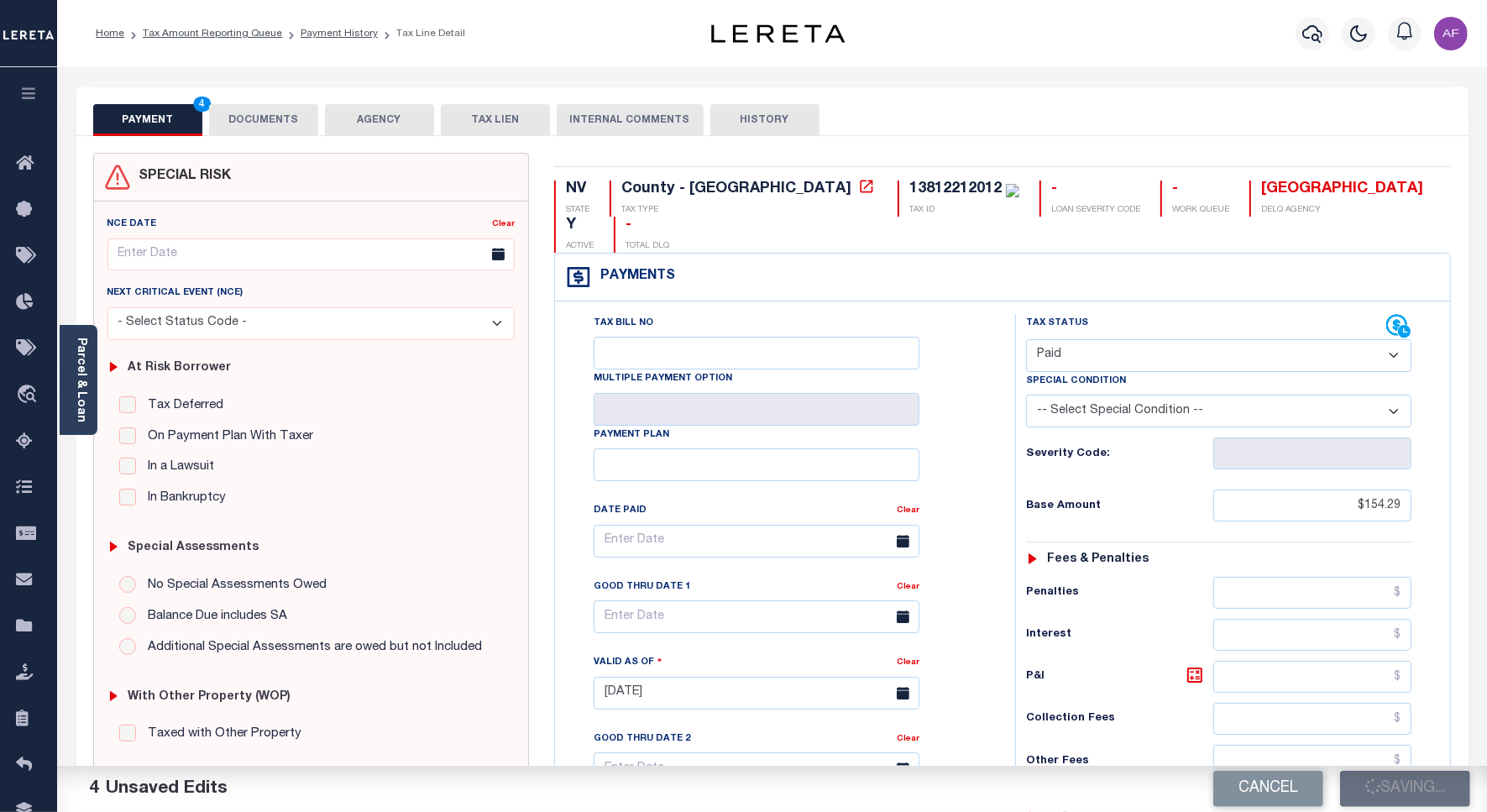
type input "$154.29"
type input "$0"
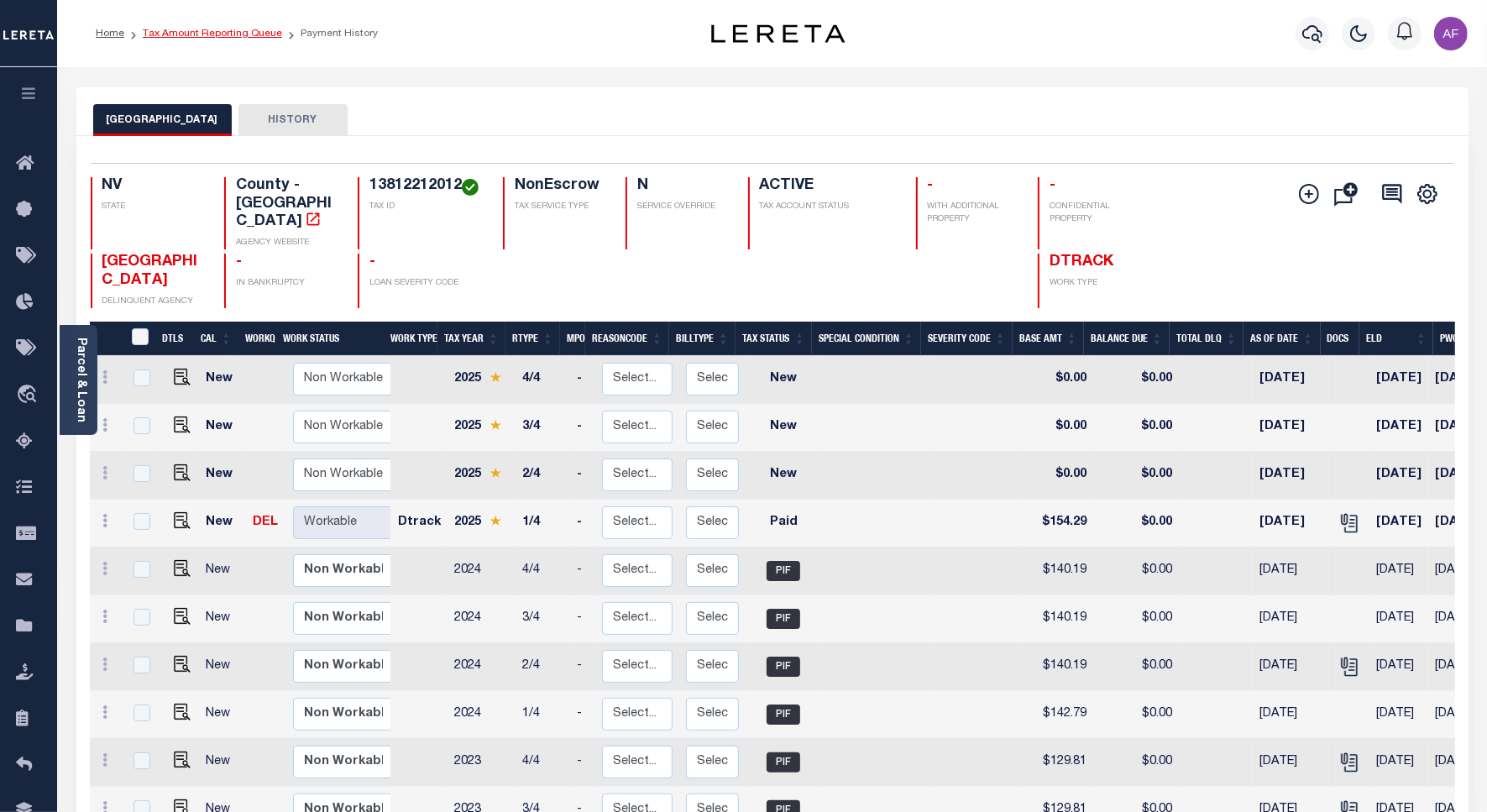
click at [195, 30] on link "Tax Amount Reporting Queue" at bounding box center [212, 33] width 139 height 10
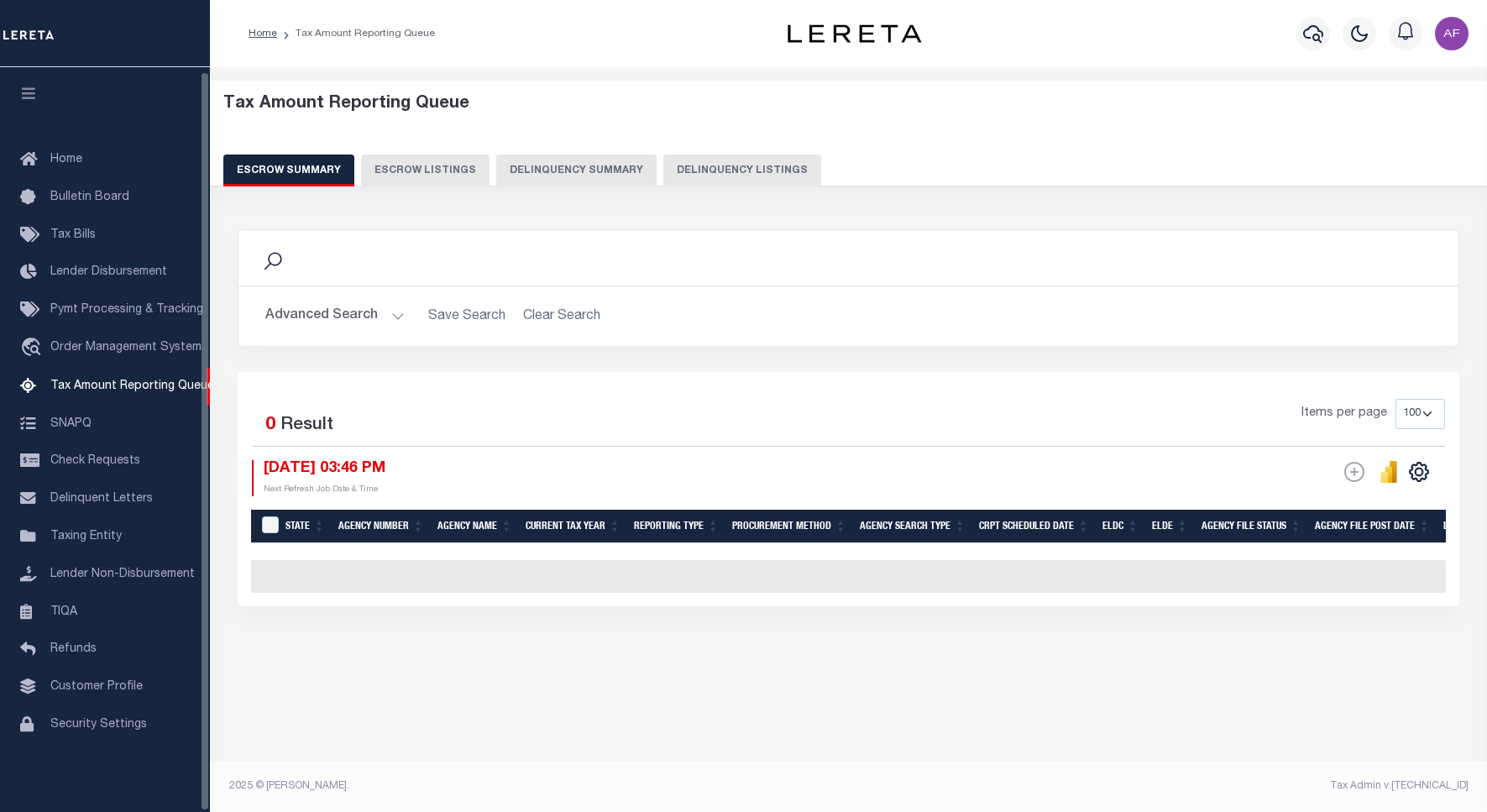
select select "100"
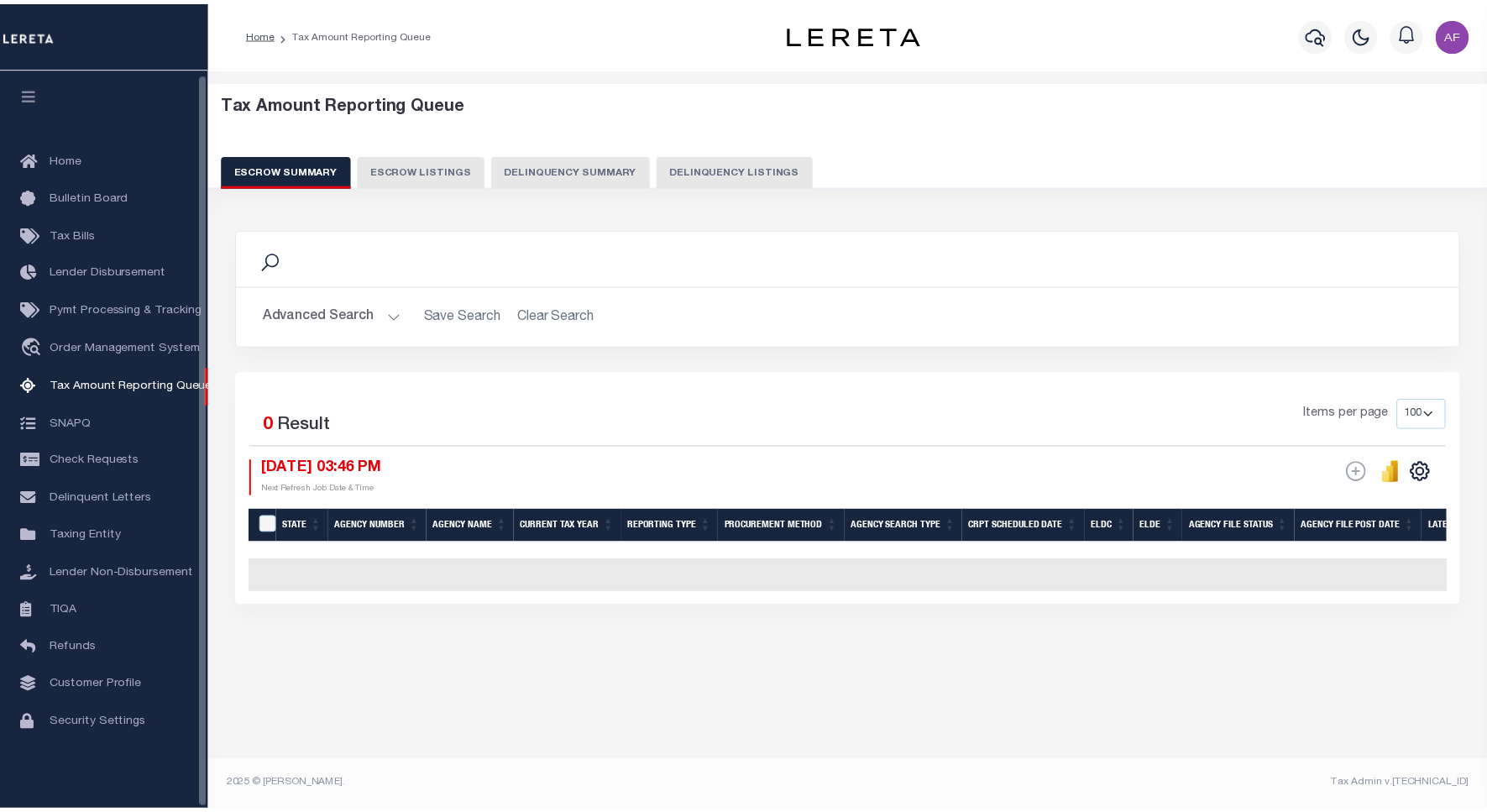
scroll to position [5, 0]
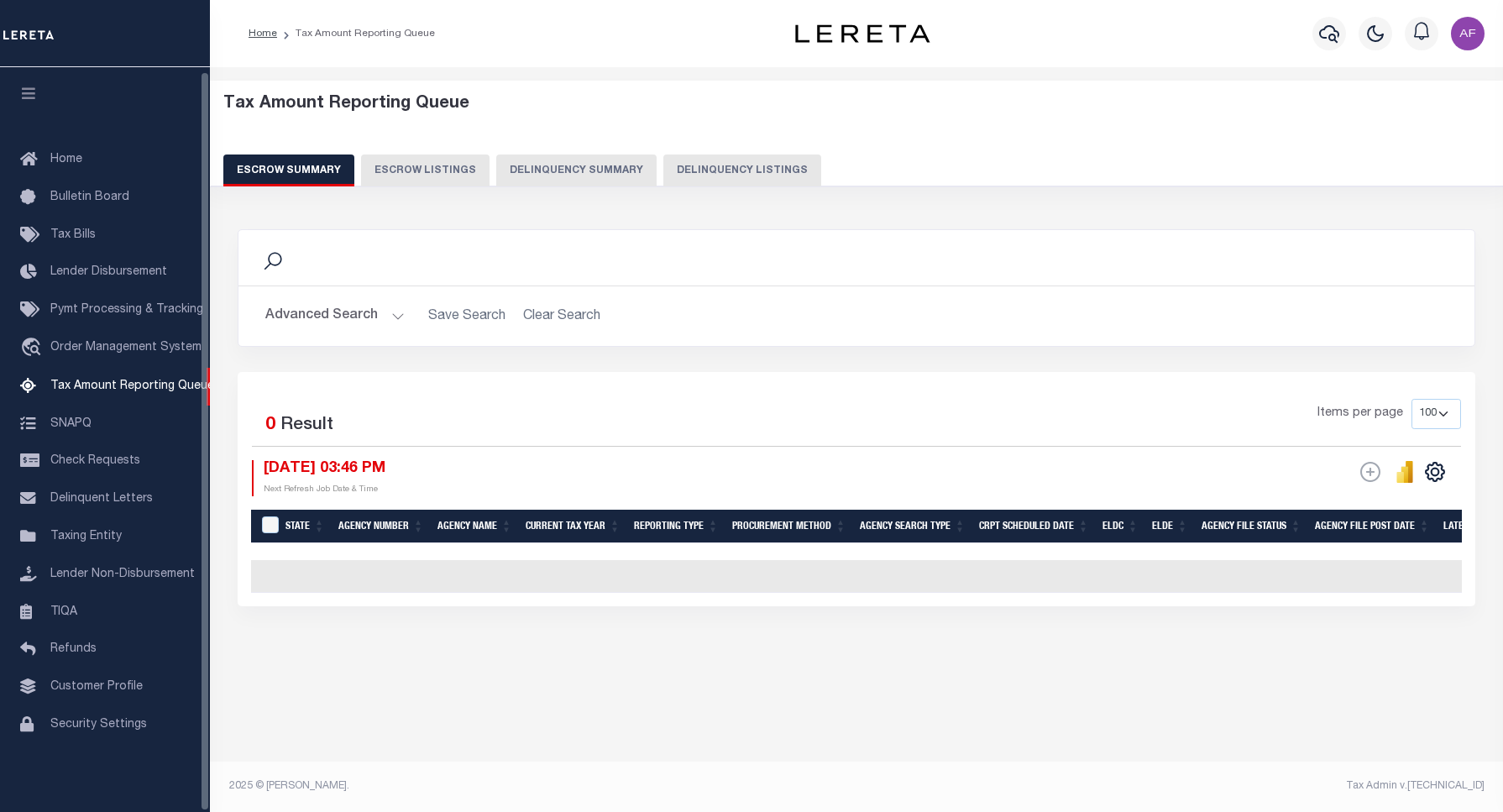
click at [750, 174] on button "Delinquency Listings" at bounding box center [742, 170] width 158 height 32
select select "100"
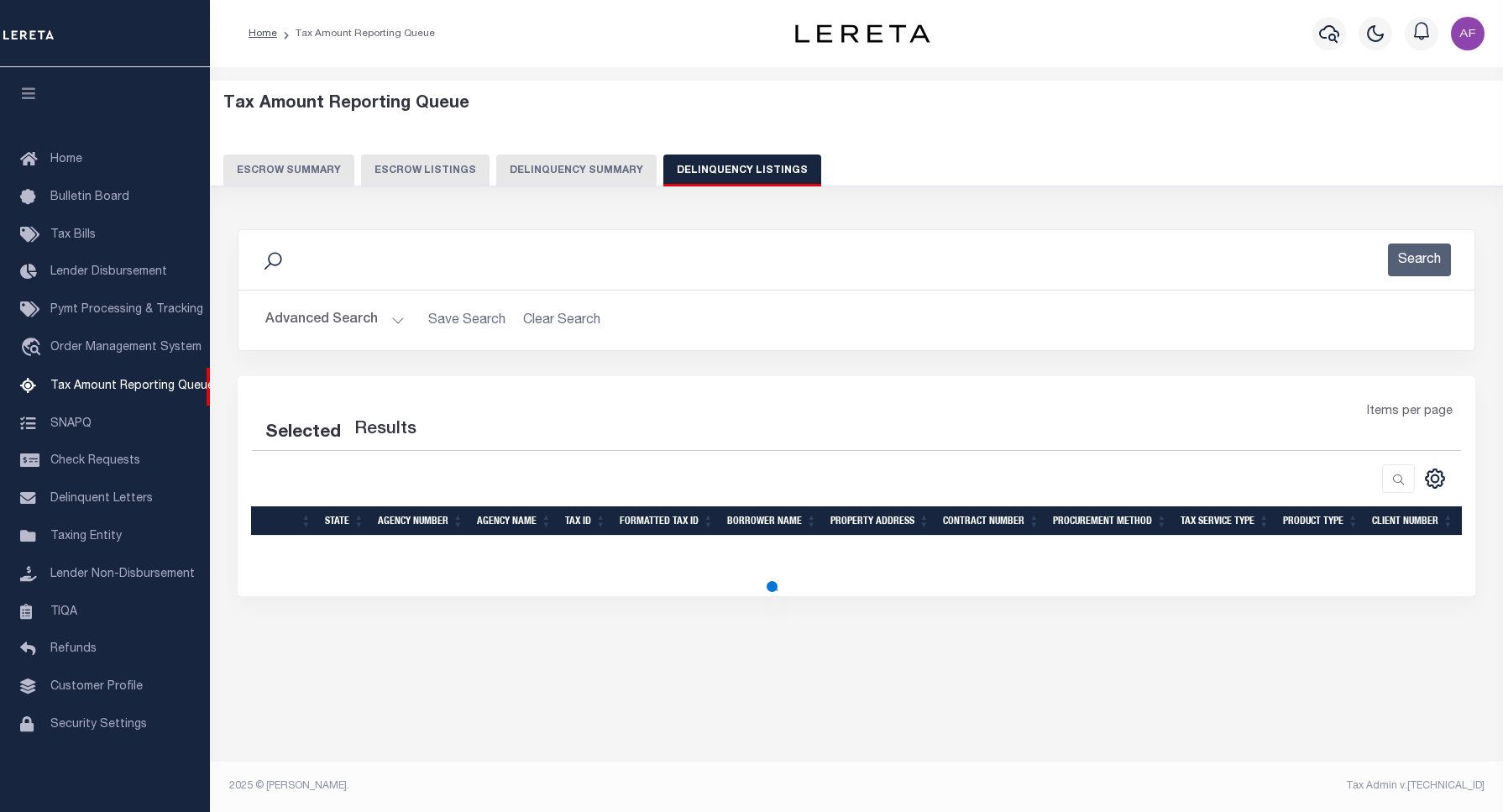
select select "100"
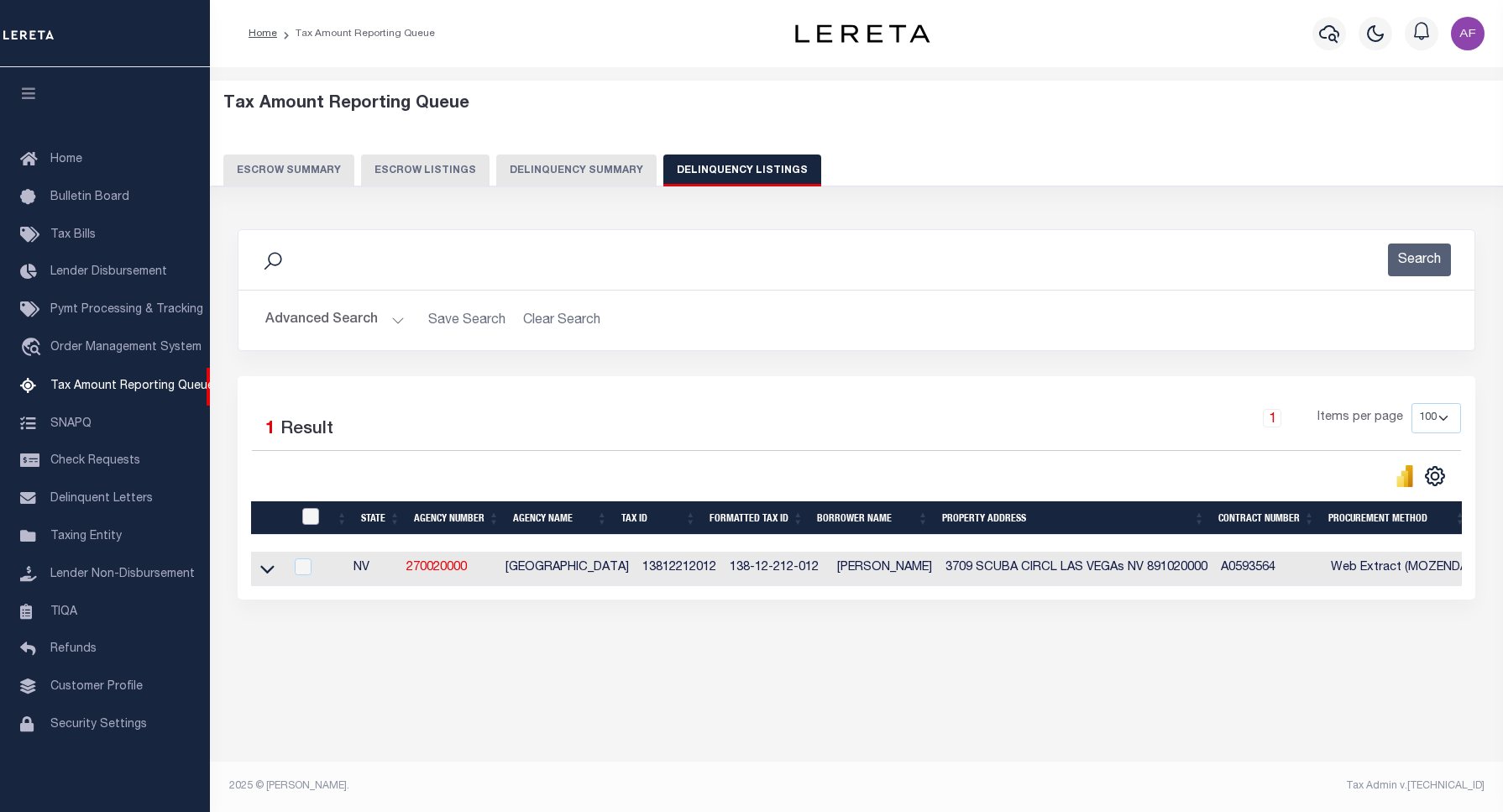
click at [306, 524] on input "checkbox" at bounding box center [310, 516] width 17 height 17
checkbox input "true"
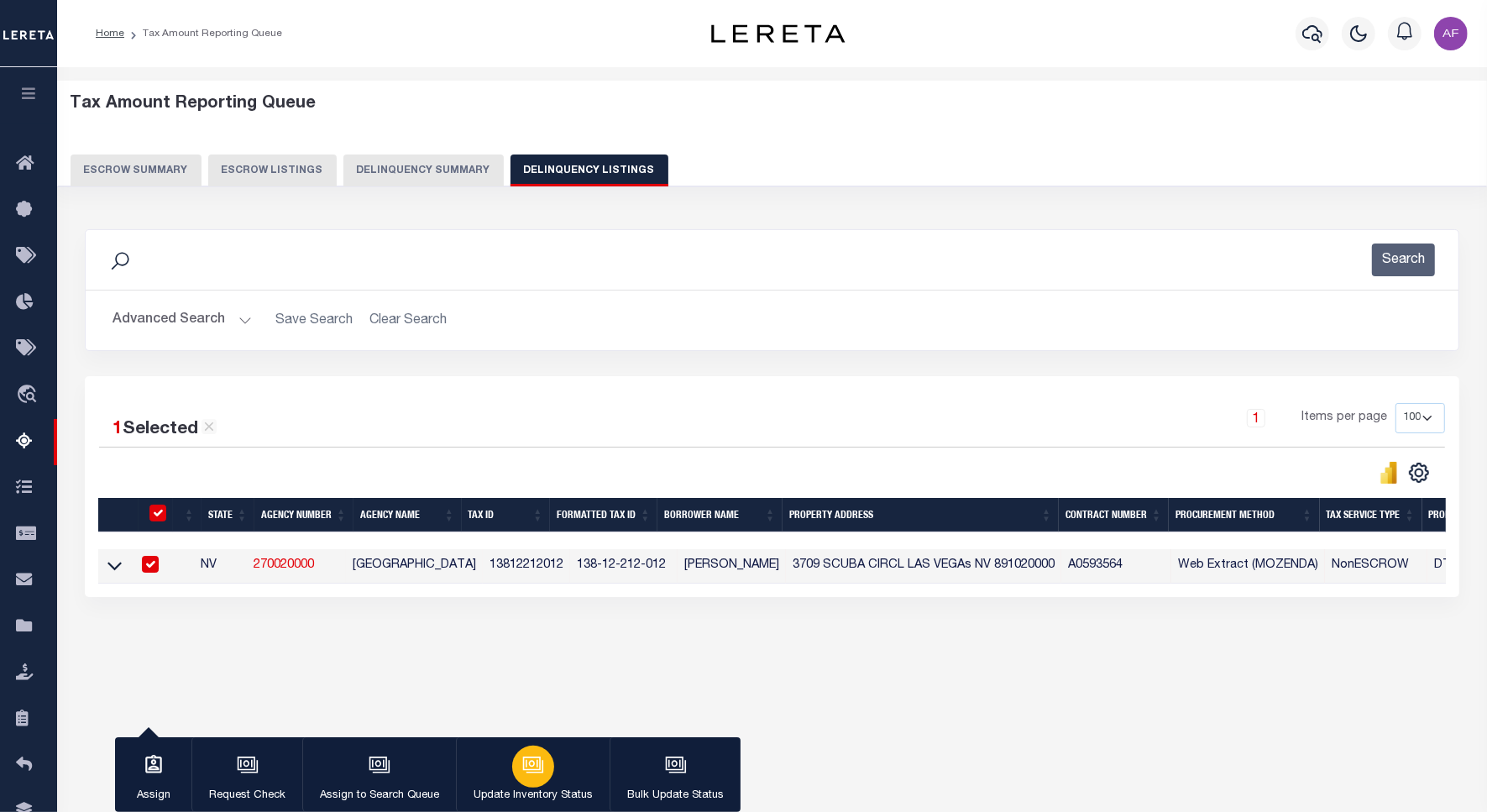
click at [561, 768] on button "Update Inventory Status" at bounding box center [532, 774] width 154 height 75
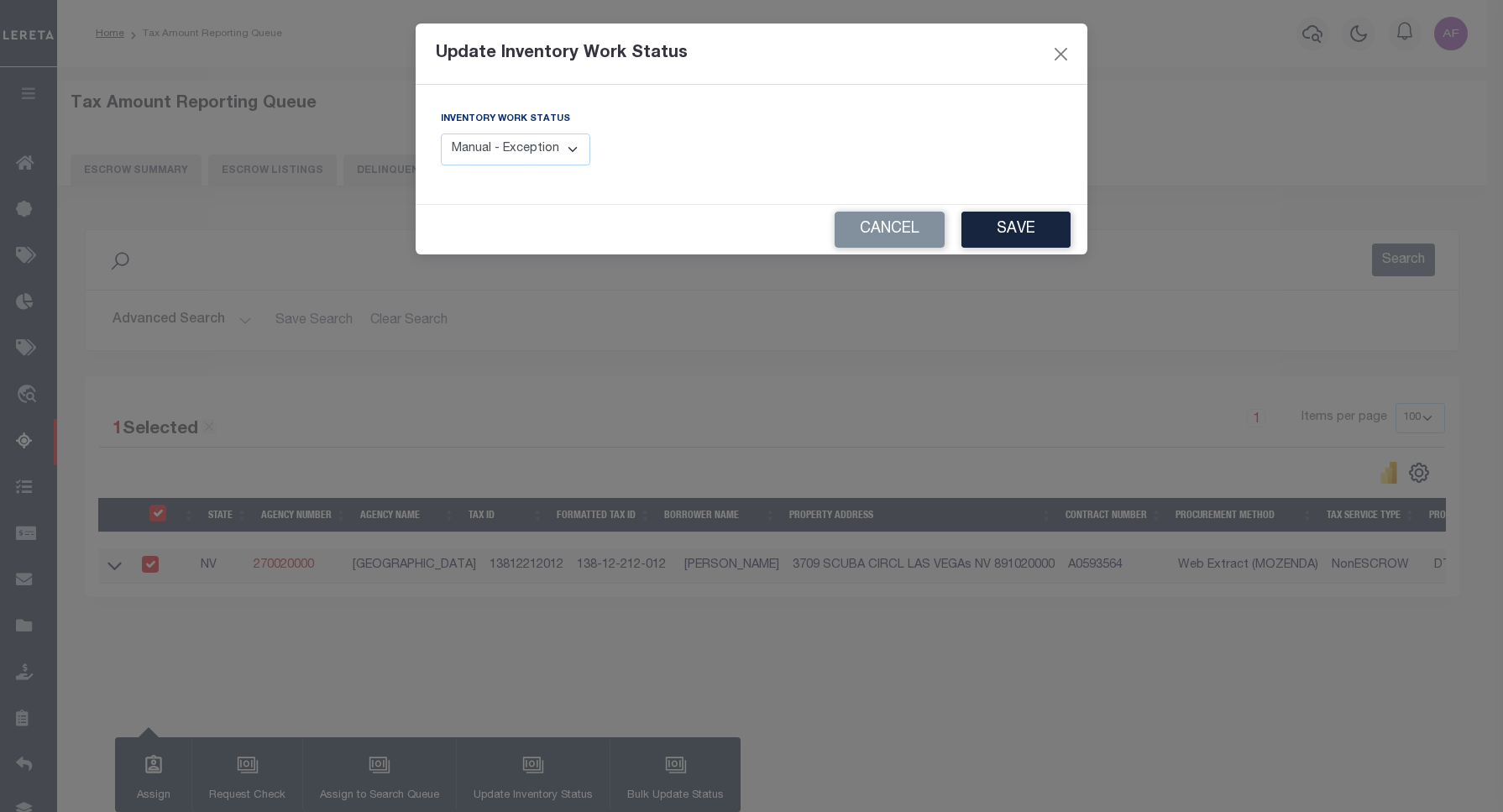
click at [555, 143] on select "Manual - Exception Pended - Awaiting Search Late Add Exception Completed" at bounding box center [515, 149] width 150 height 32
select select "4"
click at [440, 133] on select "Manual - Exception Pended - Awaiting Search Late Add Exception Completed" at bounding box center [515, 149] width 150 height 32
click at [982, 229] on button "Save" at bounding box center [1016, 229] width 110 height 36
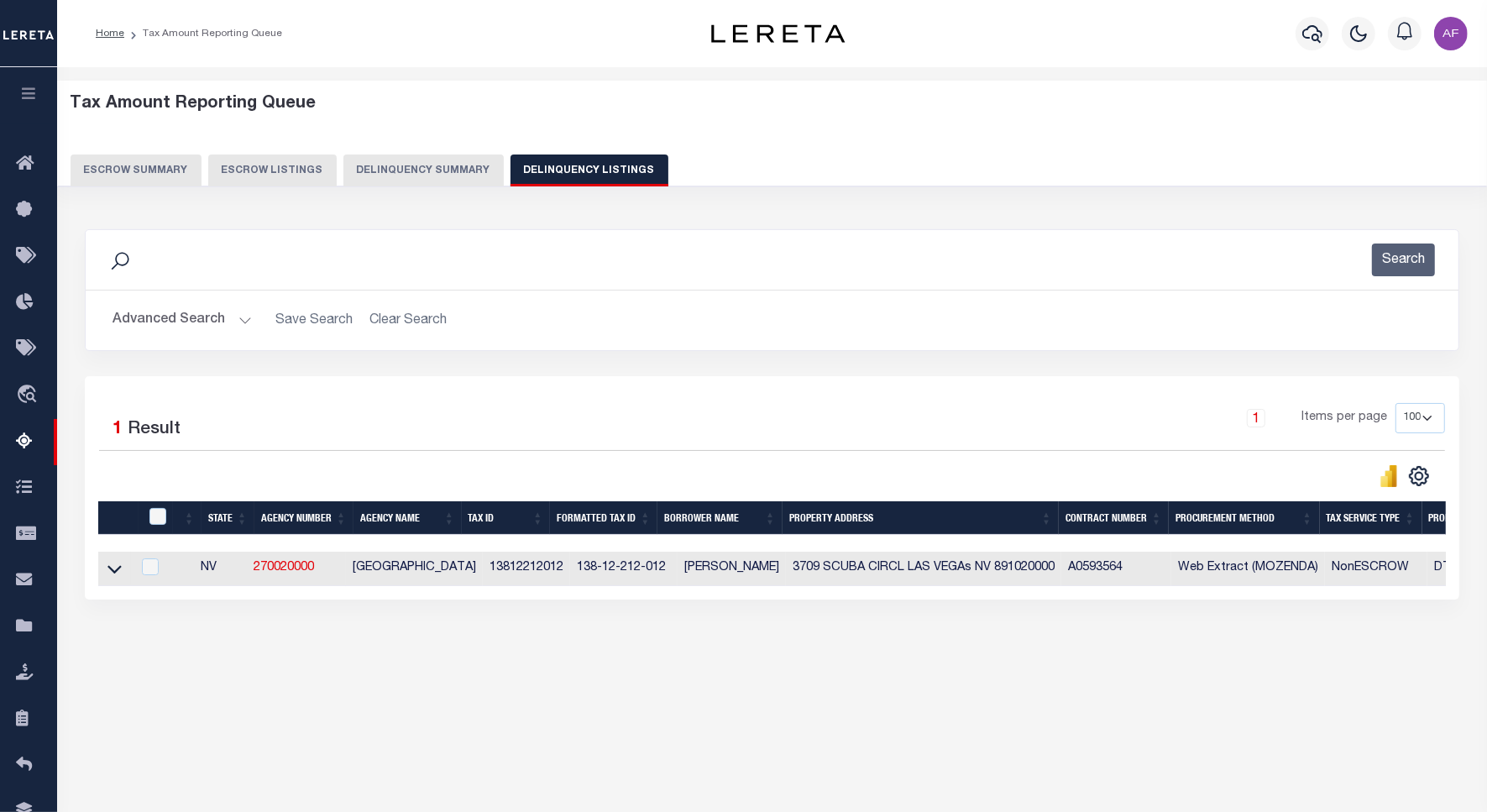
click at [176, 326] on button "Advanced Search" at bounding box center [182, 320] width 139 height 32
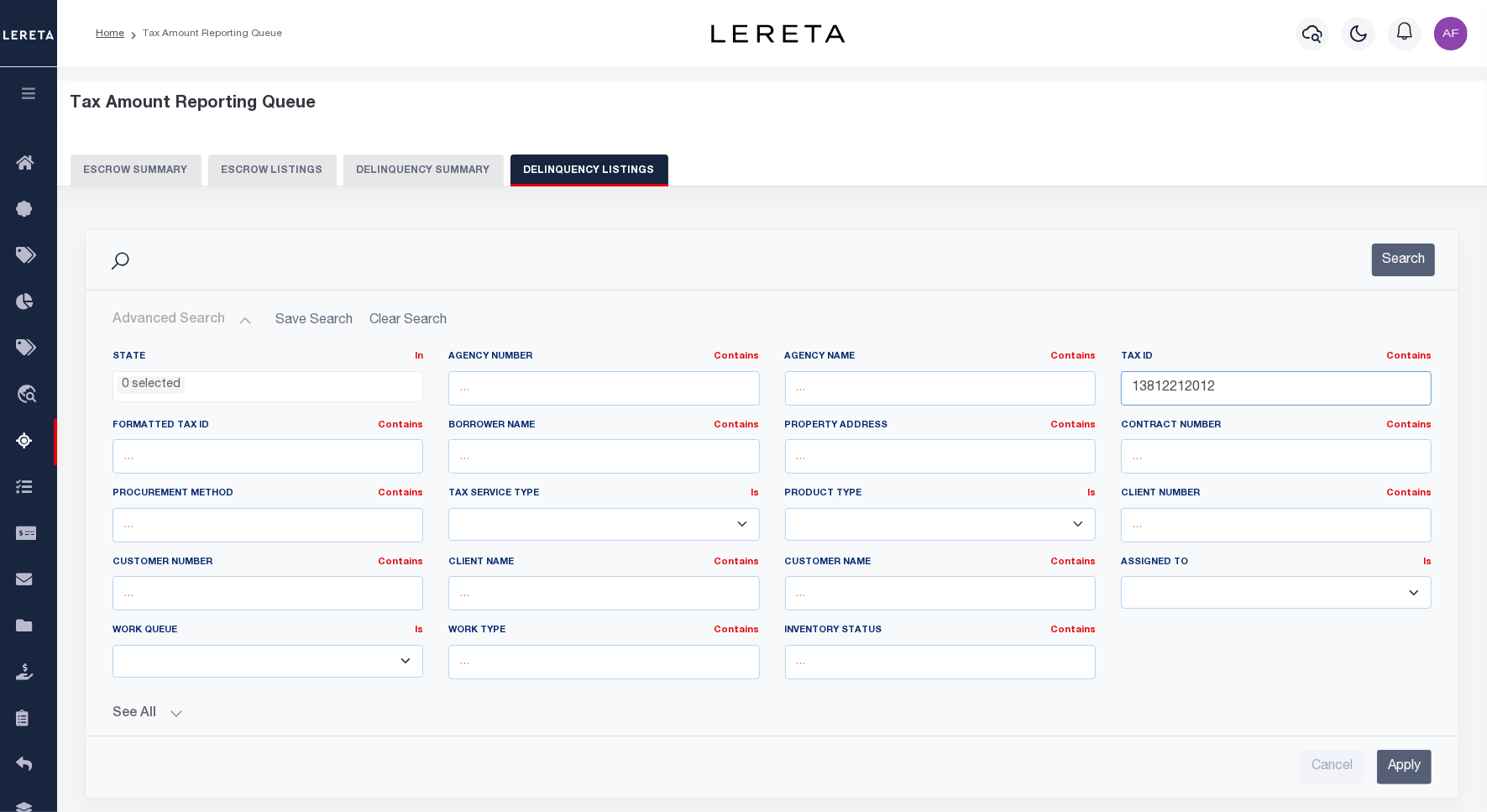
click at [1177, 383] on input "13812212012" at bounding box center [1276, 387] width 310 height 34
paste input "00117416165"
type input "00117416165"
click at [1395, 248] on button "Search" at bounding box center [1403, 259] width 63 height 32
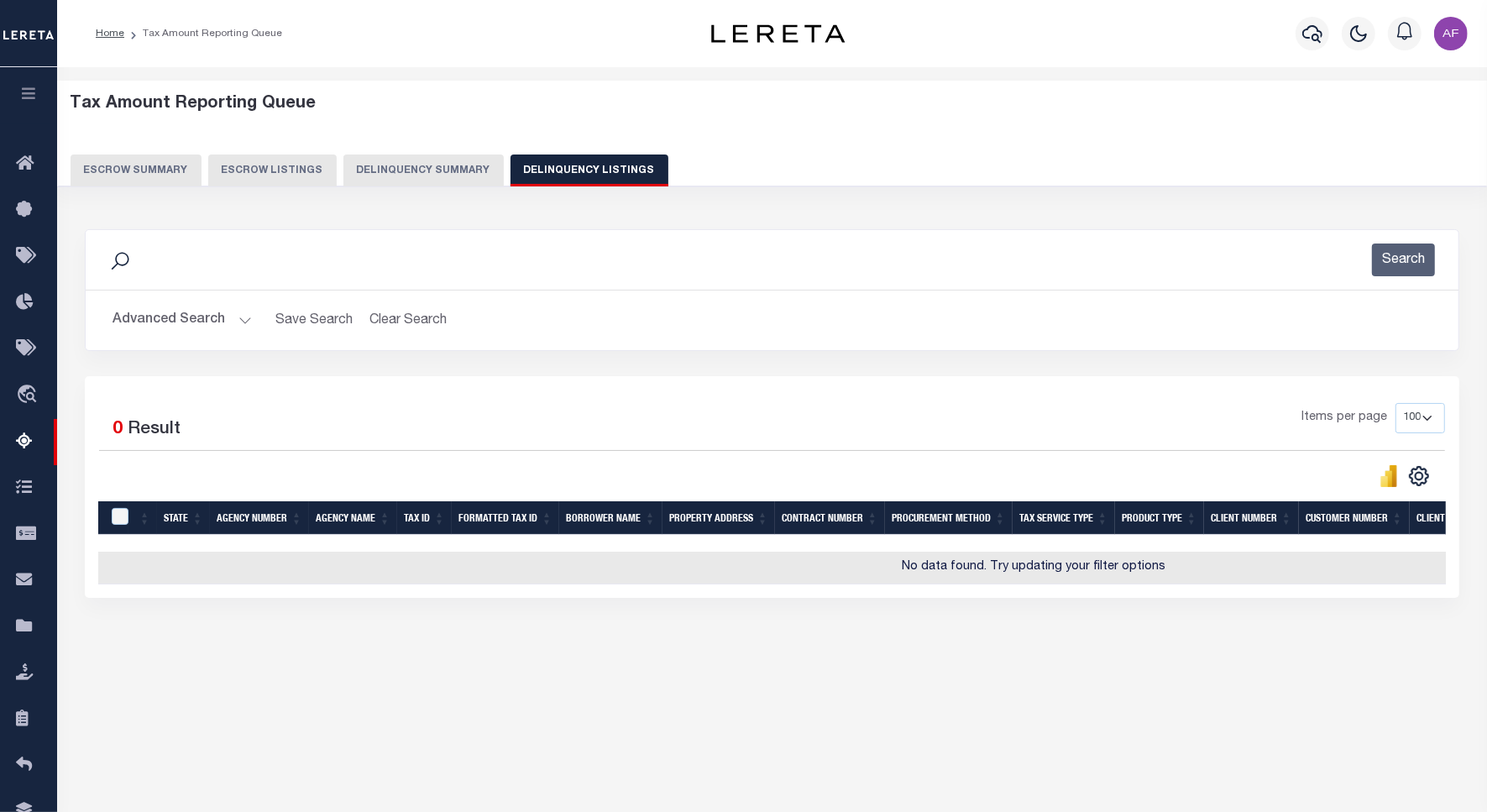
scroll to position [0, 0]
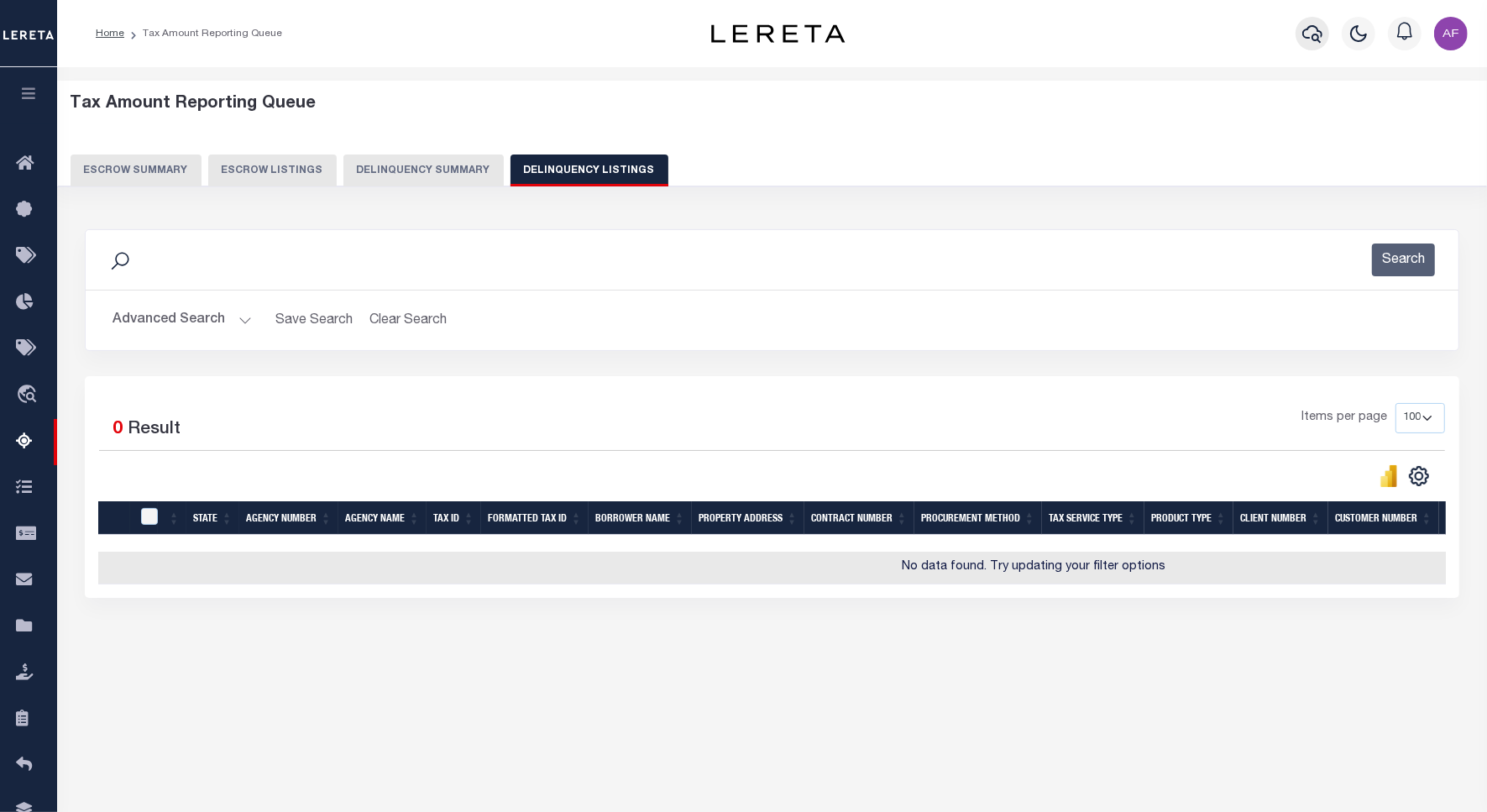
click at [1302, 23] on button "button" at bounding box center [1312, 33] width 33 height 33
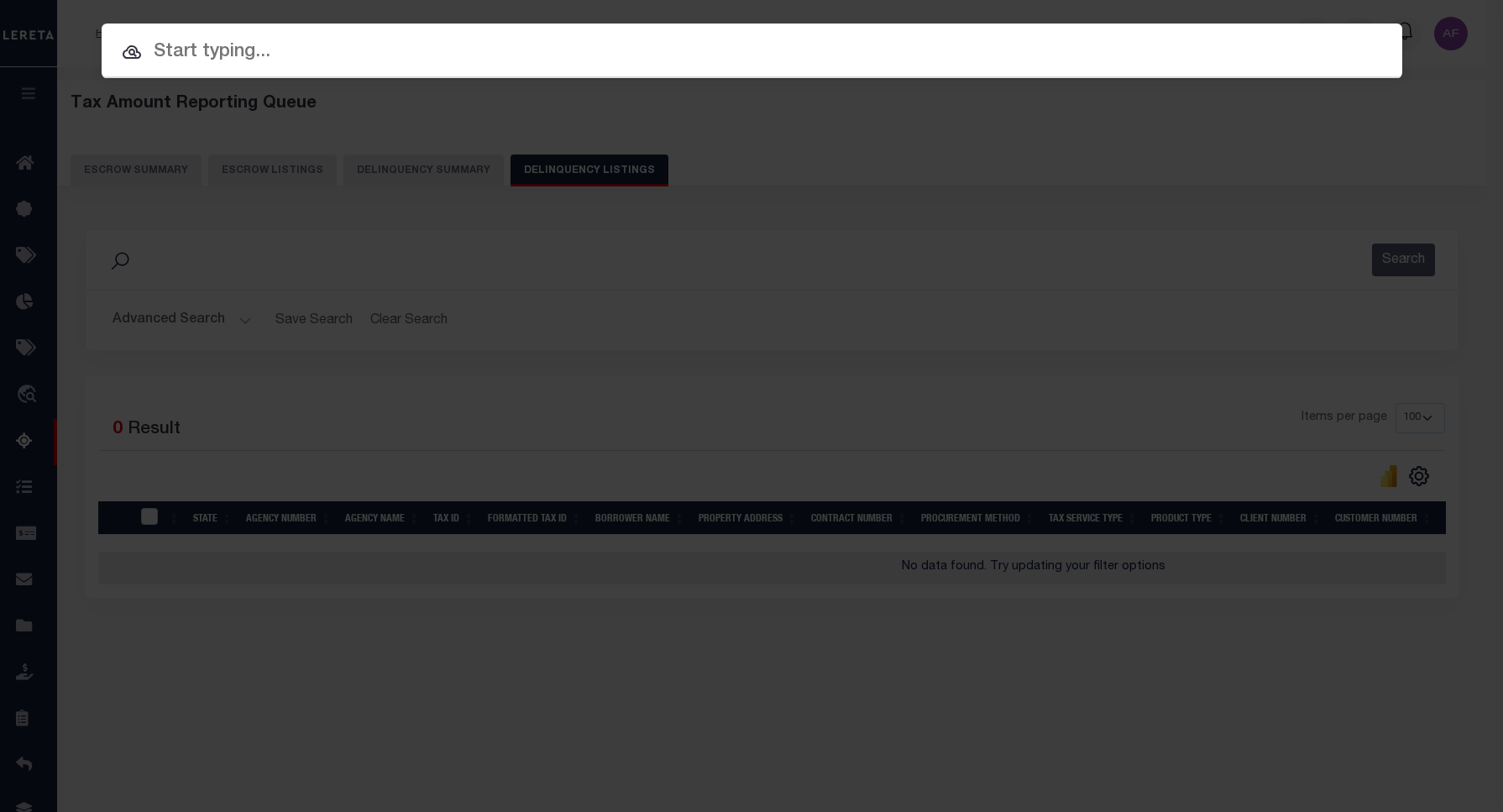
click at [284, 66] on input "text" at bounding box center [752, 53] width 1300 height 29
paste input "428746250"
type input "428746250"
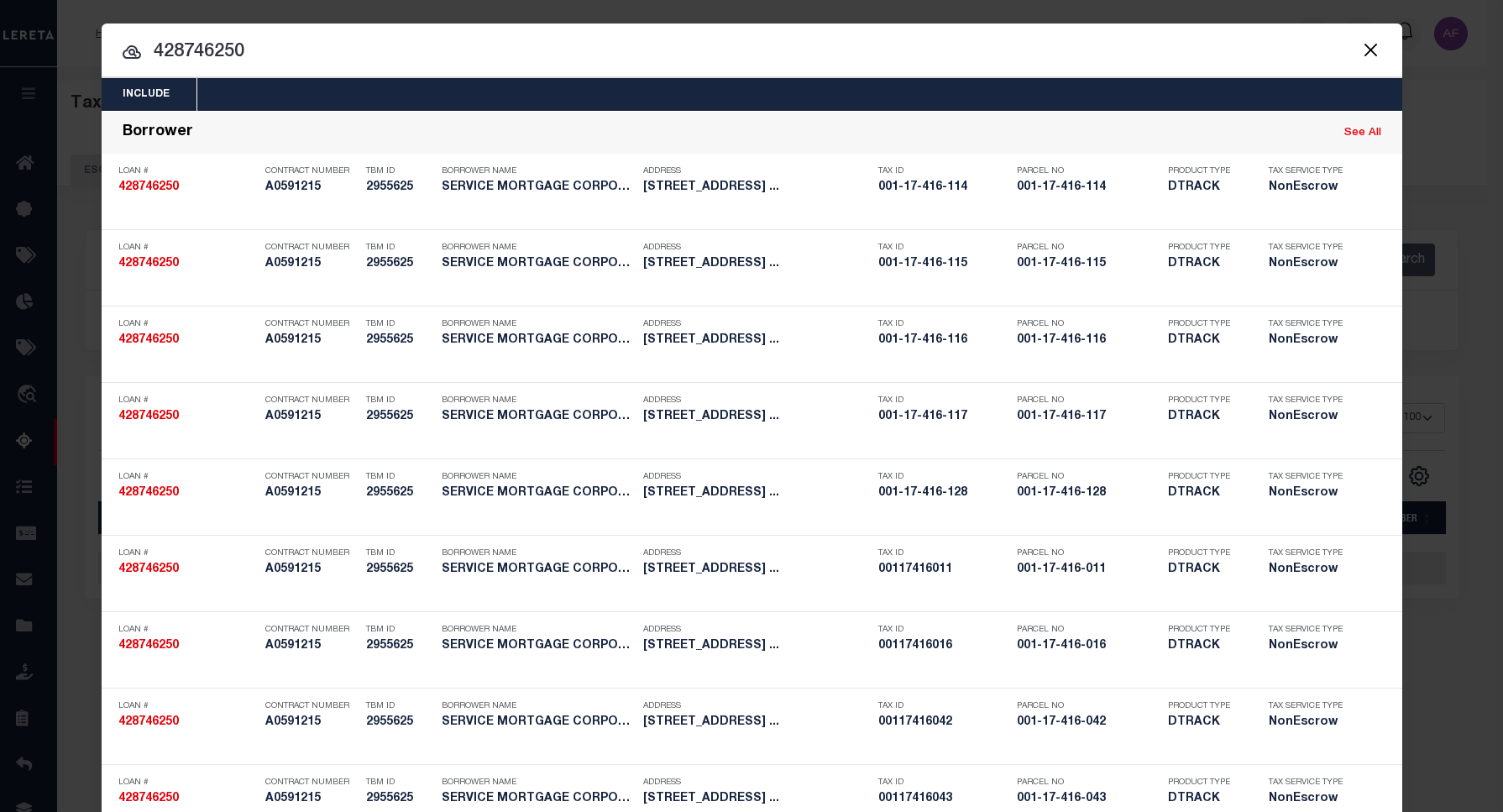
click at [1362, 44] on button "Close" at bounding box center [1371, 49] width 22 height 22
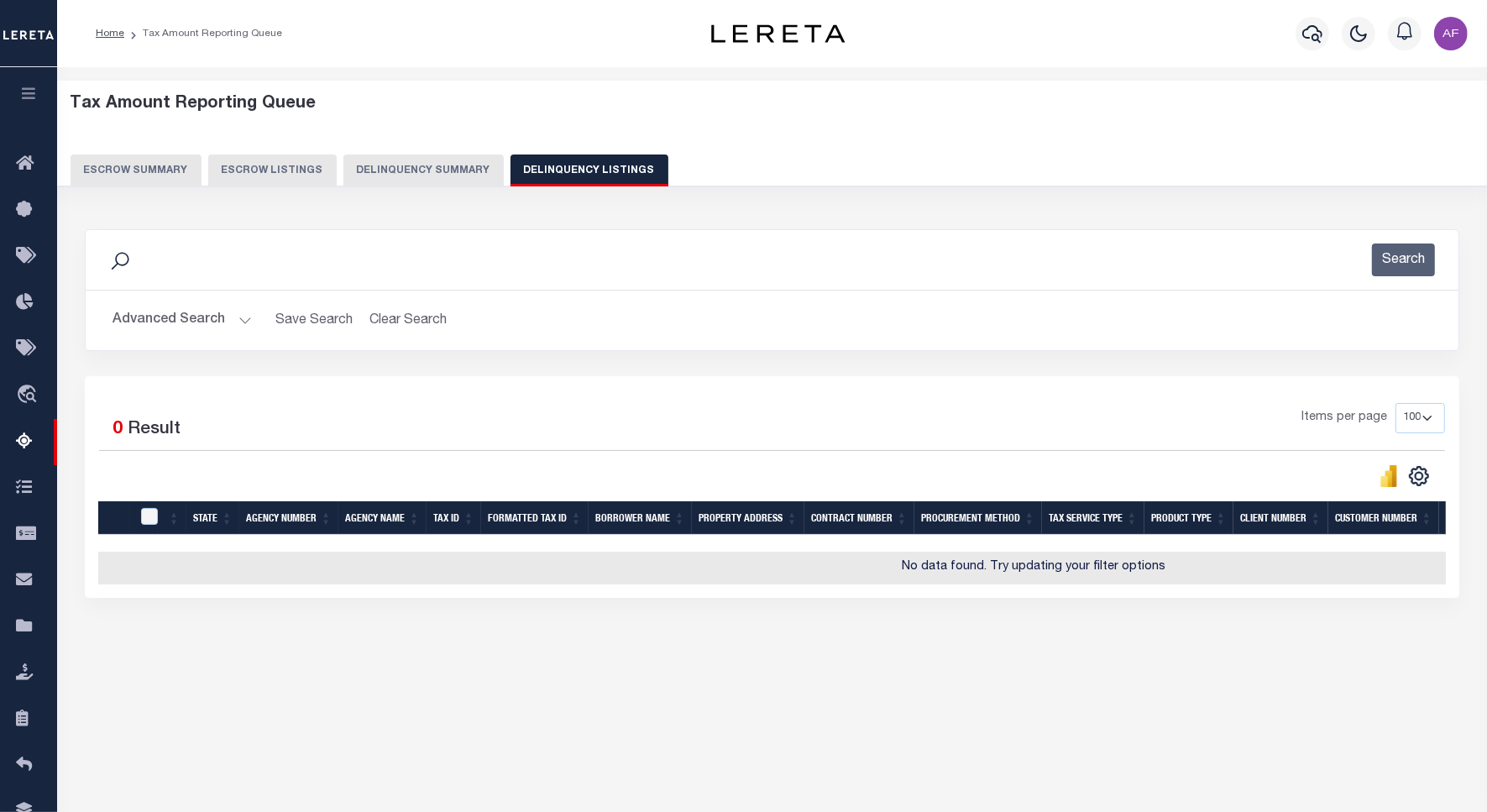
click at [160, 324] on button "Advanced Search" at bounding box center [182, 320] width 139 height 32
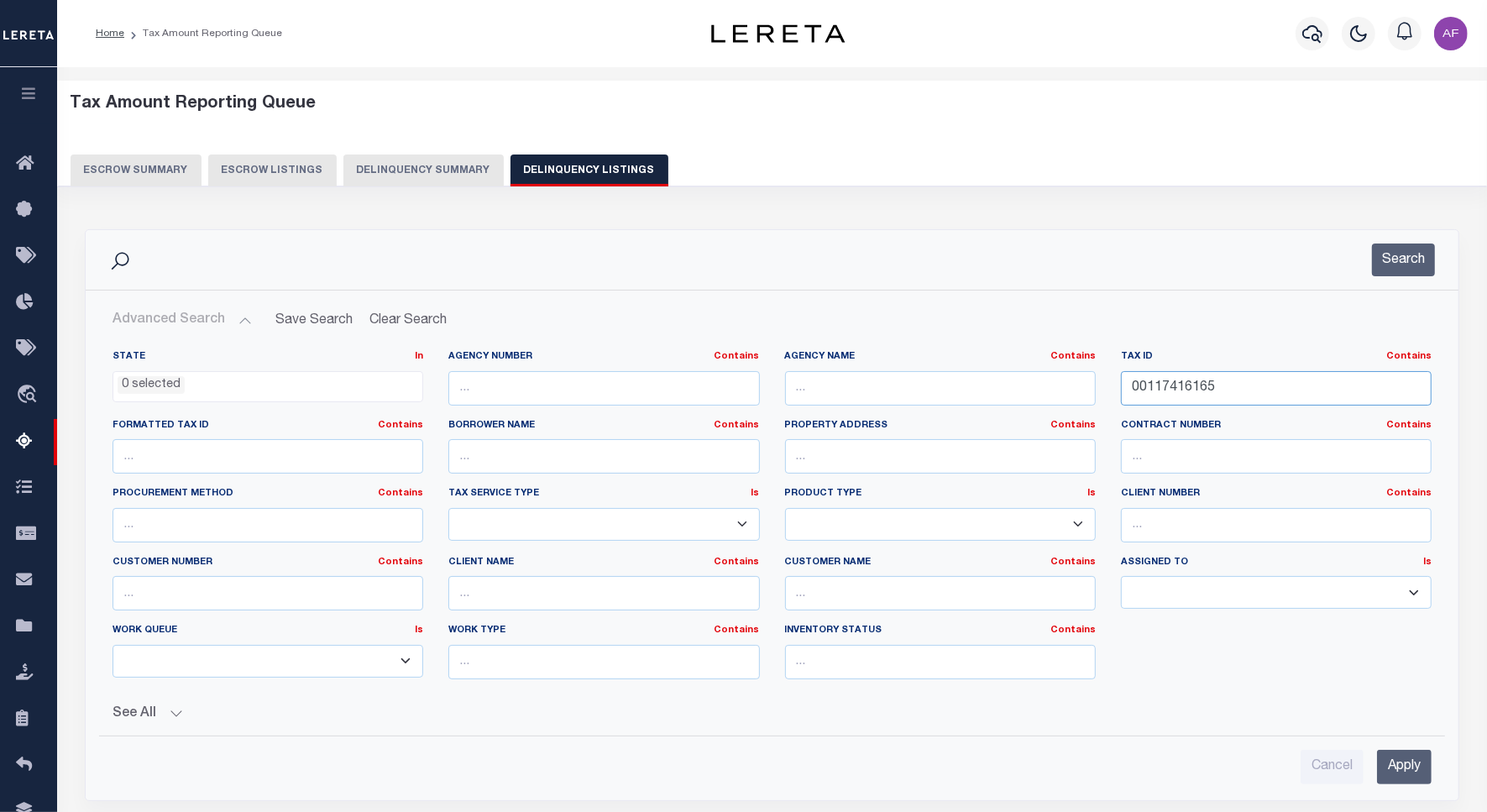
click at [1174, 392] on input "00117416165" at bounding box center [1276, 387] width 310 height 34
paste input "78"
type input "00117416178"
click at [1404, 269] on button "Search" at bounding box center [1403, 259] width 63 height 32
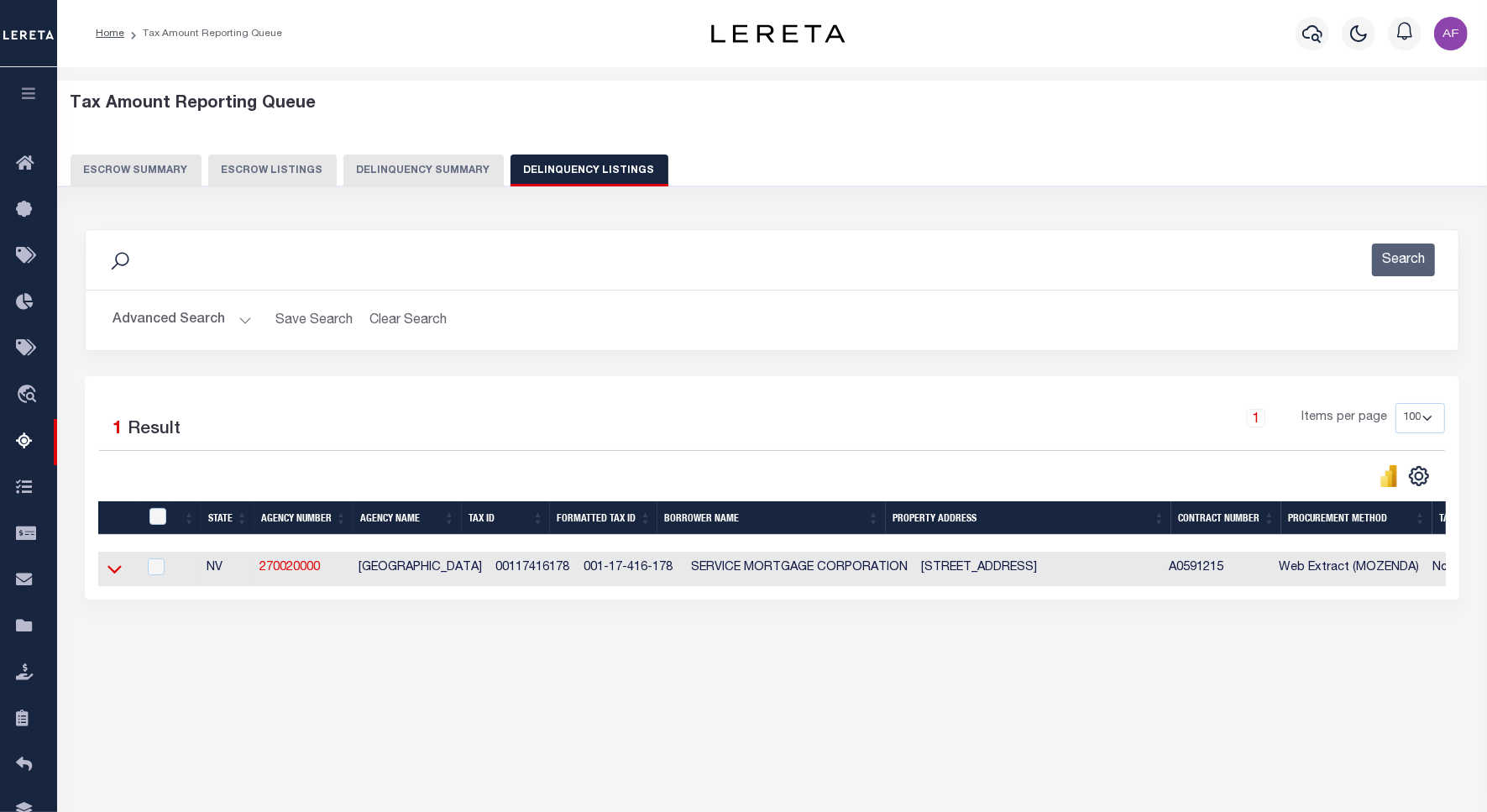
click at [108, 577] on td at bounding box center [116, 568] width 38 height 34
checkbox input "true"
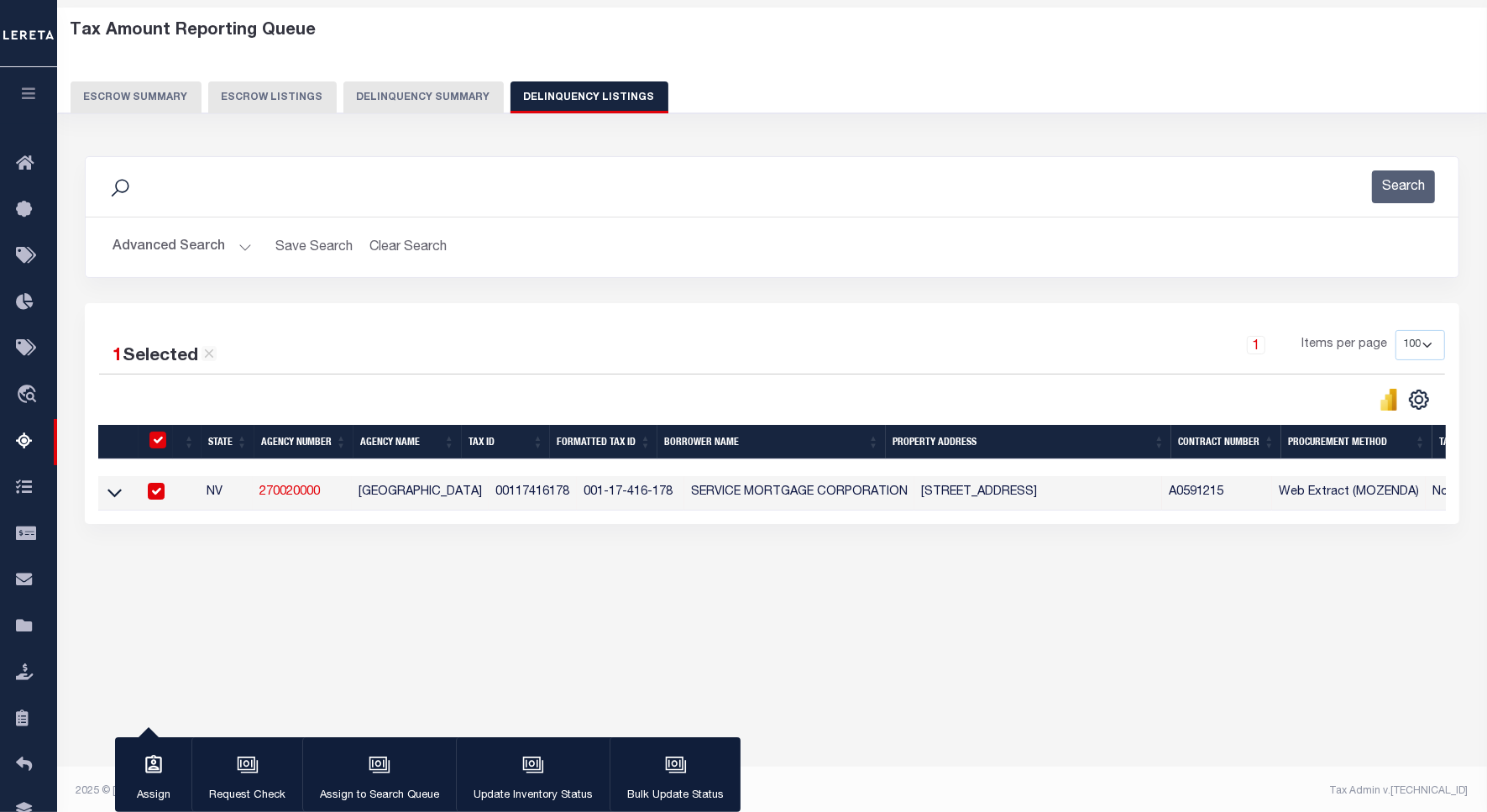
scroll to position [77, 0]
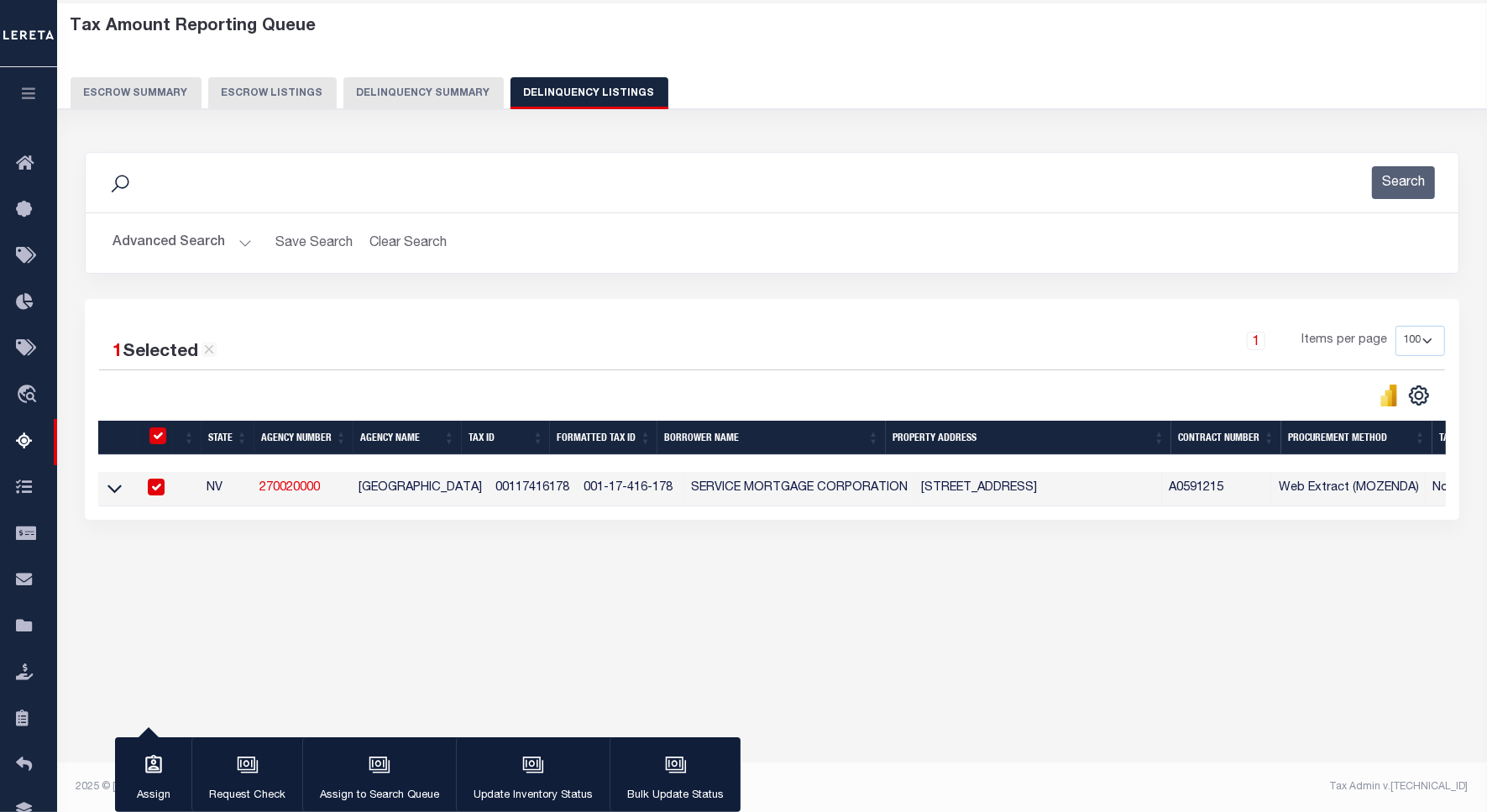
drag, startPoint x: 118, startPoint y: 497, endPoint x: 223, endPoint y: 376, distance: 160.2
click at [118, 497] on icon at bounding box center [114, 488] width 15 height 18
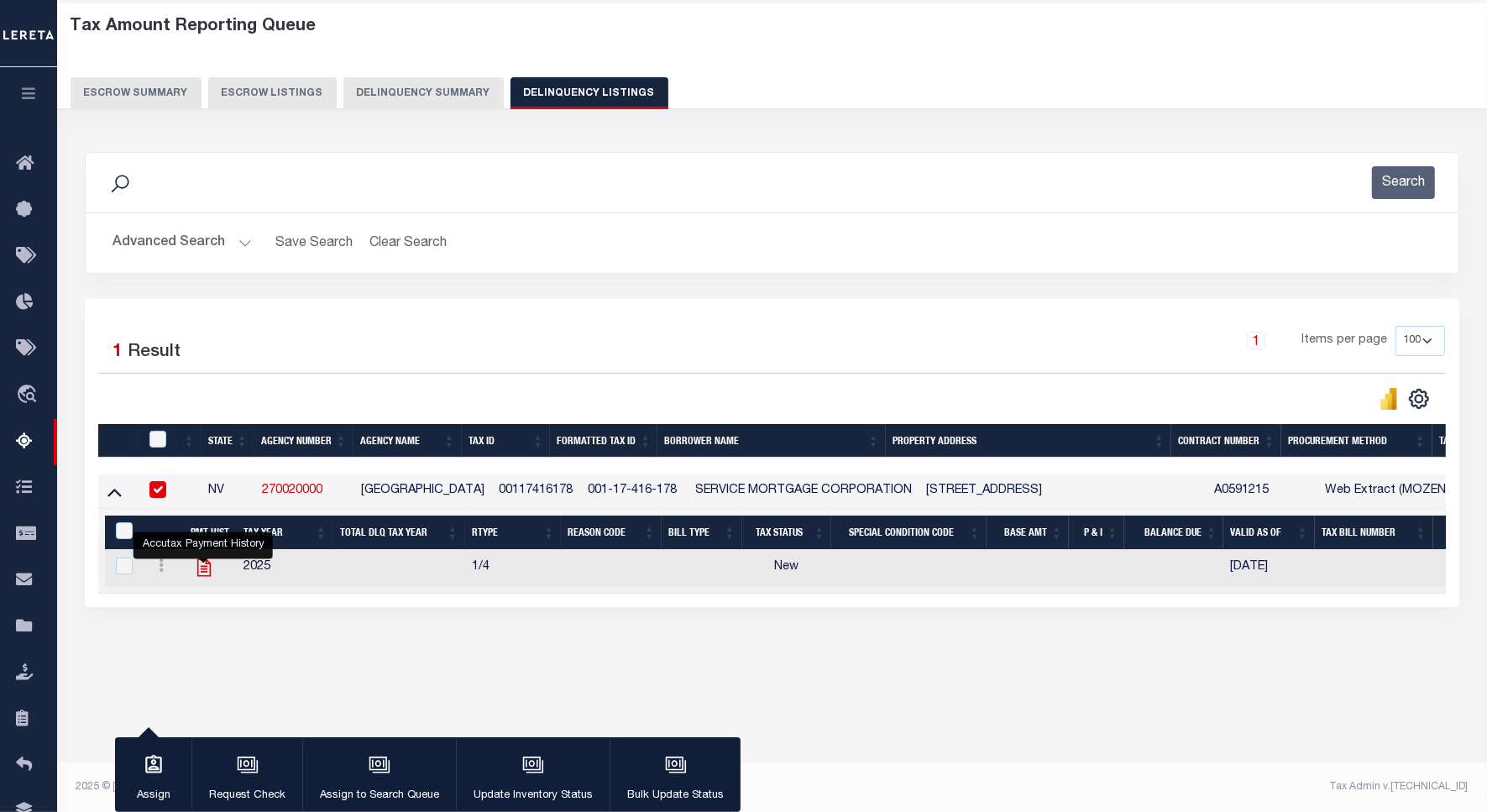
click at [200, 578] on icon "" at bounding box center [203, 567] width 22 height 22
checkbox input "true"
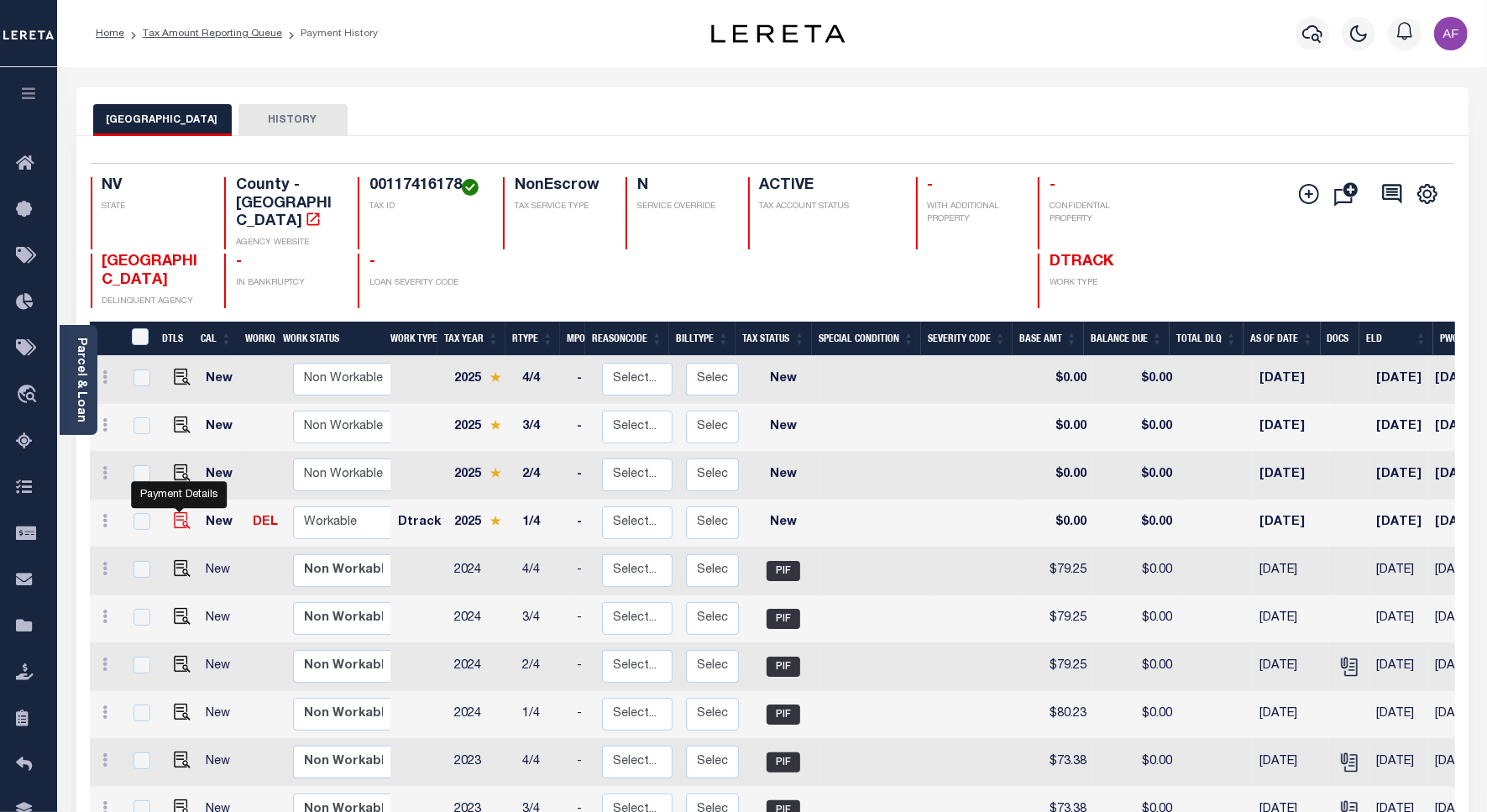
click at [185, 512] on img "" at bounding box center [182, 519] width 17 height 17
checkbox input "true"
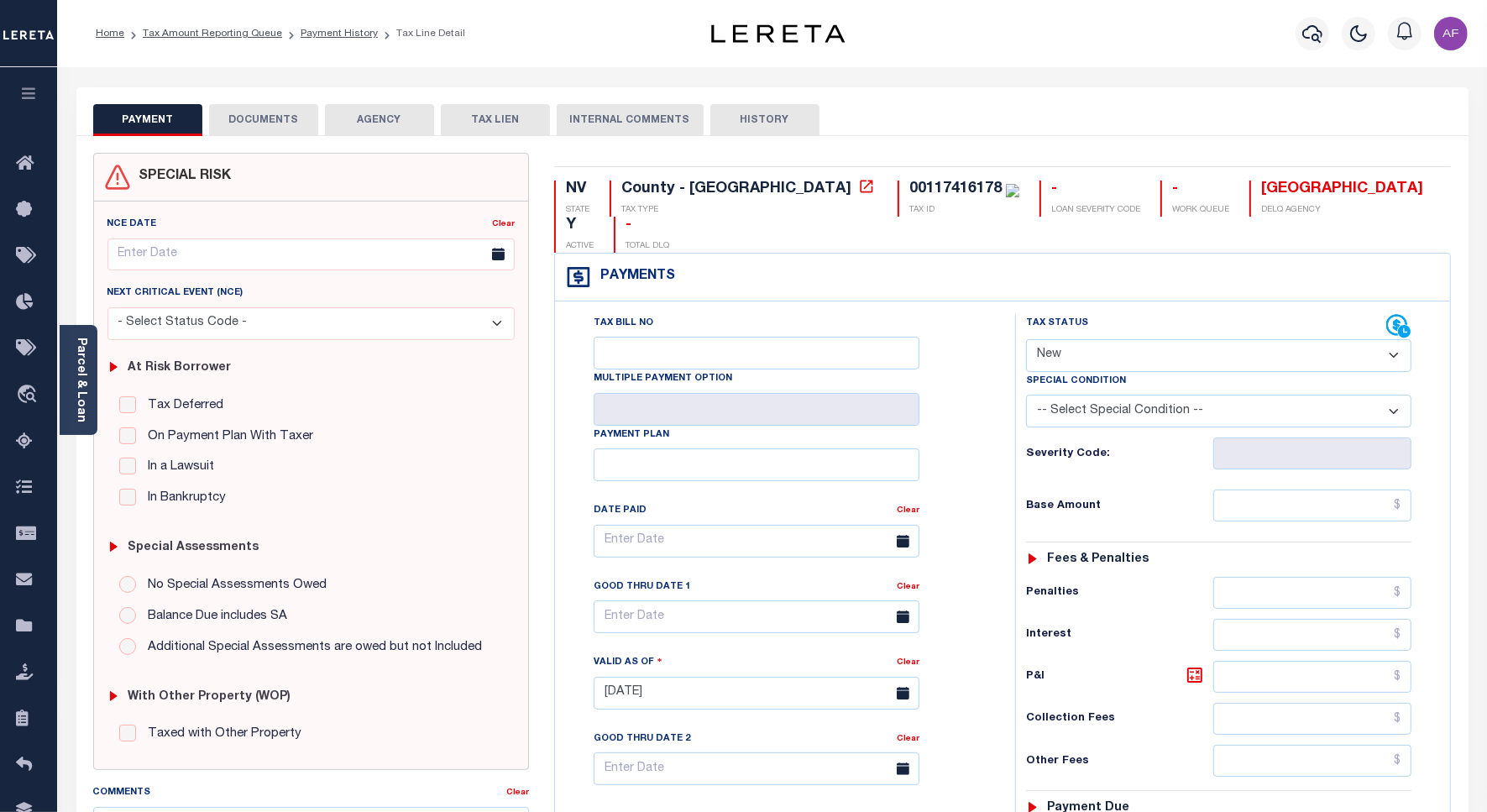
click at [1073, 339] on select "- Select Status Code - Open Due/Unpaid Paid Incomplete No Tax Due Internal Refu…" at bounding box center [1219, 355] width 385 height 32
select select "PYD"
click at [1026, 339] on select "- Select Status Code - Open Due/Unpaid Paid Incomplete No Tax Due Internal Refu…" at bounding box center [1219, 355] width 385 height 32
type input "[DATE]"
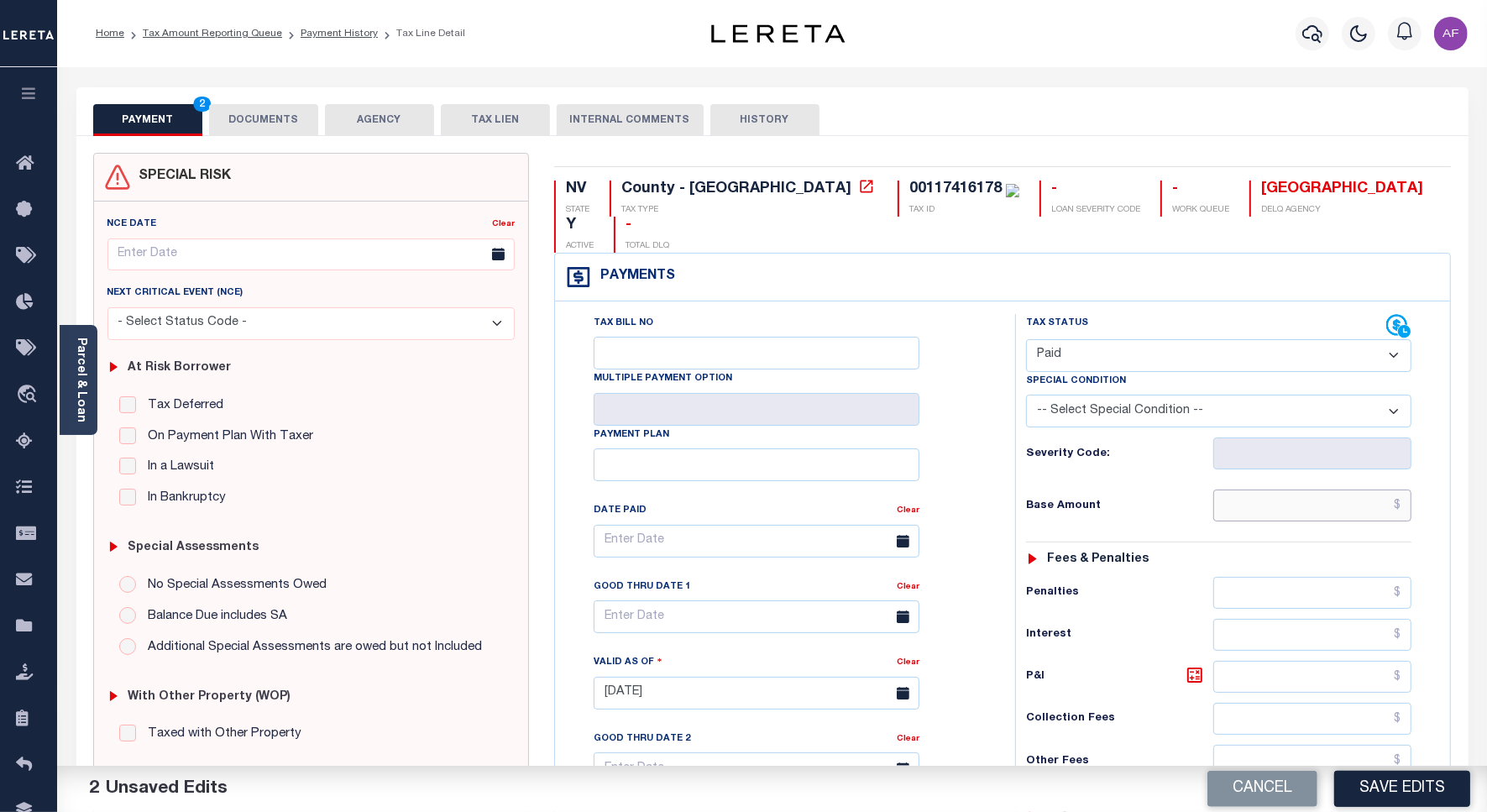
drag, startPoint x: 1362, startPoint y: 472, endPoint x: 1370, endPoint y: 464, distance: 11.3
click at [1362, 489] on input "text" at bounding box center [1312, 505] width 199 height 32
type input "$85.90"
click at [253, 115] on button "DOCUMENTS" at bounding box center [264, 119] width 110 height 32
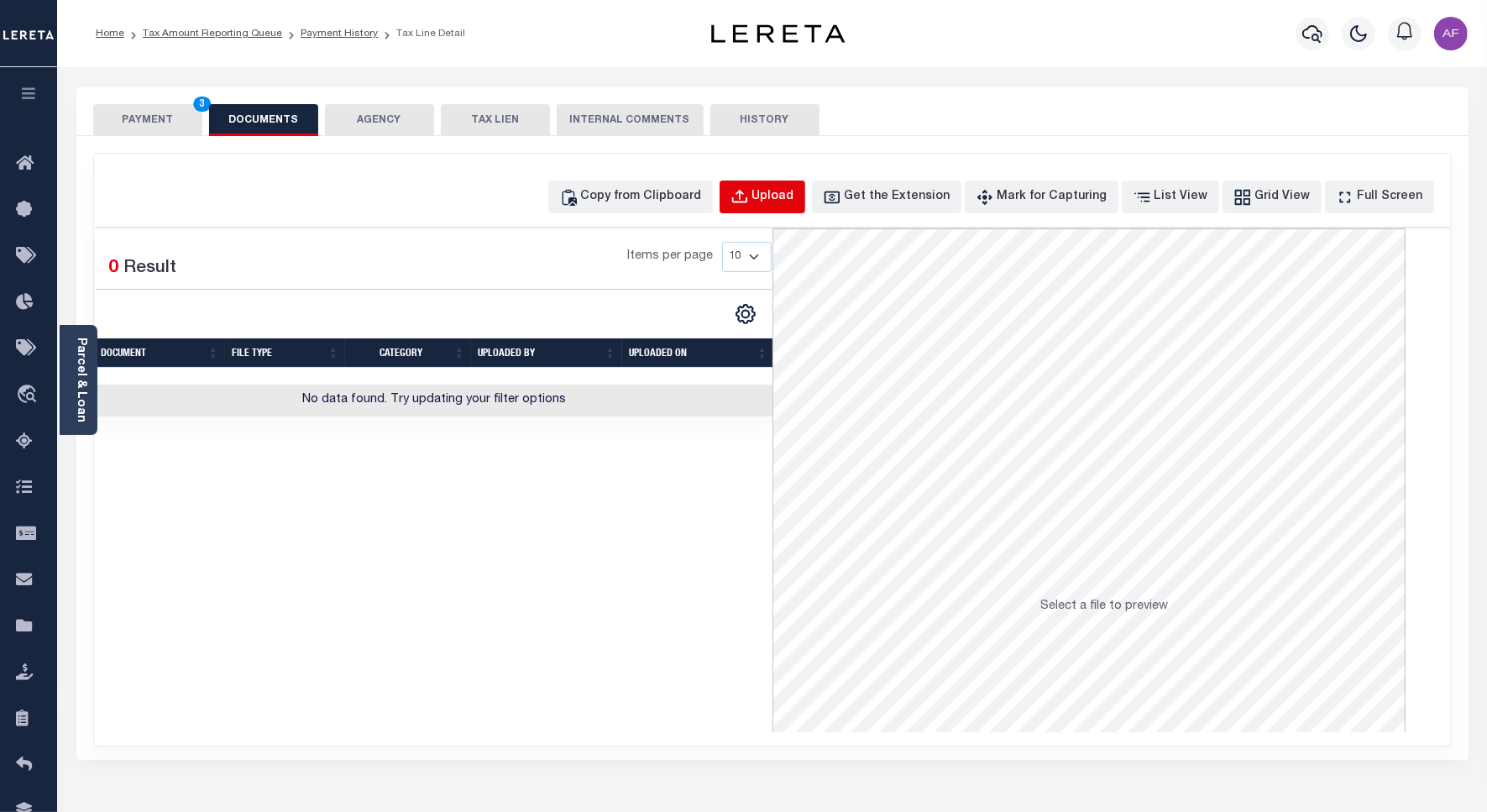
click at [794, 194] on div "Upload" at bounding box center [773, 197] width 42 height 19
select select "POP"
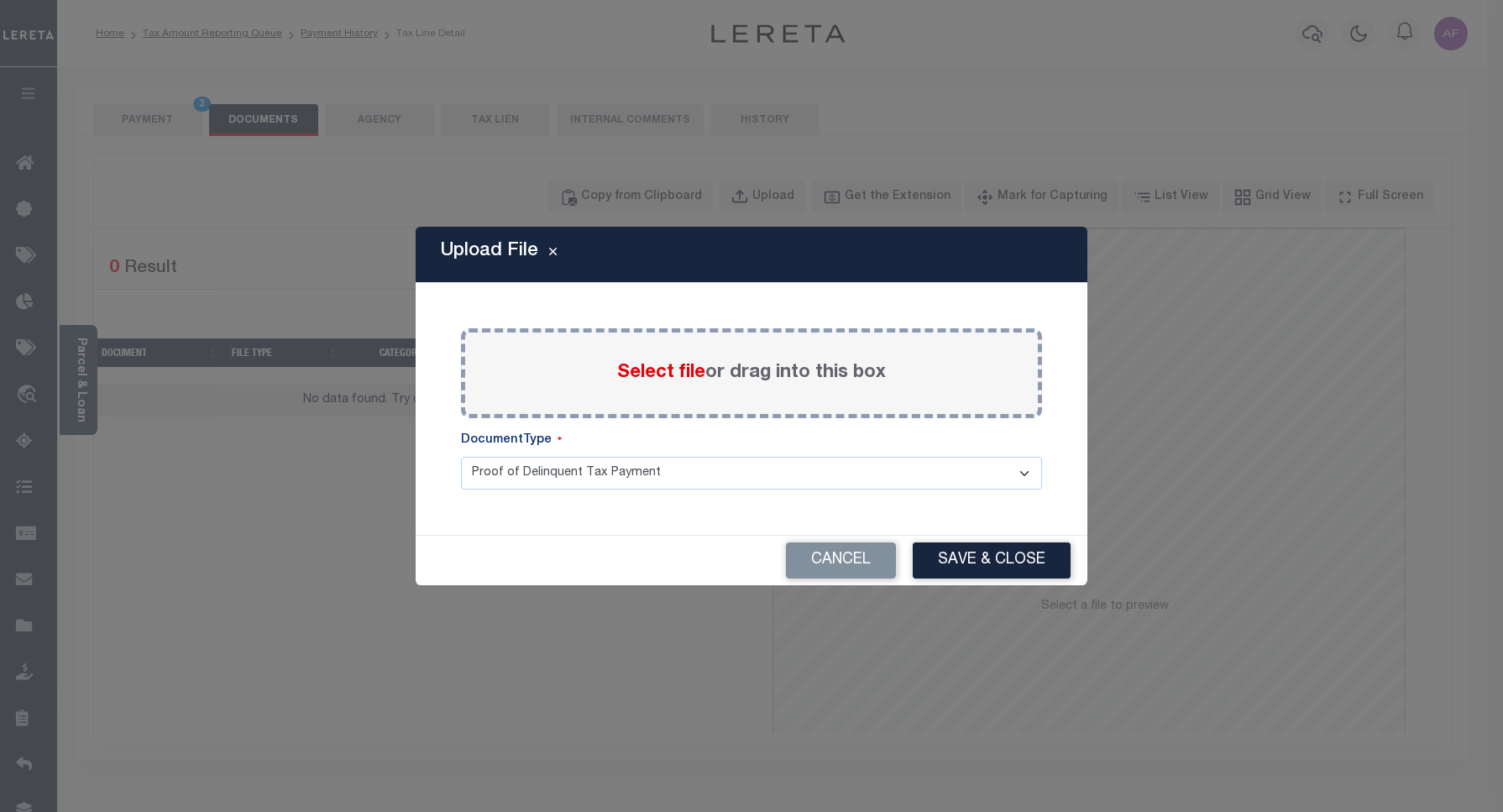
click at [671, 379] on span "Select file" at bounding box center [661, 373] width 88 height 19
click at [0, 0] on input "Select file or drag into this box" at bounding box center [0, 0] width 0 height 0
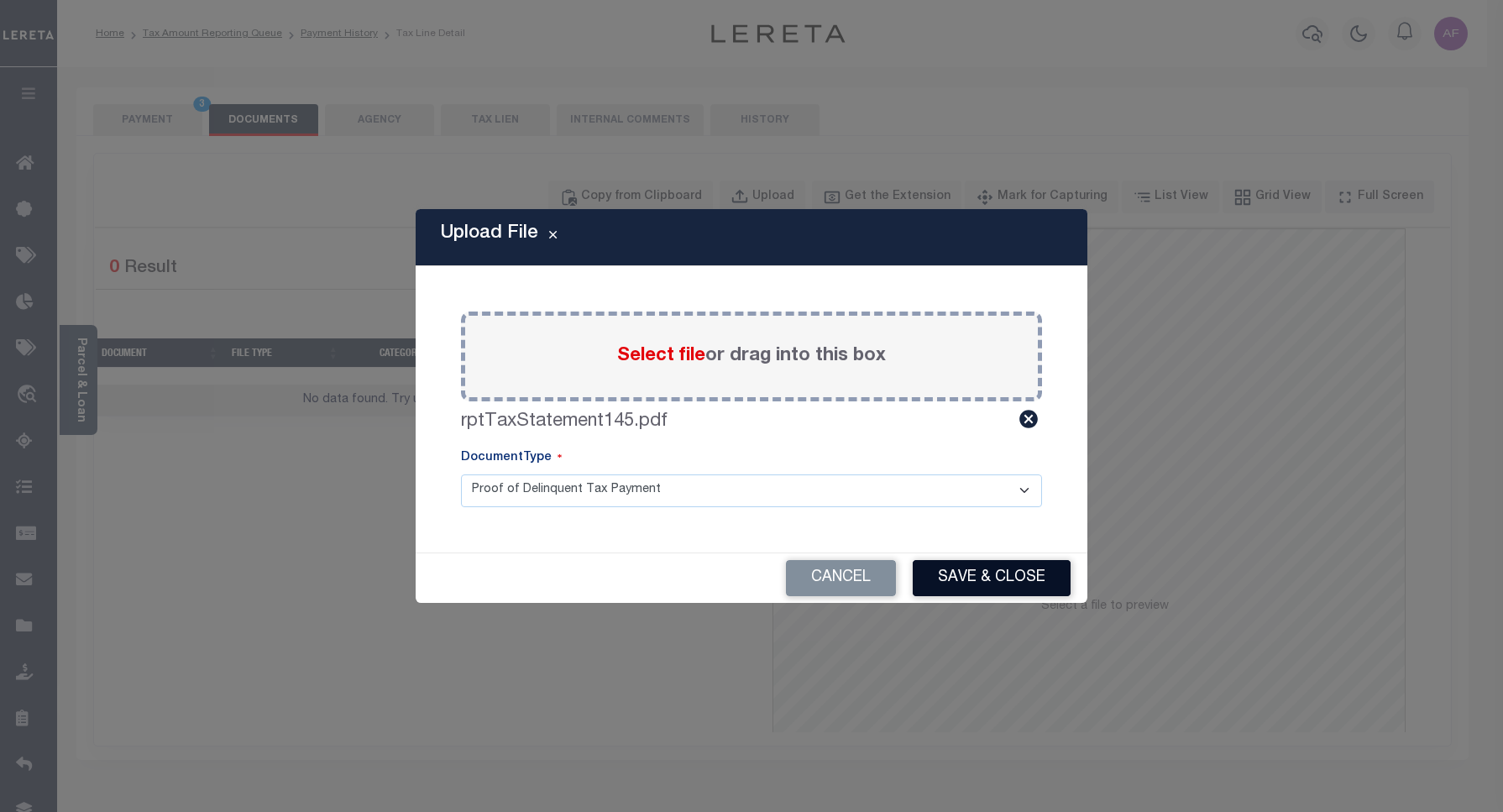
click at [1021, 567] on button "Save & Close" at bounding box center [991, 577] width 158 height 36
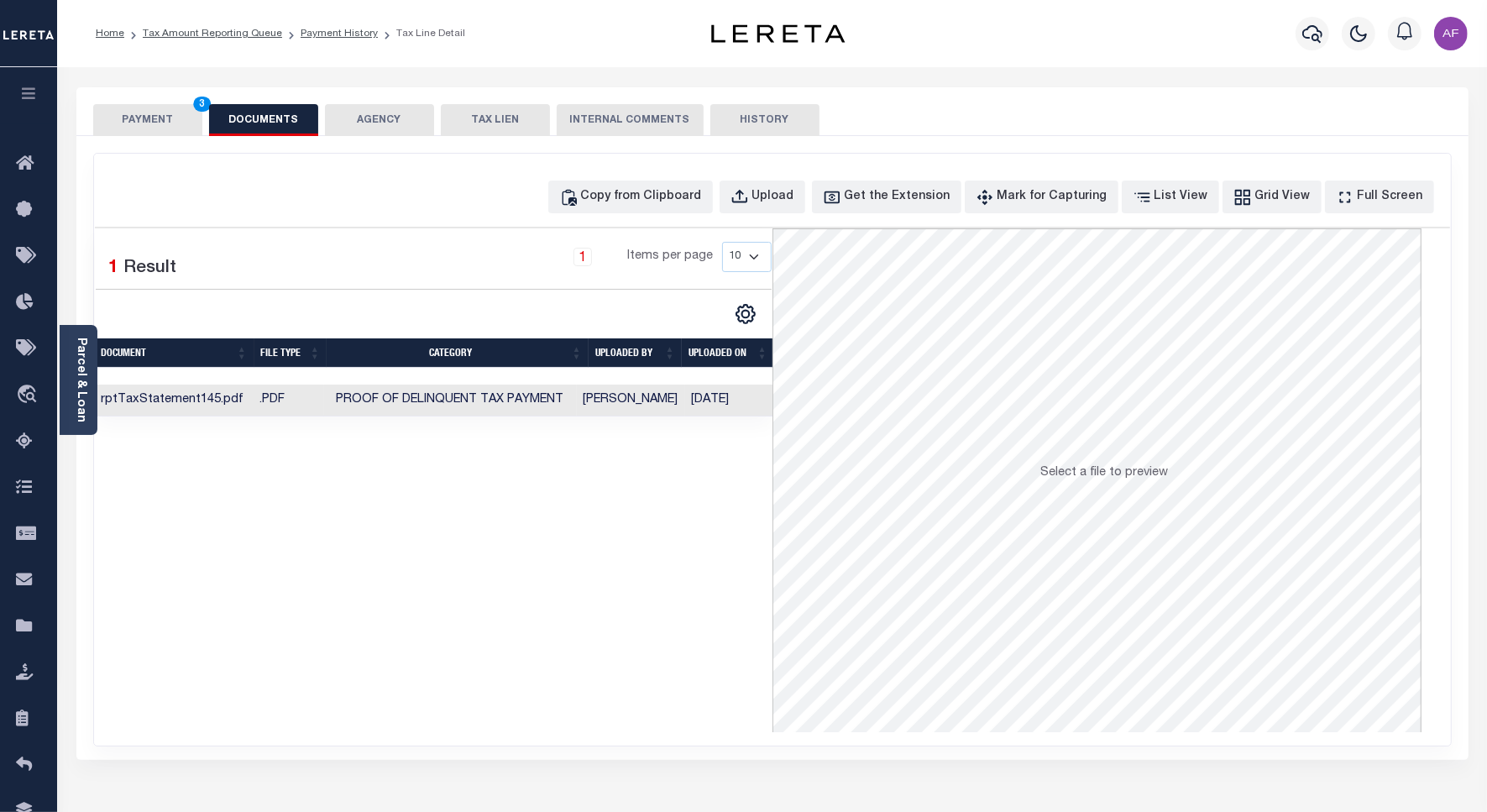
click at [151, 130] on button "PAYMENT 3" at bounding box center [148, 119] width 110 height 32
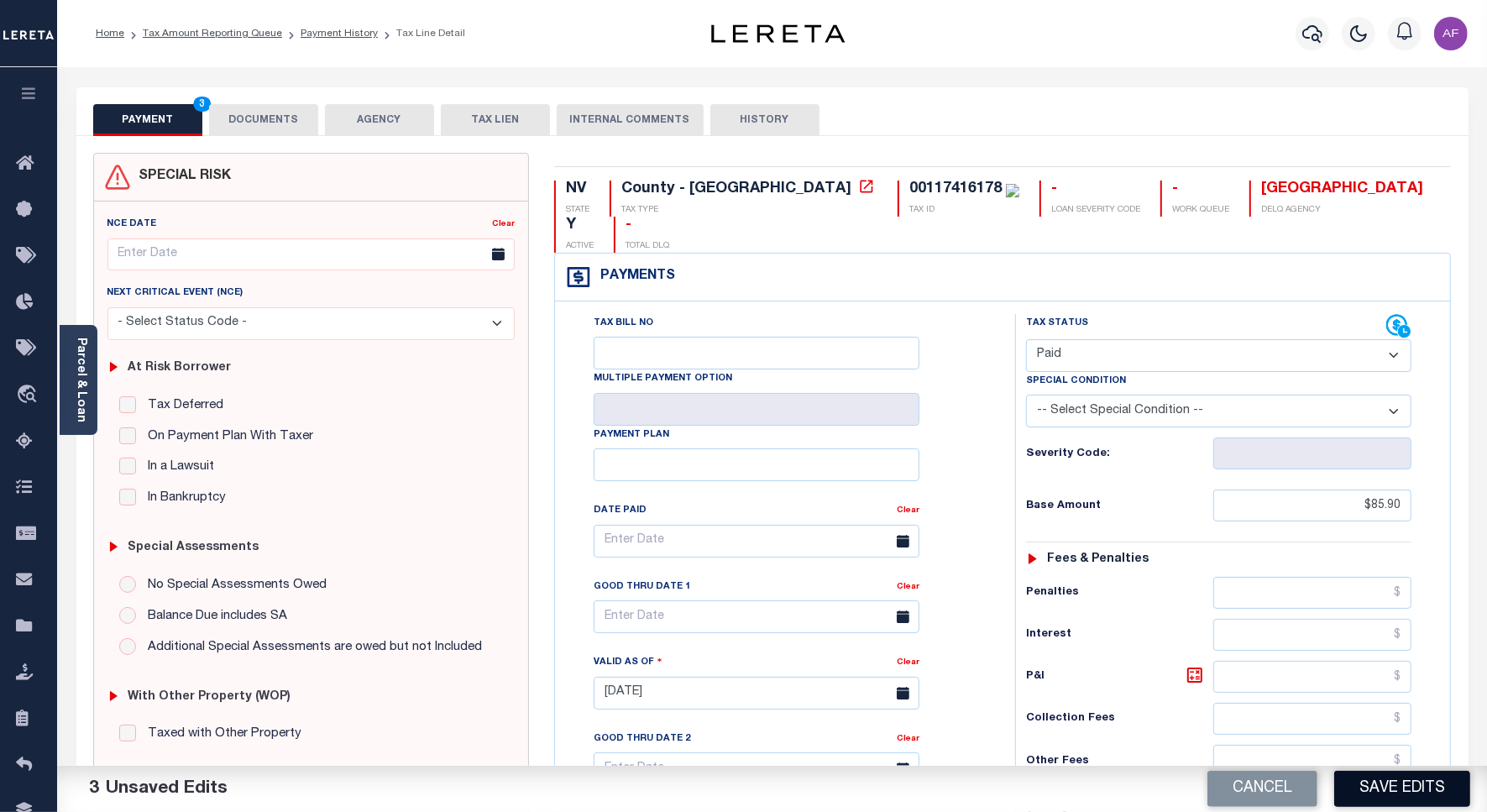
click at [1408, 778] on button "Save Edits" at bounding box center [1401, 789] width 136 height 36
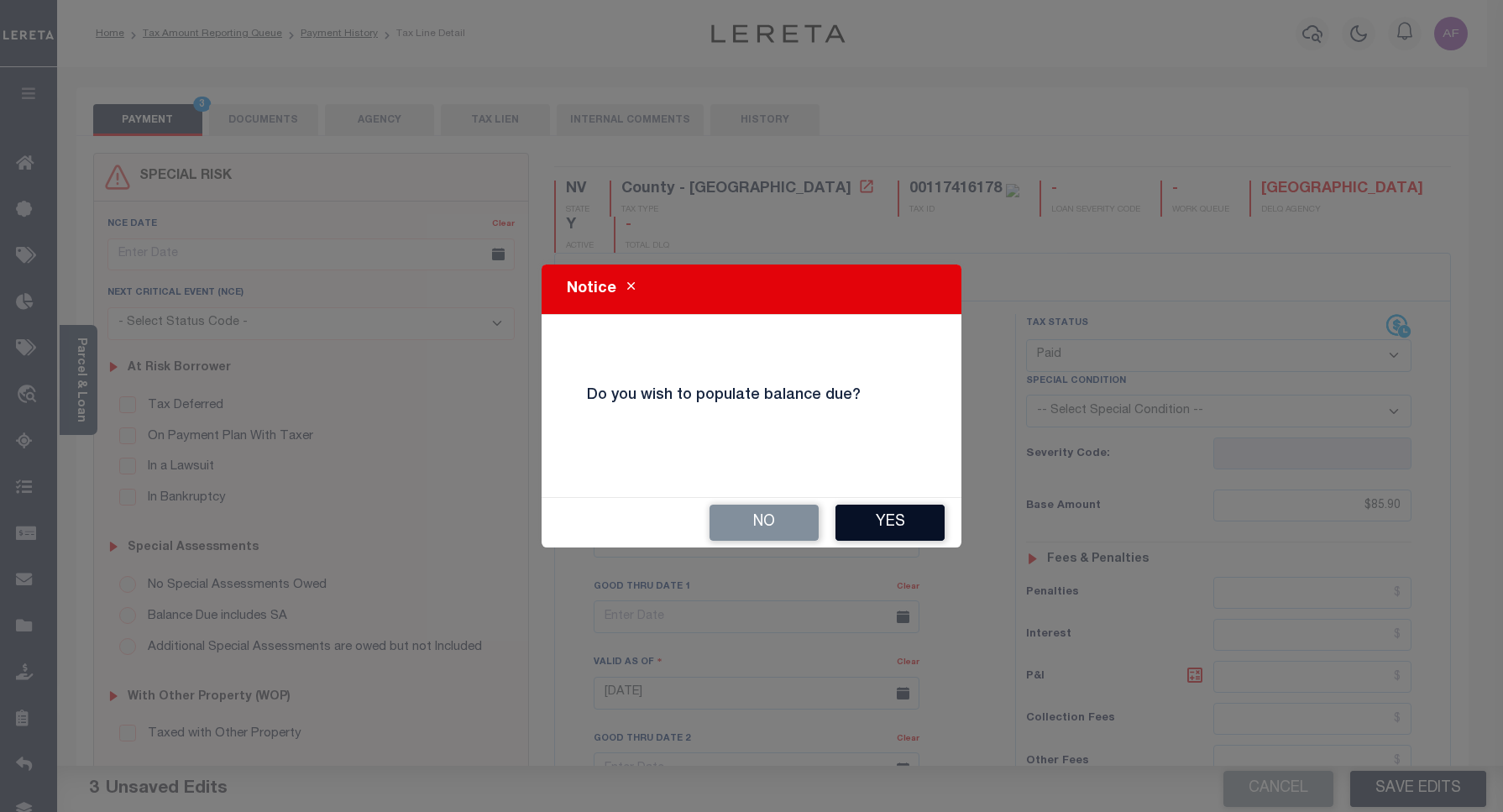
click at [874, 524] on button "Yes" at bounding box center [890, 522] width 110 height 36
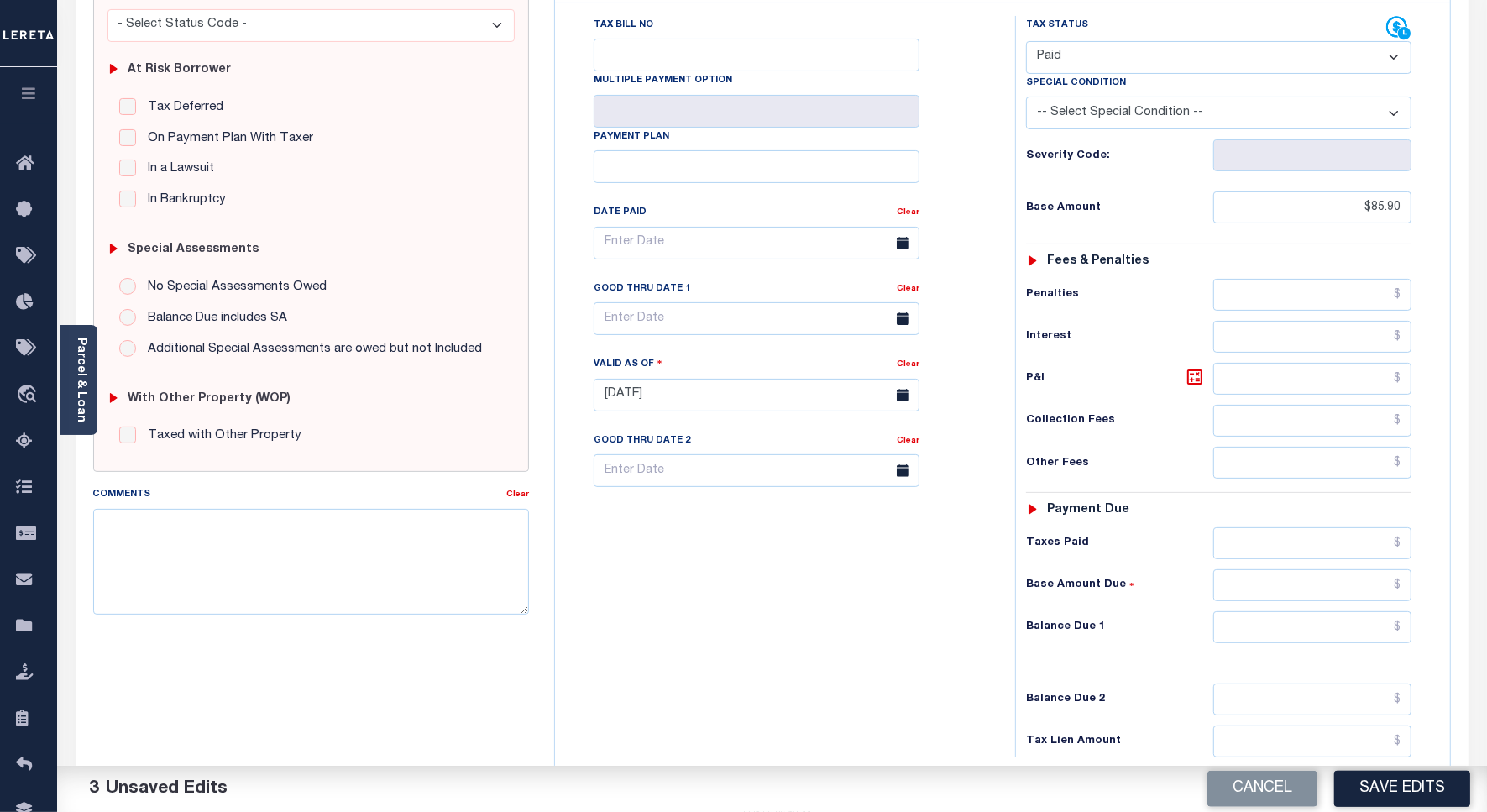
scroll to position [437, 0]
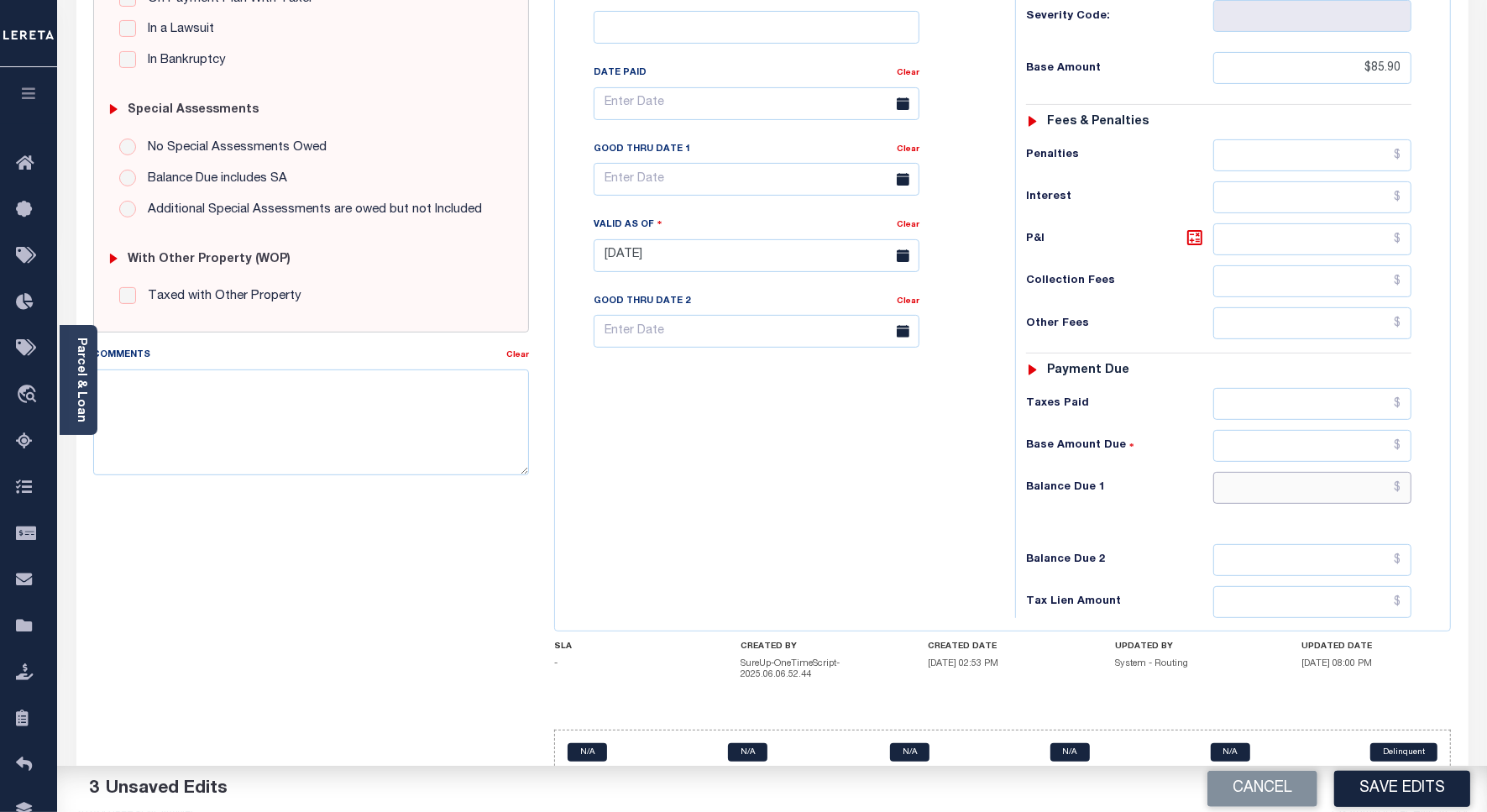
drag, startPoint x: 1348, startPoint y: 459, endPoint x: 1367, endPoint y: 423, distance: 40.7
click at [1352, 472] on input "text" at bounding box center [1312, 487] width 199 height 32
type input "$0.00"
click at [1394, 787] on button "Save Edits" at bounding box center [1401, 789] width 136 height 36
checkbox input "false"
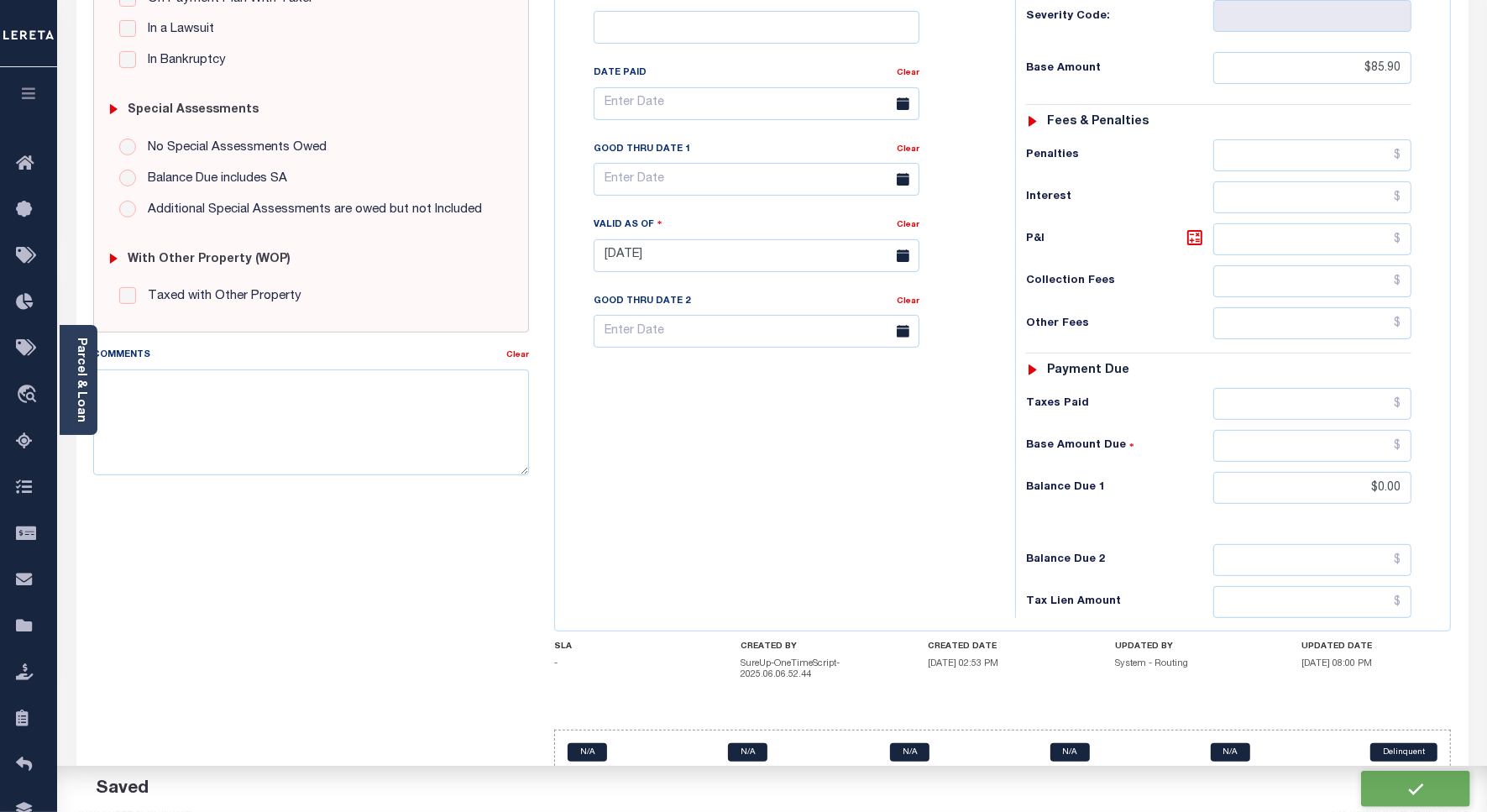
type input "$85.9"
type input "$0"
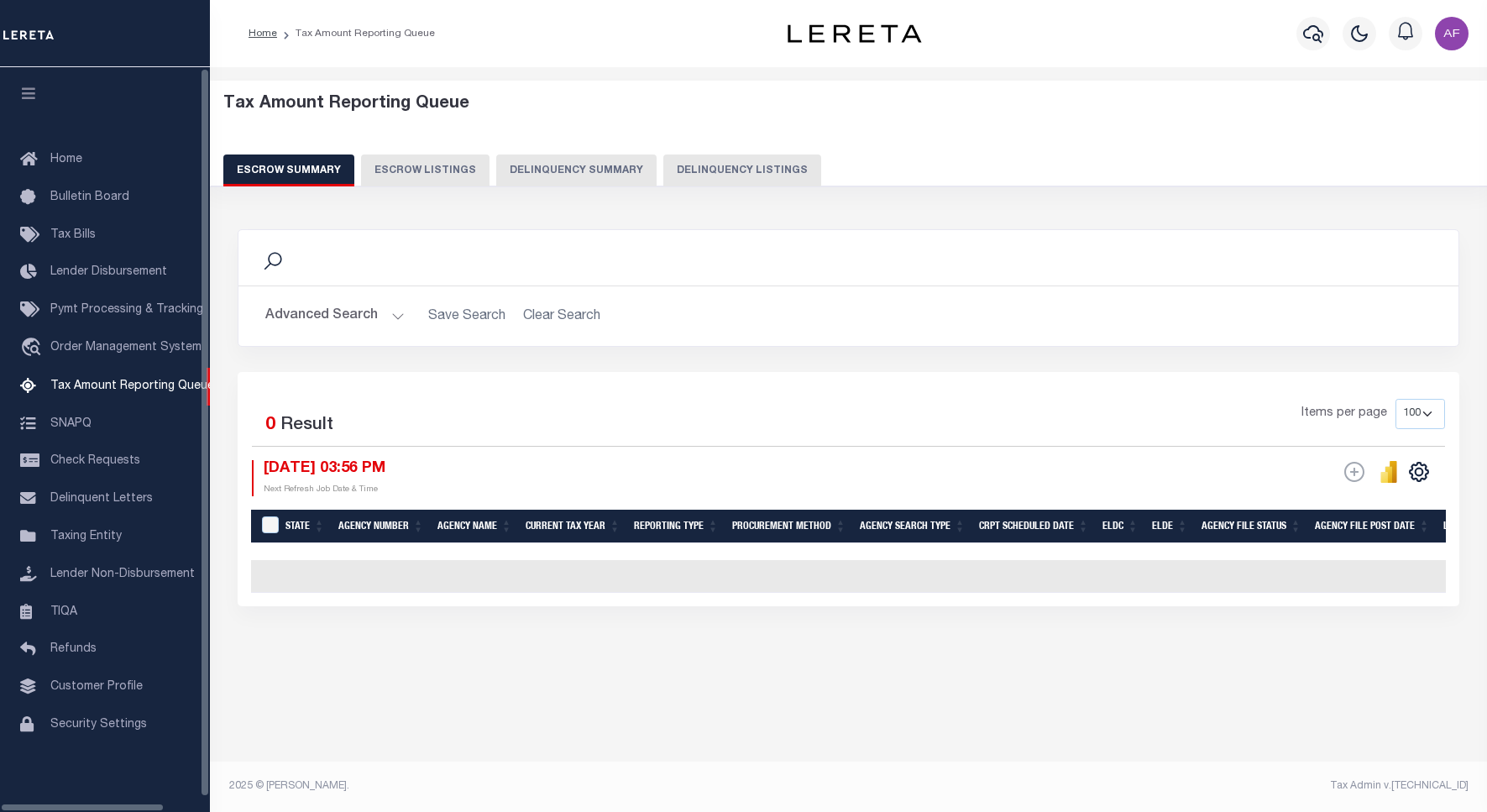
select select "100"
click at [707, 173] on button "Delinquency Listings" at bounding box center [742, 170] width 158 height 32
select select "100"
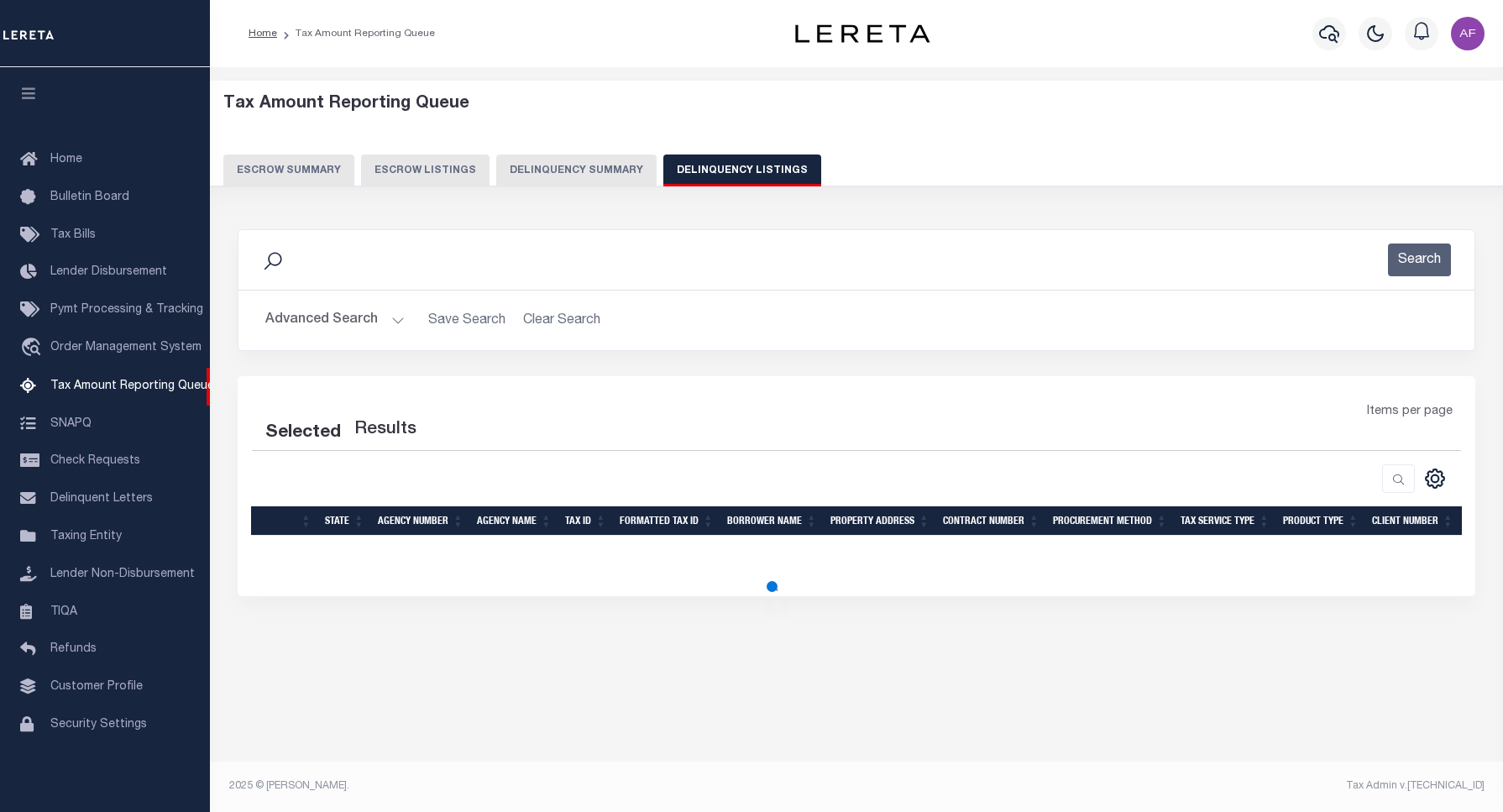
select select "100"
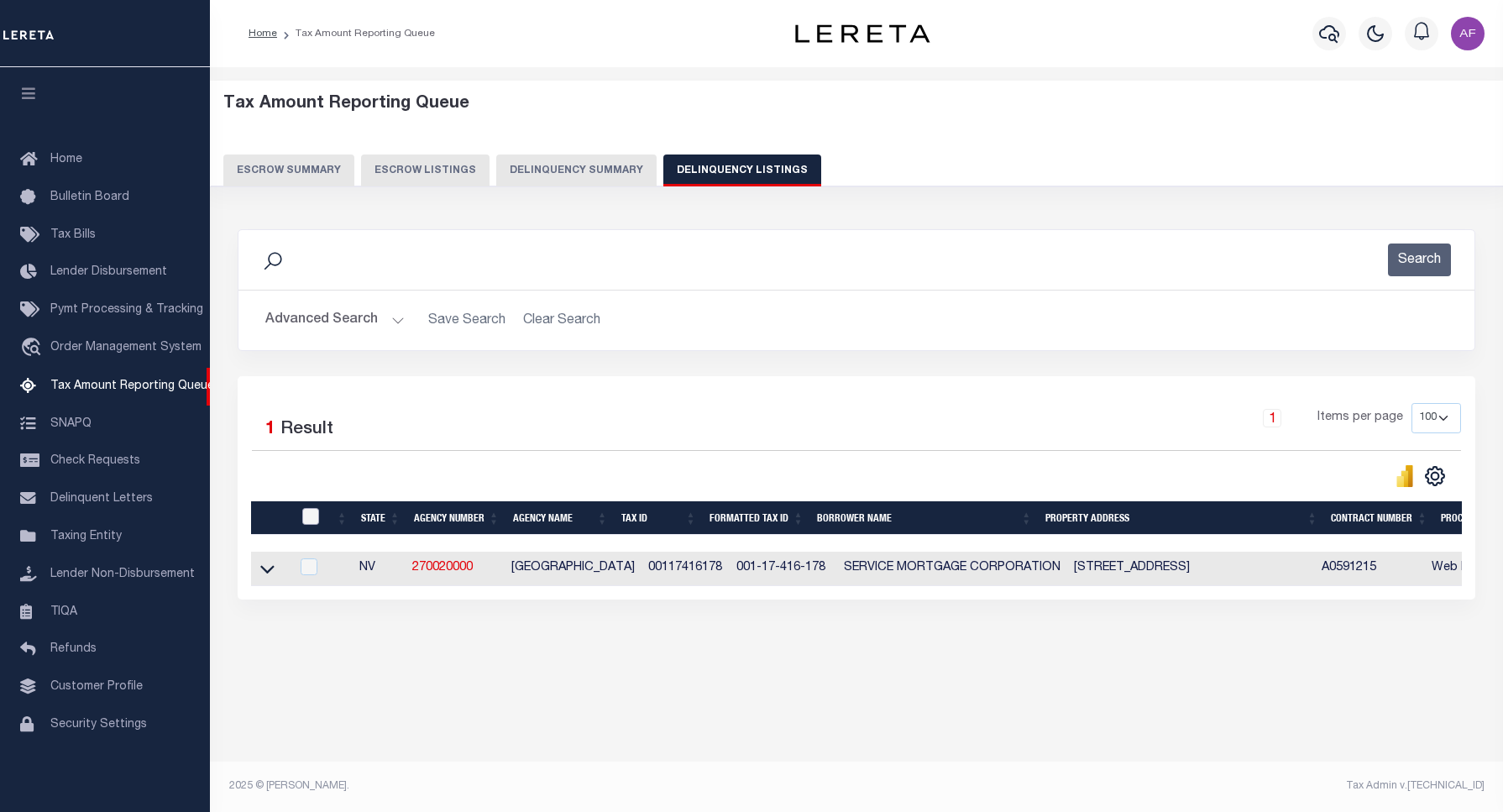
click at [306, 524] on input "checkbox" at bounding box center [310, 516] width 17 height 17
checkbox input "true"
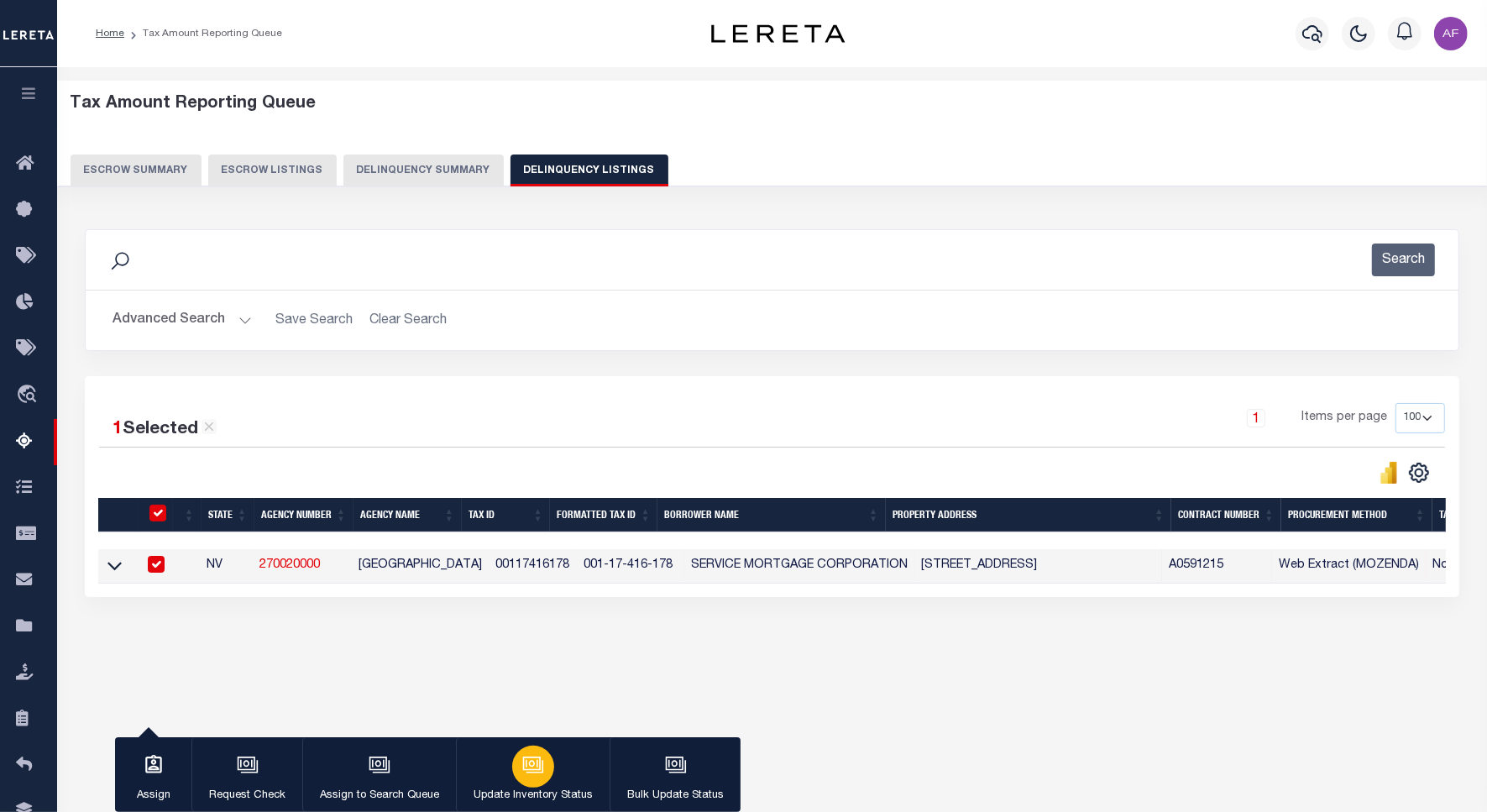
click at [533, 770] on icon "button" at bounding box center [533, 765] width 22 height 22
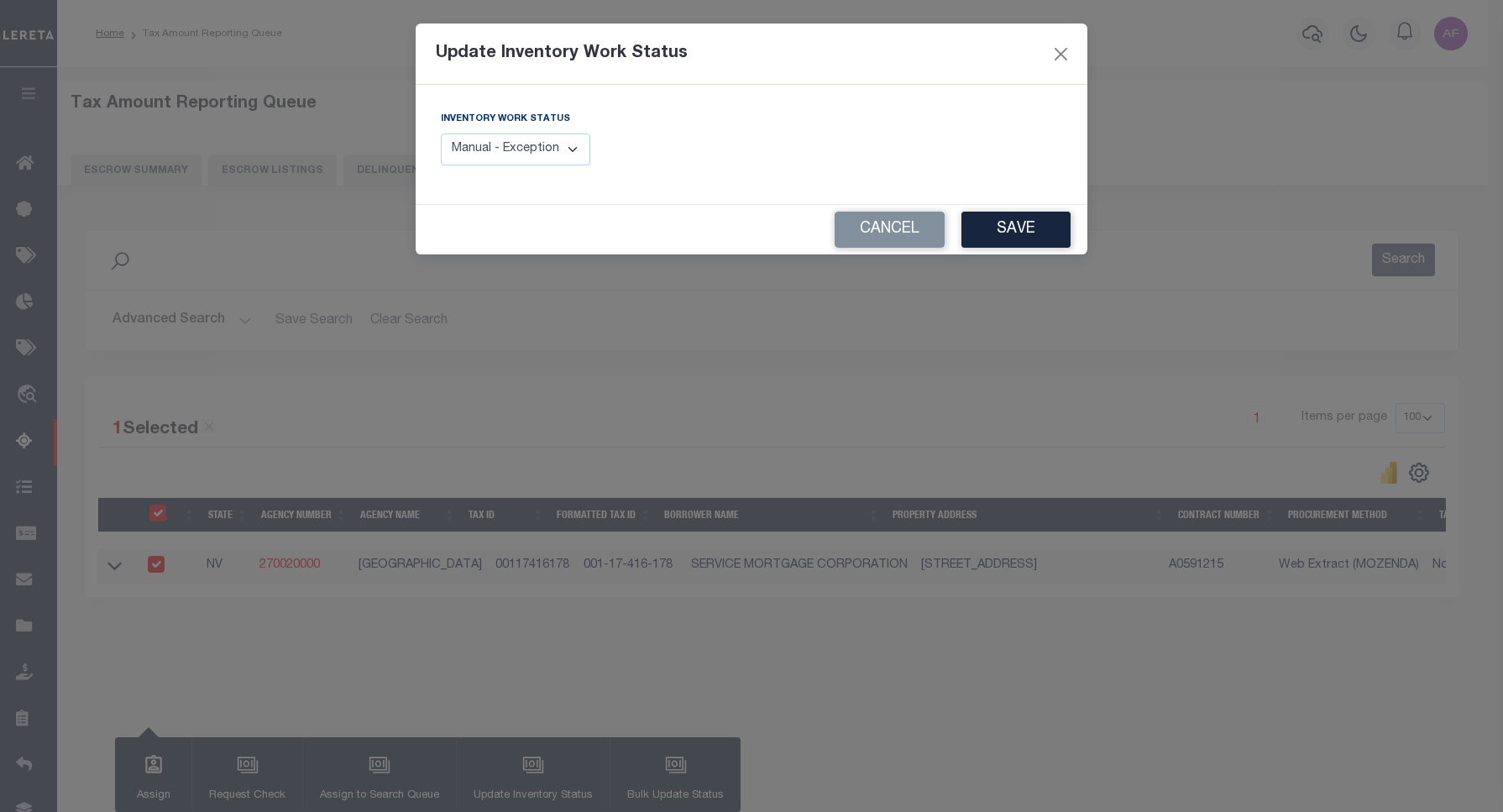
click at [480, 145] on select "Manual - Exception Pended - Awaiting Search Late Add Exception Completed" at bounding box center [515, 149] width 150 height 32
select select "4"
click at [440, 133] on select "Manual - Exception Pended - Awaiting Search Late Add Exception Completed" at bounding box center [515, 149] width 150 height 32
click at [1035, 244] on button "Save" at bounding box center [1016, 229] width 110 height 36
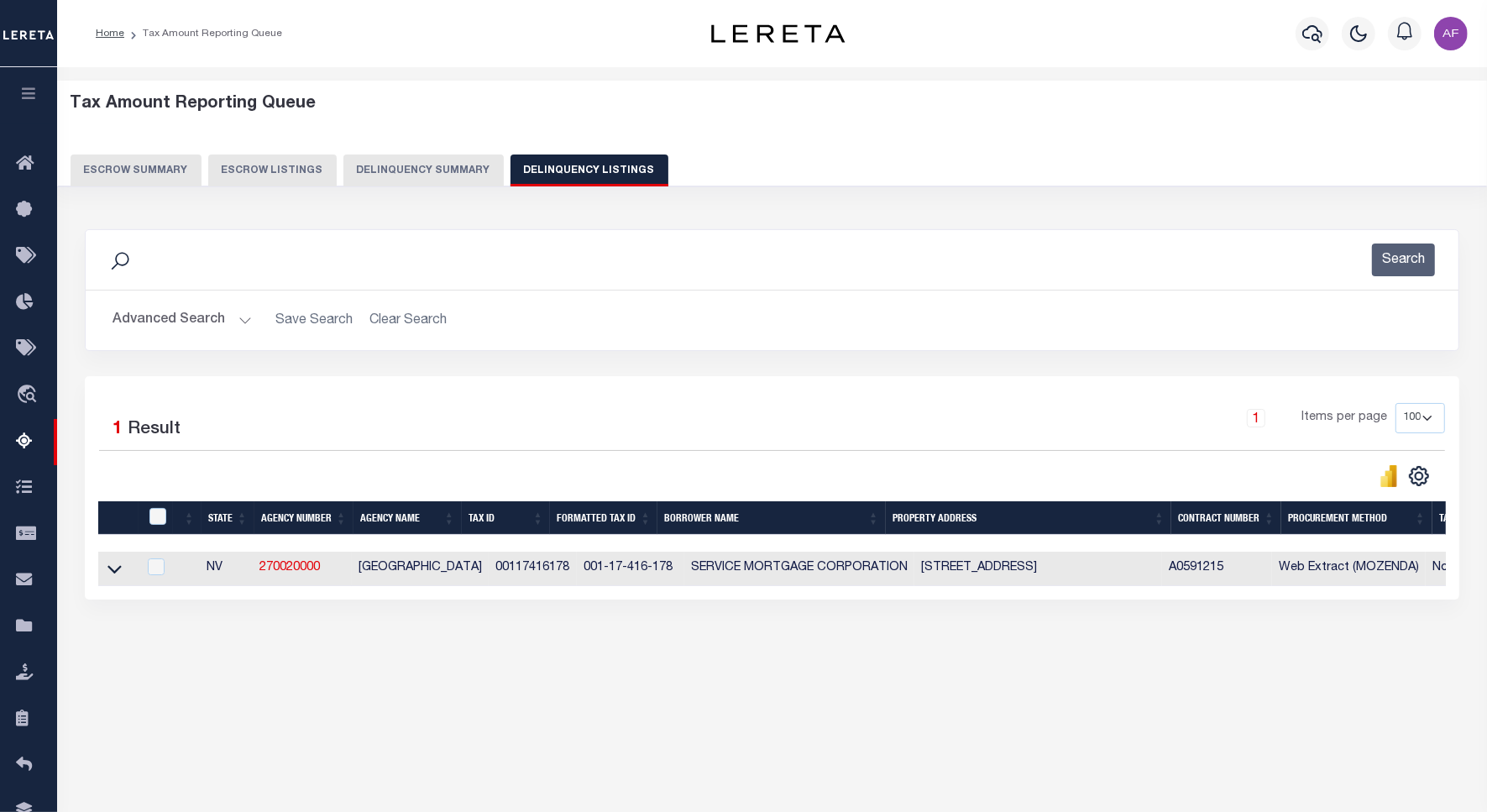
click at [170, 326] on button "Advanced Search" at bounding box center [182, 320] width 139 height 32
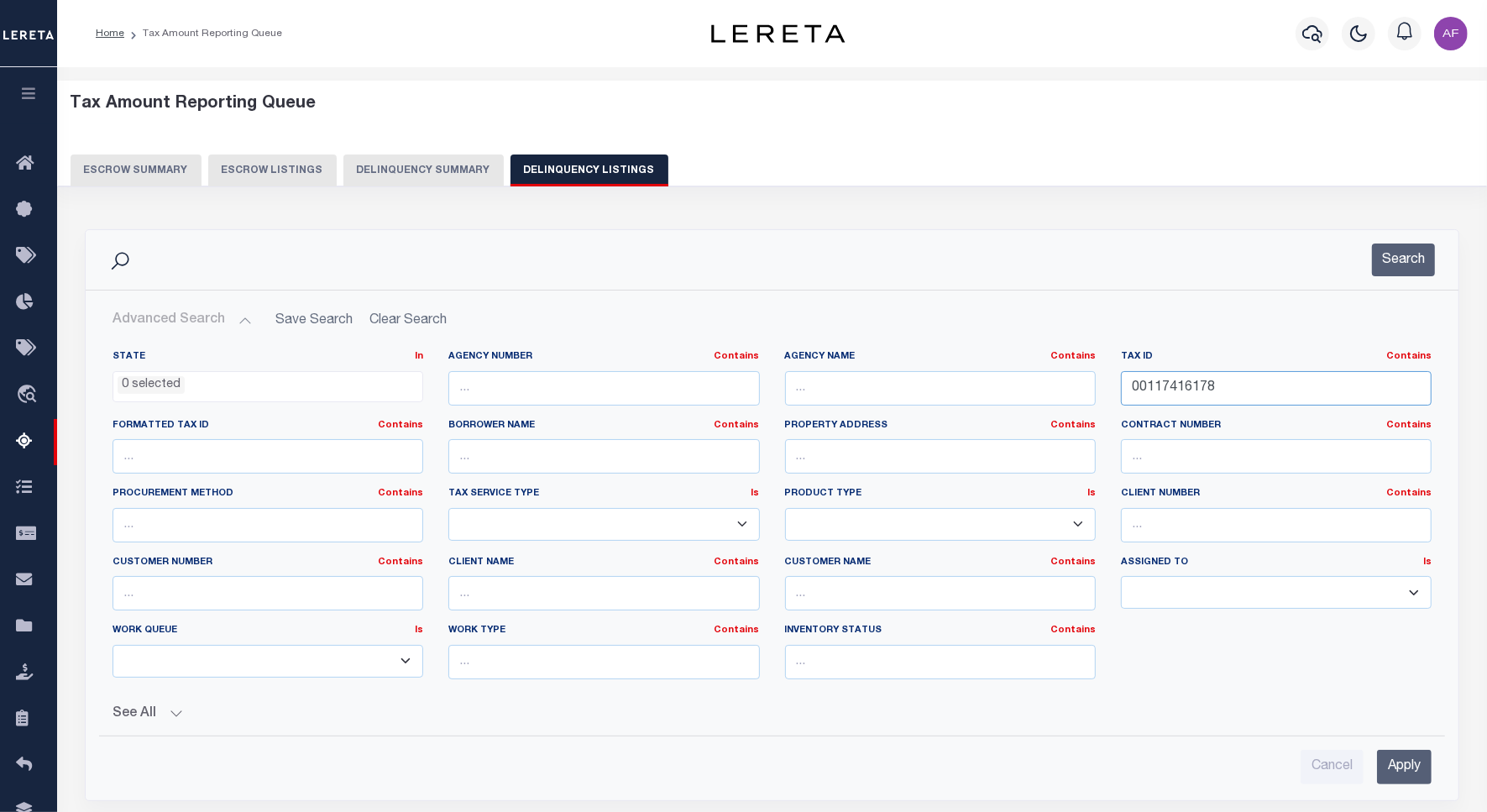
click at [1191, 394] on input "00117416178" at bounding box center [1276, 387] width 310 height 34
paste input "9"
type input "00117416179"
click at [1407, 257] on button "Search" at bounding box center [1403, 259] width 63 height 32
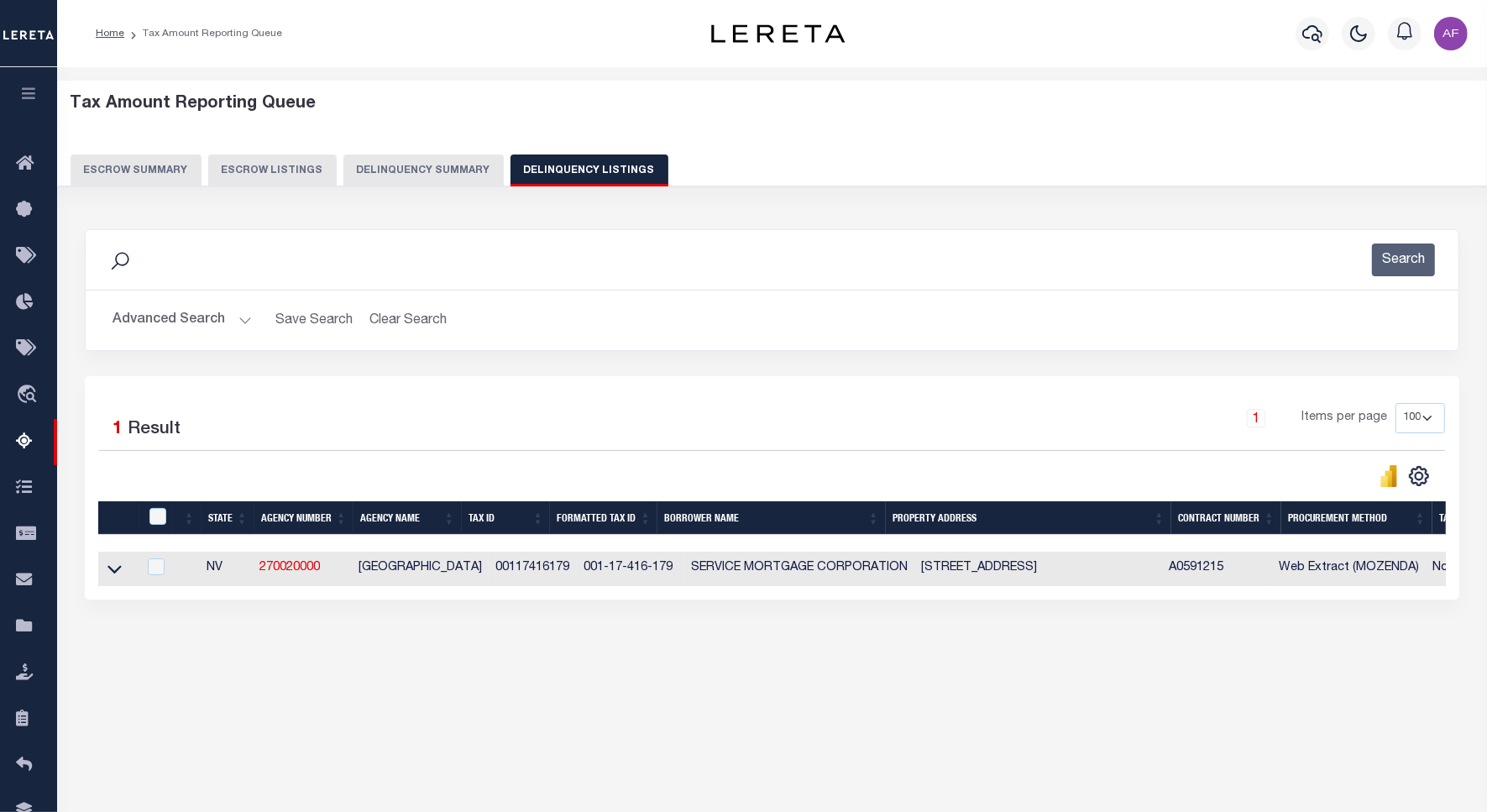
click at [121, 572] on link at bounding box center [114, 567] width 20 height 12
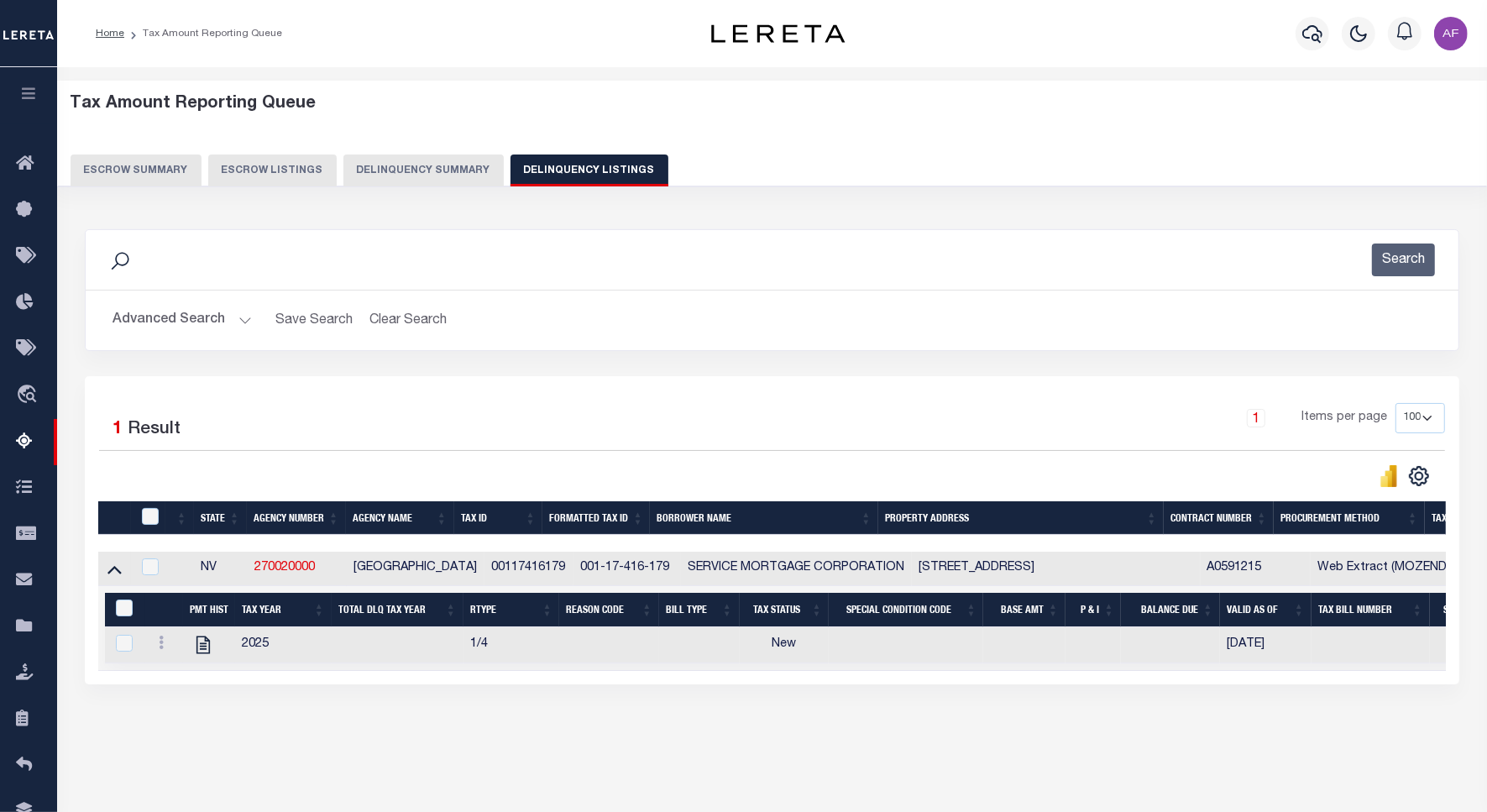
scroll to position [77, 0]
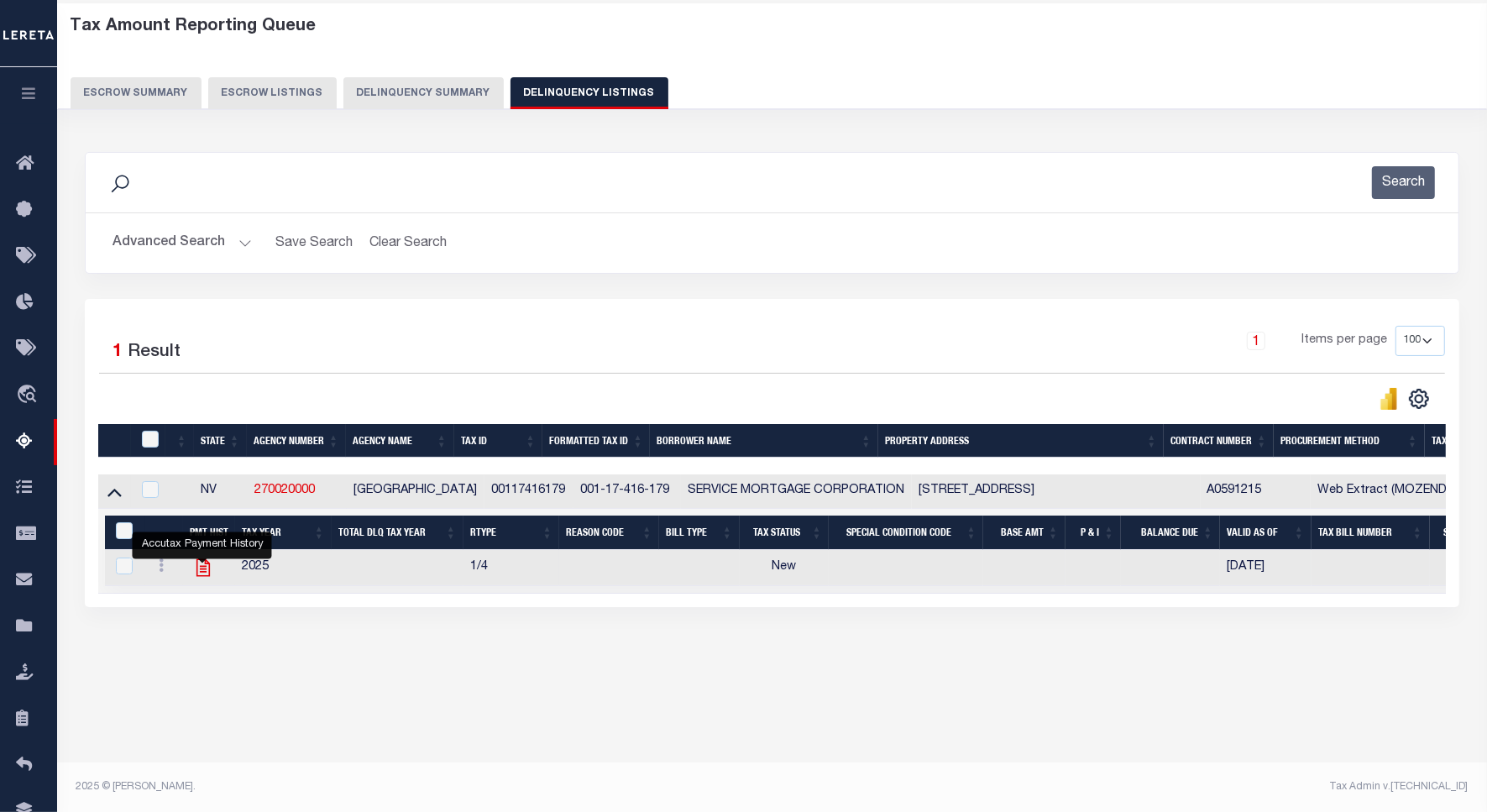
click at [204, 568] on icon "" at bounding box center [203, 567] width 14 height 18
checkbox input "true"
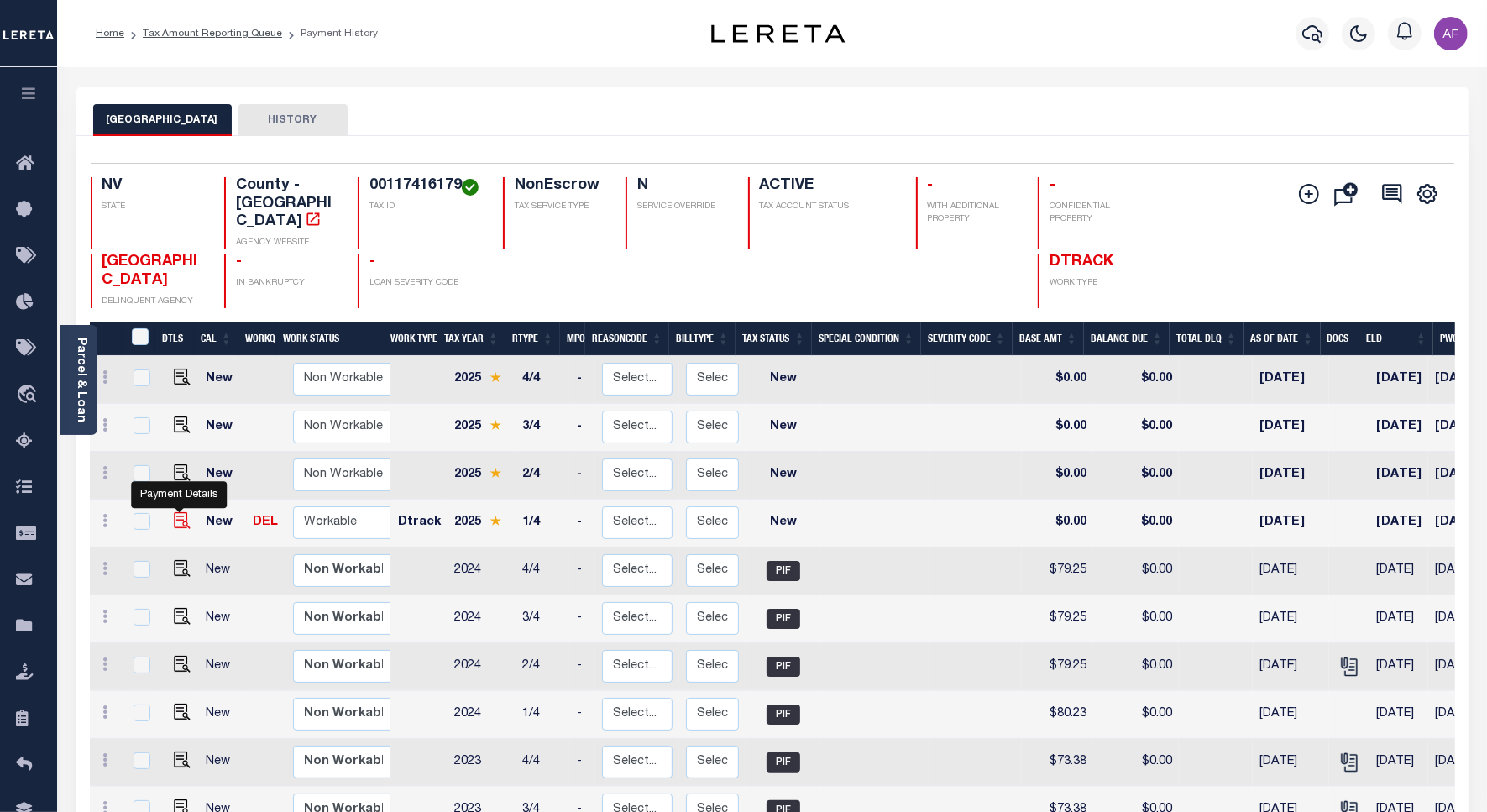
click at [177, 512] on img "" at bounding box center [182, 519] width 17 height 17
checkbox input "true"
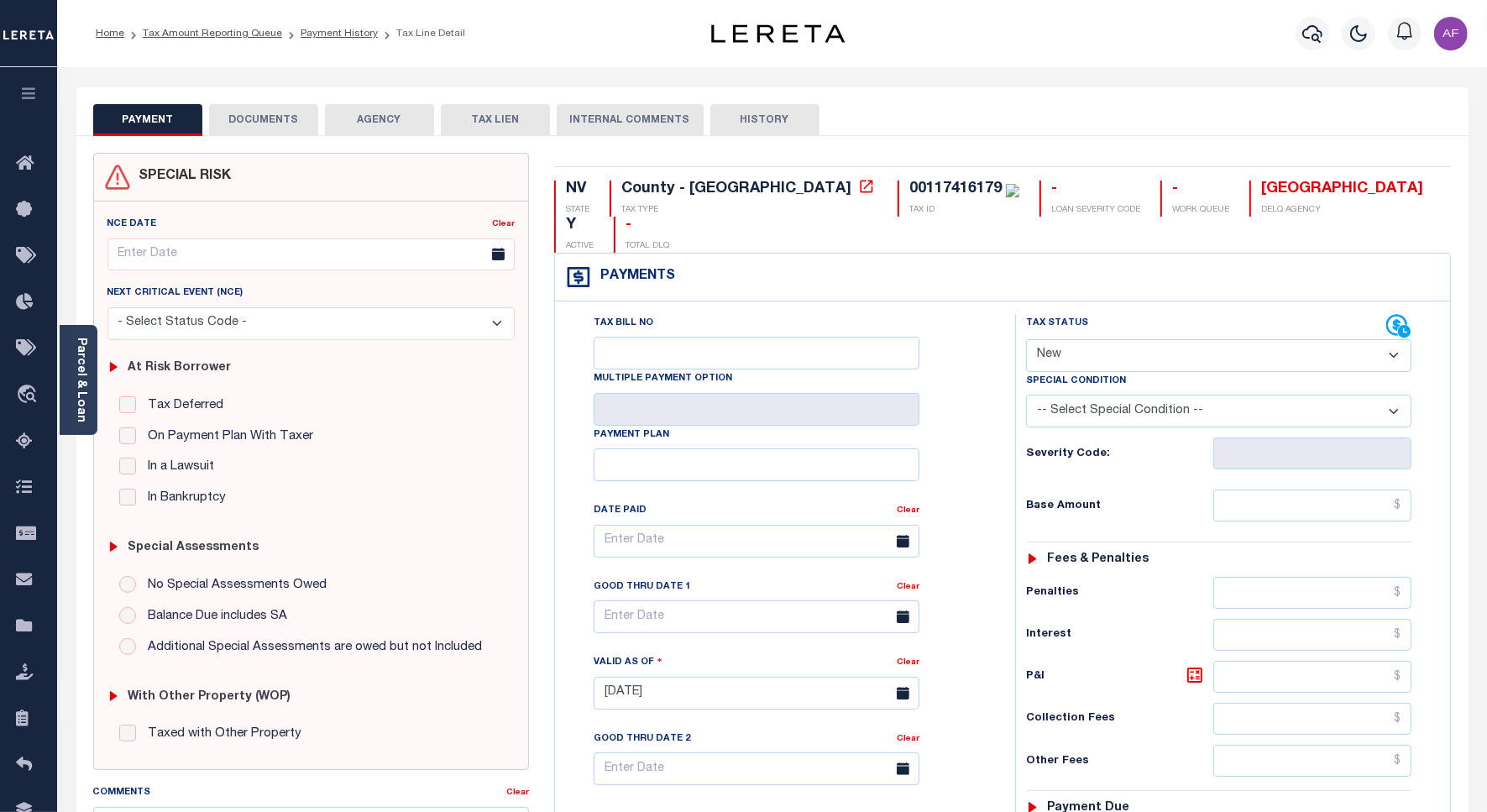
click at [1098, 339] on select "- Select Status Code - Open Due/Unpaid Paid Incomplete No Tax Due Internal Refu…" at bounding box center [1219, 355] width 385 height 32
select select "PYD"
click at [1026, 339] on select "- Select Status Code - Open Due/Unpaid Paid Incomplete No Tax Due Internal Refu…" at bounding box center [1219, 355] width 385 height 32
type input "[DATE]"
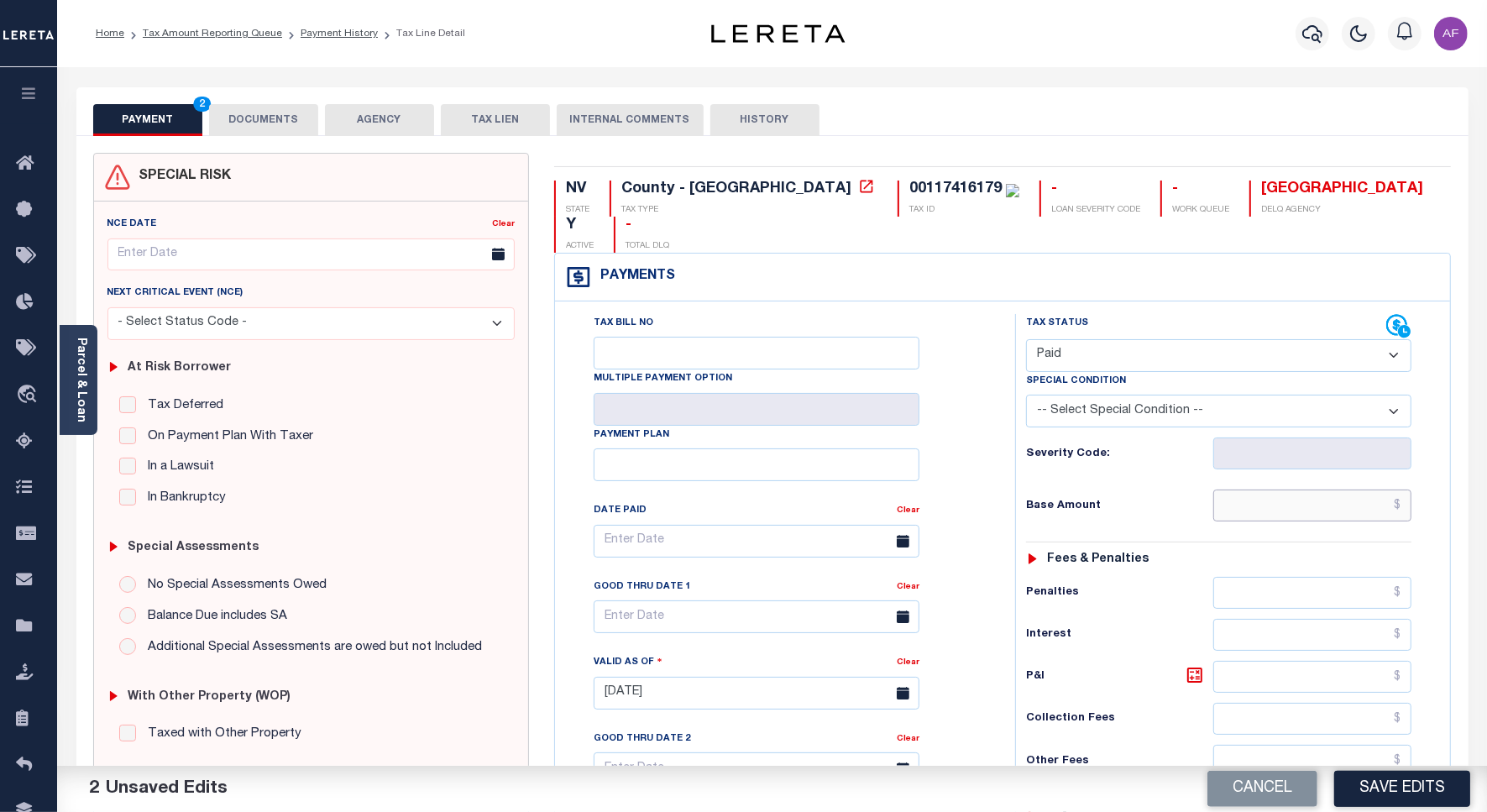
drag, startPoint x: 1347, startPoint y: 464, endPoint x: 1358, endPoint y: 459, distance: 12.1
click at [1350, 489] on input "text" at bounding box center [1312, 505] width 199 height 32
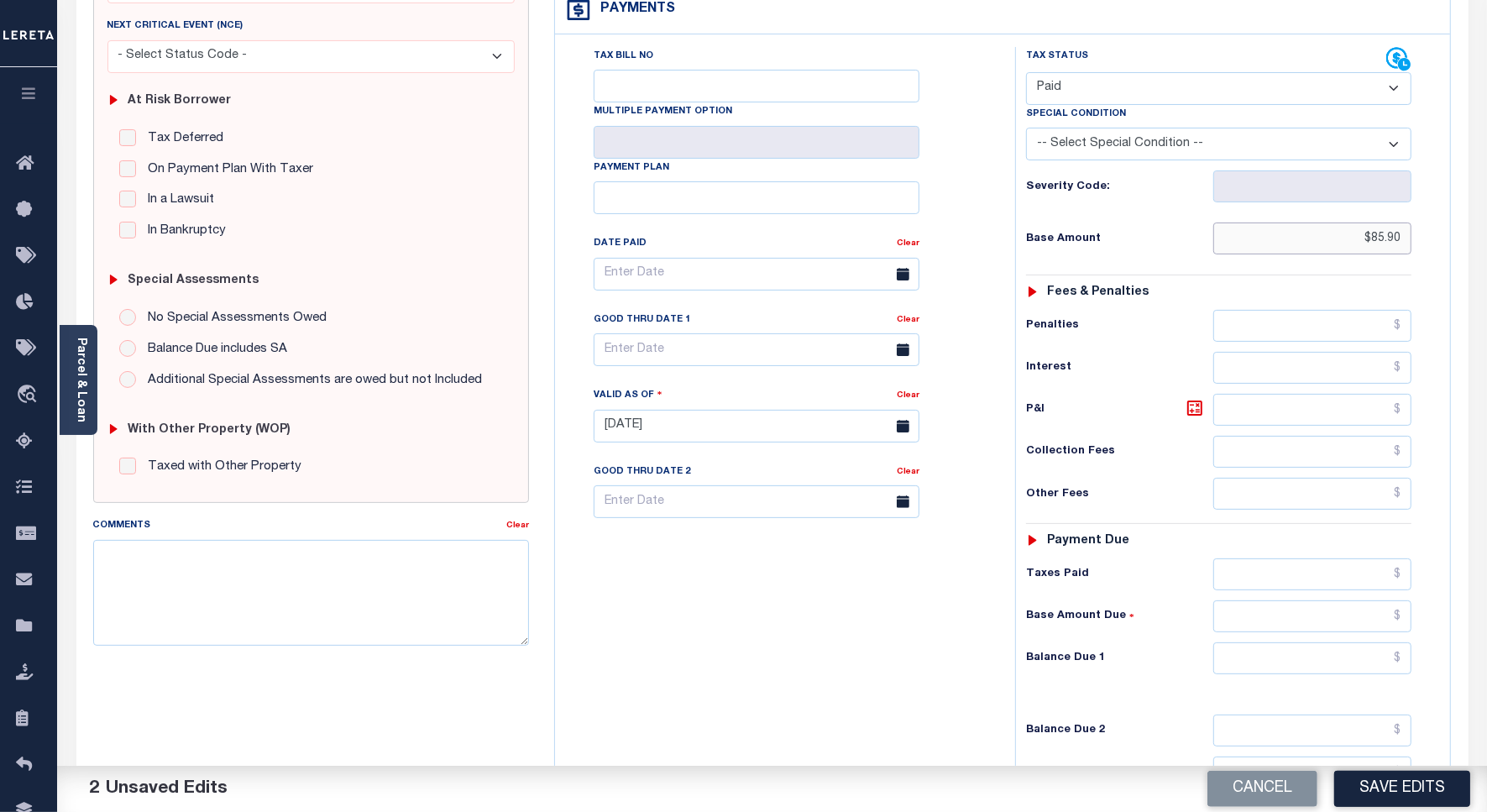
scroll to position [442, 0]
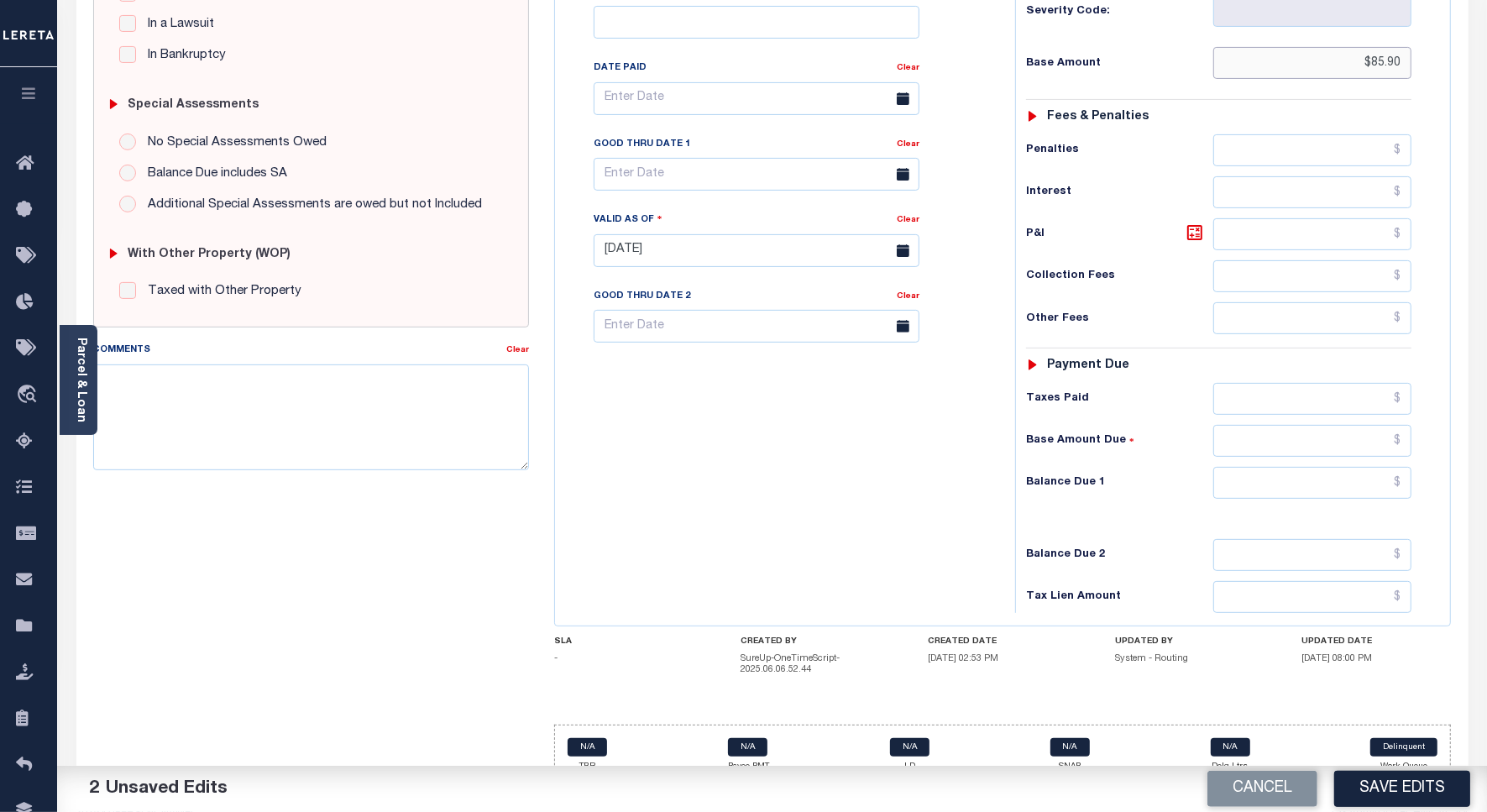
type input "$85.90"
click at [1353, 467] on input "text" at bounding box center [1312, 482] width 199 height 32
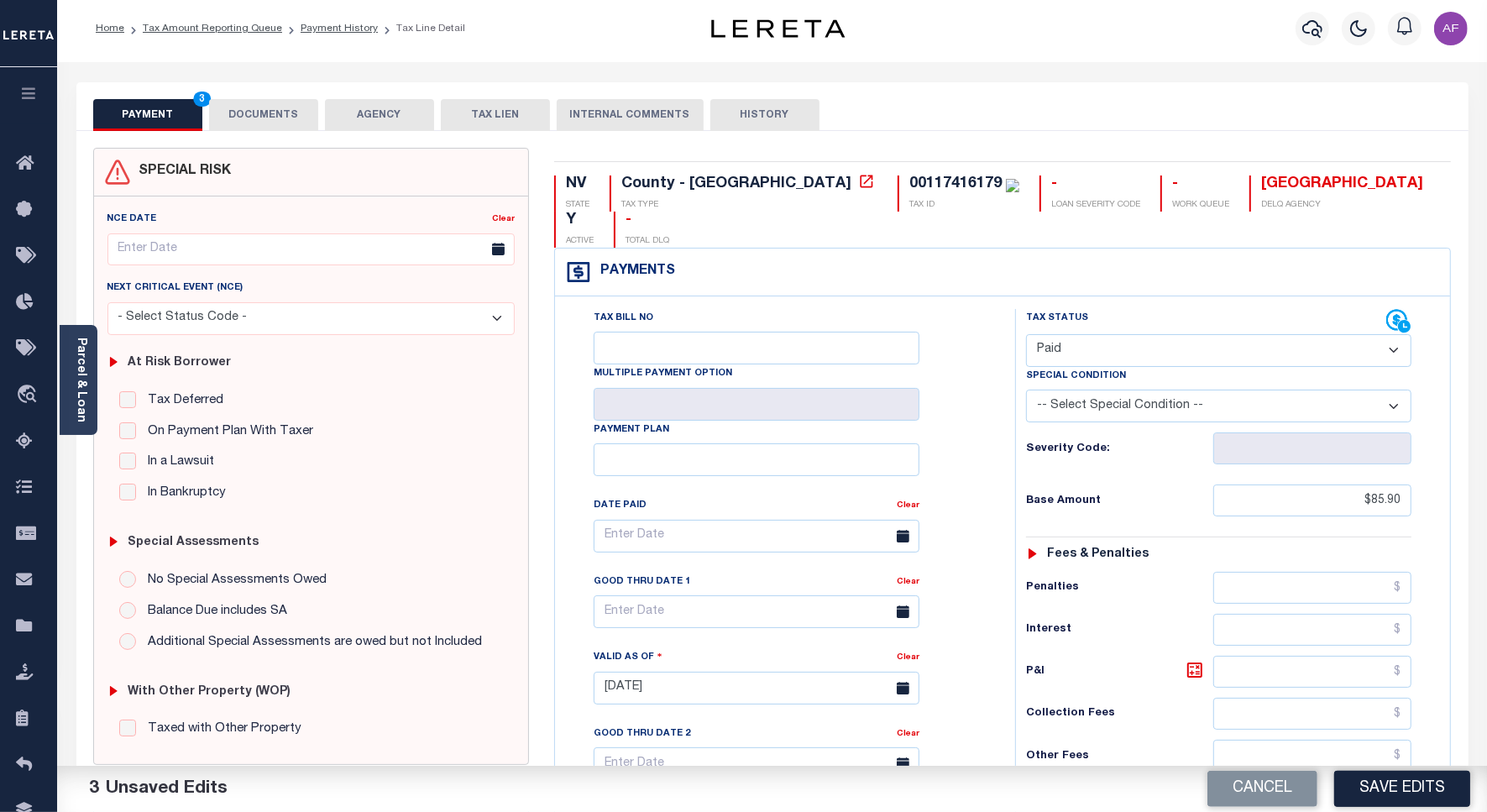
scroll to position [0, 0]
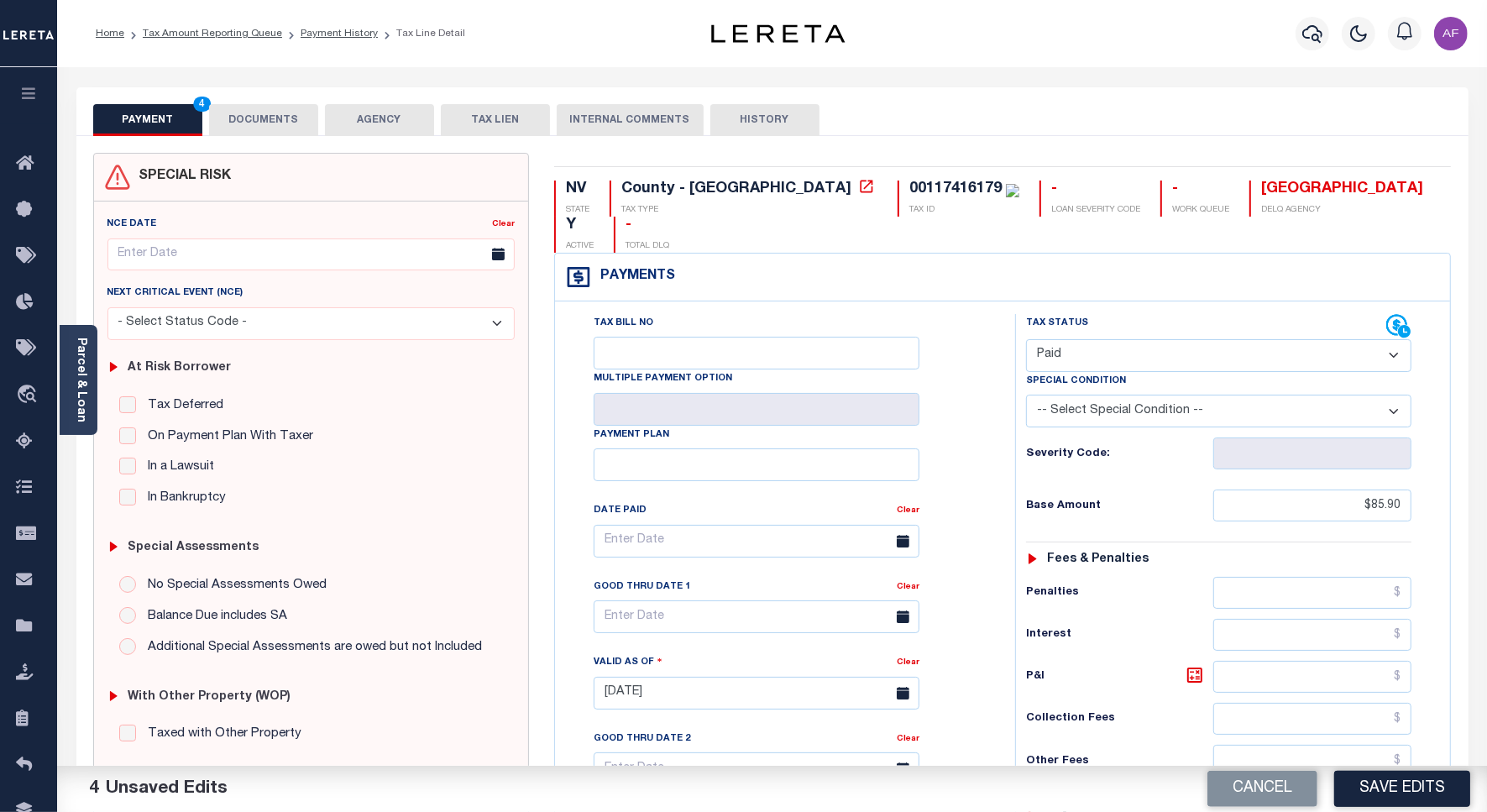
type input "$0.00"
click at [269, 111] on button "DOCUMENTS" at bounding box center [264, 119] width 110 height 32
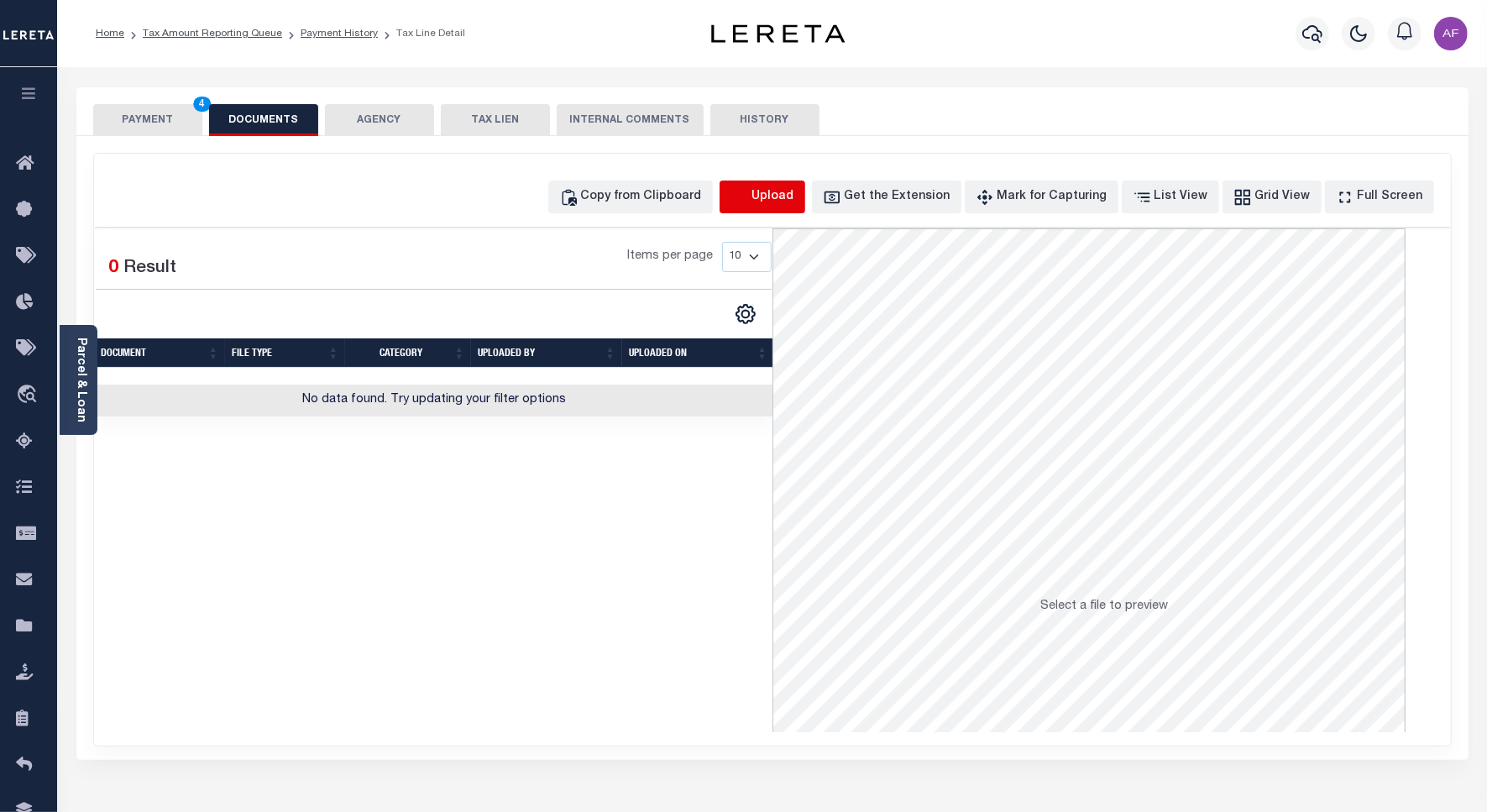
click at [748, 202] on icon "button" at bounding box center [740, 197] width 19 height 19
select select "POP"
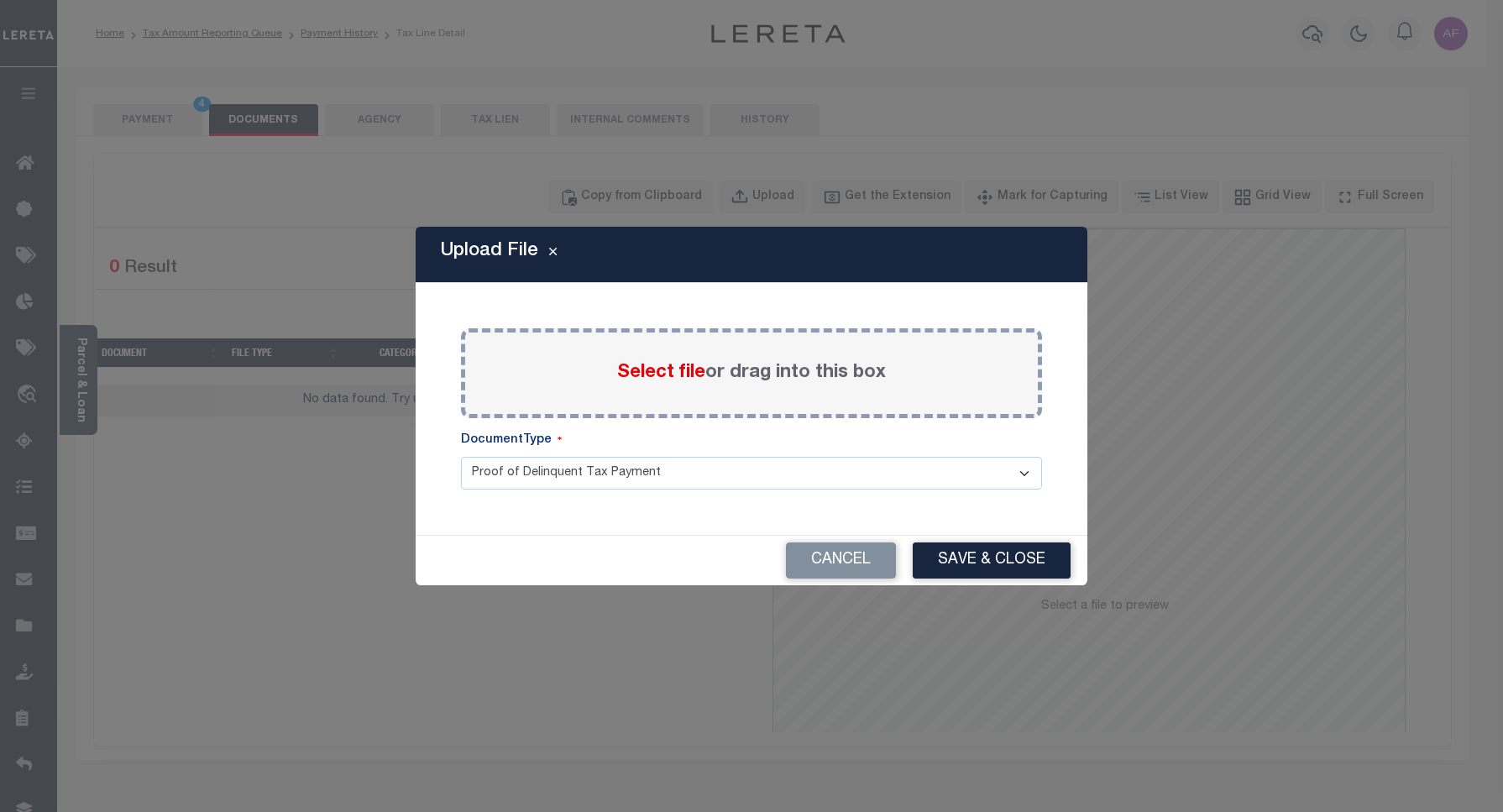
click at [638, 364] on span "Select file" at bounding box center [661, 373] width 88 height 19
click at [0, 0] on input "Select file or drag into this box" at bounding box center [0, 0] width 0 height 0
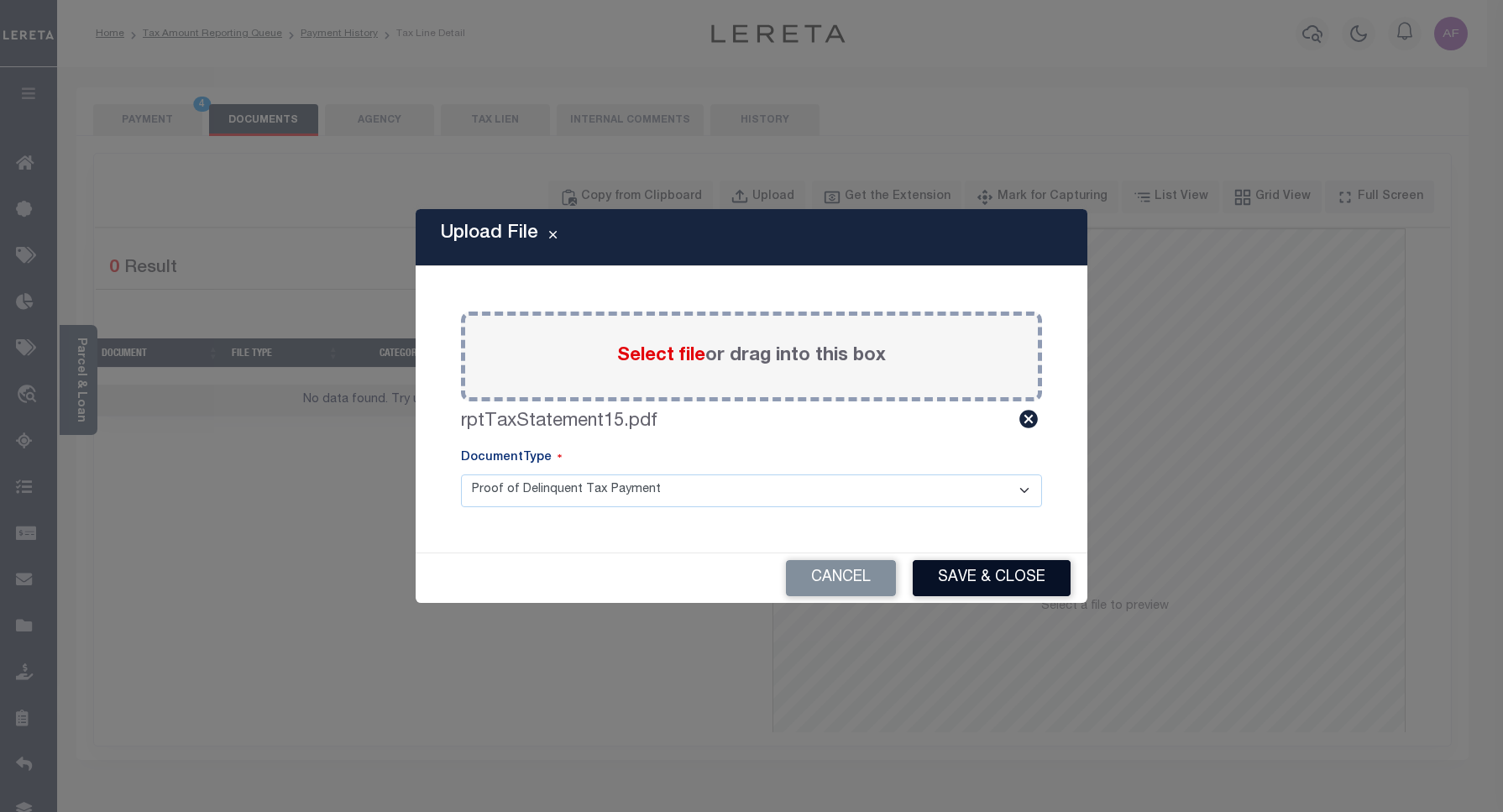
click at [1010, 583] on button "Save & Close" at bounding box center [991, 577] width 158 height 36
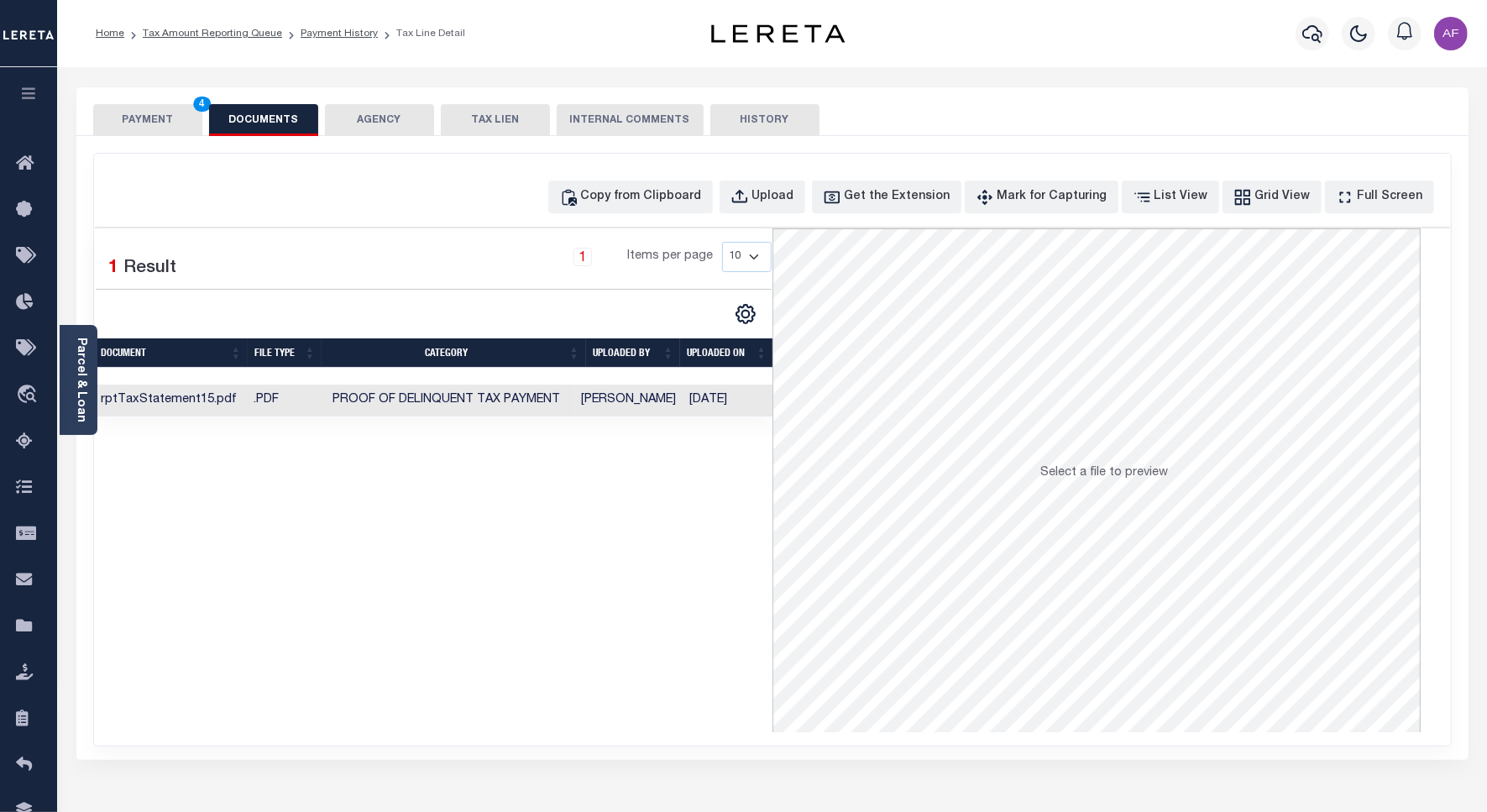
click at [139, 123] on button "PAYMENT 4" at bounding box center [148, 119] width 110 height 32
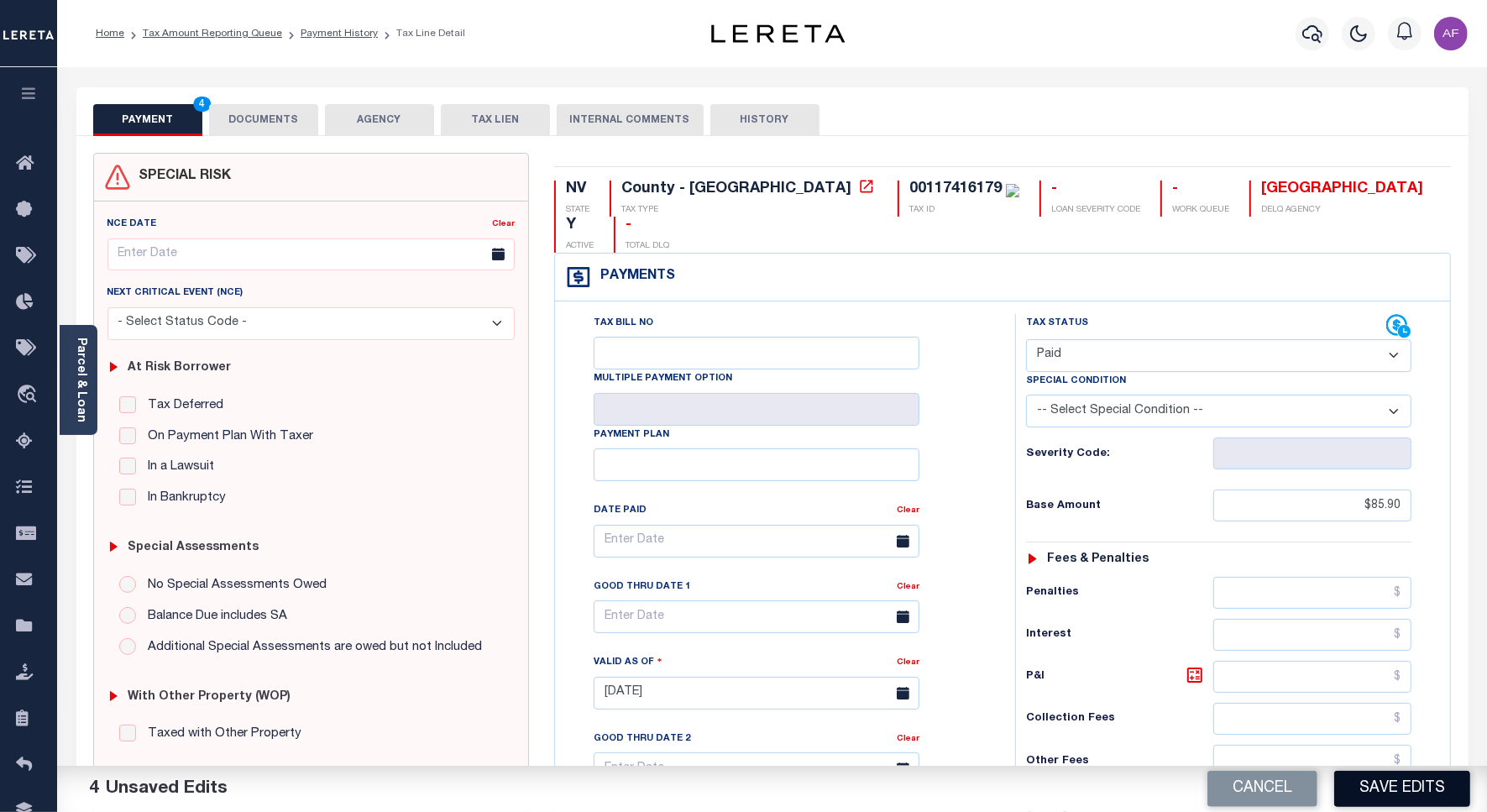
click at [1393, 789] on button "Save Edits" at bounding box center [1401, 789] width 136 height 36
checkbox input "false"
type input "$85.9"
type input "$0"
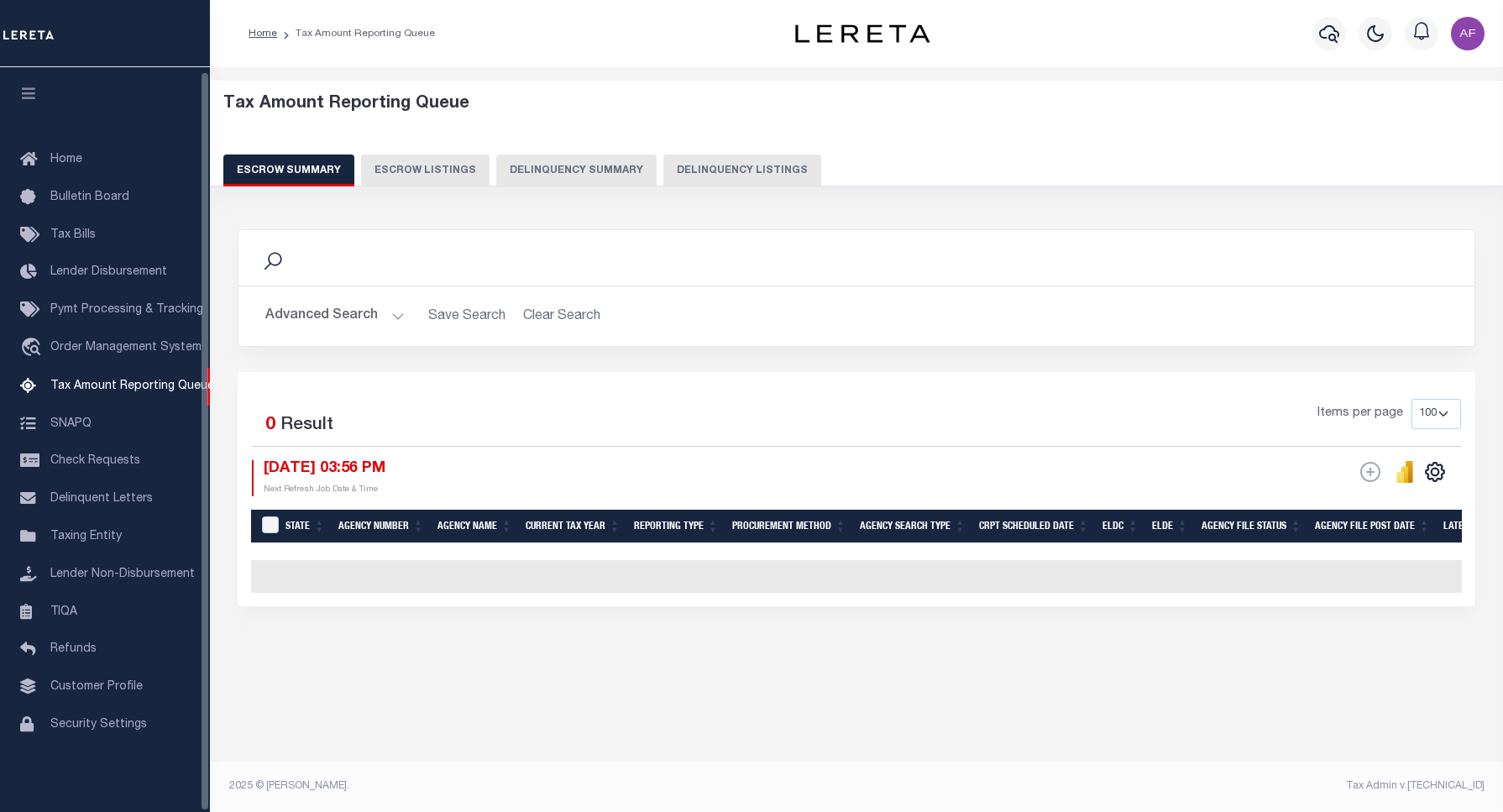
select select "100"
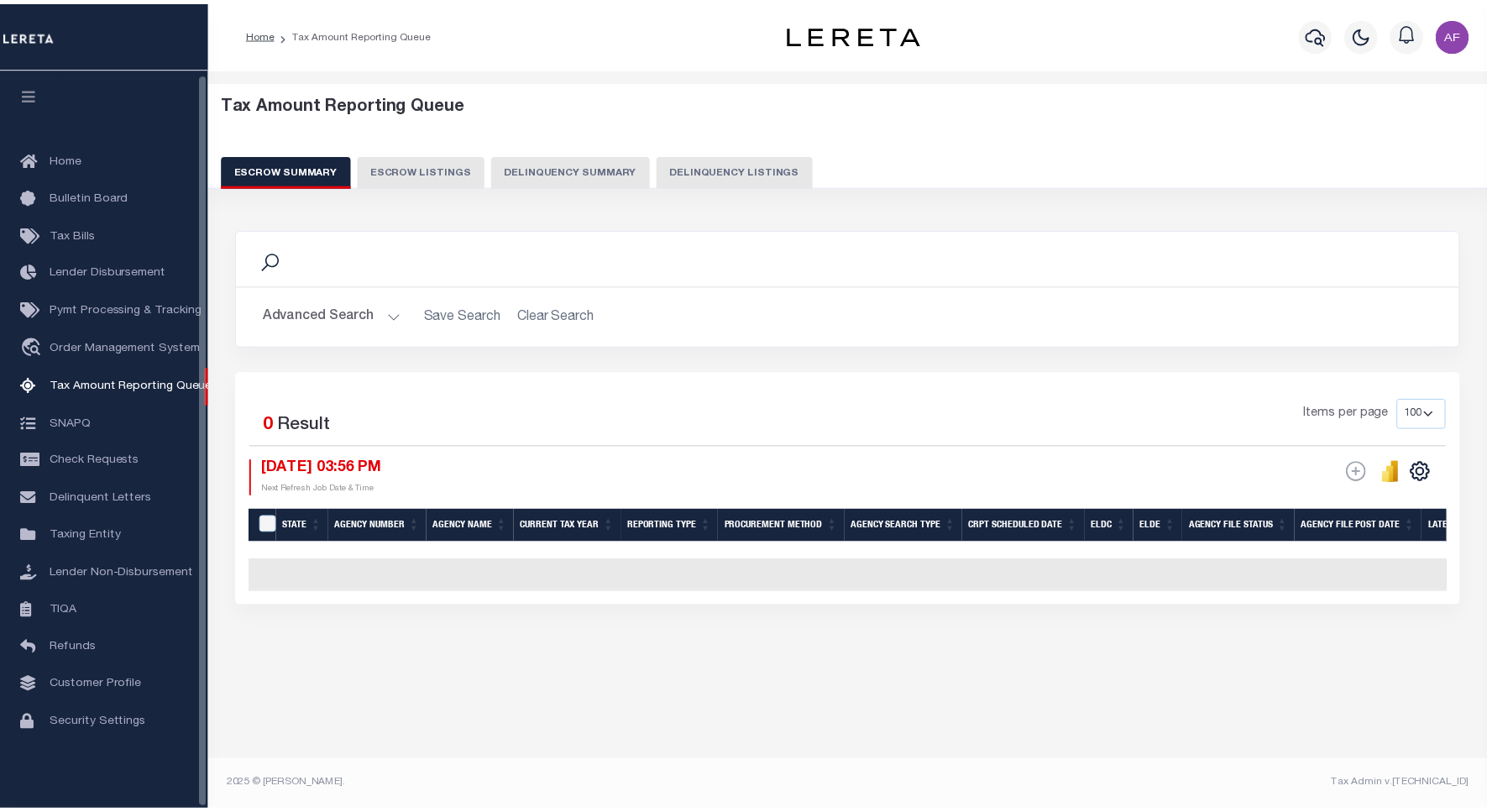
scroll to position [5, 0]
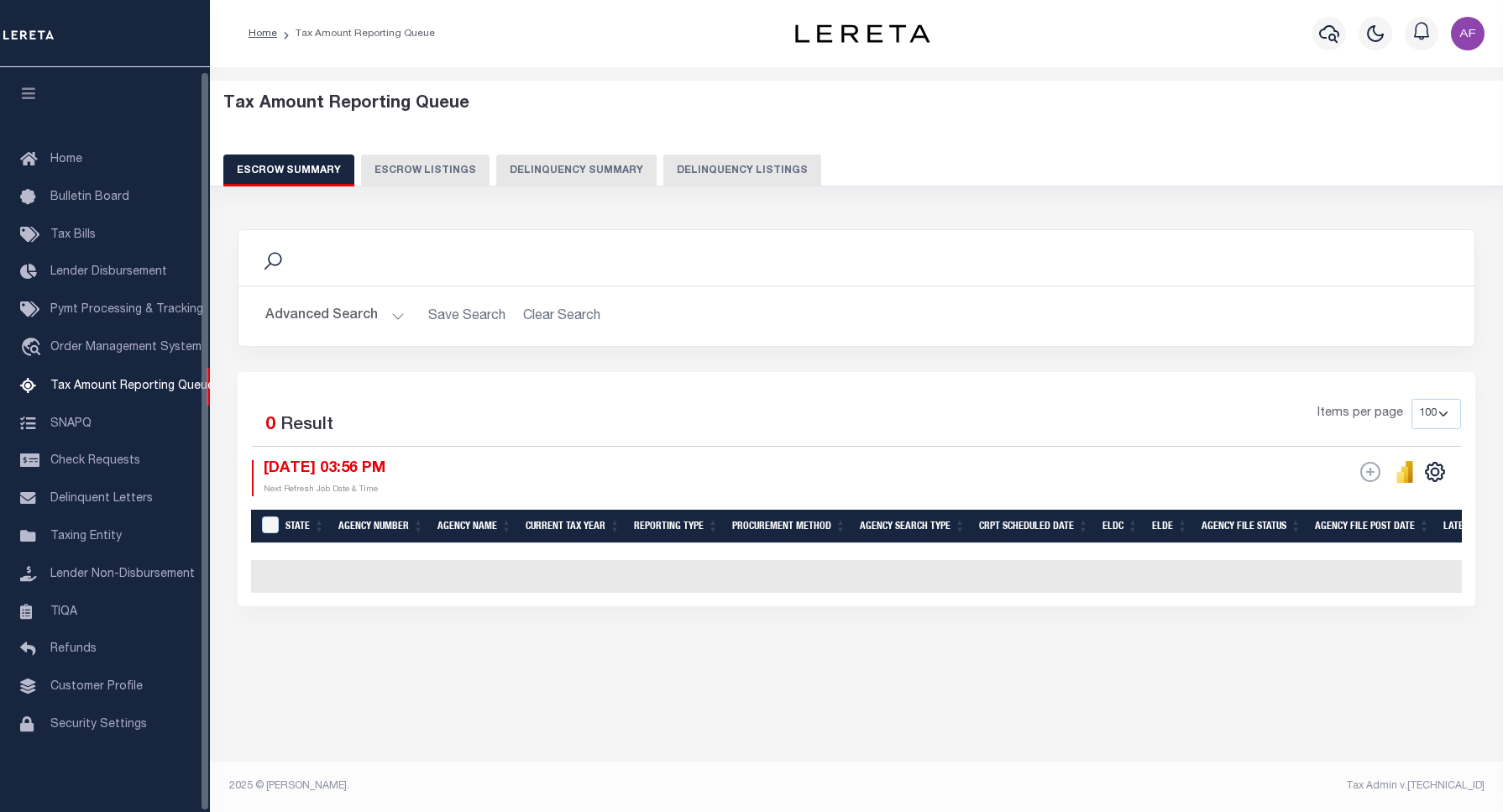
click at [784, 169] on button "Delinquency Listings" at bounding box center [742, 170] width 158 height 32
select select "100"
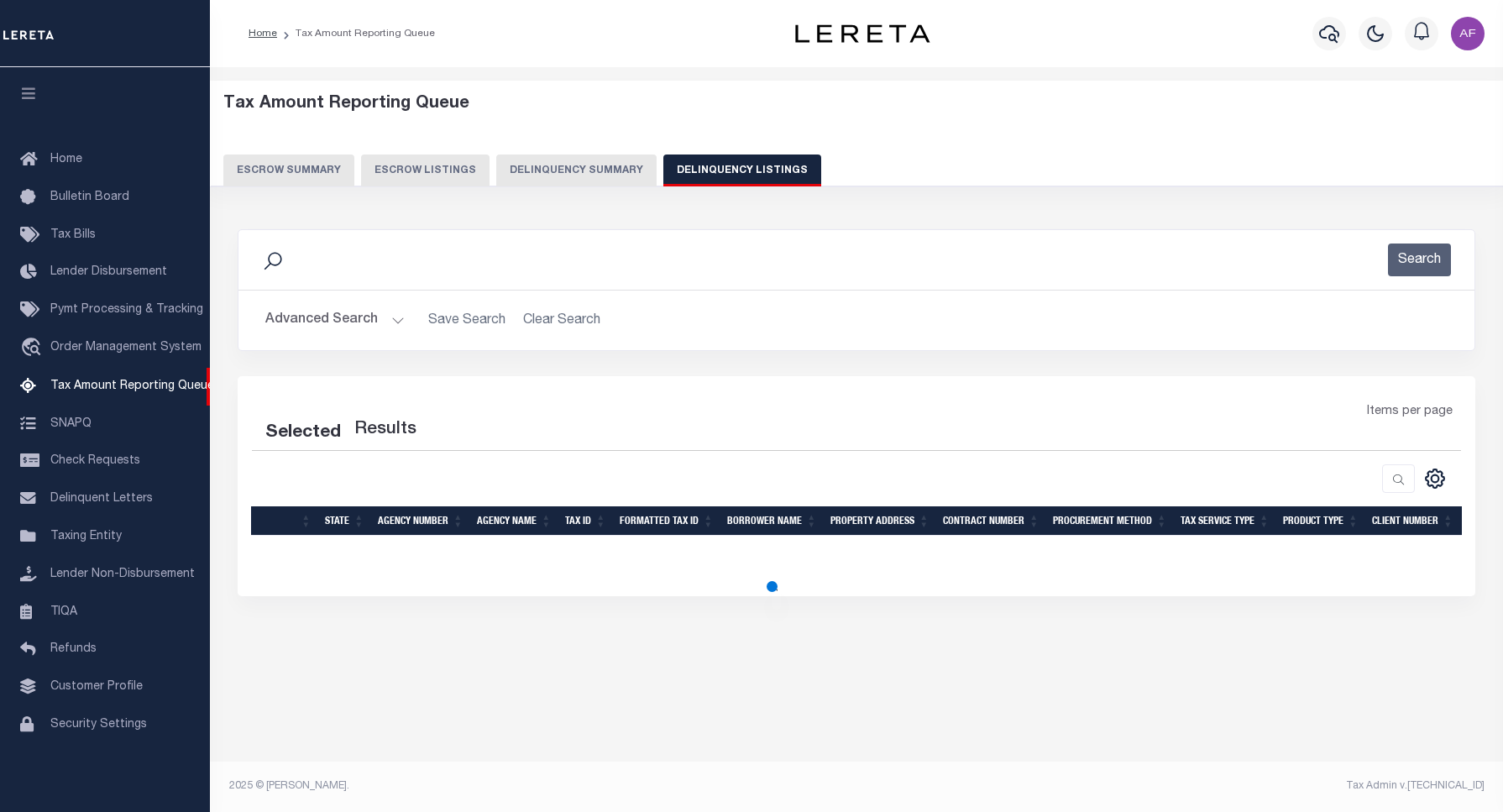
select select "100"
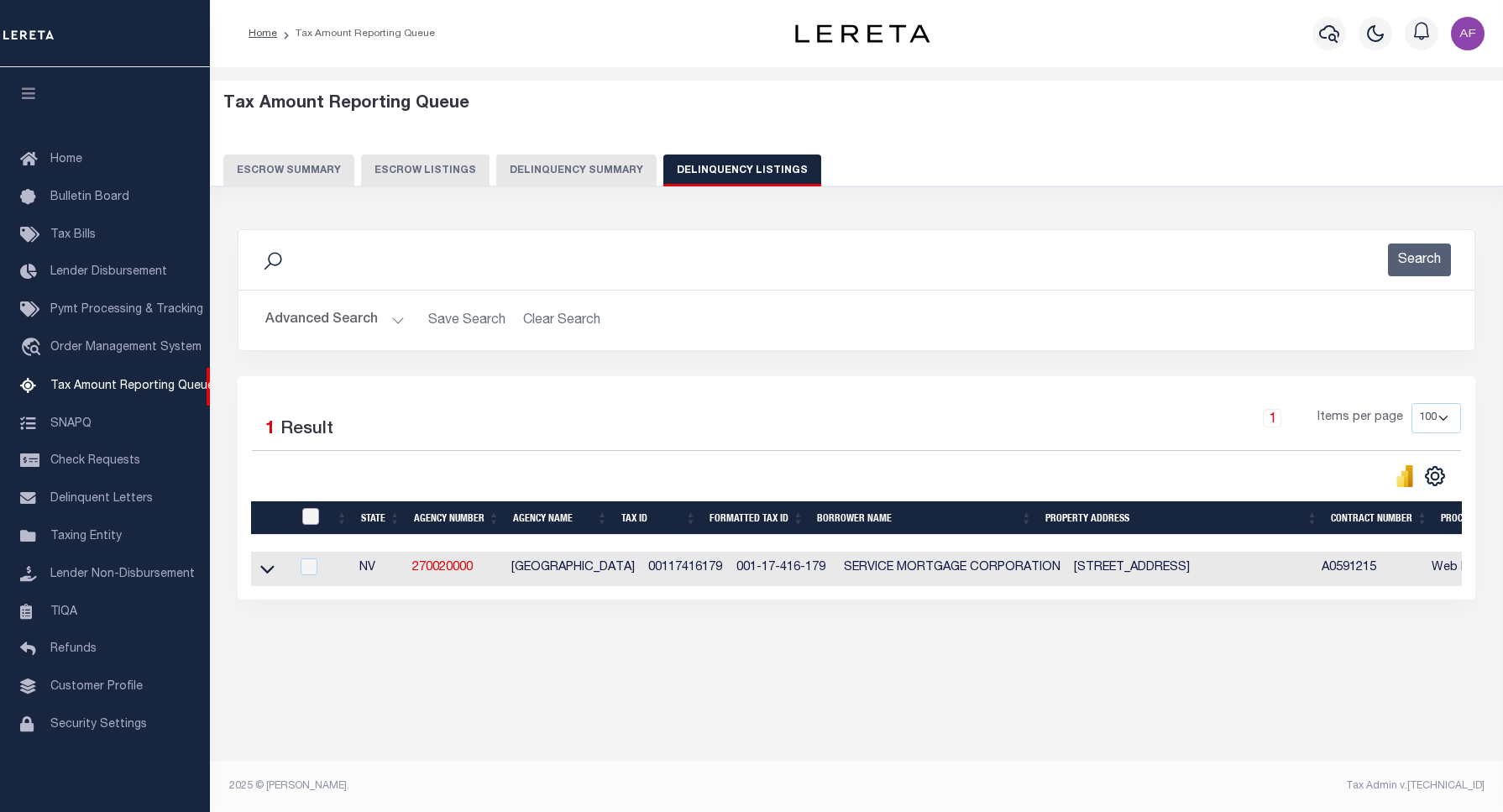
click at [308, 518] on input "checkbox" at bounding box center [310, 516] width 17 height 17
checkbox input "true"
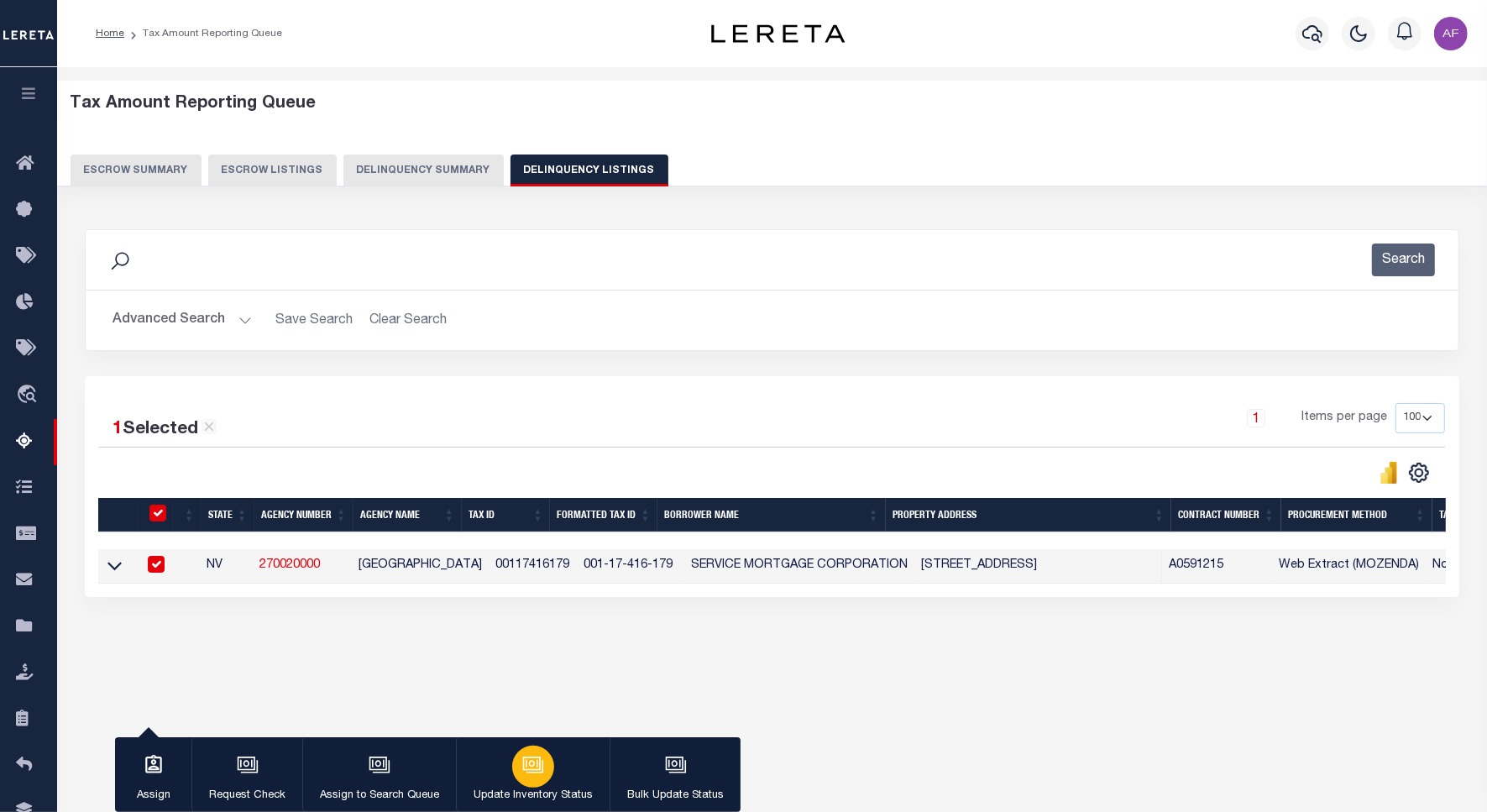
click at [529, 769] on icon "button" at bounding box center [533, 765] width 22 height 22
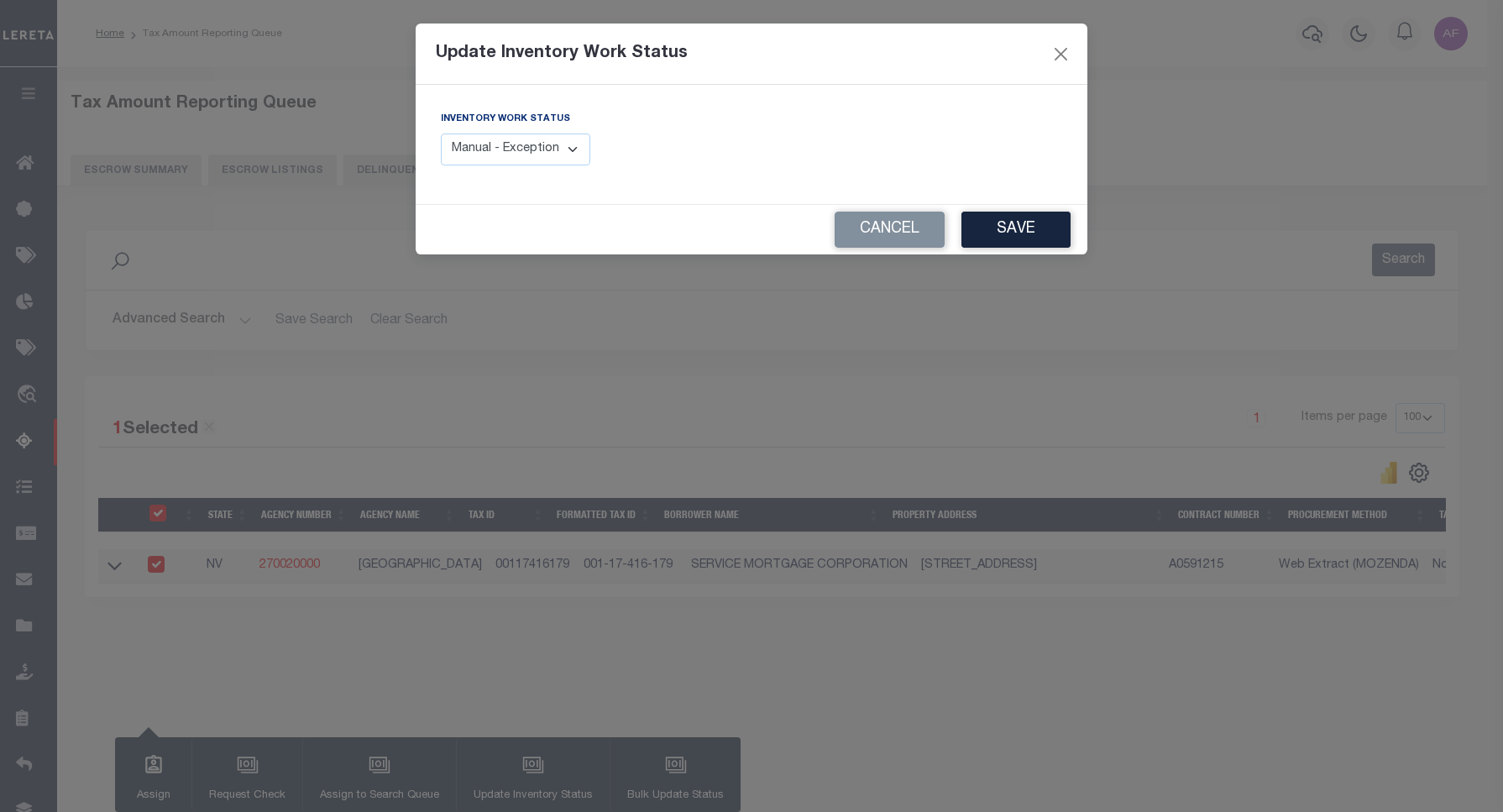
click at [517, 162] on select "Manual - Exception Pended - Awaiting Search Late Add Exception Completed" at bounding box center [515, 149] width 150 height 32
select select "4"
click at [440, 133] on select "Manual - Exception Pended - Awaiting Search Late Add Exception Completed" at bounding box center [515, 149] width 150 height 32
click at [1006, 238] on button "Save" at bounding box center [1016, 229] width 110 height 36
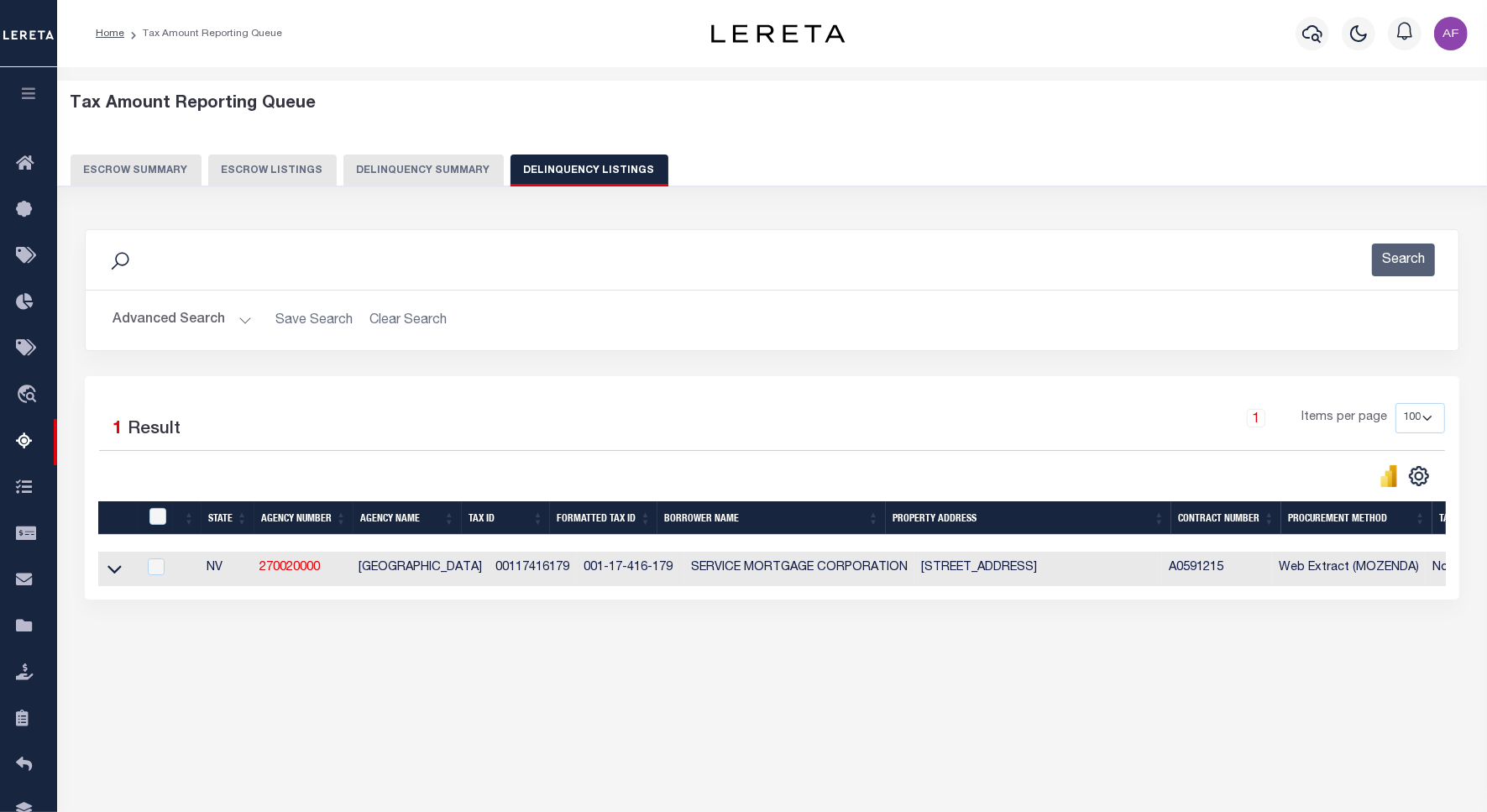
click at [179, 316] on button "Advanced Search" at bounding box center [182, 320] width 139 height 32
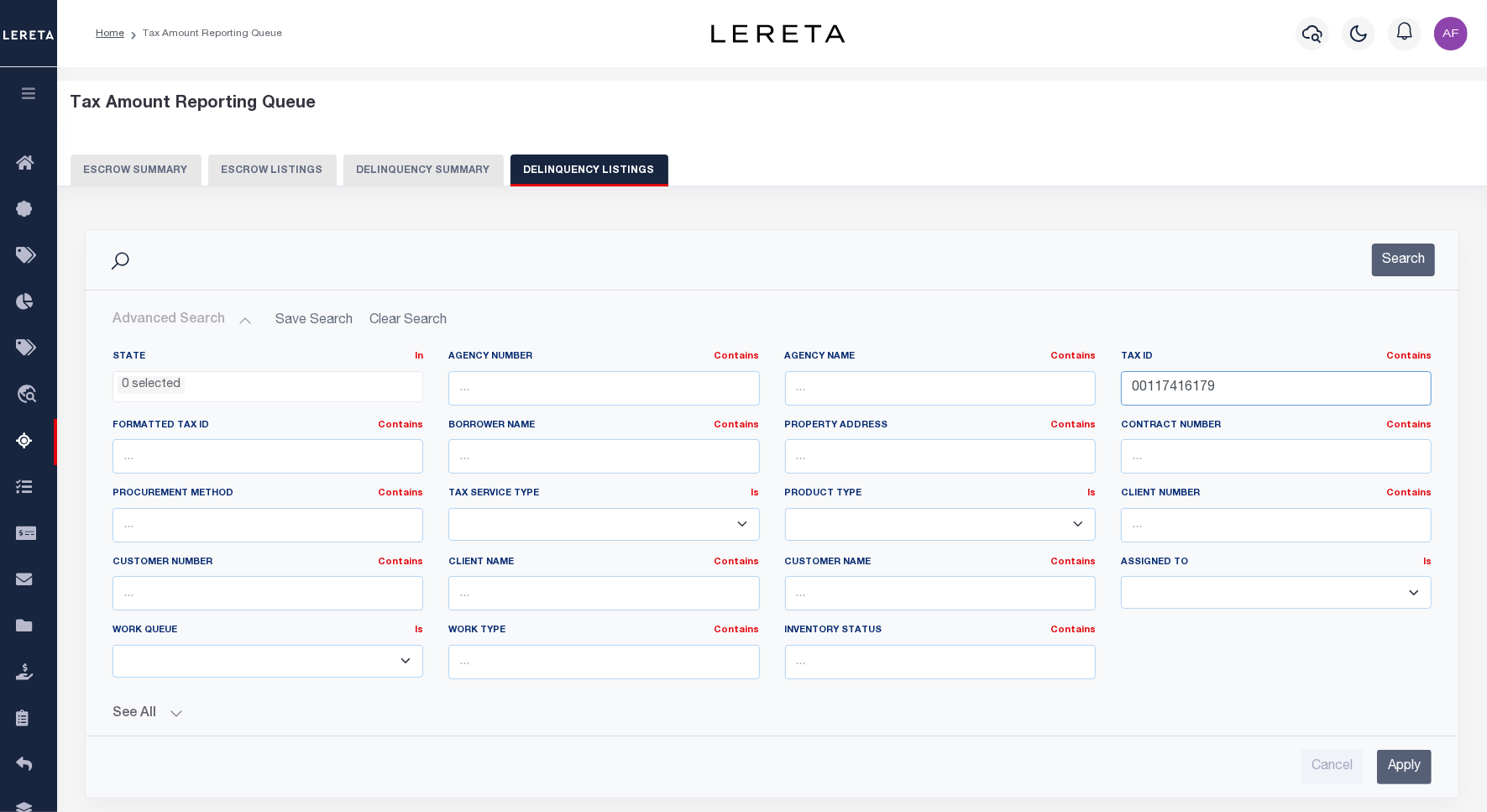
click at [1168, 405] on input "00117416179" at bounding box center [1276, 387] width 310 height 34
click at [1171, 397] on input "00117416179" at bounding box center [1276, 387] width 310 height 34
click at [1171, 396] on input "00117416179" at bounding box center [1276, 387] width 310 height 34
paste input "80"
type input "00117416180"
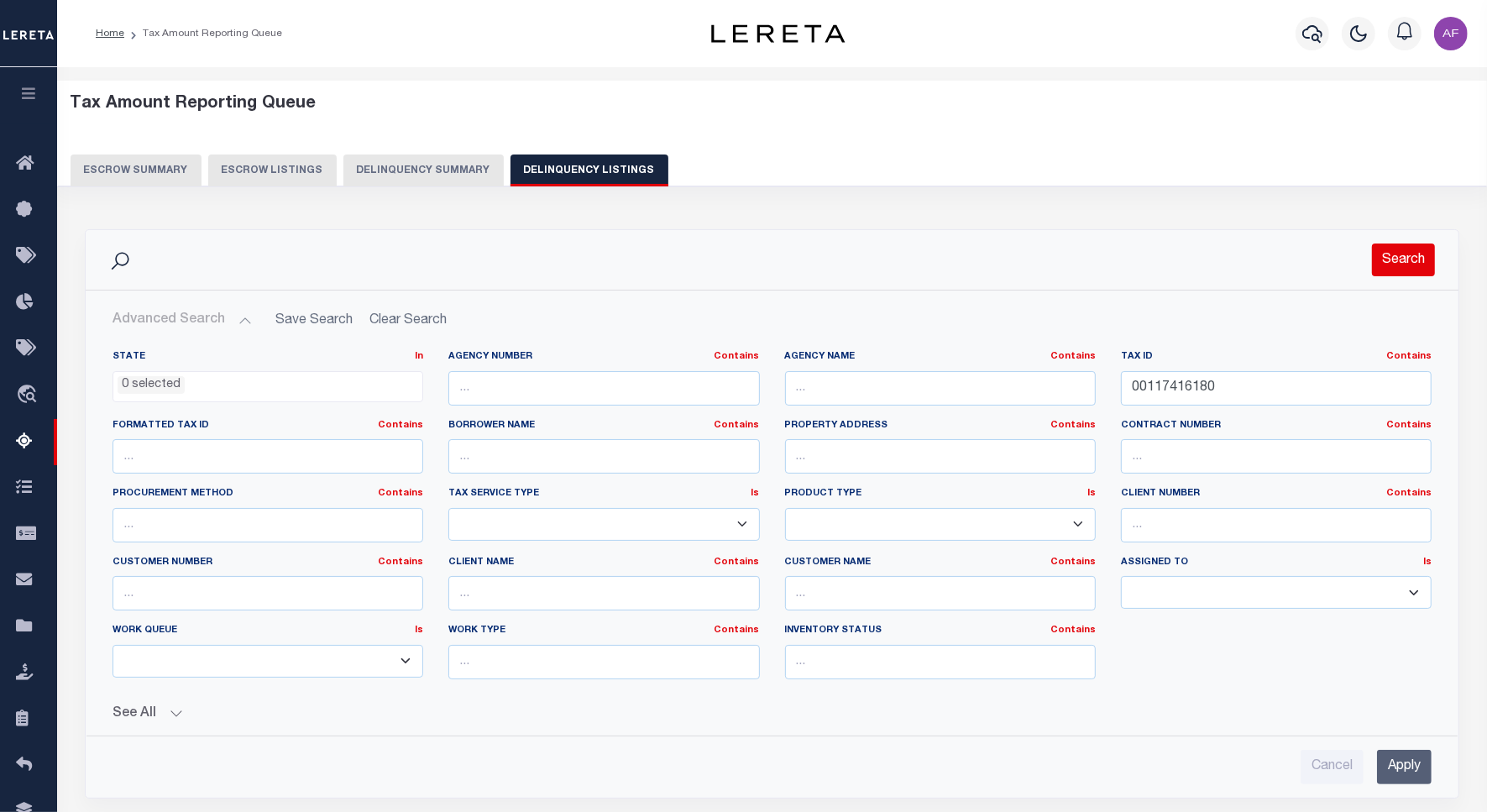
click at [1413, 250] on button "Search" at bounding box center [1403, 259] width 63 height 32
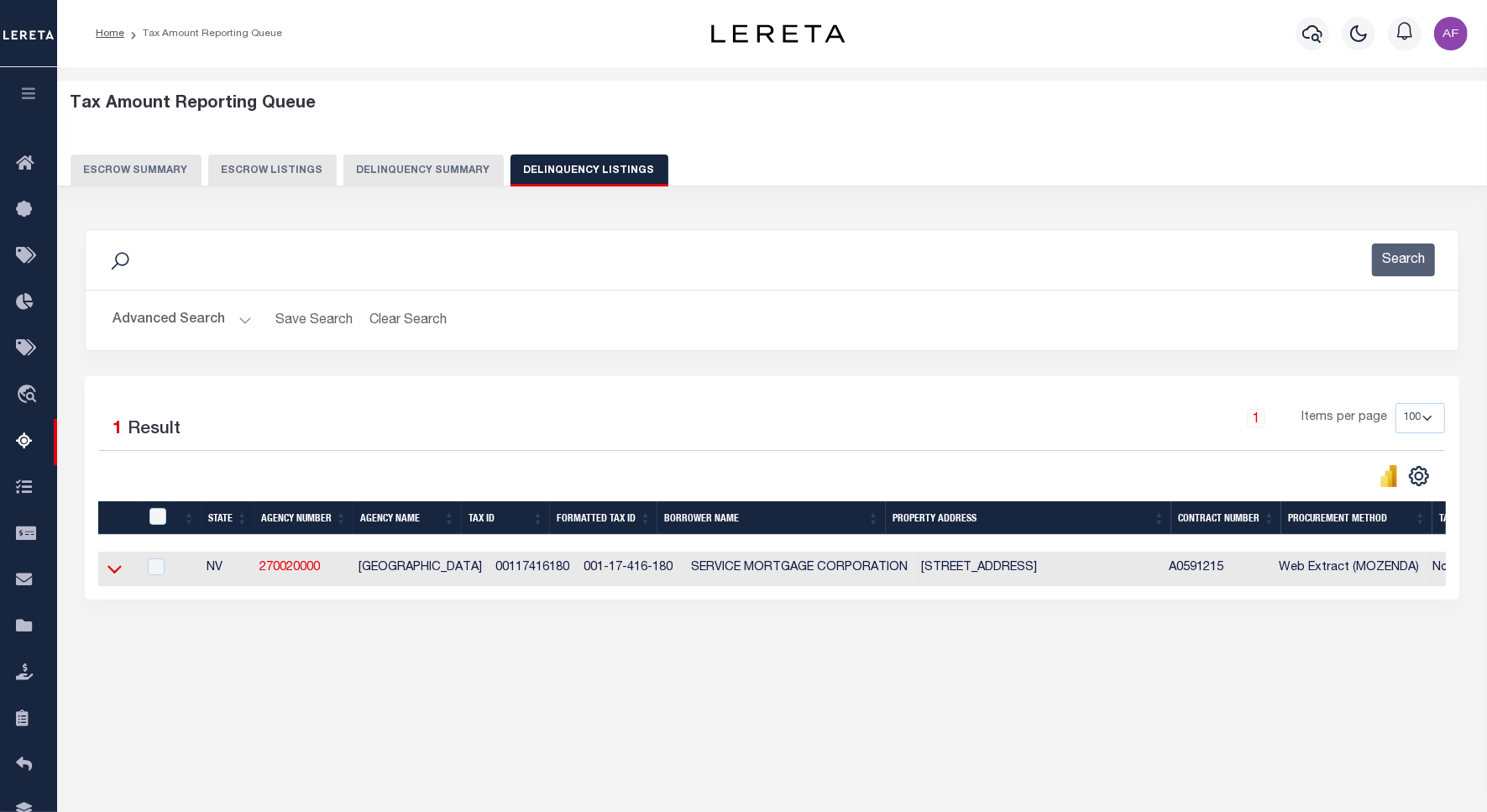
click at [115, 567] on icon at bounding box center [114, 568] width 15 height 18
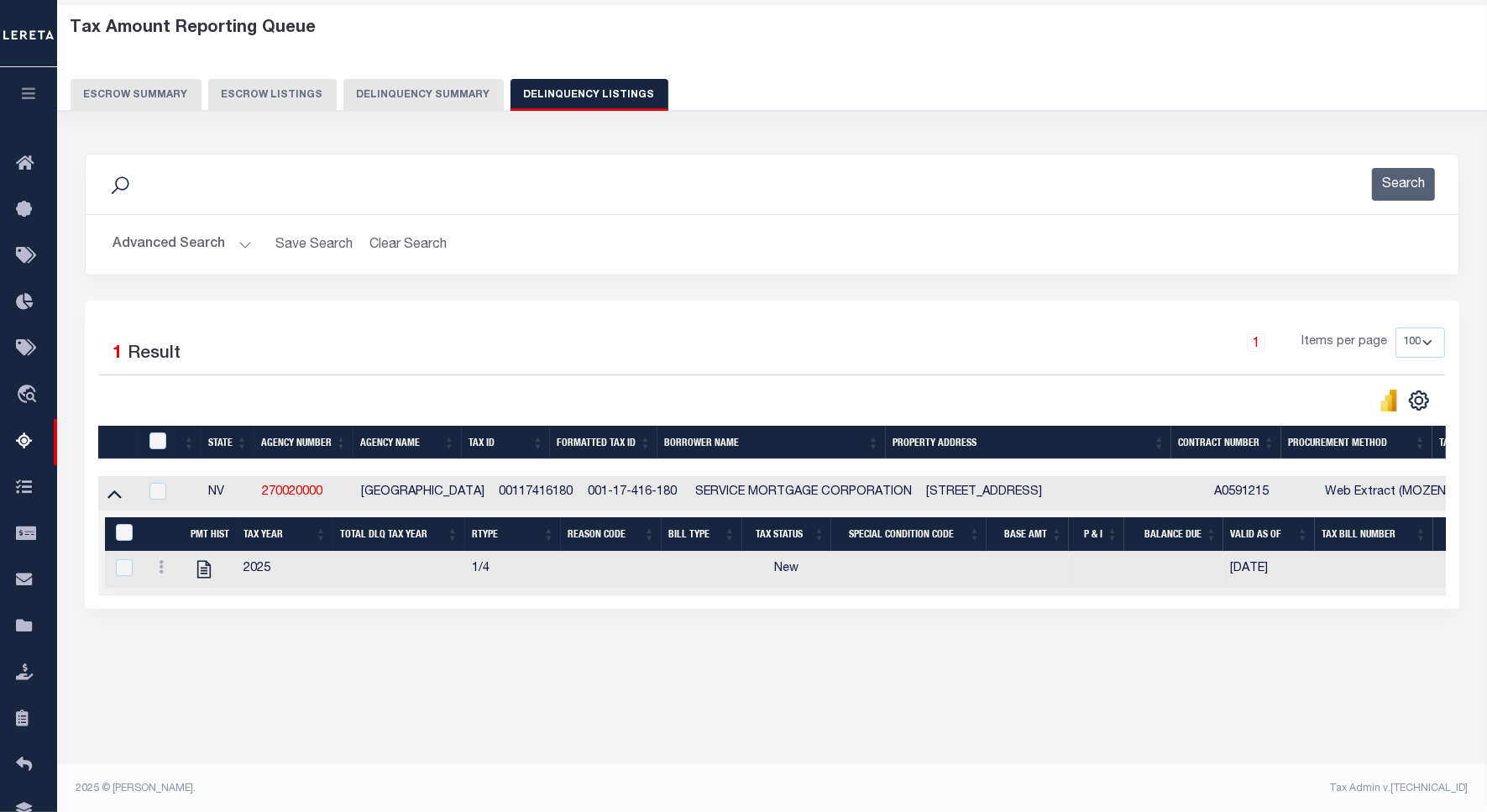
scroll to position [77, 0]
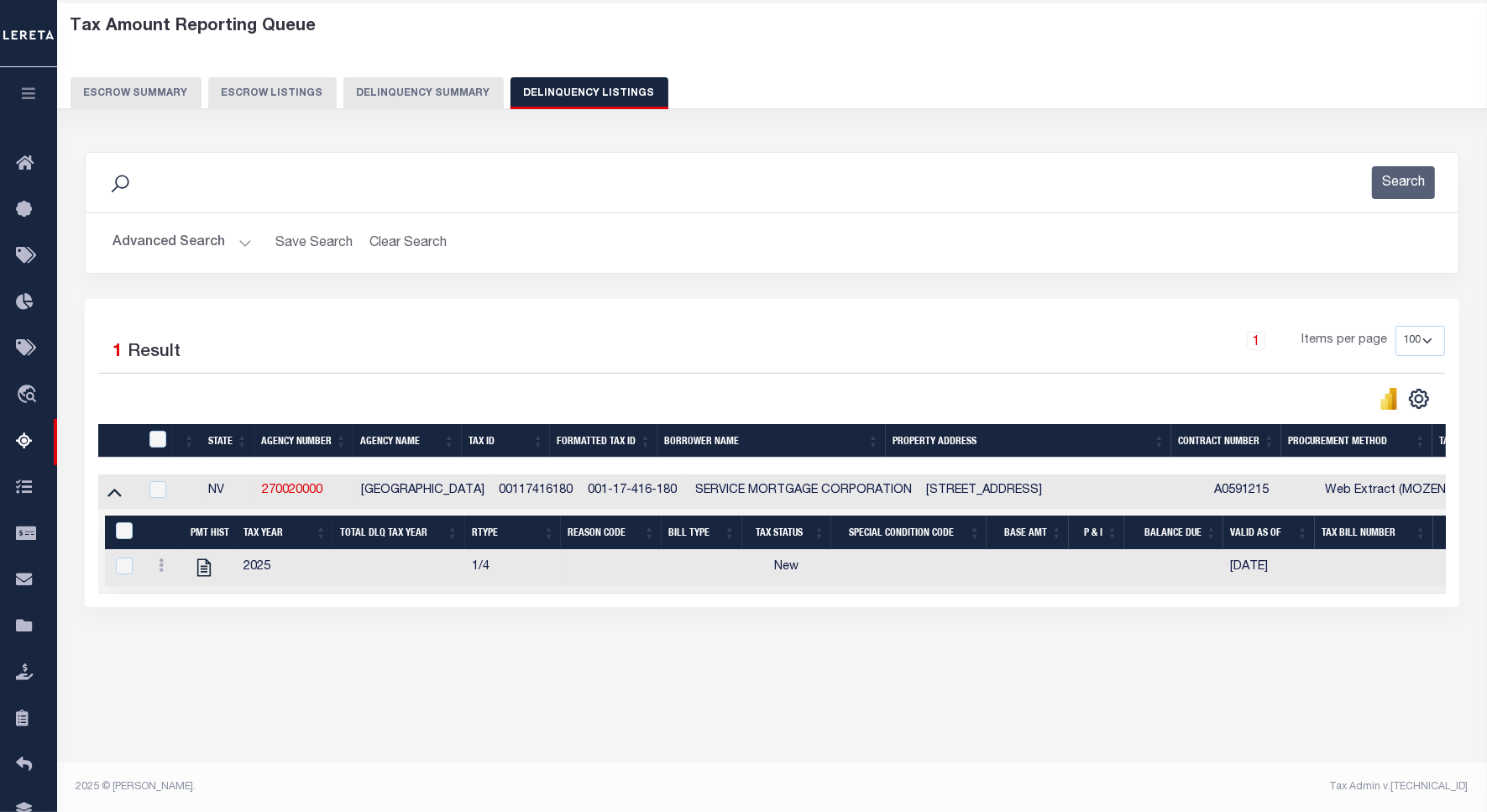
click at [199, 585] on td at bounding box center [210, 567] width 53 height 36
checkbox input "true"
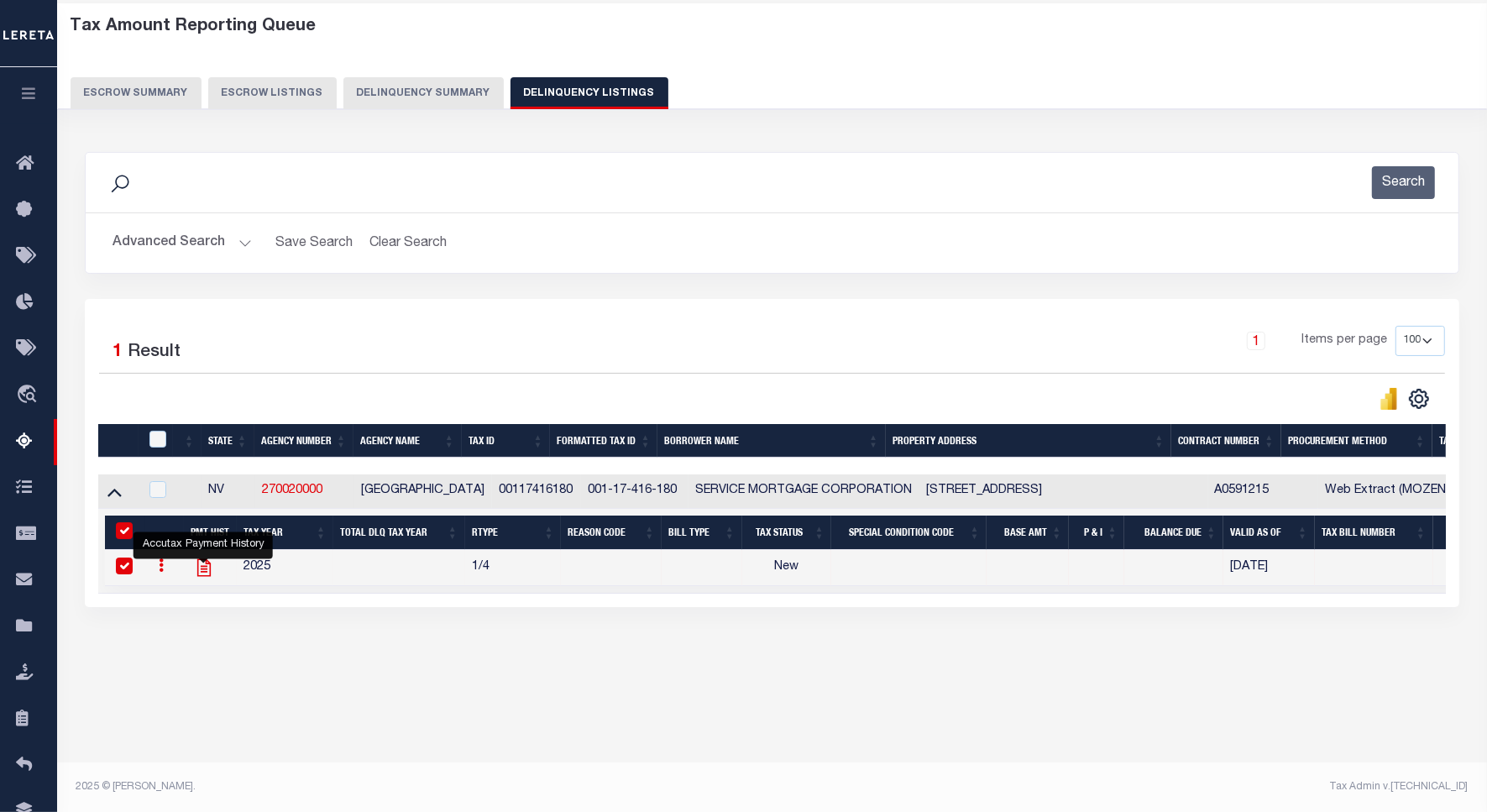
click at [204, 576] on icon "" at bounding box center [203, 567] width 14 height 18
checkbox input "false"
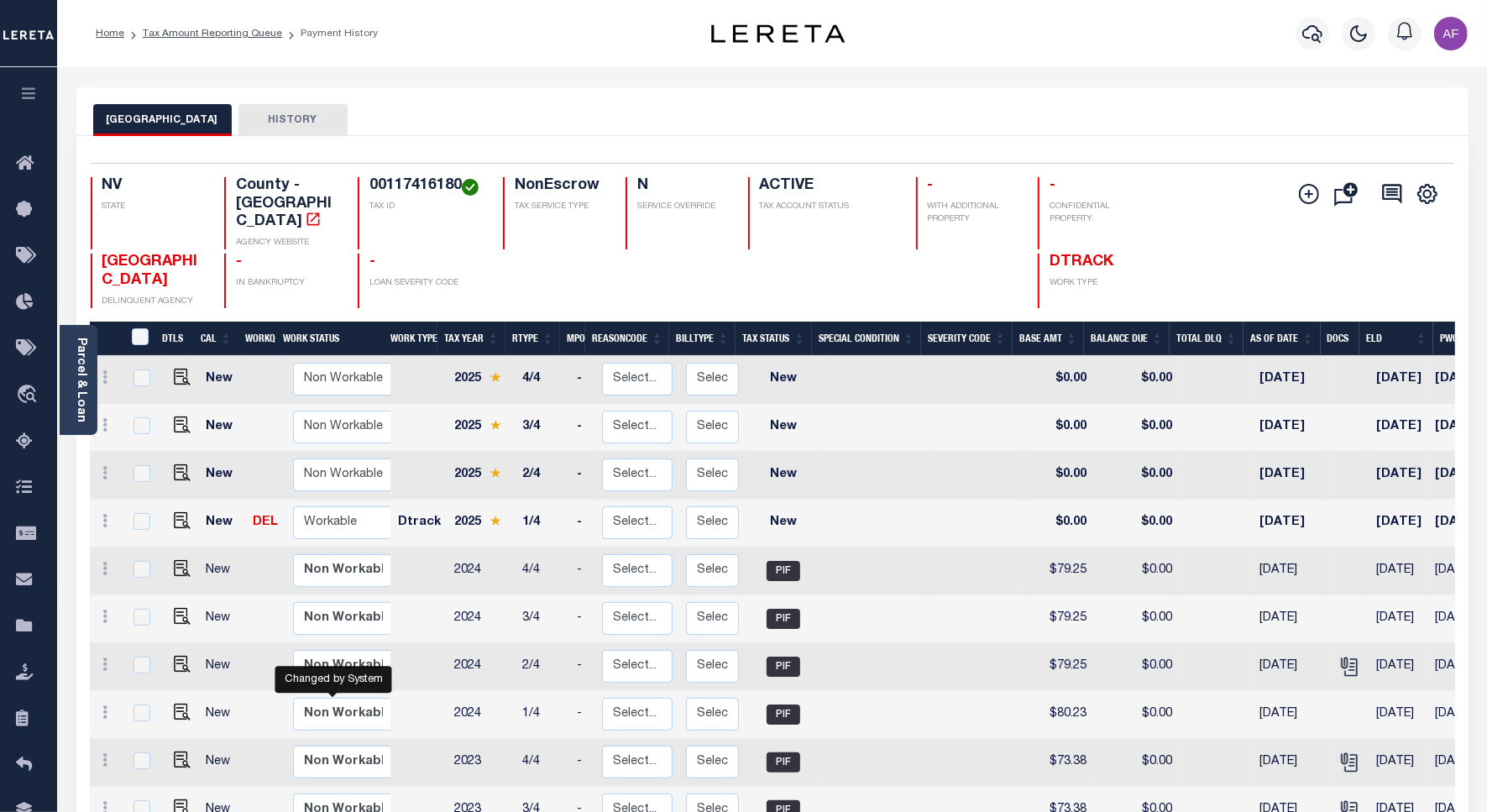
scroll to position [225, 0]
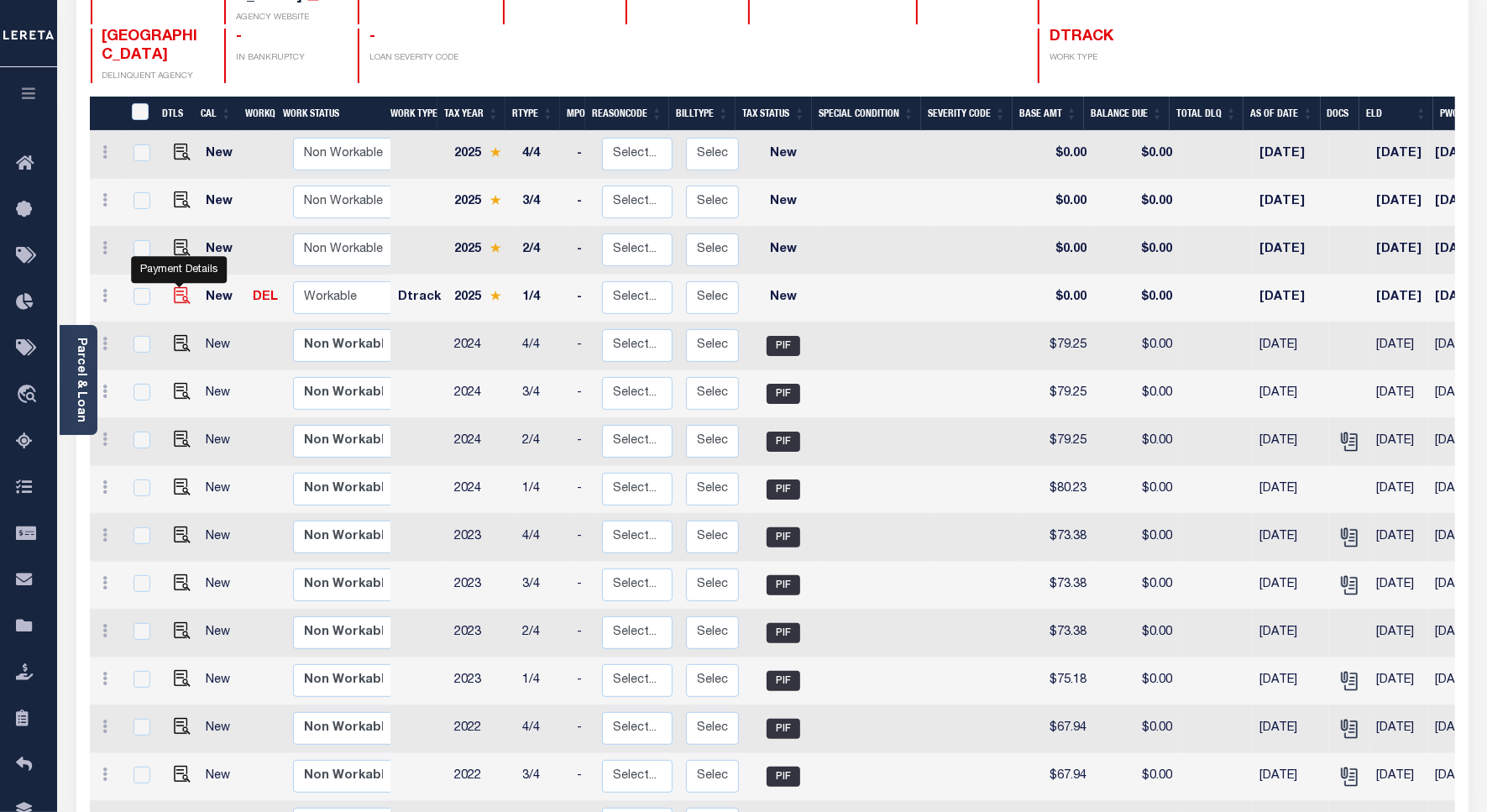
click at [180, 287] on img "" at bounding box center [182, 294] width 17 height 17
checkbox input "true"
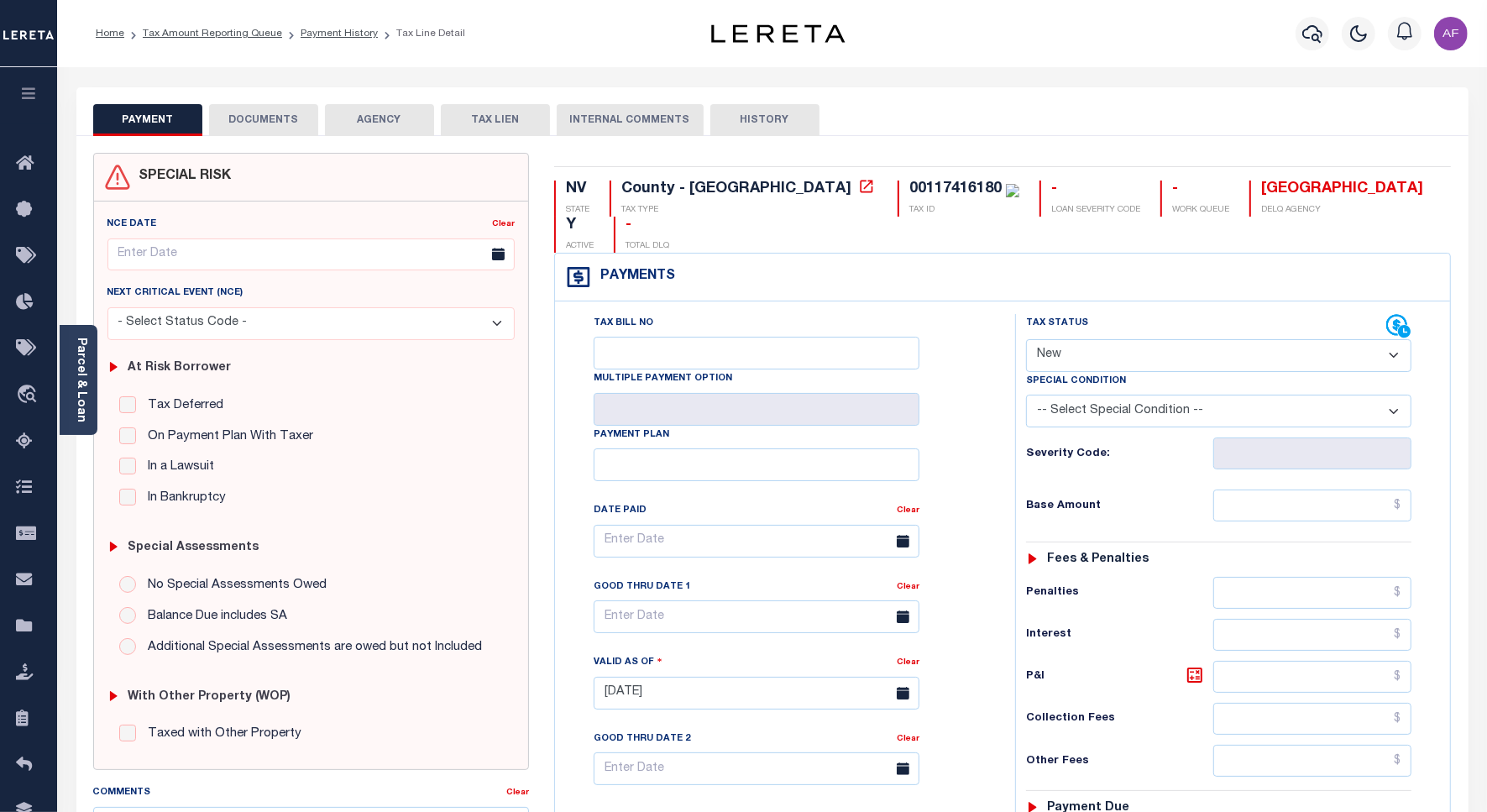
click at [1066, 339] on select "- Select Status Code - Open Due/Unpaid Paid Incomplete No Tax Due Internal Refu…" at bounding box center [1219, 355] width 385 height 32
select select "PYD"
click at [1026, 339] on select "- Select Status Code - Open Due/Unpaid Paid Incomplete No Tax Due Internal Refu…" at bounding box center [1219, 355] width 385 height 32
type input "[DATE]"
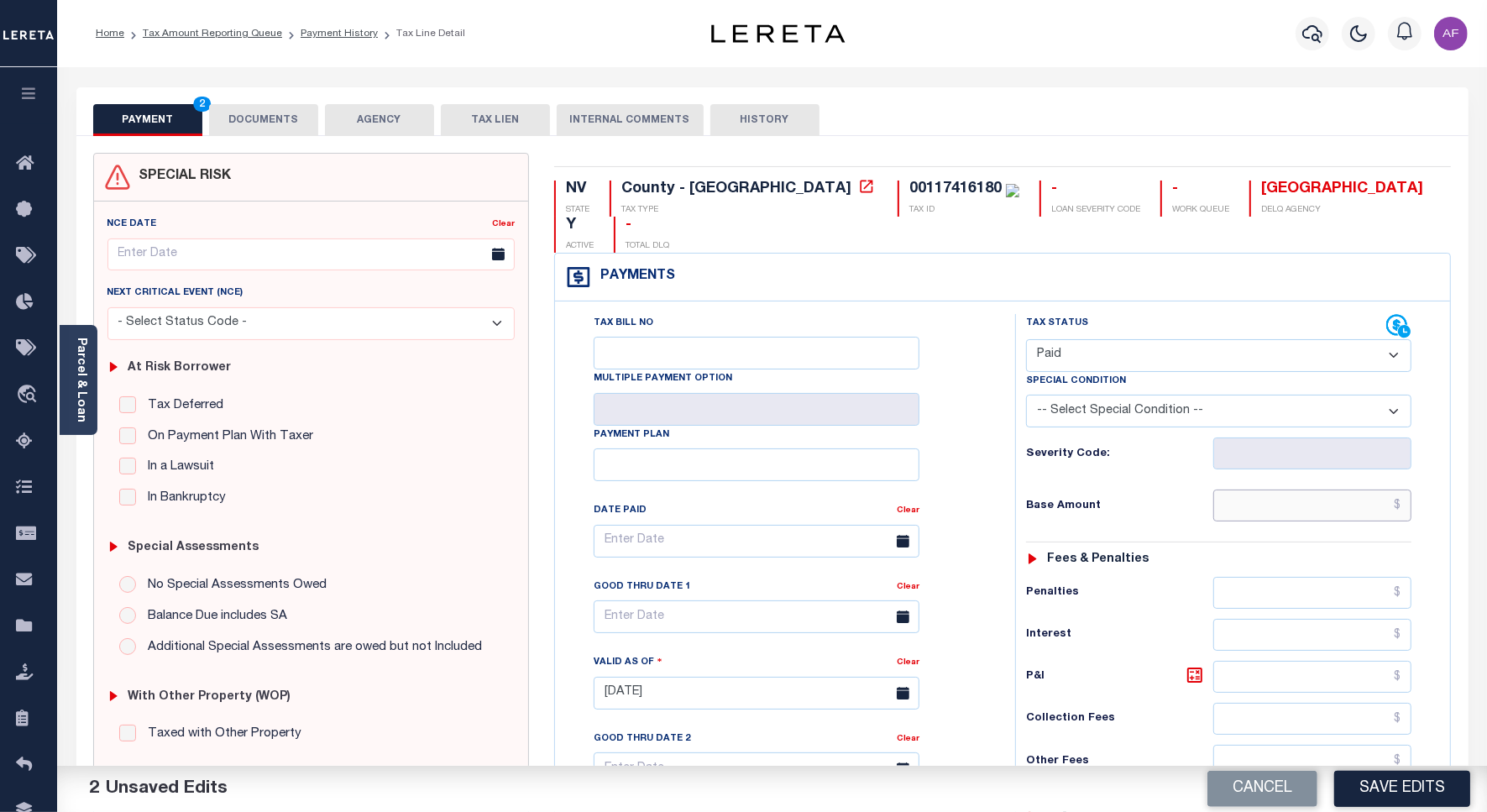
drag, startPoint x: 1330, startPoint y: 480, endPoint x: 1345, endPoint y: 454, distance: 30.0
click at [1330, 489] on input "text" at bounding box center [1312, 505] width 199 height 32
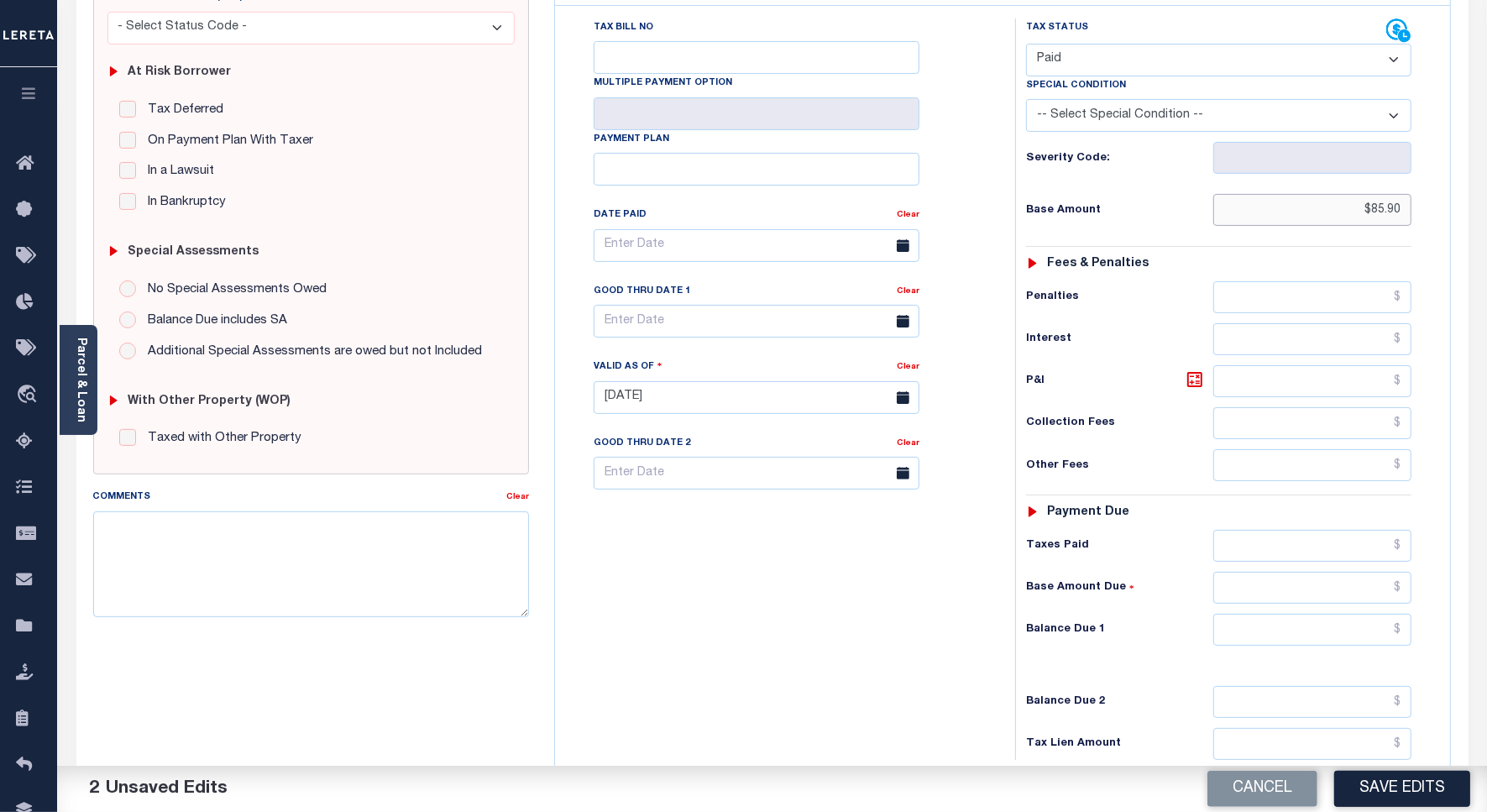
scroll to position [442, 0]
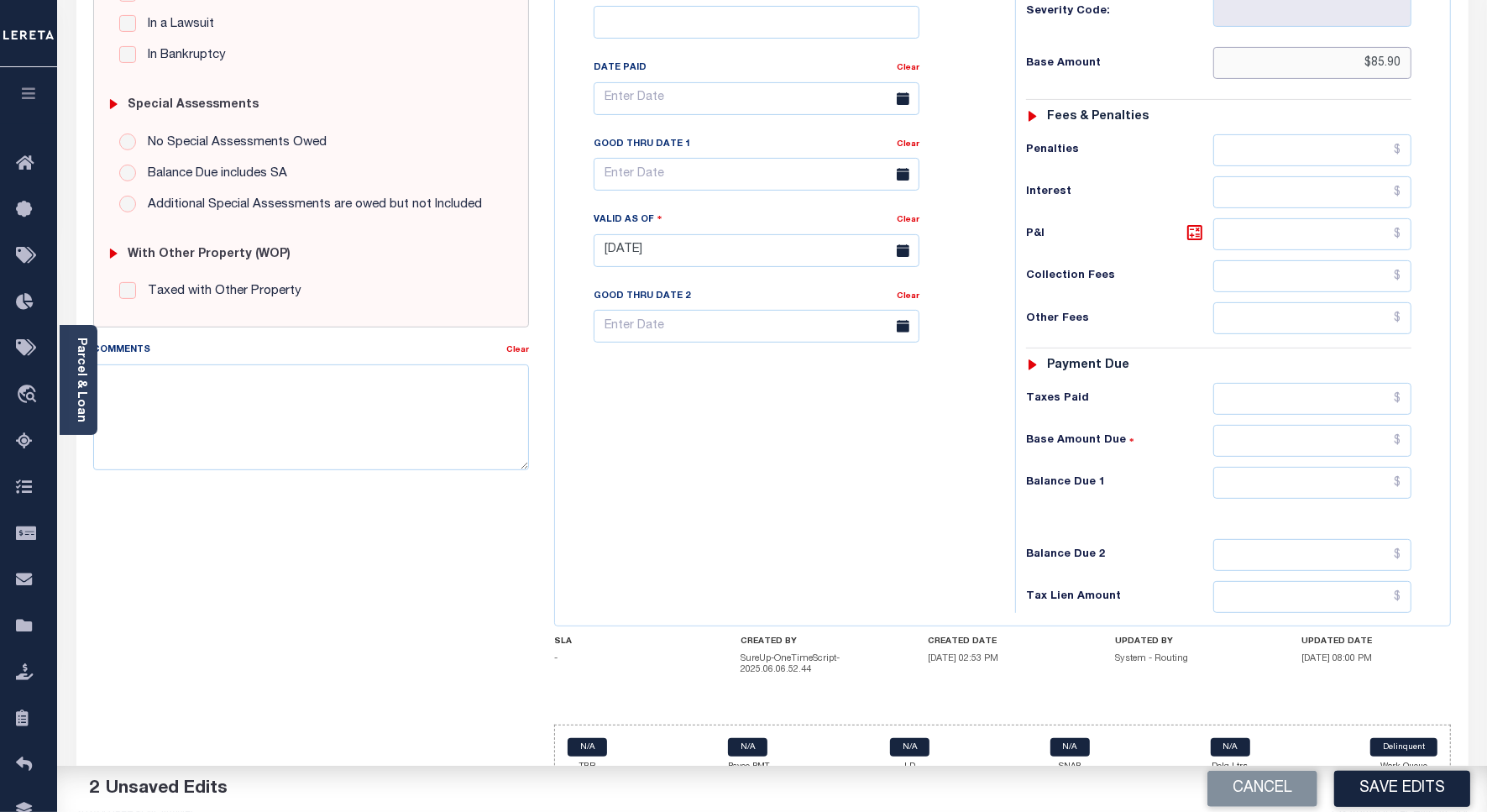
type input "$85.90"
click at [1351, 467] on input "text" at bounding box center [1312, 482] width 199 height 32
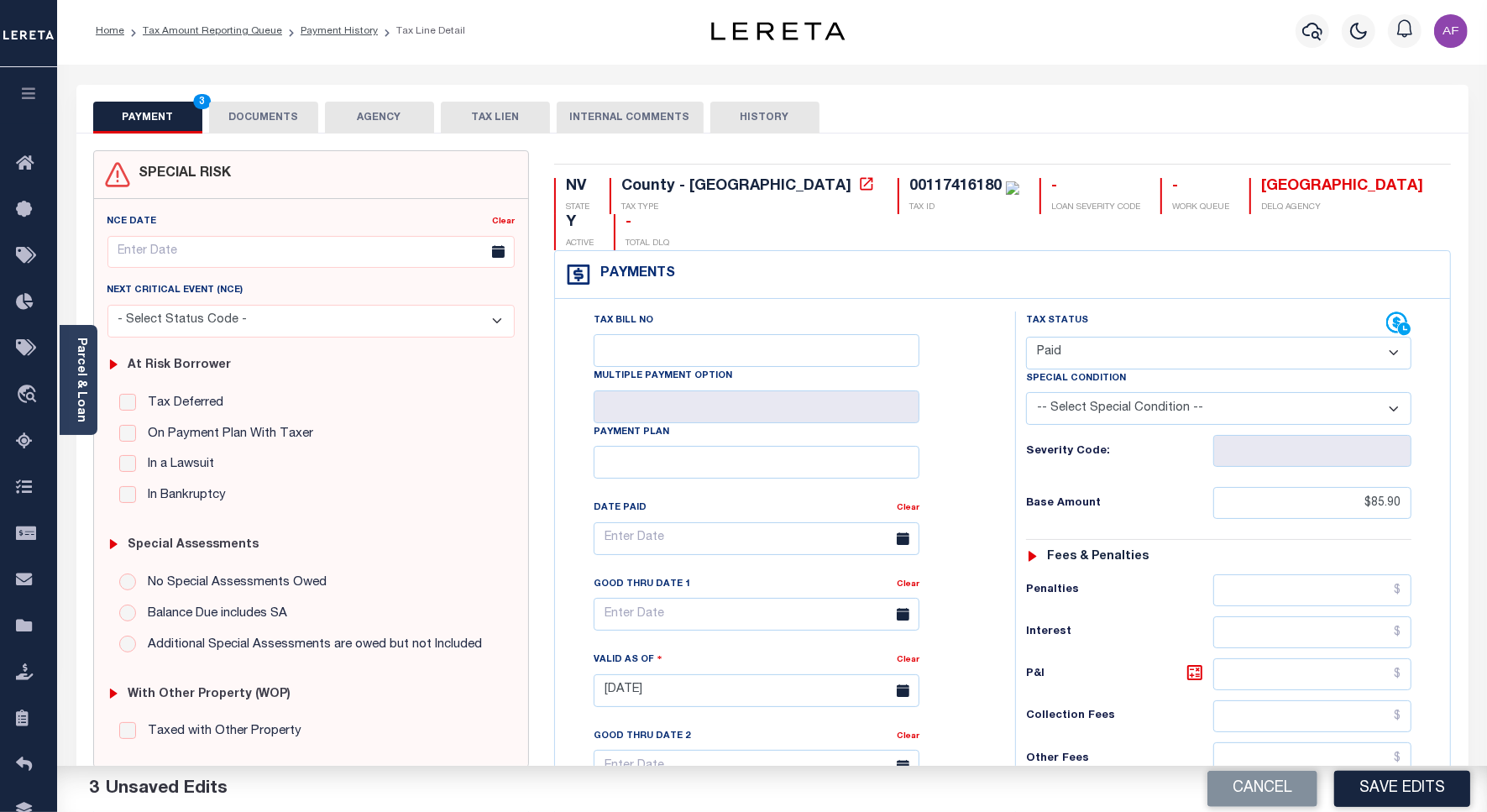
scroll to position [0, 0]
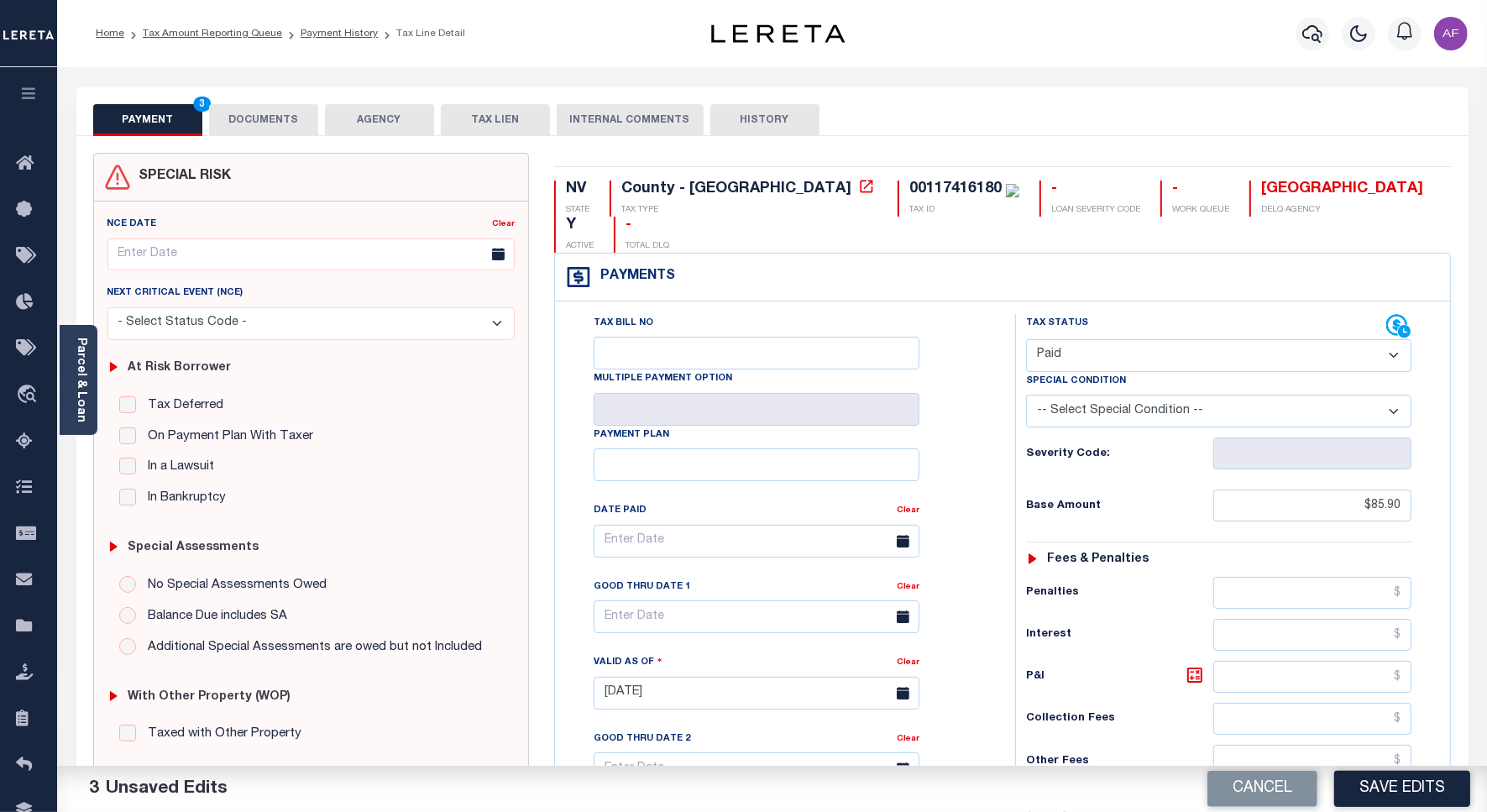
type input "$0.00"
click at [263, 115] on button "DOCUMENTS" at bounding box center [264, 119] width 110 height 32
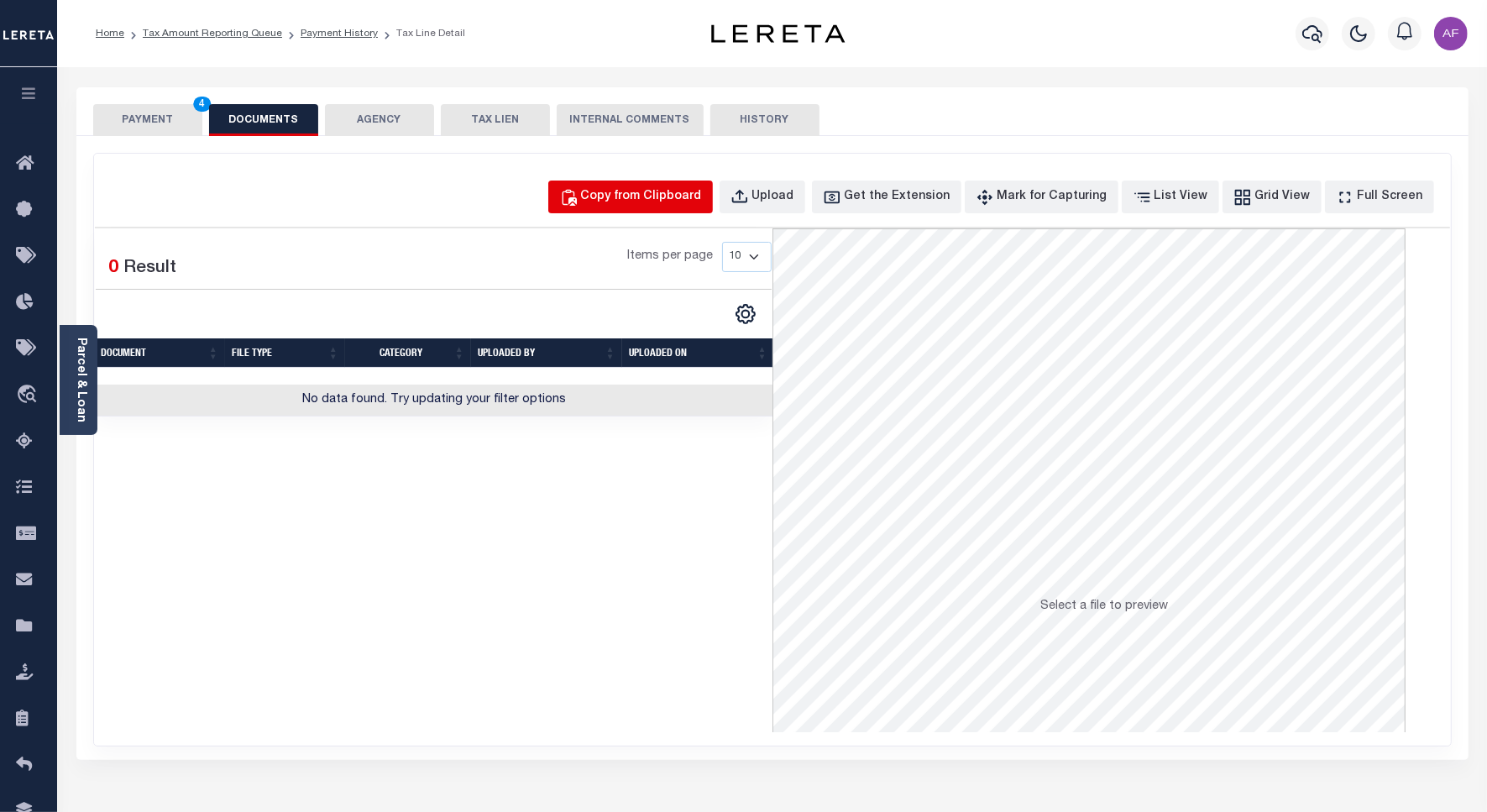
click at [653, 189] on div "Copy from Clipboard" at bounding box center [642, 197] width 121 height 19
select select "POP"
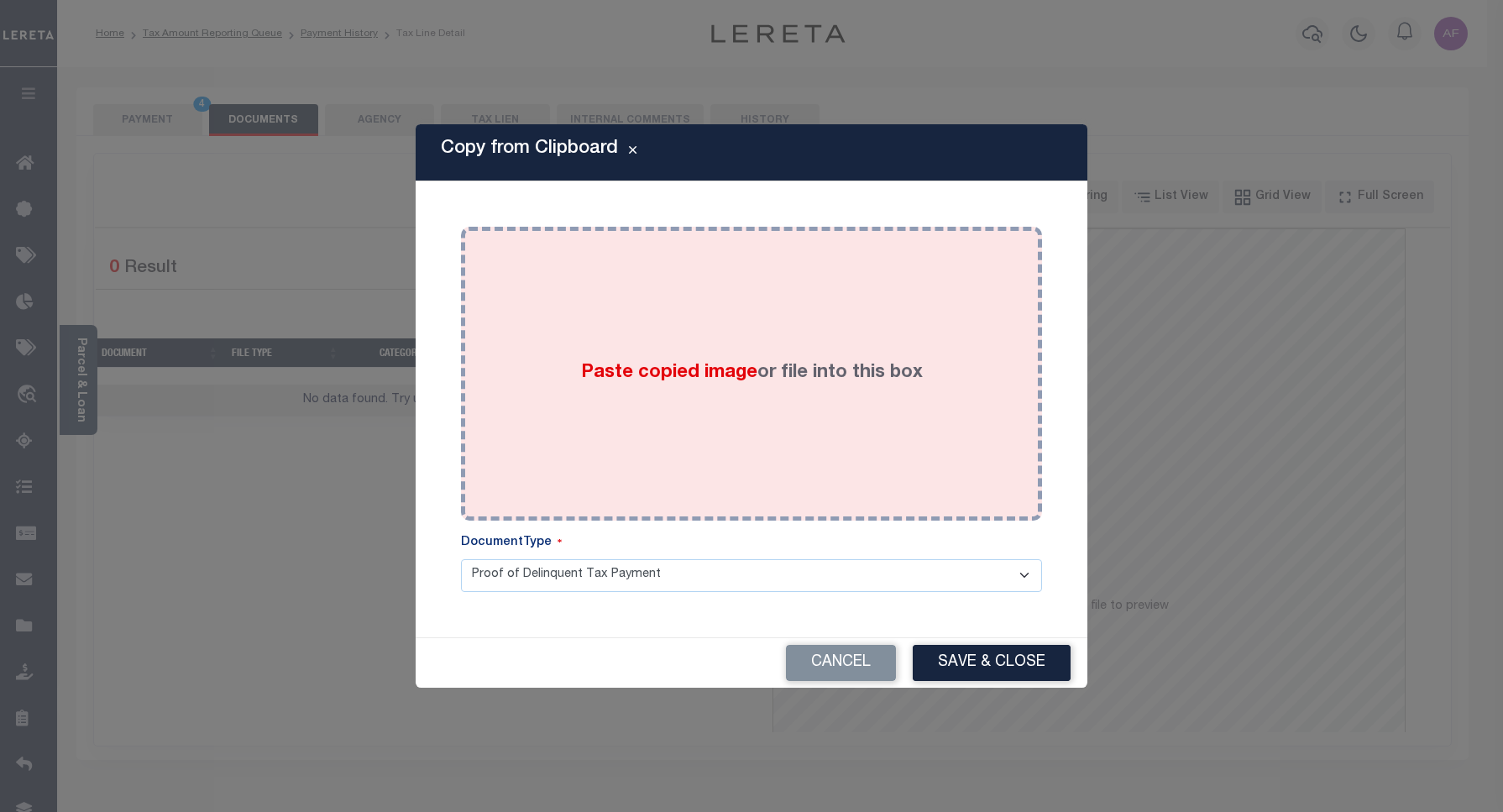
click at [695, 365] on span "Paste copied image" at bounding box center [669, 373] width 176 height 19
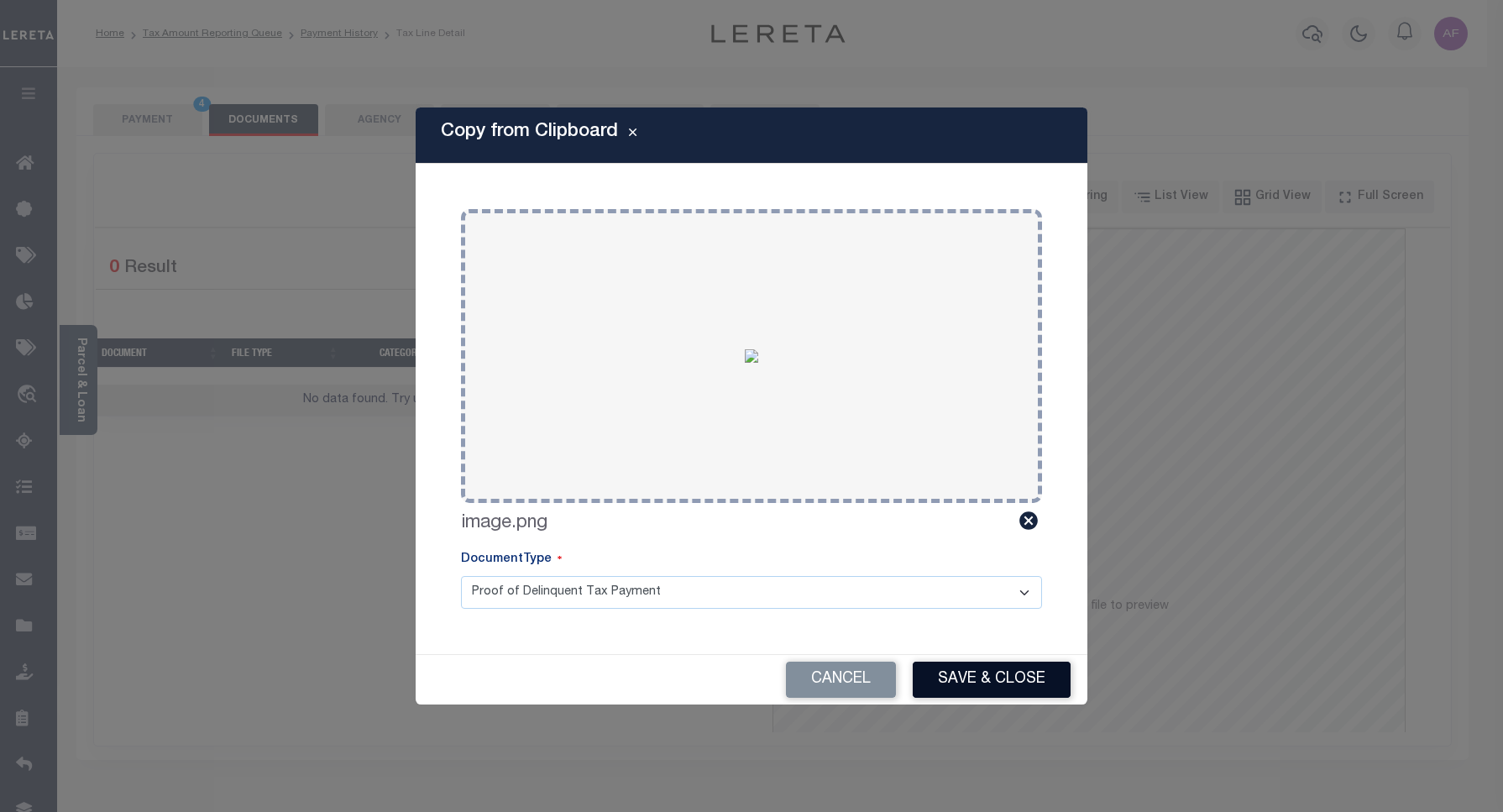
click at [985, 667] on button "Save & Close" at bounding box center [991, 679] width 158 height 36
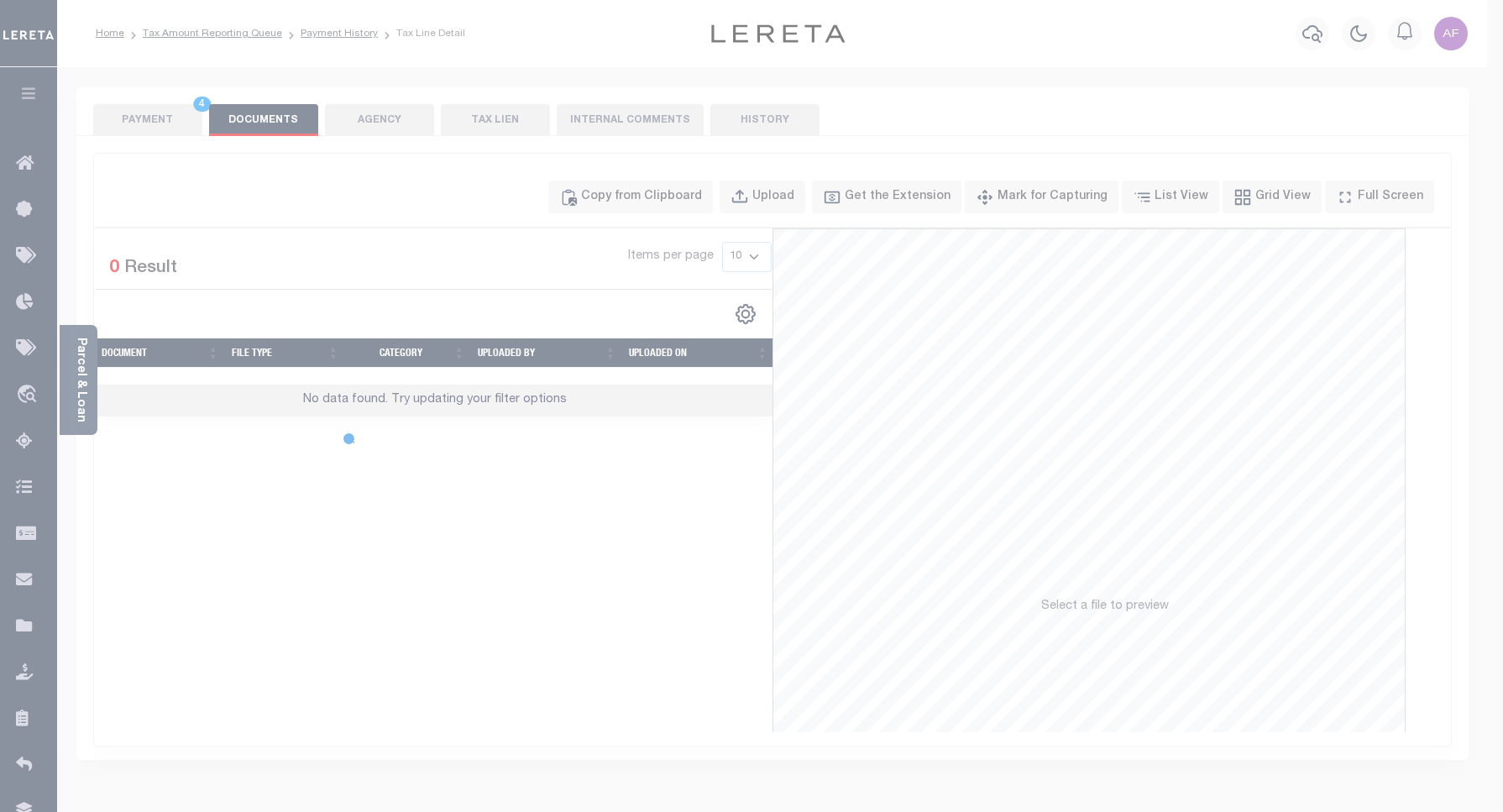
click at [123, 110] on body "Home Tax Amount Reporting Queue Payment History Tax Line Detail Profile" at bounding box center [752, 593] width 1503 height 1187
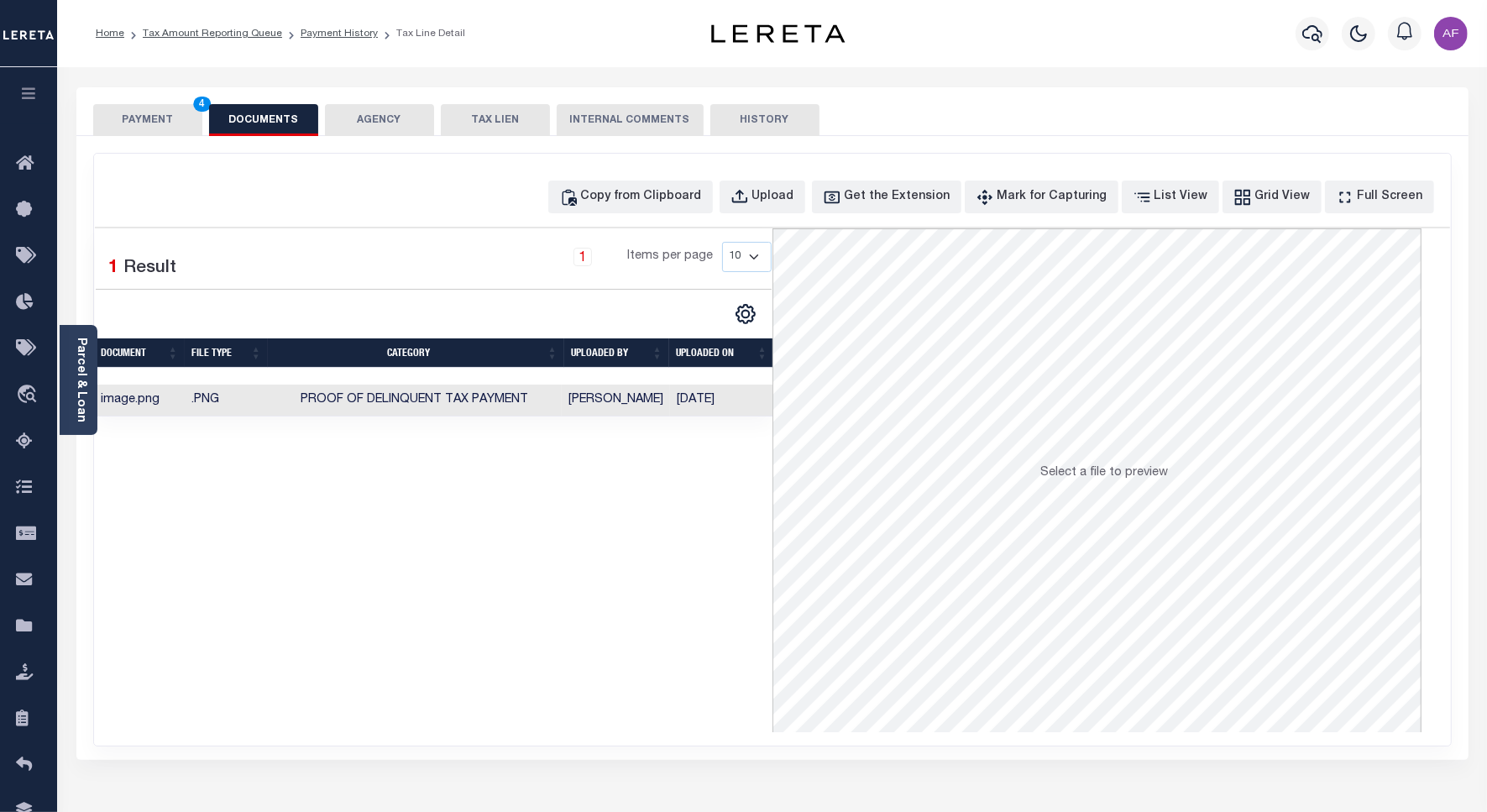
click at [123, 110] on button "PAYMENT 4" at bounding box center [148, 119] width 110 height 32
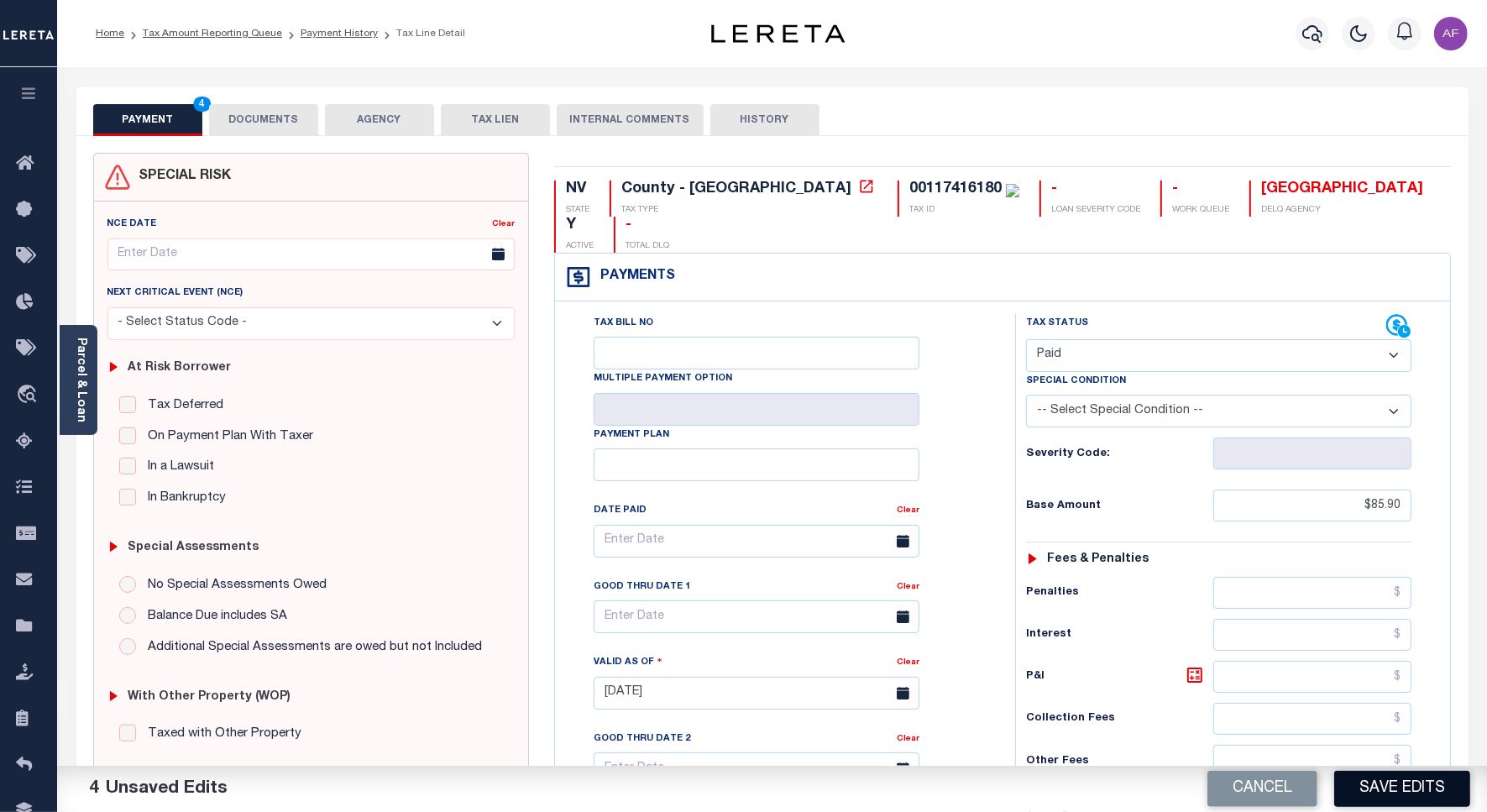
click at [1405, 784] on button "Save Edits" at bounding box center [1401, 789] width 136 height 36
checkbox input "false"
type input "$85.9"
type input "$0"
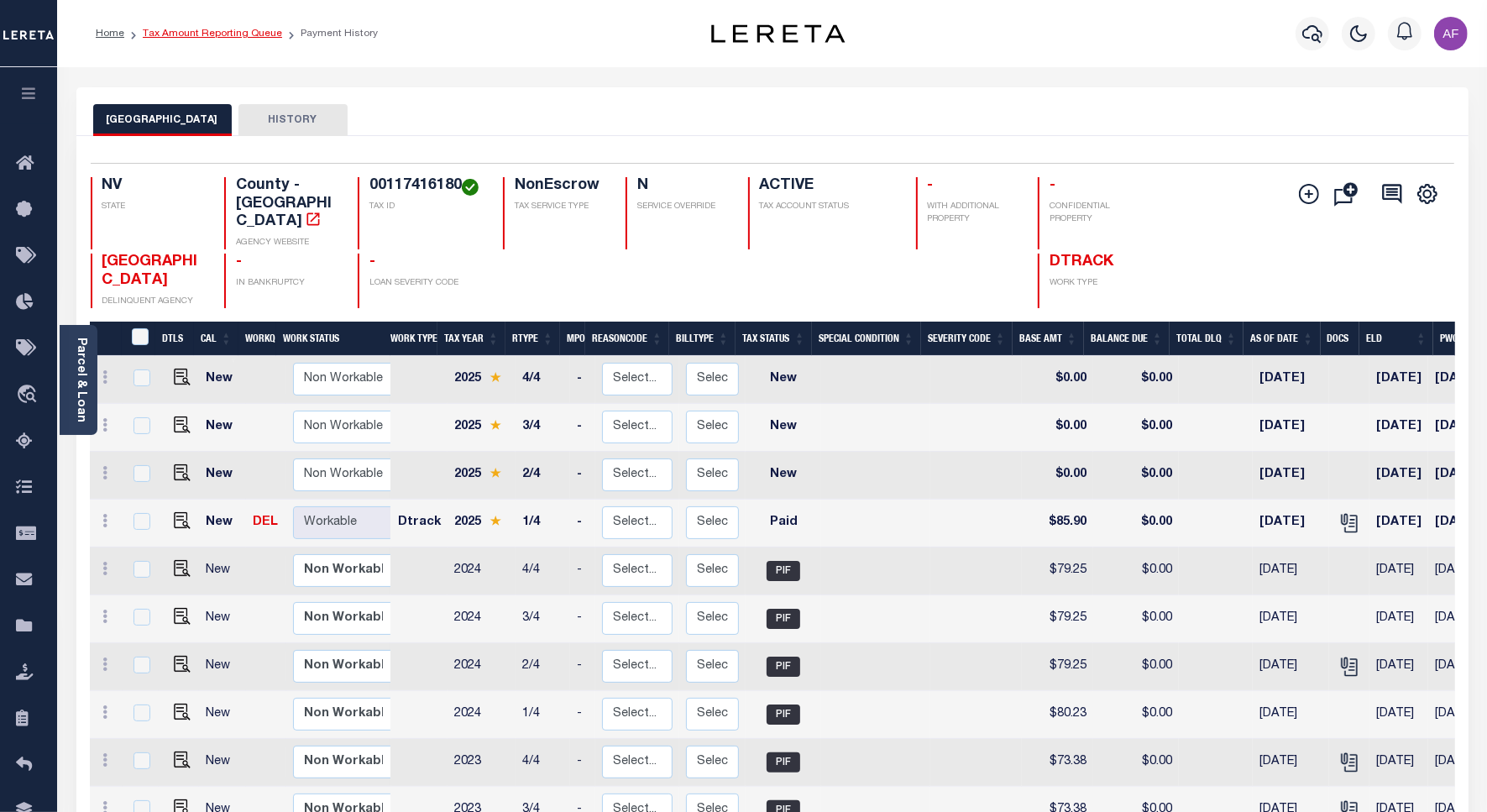
click at [181, 35] on link "Tax Amount Reporting Queue" at bounding box center [212, 33] width 139 height 10
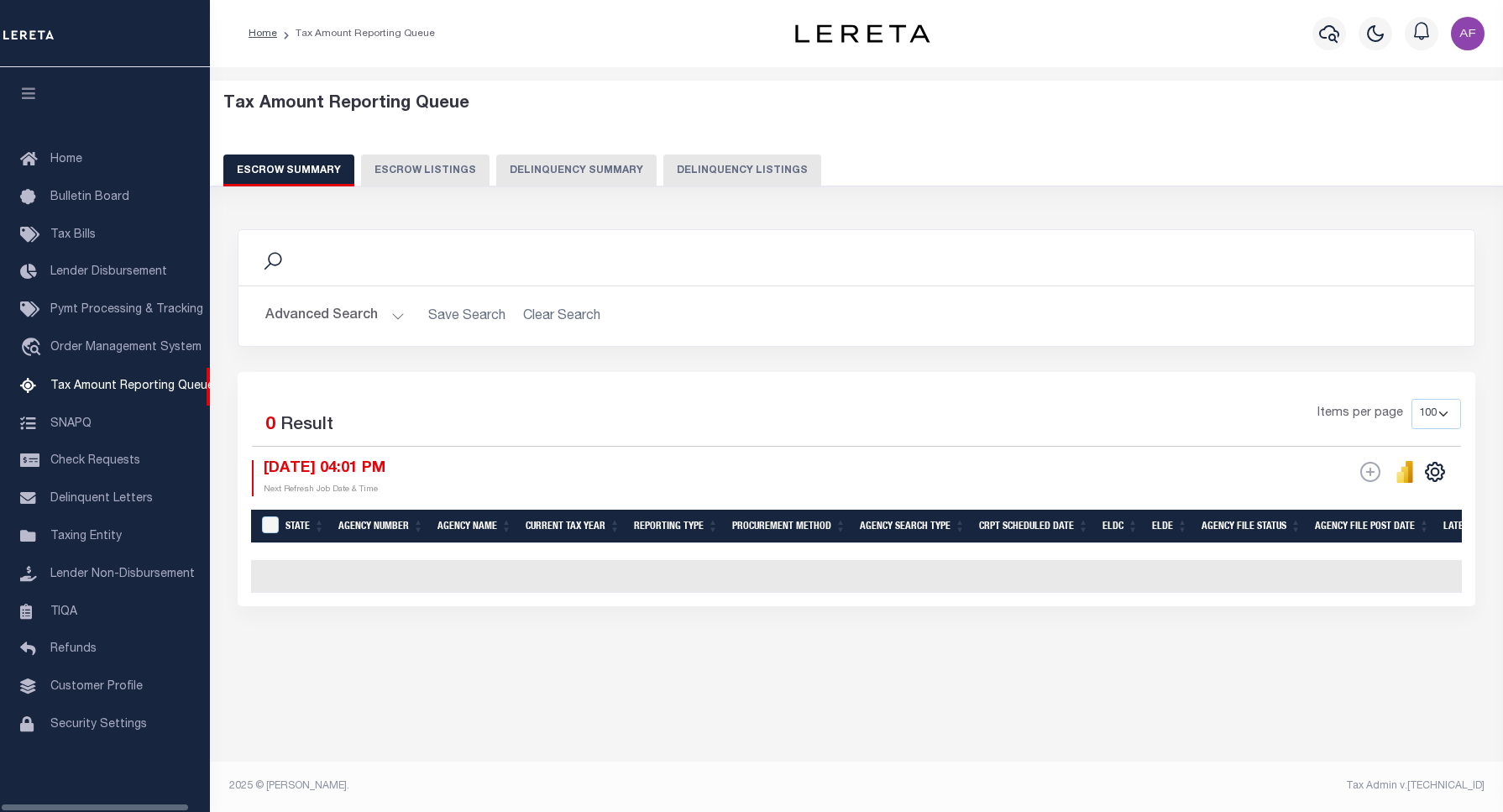
select select "100"
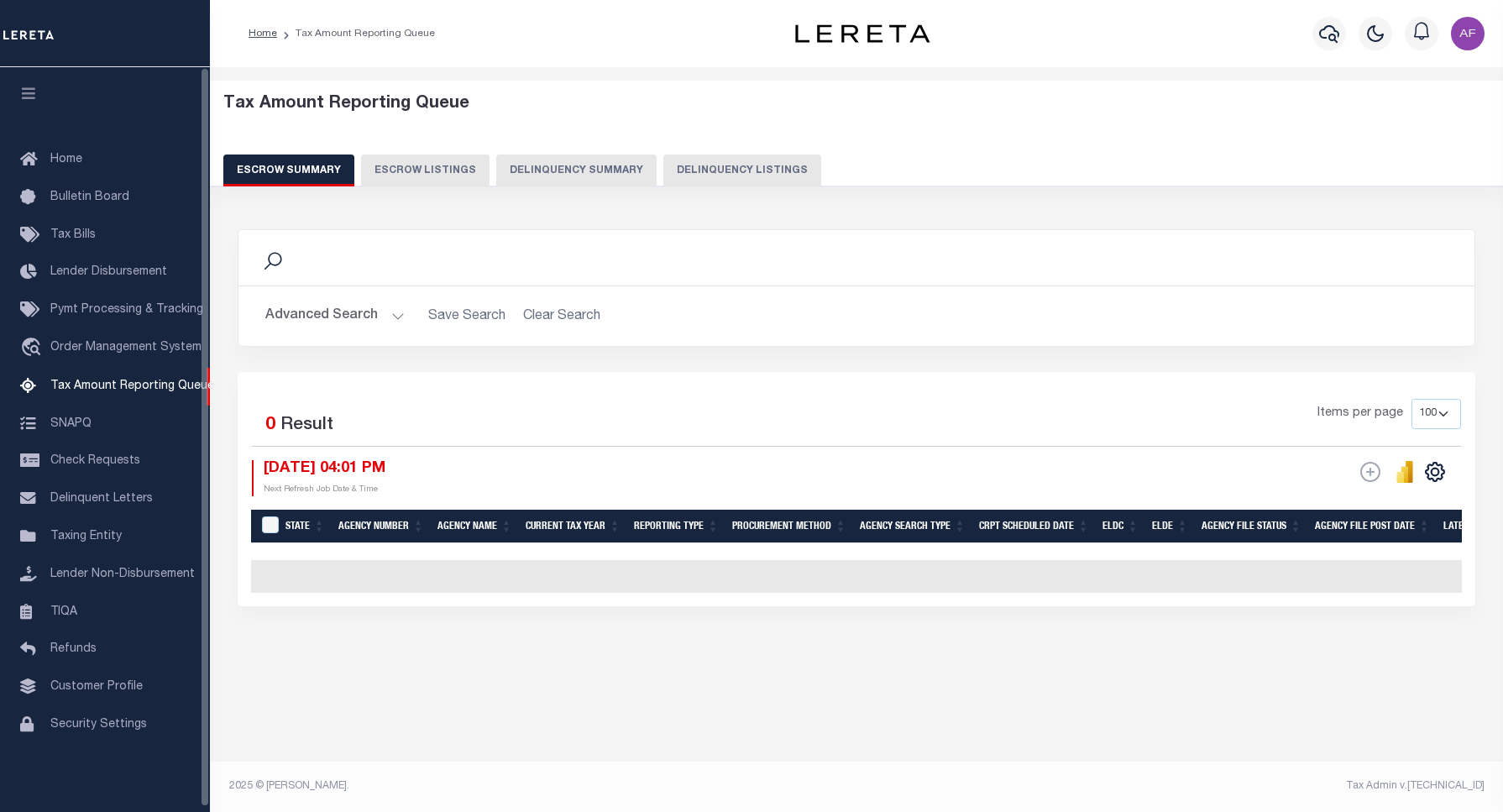
click at [731, 173] on button "Delinquency Listings" at bounding box center [742, 170] width 158 height 32
select select "100"
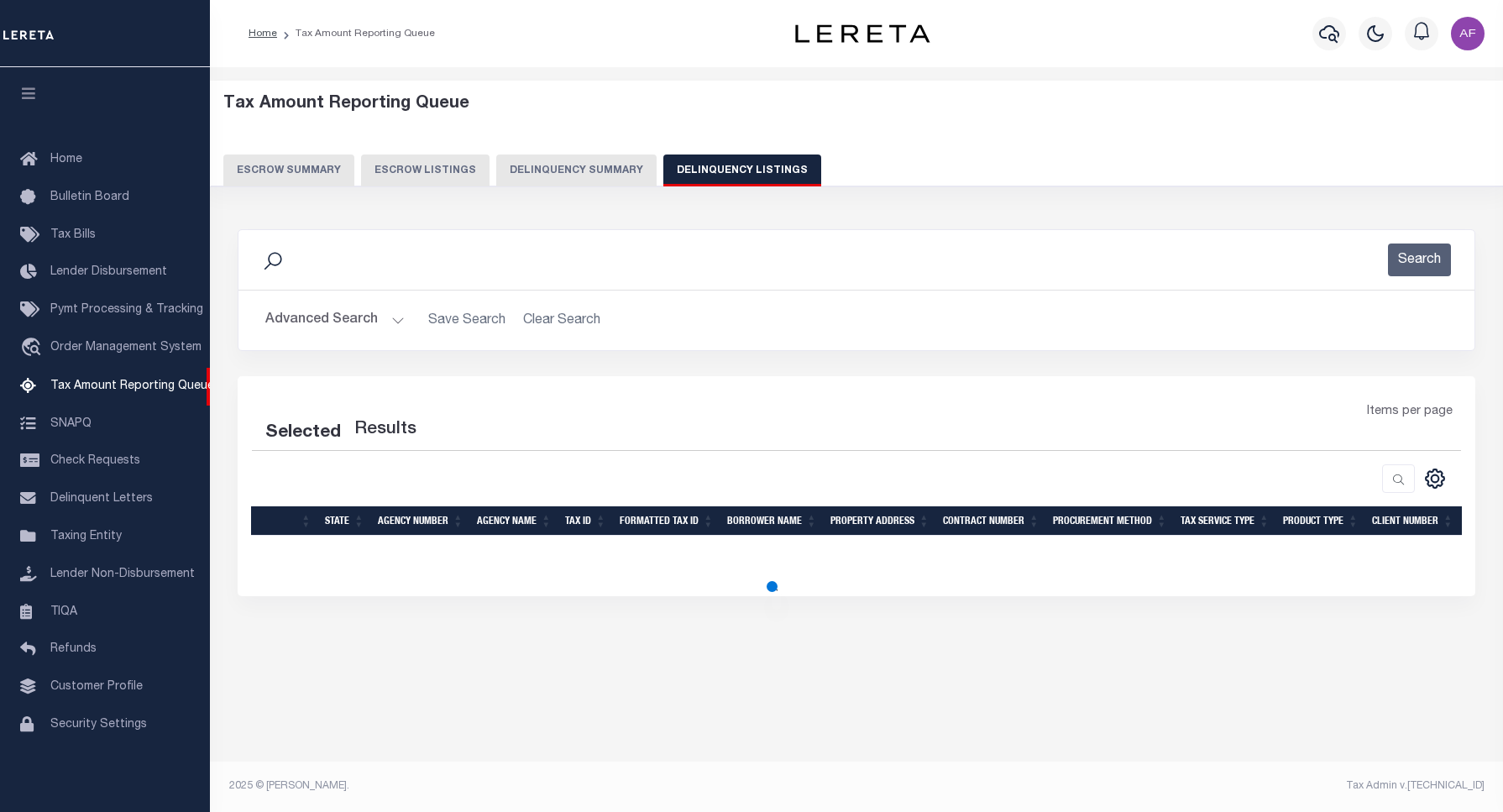
select select "100"
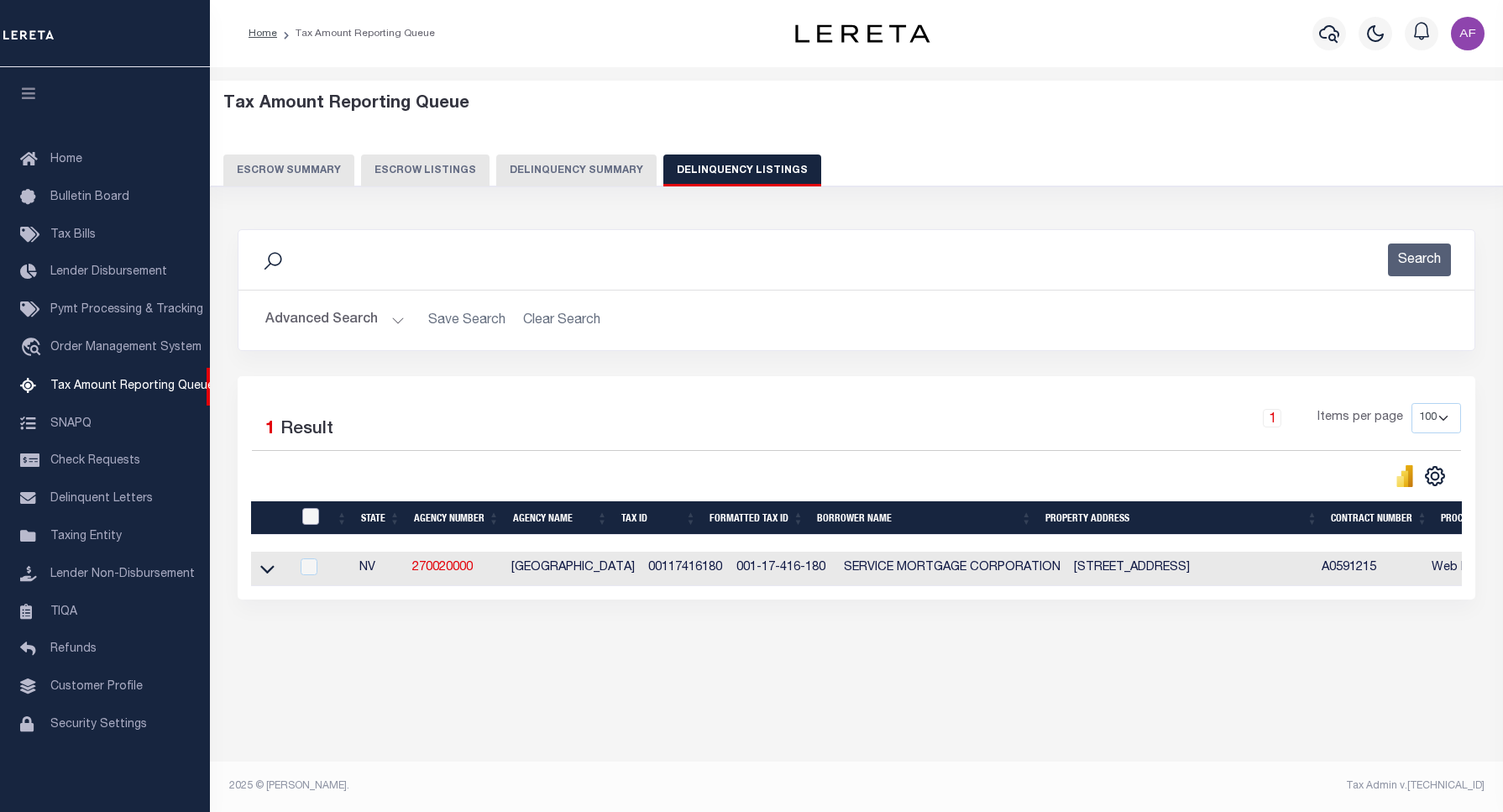
click at [303, 521] on input "checkbox" at bounding box center [310, 516] width 17 height 17
checkbox input "true"
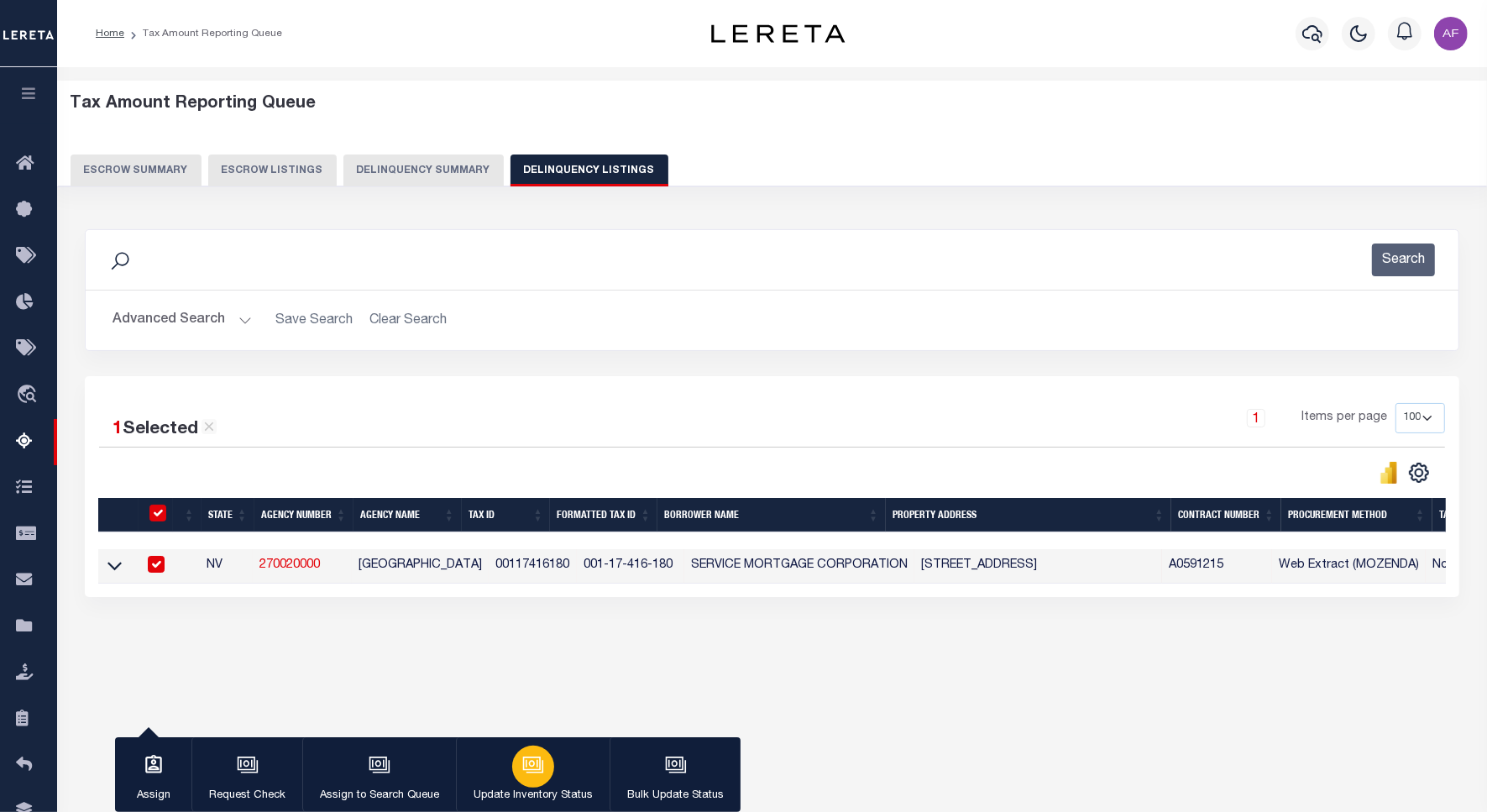
click at [551, 760] on button "Update Inventory Status" at bounding box center [532, 774] width 154 height 75
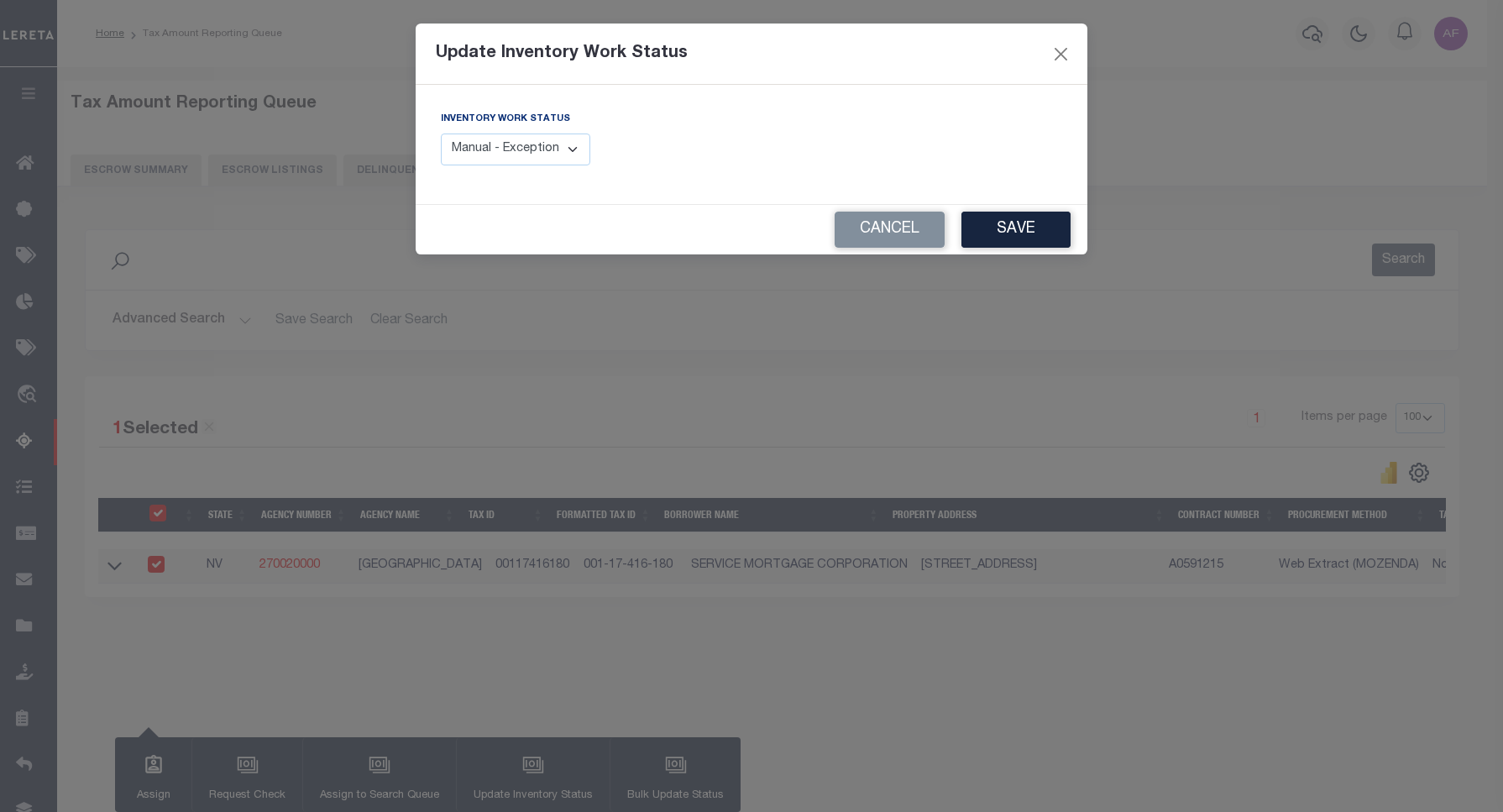
drag, startPoint x: 523, startPoint y: 159, endPoint x: 522, endPoint y: 168, distance: 9.1
click at [523, 159] on select "Manual - Exception Pended - Awaiting Search Late Add Exception Completed" at bounding box center [515, 149] width 150 height 32
select select "4"
click at [440, 133] on select "Manual - Exception Pended - Awaiting Search Late Add Exception Completed" at bounding box center [515, 149] width 150 height 32
click at [1025, 235] on button "Save" at bounding box center [1016, 229] width 110 height 36
